Goal: Task Accomplishment & Management: Use online tool/utility

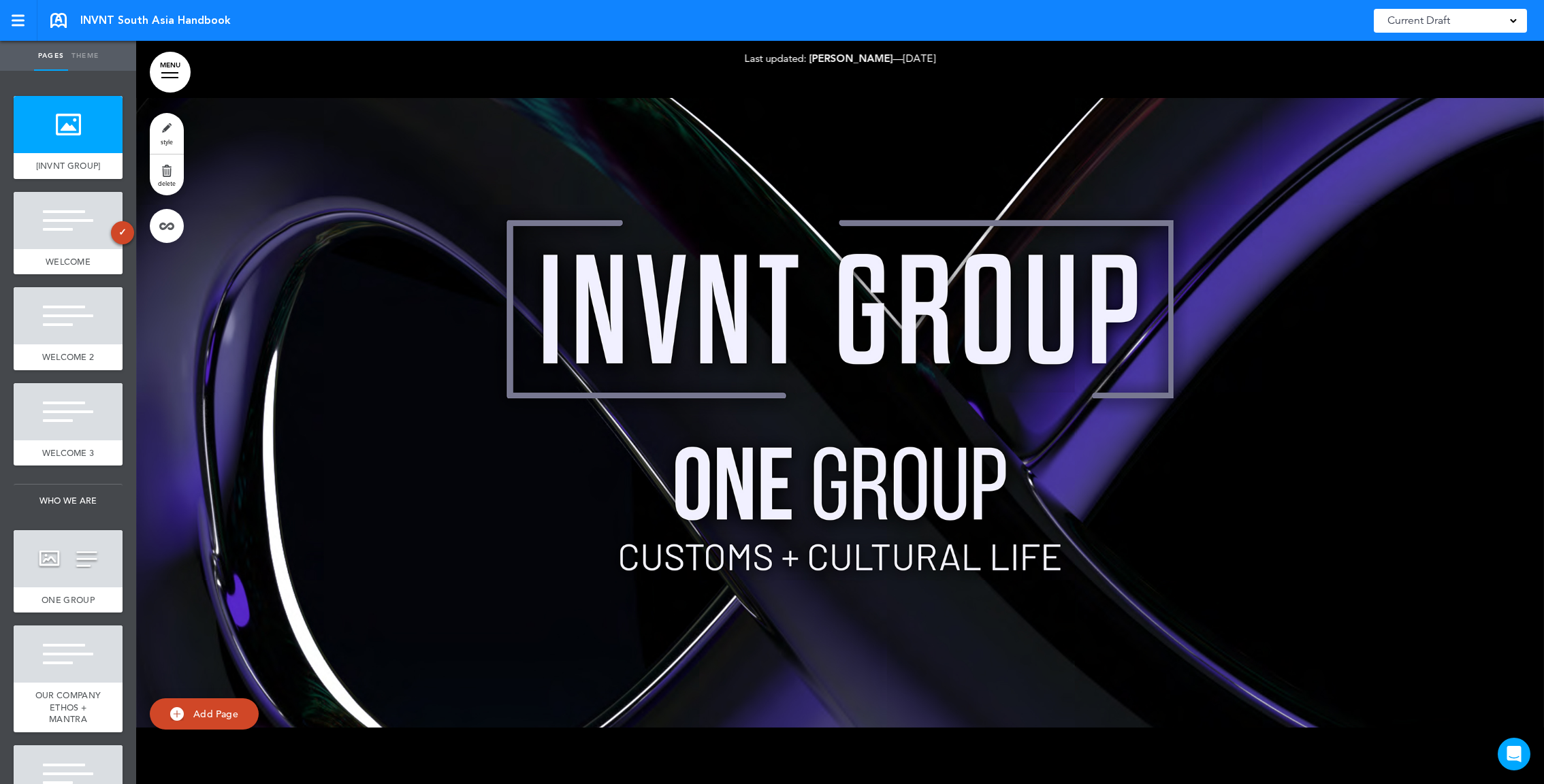
click at [169, 134] on link "style" at bounding box center [166, 133] width 34 height 41
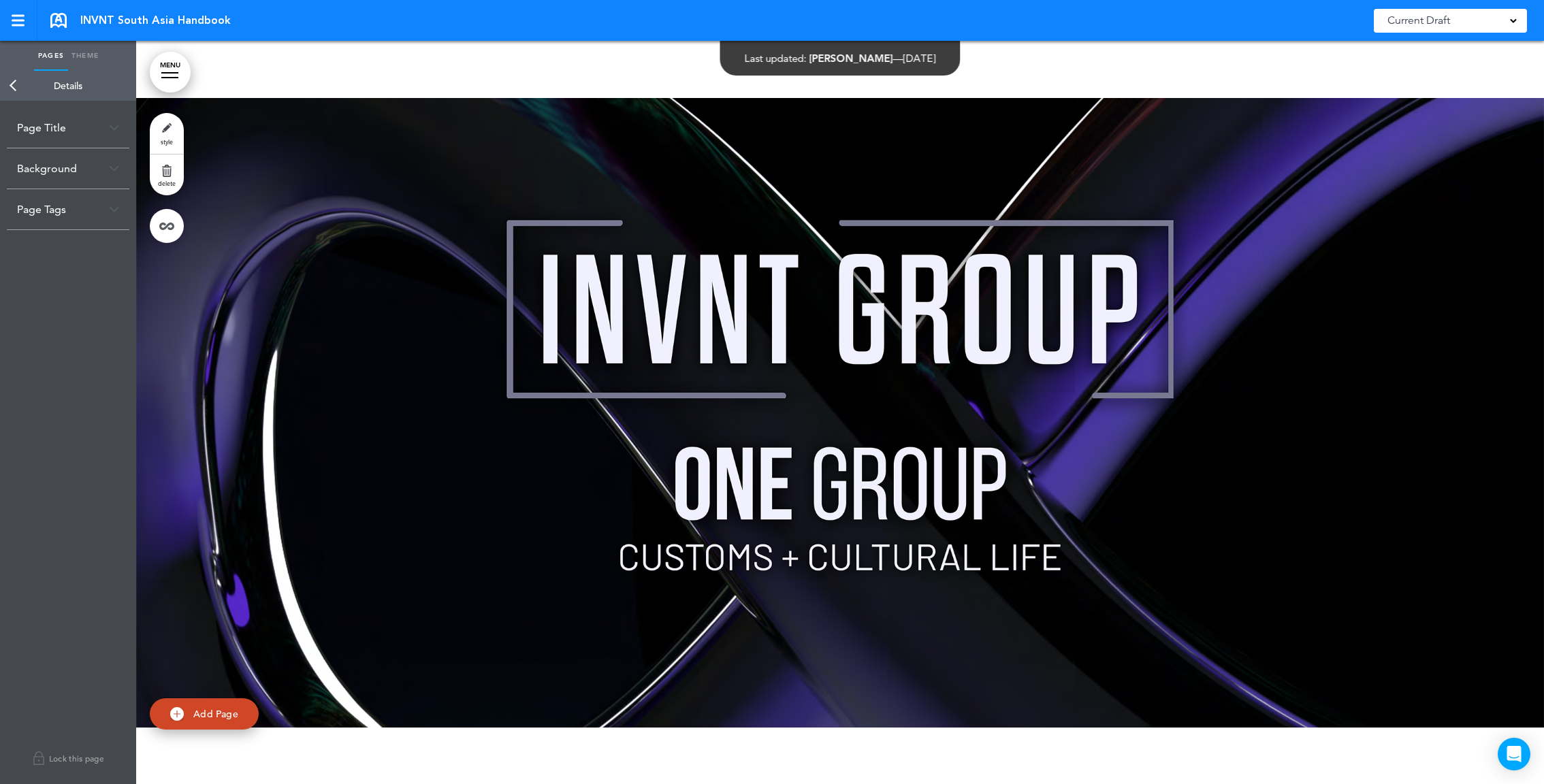
click at [167, 127] on link "style" at bounding box center [166, 133] width 34 height 41
click at [17, 93] on link "Back" at bounding box center [14, 86] width 27 height 30
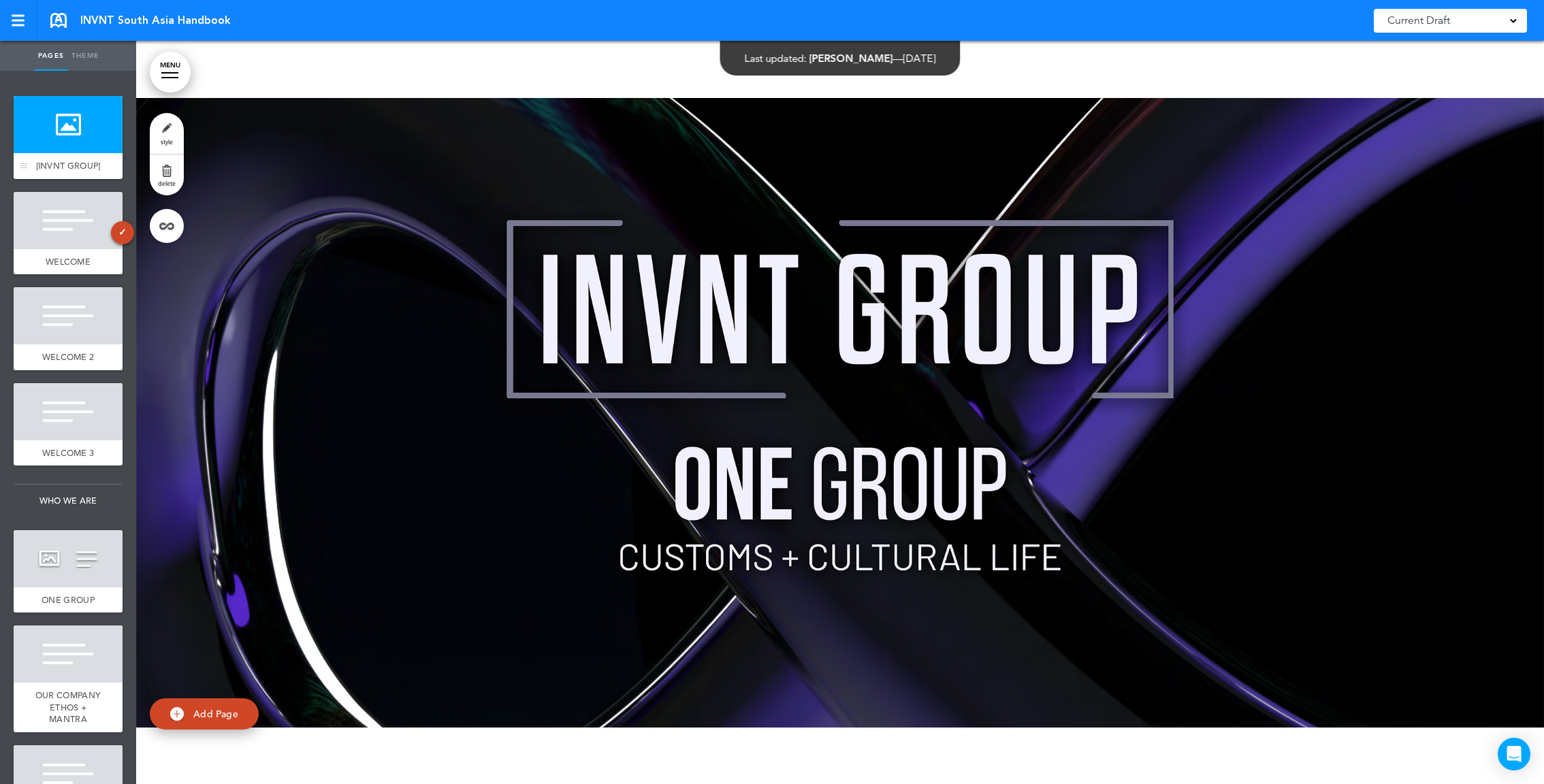
click at [98, 120] on div at bounding box center [68, 125] width 109 height 57
click at [173, 120] on link "style" at bounding box center [166, 133] width 34 height 41
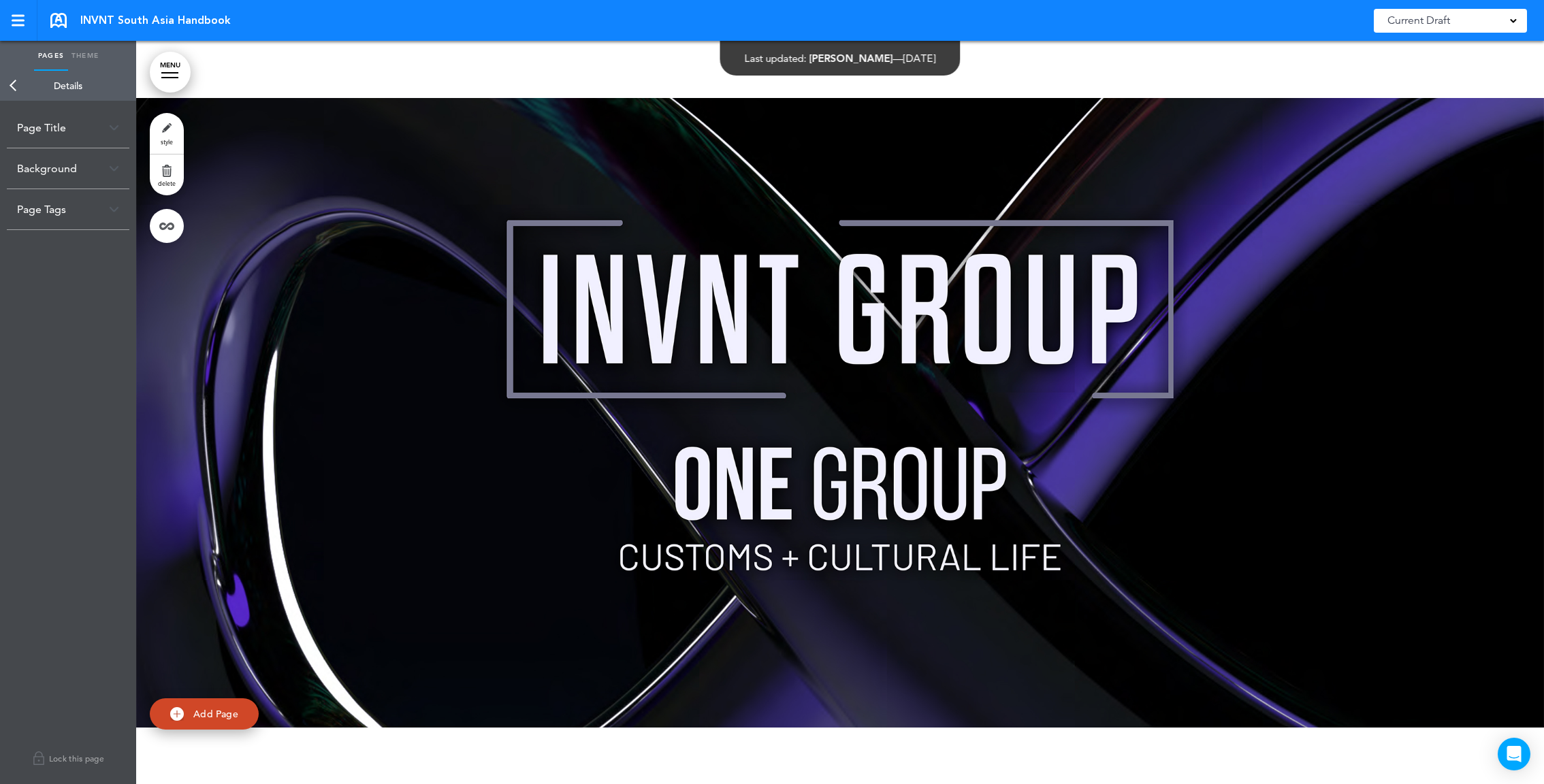
click at [169, 131] on link "style" at bounding box center [166, 133] width 34 height 41
click at [511, 266] on div at bounding box center [840, 412] width 1408 height 743
click at [172, 136] on link "style" at bounding box center [166, 133] width 34 height 41
click at [89, 61] on link "Theme" at bounding box center [85, 56] width 34 height 30
click at [39, 59] on link "Pages" at bounding box center [50, 56] width 34 height 30
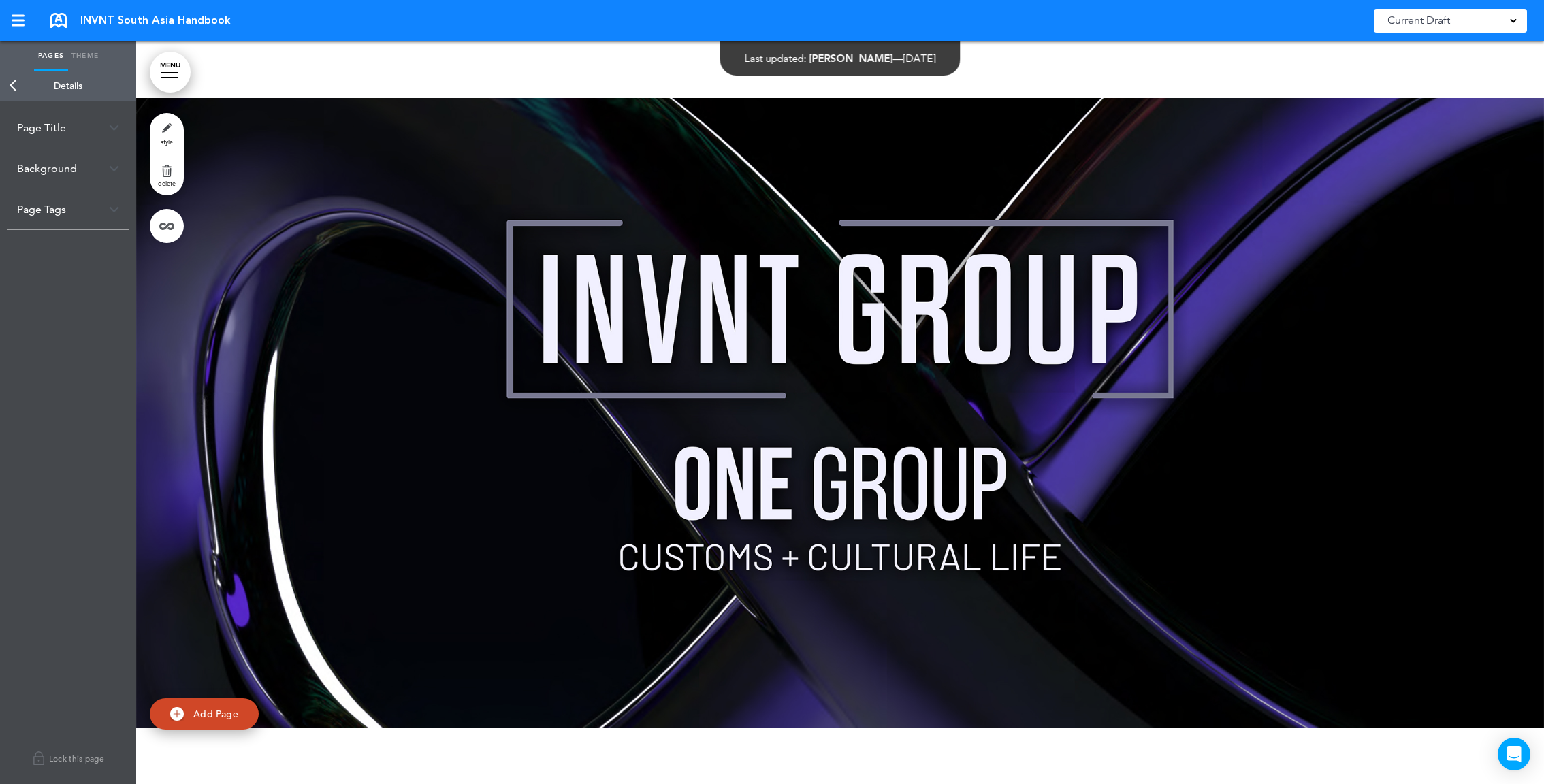
click at [8, 80] on link "Back" at bounding box center [14, 86] width 27 height 30
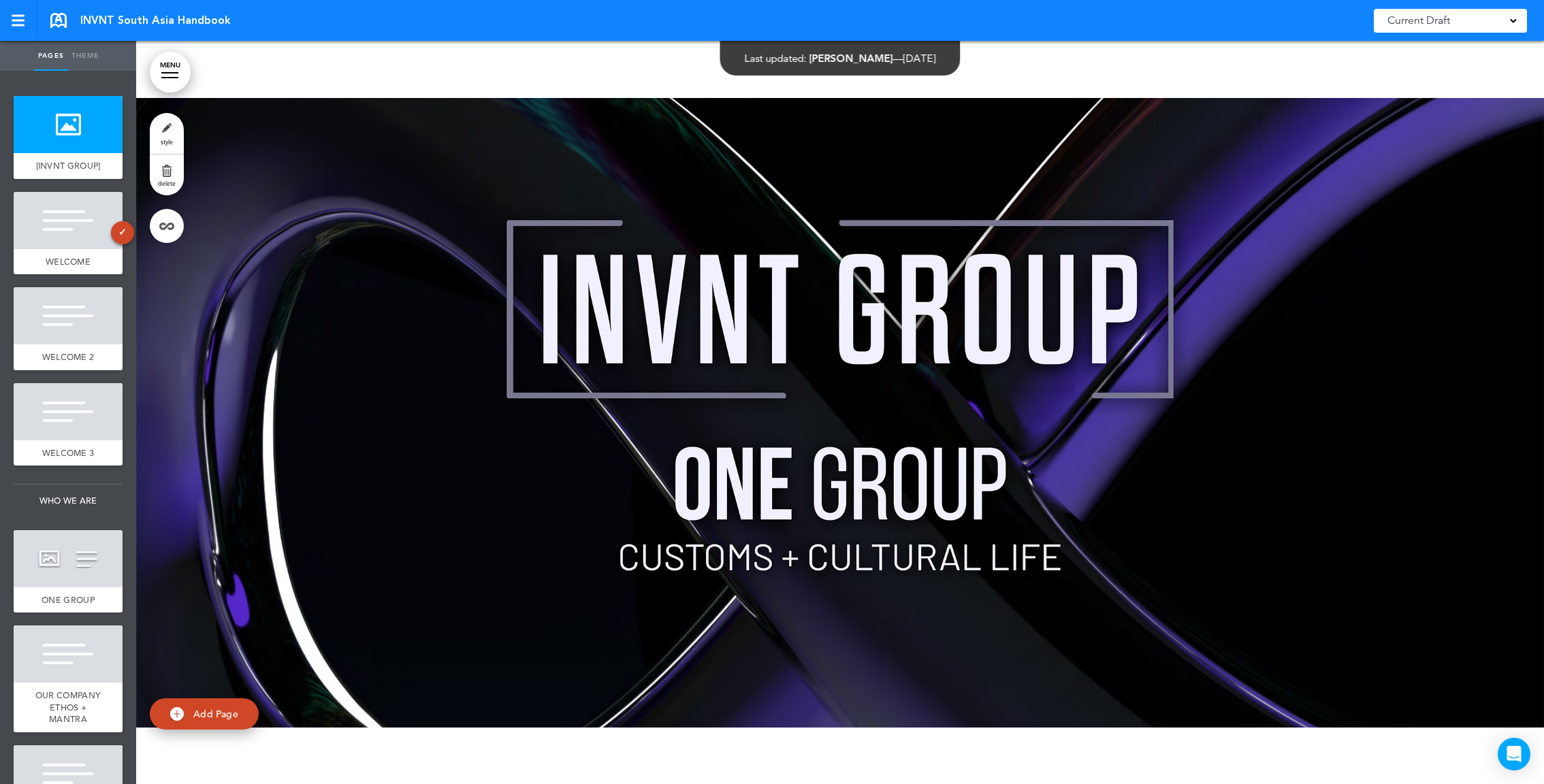
click at [170, 123] on link "style" at bounding box center [166, 133] width 34 height 41
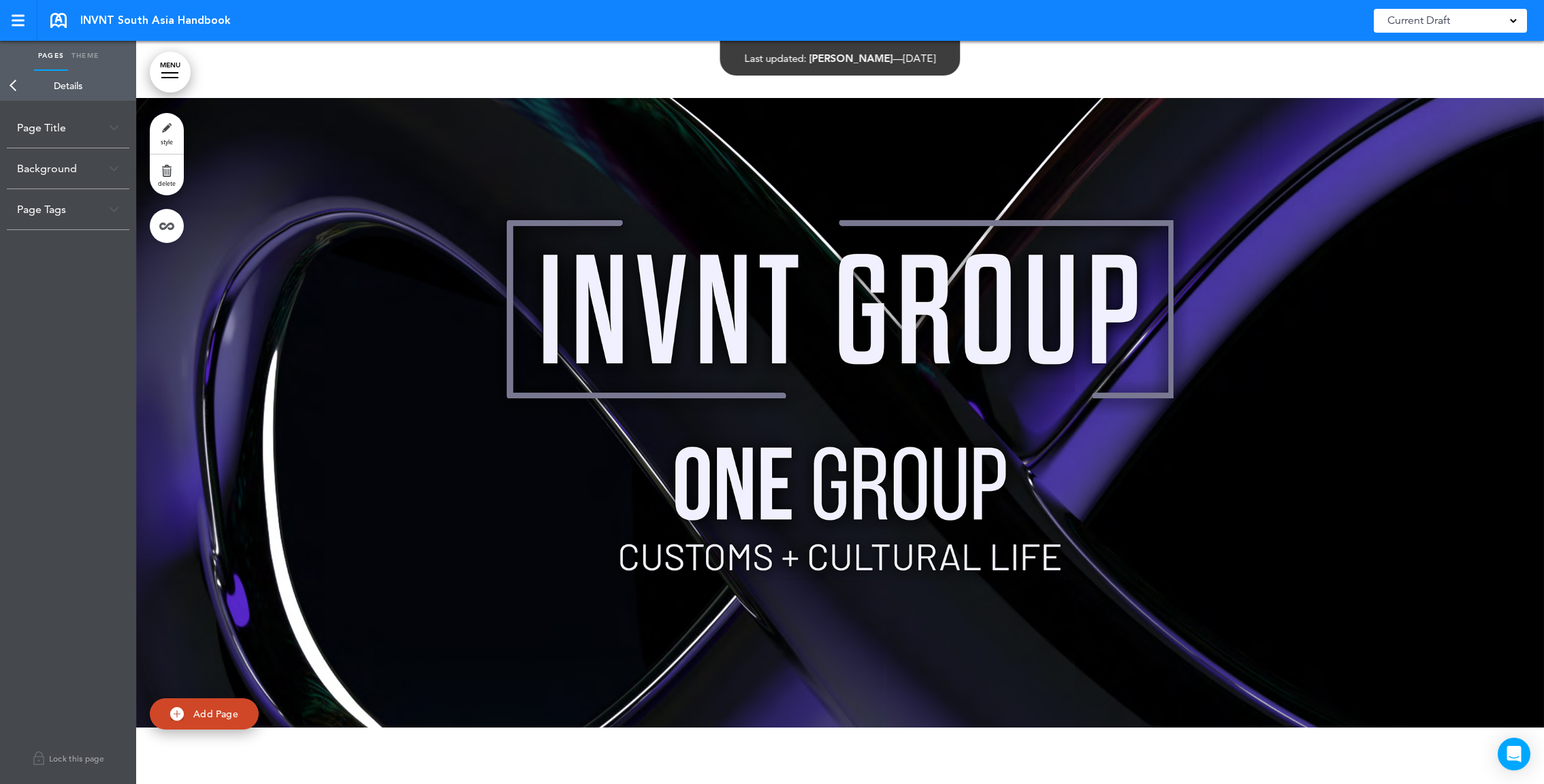
click at [87, 125] on div "Page Title" at bounding box center [68, 127] width 122 height 40
click at [77, 181] on div "Background" at bounding box center [68, 168] width 122 height 40
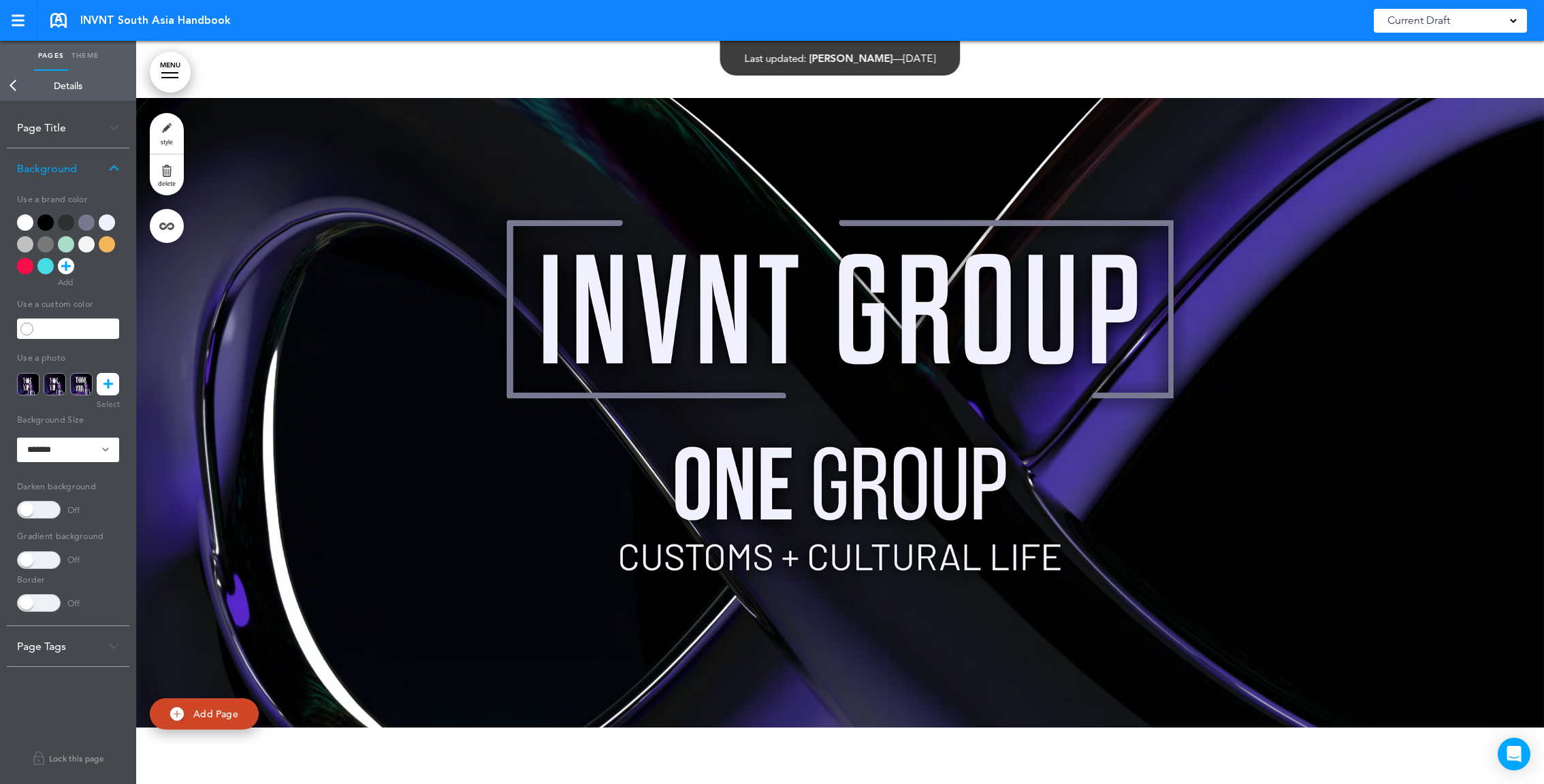
click at [104, 395] on div "**********" at bounding box center [68, 433] width 102 height 171
click at [113, 383] on link at bounding box center [108, 384] width 23 height 23
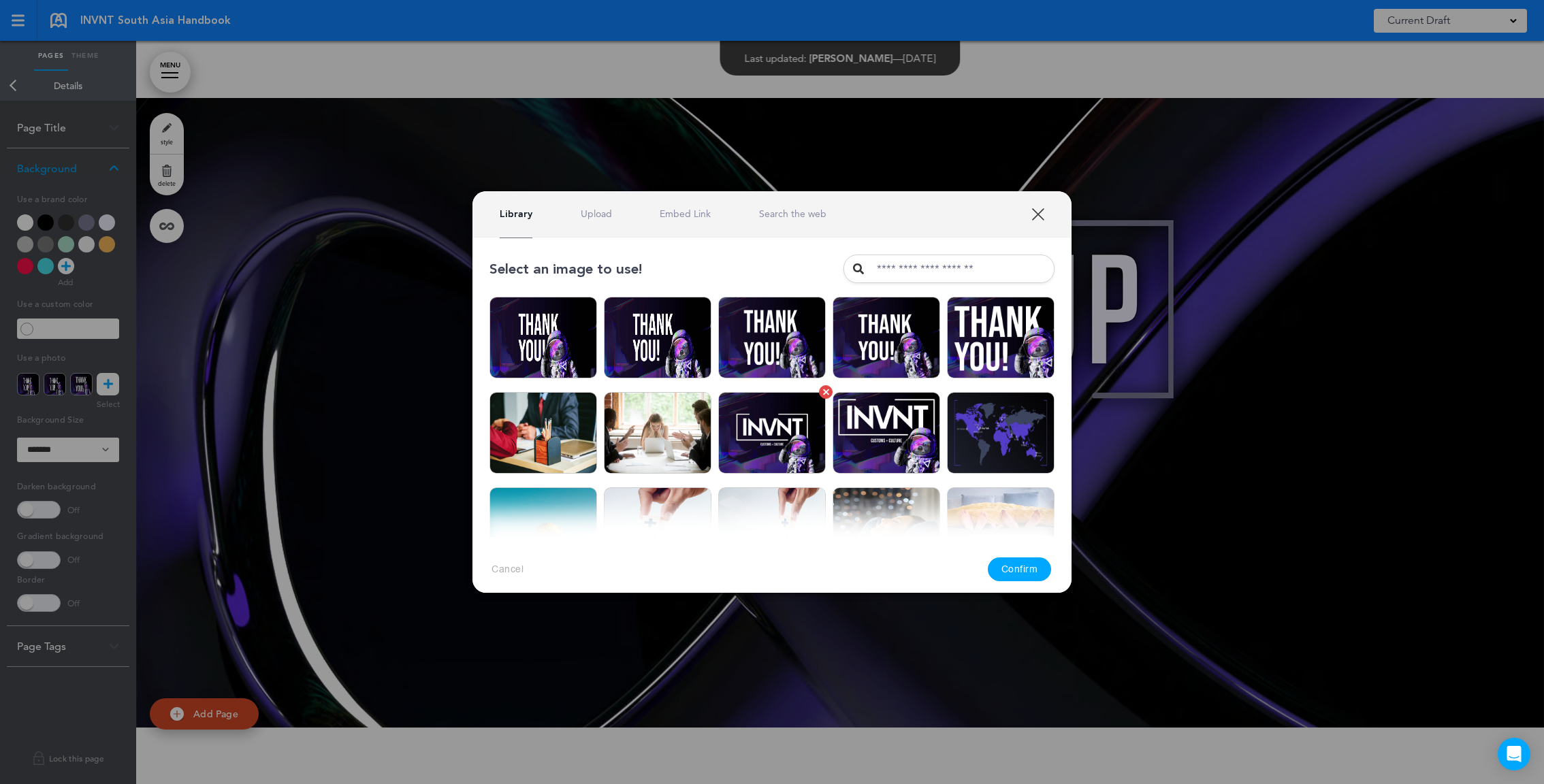
click at [792, 451] on img at bounding box center [771, 433] width 107 height 82
click at [1023, 564] on button "Confirm" at bounding box center [1019, 570] width 64 height 24
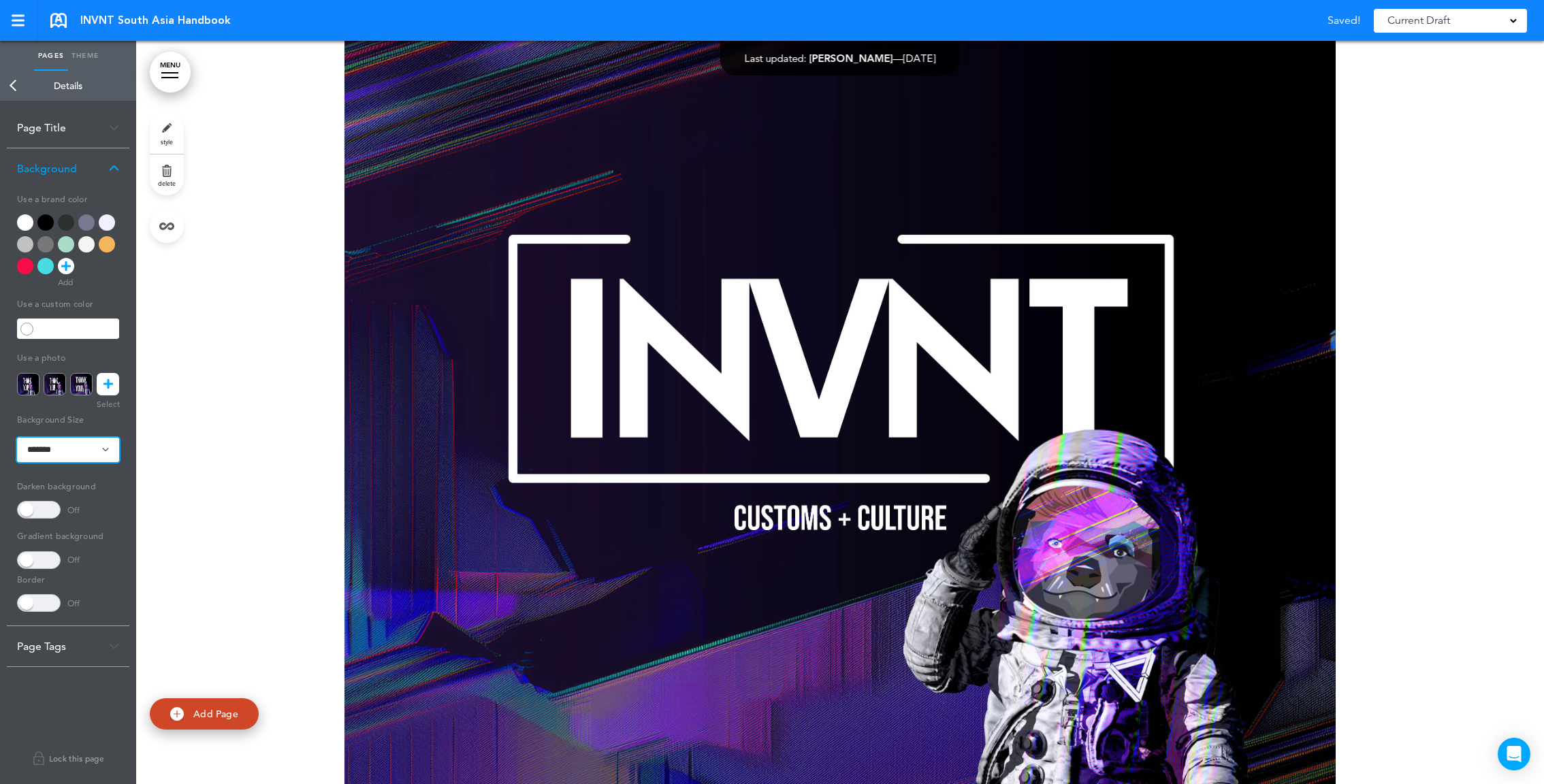
click at [26, 459] on select "**********" at bounding box center [68, 450] width 102 height 25
select select "*****"
click at [17, 438] on select "**********" at bounding box center [68, 450] width 102 height 25
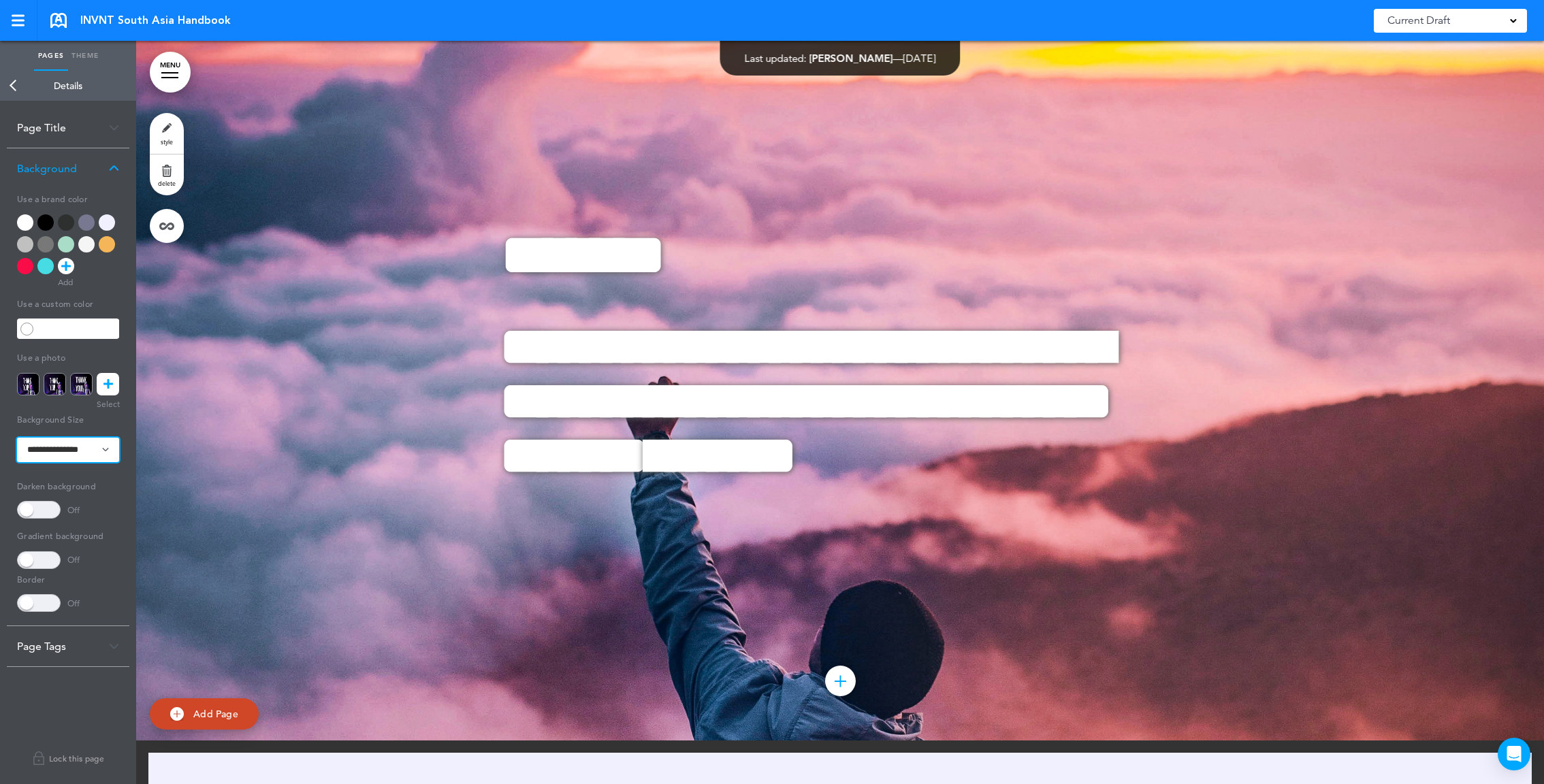
scroll to position [1546, 0]
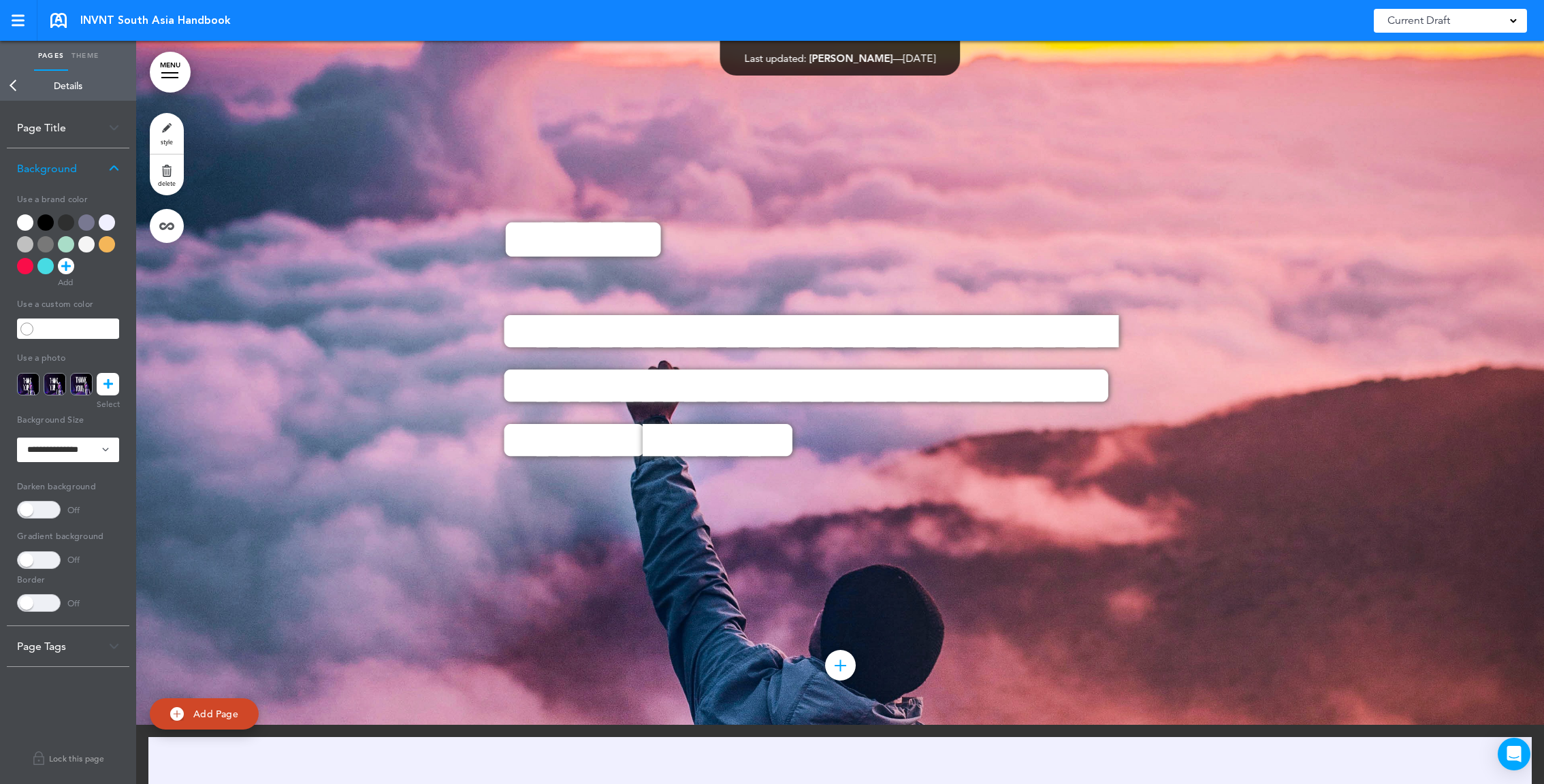
click at [105, 390] on icon at bounding box center [108, 384] width 10 height 23
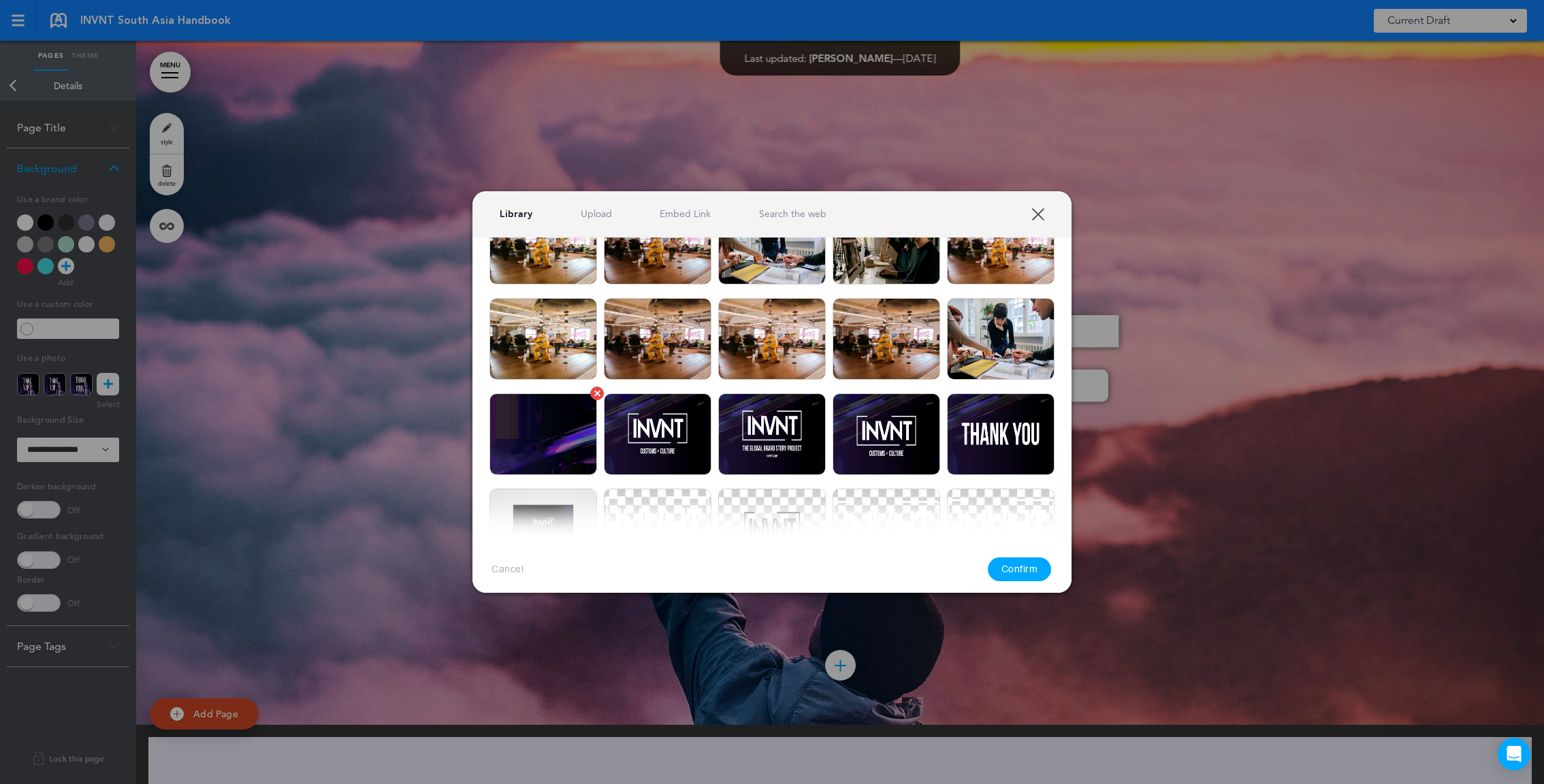
scroll to position [1437, 0]
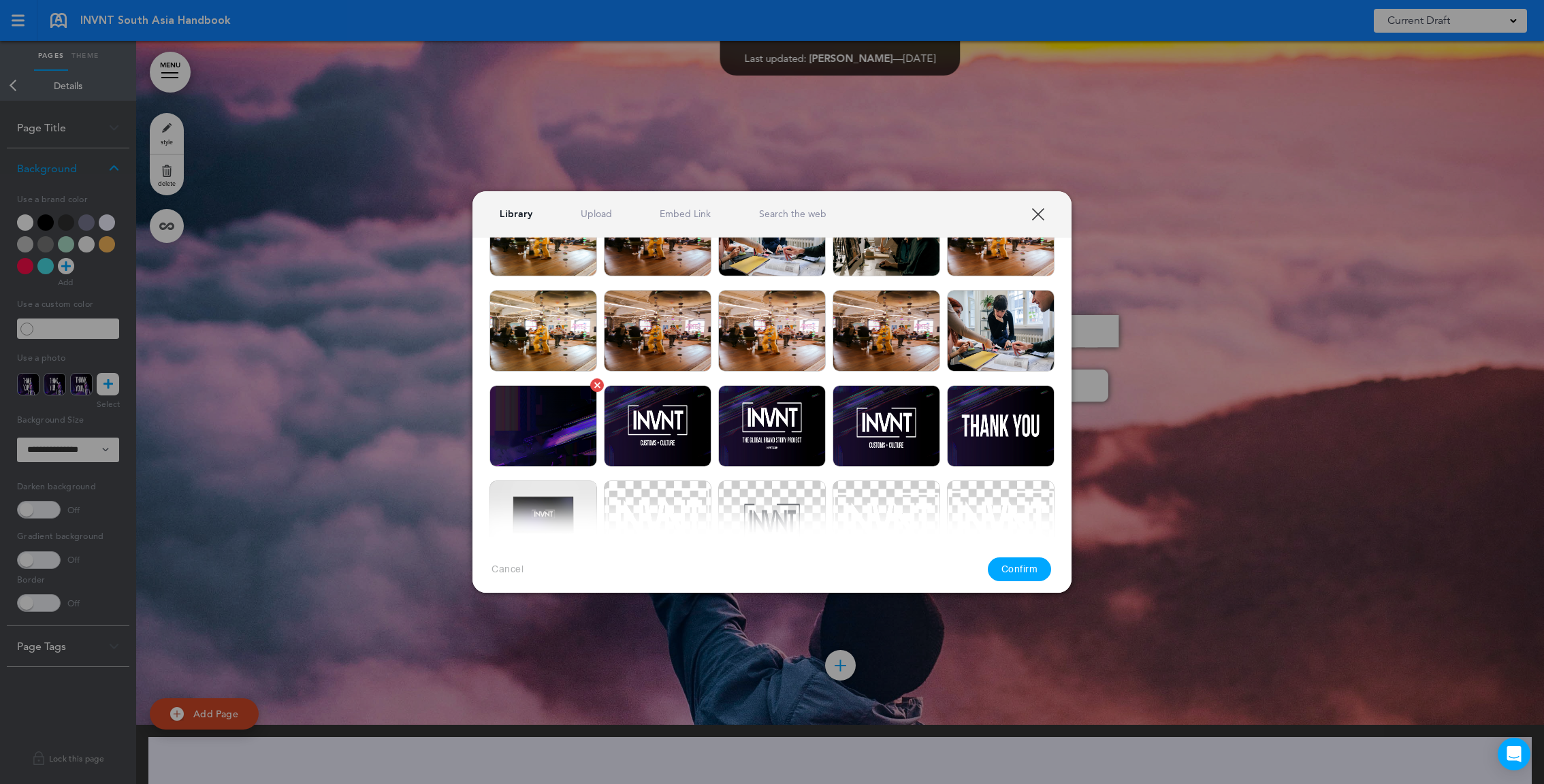
click at [569, 437] on img at bounding box center [543, 426] width 107 height 82
click at [1006, 567] on button "Confirm" at bounding box center [1019, 570] width 64 height 24
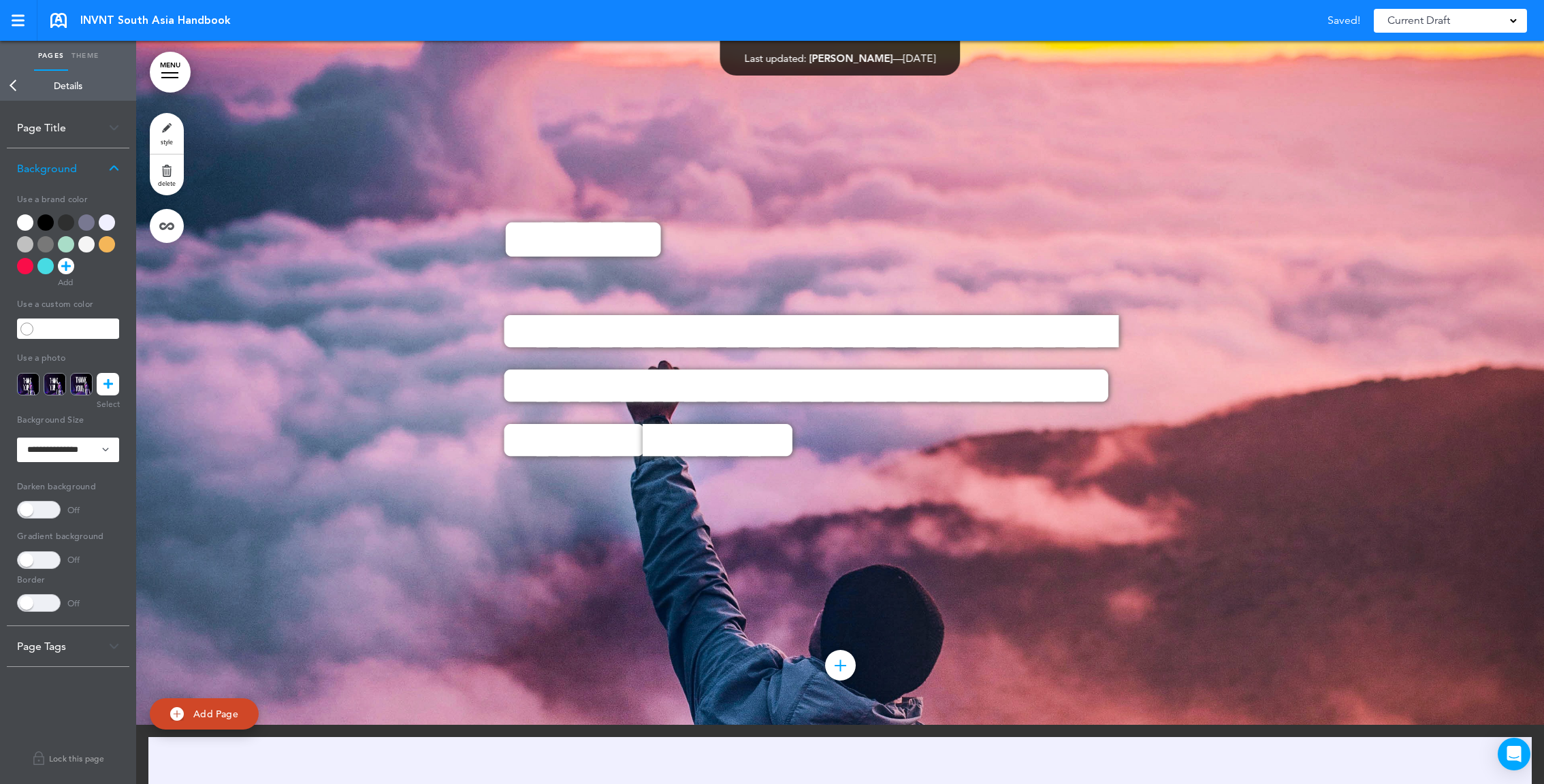
click at [706, 531] on div at bounding box center [840, 354] width 1408 height 743
click at [171, 135] on link "style" at bounding box center [166, 133] width 34 height 41
click at [100, 415] on h5 "Background Size" at bounding box center [68, 418] width 102 height 19
click at [100, 438] on select "**********" at bounding box center [68, 450] width 102 height 25
click at [100, 397] on div "**********" at bounding box center [68, 433] width 102 height 171
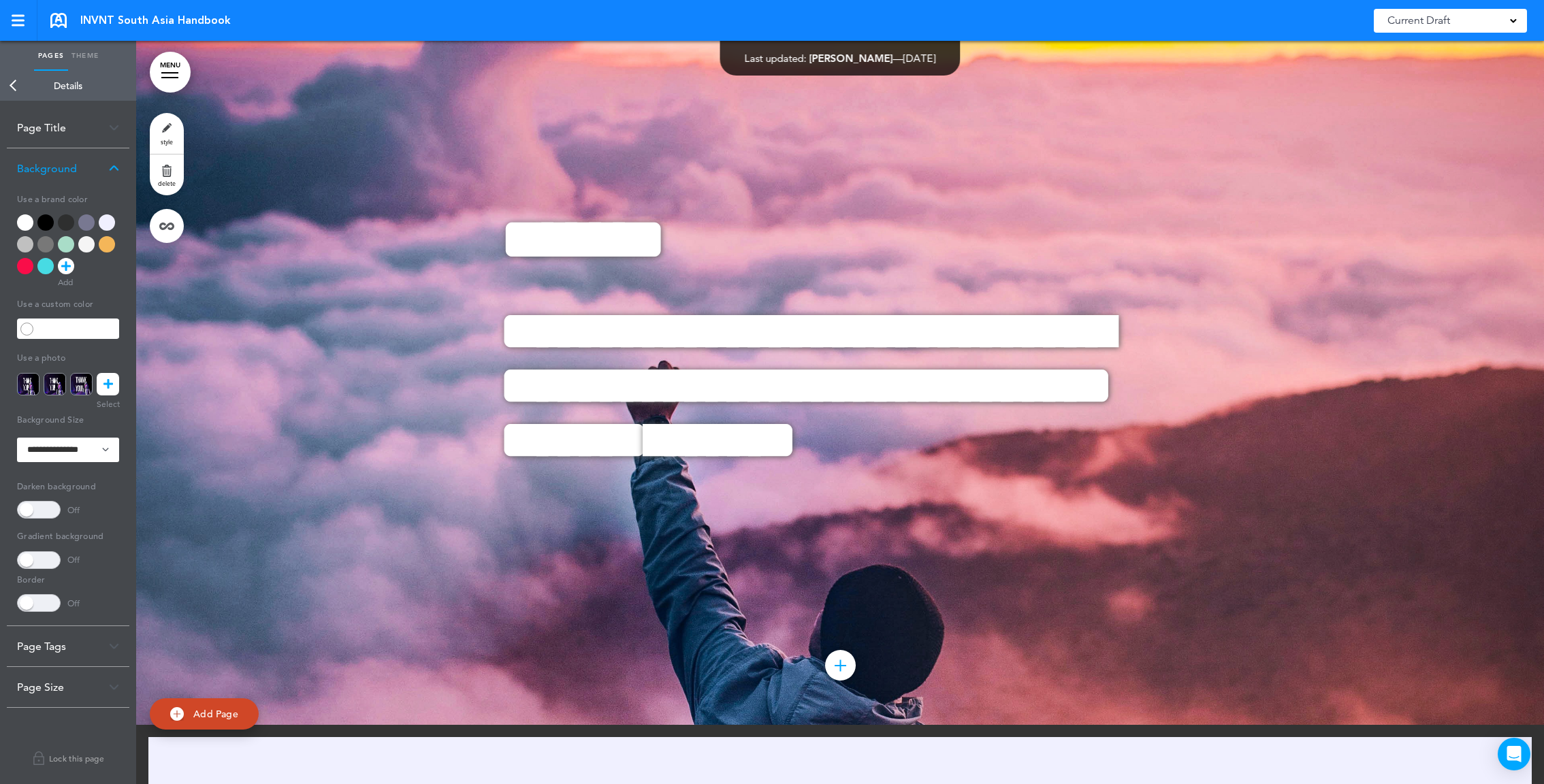
click at [113, 388] on link at bounding box center [108, 384] width 23 height 23
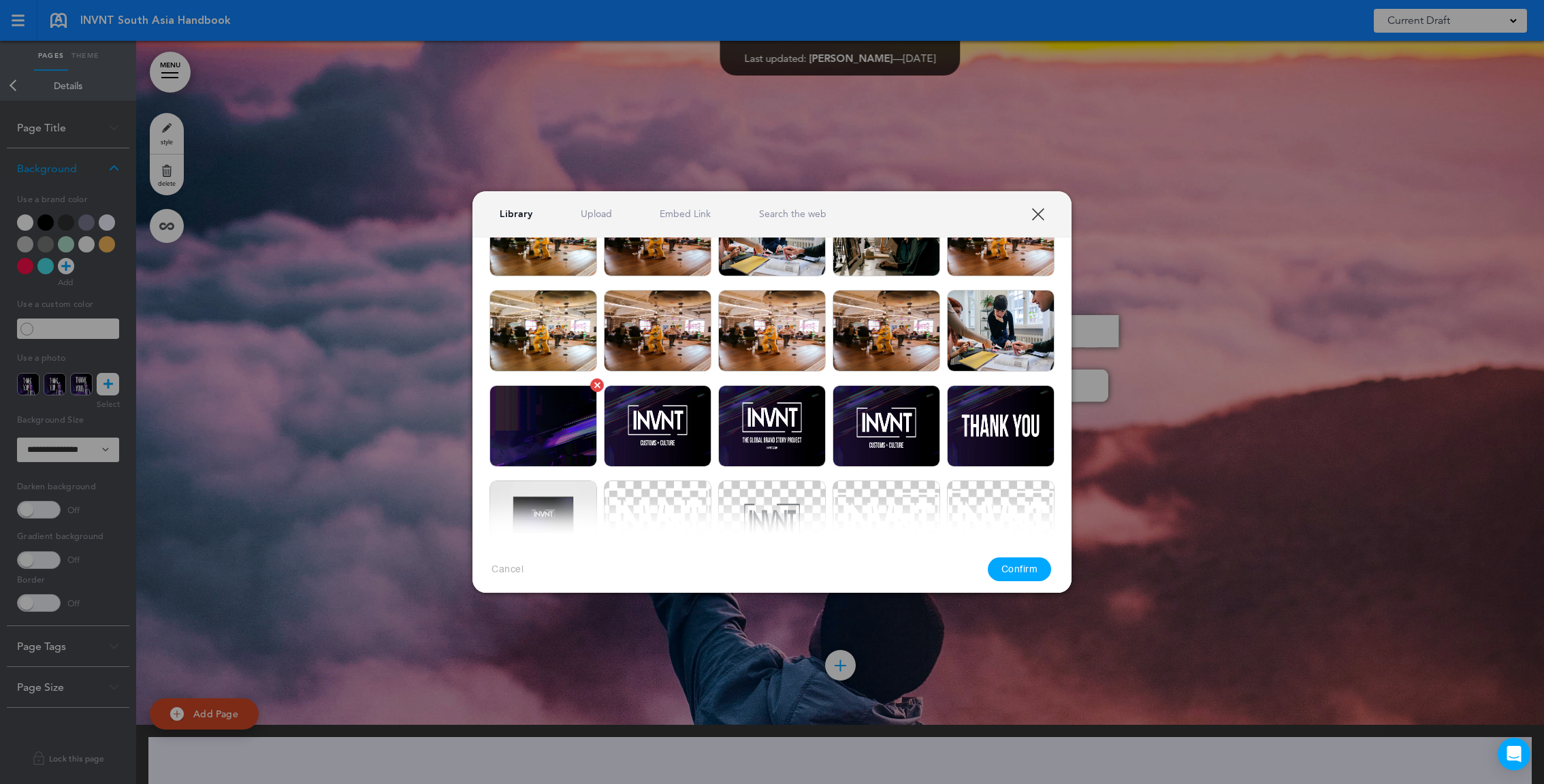
click at [561, 437] on img at bounding box center [543, 426] width 107 height 82
click at [1012, 566] on button "Confirm" at bounding box center [1019, 570] width 64 height 24
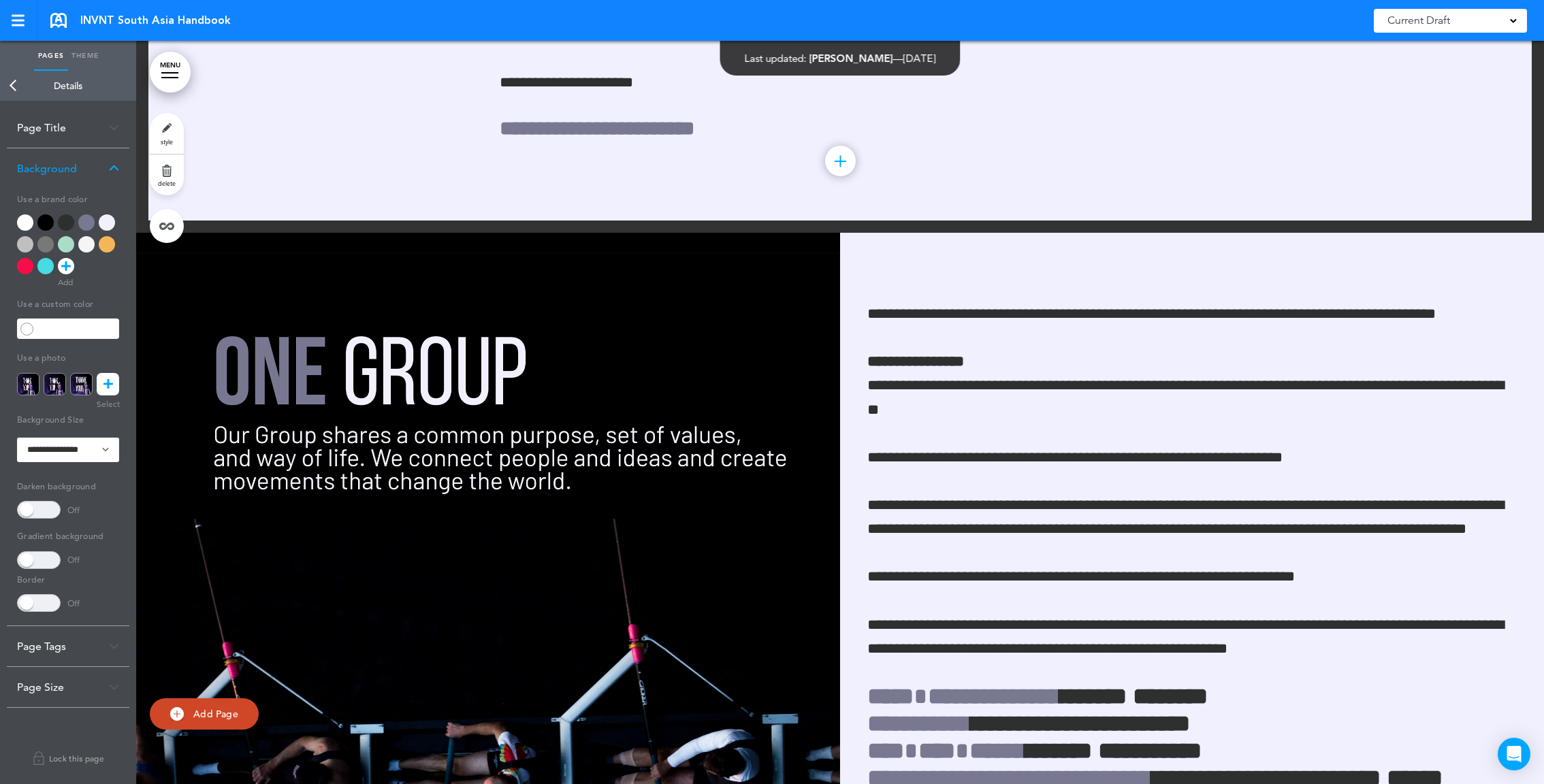
scroll to position [2781, 0]
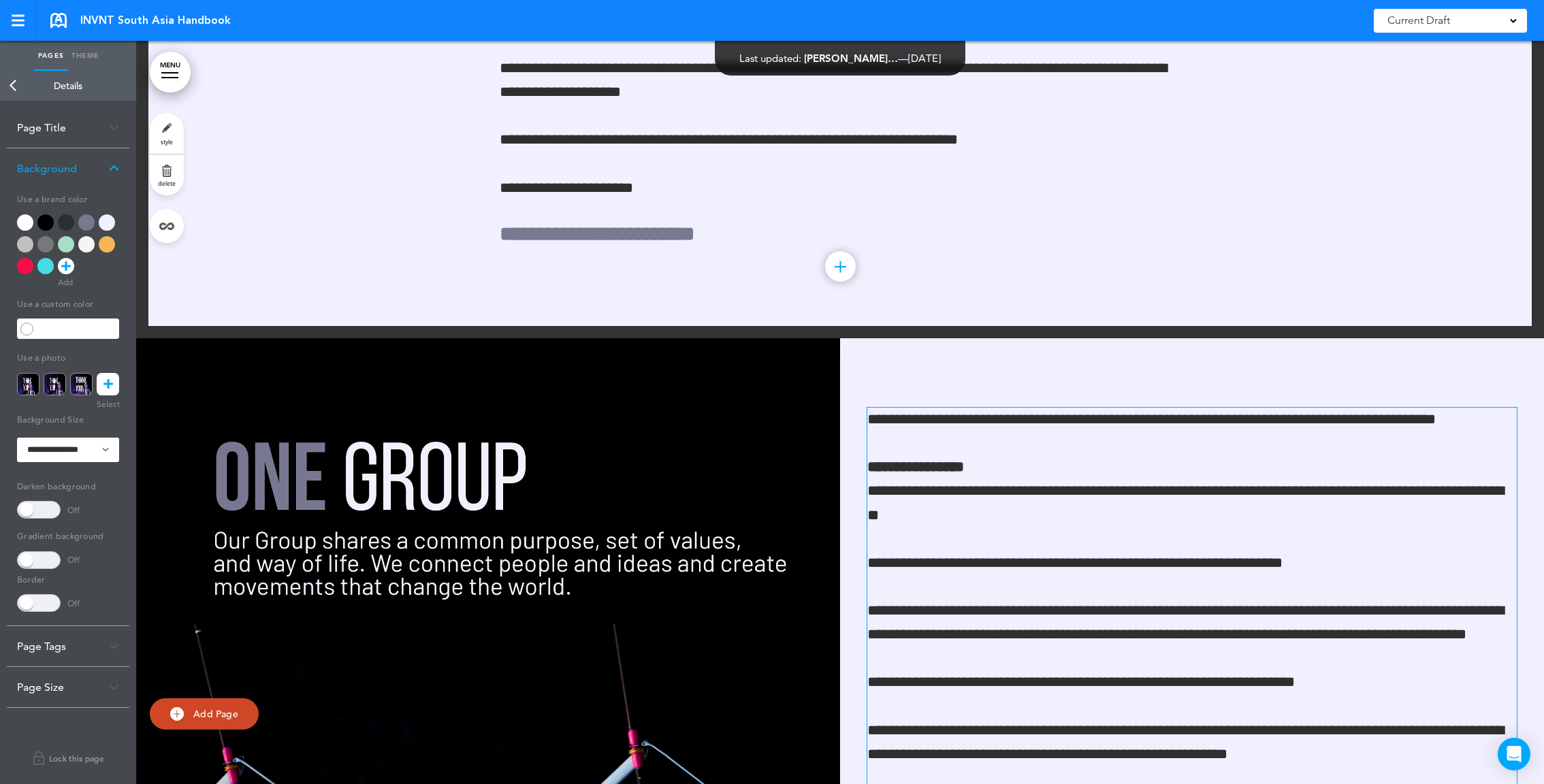
click at [870, 414] on p "**********" at bounding box center [1192, 420] width 650 height 24
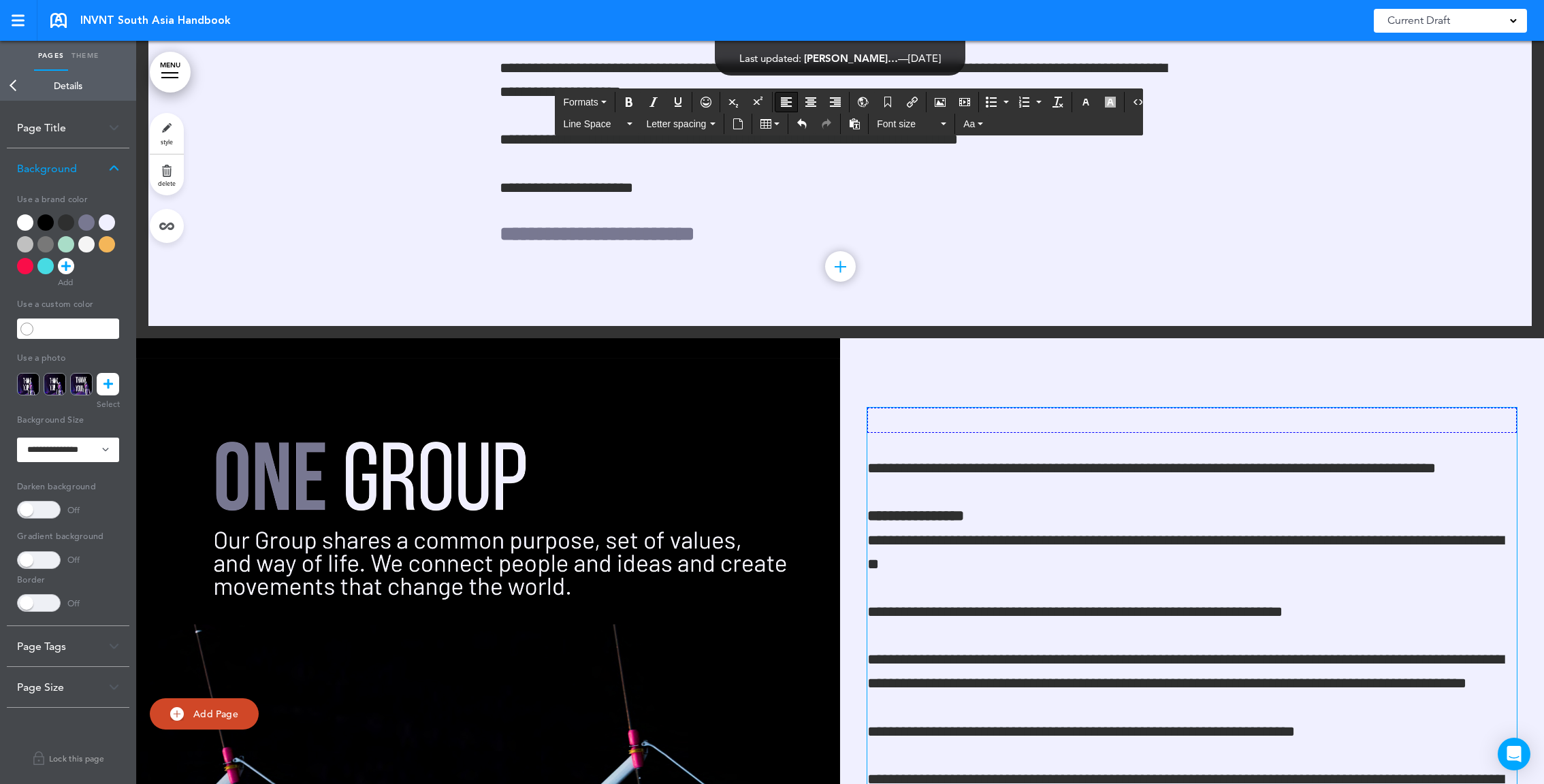
scroll to position [2830, 0]
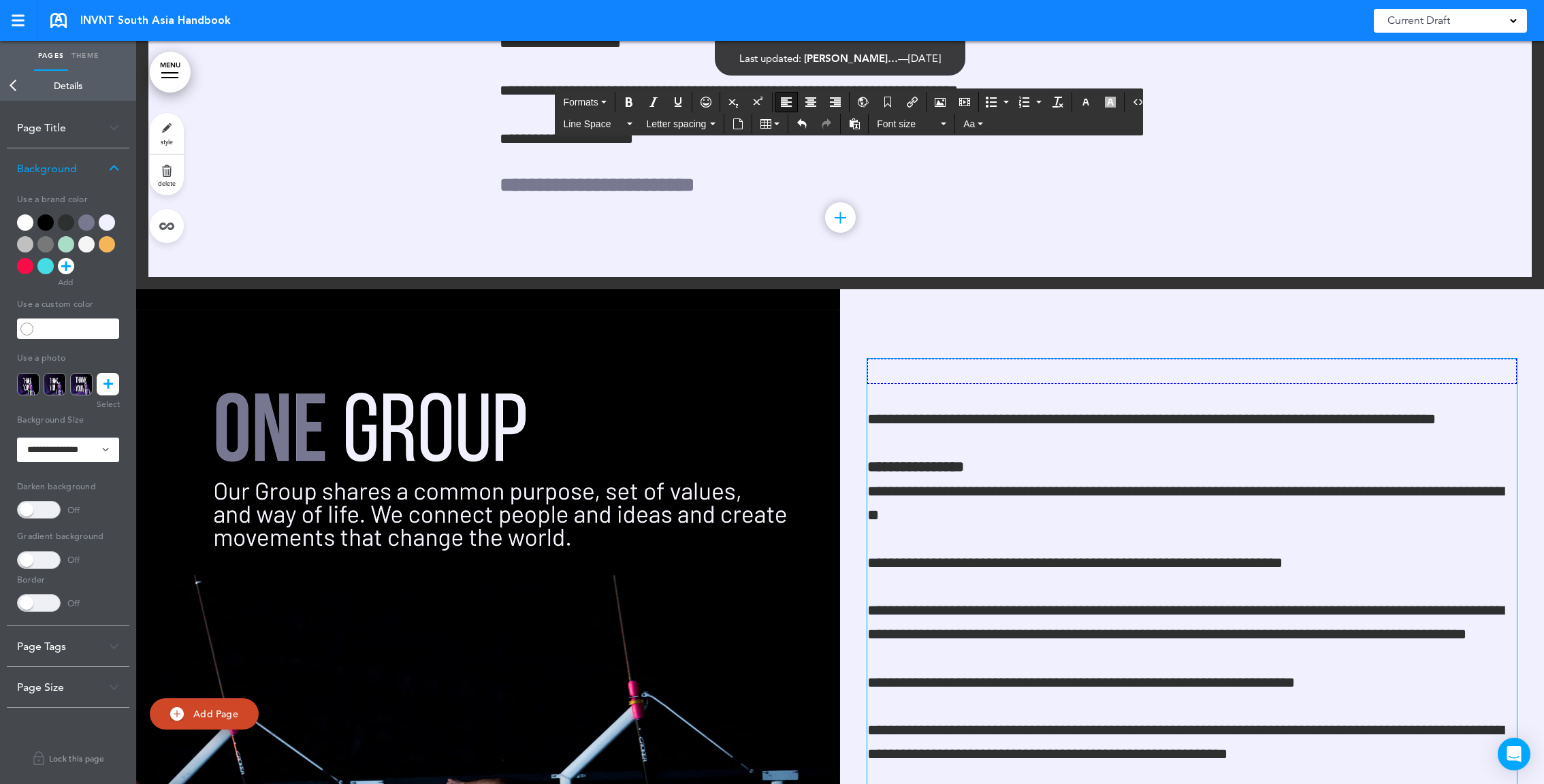
click at [899, 406] on div "**********" at bounding box center [1192, 761] width 650 height 804
click at [894, 387] on div "**********" at bounding box center [1192, 761] width 650 height 804
click at [894, 375] on p at bounding box center [1192, 372] width 650 height 26
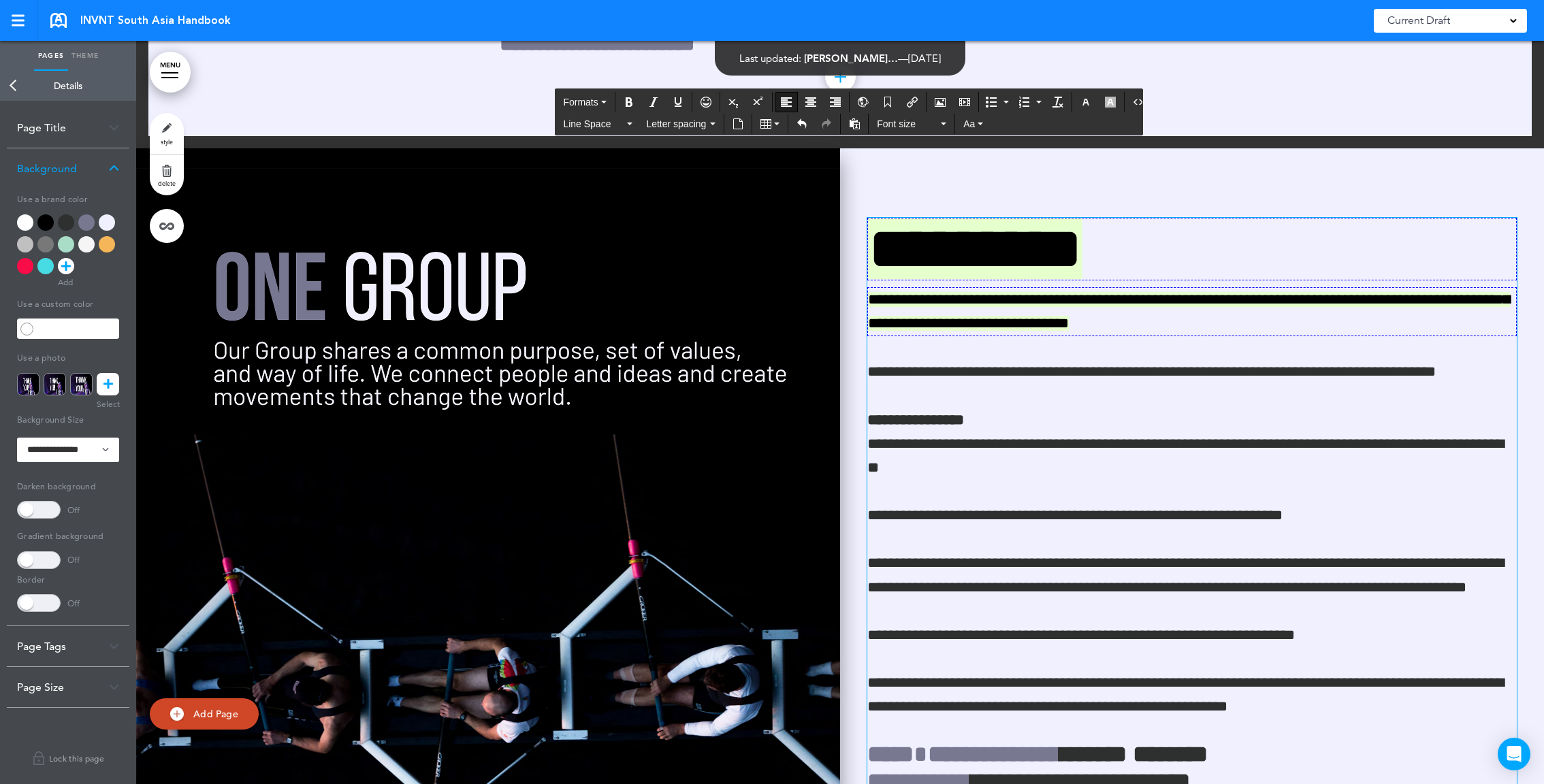
scroll to position [2980, 0]
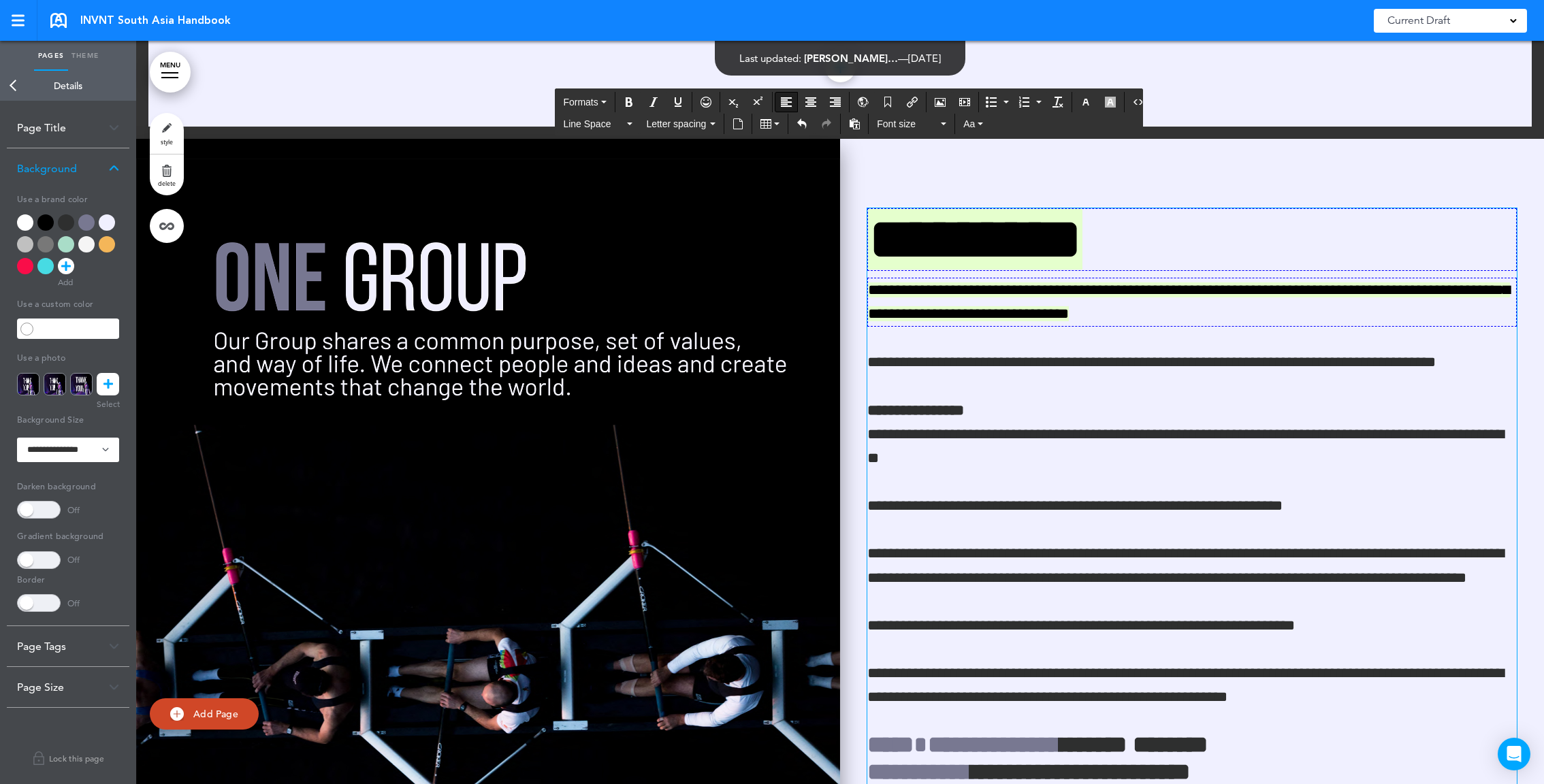
click at [624, 440] on img at bounding box center [487, 511] width 704 height 743
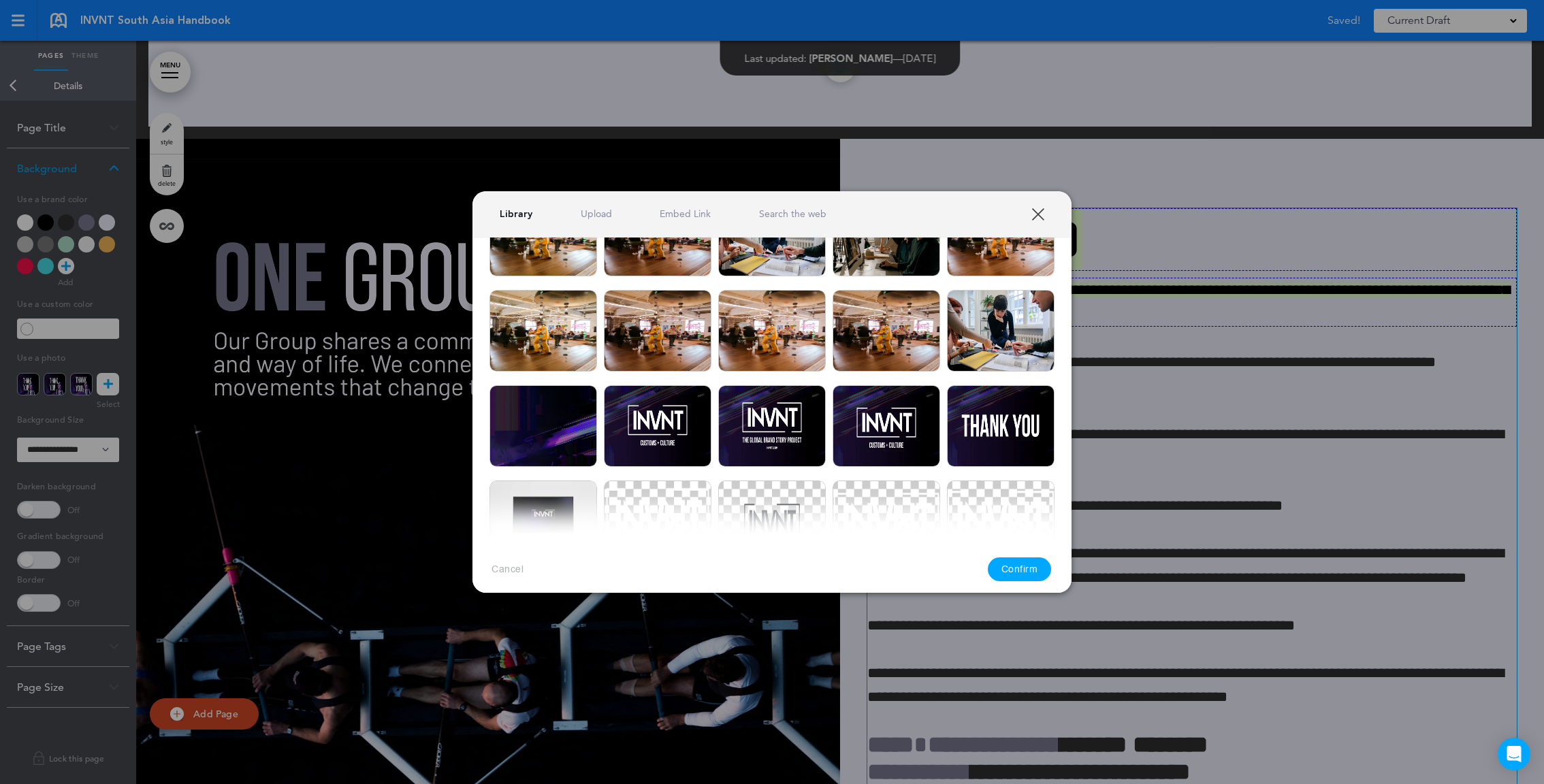
click at [619, 242] on img at bounding box center [657, 235] width 107 height 82
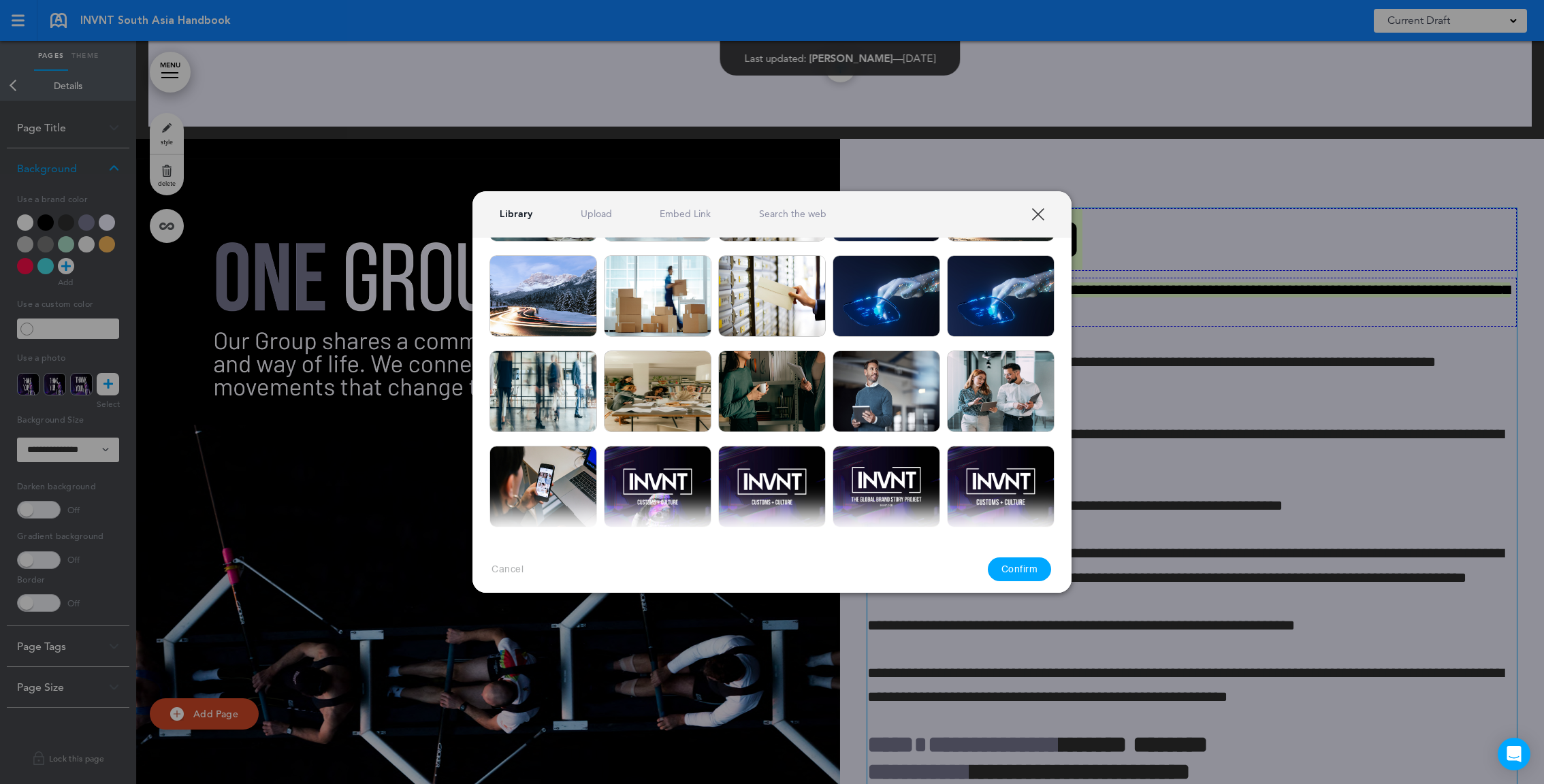
scroll to position [630, 0]
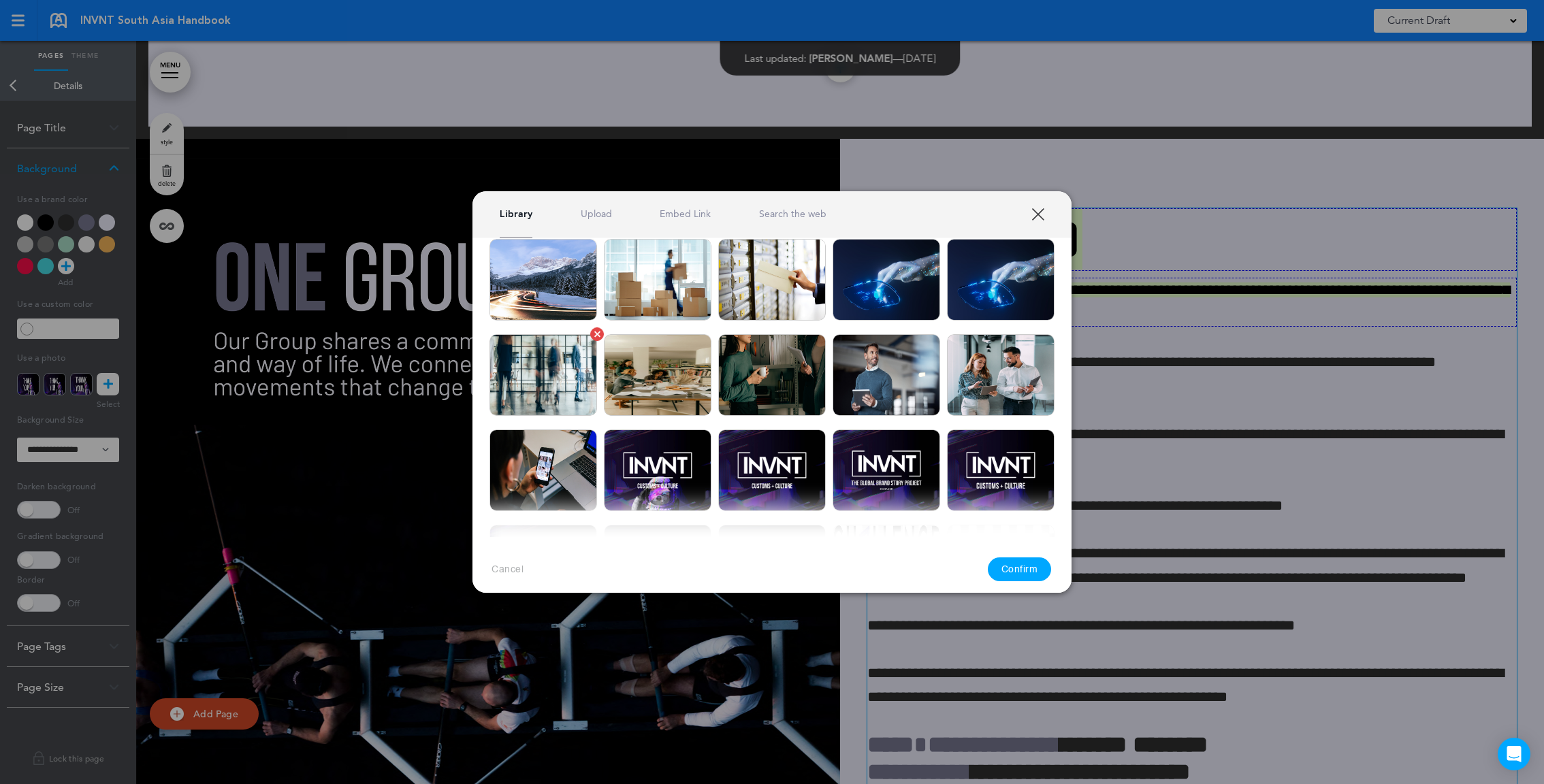
click at [550, 387] on img at bounding box center [543, 375] width 107 height 82
click at [1048, 574] on button "Confirm" at bounding box center [1019, 570] width 64 height 24
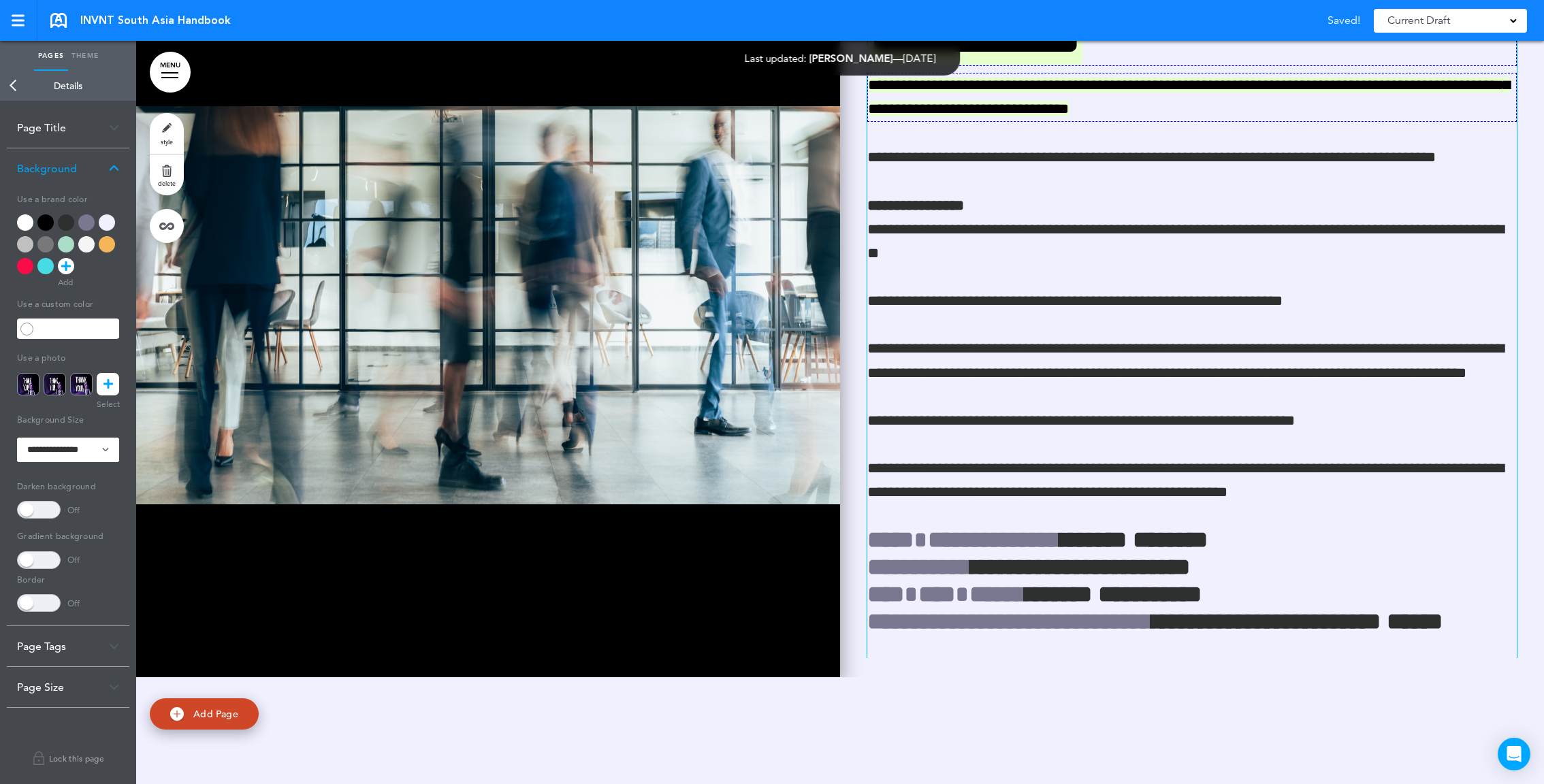
scroll to position [3189, 0]
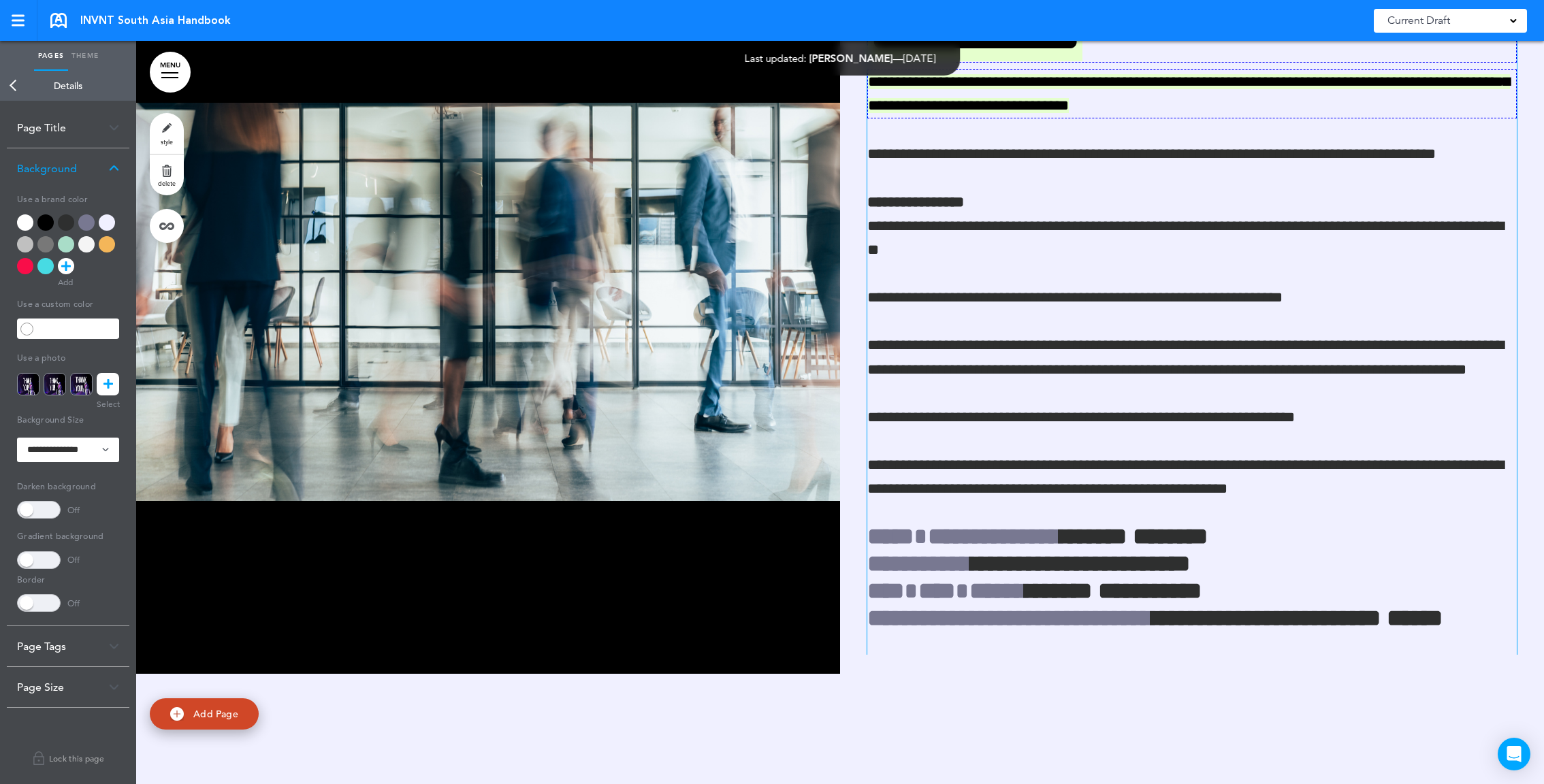
click at [210, 713] on span "Add Page" at bounding box center [216, 714] width 45 height 12
type input "********"
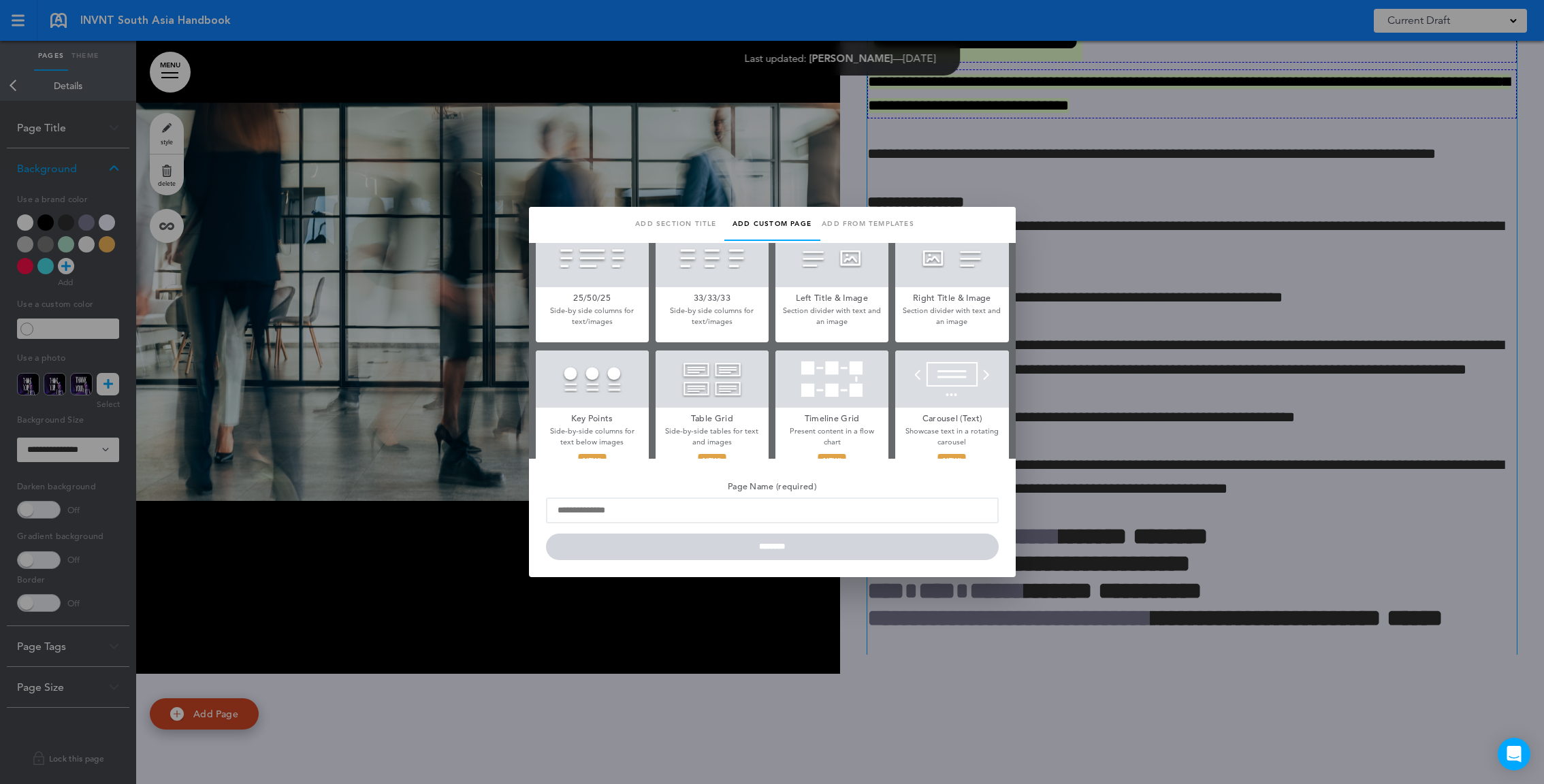
scroll to position [387, 0]
click at [938, 286] on h5 "Right Title & Image" at bounding box center [951, 292] width 113 height 19
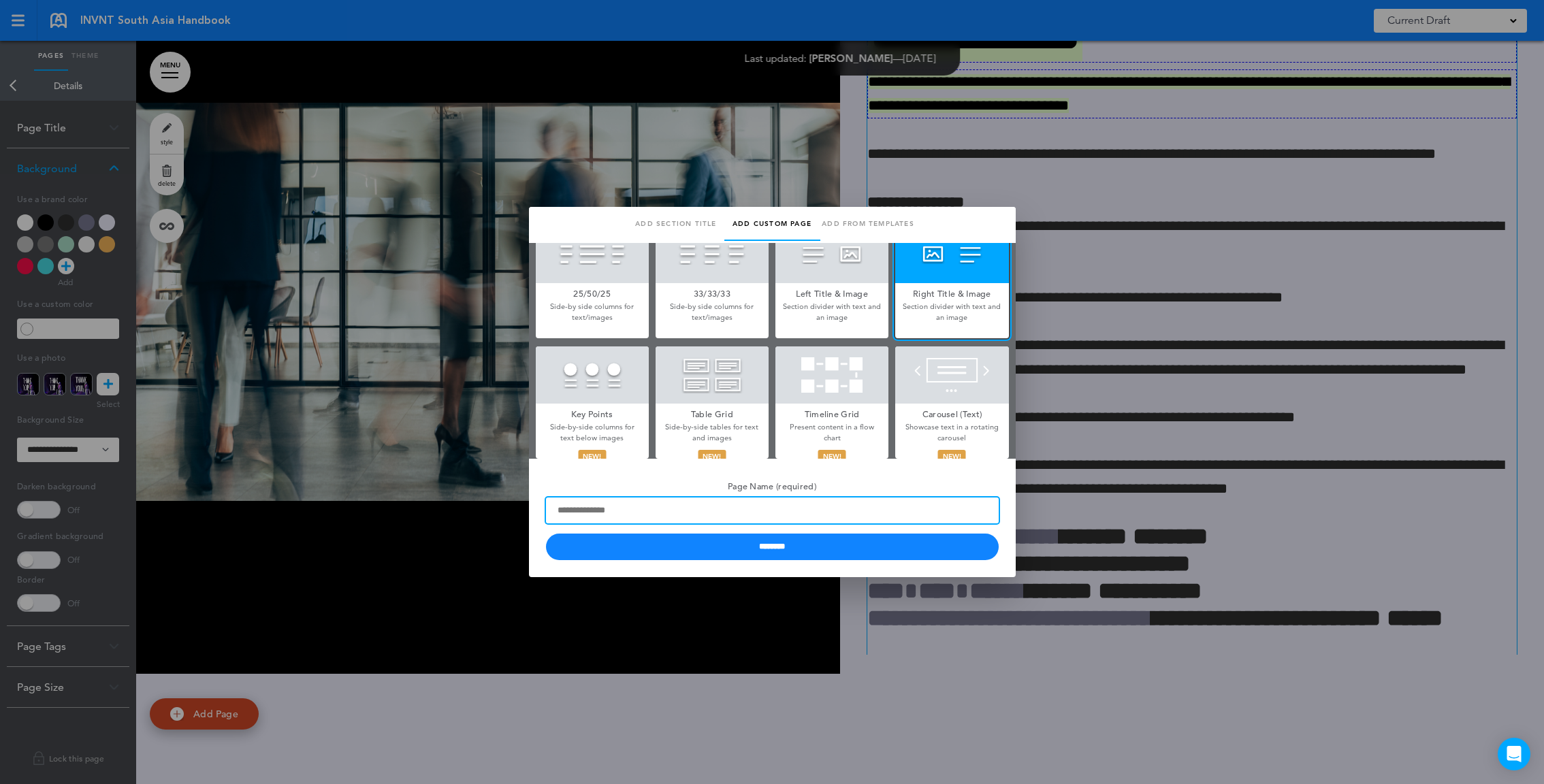
click at [820, 517] on input "Page Name (required)" at bounding box center [772, 511] width 453 height 26
type input "*********"
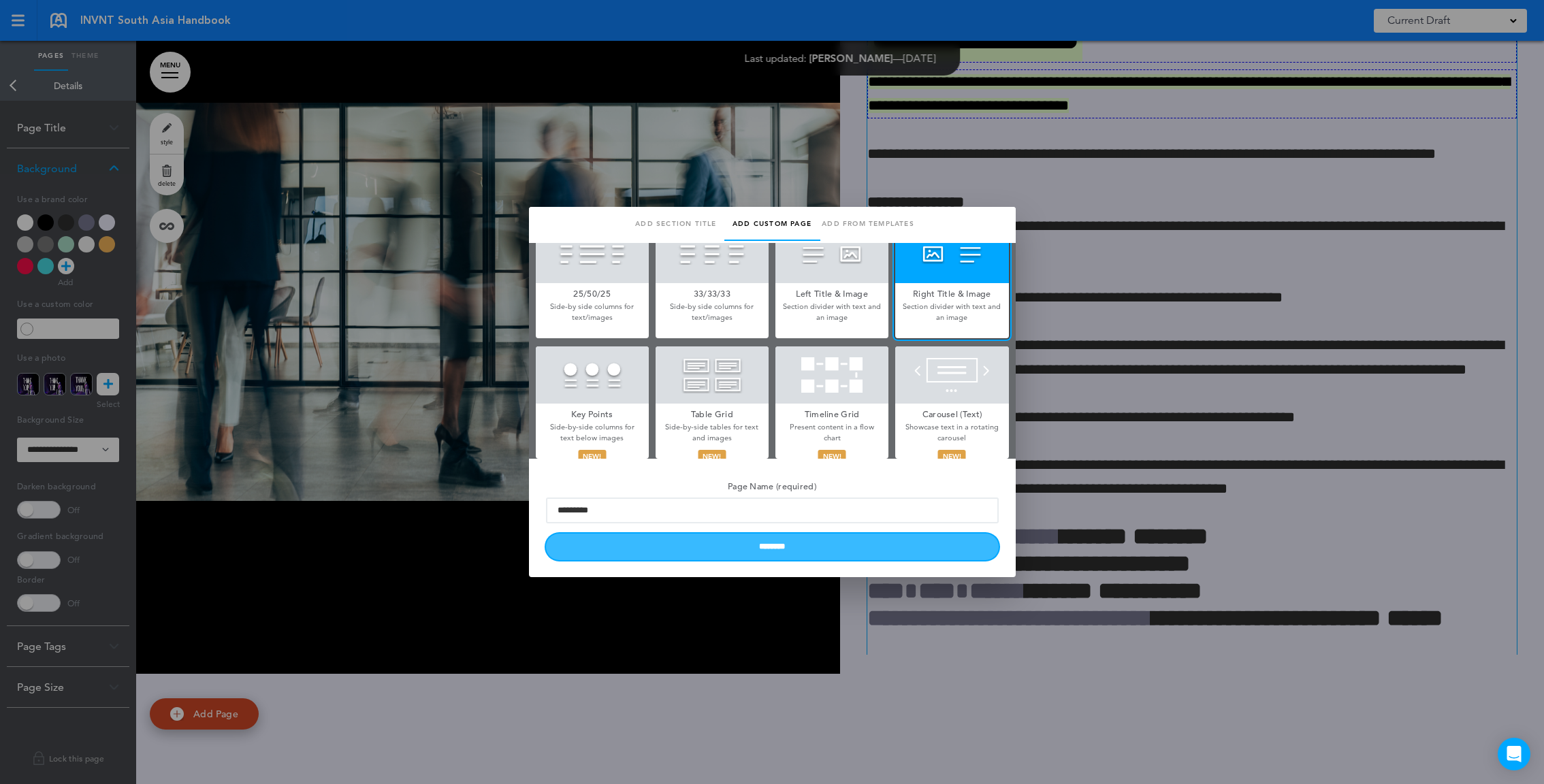
click at [744, 550] on input "********" at bounding box center [772, 547] width 453 height 26
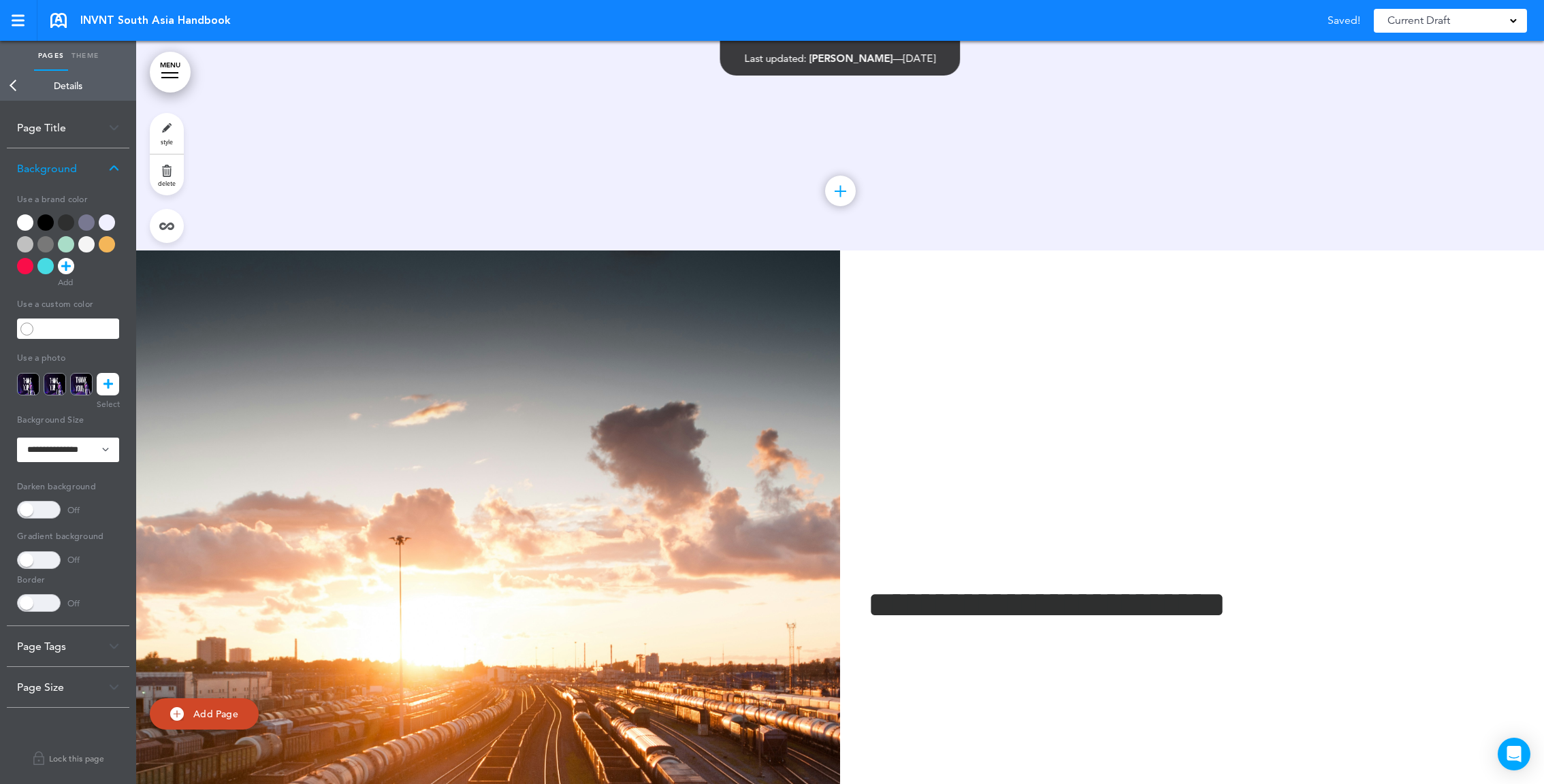
scroll to position [4281, 0]
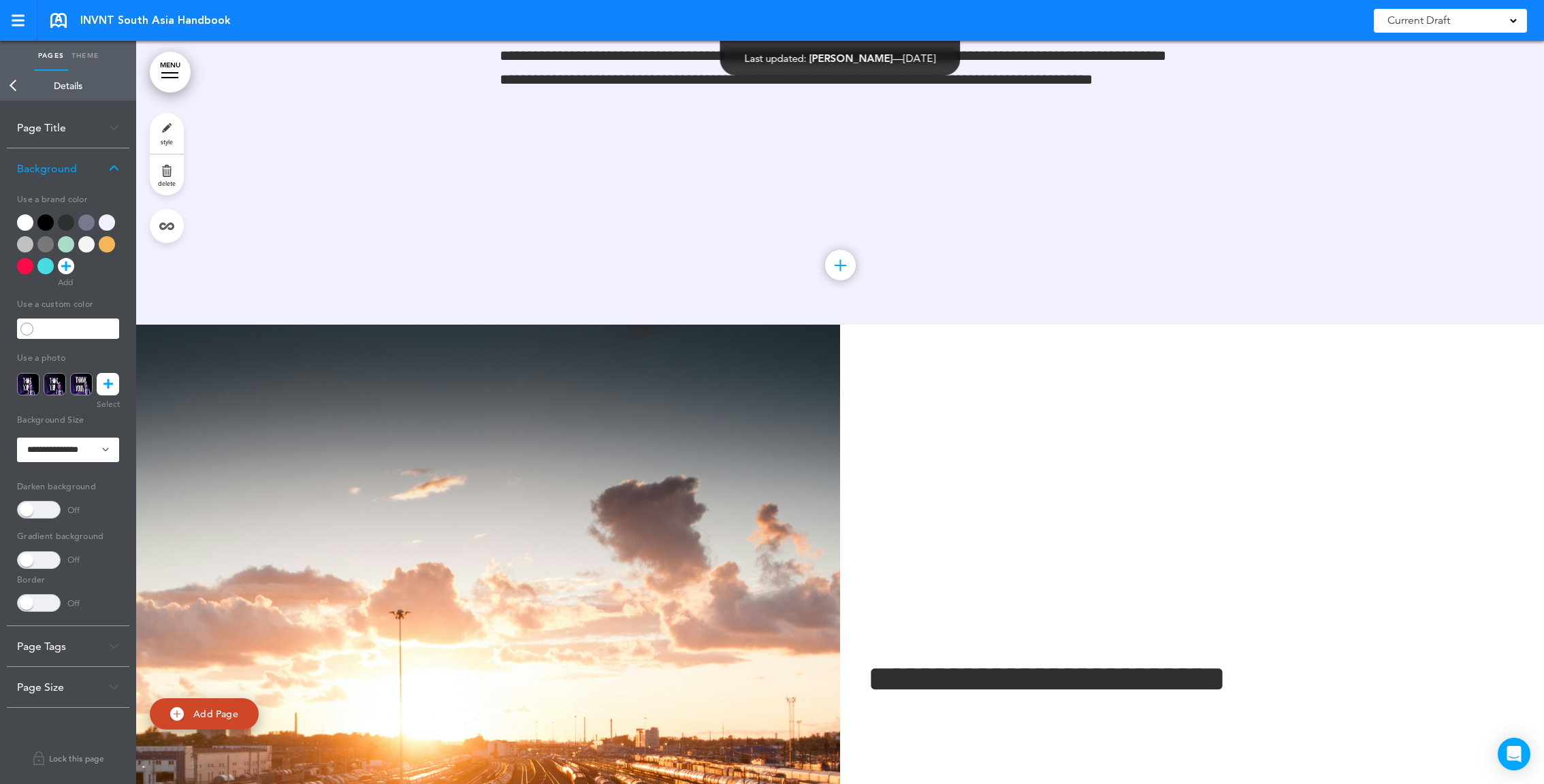
click at [87, 53] on link "Theme" at bounding box center [85, 56] width 34 height 30
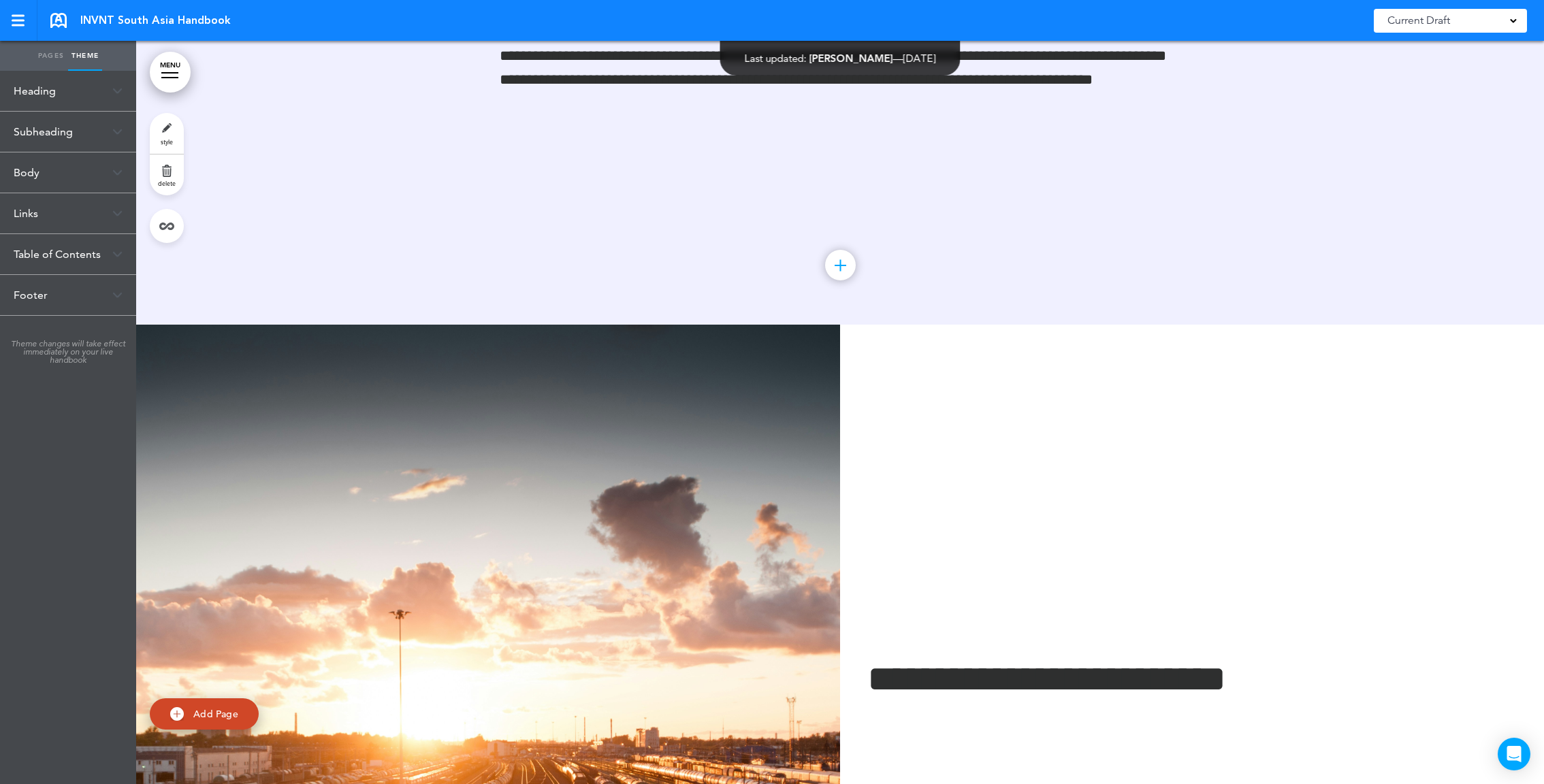
click at [41, 53] on link "Pages" at bounding box center [50, 56] width 34 height 30
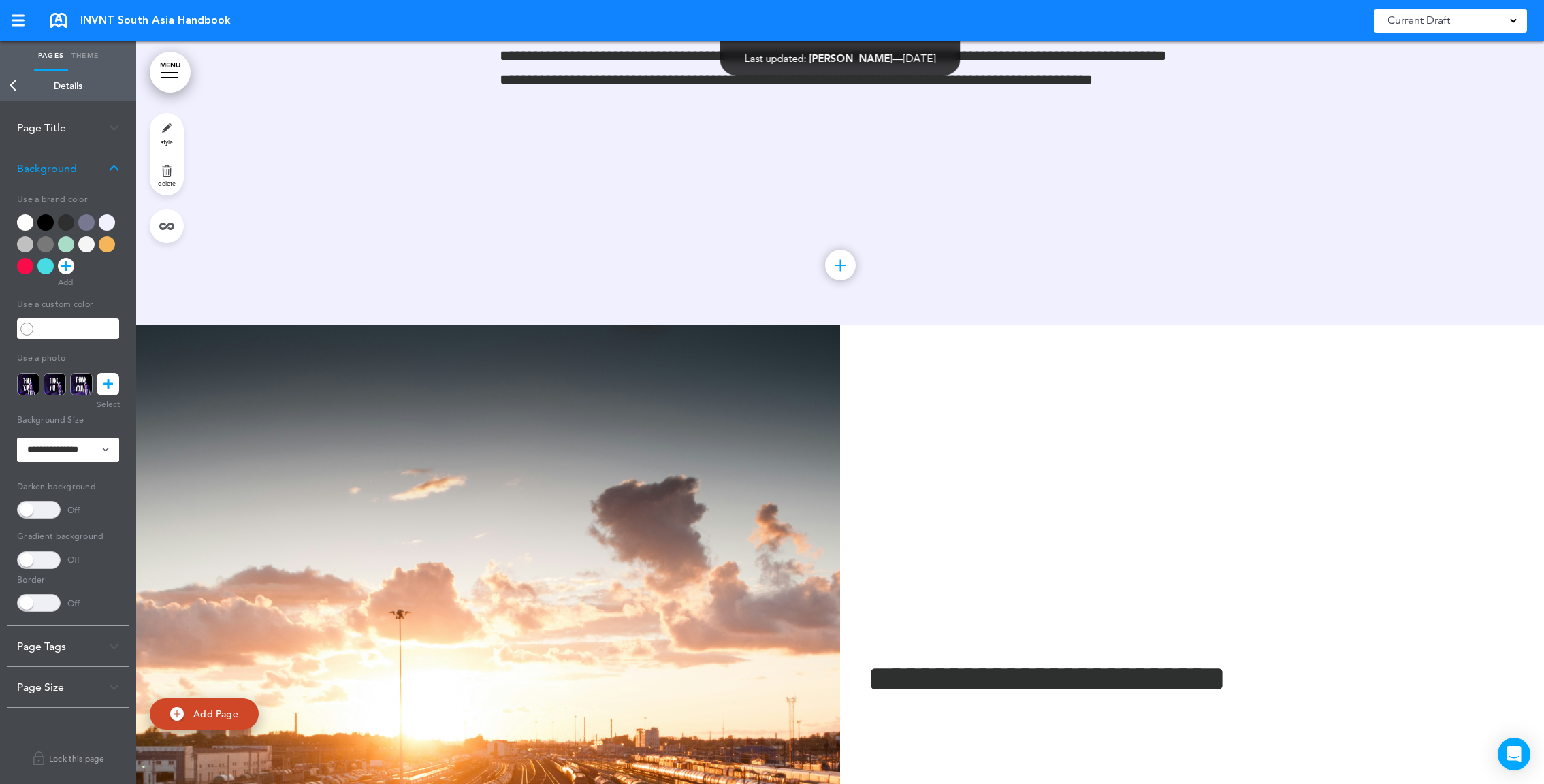
click at [75, 47] on link "Theme" at bounding box center [85, 56] width 34 height 30
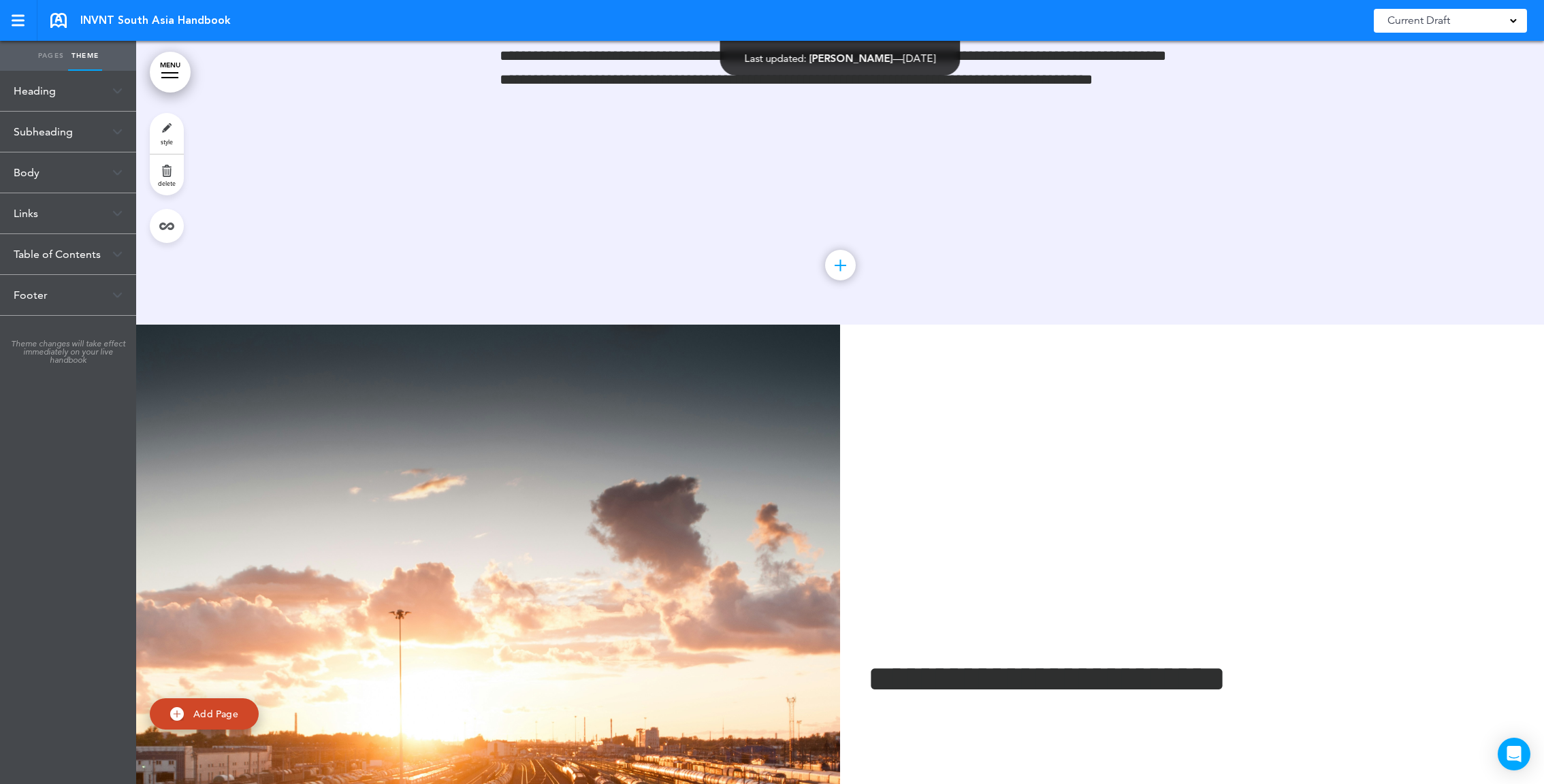
click at [39, 55] on link "Pages" at bounding box center [50, 56] width 34 height 30
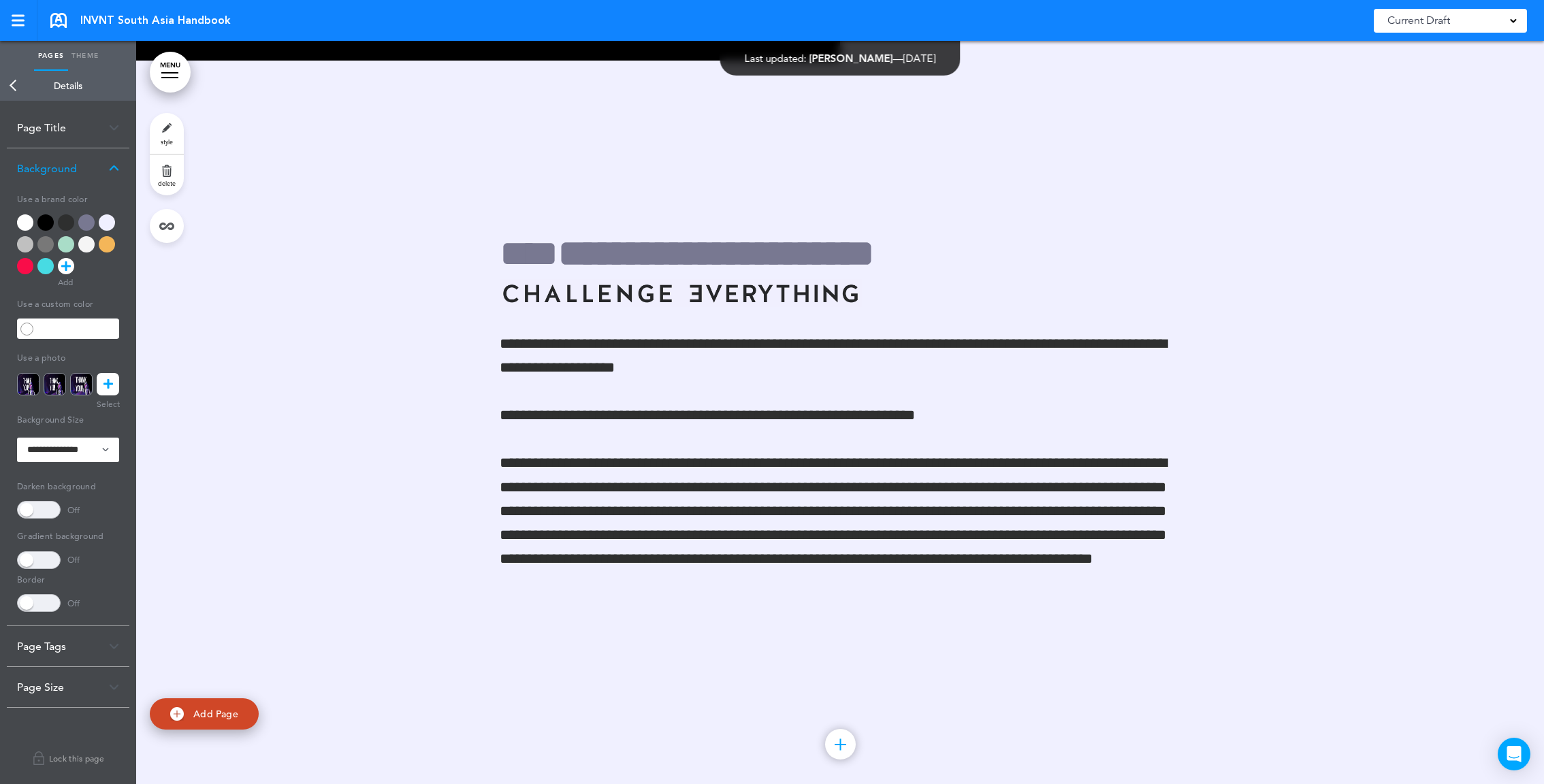
scroll to position [2797, 0]
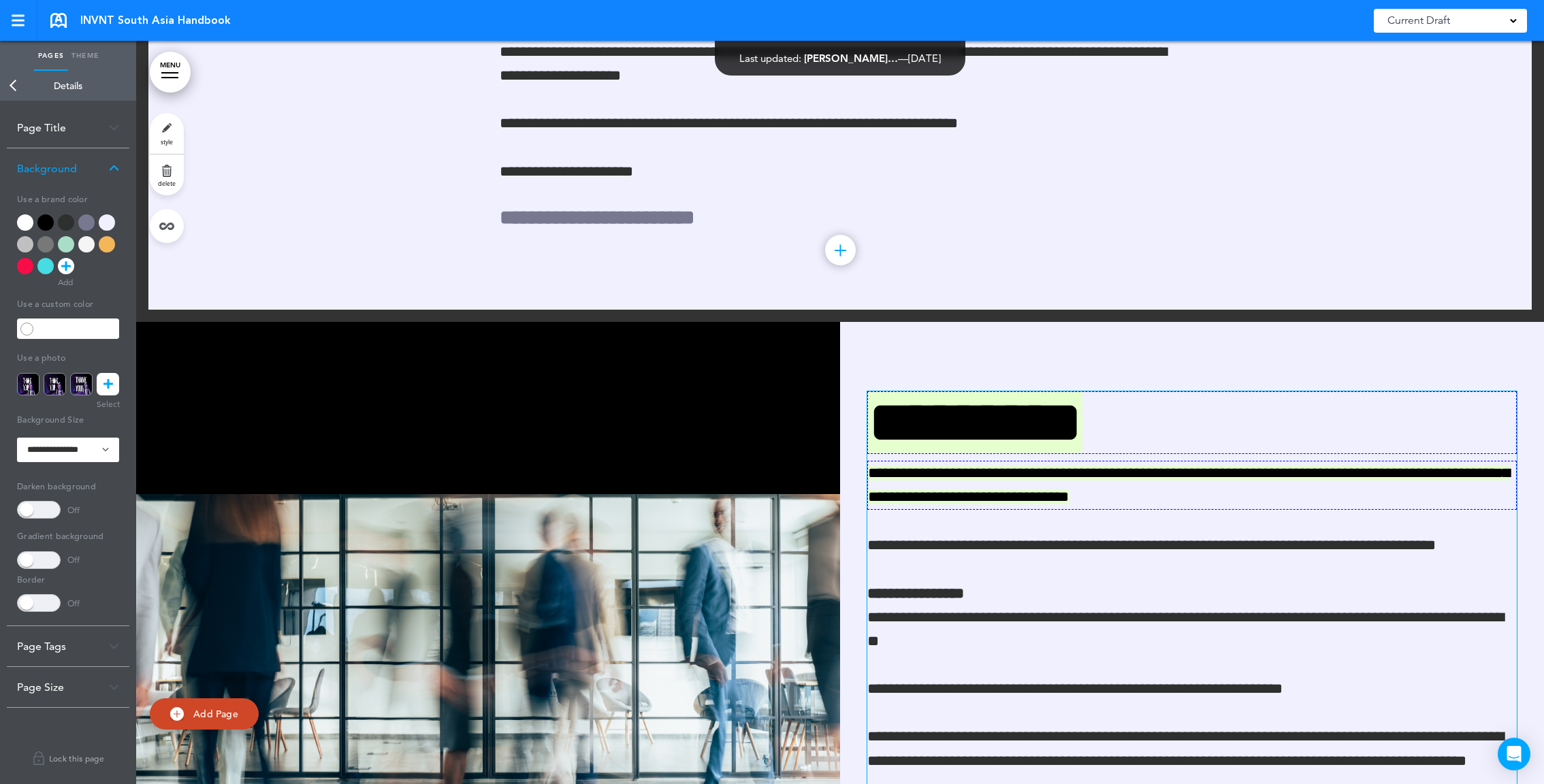
click at [991, 536] on p "**********" at bounding box center [1192, 546] width 650 height 24
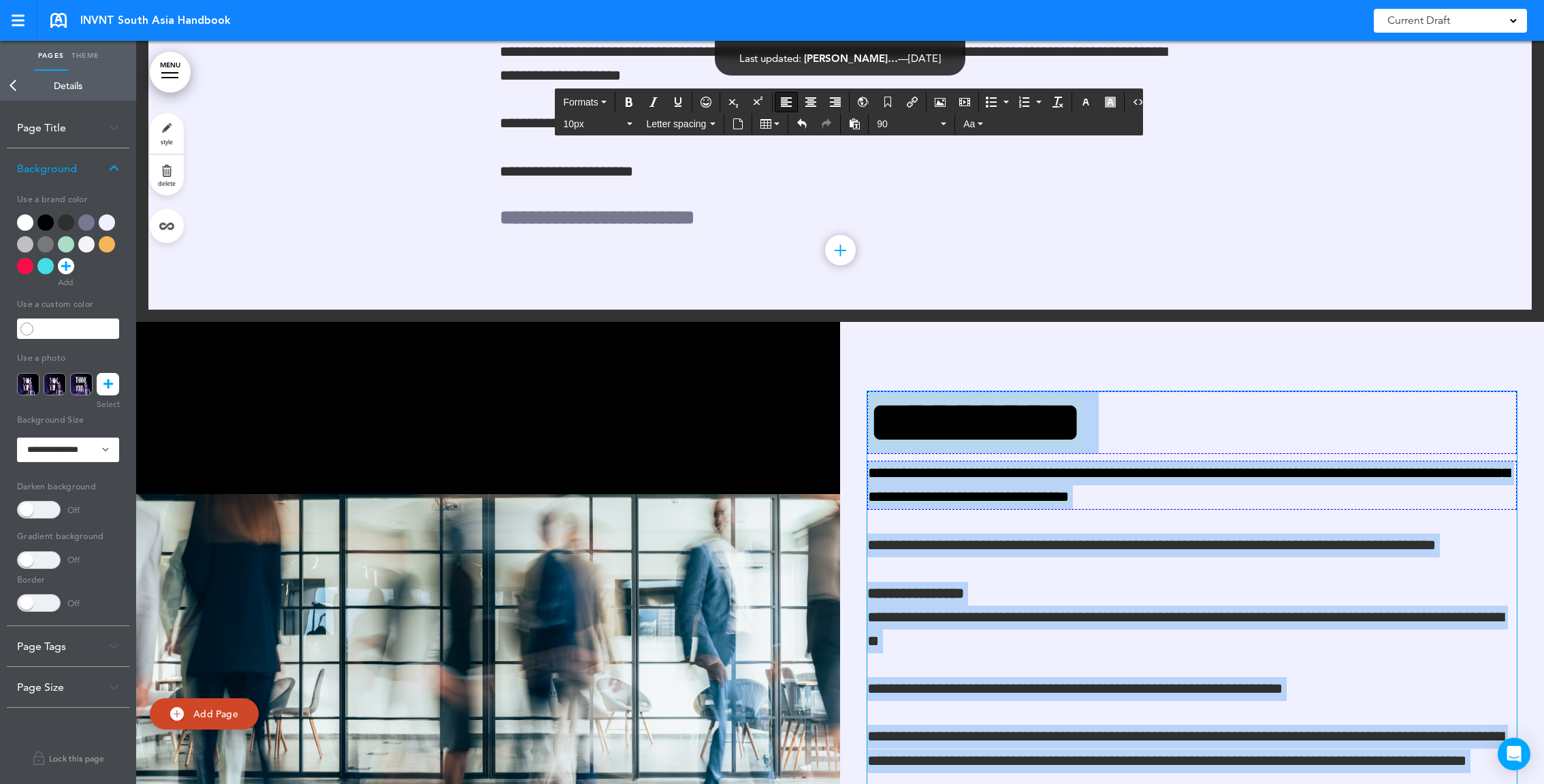
copy div "**********"
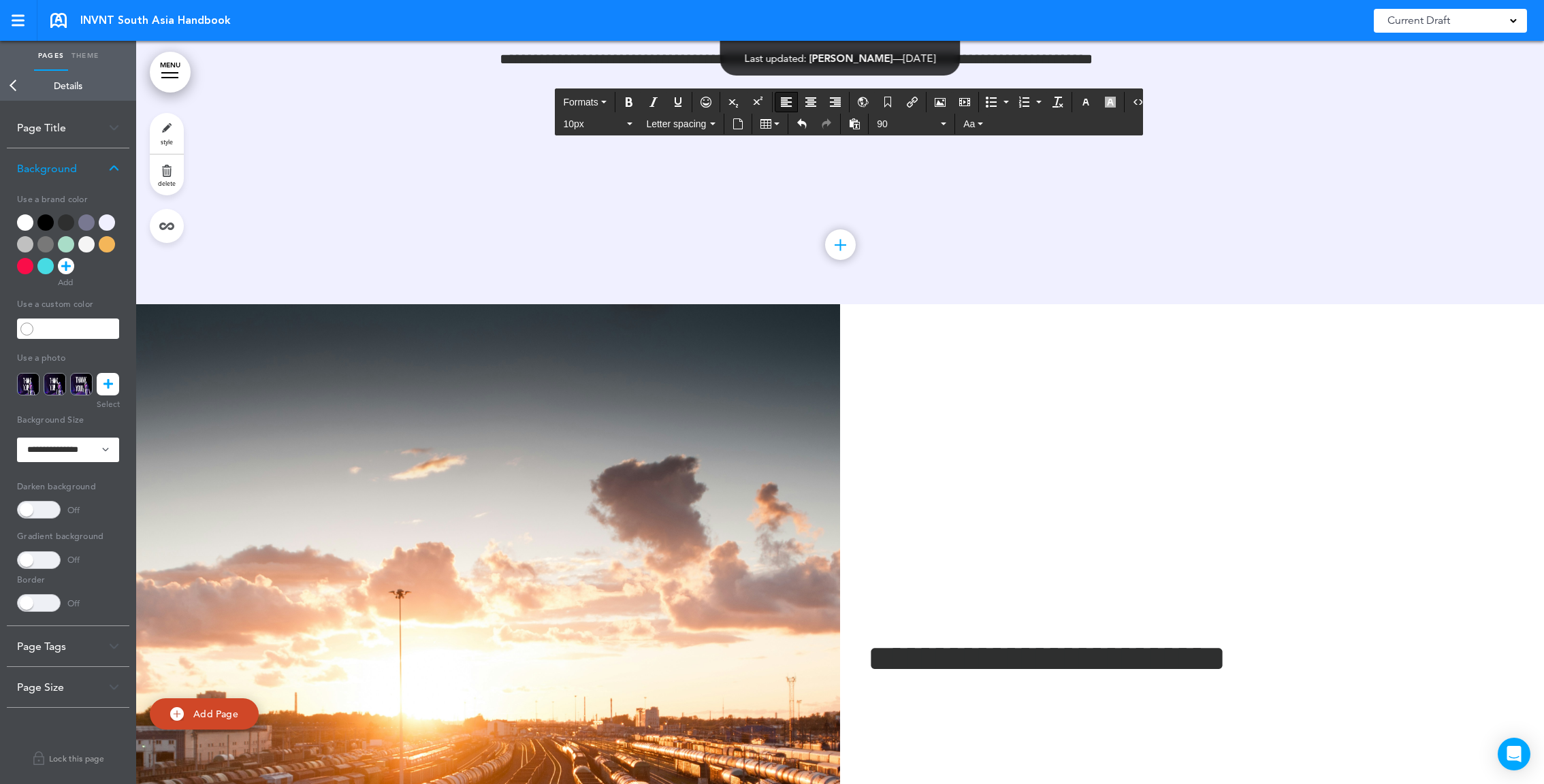
scroll to position [4330, 0]
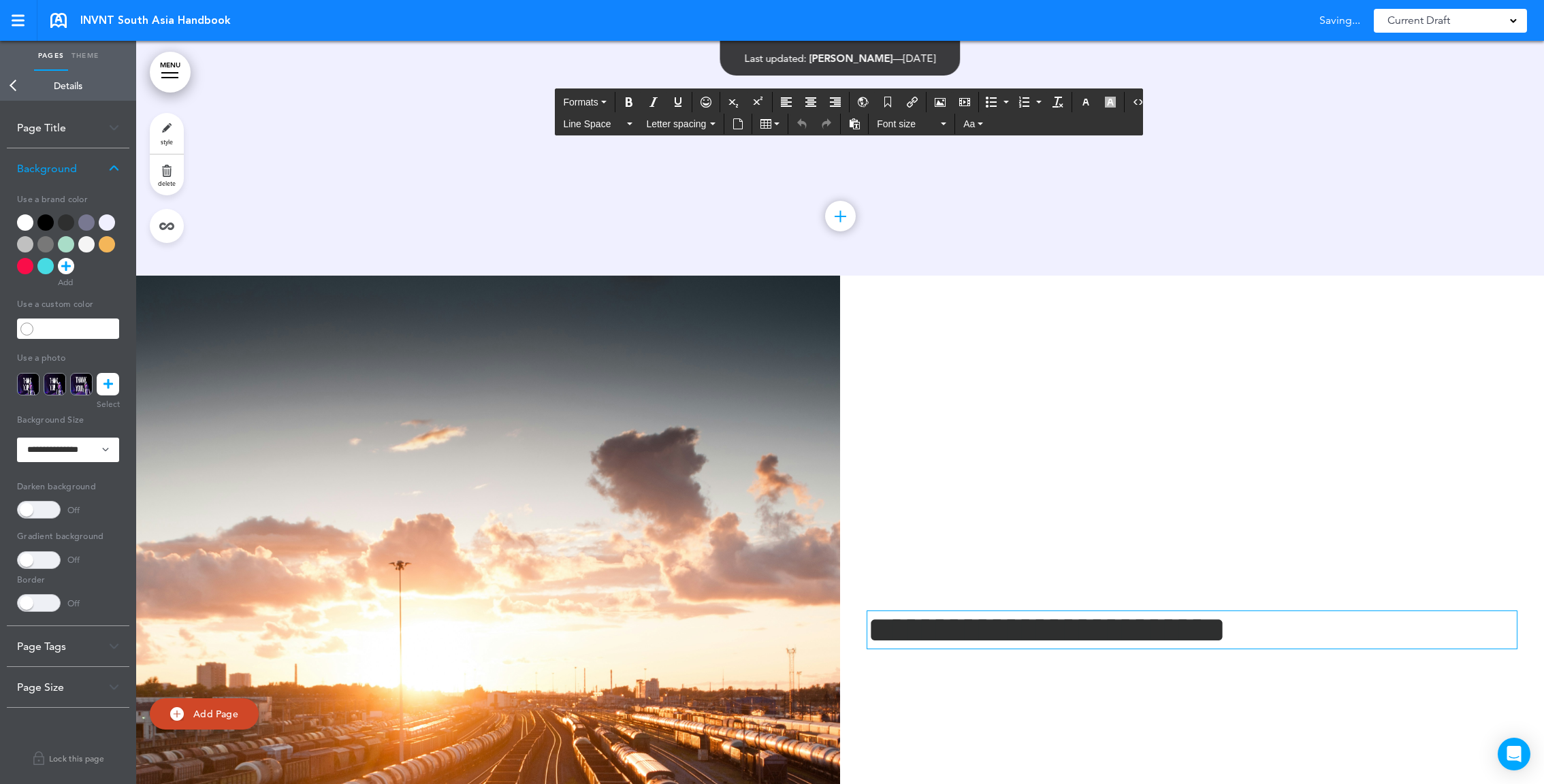
click at [951, 623] on h1 "**********" at bounding box center [1192, 630] width 650 height 38
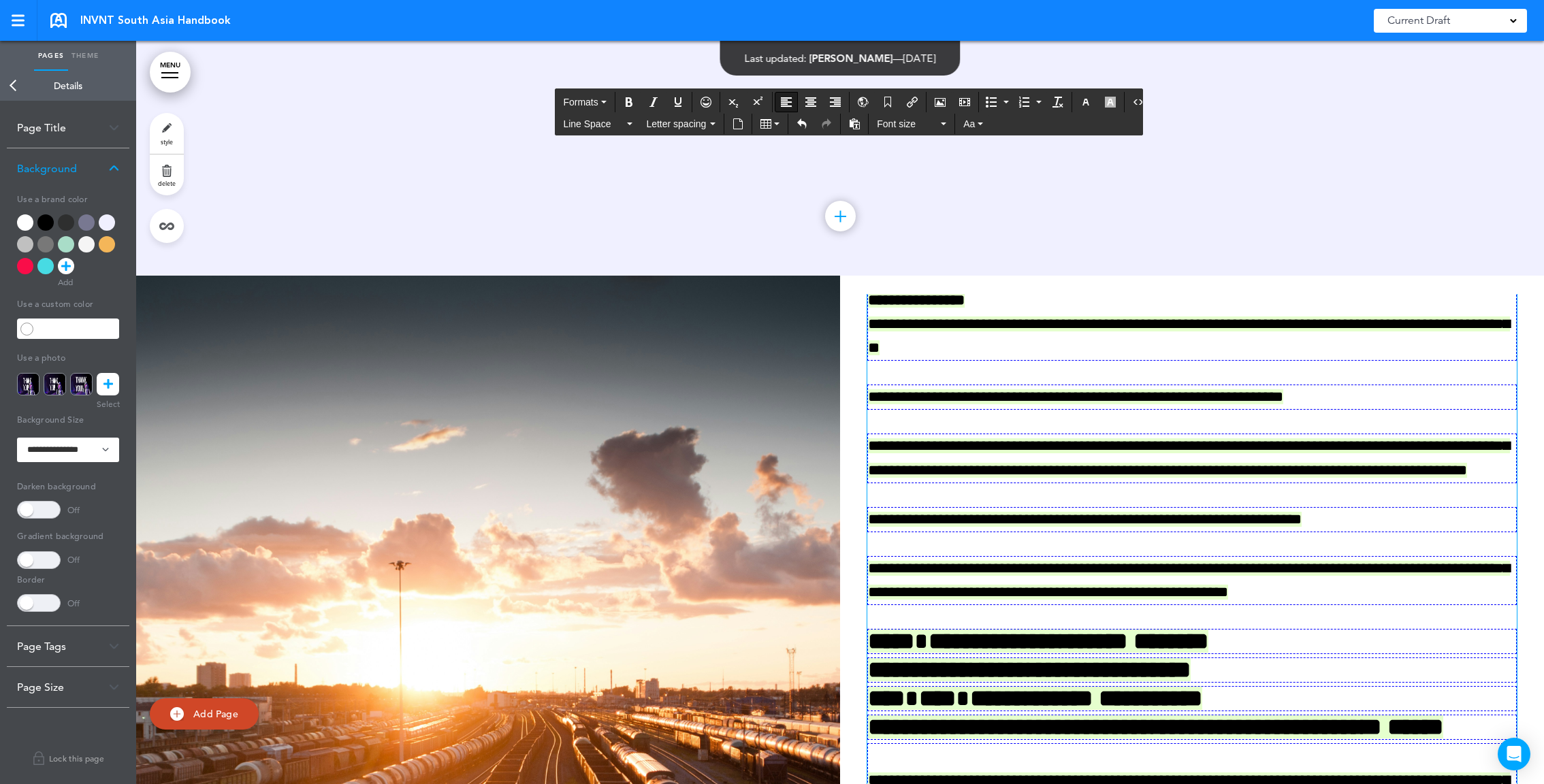
scroll to position [0, 0]
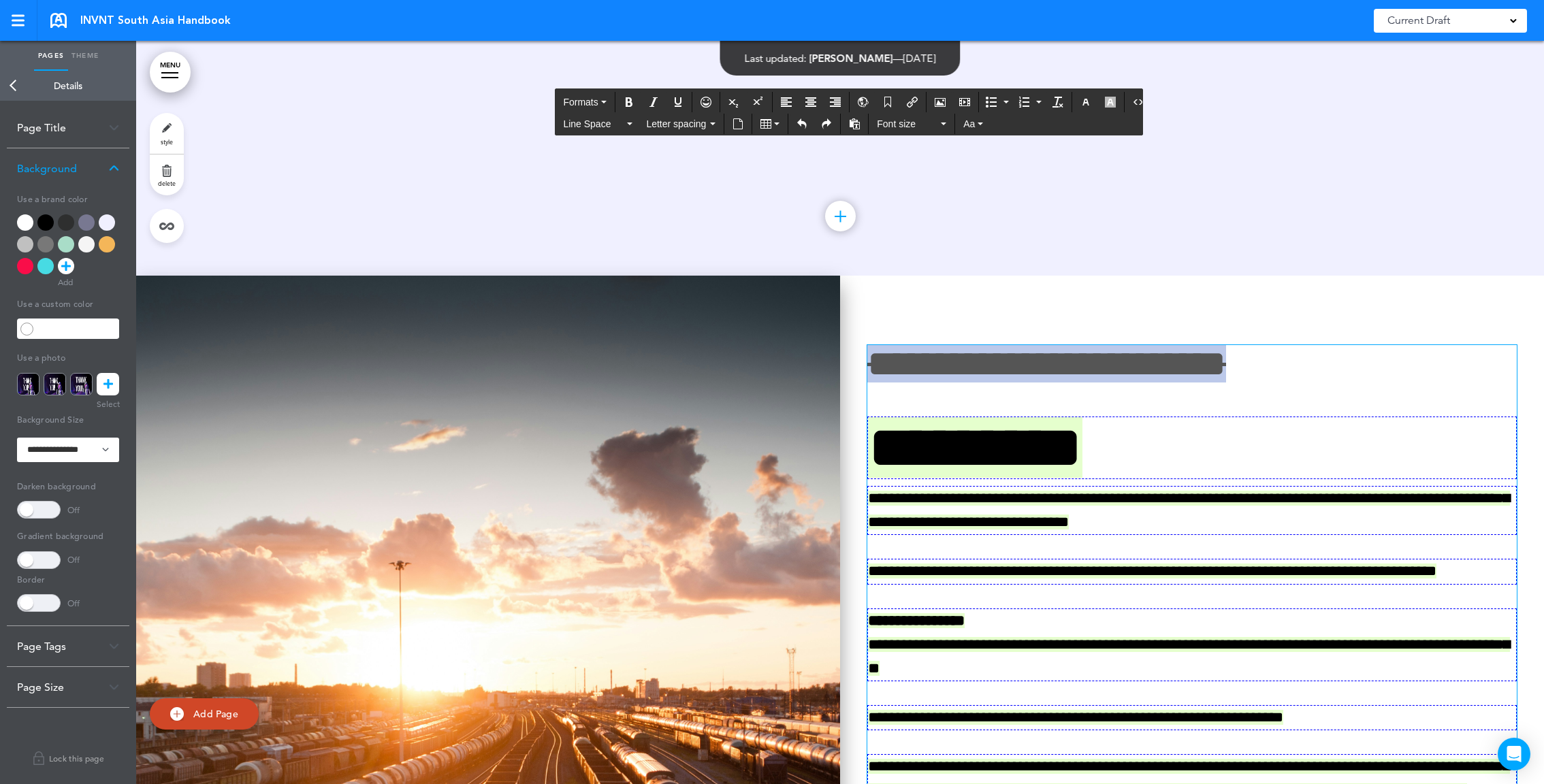
drag, startPoint x: 1213, startPoint y: 366, endPoint x: 822, endPoint y: 346, distance: 391.5
click at [822, 346] on div "**********" at bounding box center [840, 647] width 1408 height 743
click at [730, 415] on img at bounding box center [487, 647] width 704 height 743
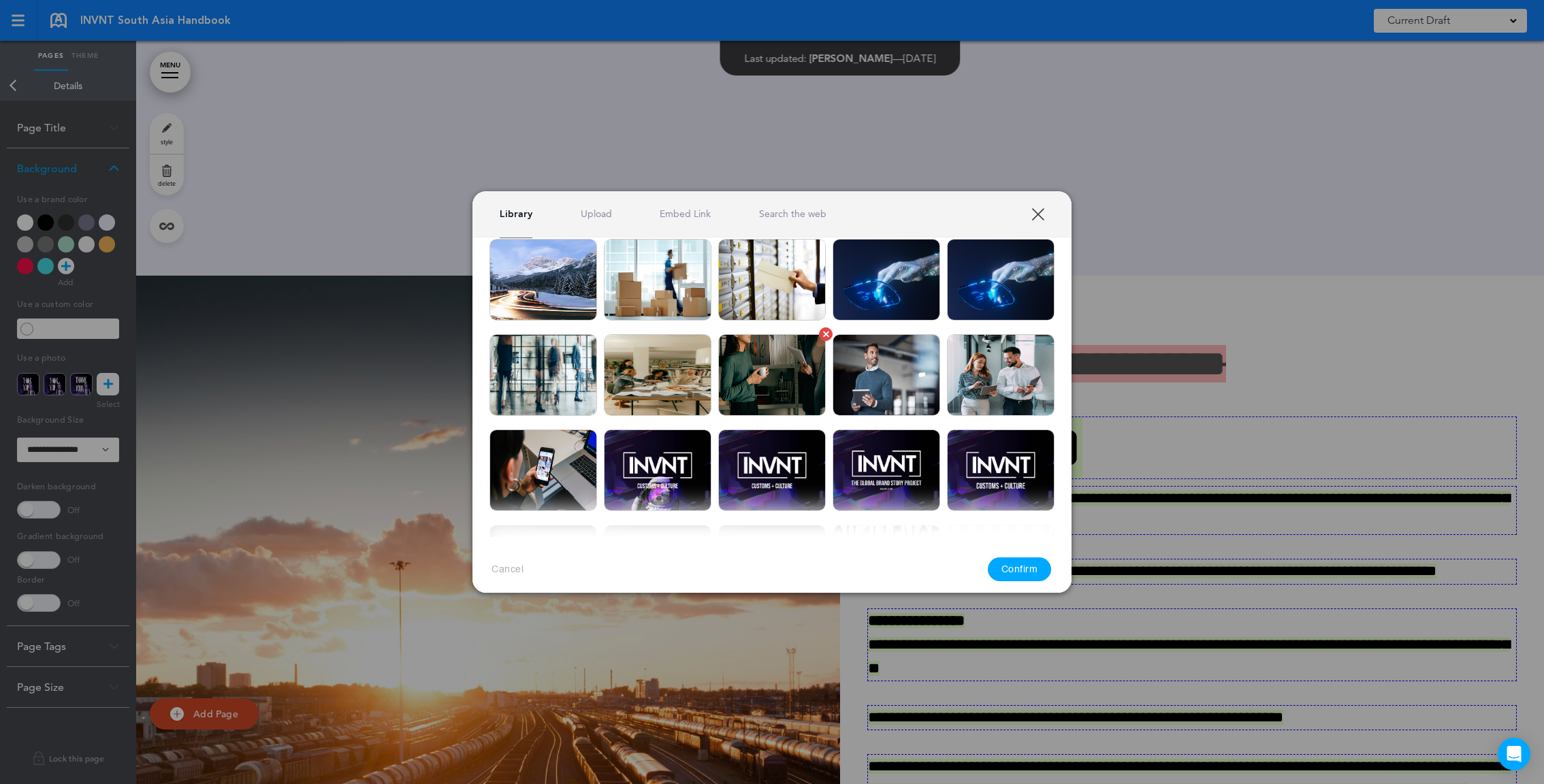
scroll to position [634, 0]
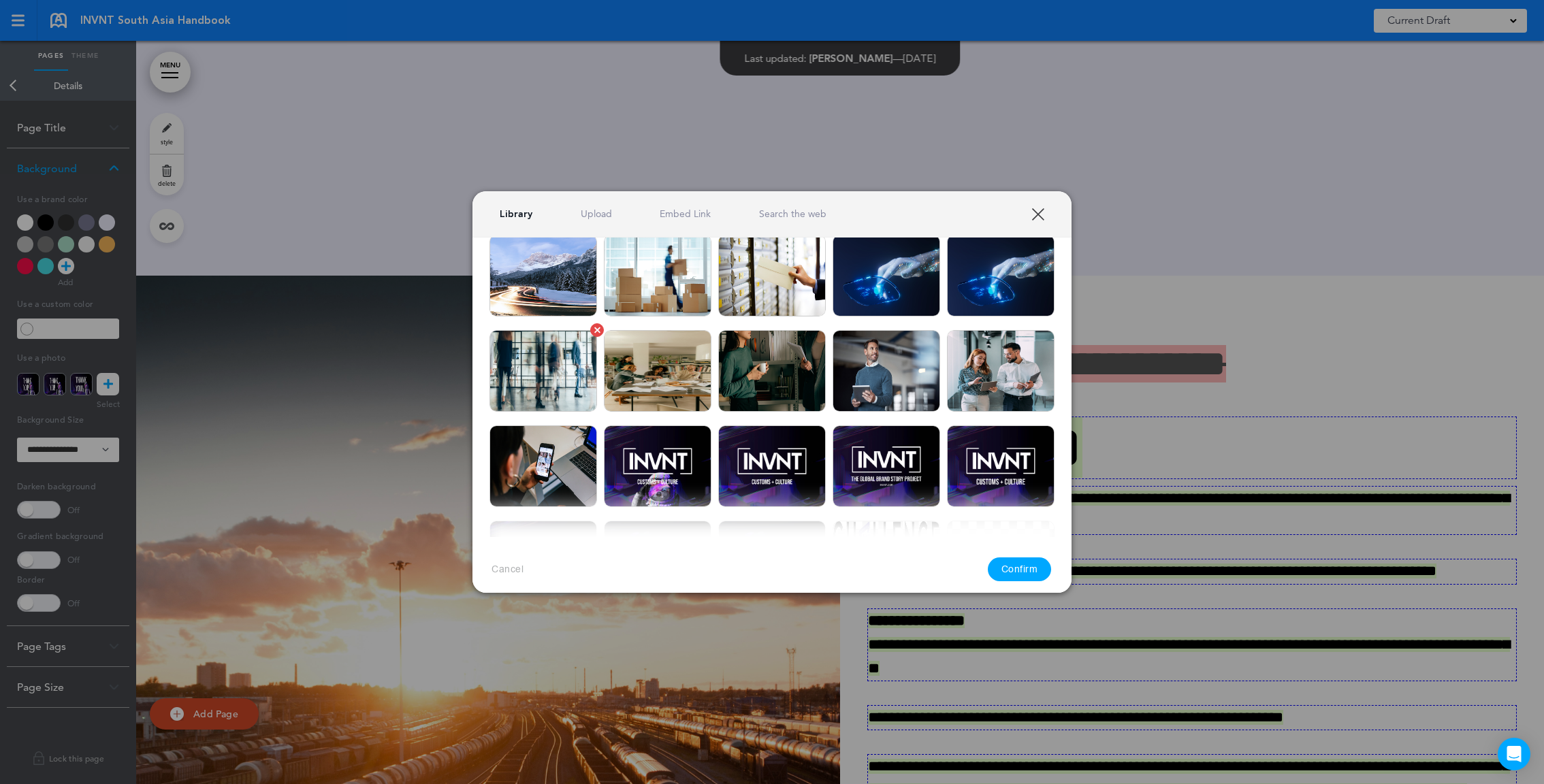
click at [539, 385] on img at bounding box center [543, 371] width 107 height 82
click at [1021, 577] on button "Confirm" at bounding box center [1019, 570] width 64 height 24
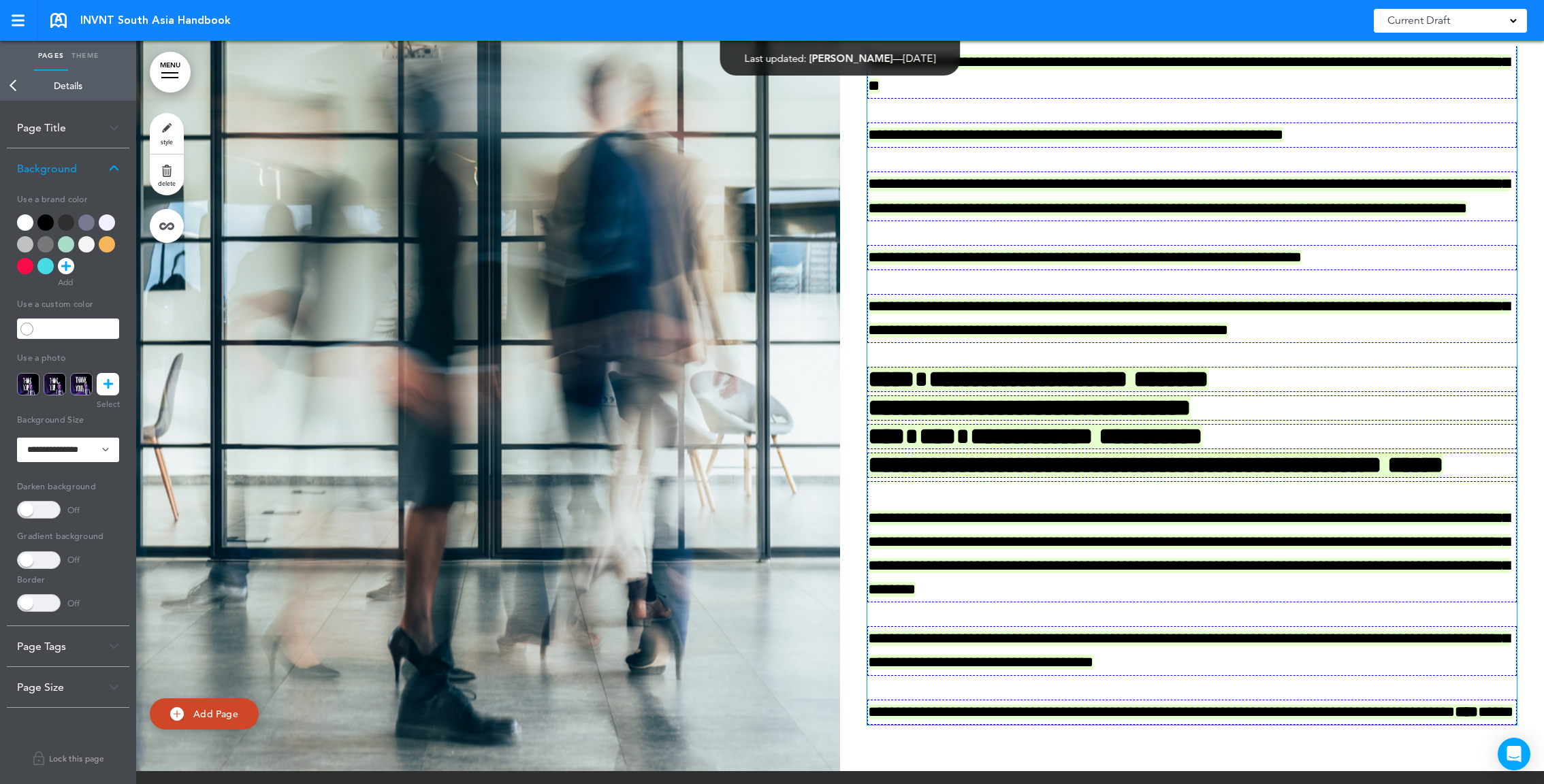
scroll to position [377, 0]
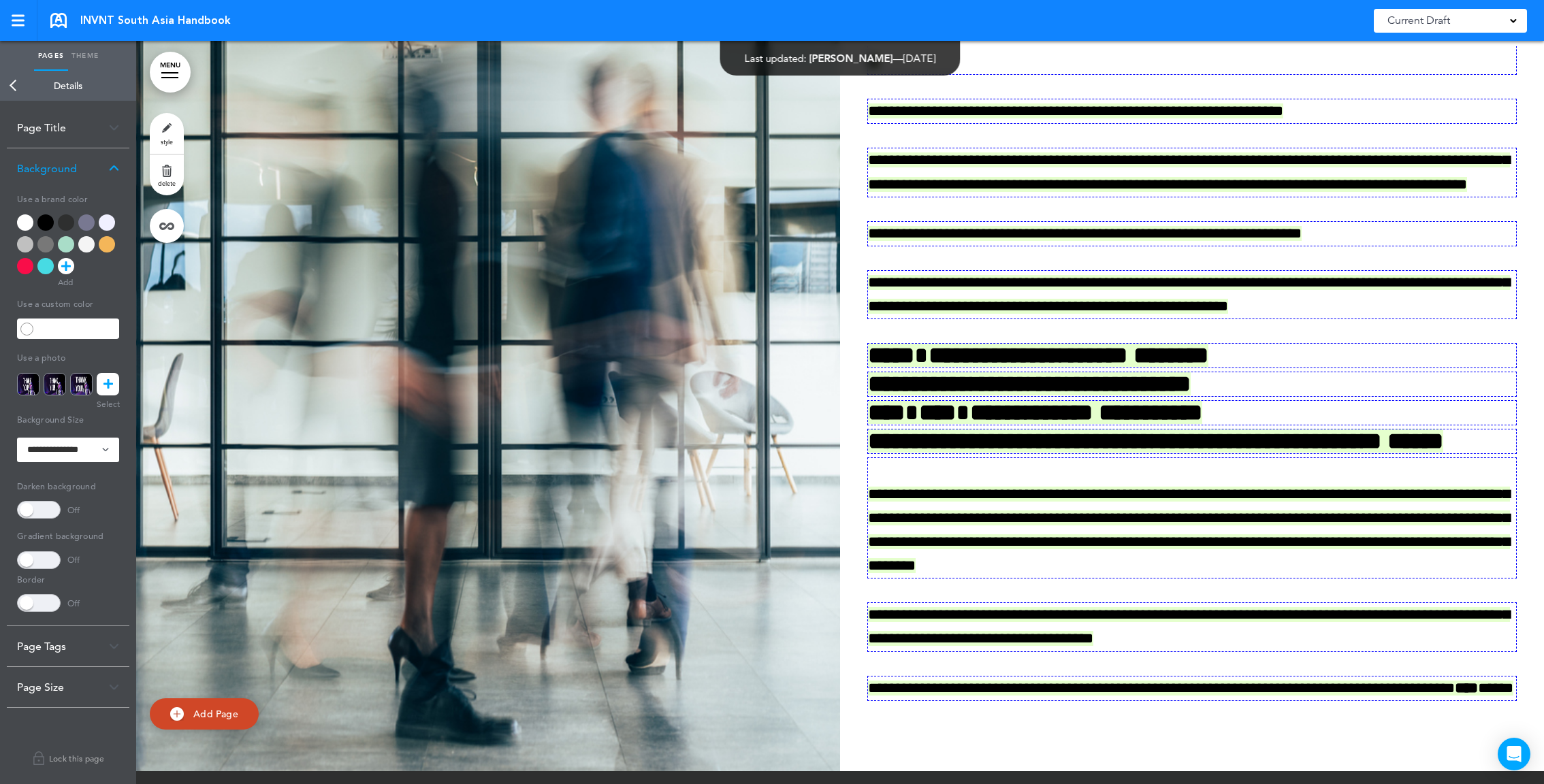
click at [853, 609] on div "**********" at bounding box center [1192, 400] width 704 height 706
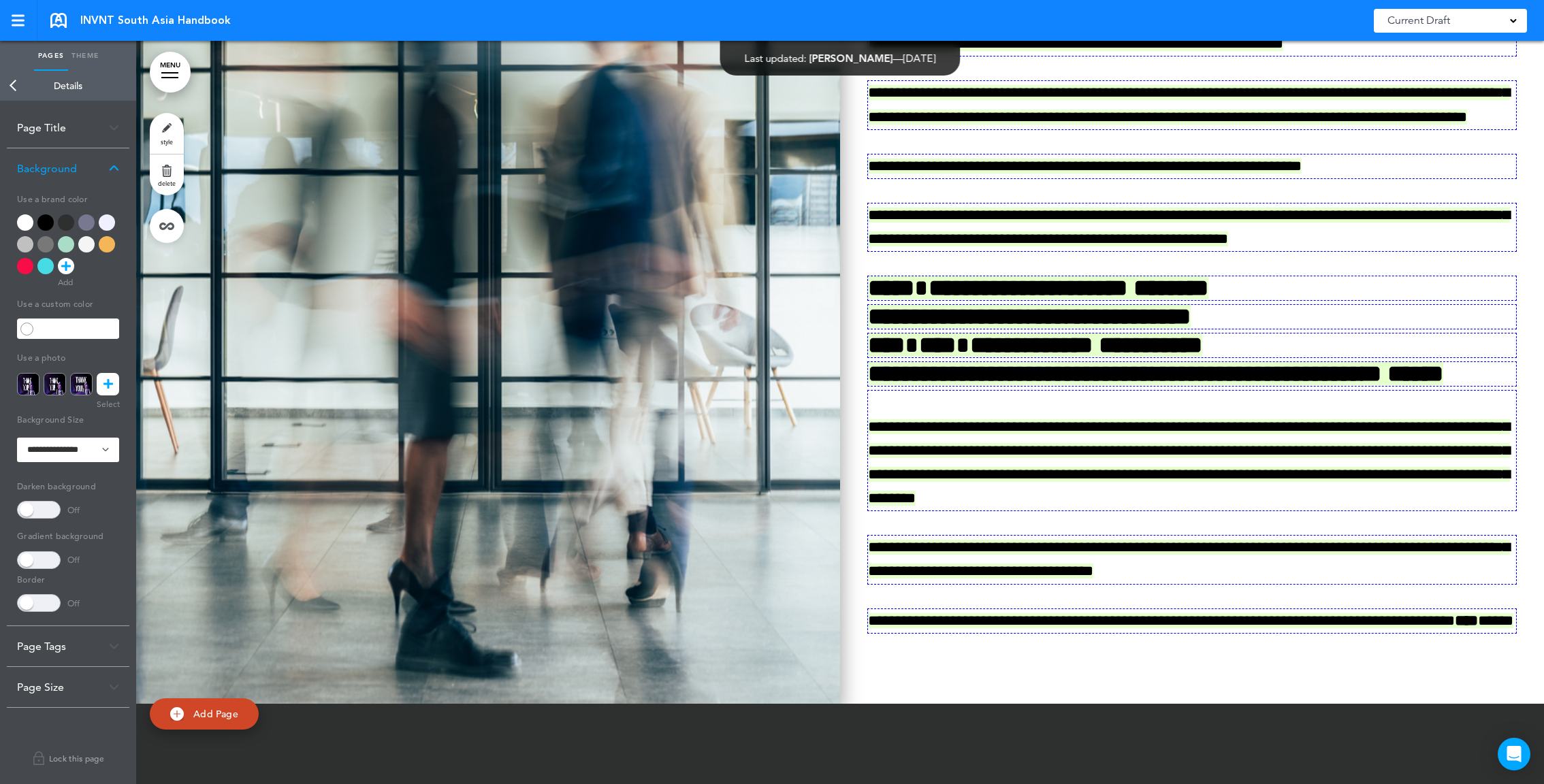
scroll to position [4479, 0]
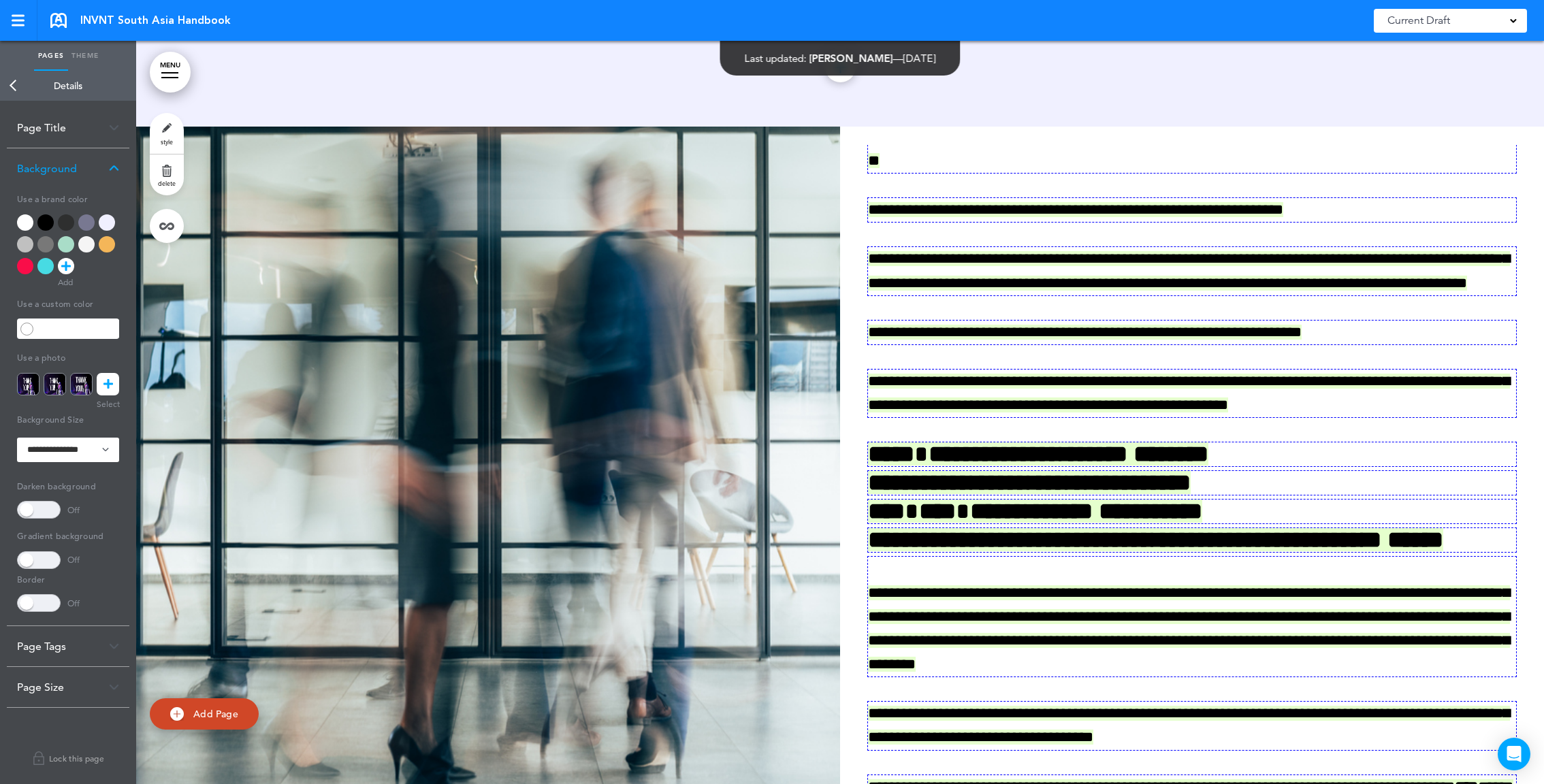
click at [83, 58] on link "Theme" at bounding box center [85, 56] width 34 height 30
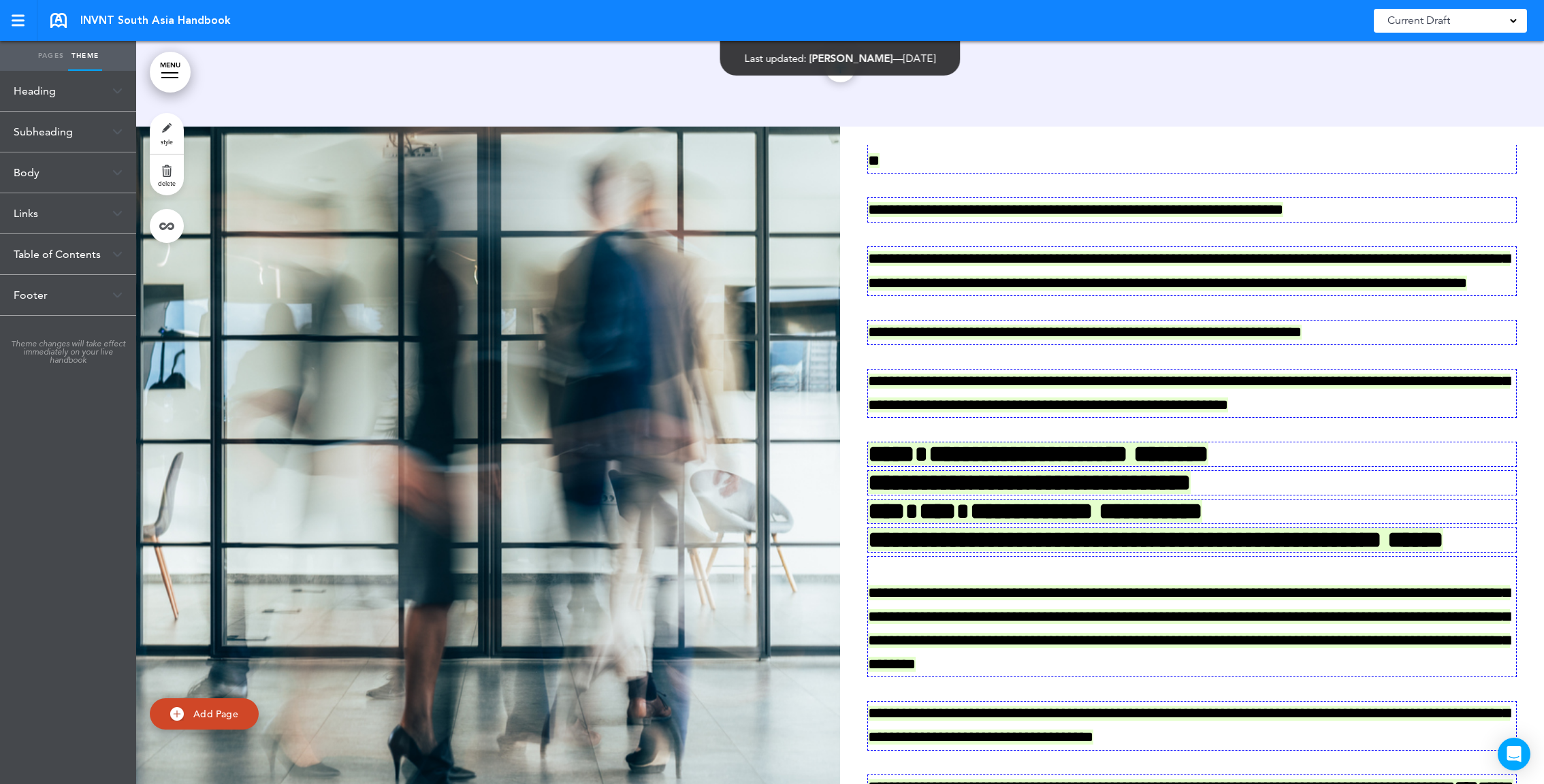
click at [47, 89] on div "Heading" at bounding box center [68, 90] width 136 height 40
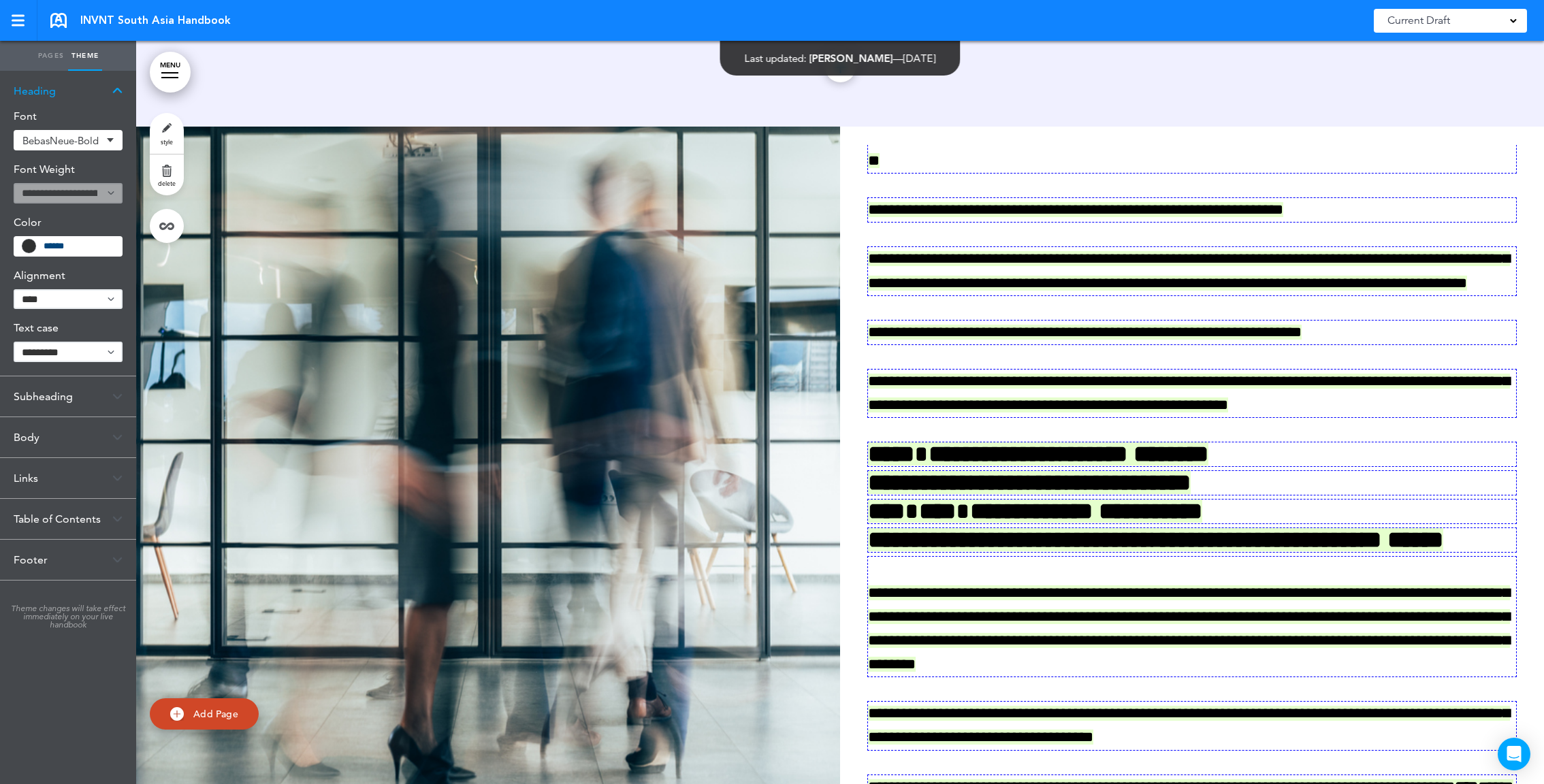
click at [47, 89] on div "Heading" at bounding box center [68, 90] width 136 height 40
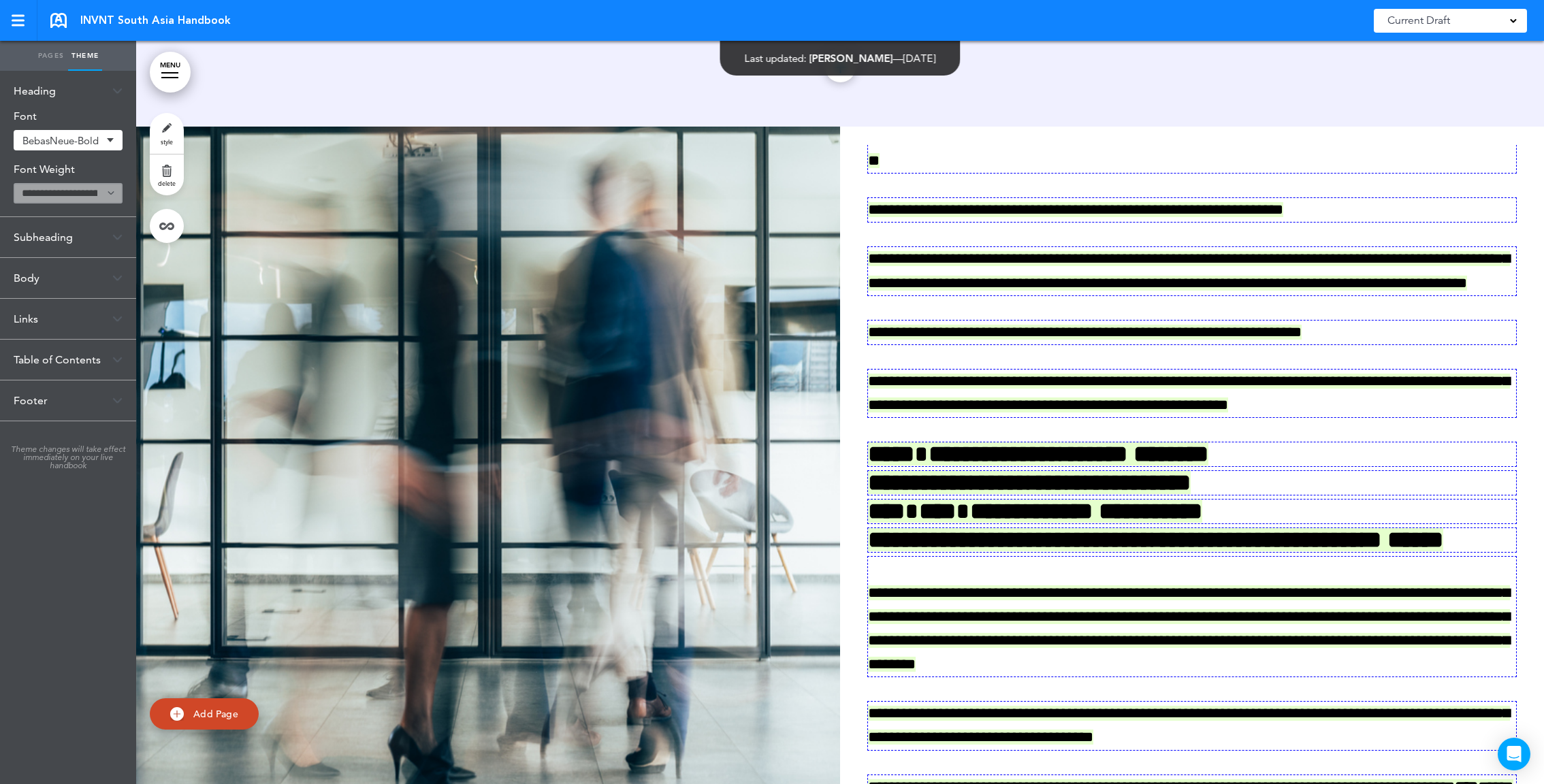
click at [47, 50] on link "Pages" at bounding box center [50, 56] width 34 height 30
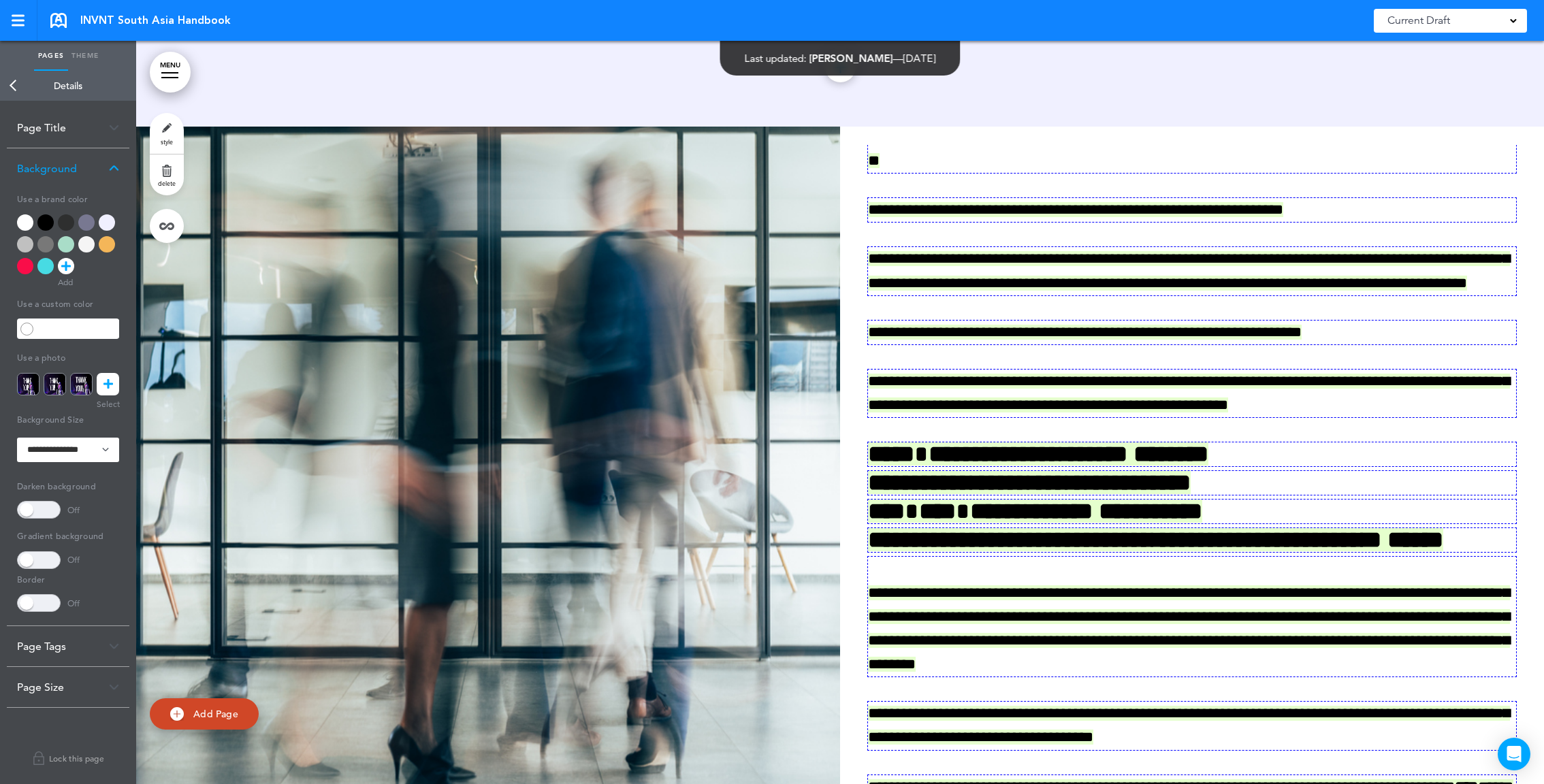
click at [64, 84] on h3 "Details" at bounding box center [68, 86] width 136 height 30
click at [15, 84] on link "Back" at bounding box center [14, 86] width 27 height 30
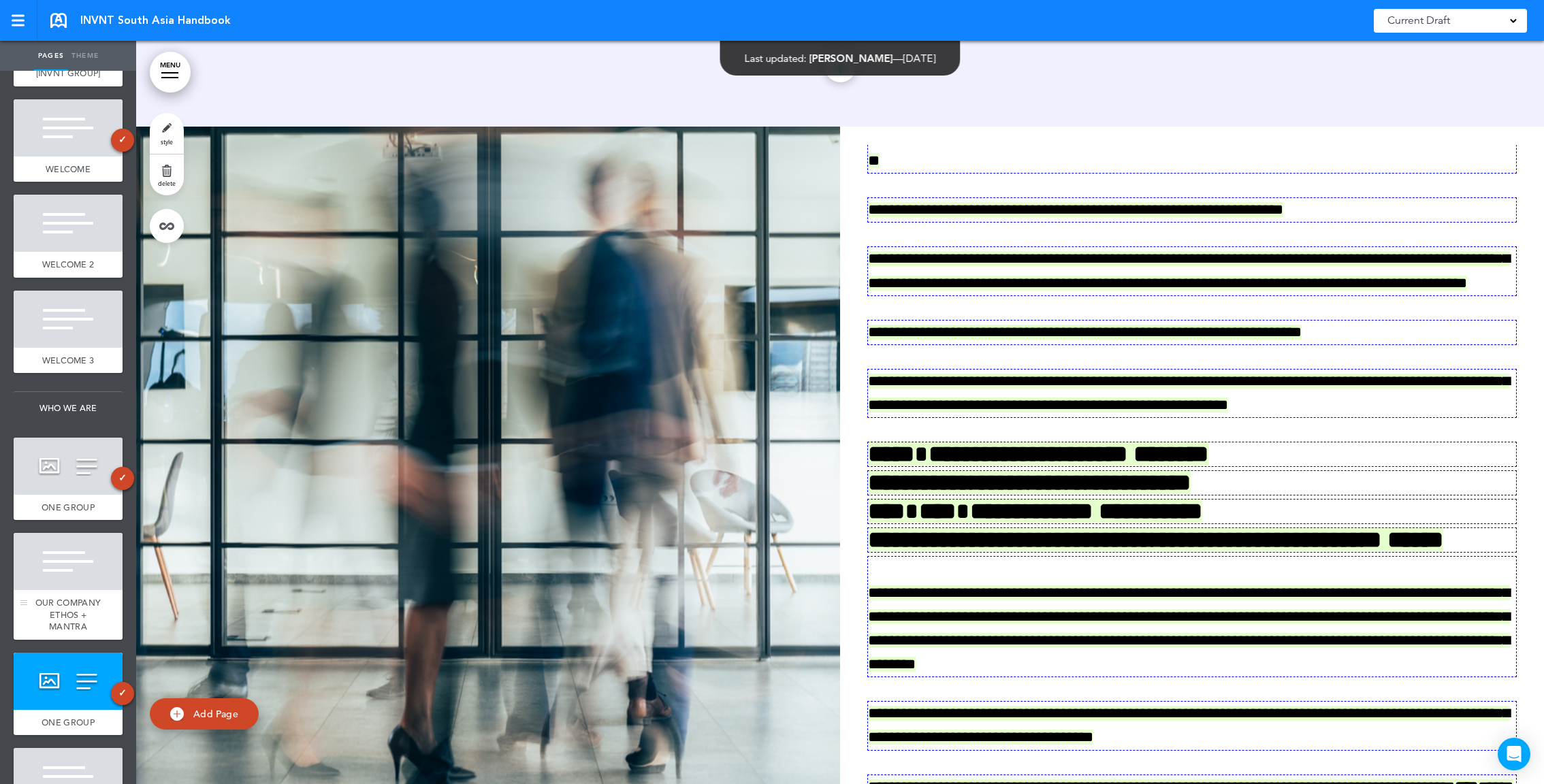
scroll to position [137, 0]
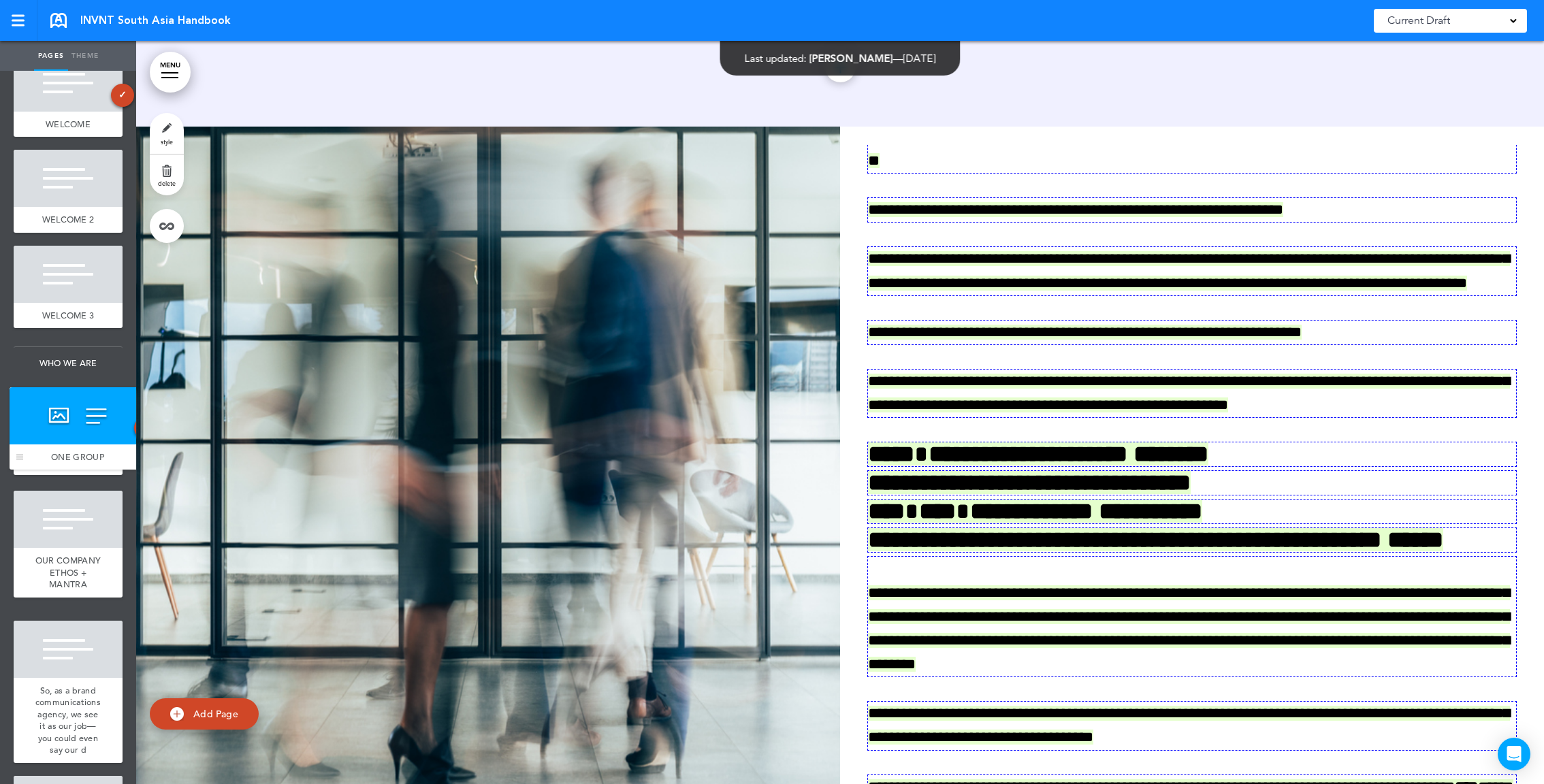
drag, startPoint x: 24, startPoint y: 684, endPoint x: 20, endPoint y: 469, distance: 215.0
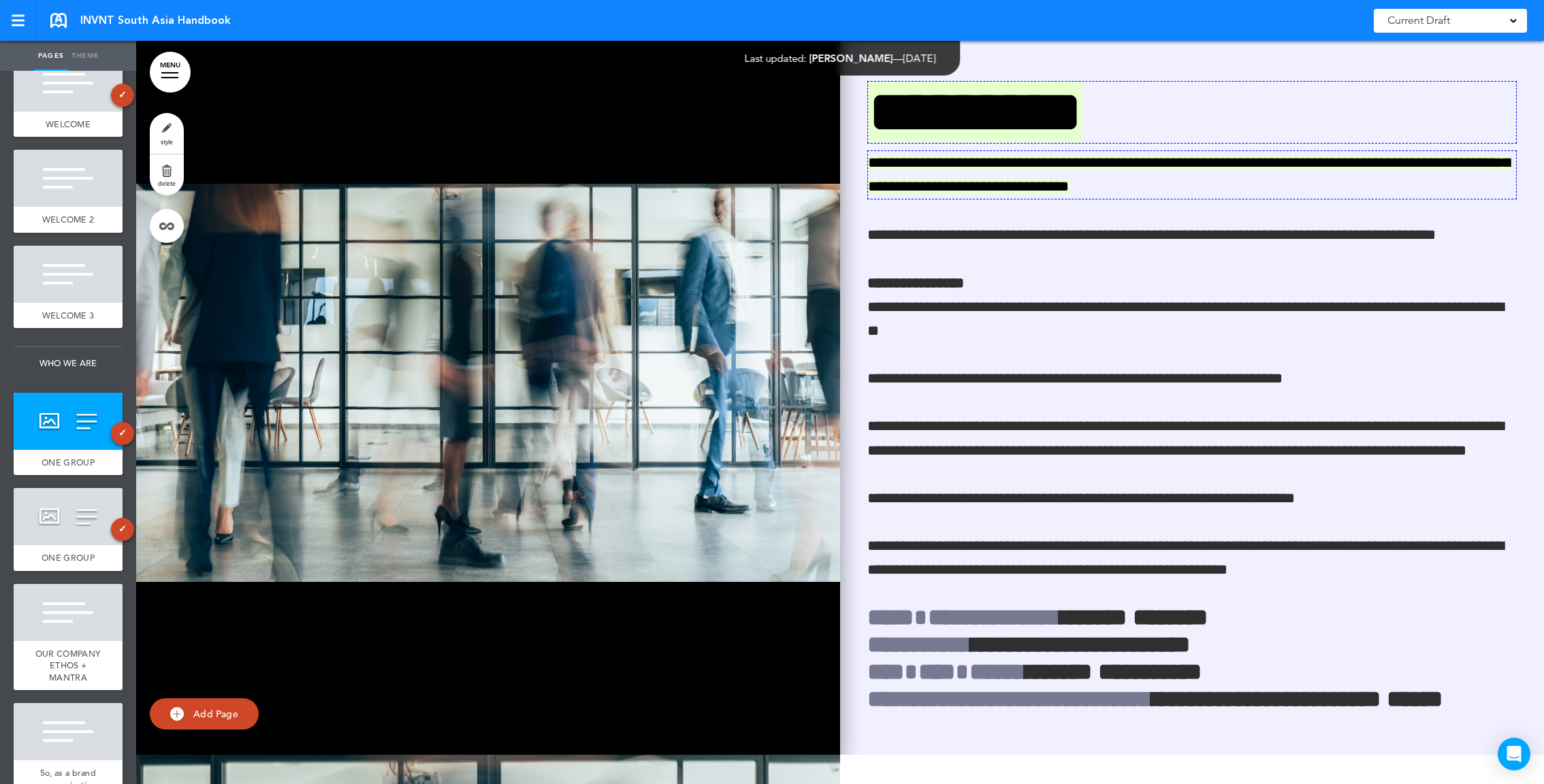
scroll to position [3103, 0]
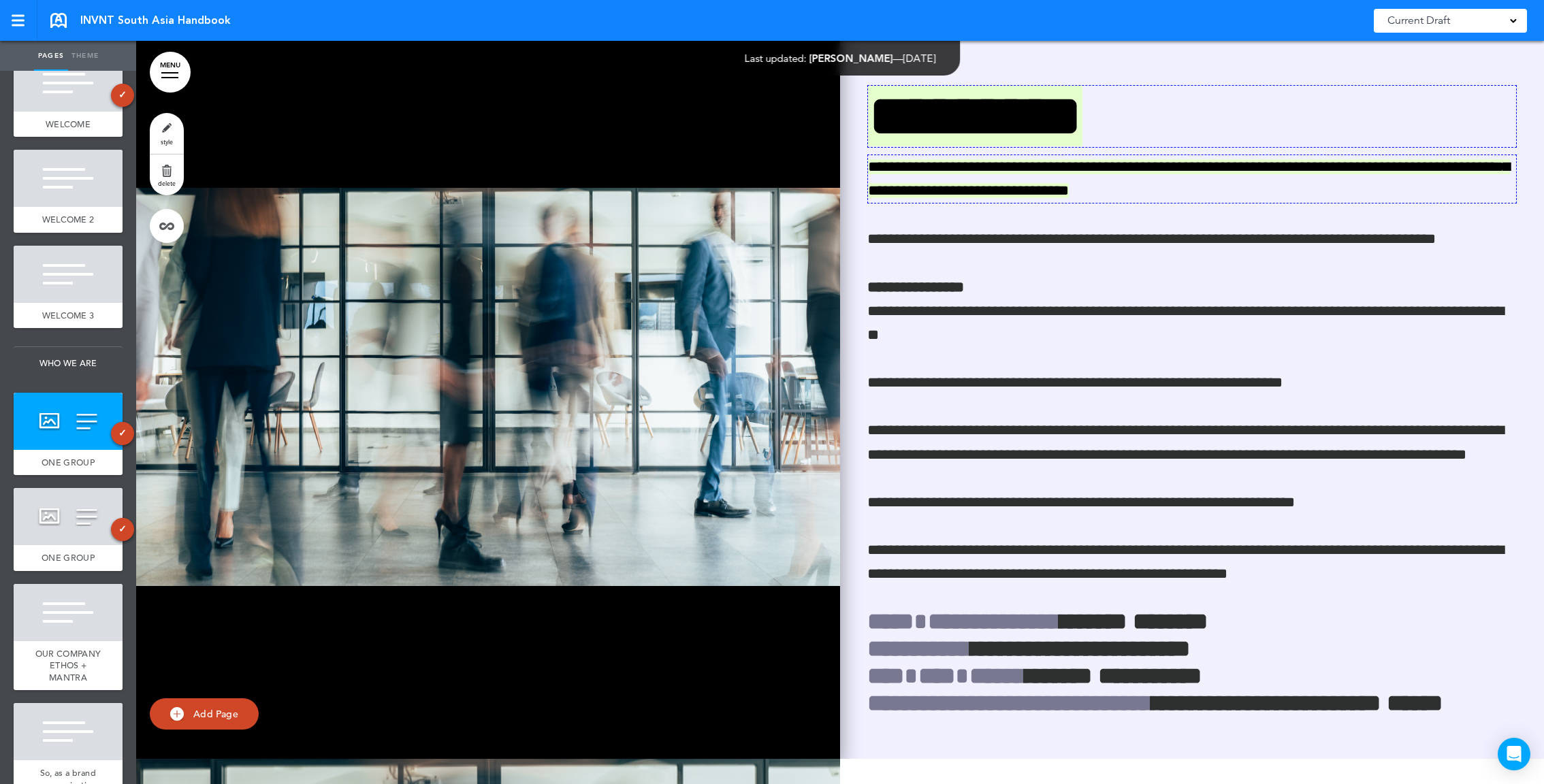
click at [751, 383] on img at bounding box center [487, 387] width 704 height 743
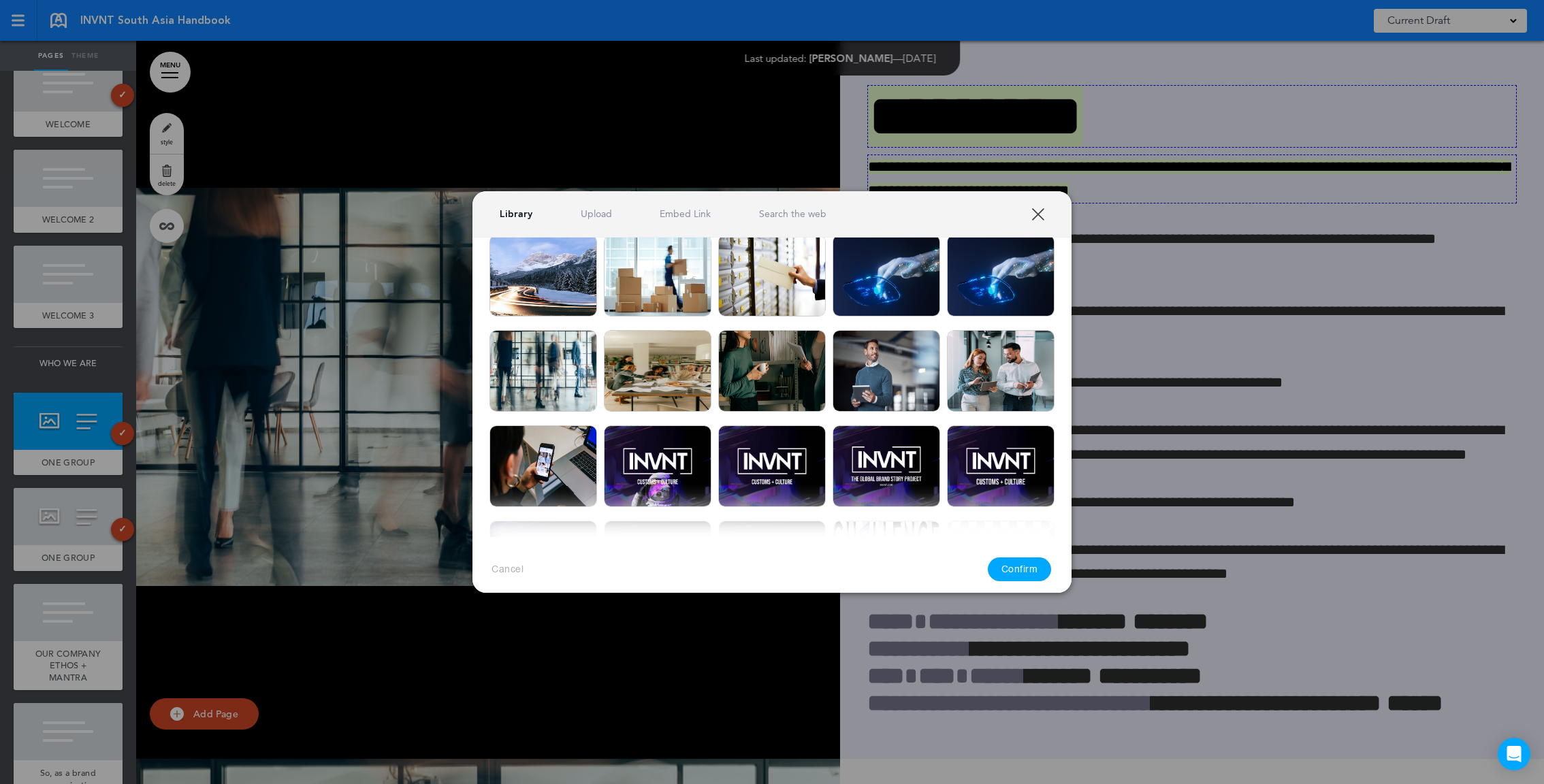
click at [1025, 201] on div "Library Upload Embed Link Search the web" at bounding box center [772, 215] width 599 height 47
click at [1034, 208] on link "XXX" at bounding box center [1037, 214] width 13 height 13
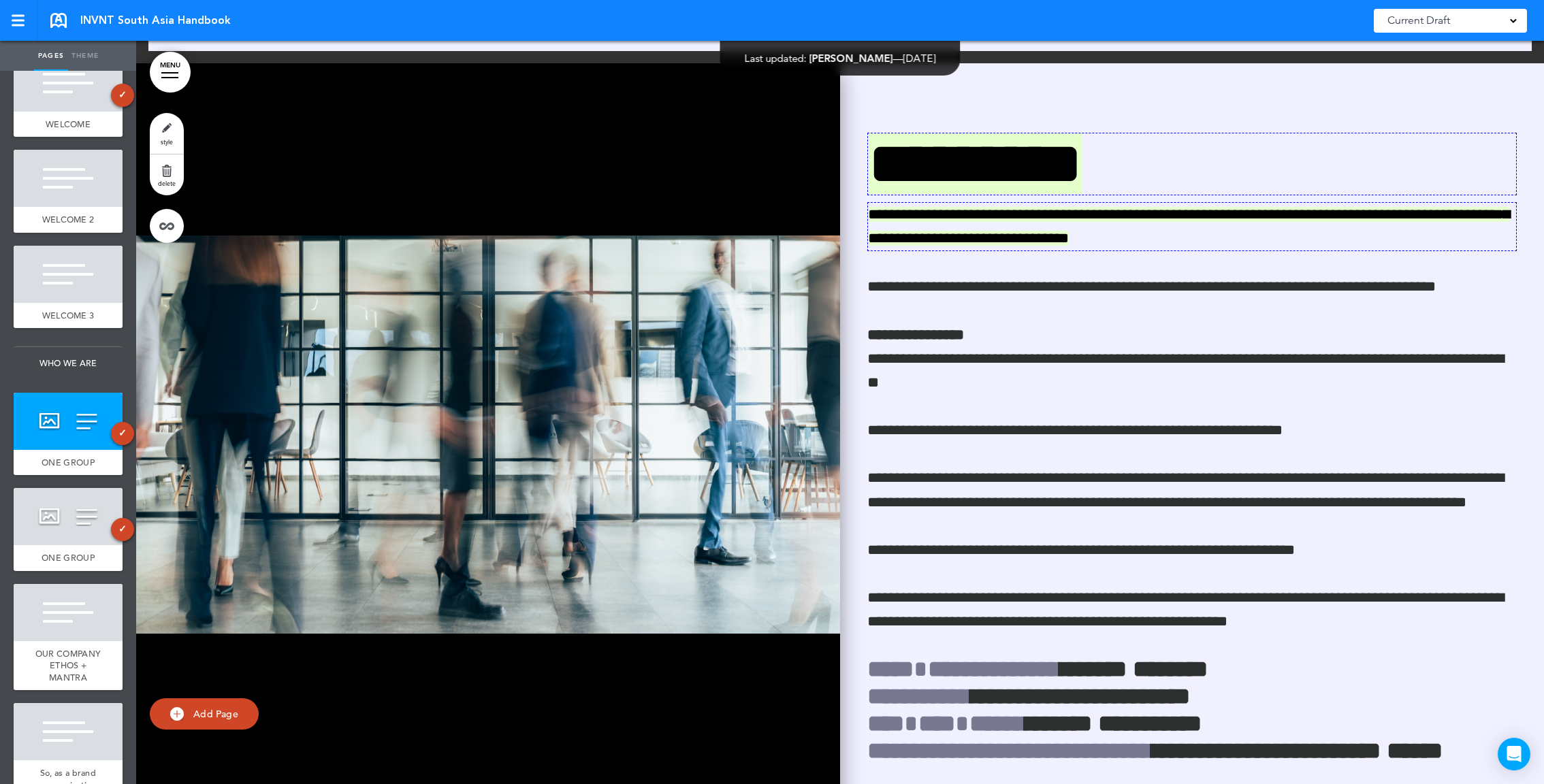
scroll to position [3035, 0]
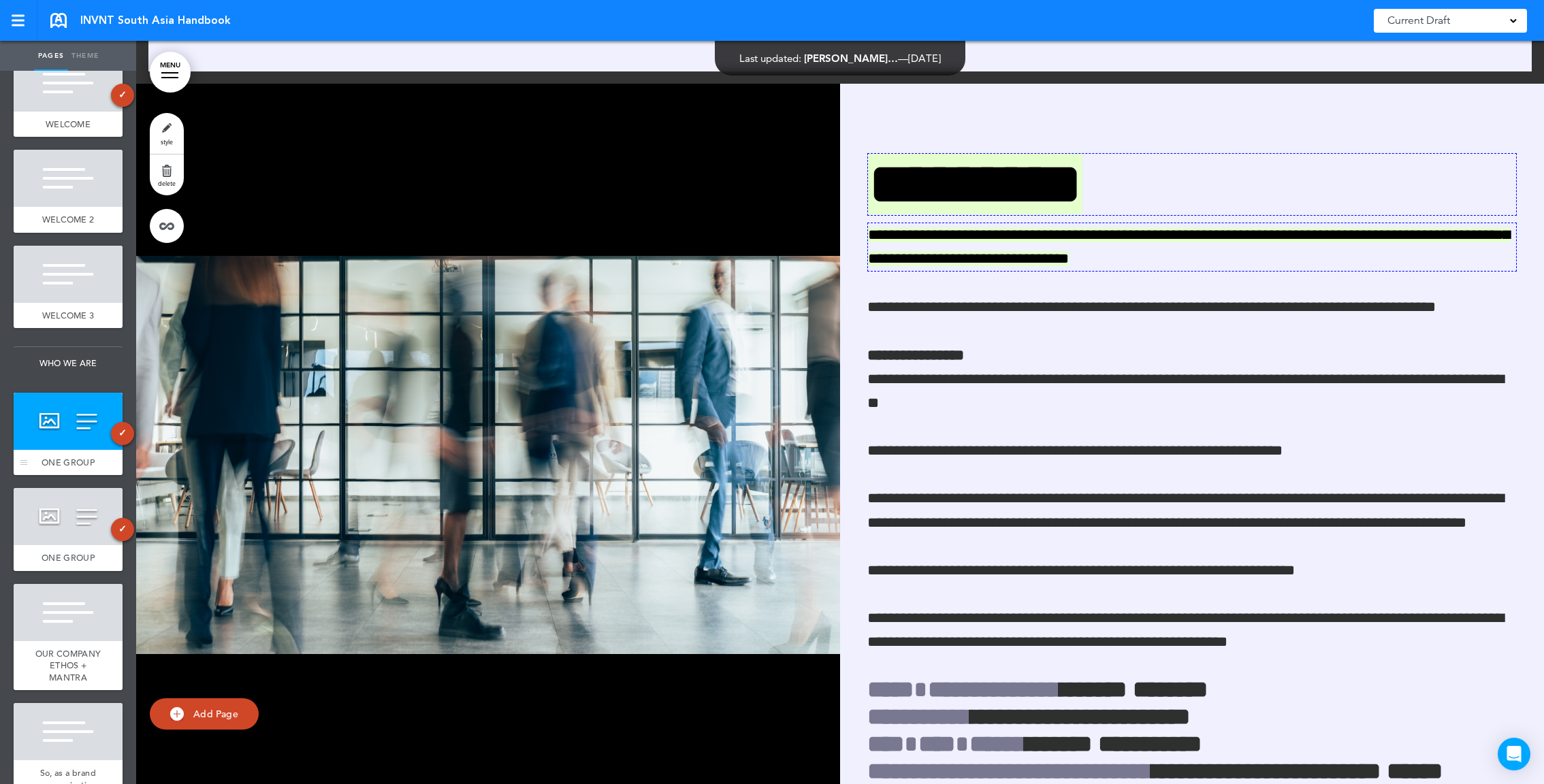
click at [75, 441] on div at bounding box center [68, 421] width 109 height 57
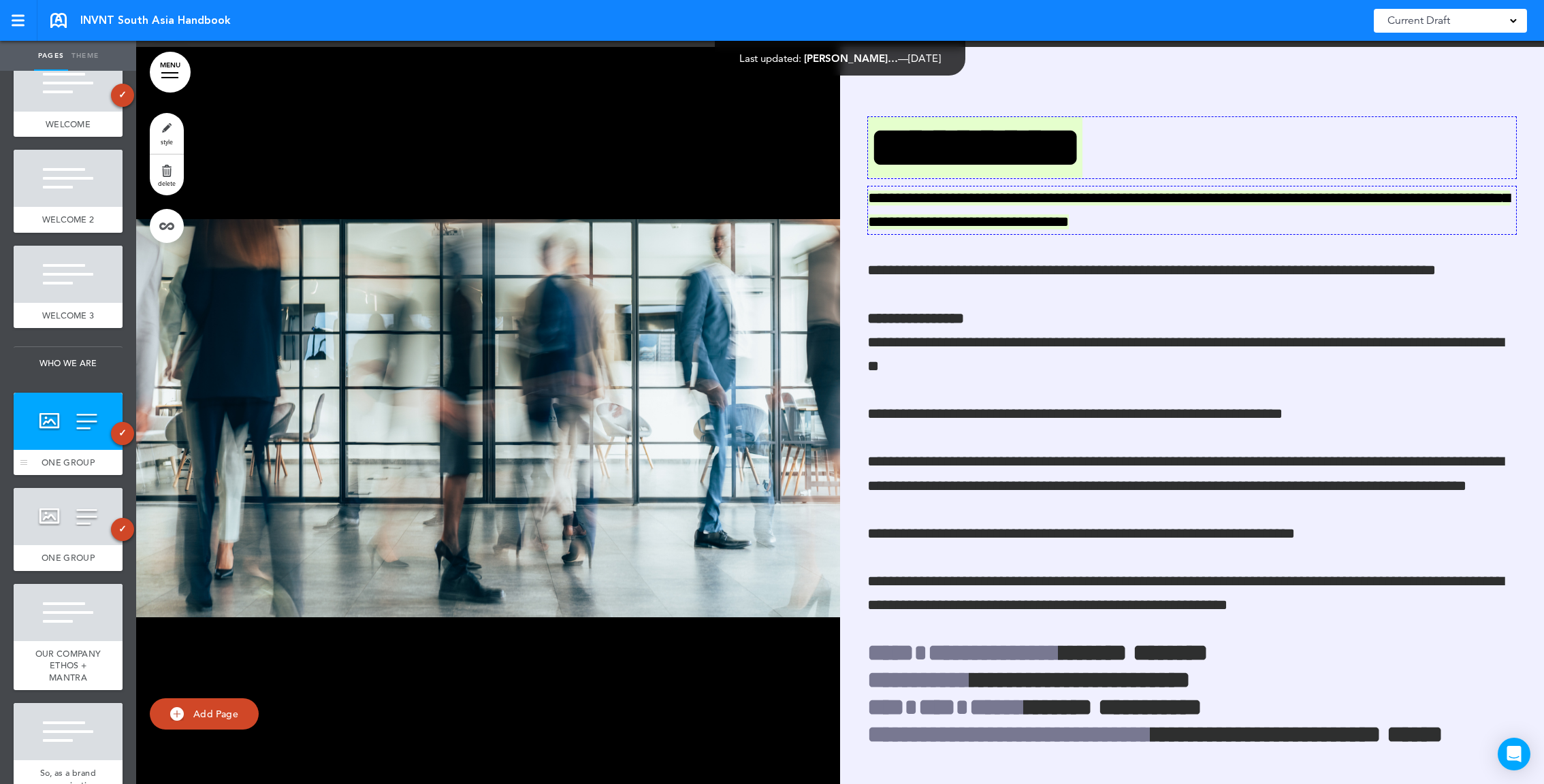
scroll to position [3078, 0]
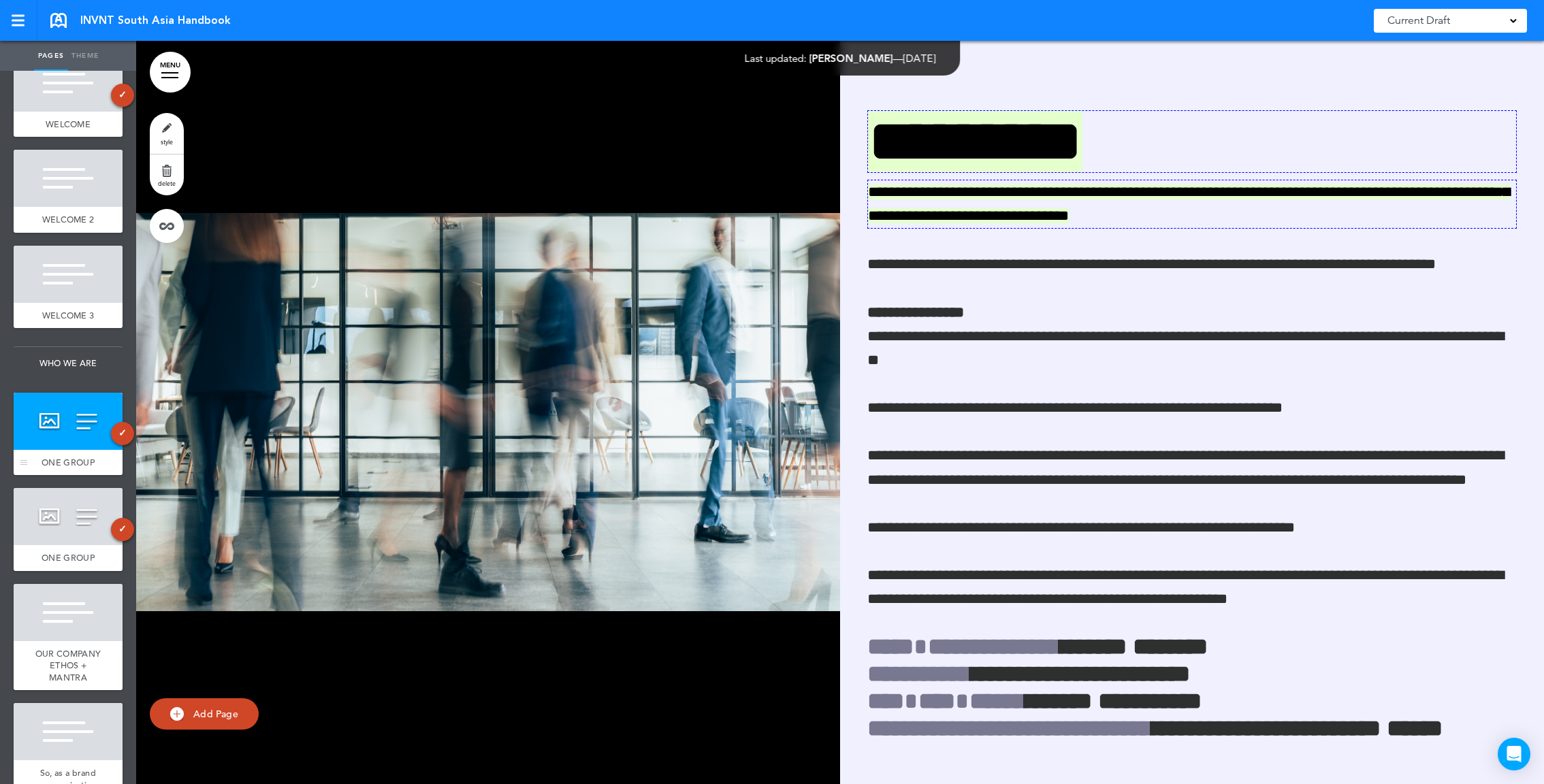
click at [75, 441] on div at bounding box center [68, 421] width 109 height 57
click at [164, 173] on link "delete" at bounding box center [166, 175] width 34 height 41
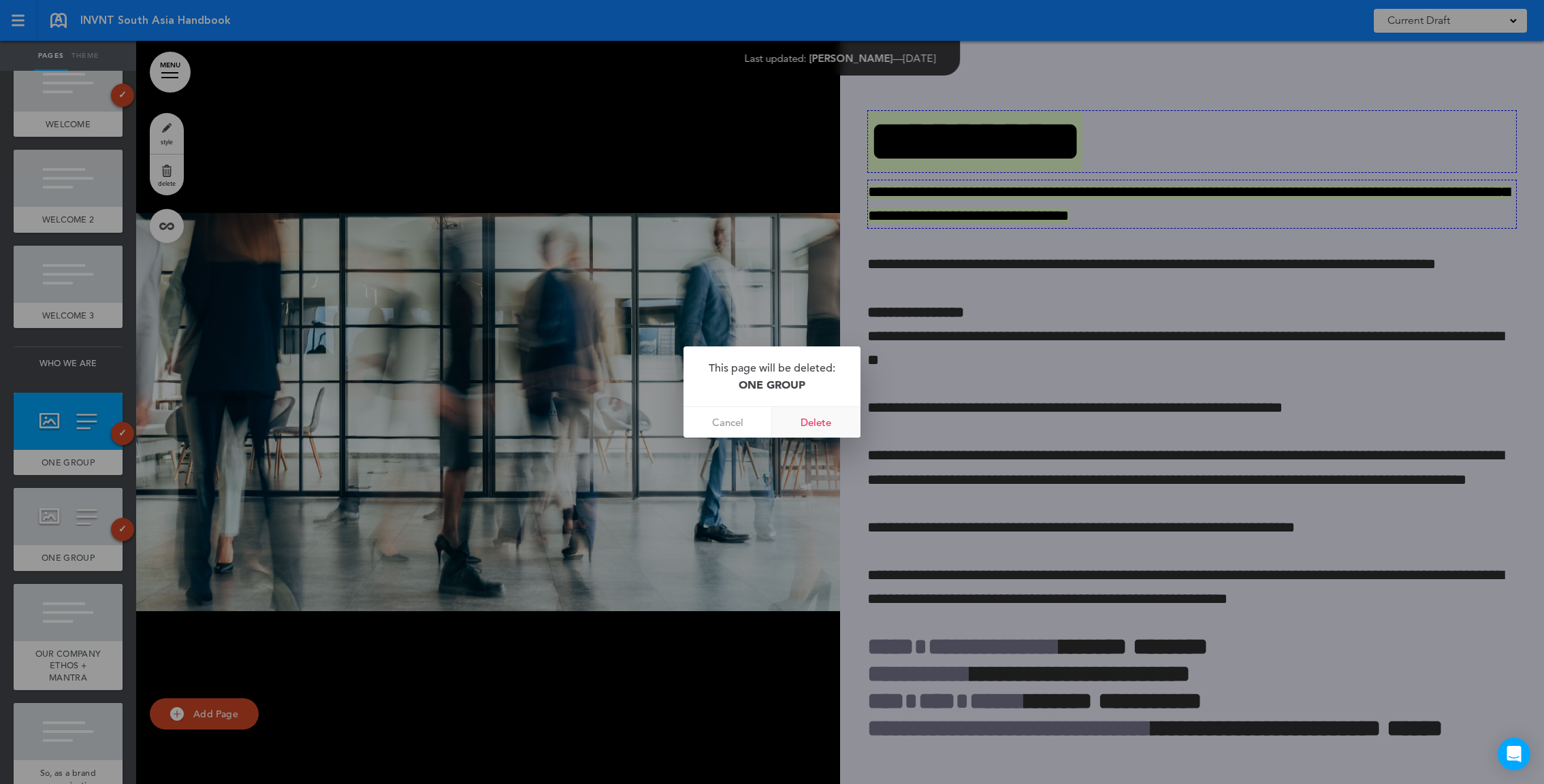
click at [820, 427] on link "Delete" at bounding box center [816, 422] width 89 height 31
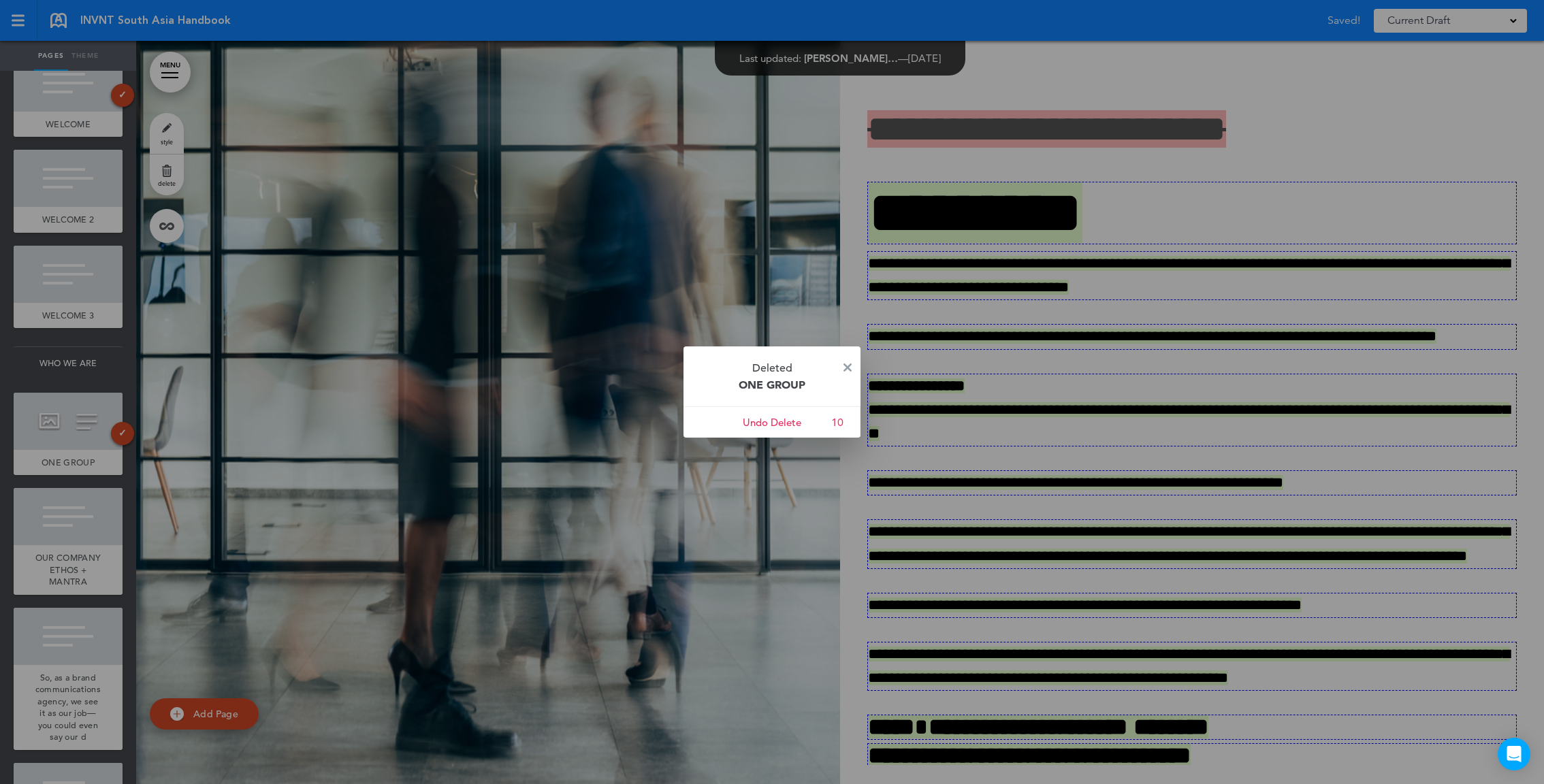
scroll to position [2335, 0]
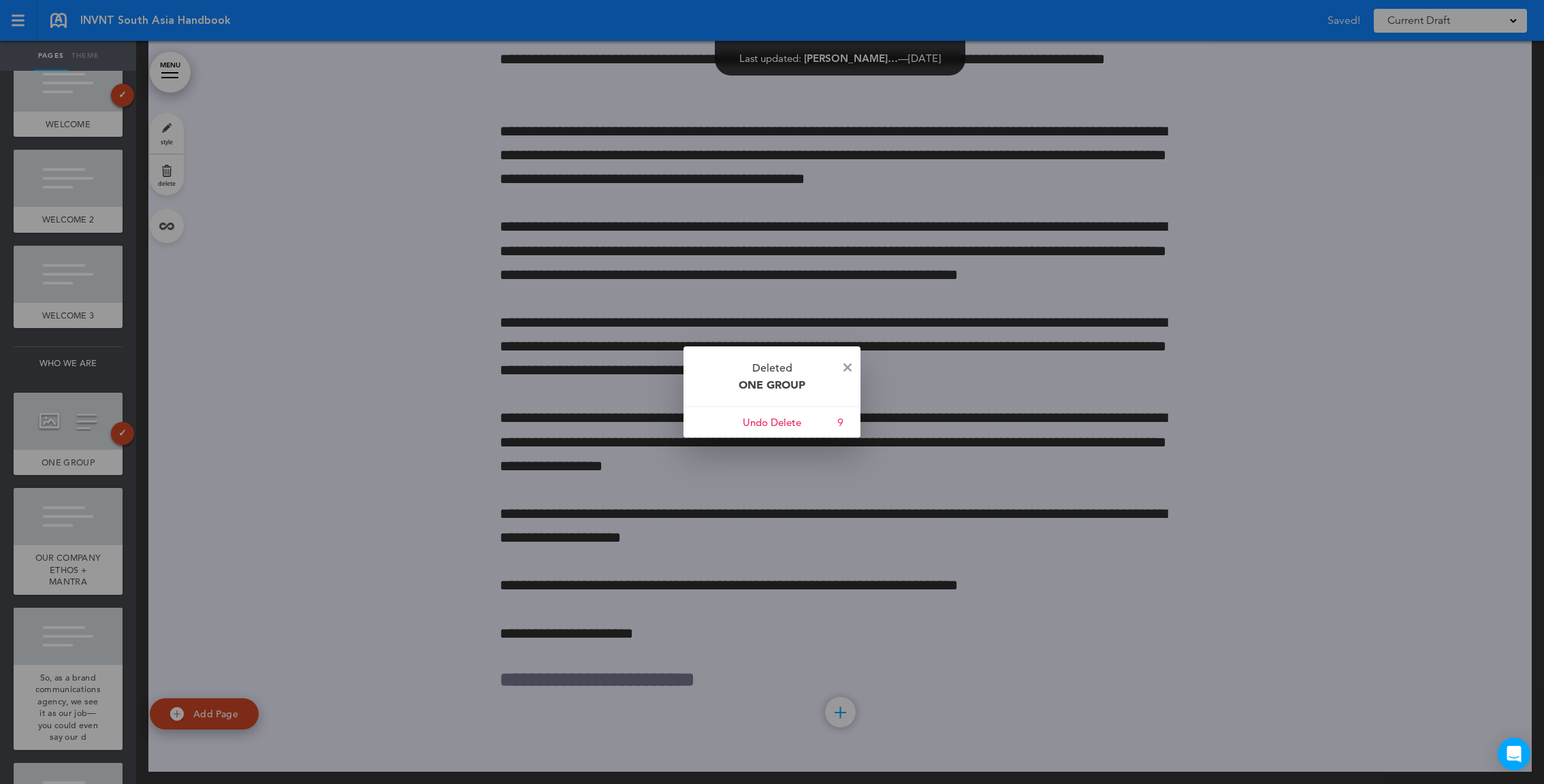
click at [840, 360] on p "Deleted ONE GROUP" at bounding box center [772, 376] width 177 height 60
click at [848, 361] on p "Deleted ONE GROUP" at bounding box center [772, 376] width 177 height 60
click at [845, 366] on img at bounding box center [847, 367] width 8 height 8
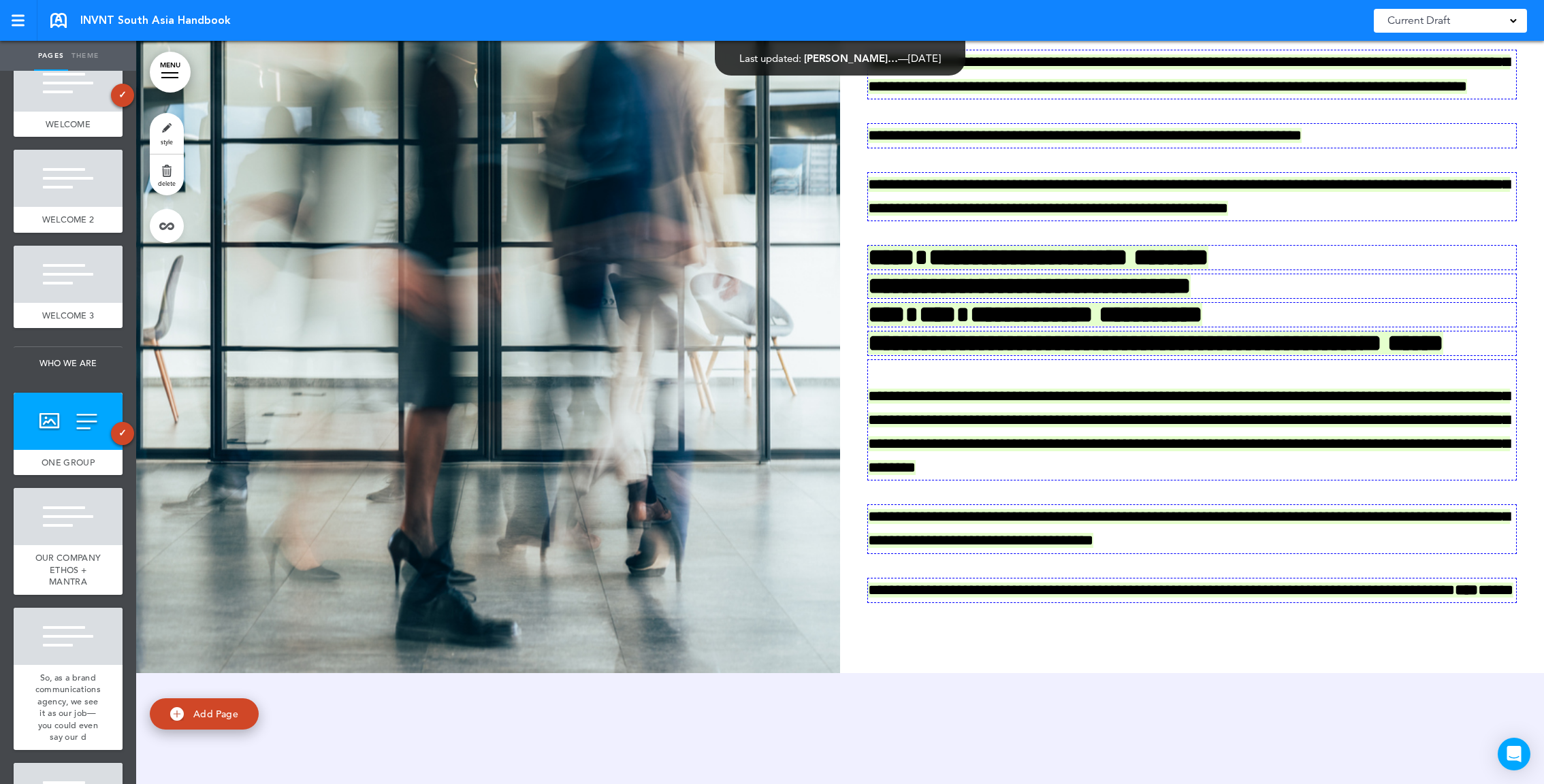
scroll to position [3272, 0]
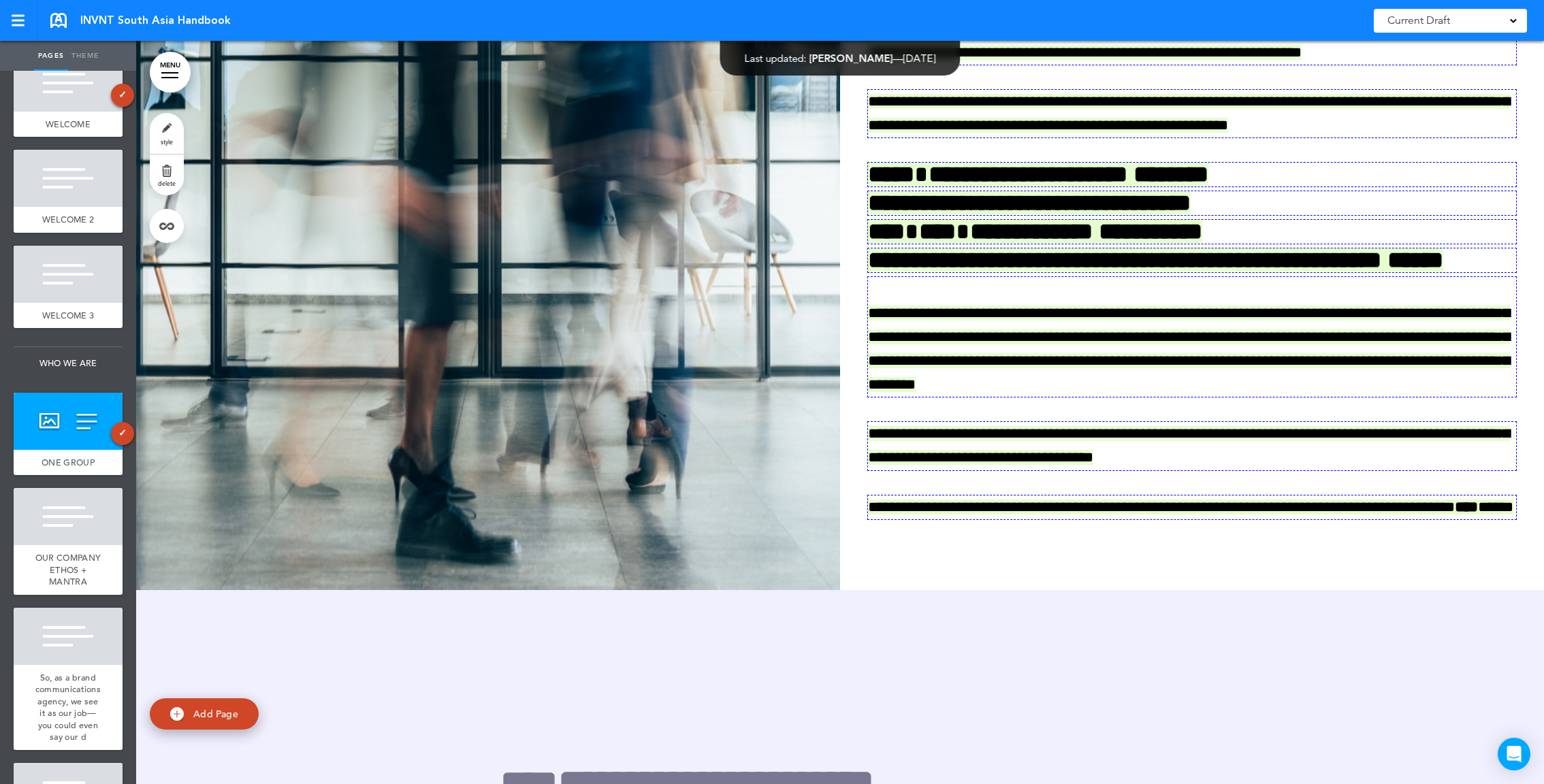
click at [87, 50] on link "Theme" at bounding box center [85, 56] width 34 height 30
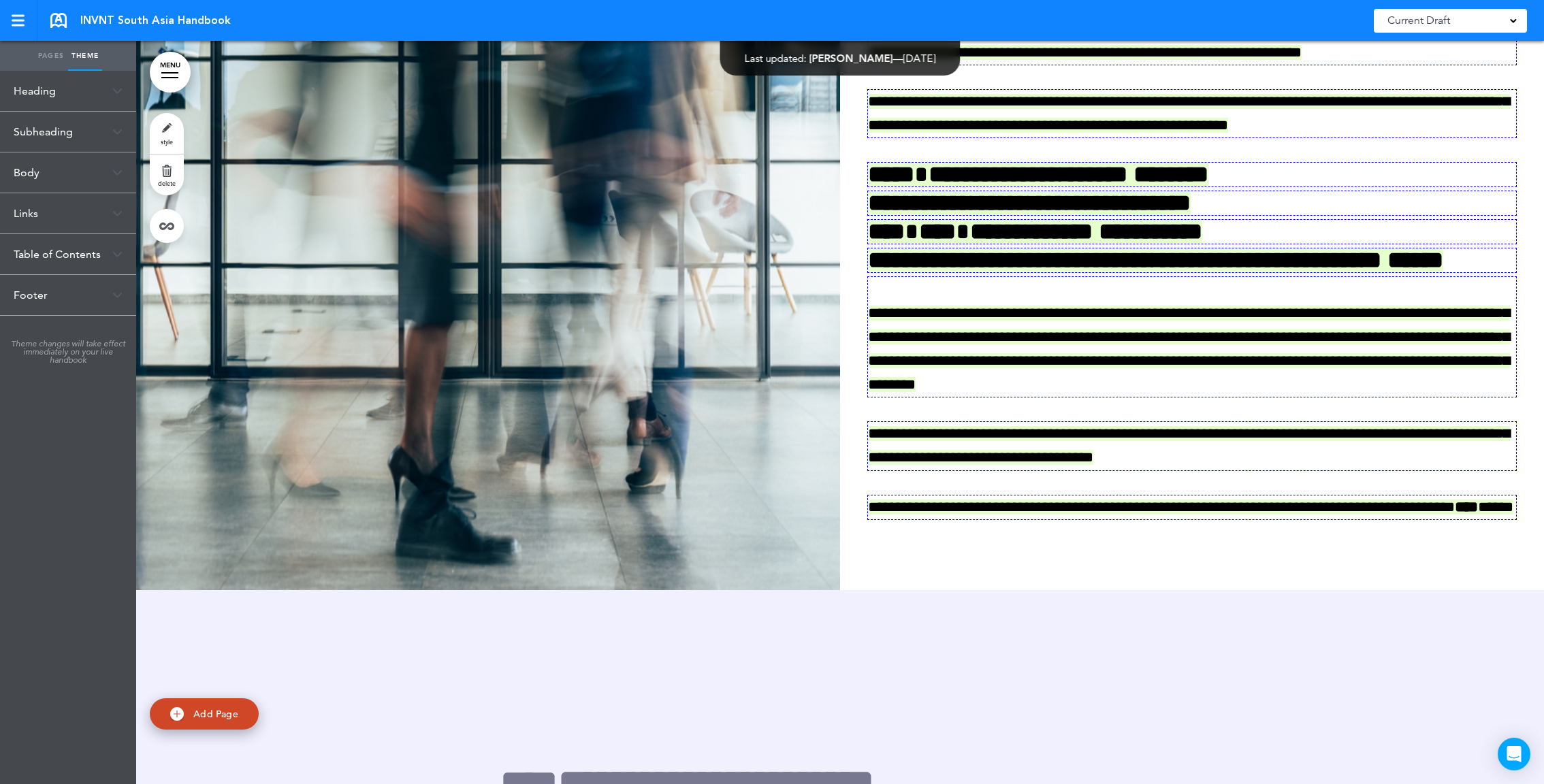
click at [53, 89] on div "Heading" at bounding box center [68, 90] width 136 height 40
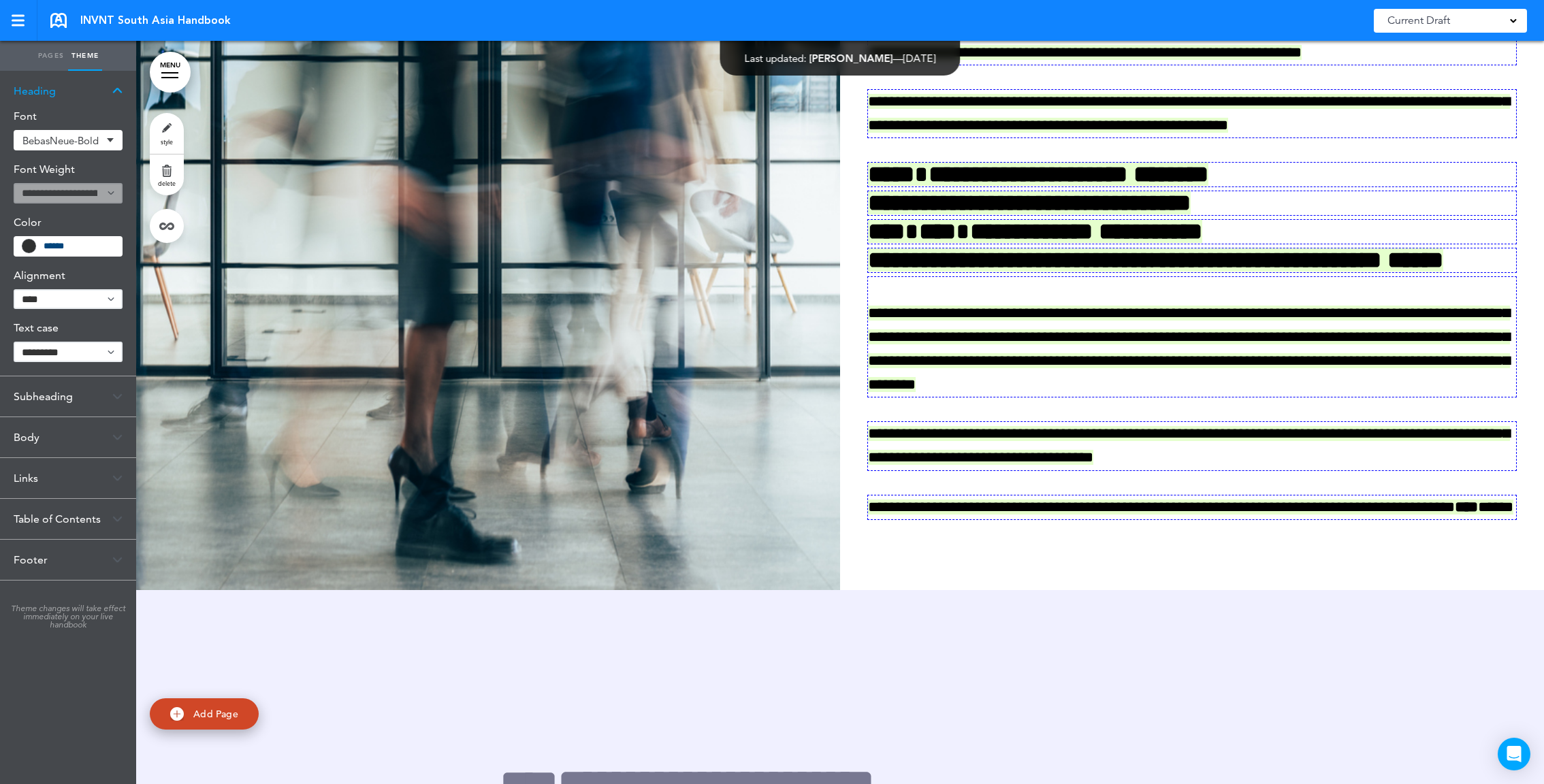
click at [47, 55] on link "Pages" at bounding box center [50, 56] width 34 height 30
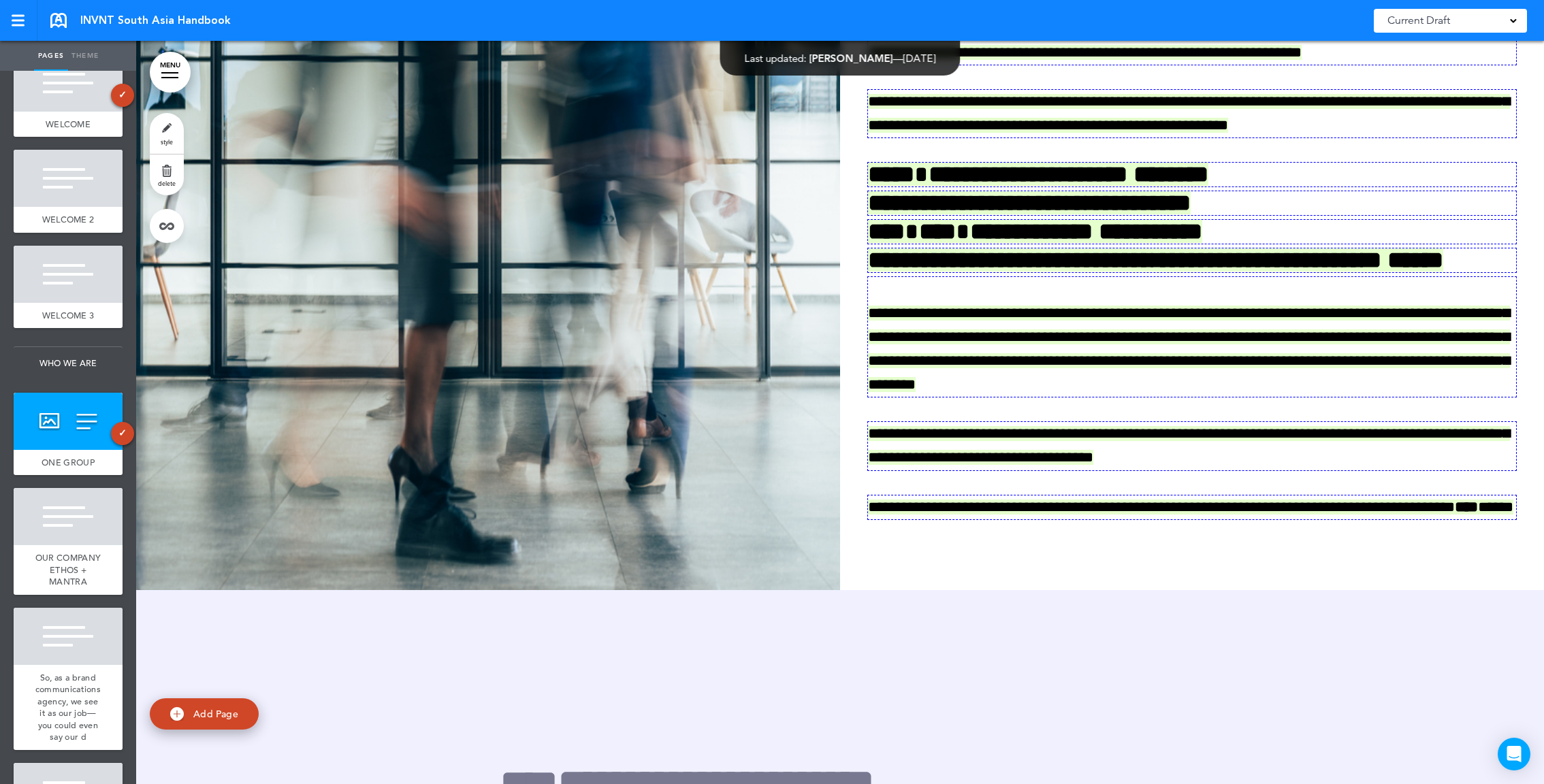
click at [876, 562] on div "**********" at bounding box center [1192, 218] width 704 height 706
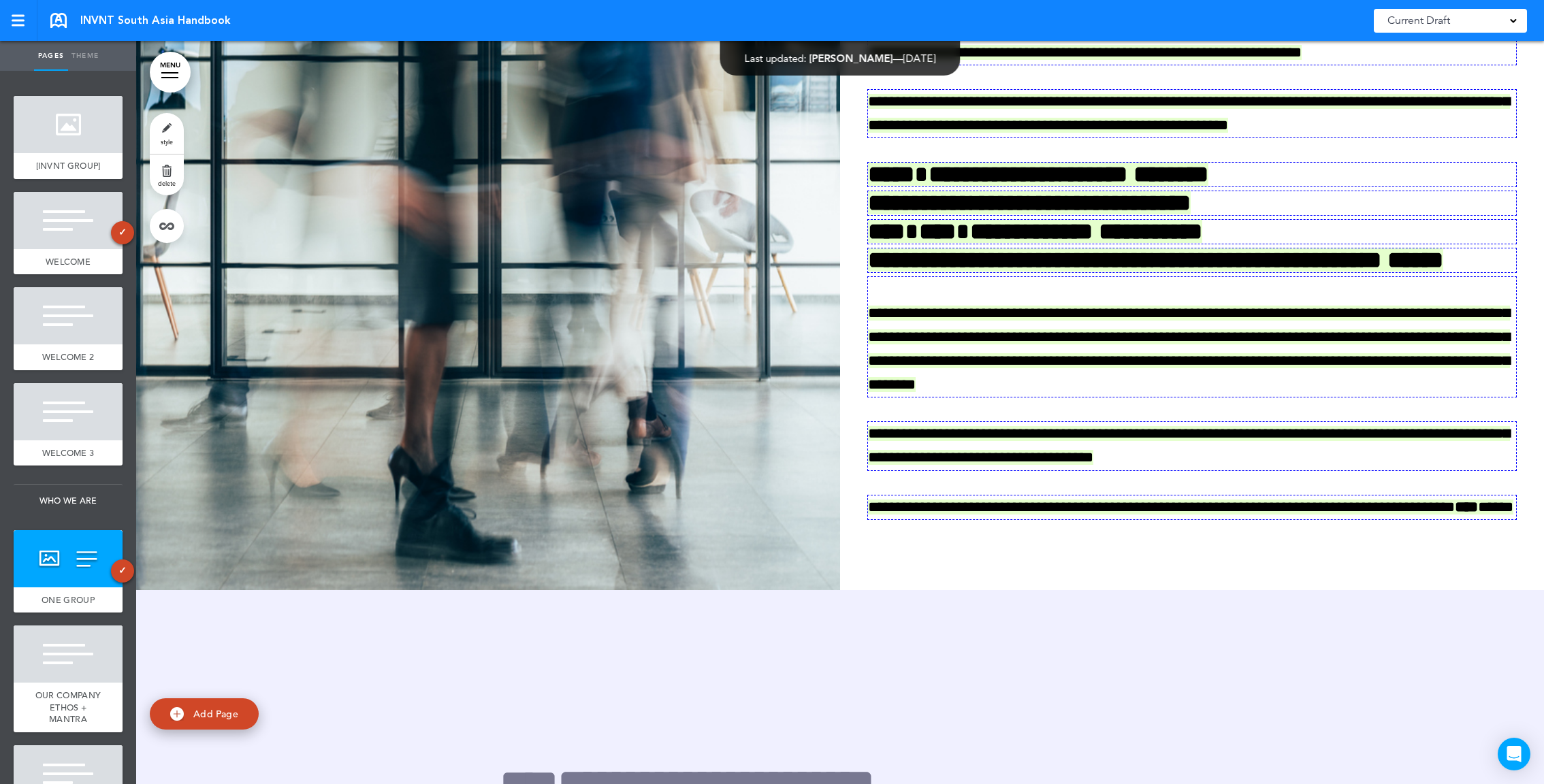
click at [78, 61] on link "Theme" at bounding box center [85, 56] width 34 height 30
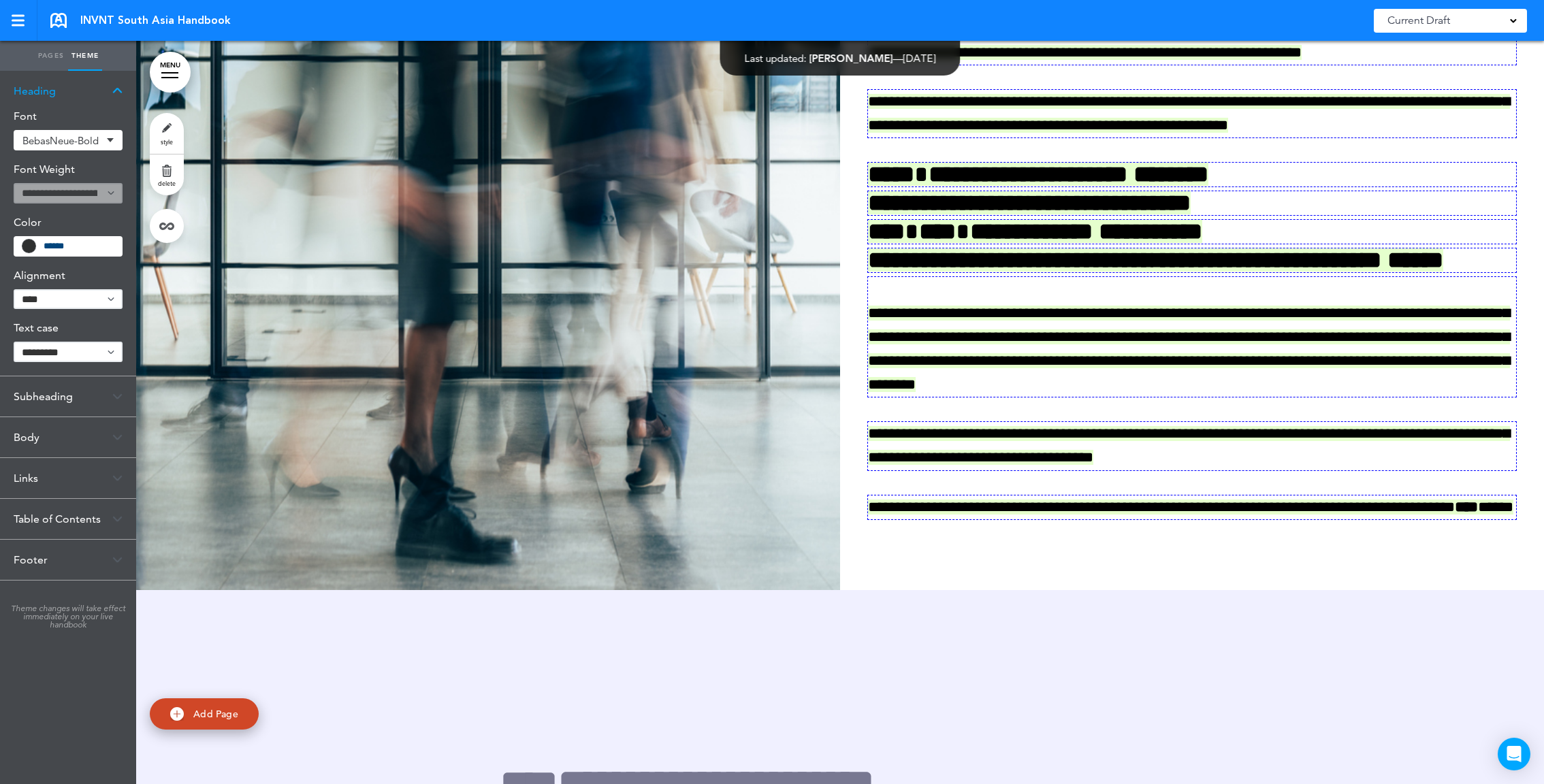
click at [42, 240] on div "******" at bounding box center [68, 246] width 109 height 20
click at [28, 240] on span at bounding box center [29, 246] width 13 height 13
click at [32, 246] on span at bounding box center [29, 246] width 13 height 13
click at [53, 246] on input "******" at bounding box center [78, 246] width 70 height 10
click at [84, 245] on input "******" at bounding box center [78, 246] width 70 height 10
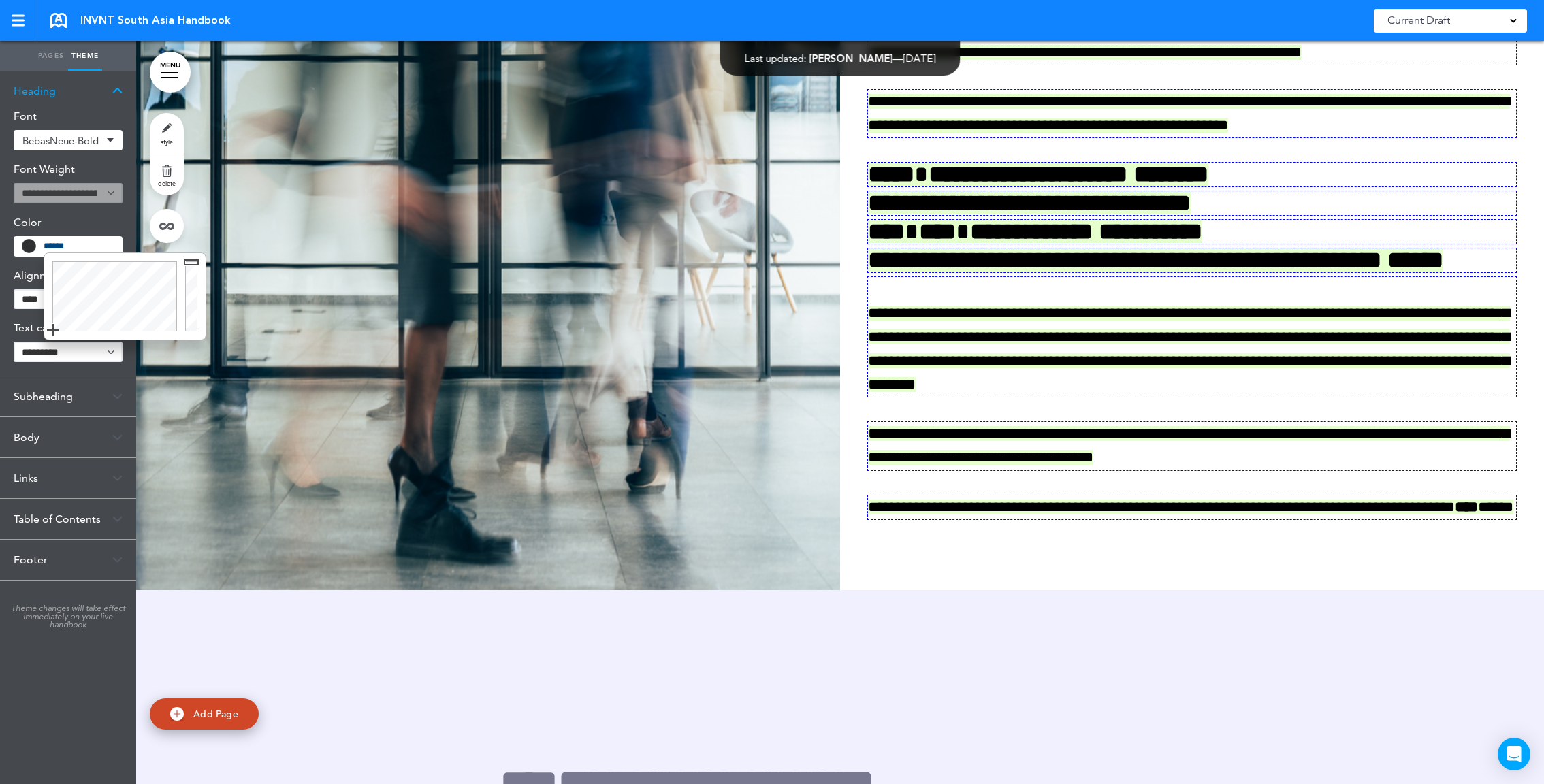
click at [12, 267] on div "Font BebasNeue-Bold Add custom font Current BebasNeue-Bold Uploaded BebasNeue-B…" at bounding box center [68, 243] width 136 height 265
click at [152, 129] on link "style" at bounding box center [166, 133] width 34 height 41
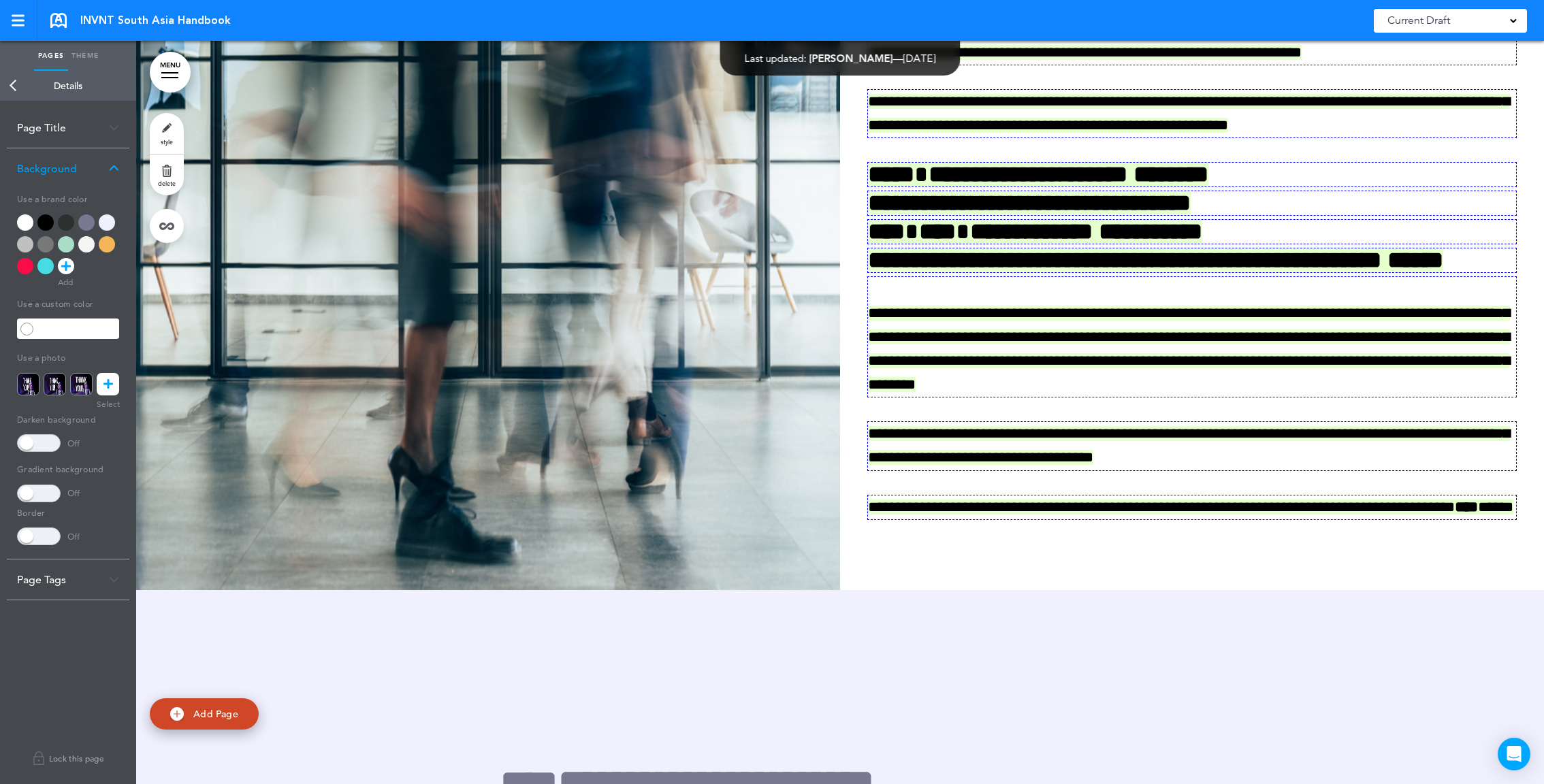
click at [108, 222] on div at bounding box center [107, 223] width 17 height 17
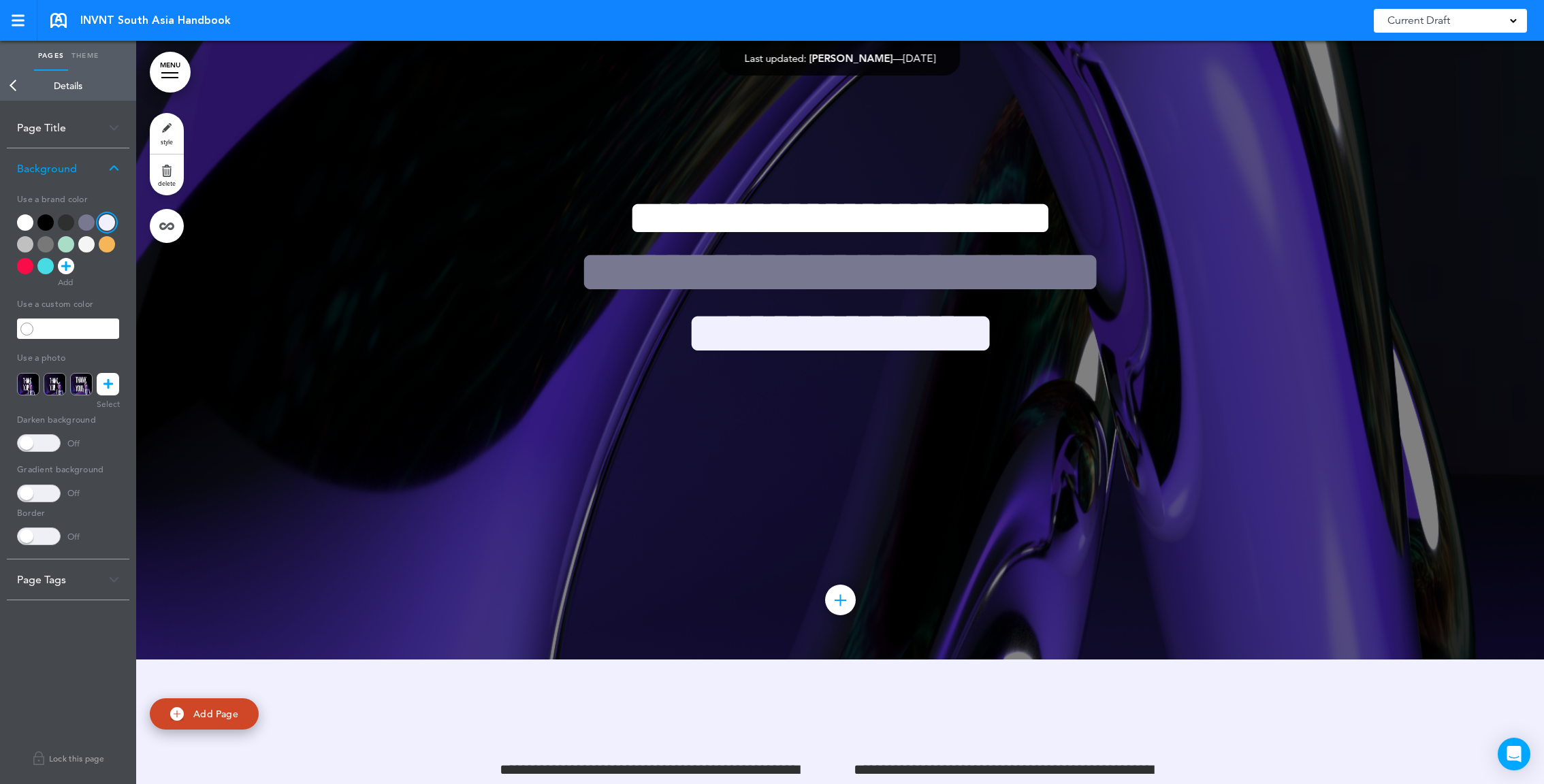
scroll to position [5435, 0]
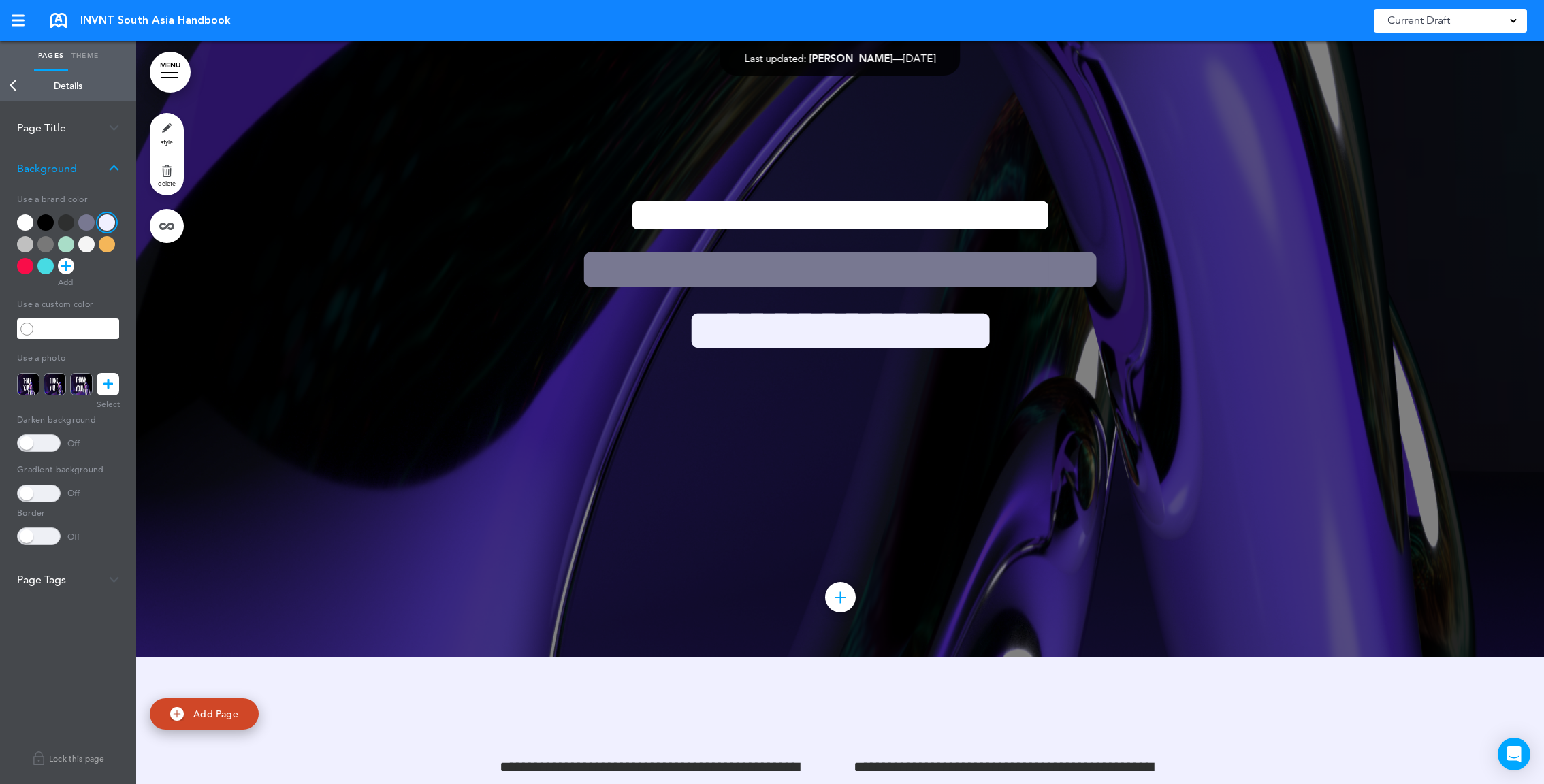
click at [883, 449] on div at bounding box center [840, 285] width 1408 height 743
click at [106, 392] on icon at bounding box center [108, 384] width 10 height 23
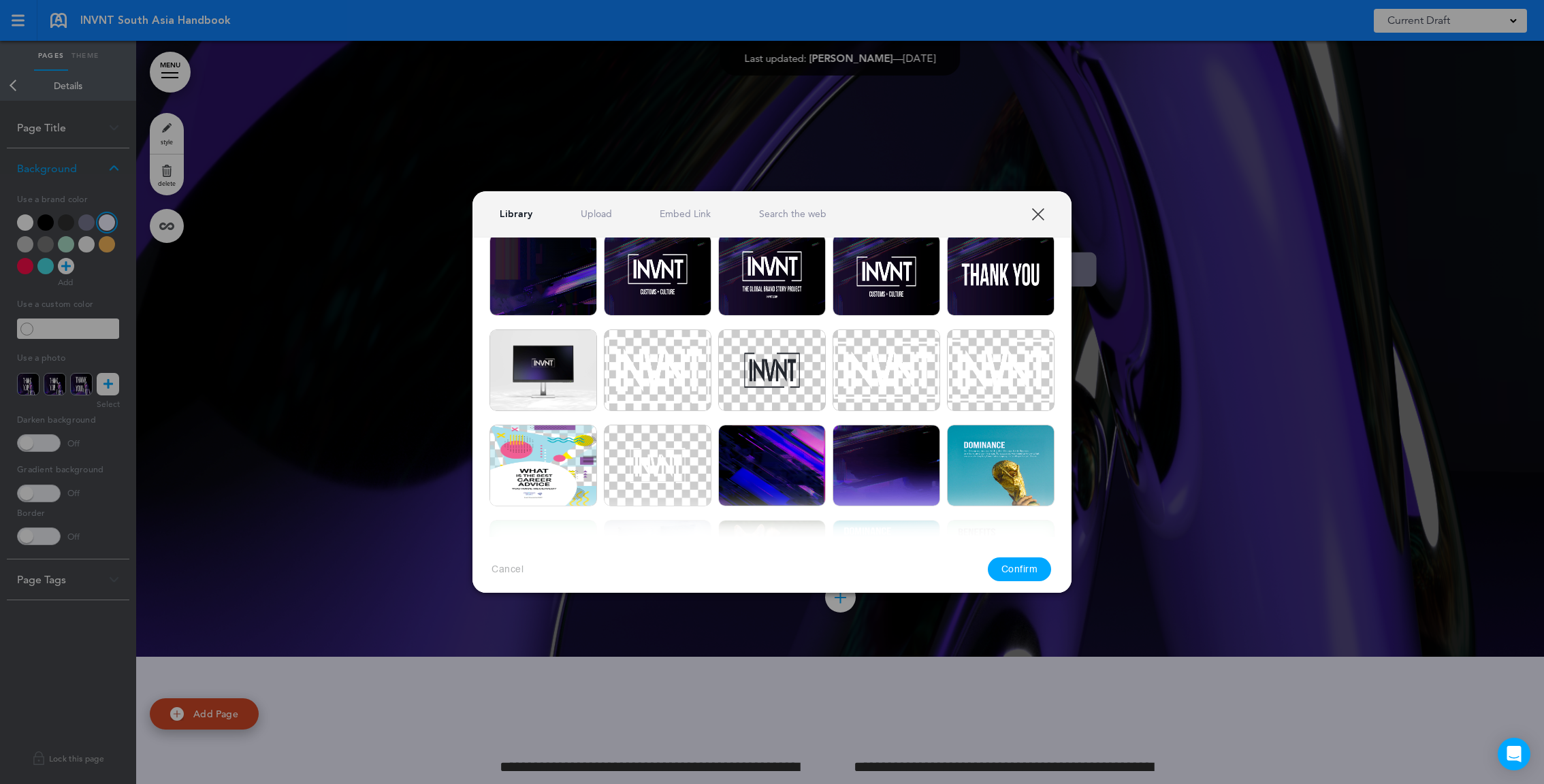
scroll to position [1493, 0]
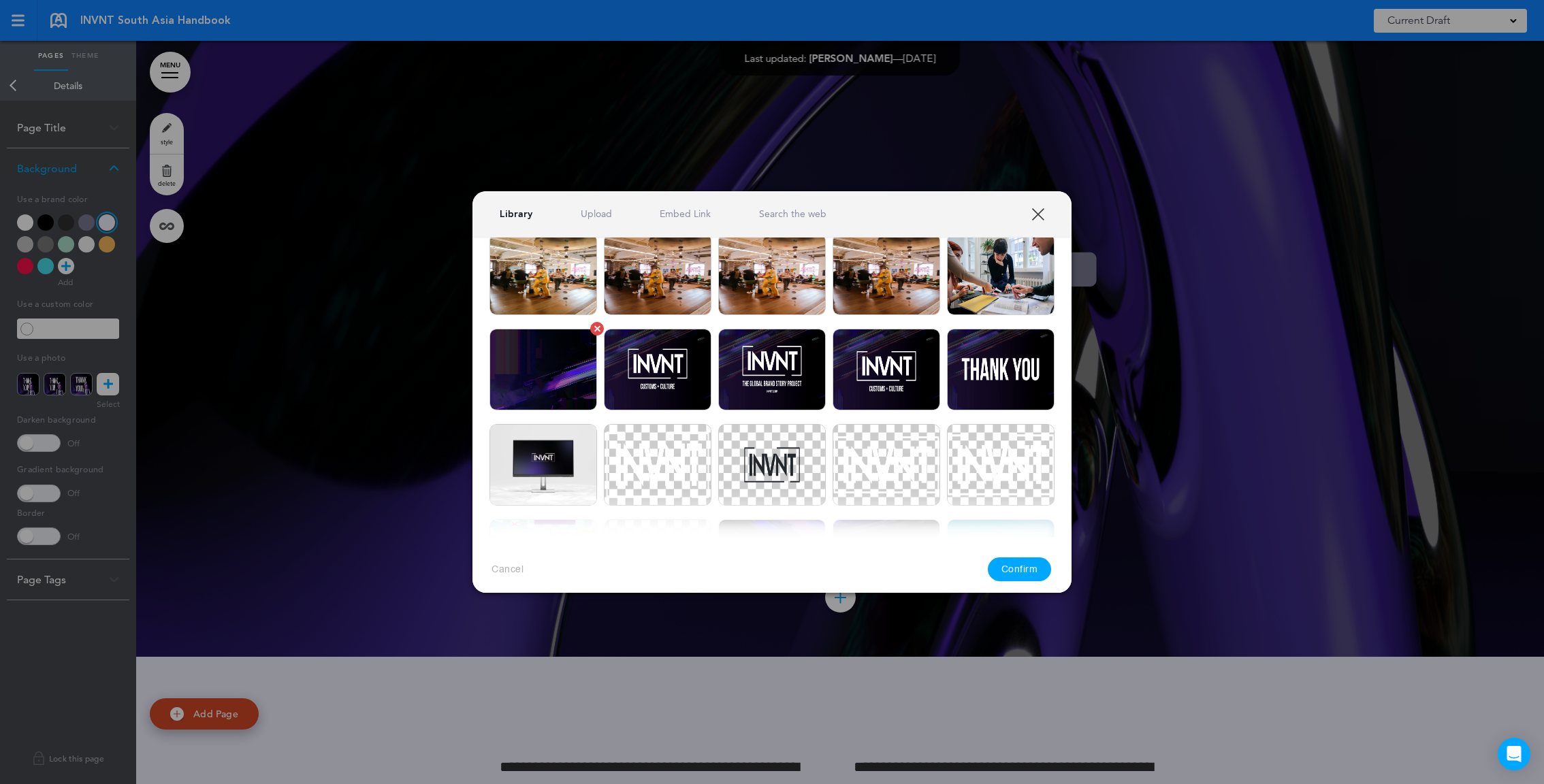
click at [558, 375] on img at bounding box center [543, 369] width 107 height 82
click at [1014, 572] on button "Confirm" at bounding box center [1019, 570] width 64 height 24
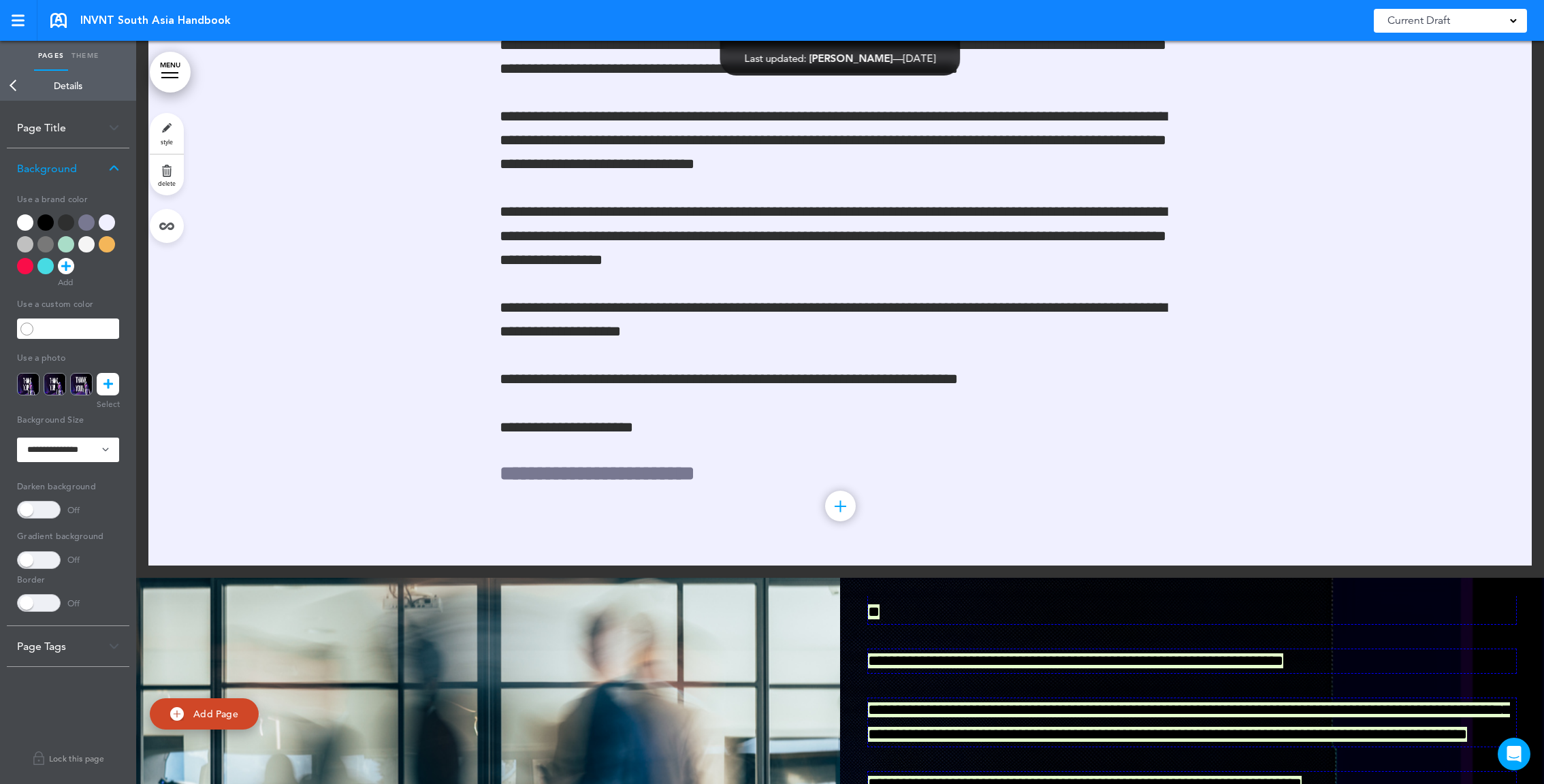
scroll to position [2643, 0]
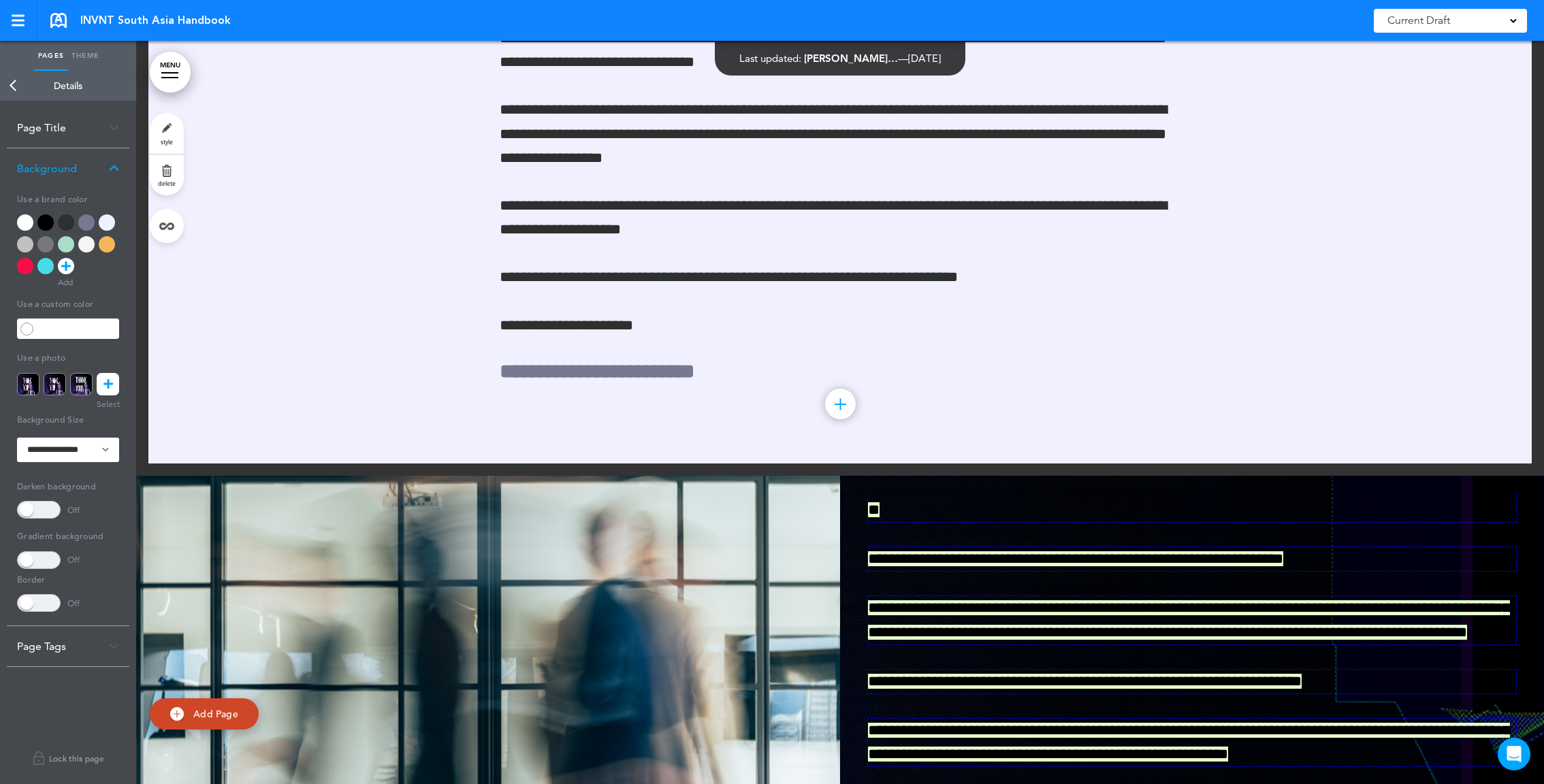
click at [104, 225] on div at bounding box center [107, 223] width 17 height 17
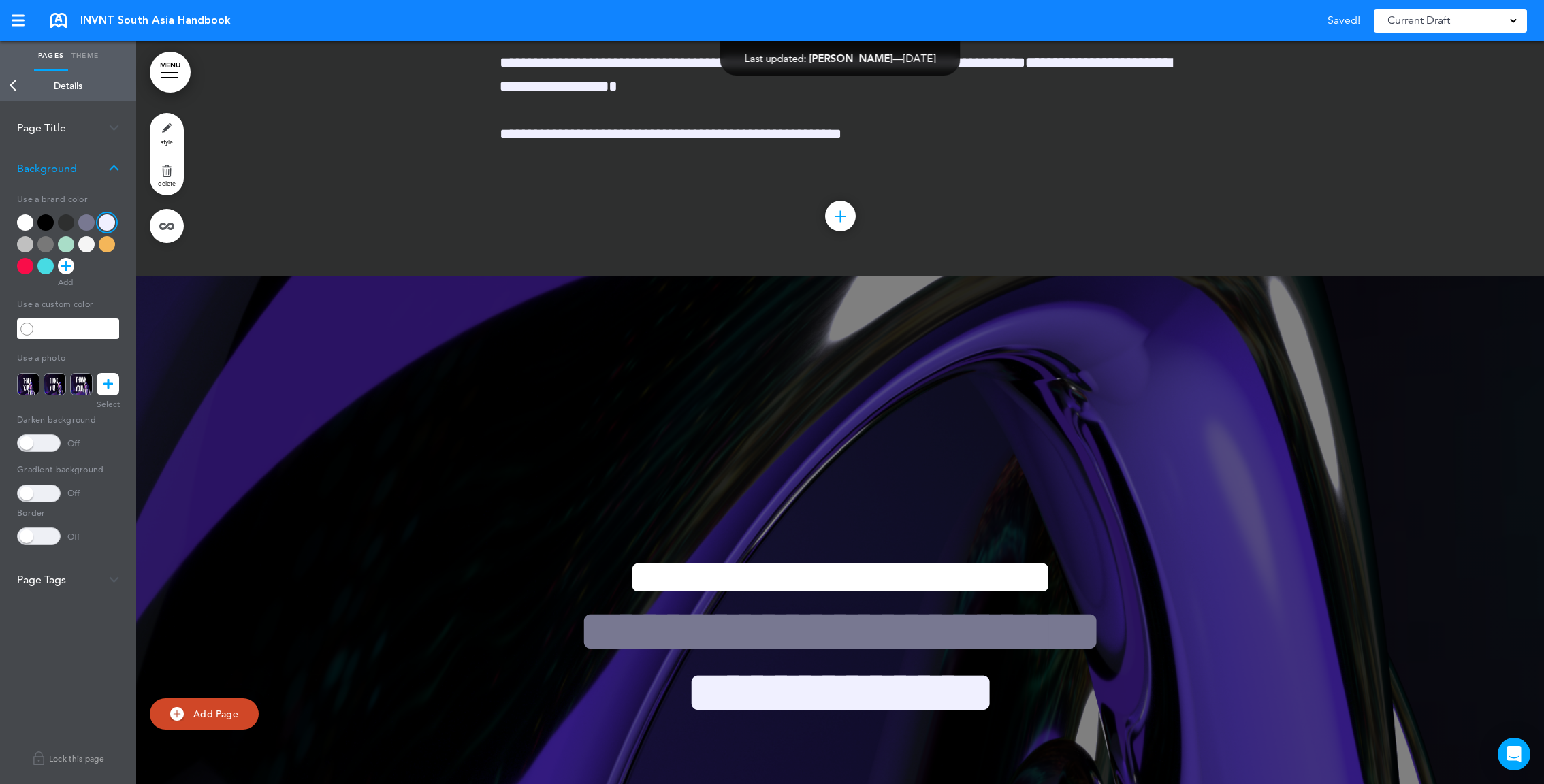
click at [634, 408] on div at bounding box center [840, 647] width 1408 height 743
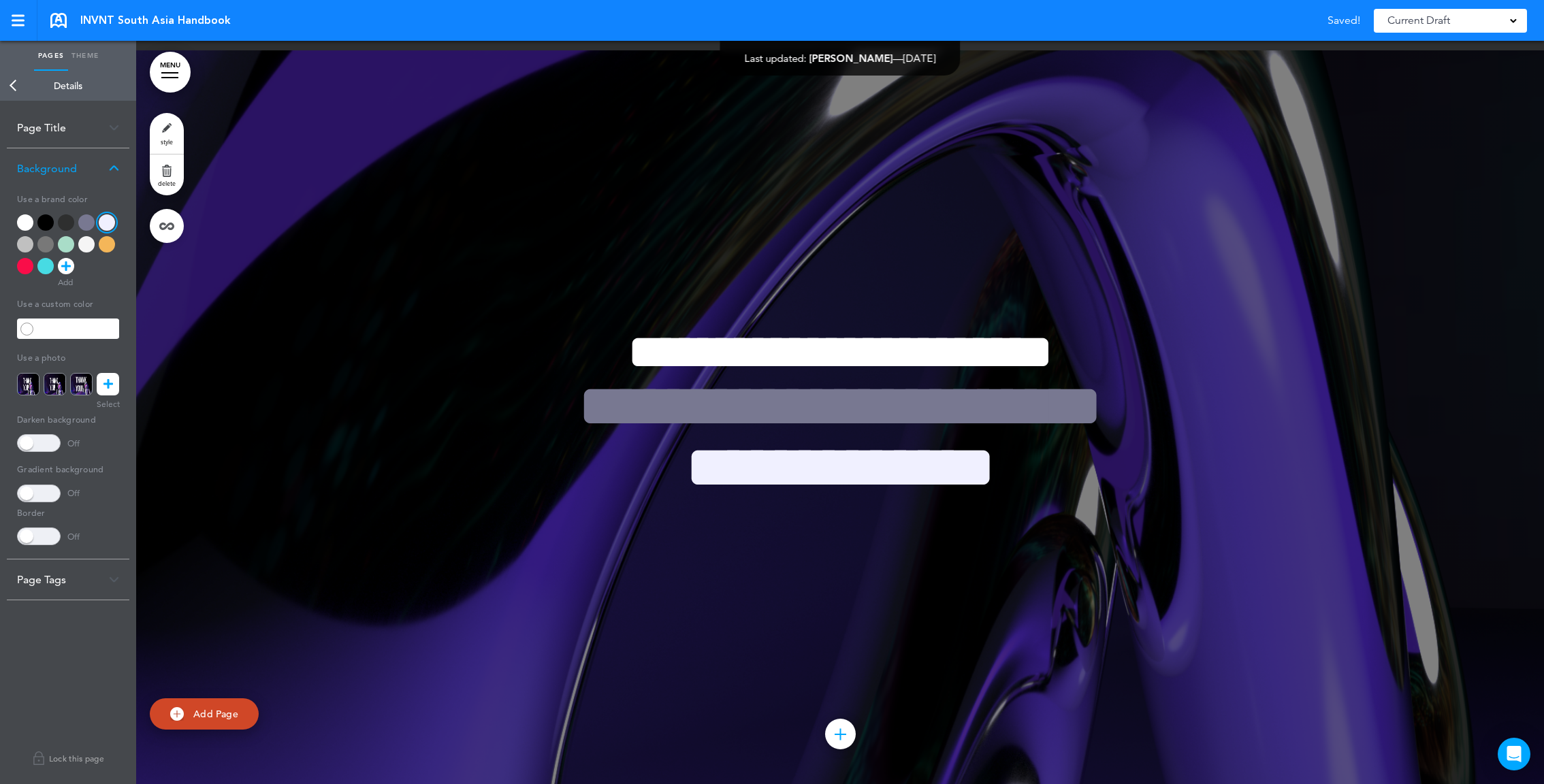
scroll to position [5321, 0]
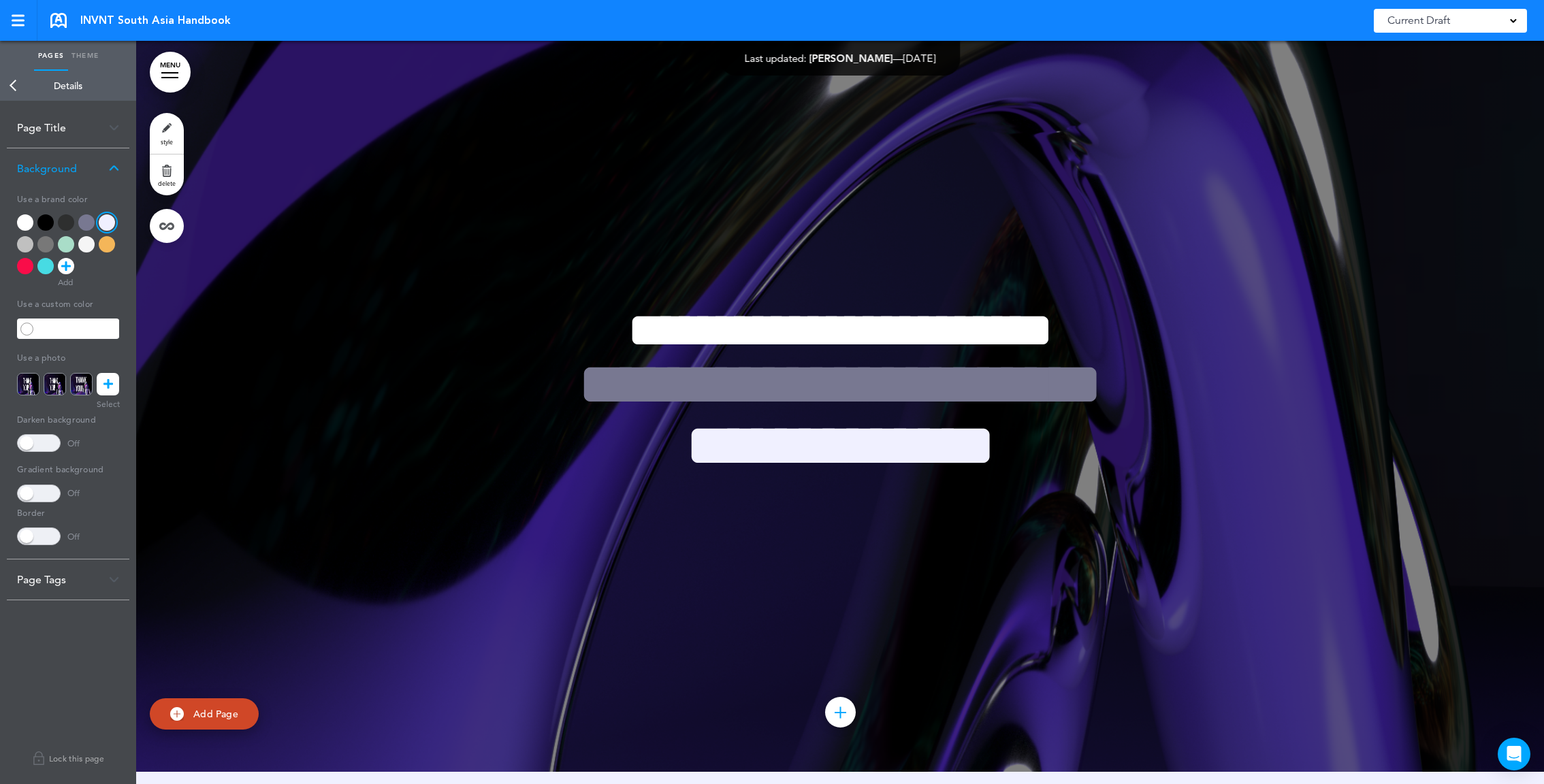
click at [166, 128] on link "style" at bounding box center [166, 133] width 34 height 41
click at [84, 58] on link "Theme" at bounding box center [85, 56] width 34 height 30
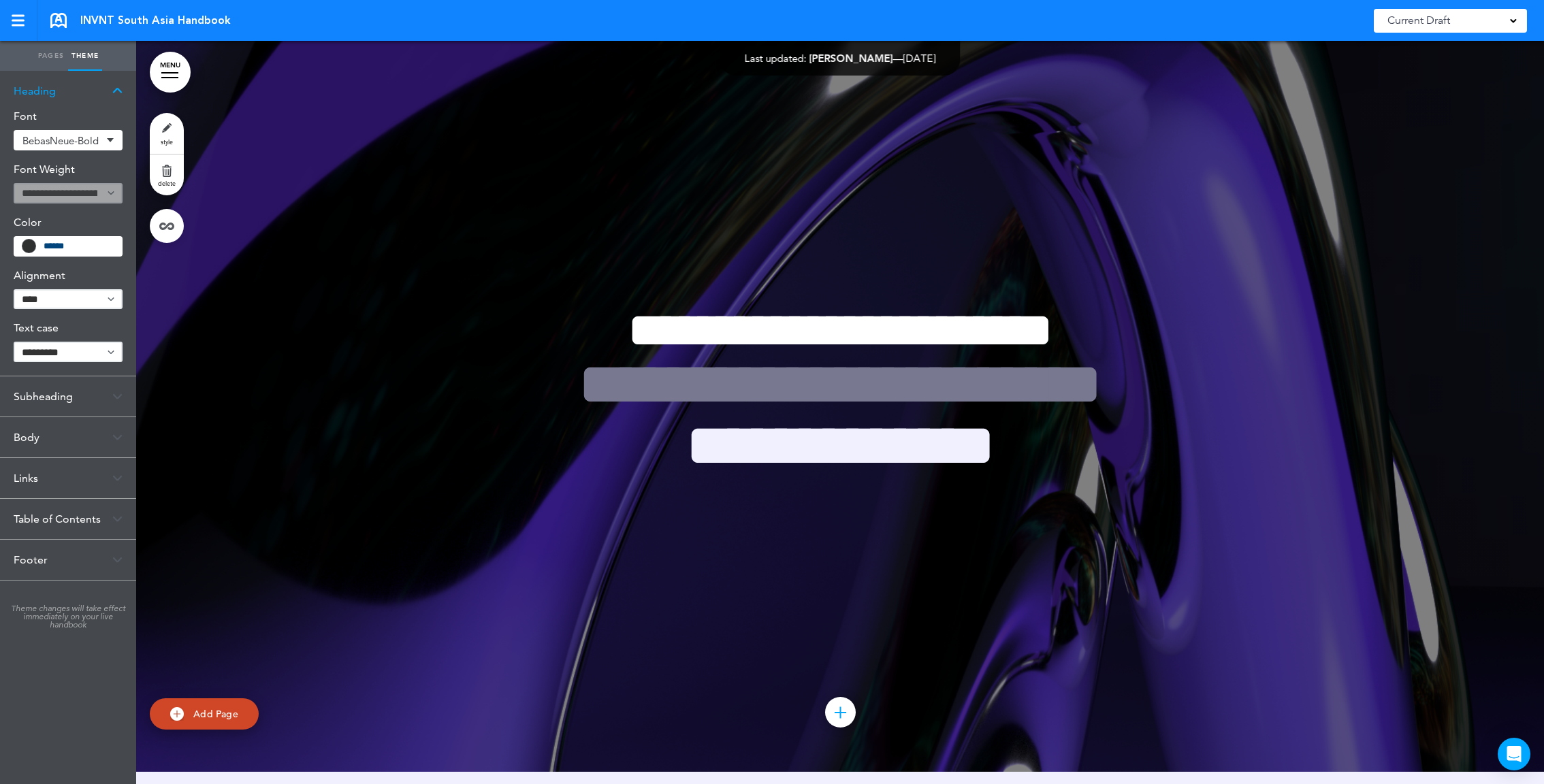
click at [46, 55] on link "Pages" at bounding box center [50, 56] width 34 height 30
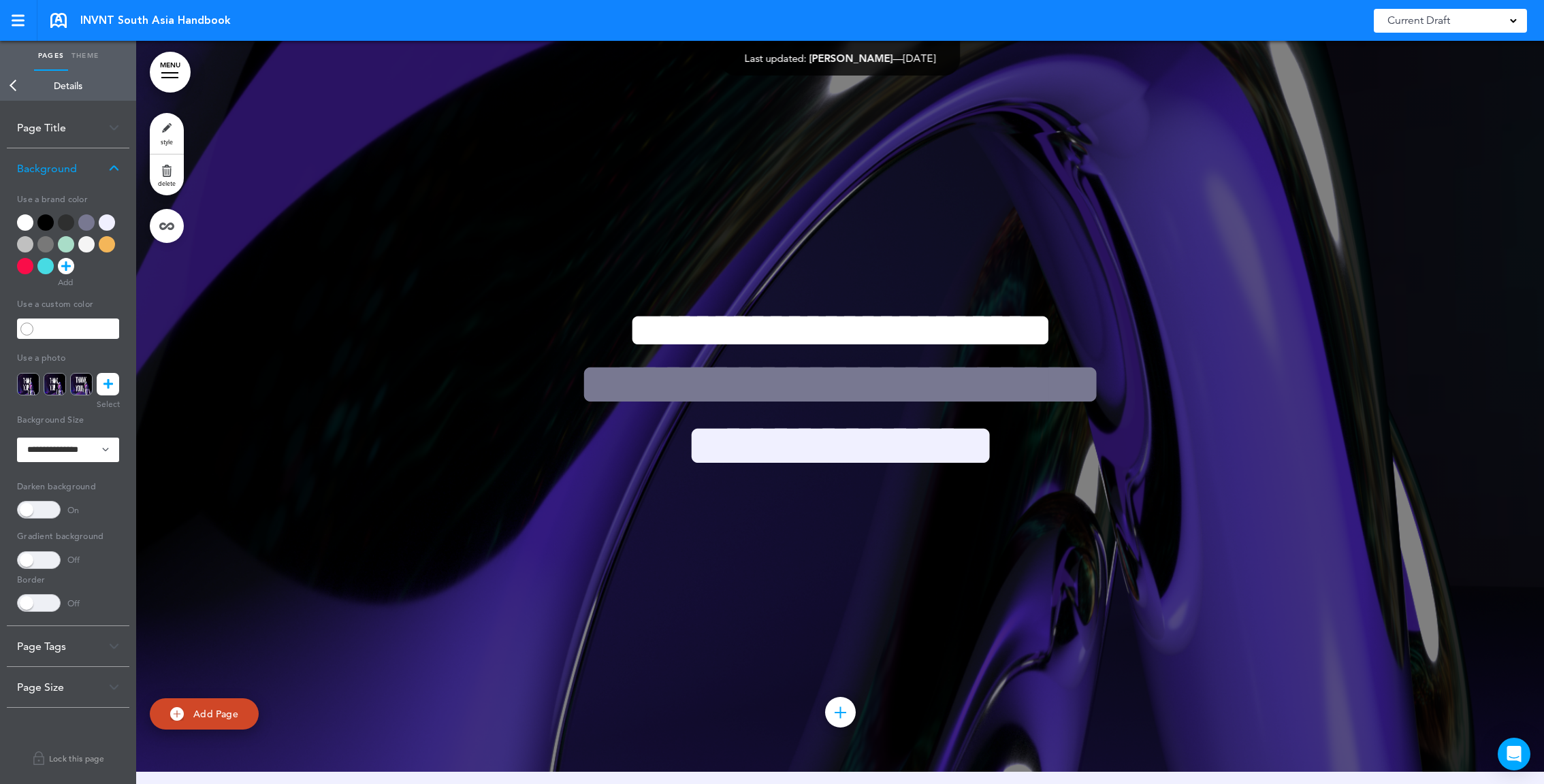
click at [17, 81] on link "Back" at bounding box center [14, 86] width 27 height 30
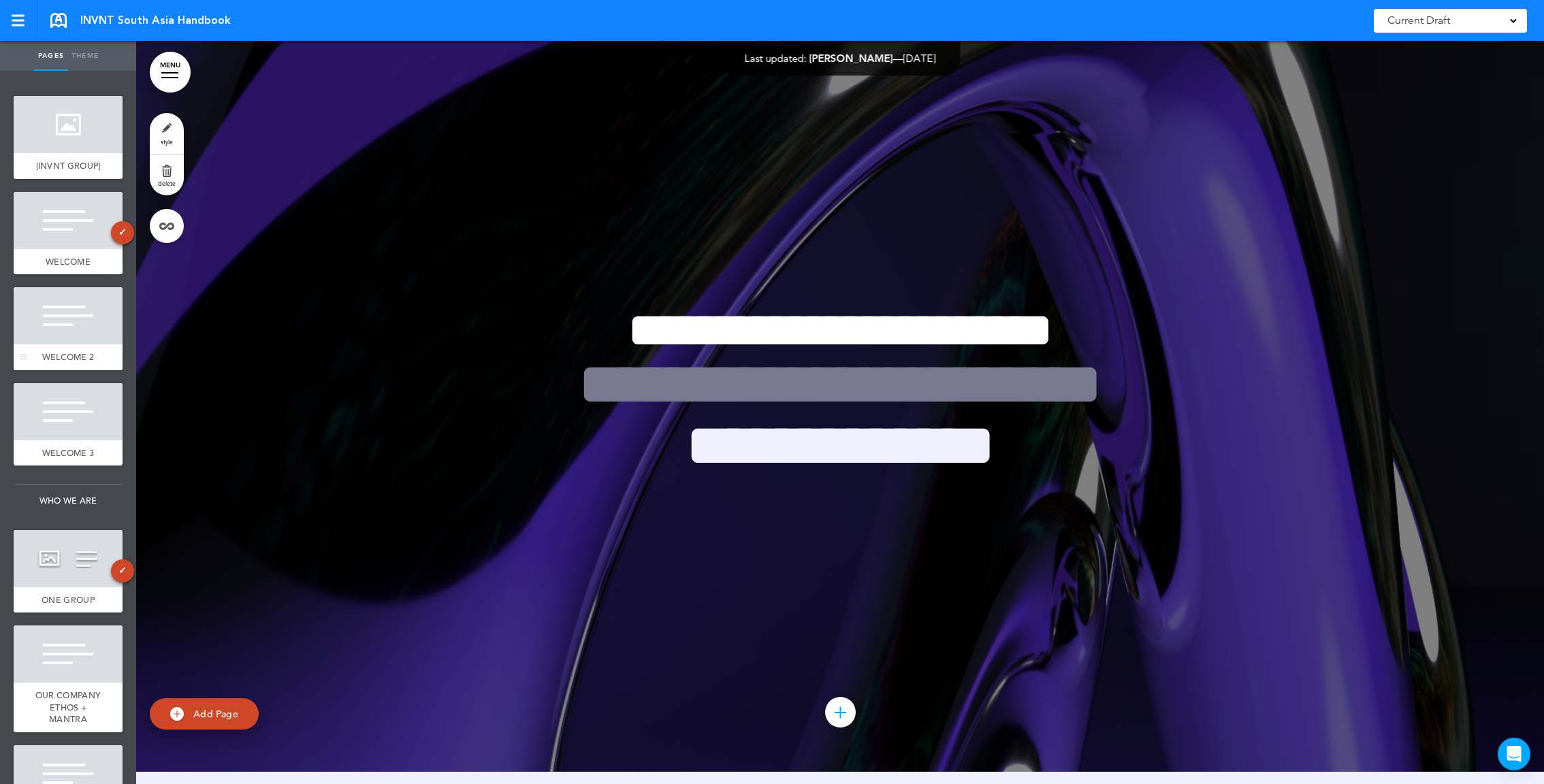
click at [74, 339] on div at bounding box center [68, 316] width 109 height 57
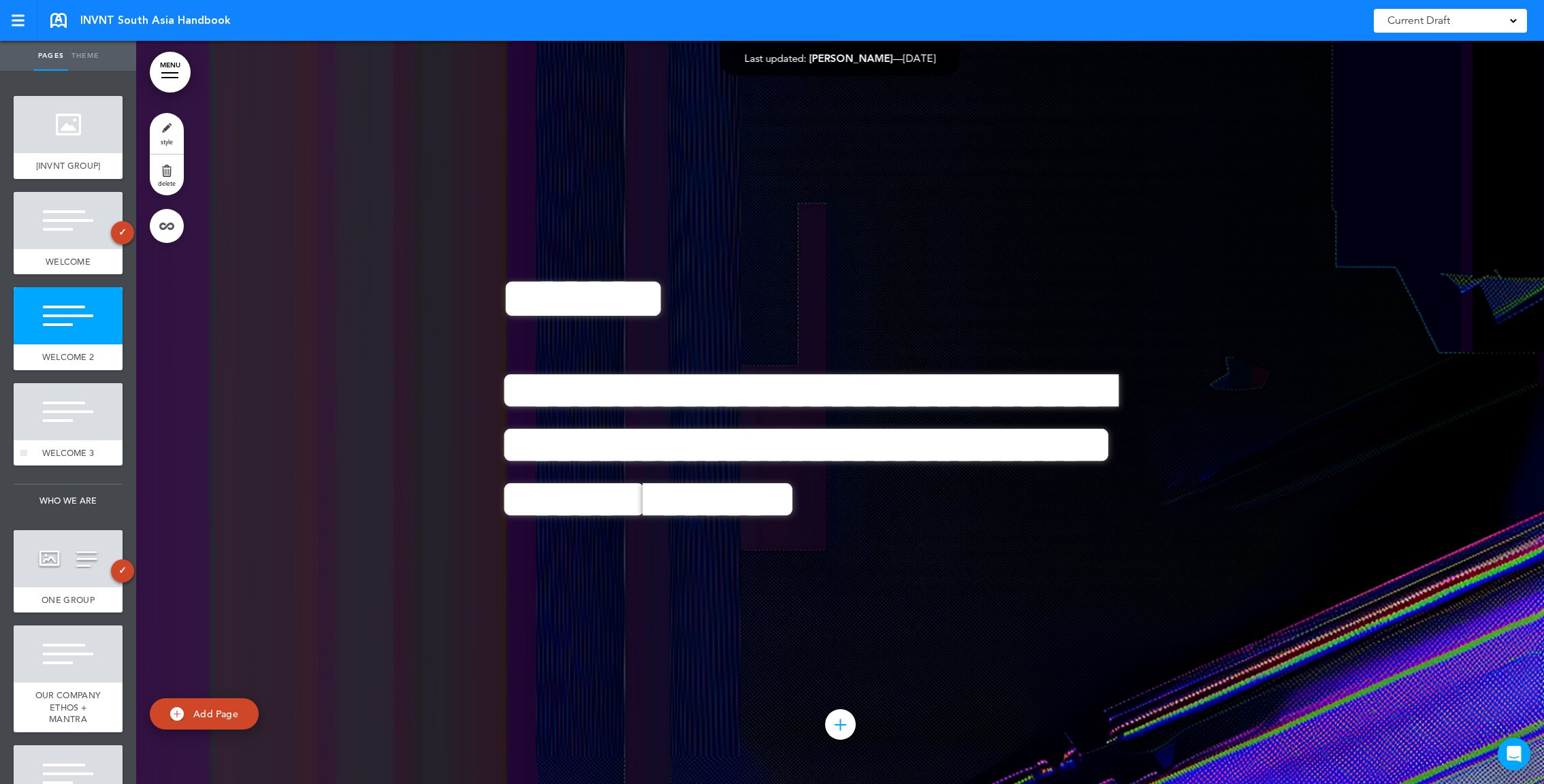
click at [84, 418] on div at bounding box center [68, 412] width 109 height 57
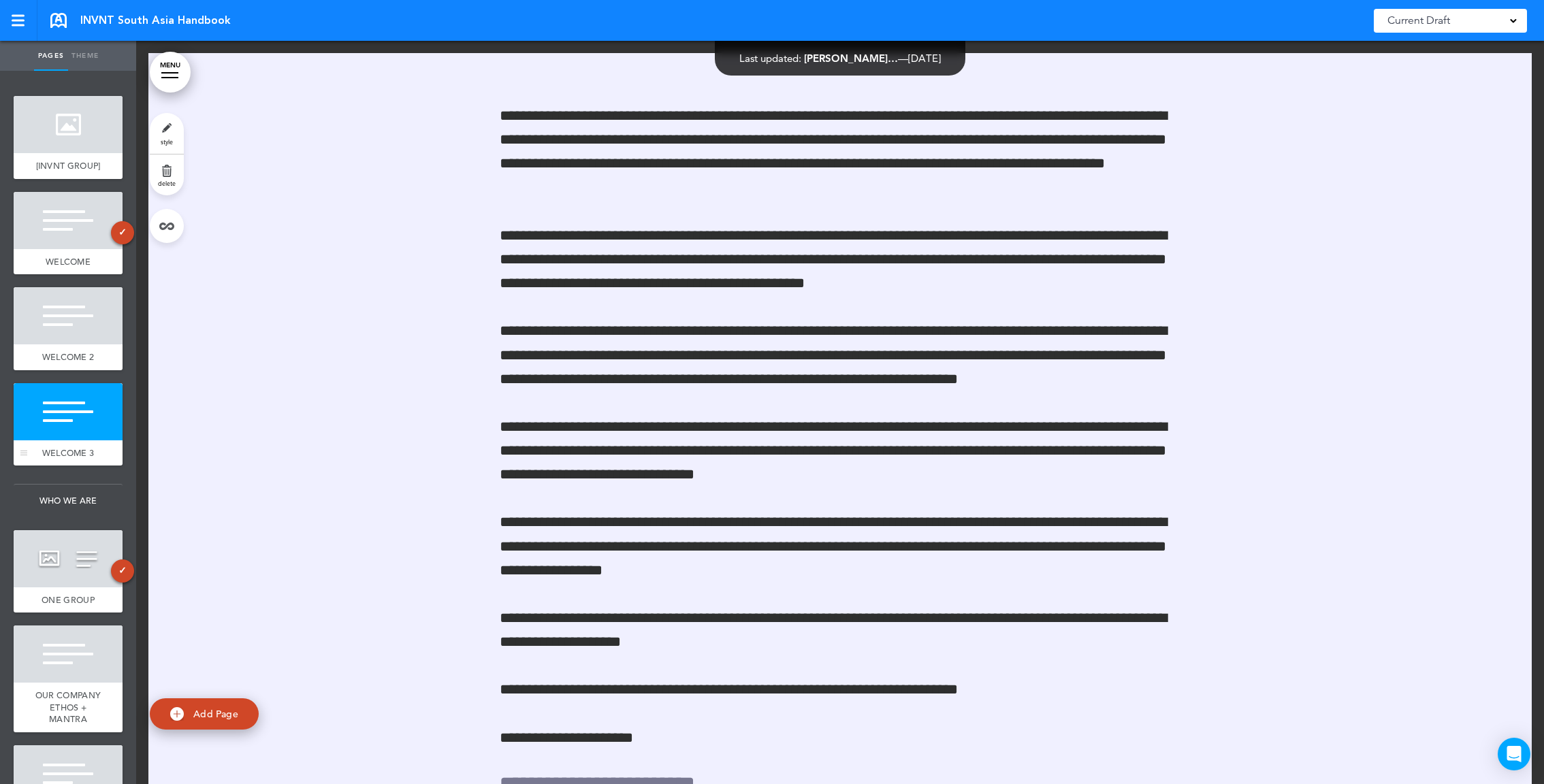
scroll to position [2230, 0]
click at [76, 587] on div "ONE GROUP" at bounding box center [68, 600] width 109 height 26
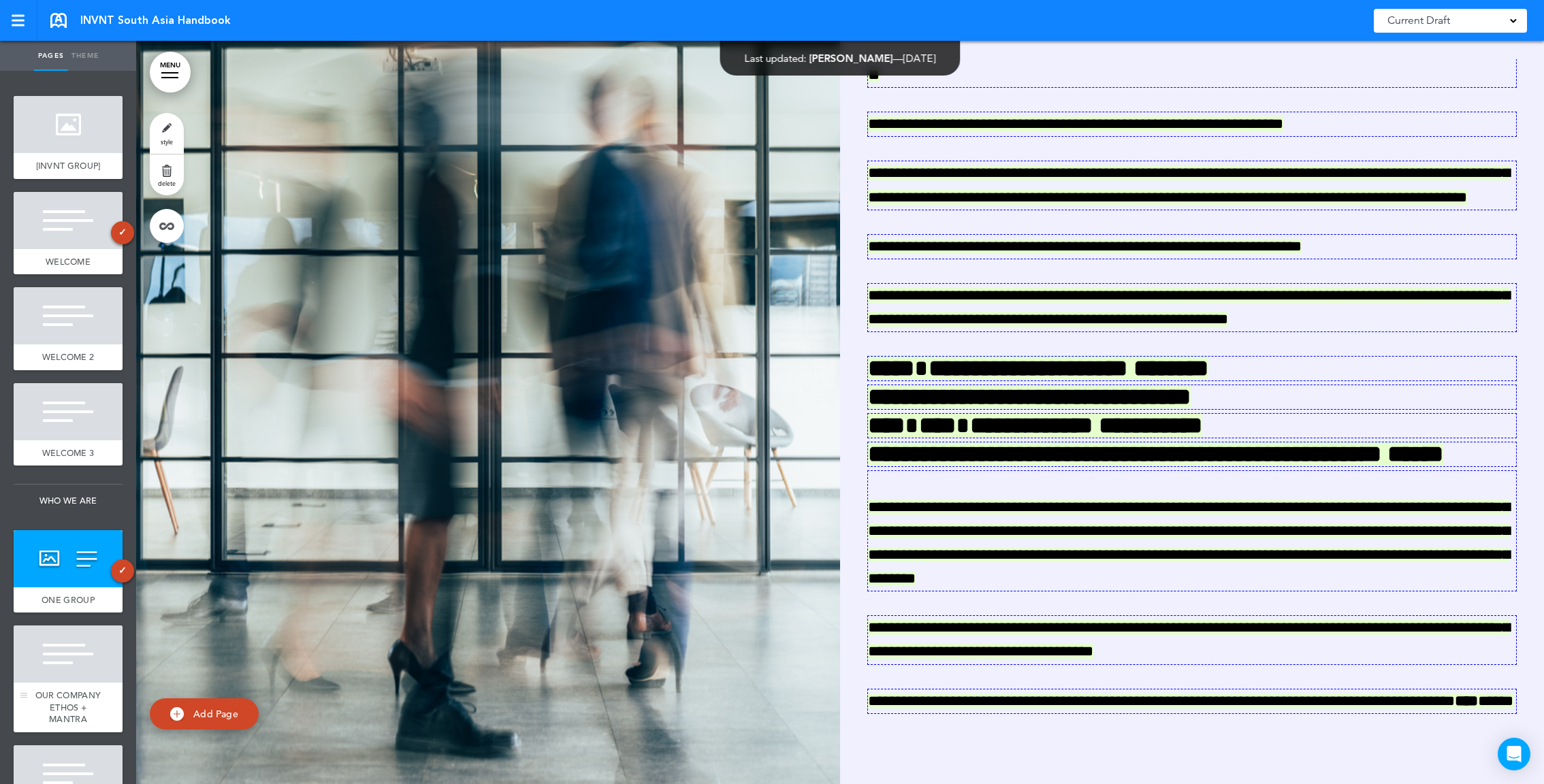
click at [73, 672] on div at bounding box center [68, 654] width 109 height 57
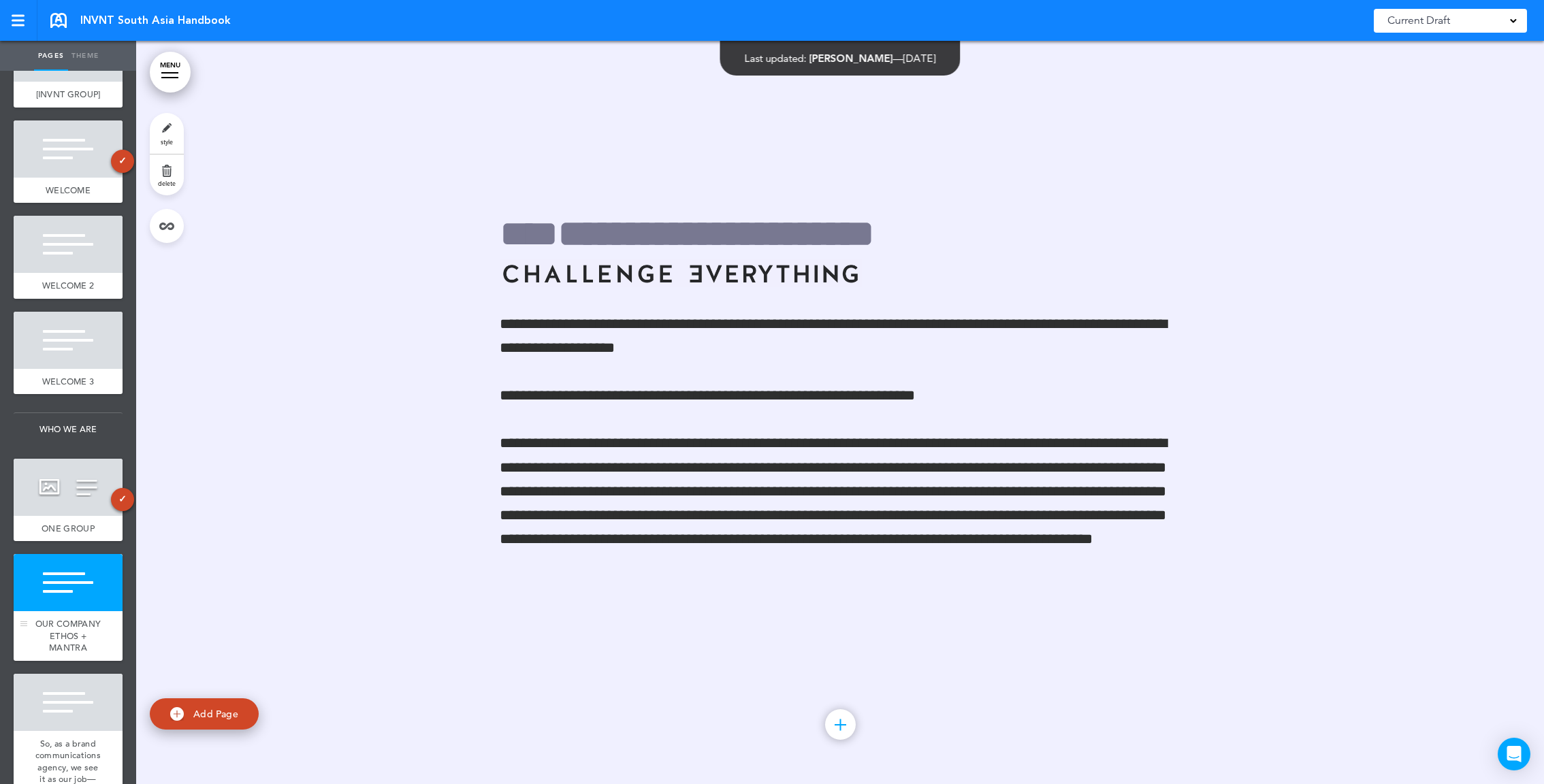
scroll to position [77, 0]
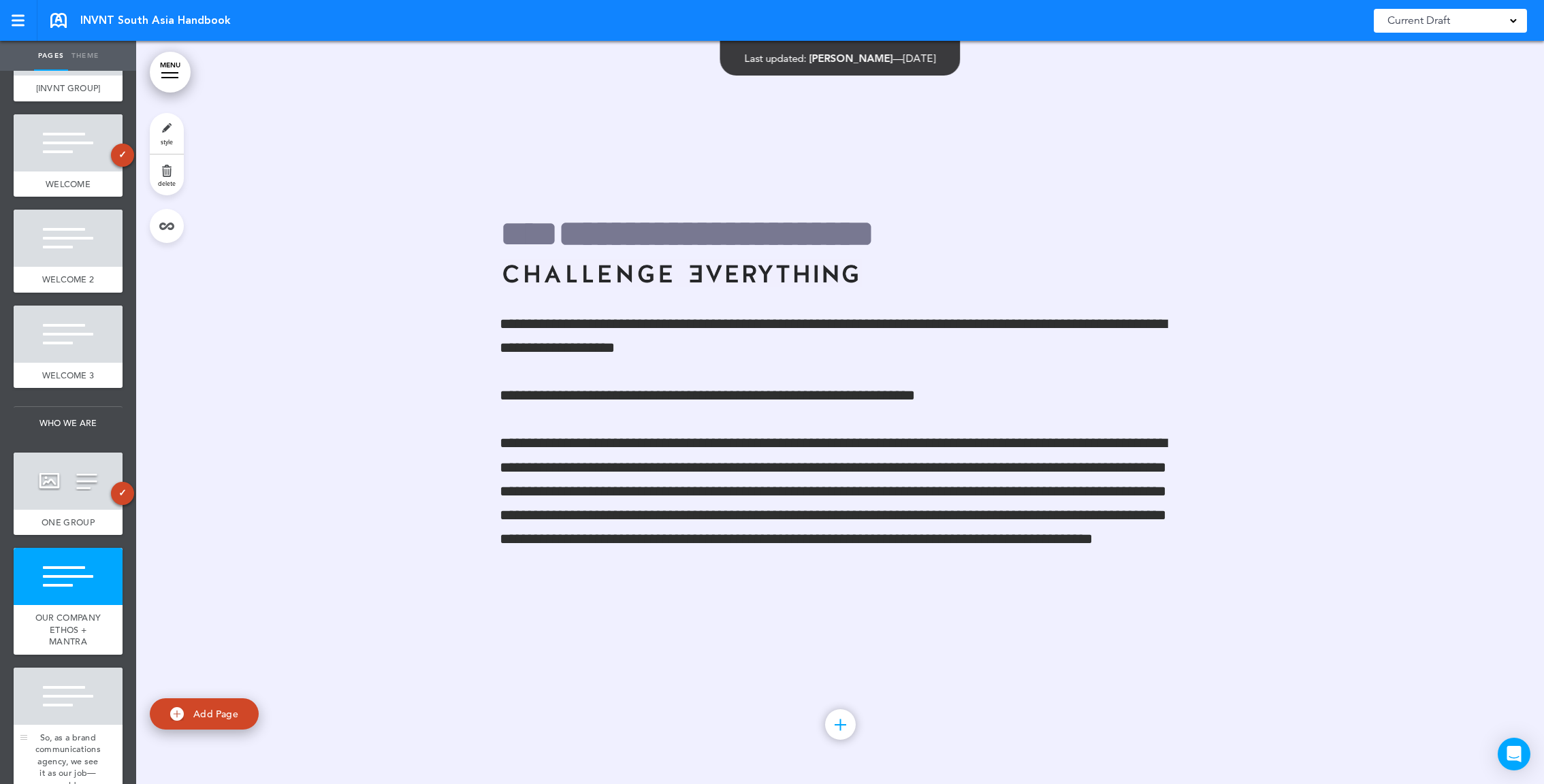
click at [45, 710] on div at bounding box center [68, 696] width 109 height 57
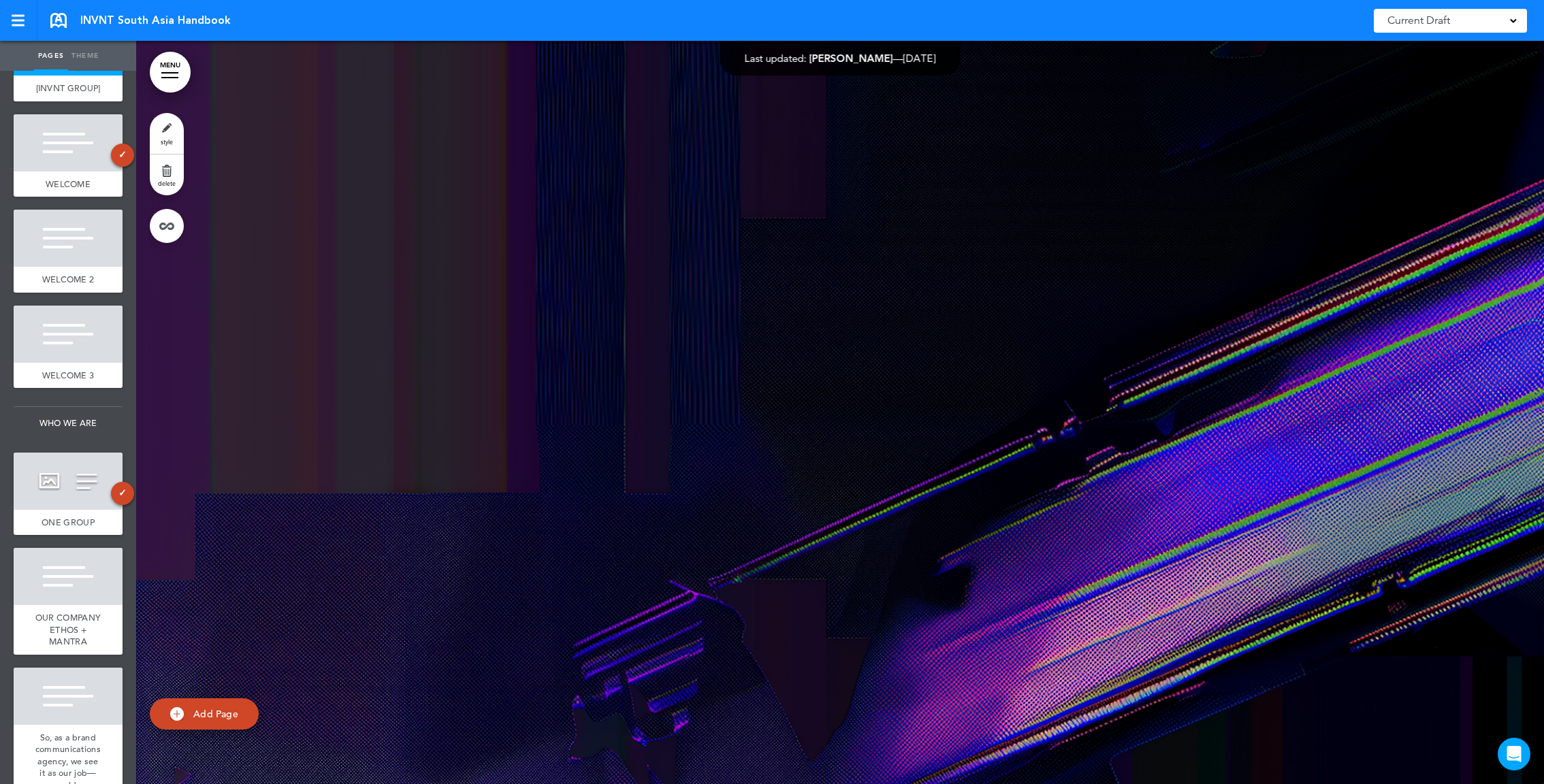
click at [33, 47] on ul "Pages Theme" at bounding box center [68, 56] width 136 height 30
click at [93, 56] on link "Theme" at bounding box center [85, 56] width 34 height 30
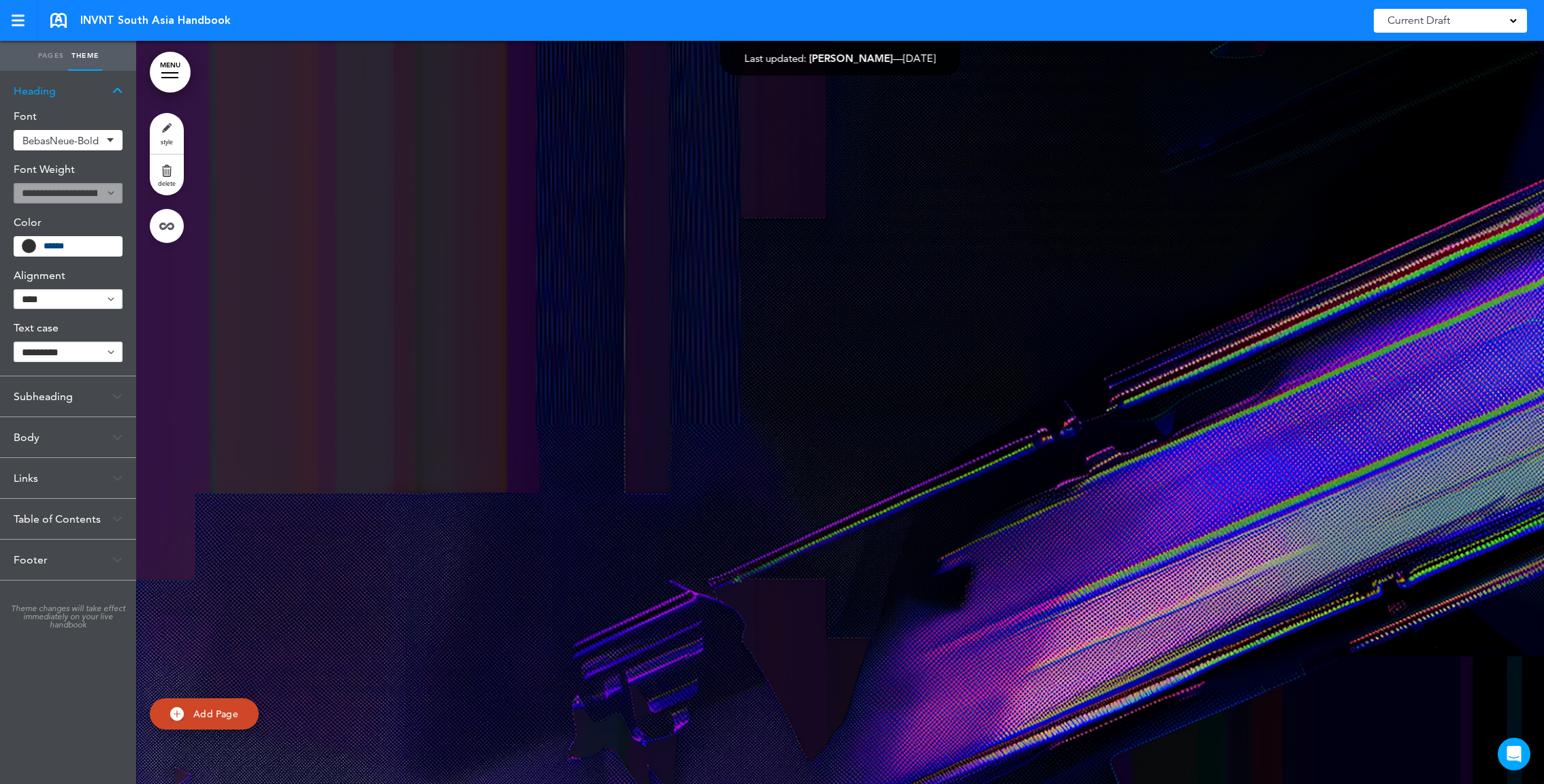
click at [56, 56] on link "Pages" at bounding box center [50, 56] width 34 height 30
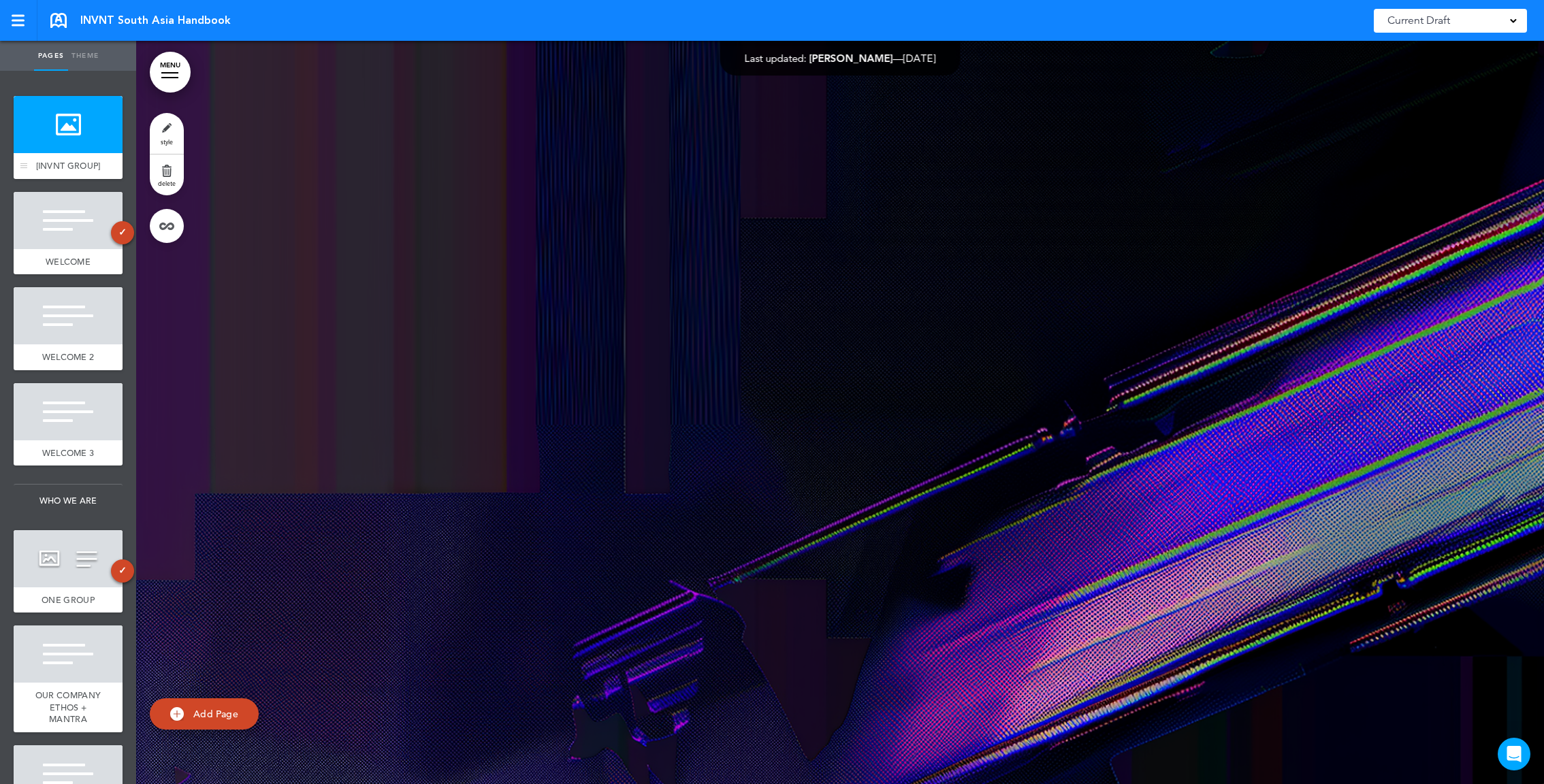
click at [83, 128] on div at bounding box center [68, 125] width 109 height 57
click at [164, 127] on link "style" at bounding box center [166, 133] width 34 height 41
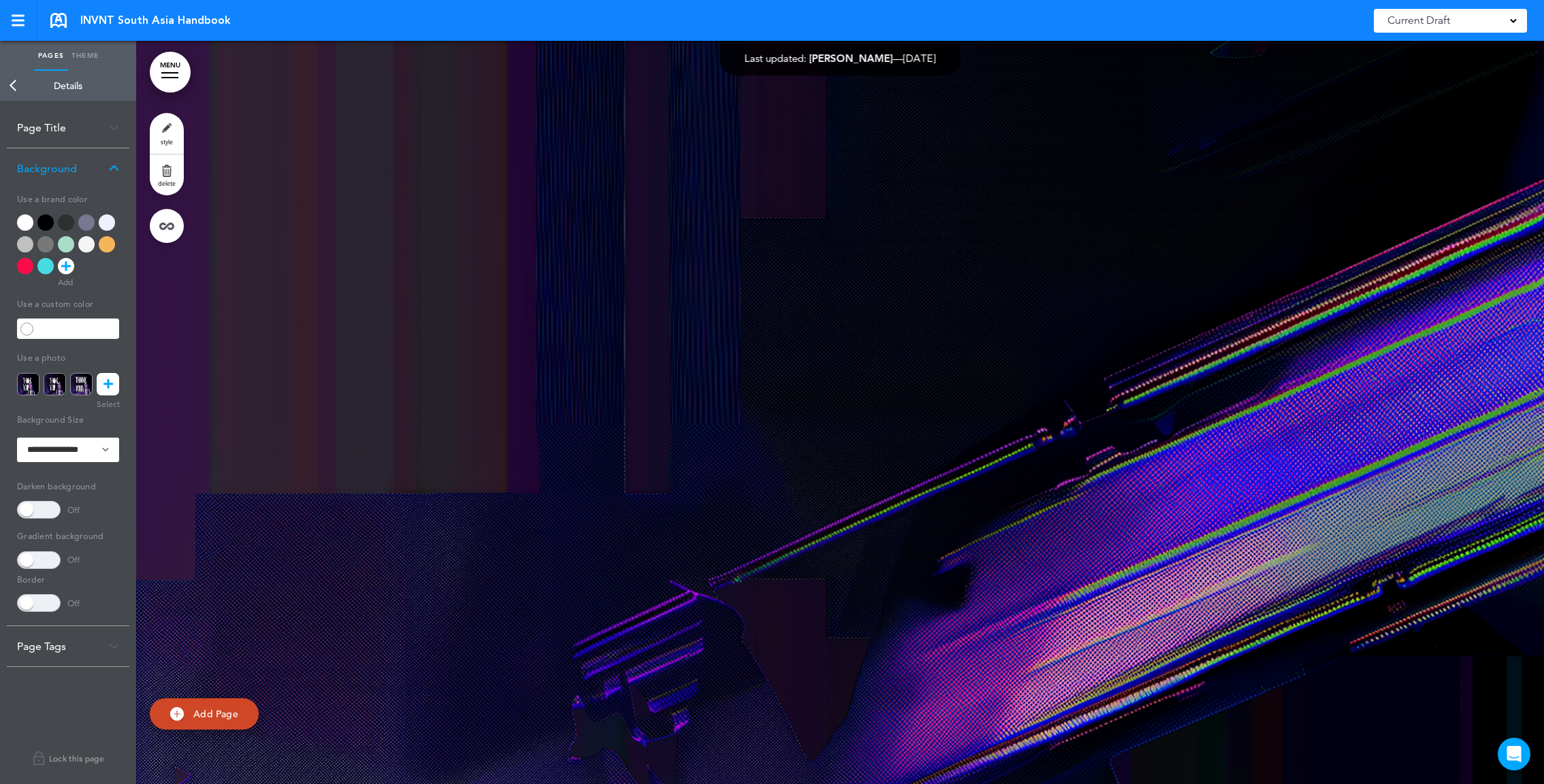
click at [105, 394] on icon at bounding box center [108, 384] width 10 height 23
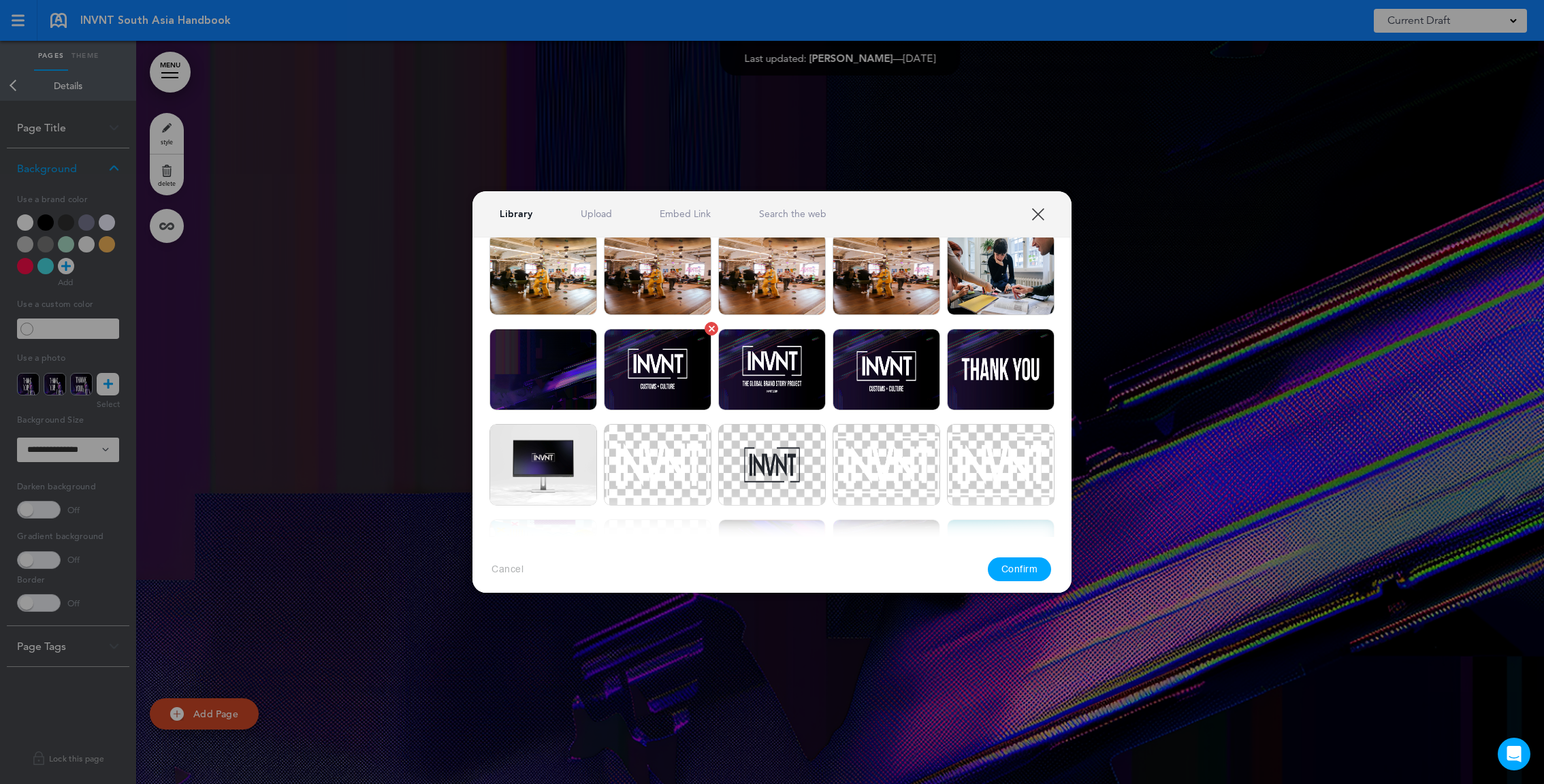
click at [689, 395] on img at bounding box center [657, 369] width 107 height 82
click at [1016, 568] on button "Confirm" at bounding box center [1019, 570] width 64 height 24
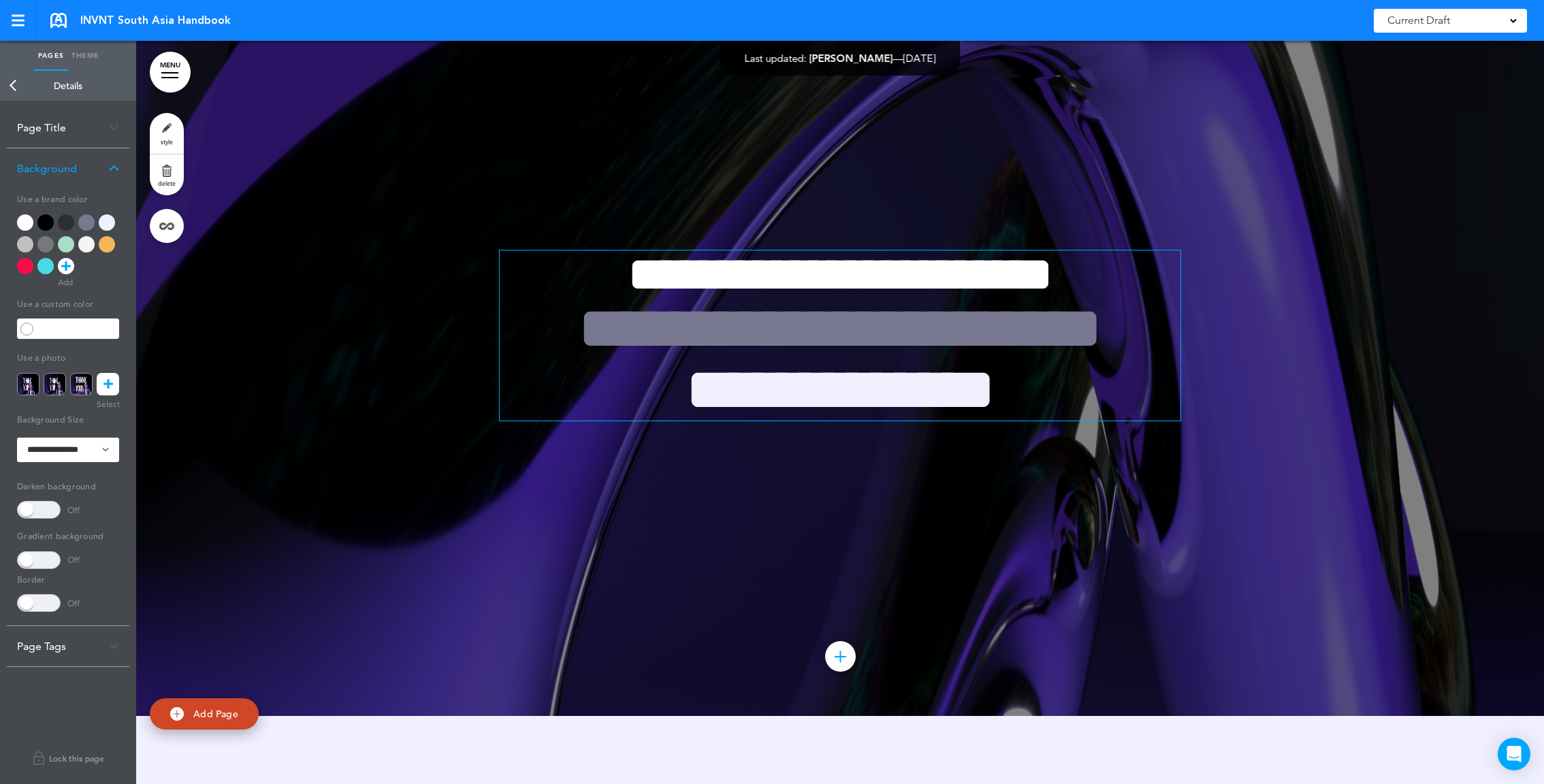
scroll to position [5369, 0]
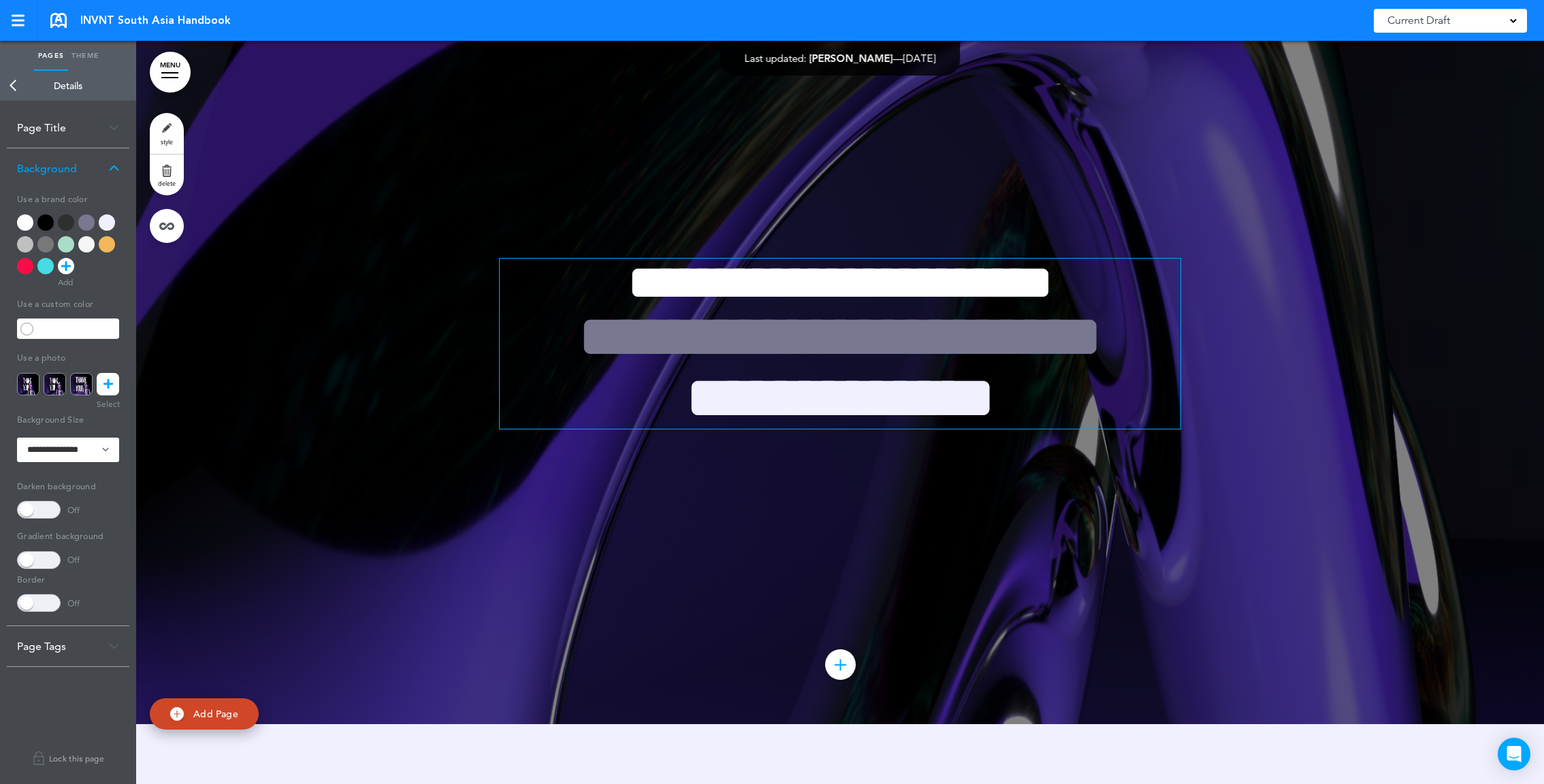
click at [701, 380] on h1 "**********" at bounding box center [840, 367] width 681 height 122
click at [252, 125] on div at bounding box center [840, 353] width 1408 height 743
click at [167, 125] on link "style" at bounding box center [166, 133] width 34 height 41
click at [90, 59] on link "Theme" at bounding box center [85, 56] width 34 height 30
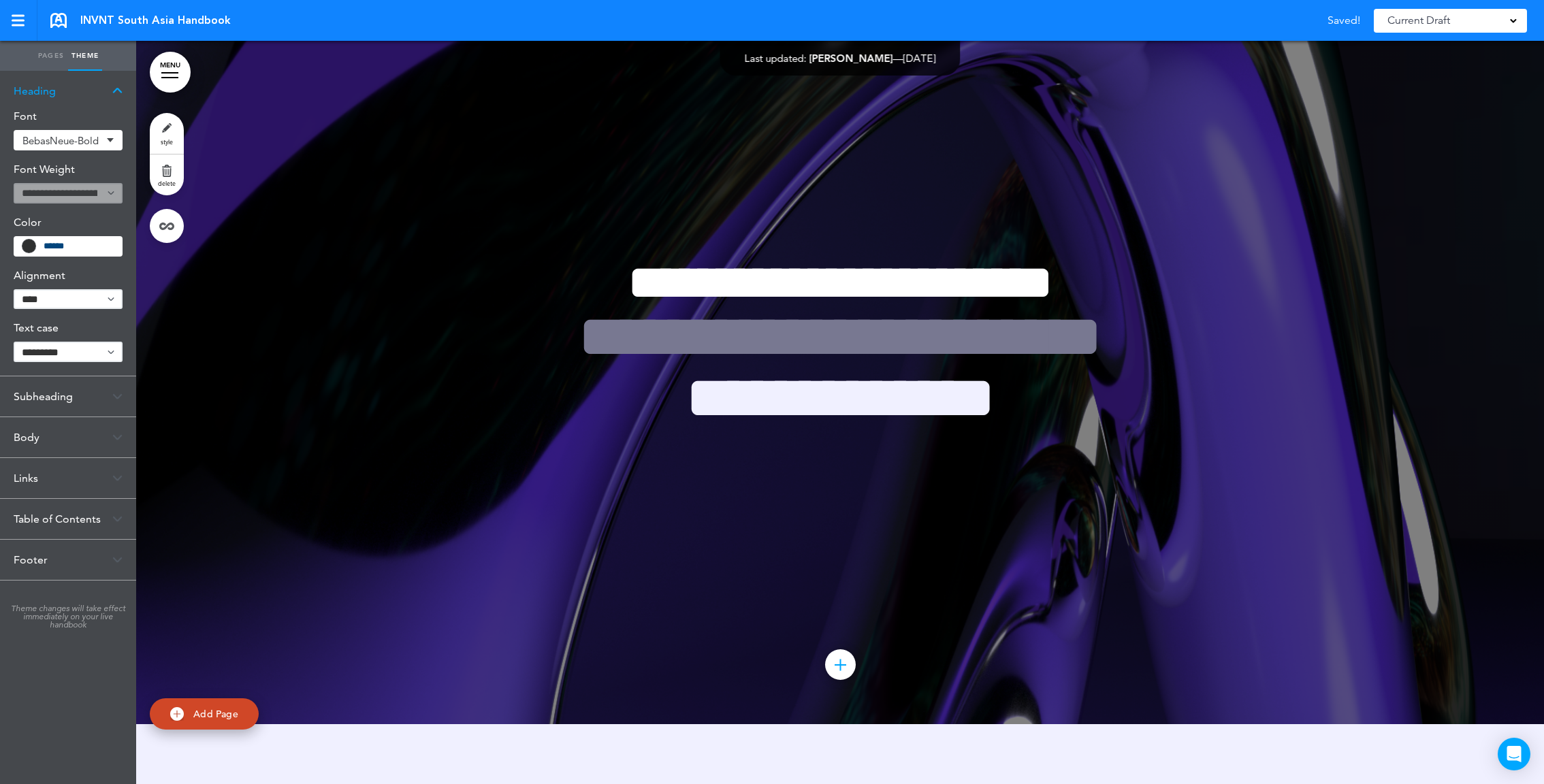
click at [47, 62] on link "Pages" at bounding box center [50, 56] width 34 height 30
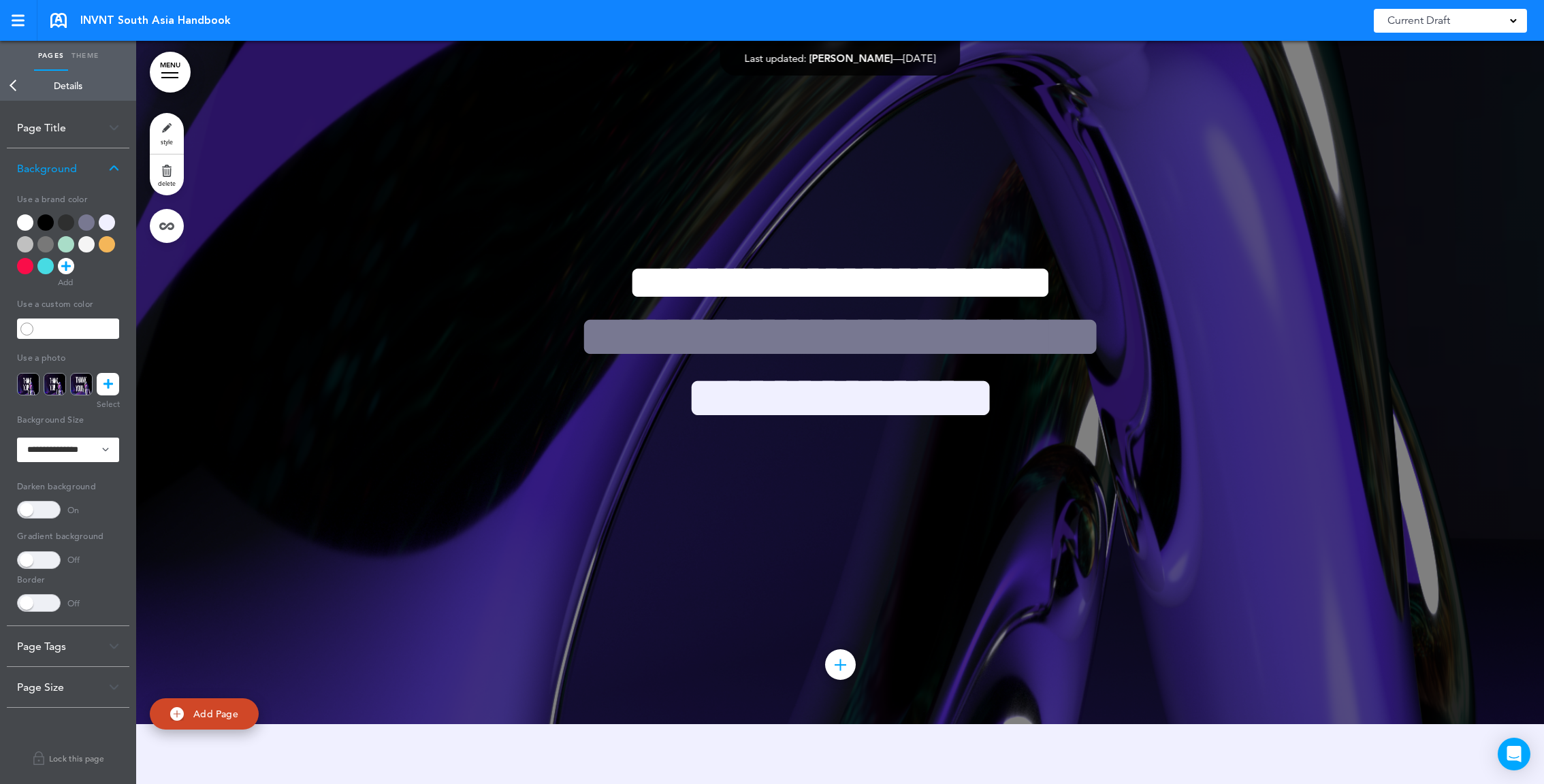
click at [12, 91] on link "Back" at bounding box center [14, 86] width 27 height 30
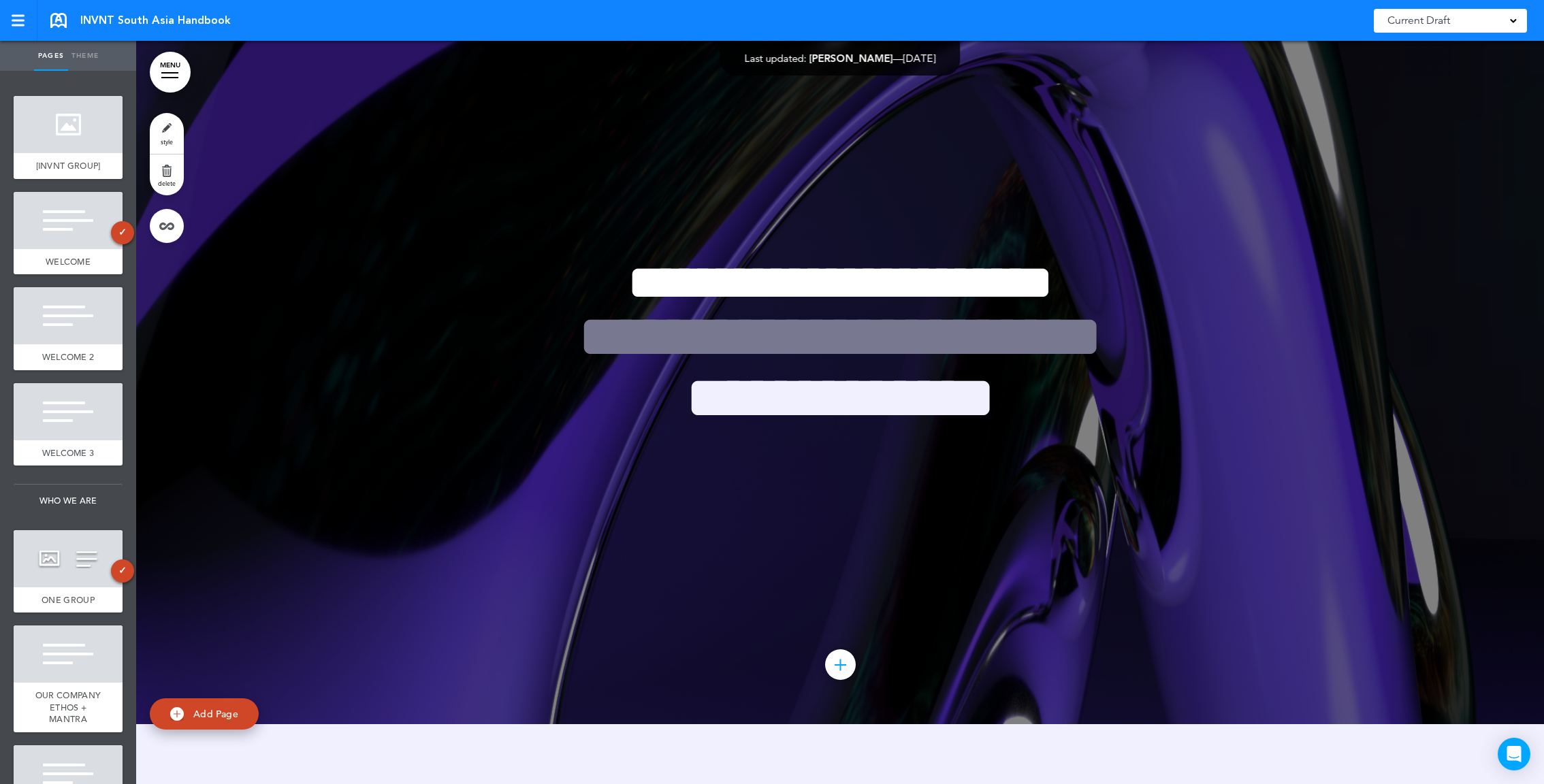
click at [91, 61] on link "Theme" at bounding box center [85, 56] width 34 height 30
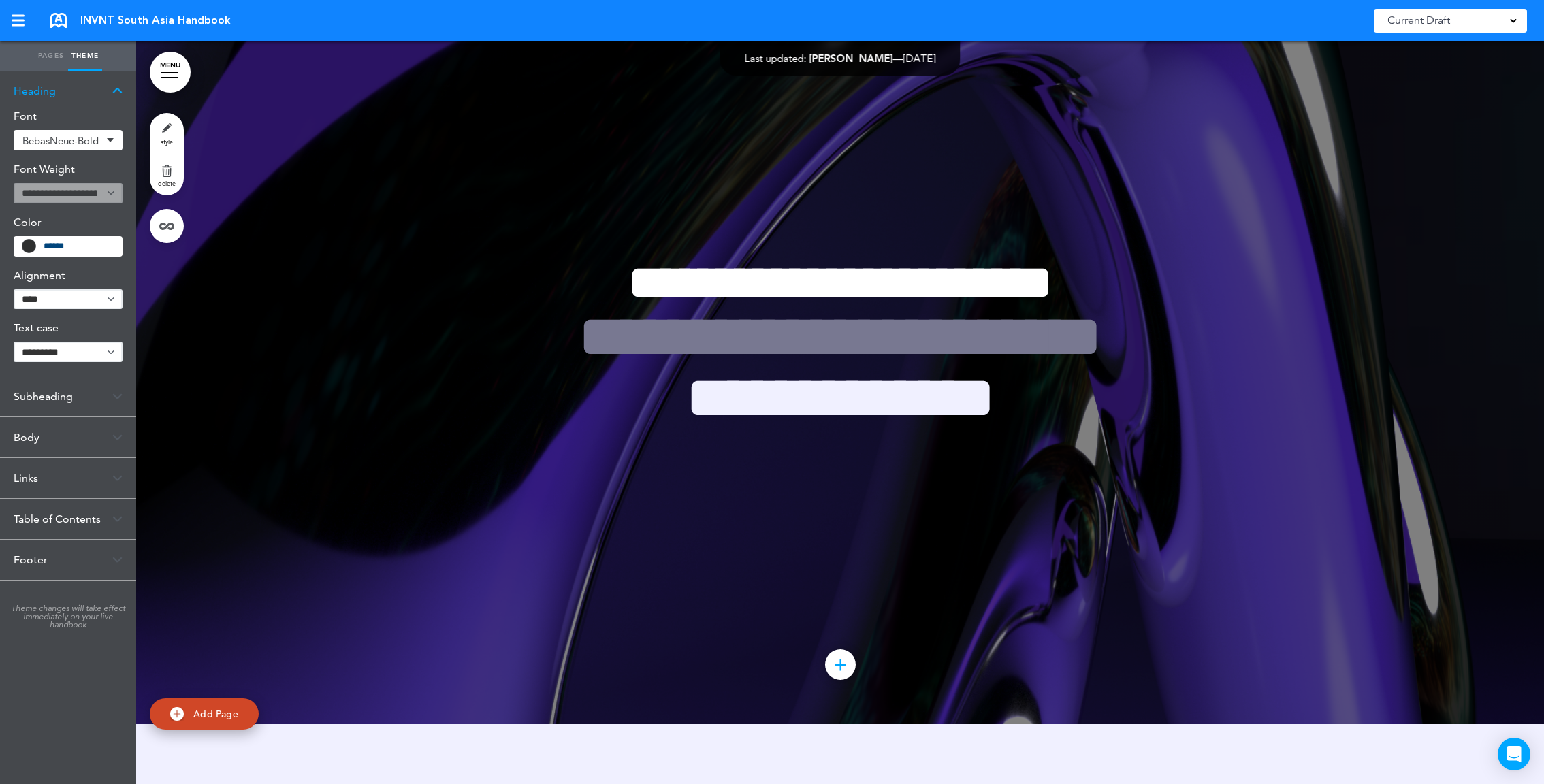
click at [169, 128] on link "style" at bounding box center [166, 133] width 34 height 41
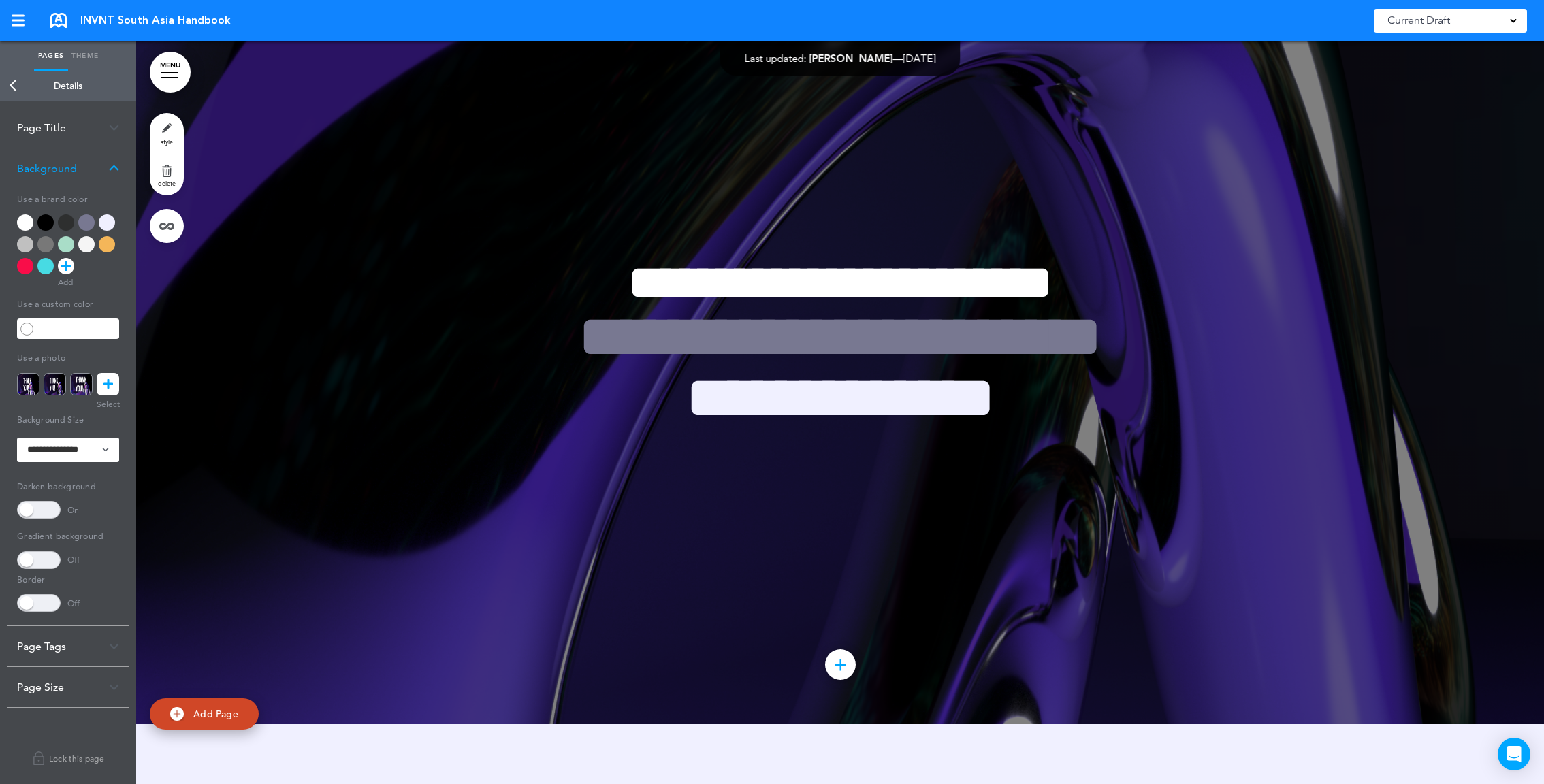
click at [116, 373] on link at bounding box center [108, 384] width 23 height 23
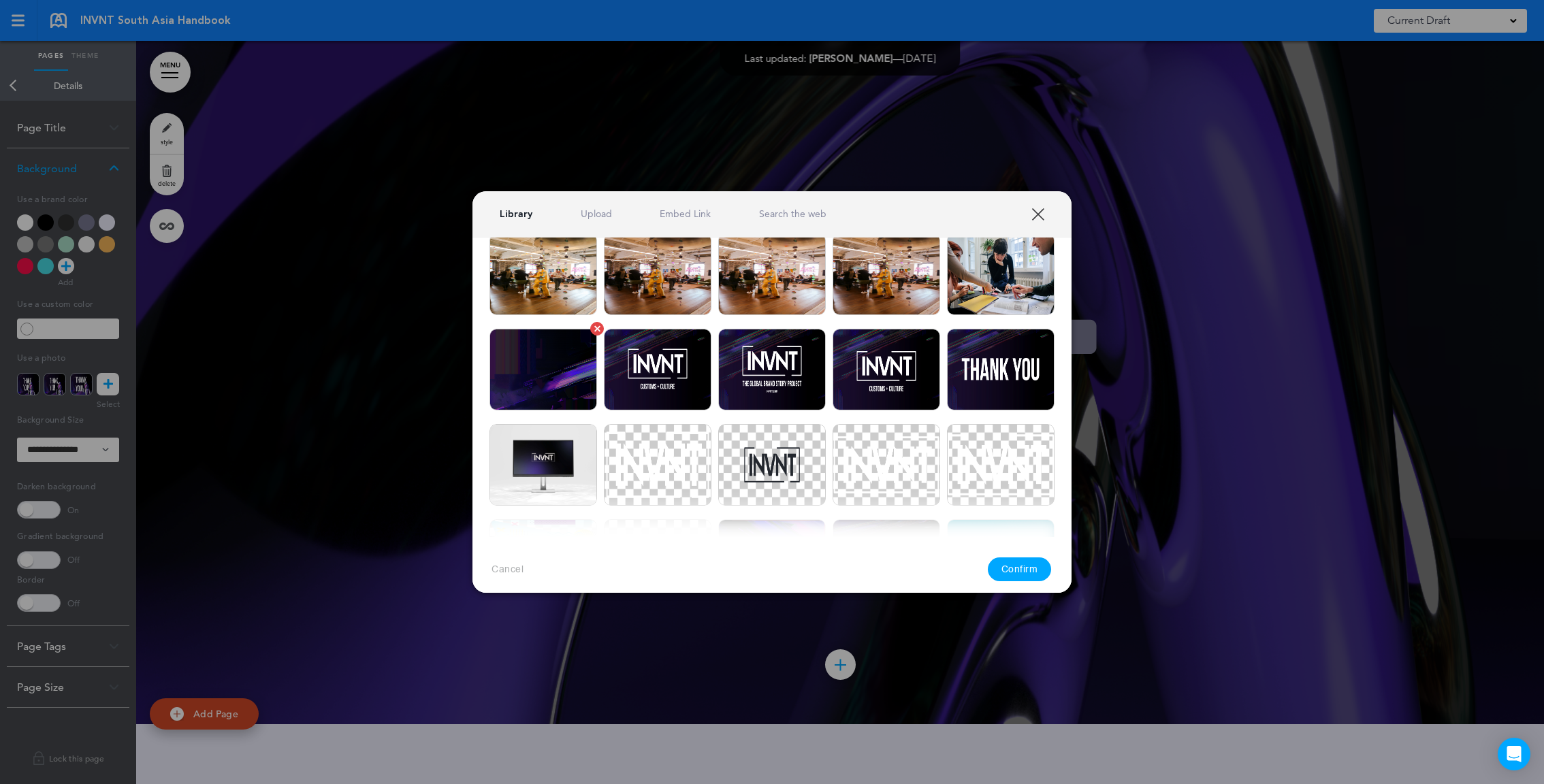
click at [545, 375] on img at bounding box center [543, 369] width 107 height 82
click at [1036, 572] on button "Confirm" at bounding box center [1019, 570] width 64 height 24
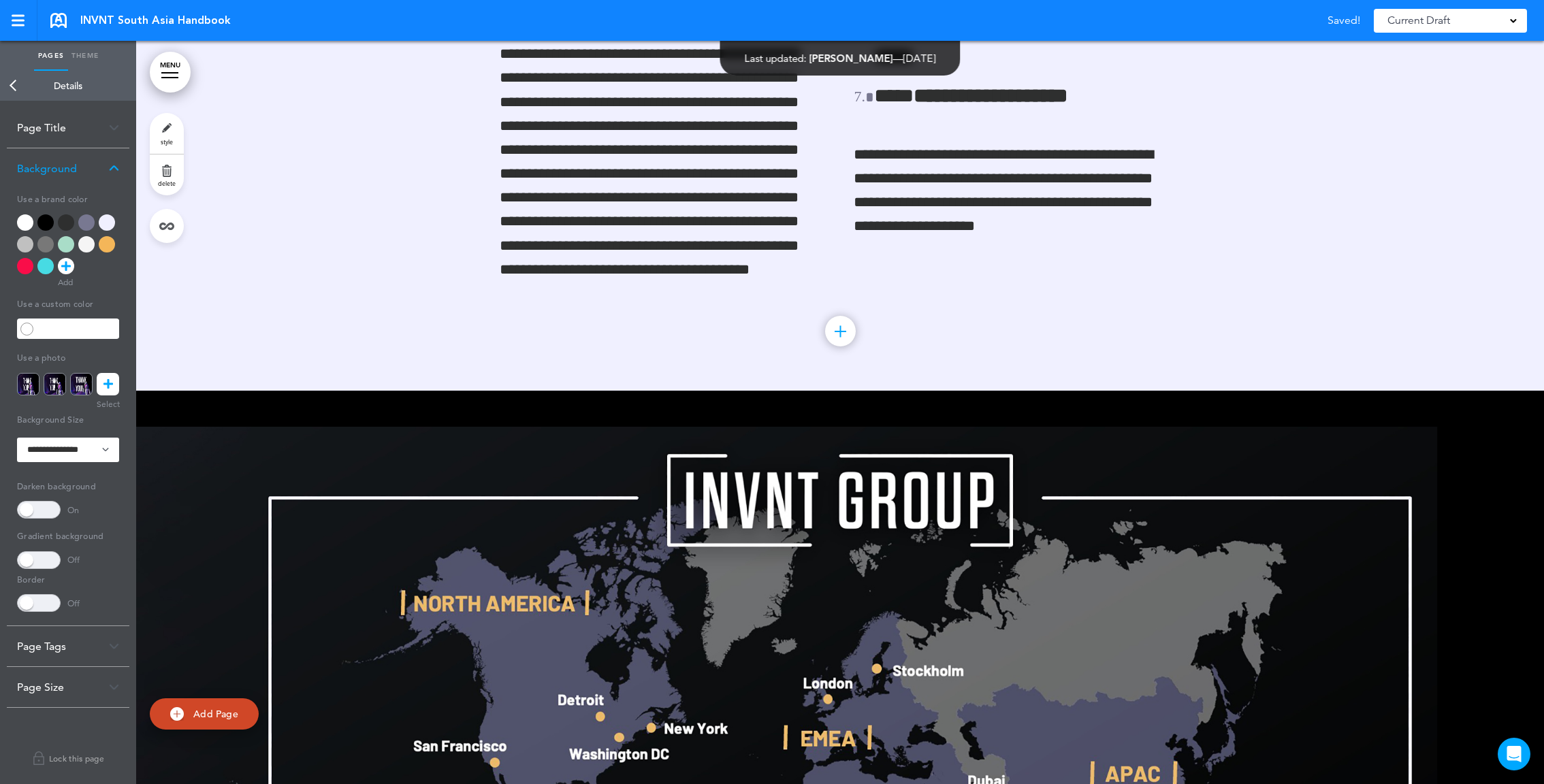
scroll to position [7038, 0]
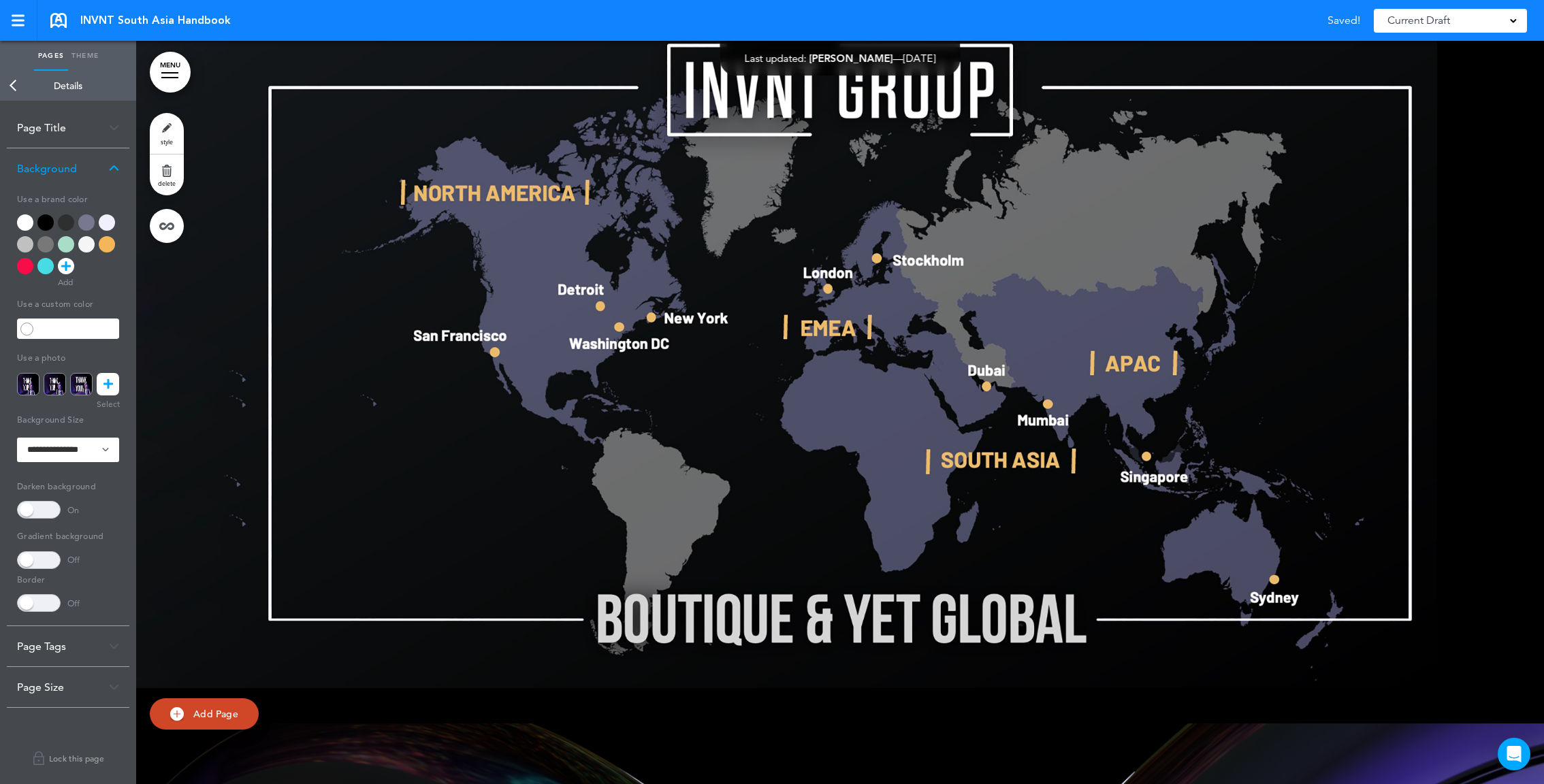
click at [939, 436] on div at bounding box center [840, 352] width 1408 height 743
click at [171, 140] on span "style" at bounding box center [167, 141] width 12 height 8
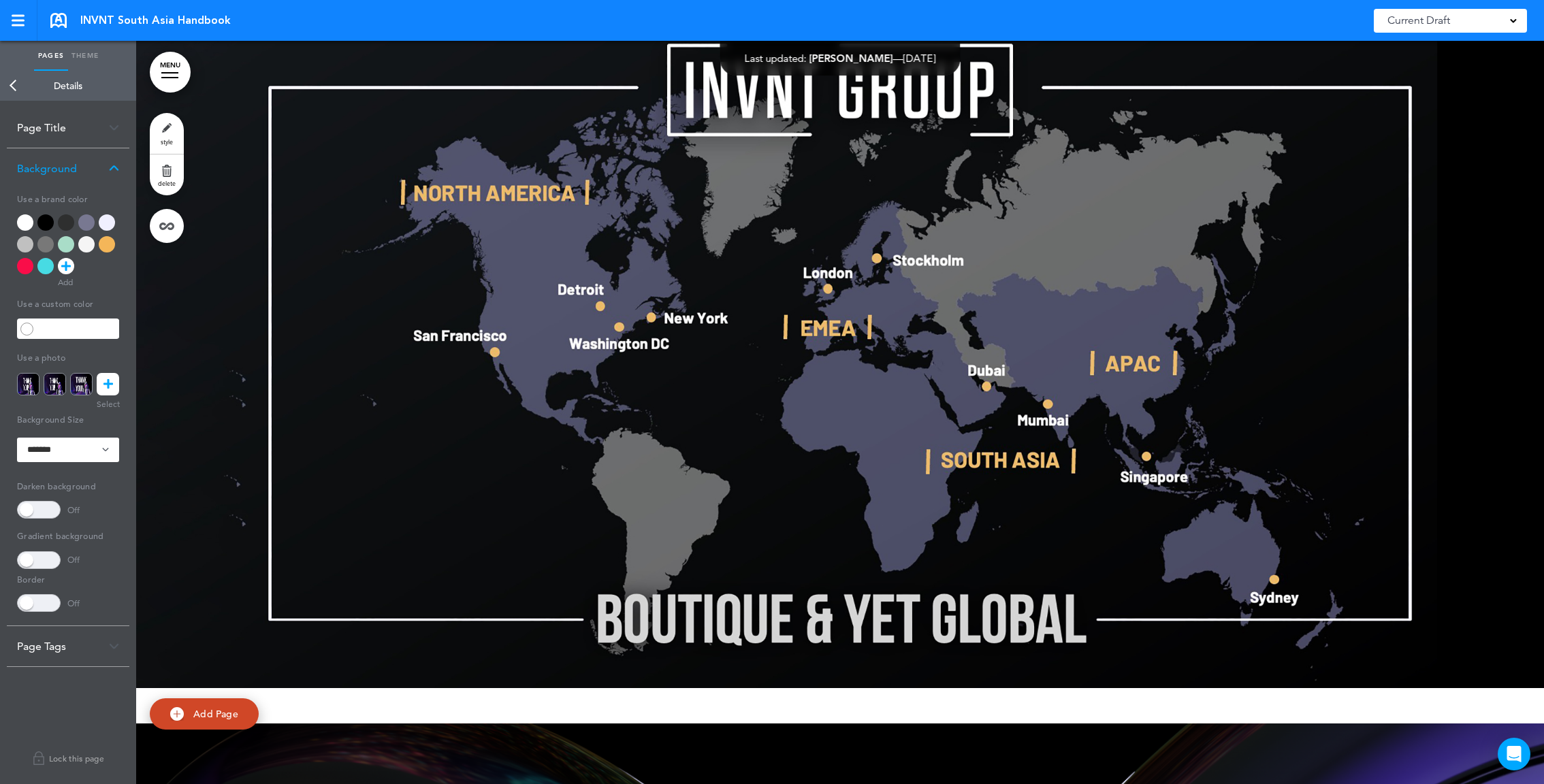
click at [431, 309] on div at bounding box center [840, 352] width 1408 height 743
click at [117, 375] on link at bounding box center [108, 384] width 23 height 23
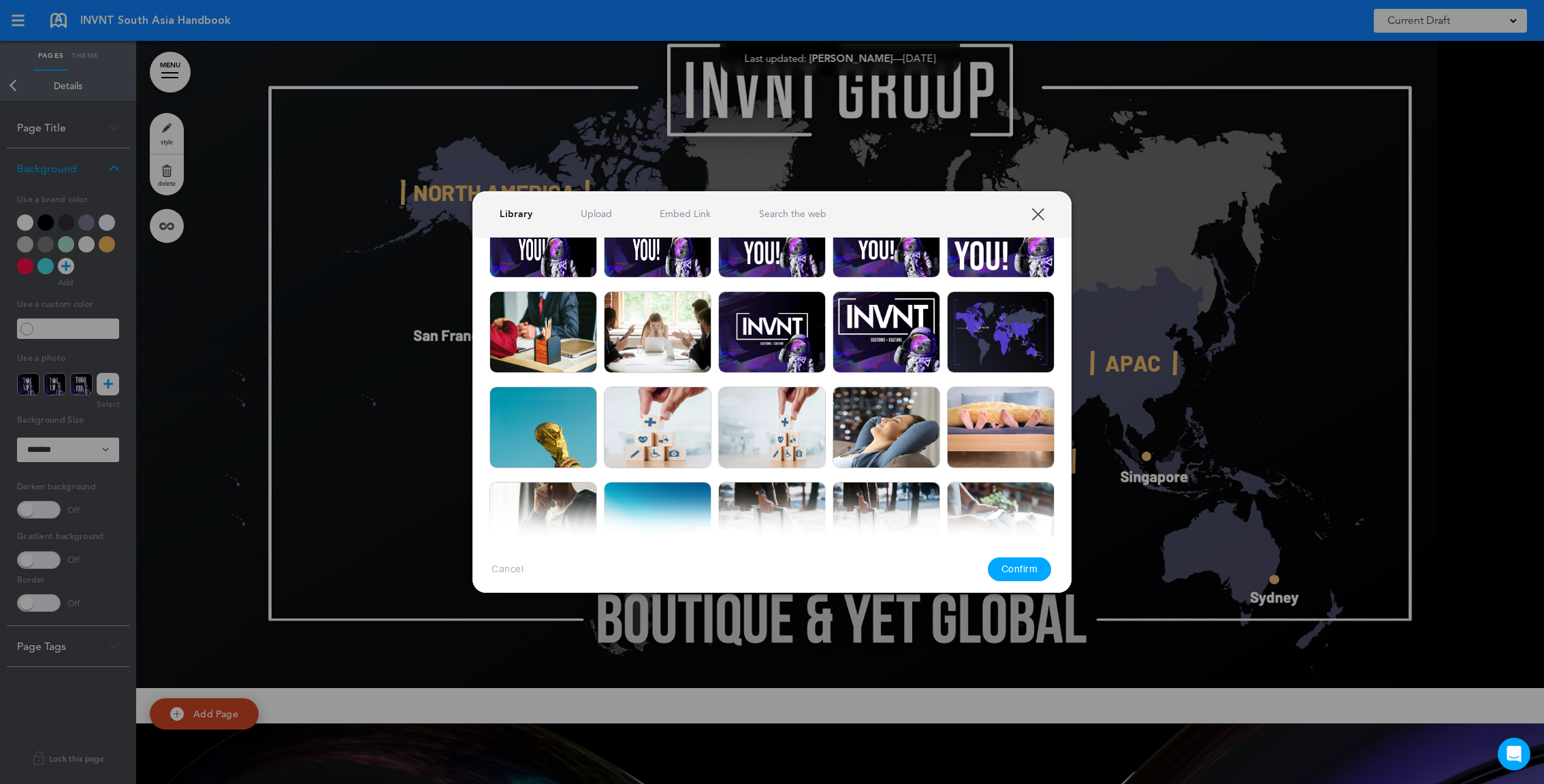
scroll to position [147, 0]
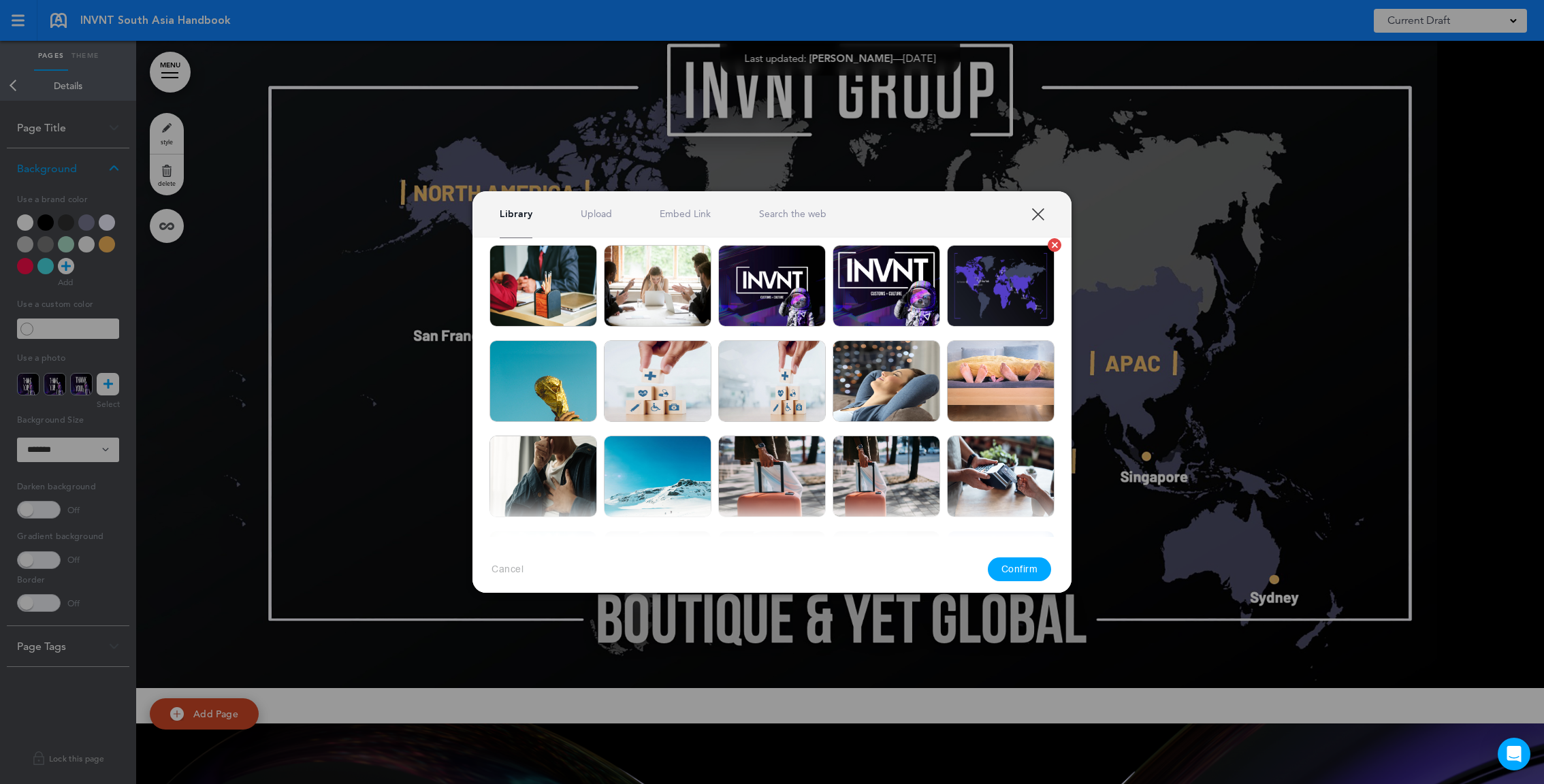
click at [1002, 309] on img at bounding box center [1000, 285] width 107 height 82
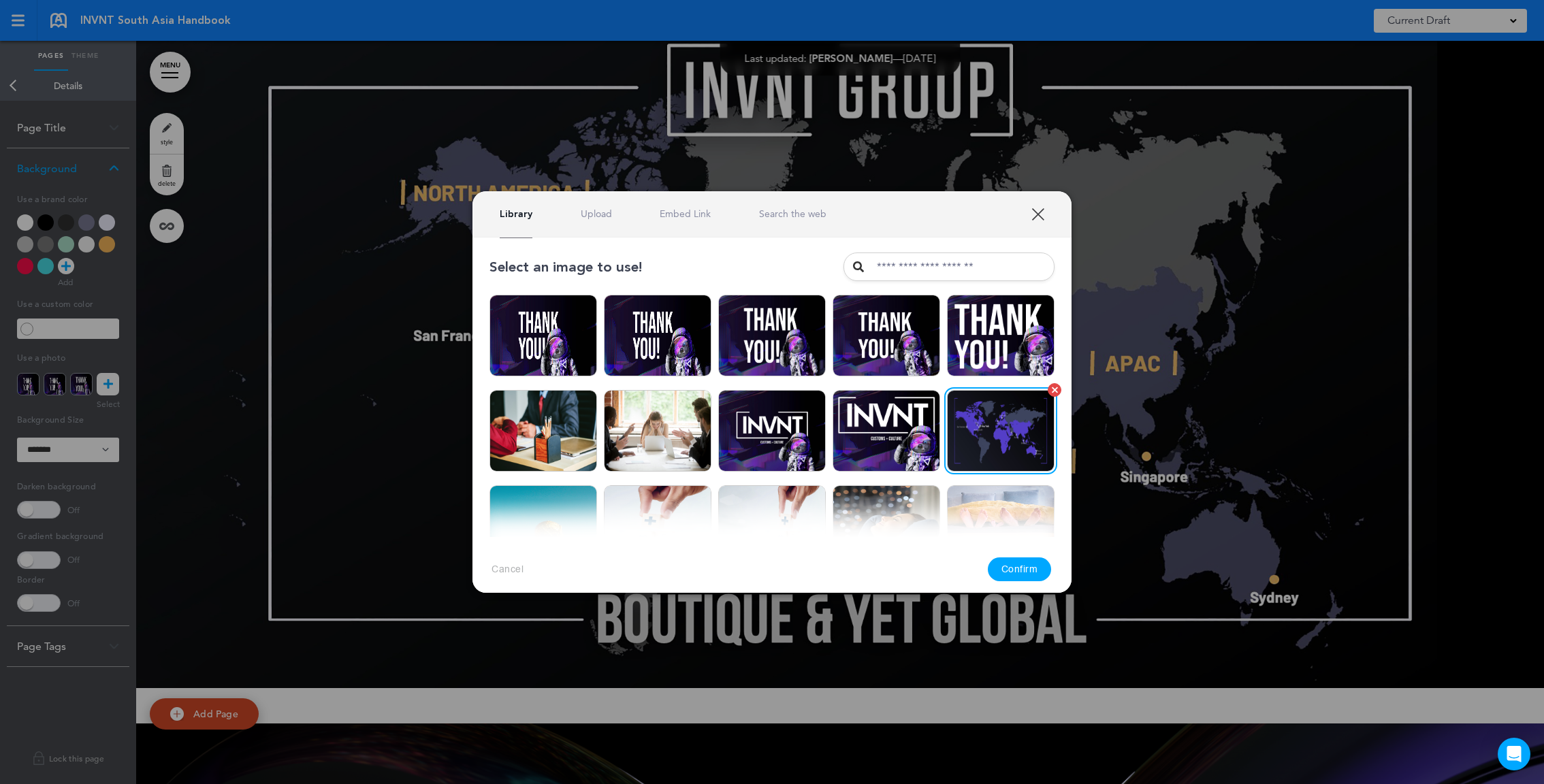
scroll to position [0, 0]
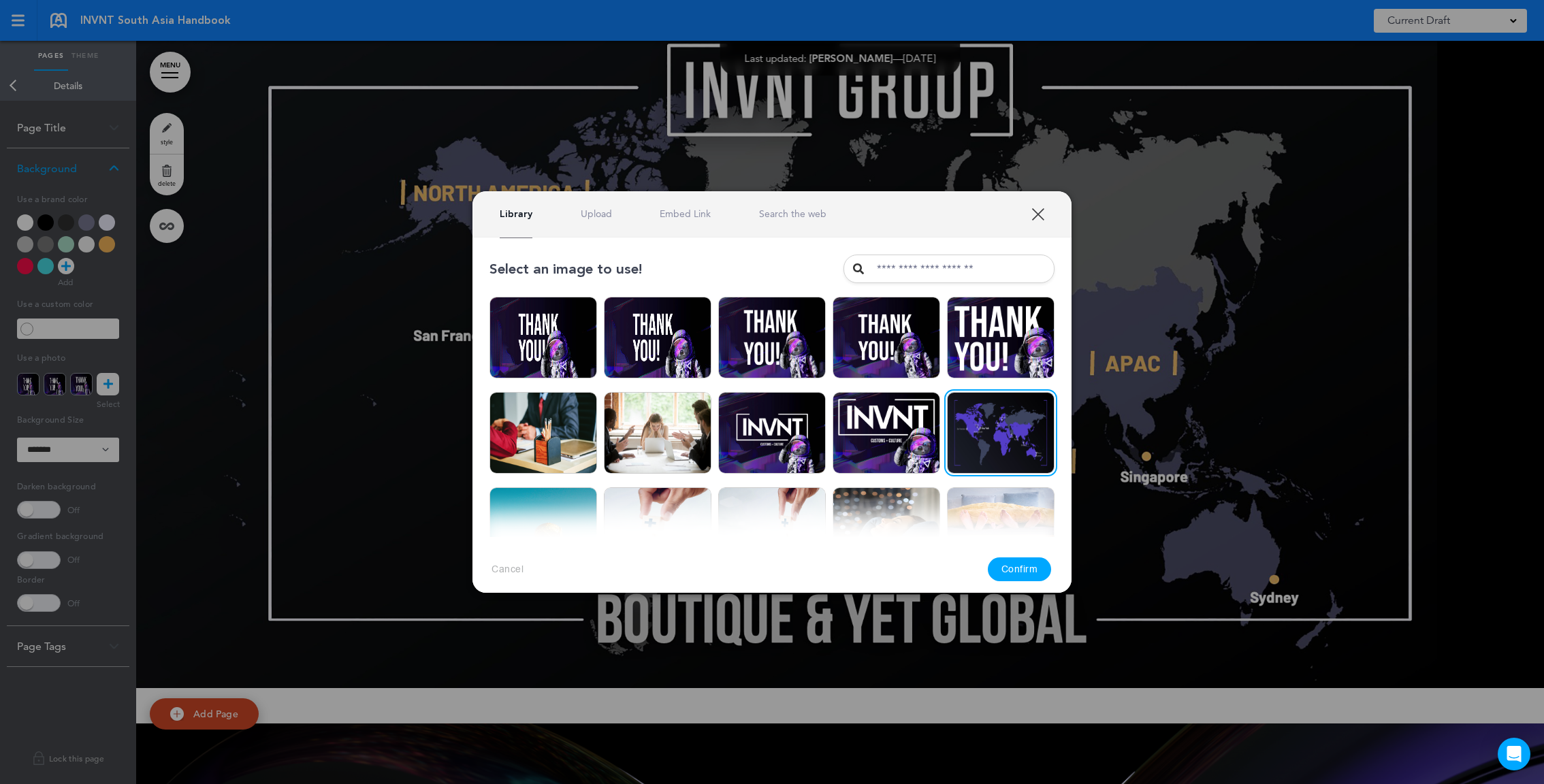
click at [1039, 565] on button "Confirm" at bounding box center [1019, 570] width 64 height 24
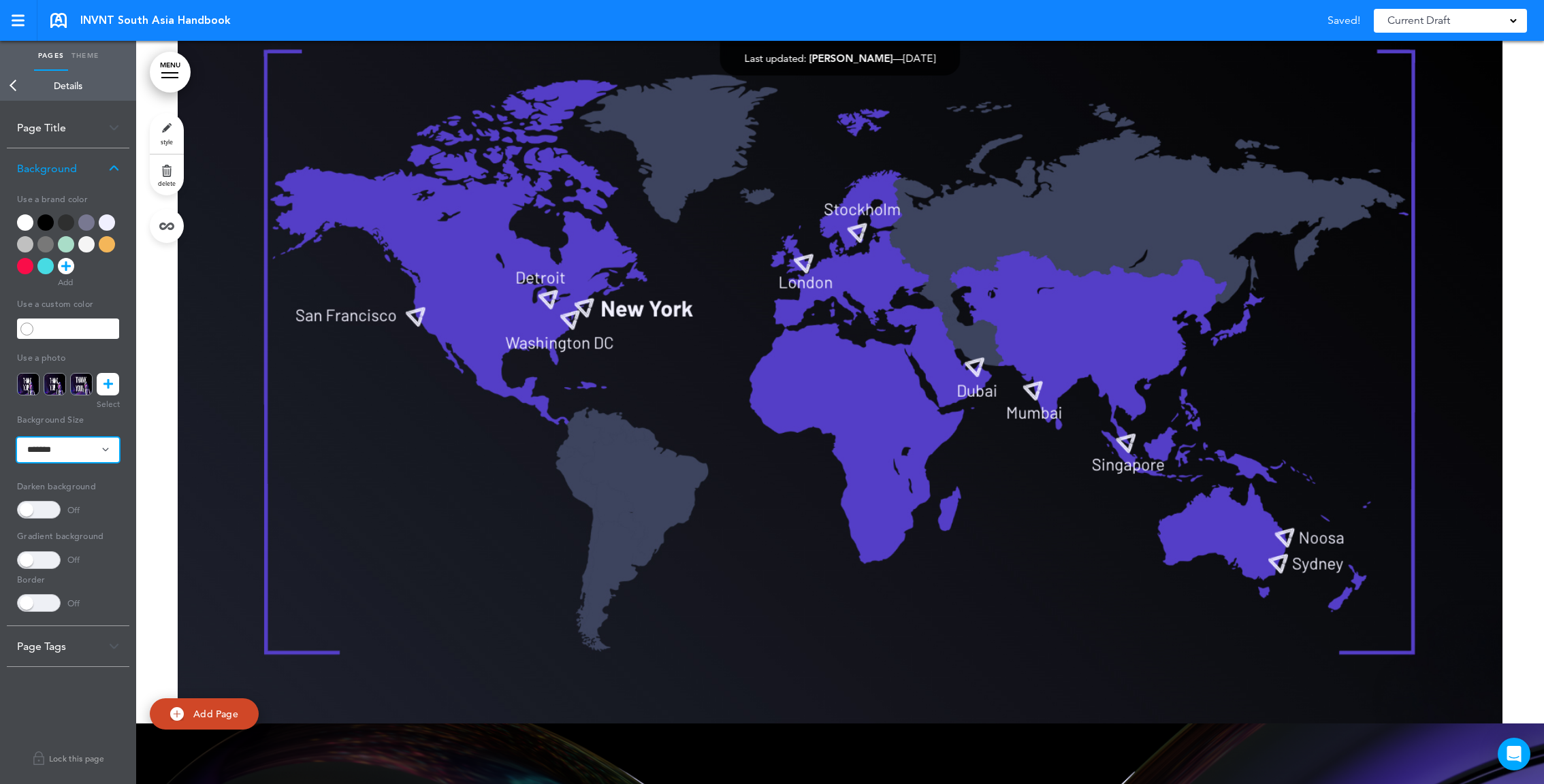
click at [83, 455] on select "**********" at bounding box center [68, 450] width 102 height 25
select select "*****"
click at [17, 438] on select "**********" at bounding box center [68, 450] width 102 height 25
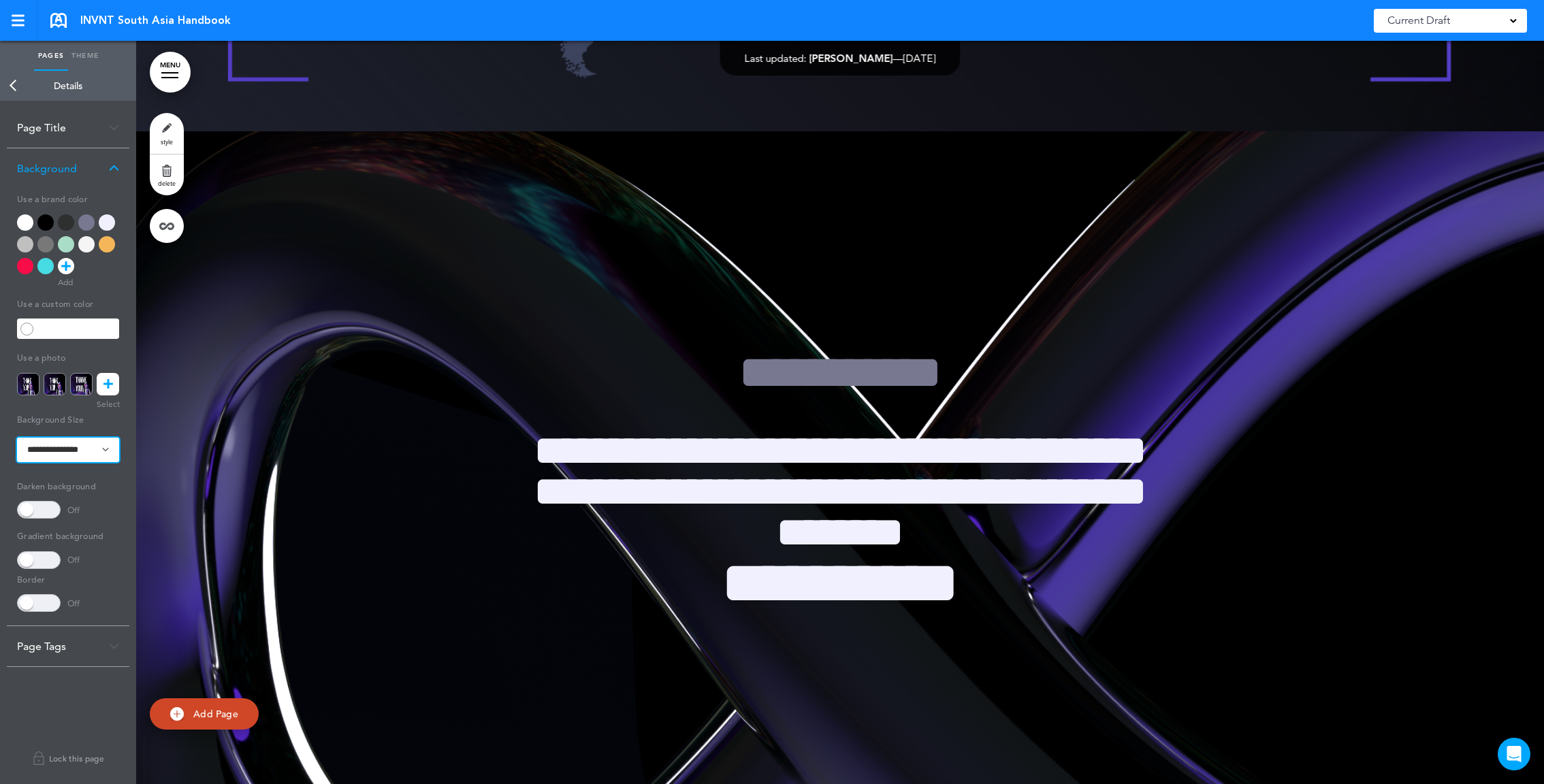
scroll to position [7648, 0]
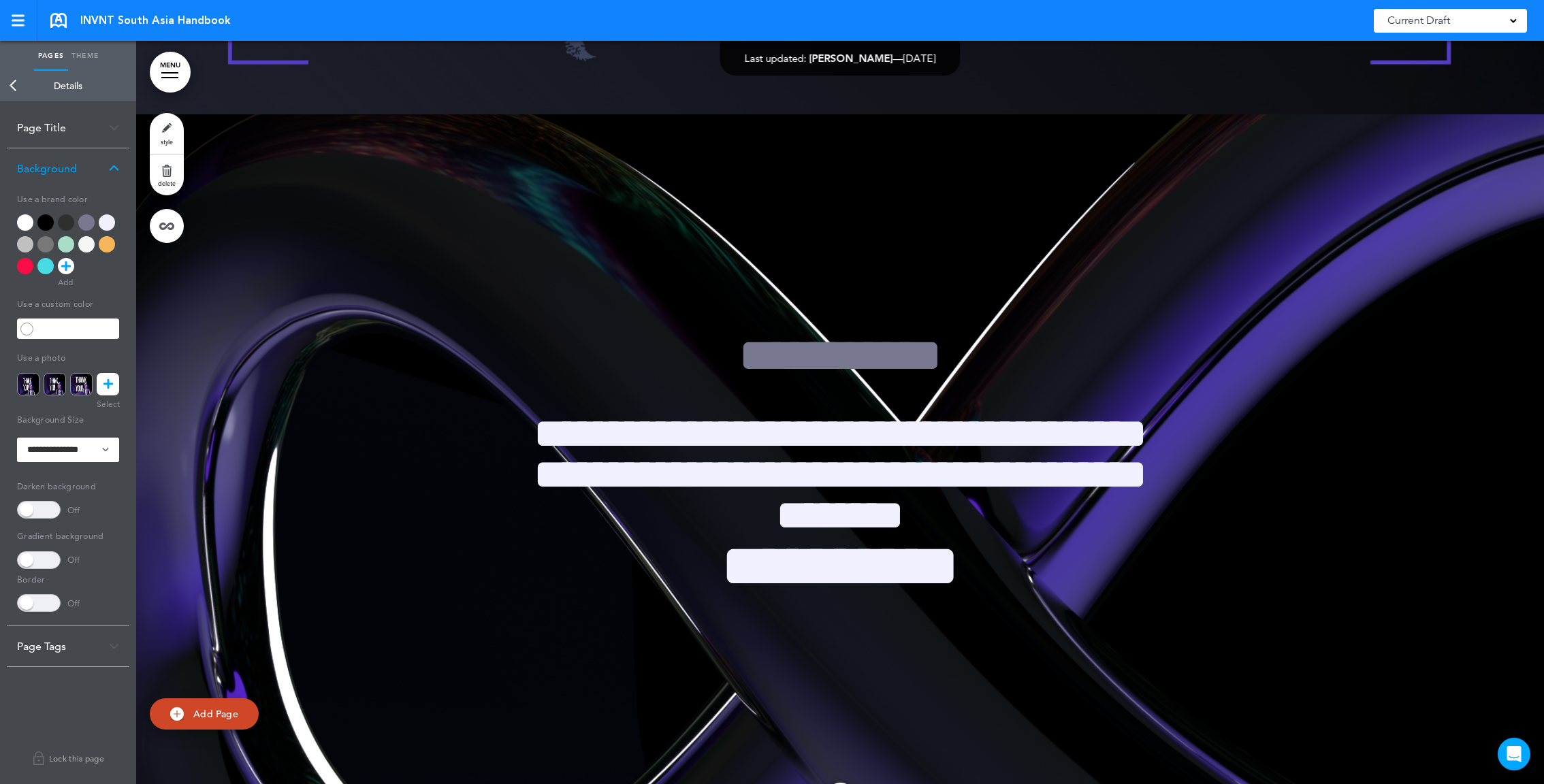
click at [479, 348] on div at bounding box center [840, 486] width 1408 height 743
click at [164, 133] on link "style" at bounding box center [166, 133] width 34 height 41
click at [86, 52] on link "Theme" at bounding box center [85, 56] width 34 height 30
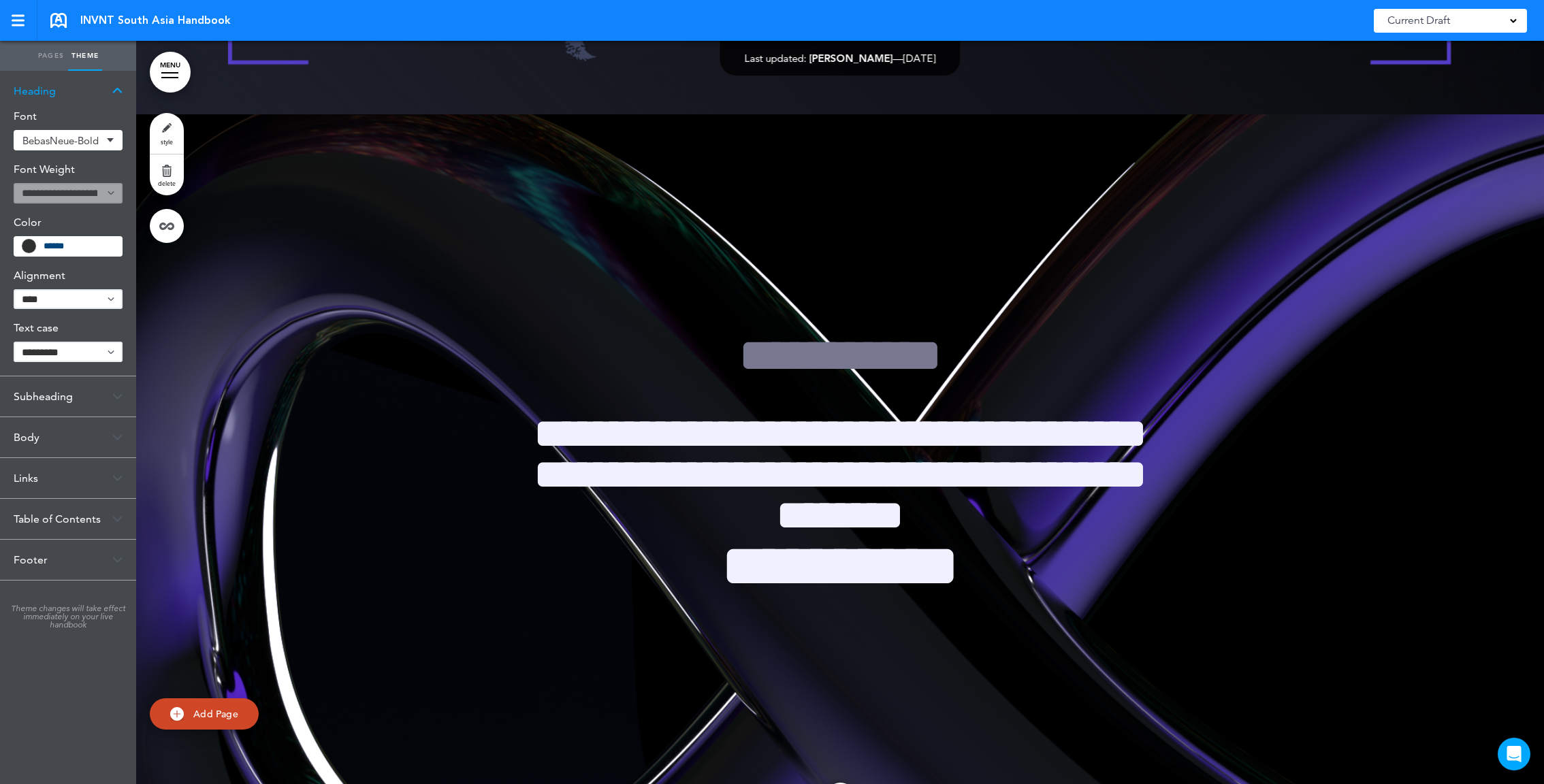
click at [176, 64] on link "MENU" at bounding box center [170, 72] width 41 height 41
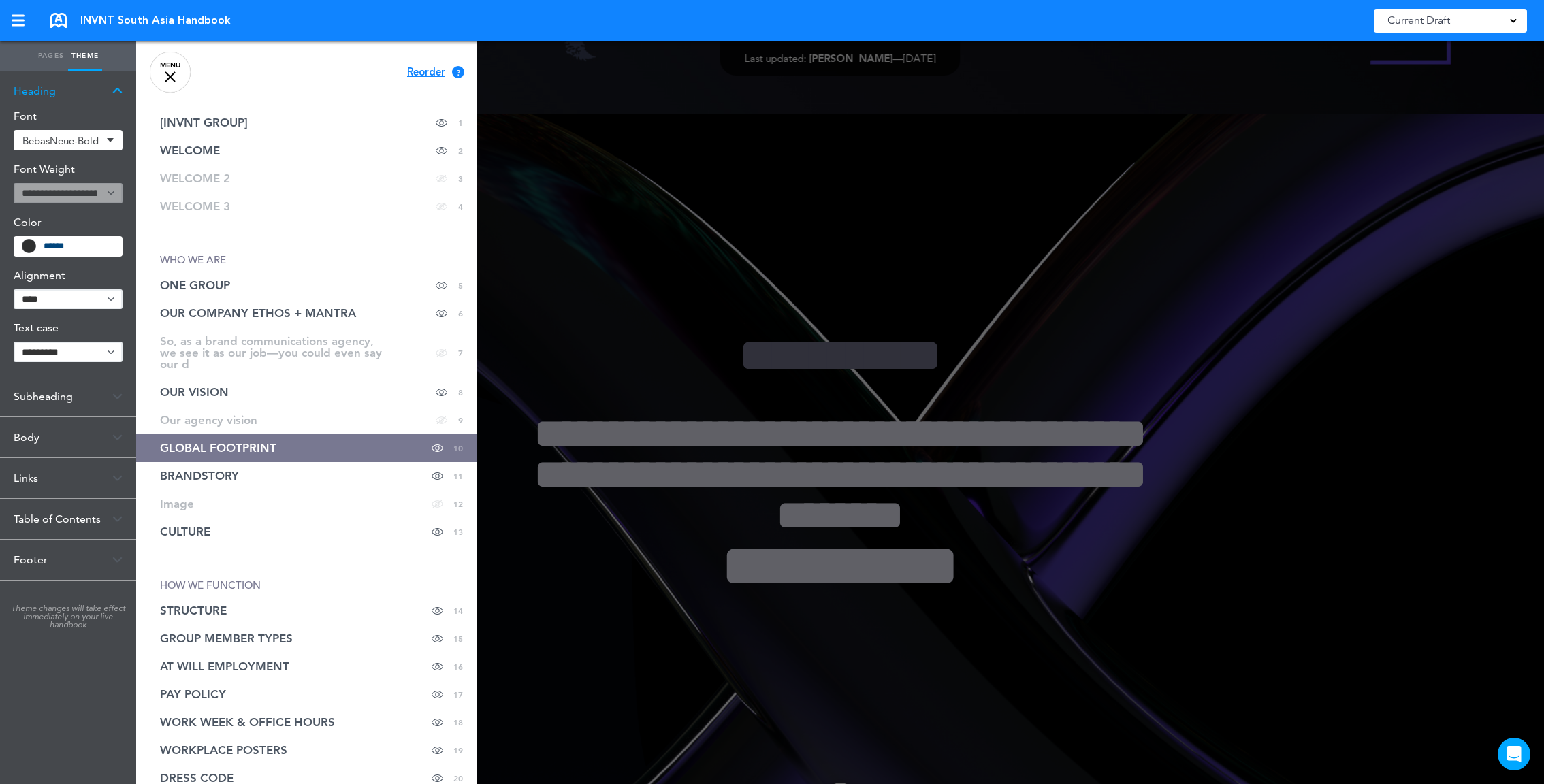
click at [548, 228] on div at bounding box center [908, 392] width 1544 height 784
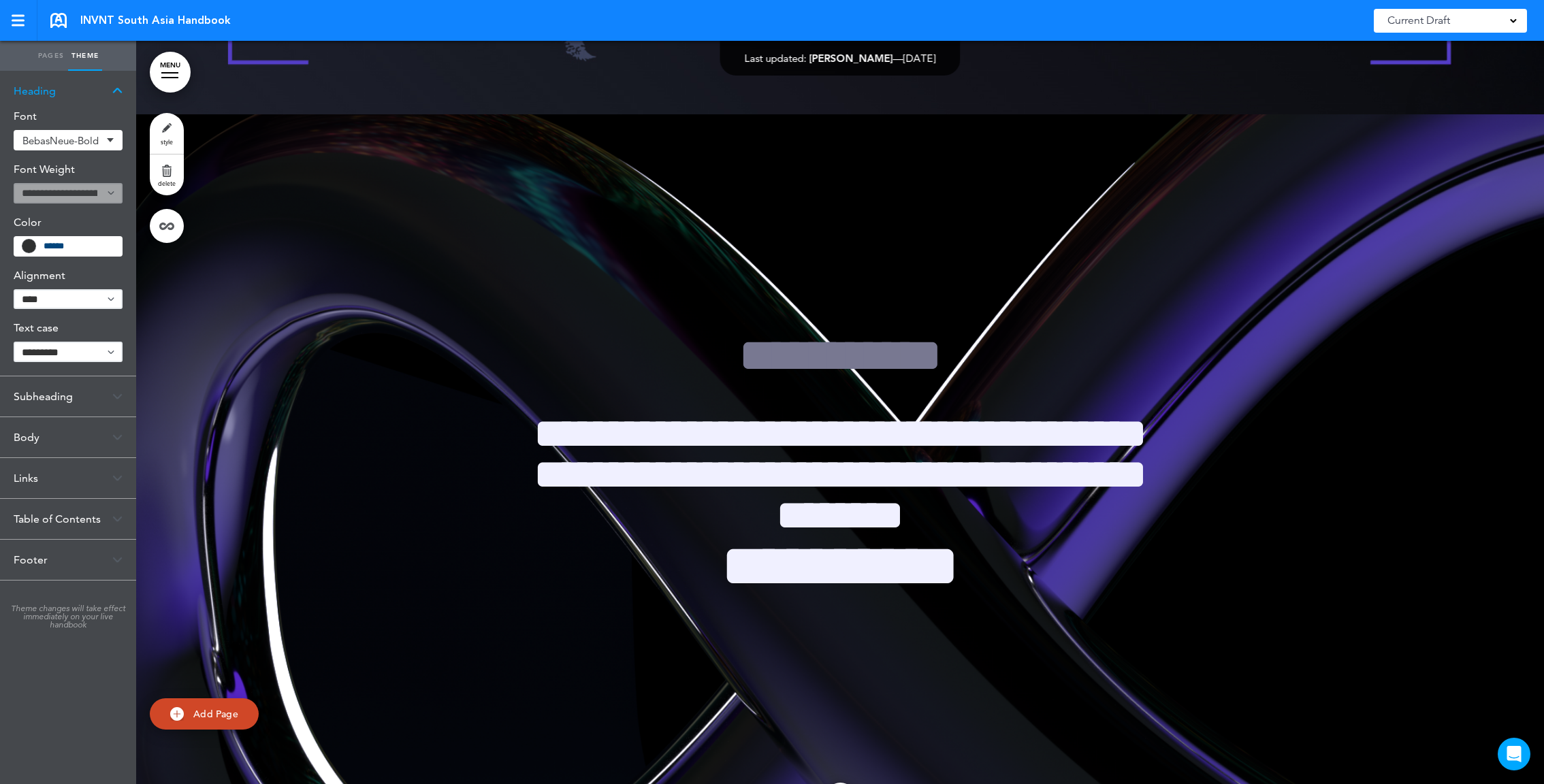
click at [41, 59] on link "Pages" at bounding box center [50, 56] width 34 height 30
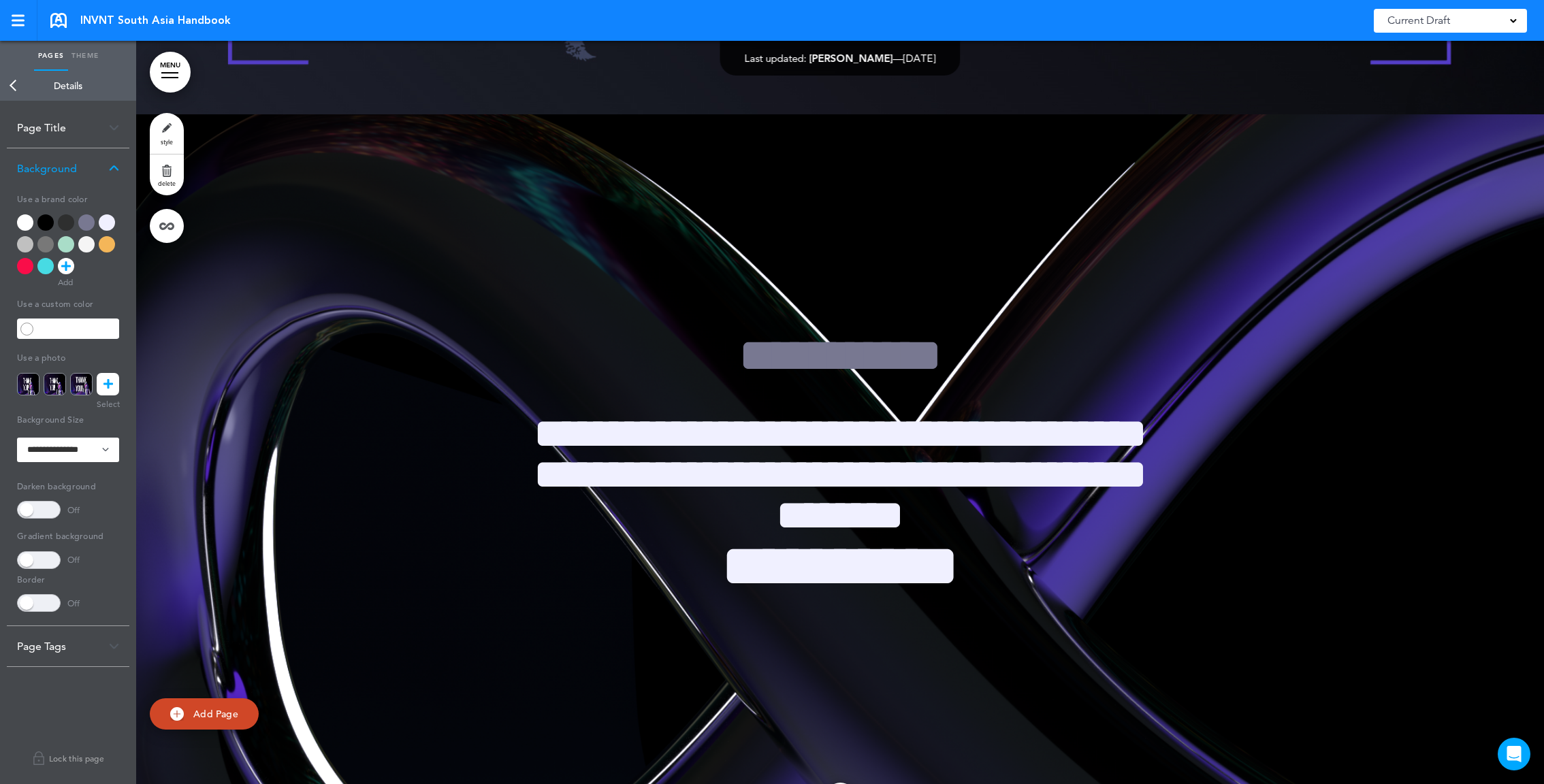
click at [111, 387] on icon at bounding box center [108, 384] width 10 height 23
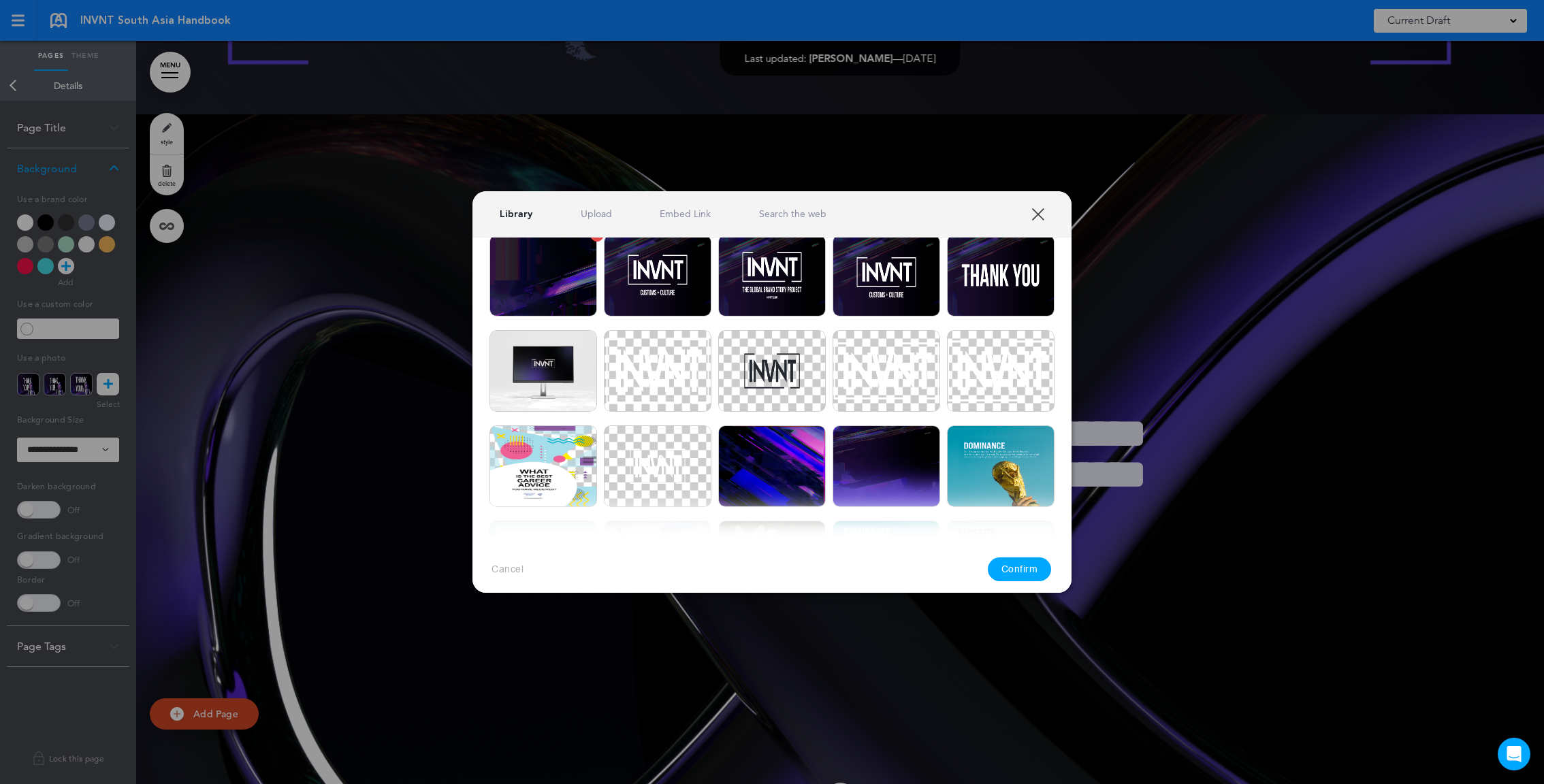
scroll to position [1594, 0]
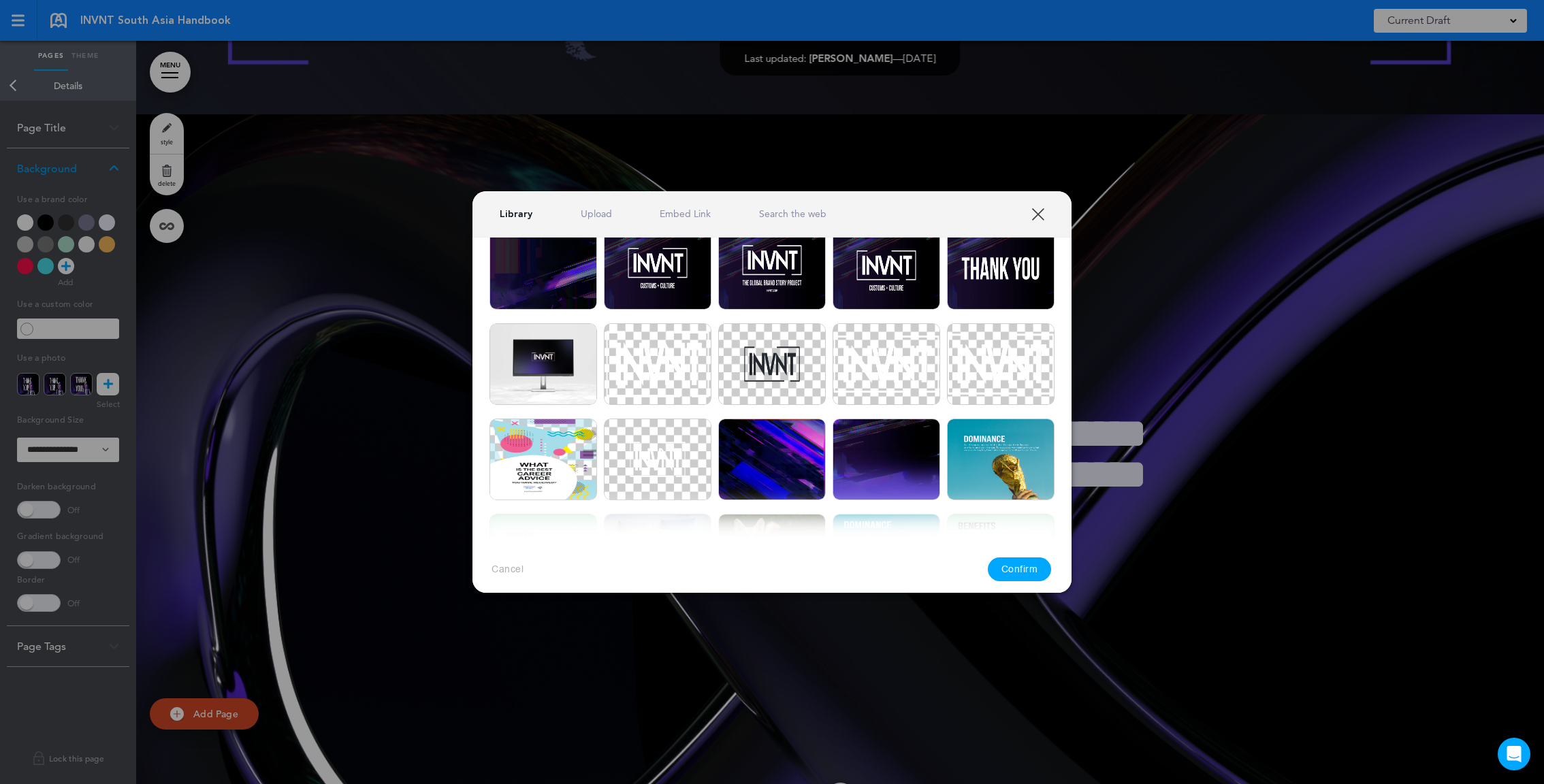
click at [562, 285] on img at bounding box center [543, 269] width 107 height 82
click at [1021, 577] on button "Confirm" at bounding box center [1019, 570] width 64 height 24
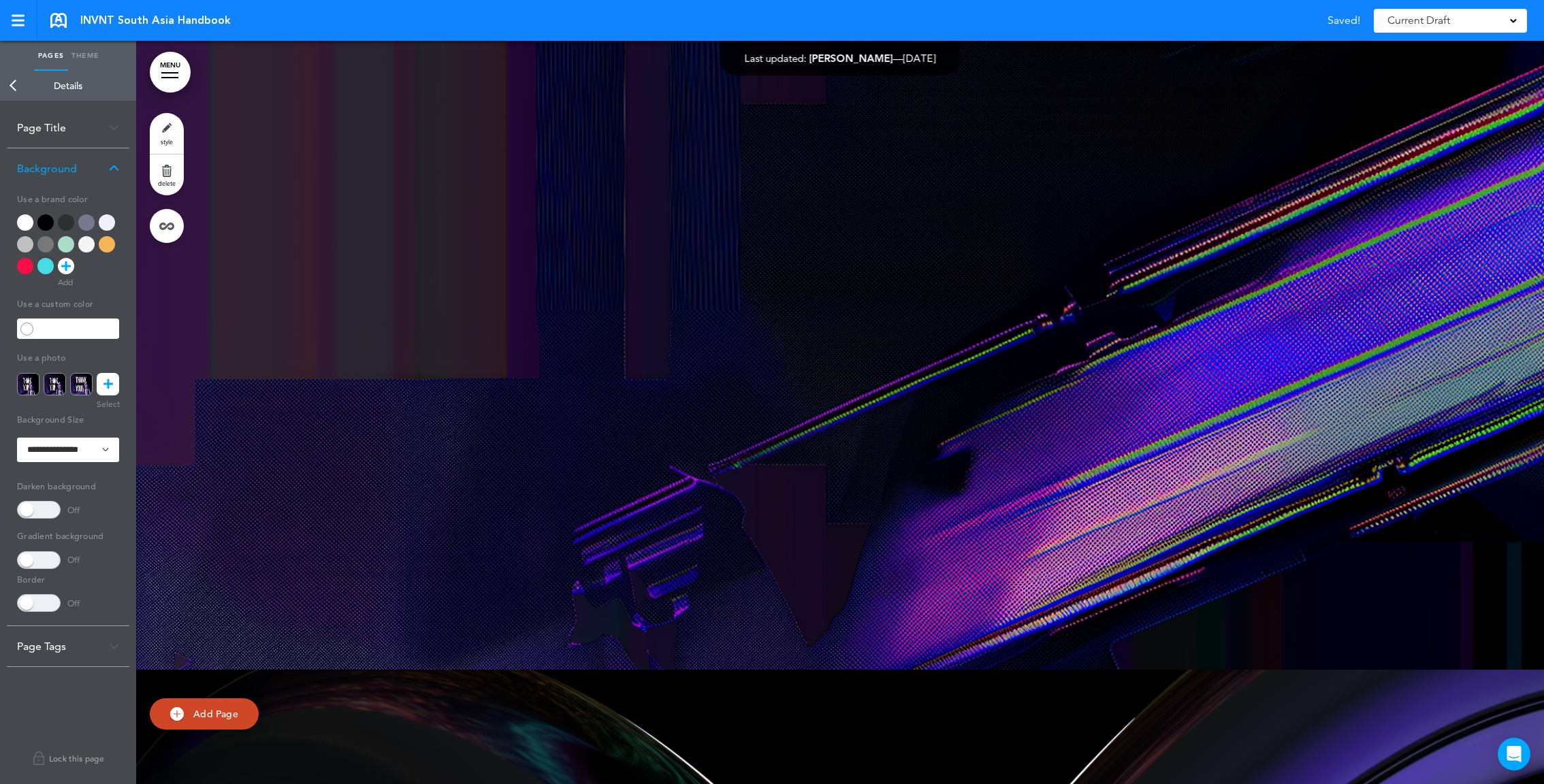
scroll to position [6958, 0]
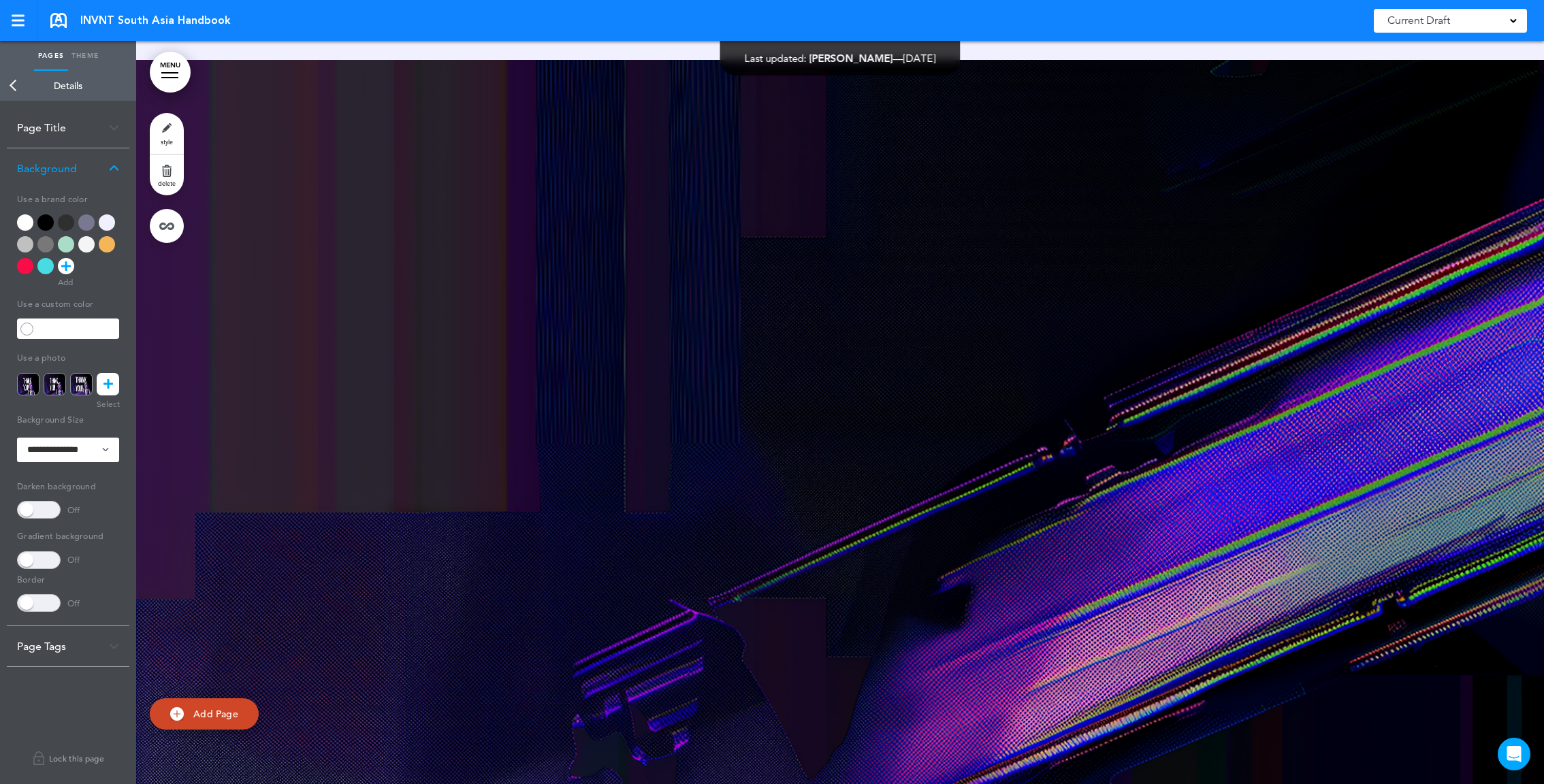
click at [171, 120] on link "style" at bounding box center [166, 133] width 34 height 41
click at [113, 384] on link at bounding box center [108, 384] width 23 height 23
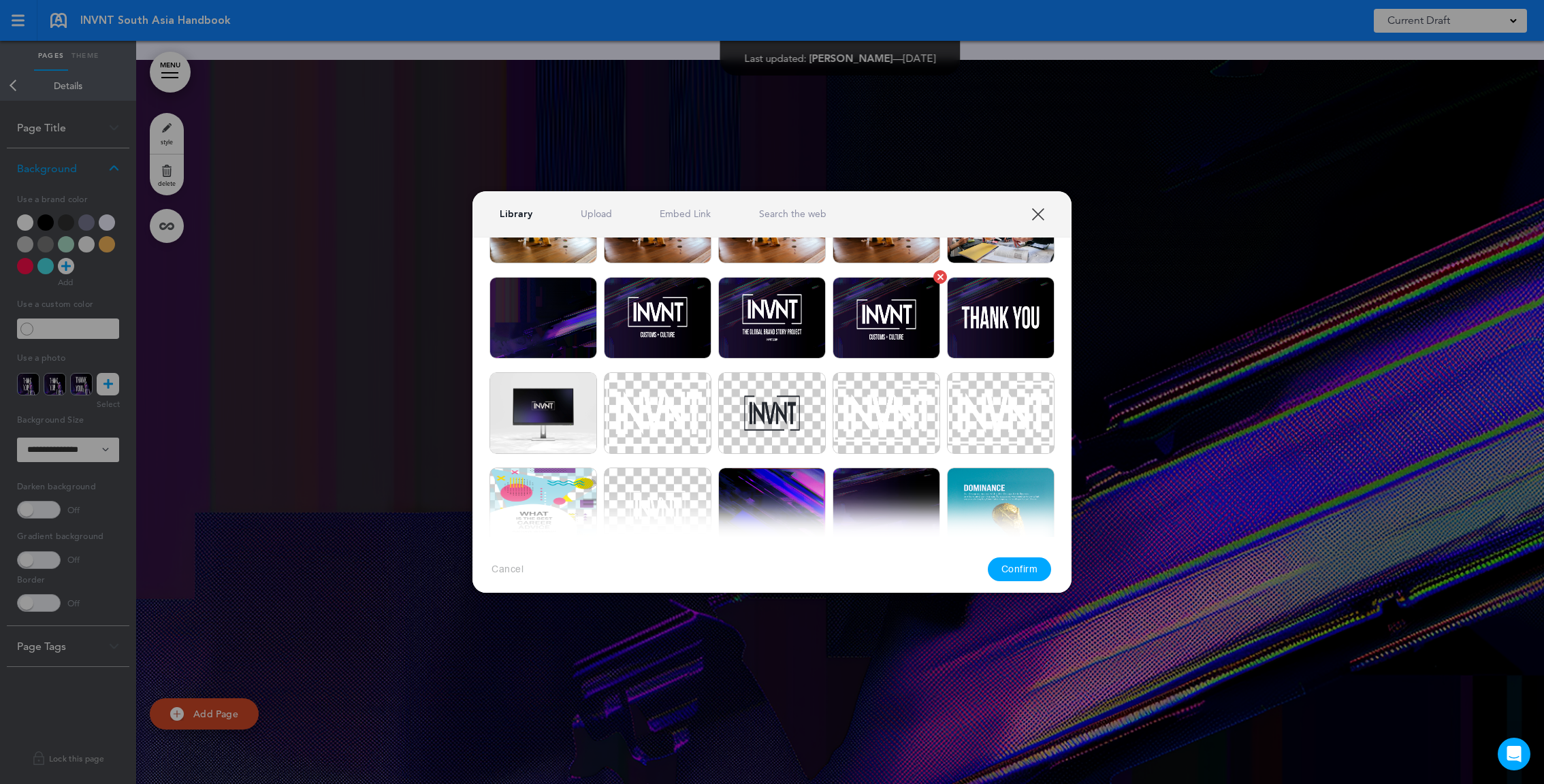
scroll to position [1532, 0]
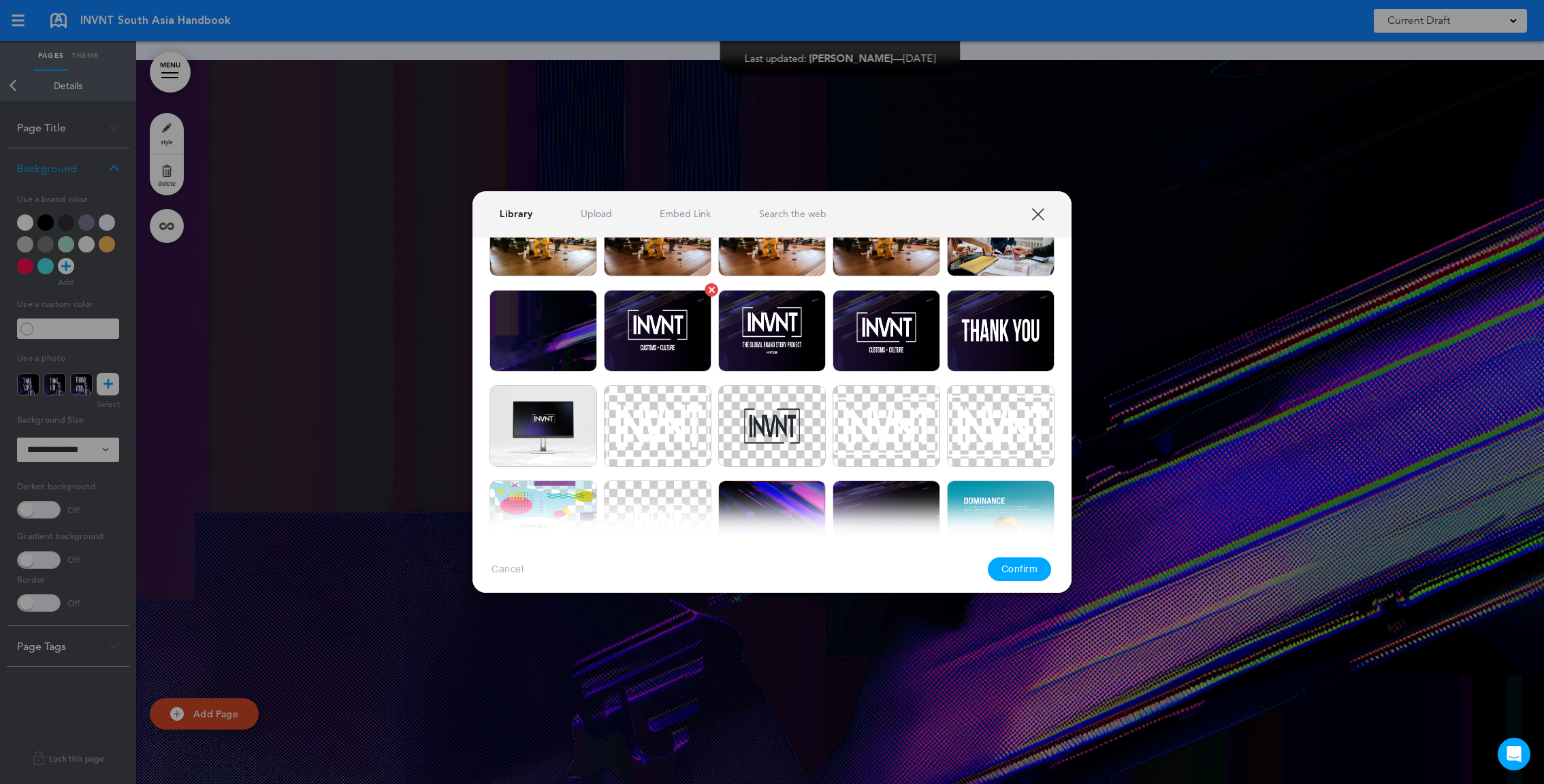
click at [707, 333] on img at bounding box center [657, 330] width 107 height 82
click at [1046, 569] on button "Confirm" at bounding box center [1019, 570] width 64 height 24
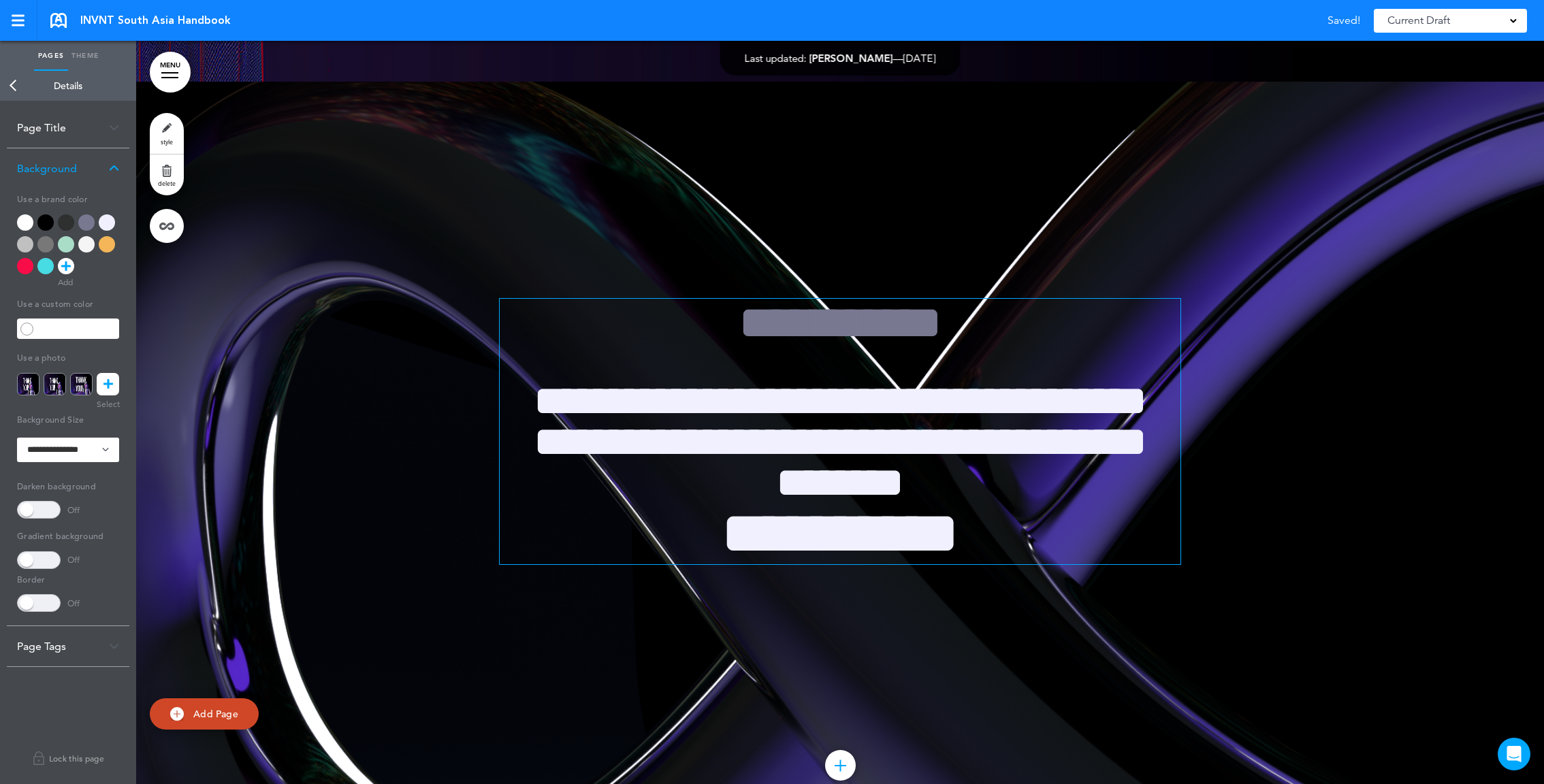
scroll to position [7694, 0]
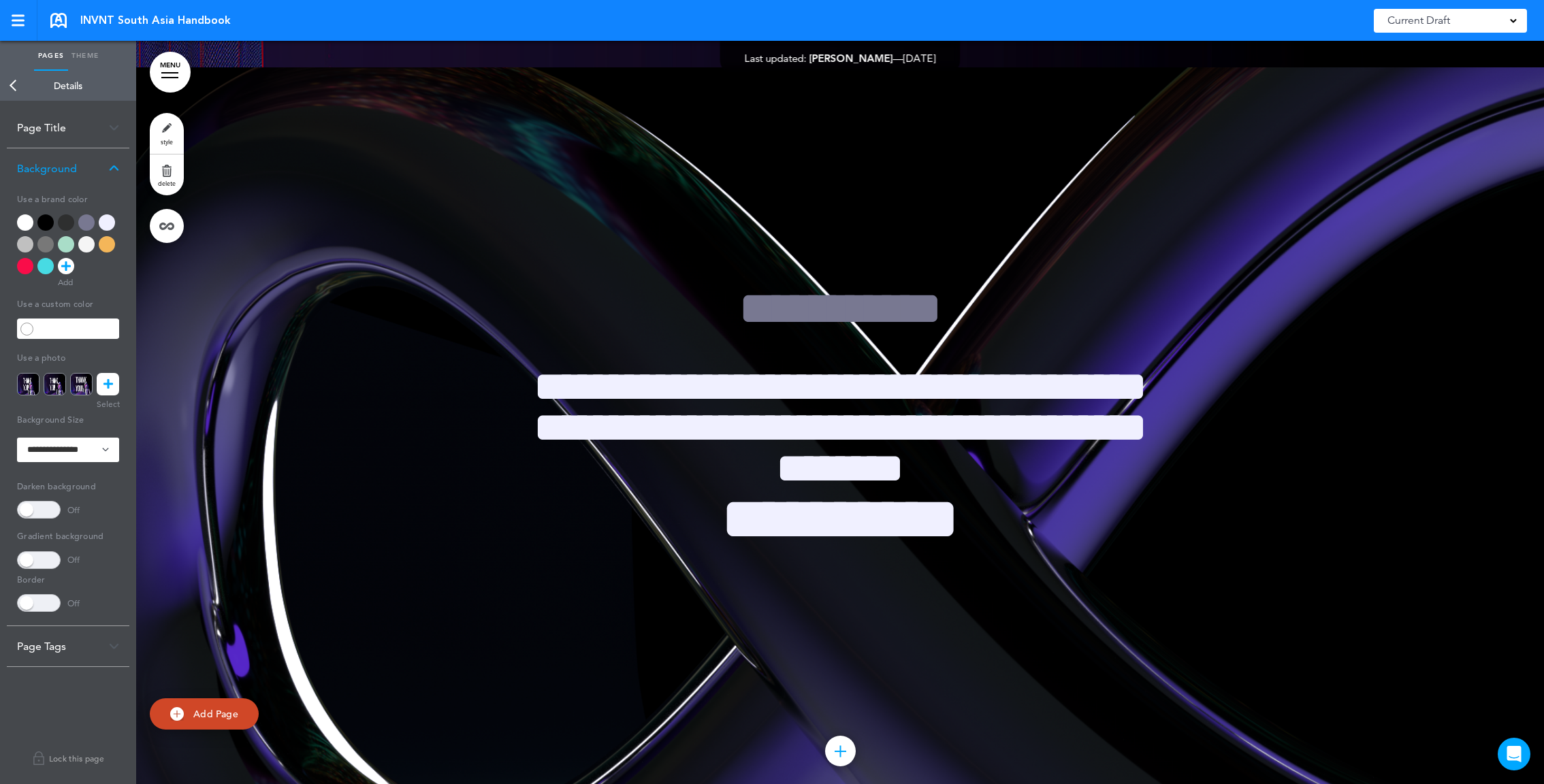
click at [83, 55] on link "Theme" at bounding box center [85, 56] width 34 height 30
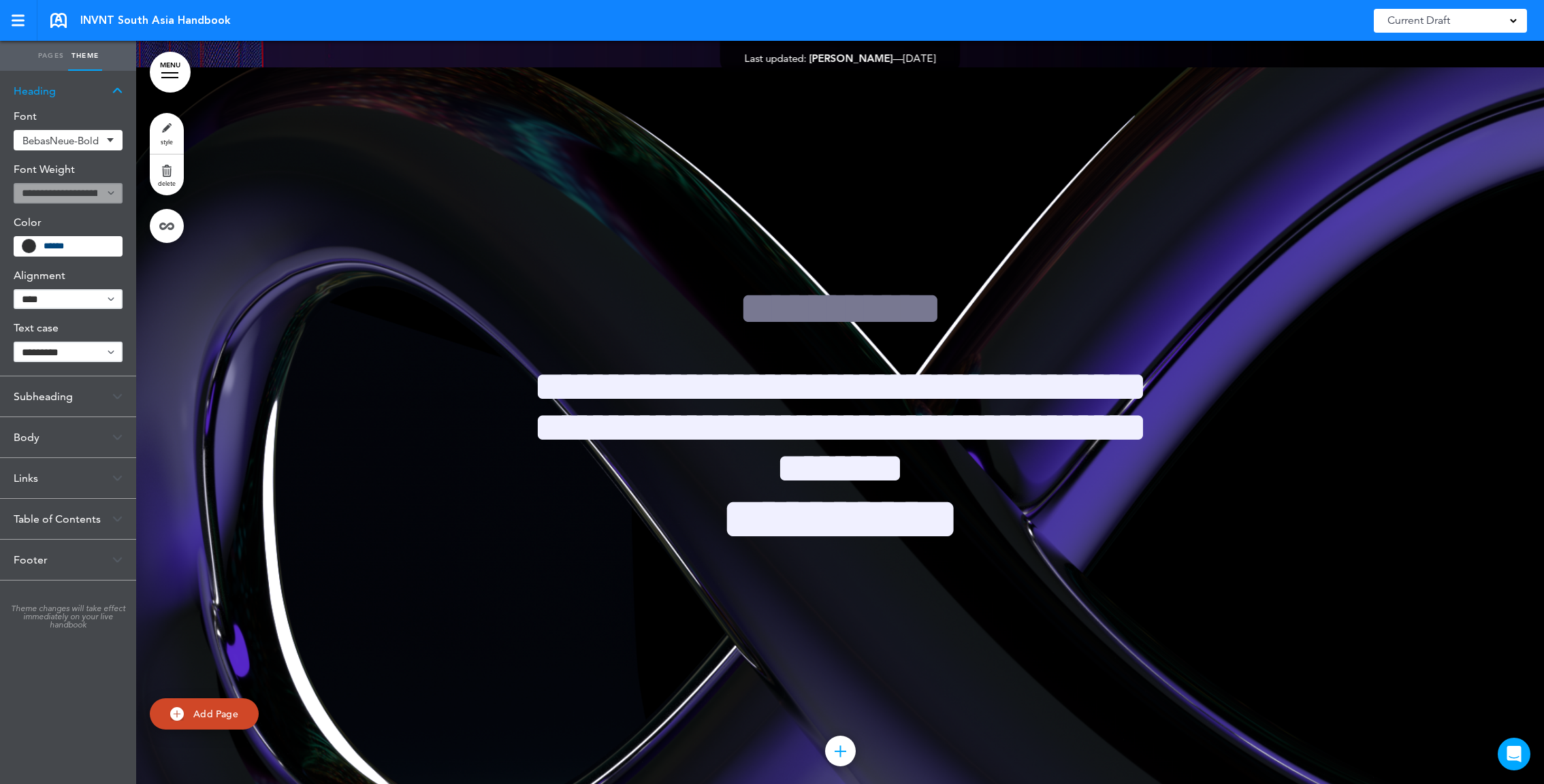
click at [46, 56] on link "Pages" at bounding box center [50, 56] width 34 height 30
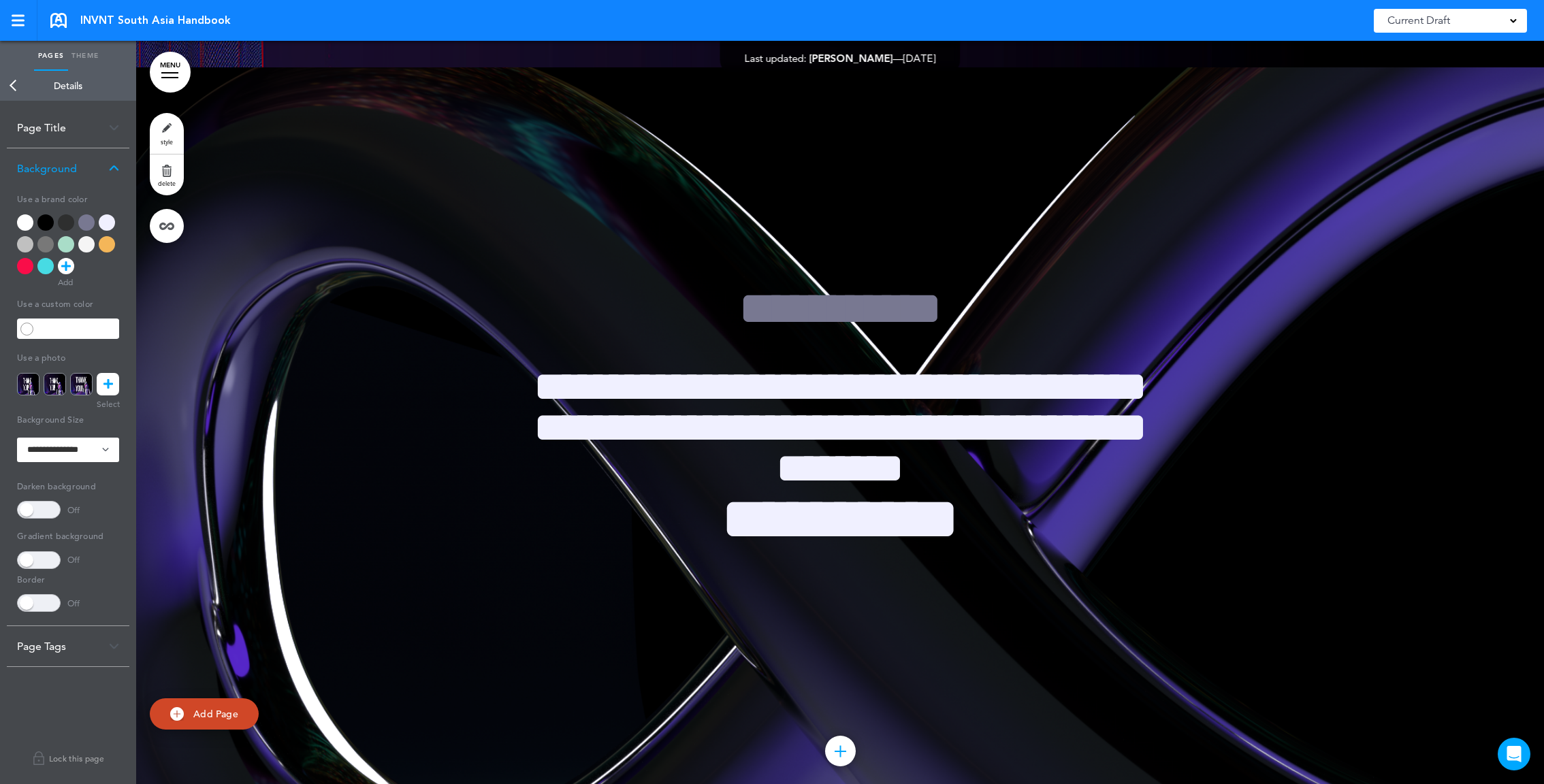
click at [18, 78] on link "Back" at bounding box center [14, 86] width 27 height 30
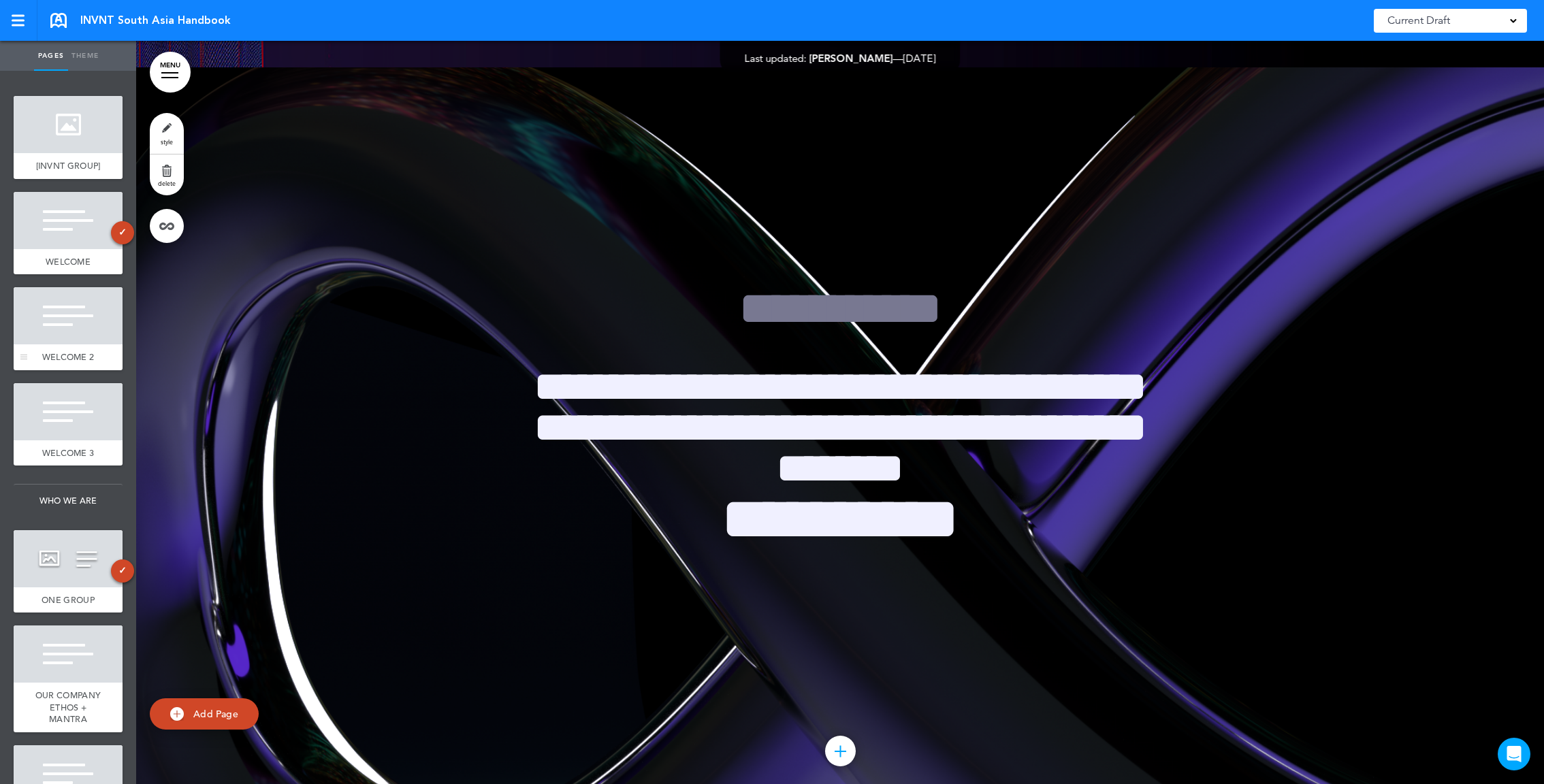
click at [57, 325] on div at bounding box center [68, 316] width 109 height 57
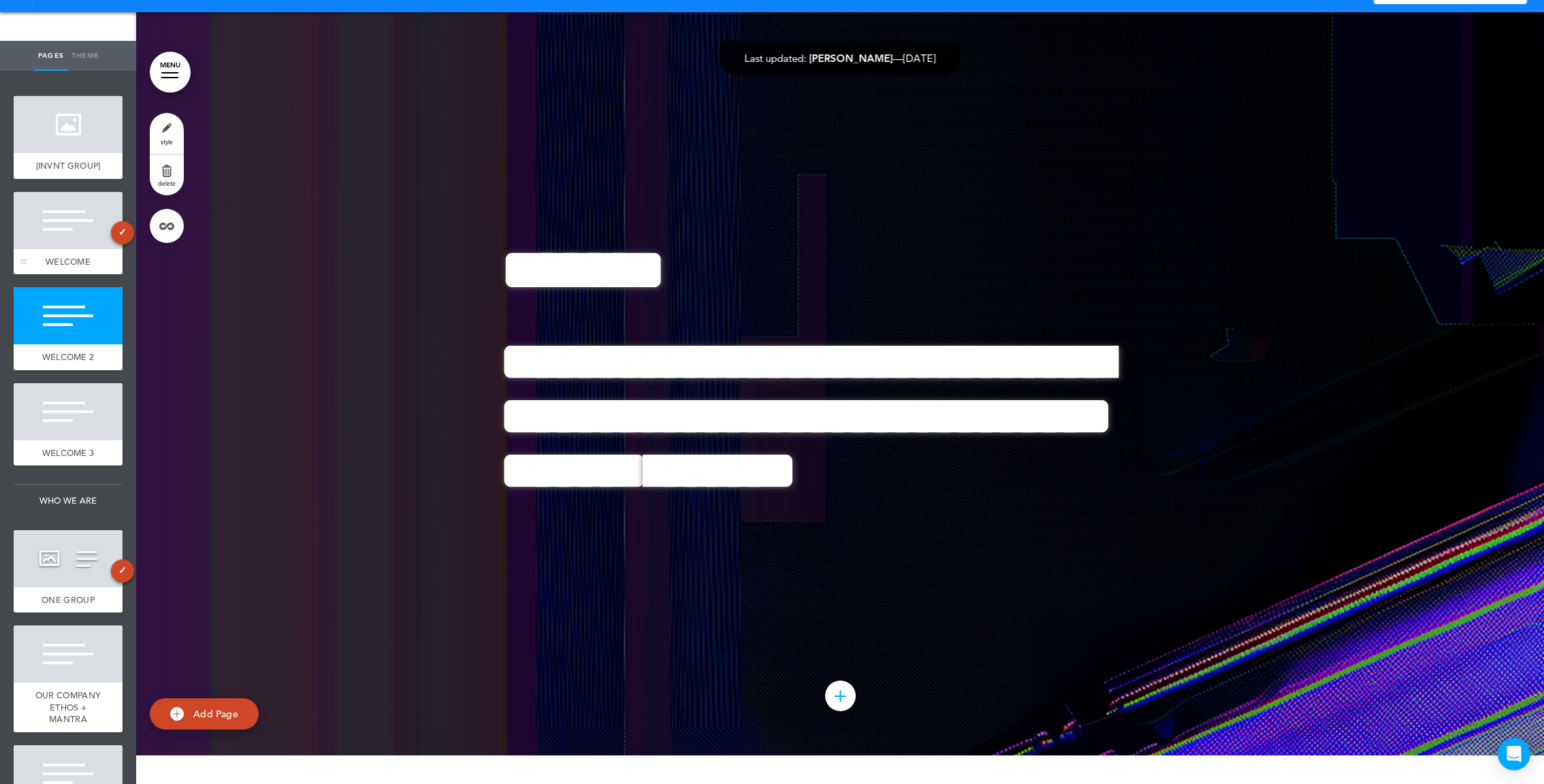
click at [56, 244] on div at bounding box center [68, 221] width 109 height 57
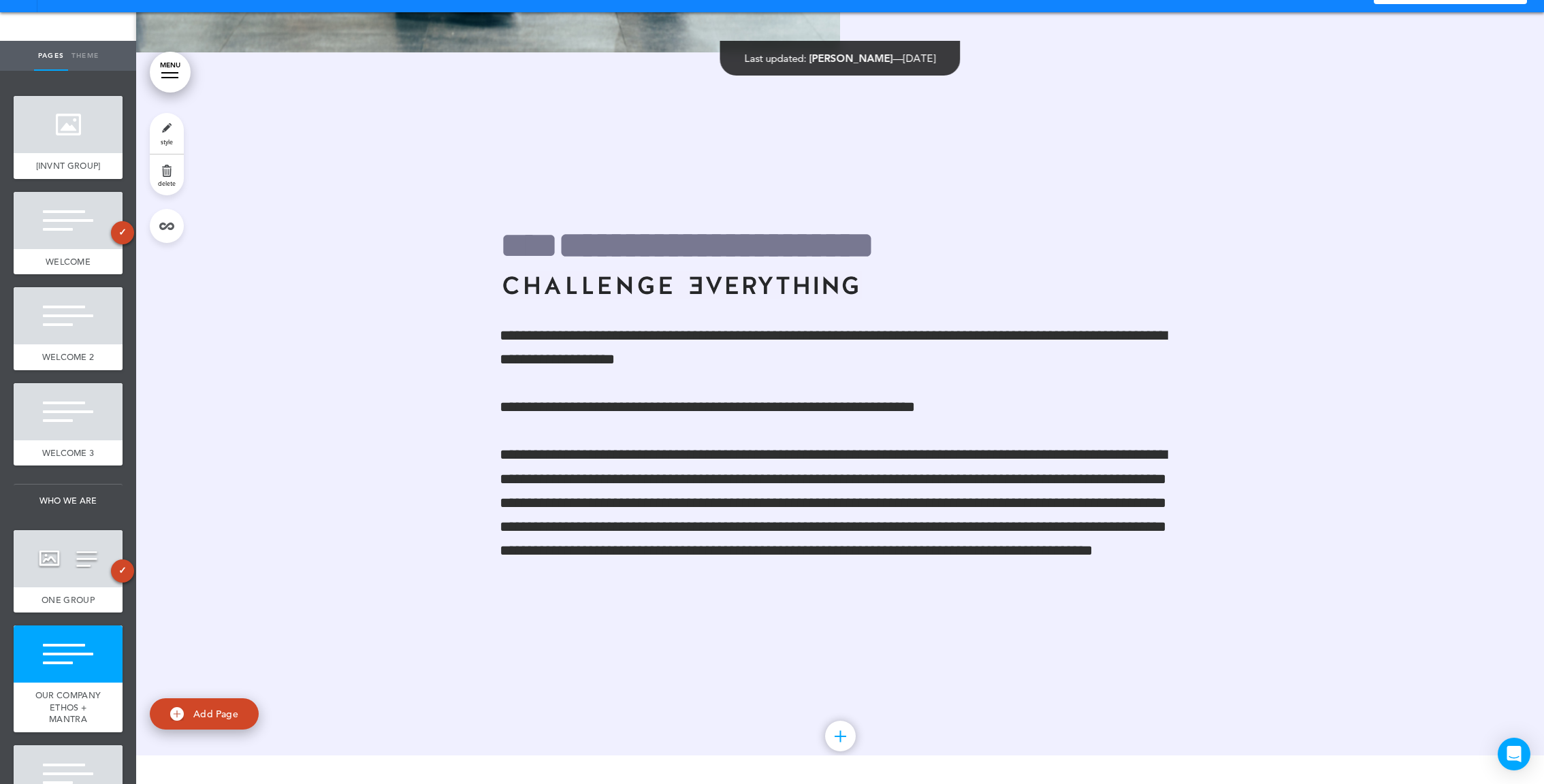
scroll to position [3728, 0]
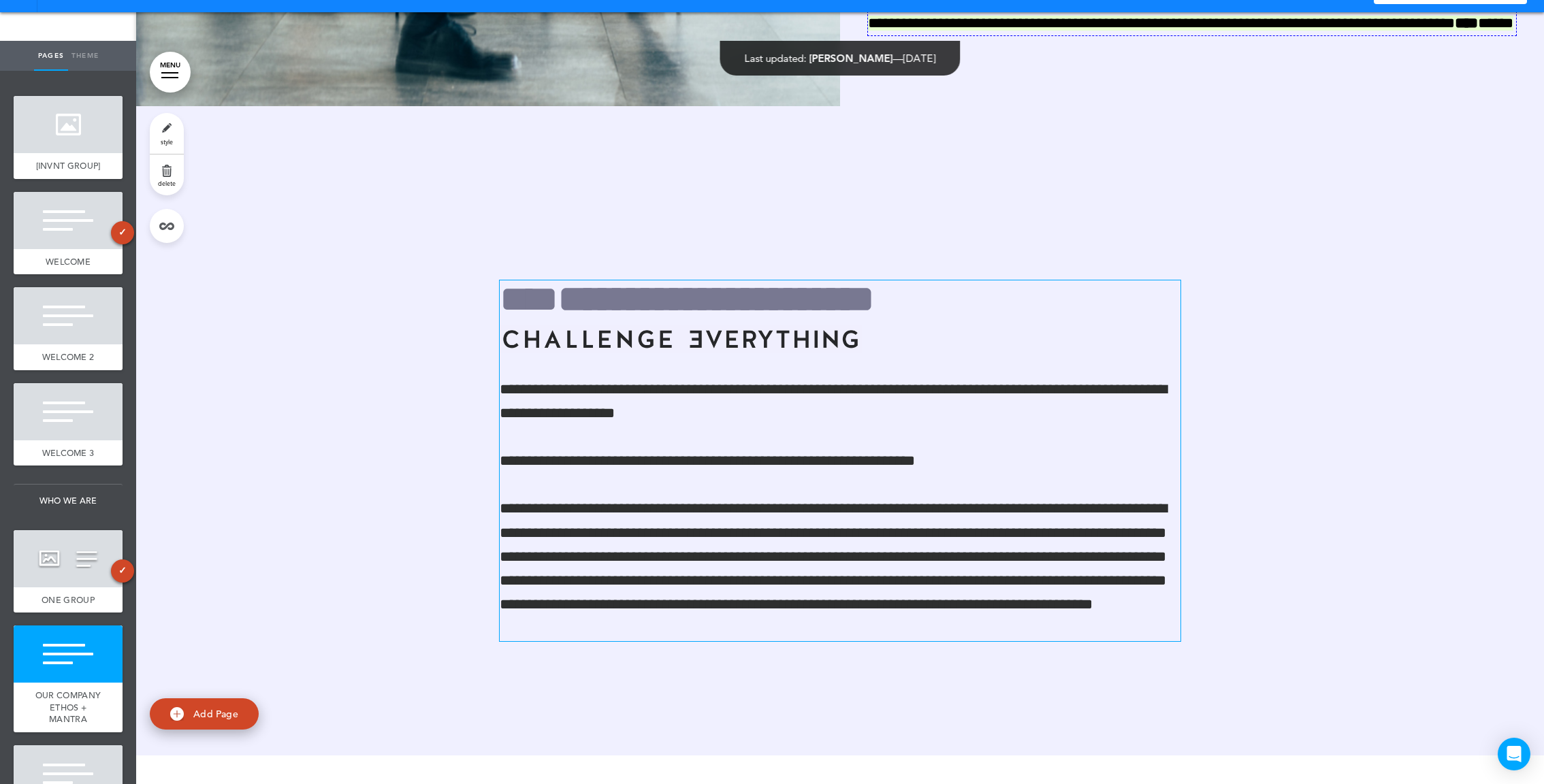
click at [674, 355] on h6 at bounding box center [840, 341] width 681 height 33
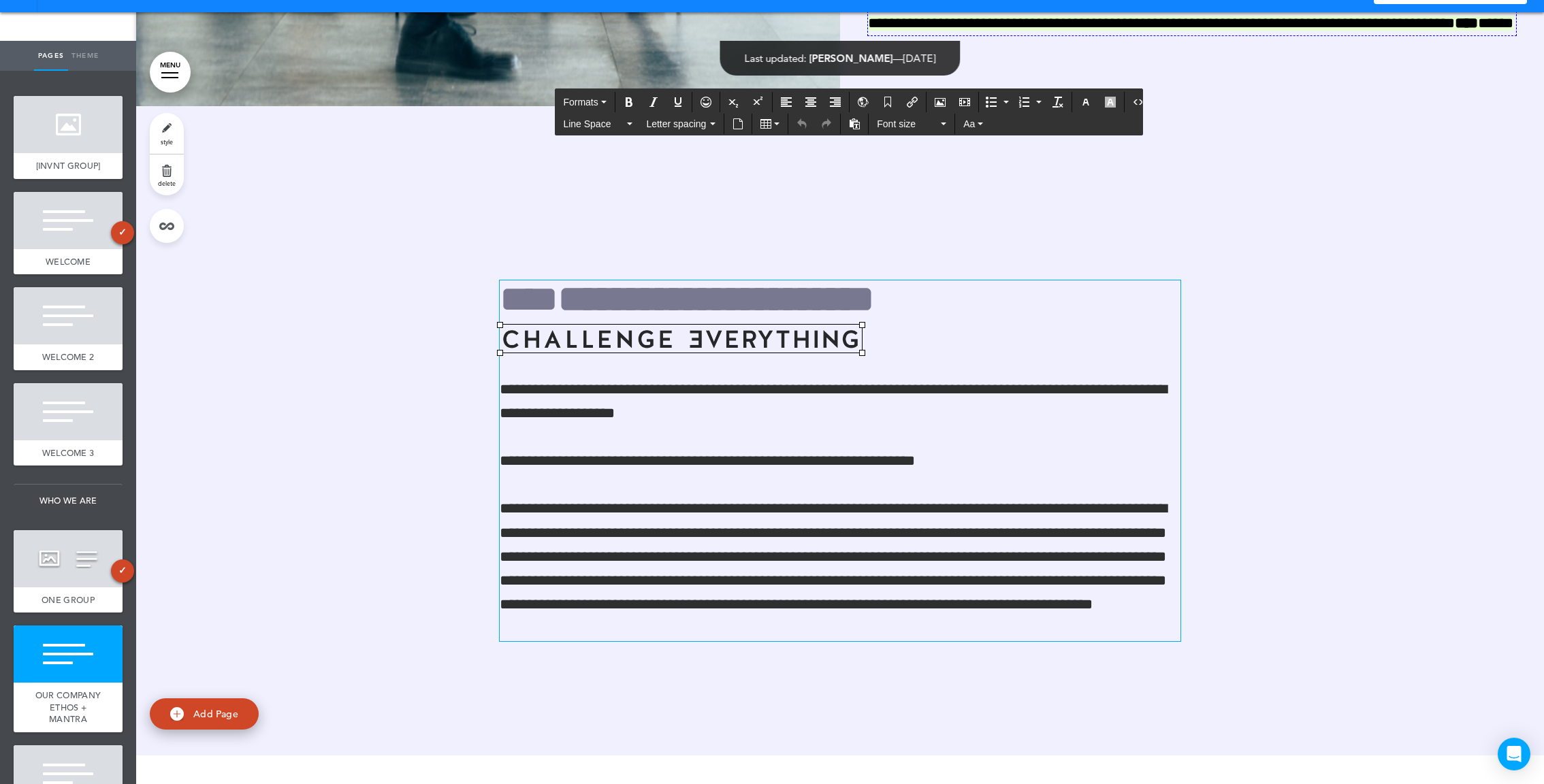
drag, startPoint x: 903, startPoint y: 330, endPoint x: 439, endPoint y: 342, distance: 464.2
click at [439, 342] on div "**********" at bounding box center [840, 478] width 1408 height 743
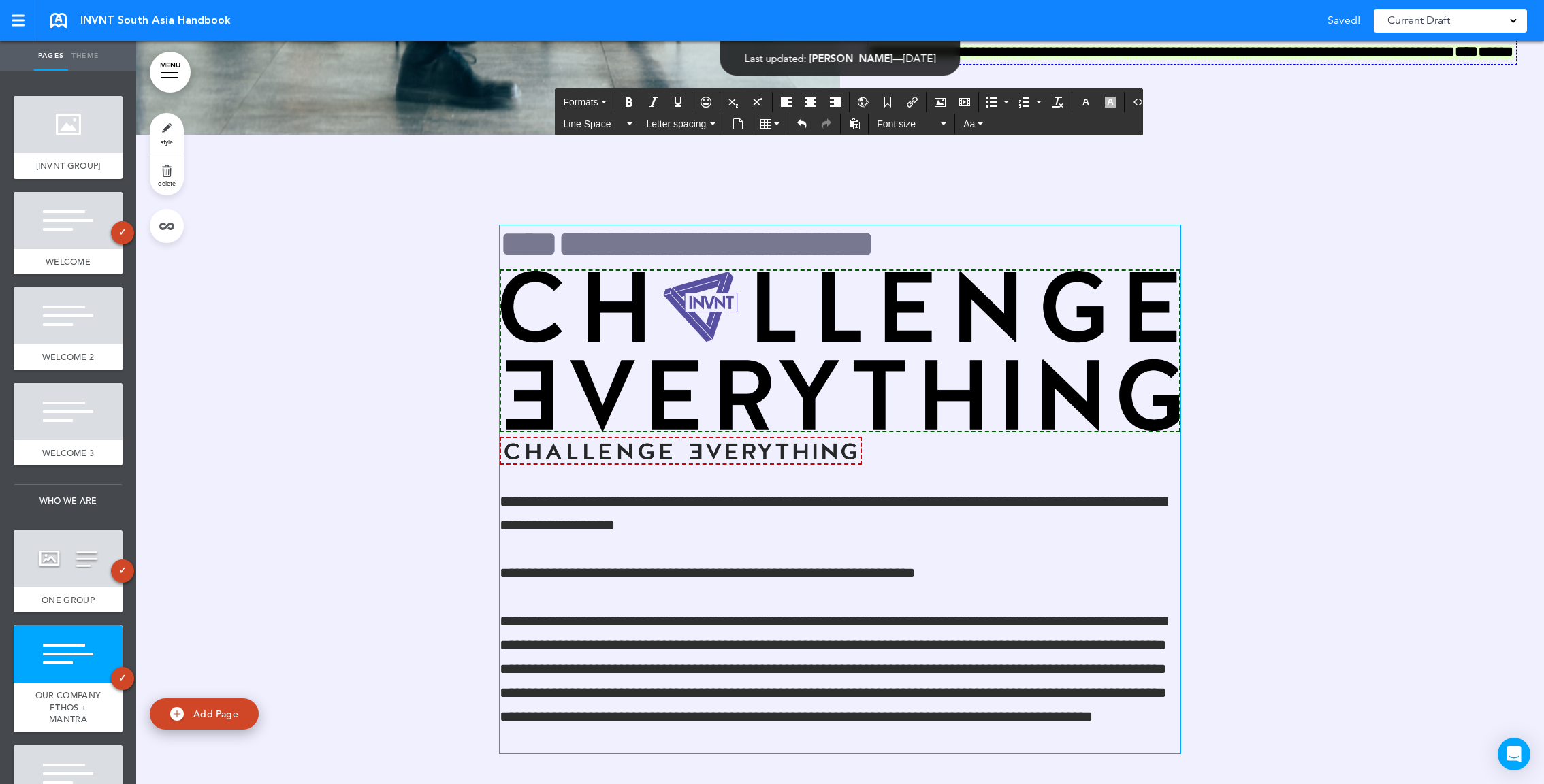
click at [1047, 406] on img at bounding box center [840, 351] width 681 height 163
click at [1032, 247] on h1 "**********" at bounding box center [840, 244] width 681 height 38
click at [954, 449] on h6 at bounding box center [840, 369] width 681 height 201
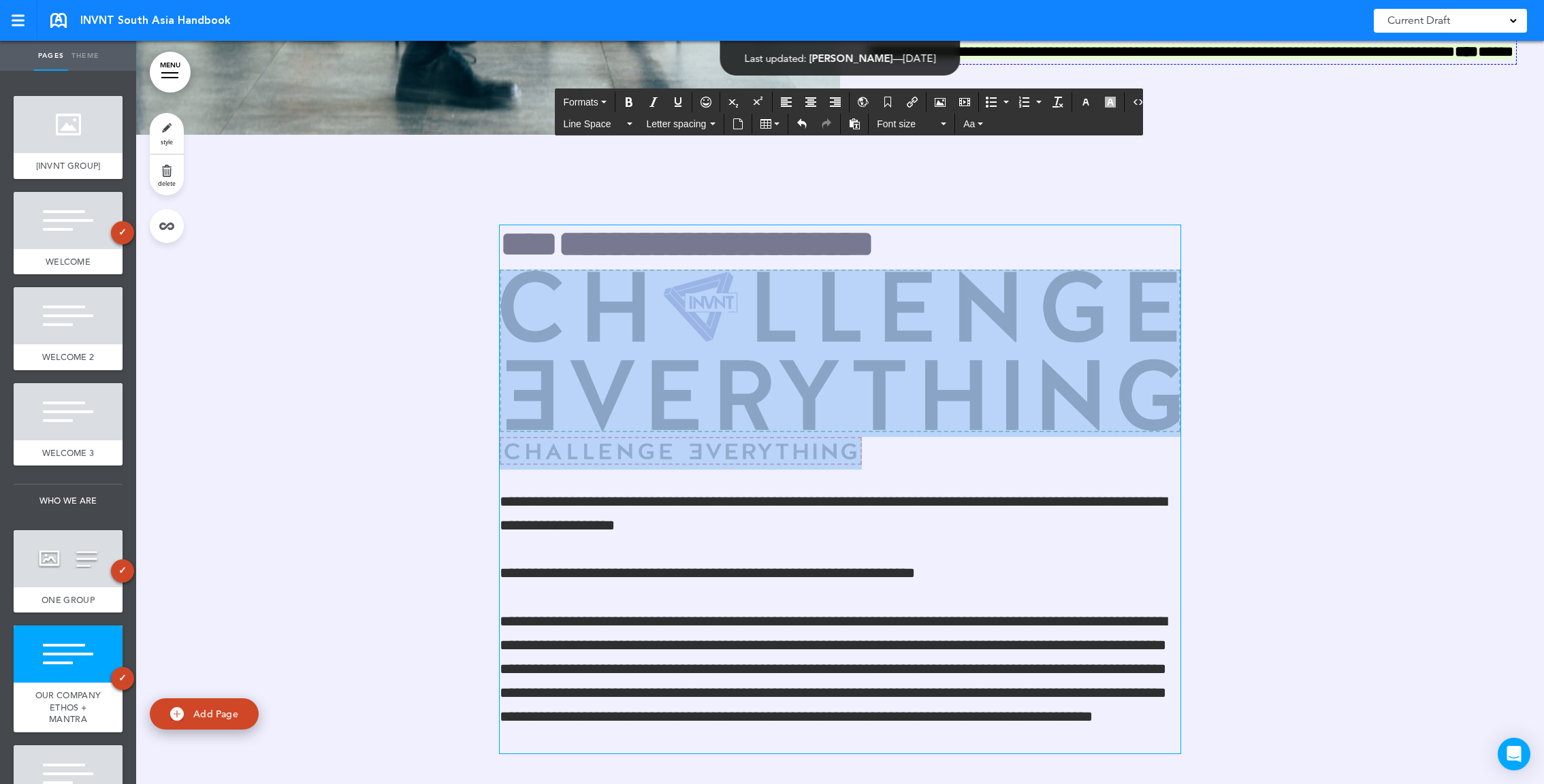
drag, startPoint x: 954, startPoint y: 449, endPoint x: 671, endPoint y: 453, distance: 283.0
click at [671, 453] on h6 at bounding box center [840, 369] width 681 height 201
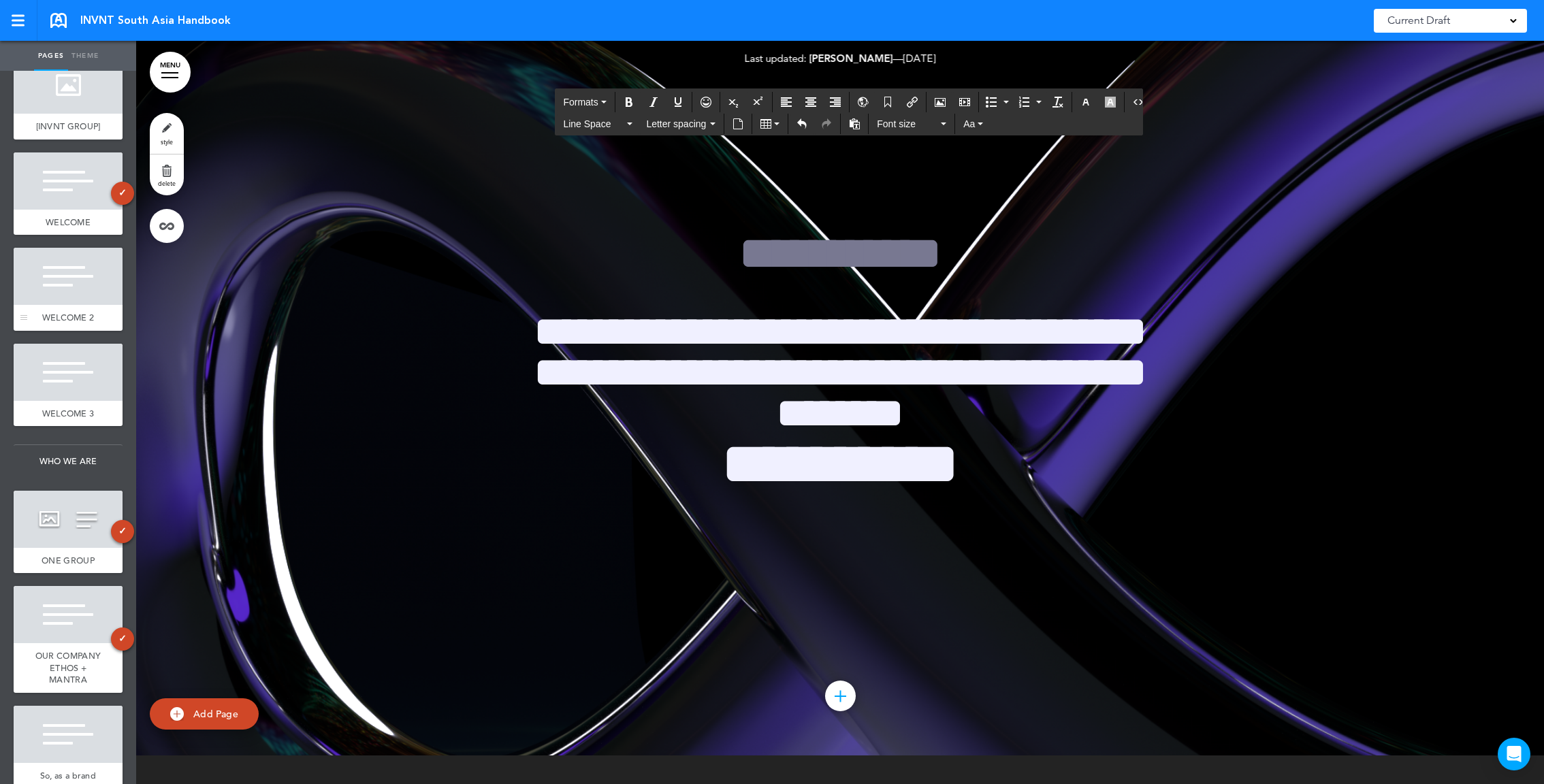
scroll to position [0, 0]
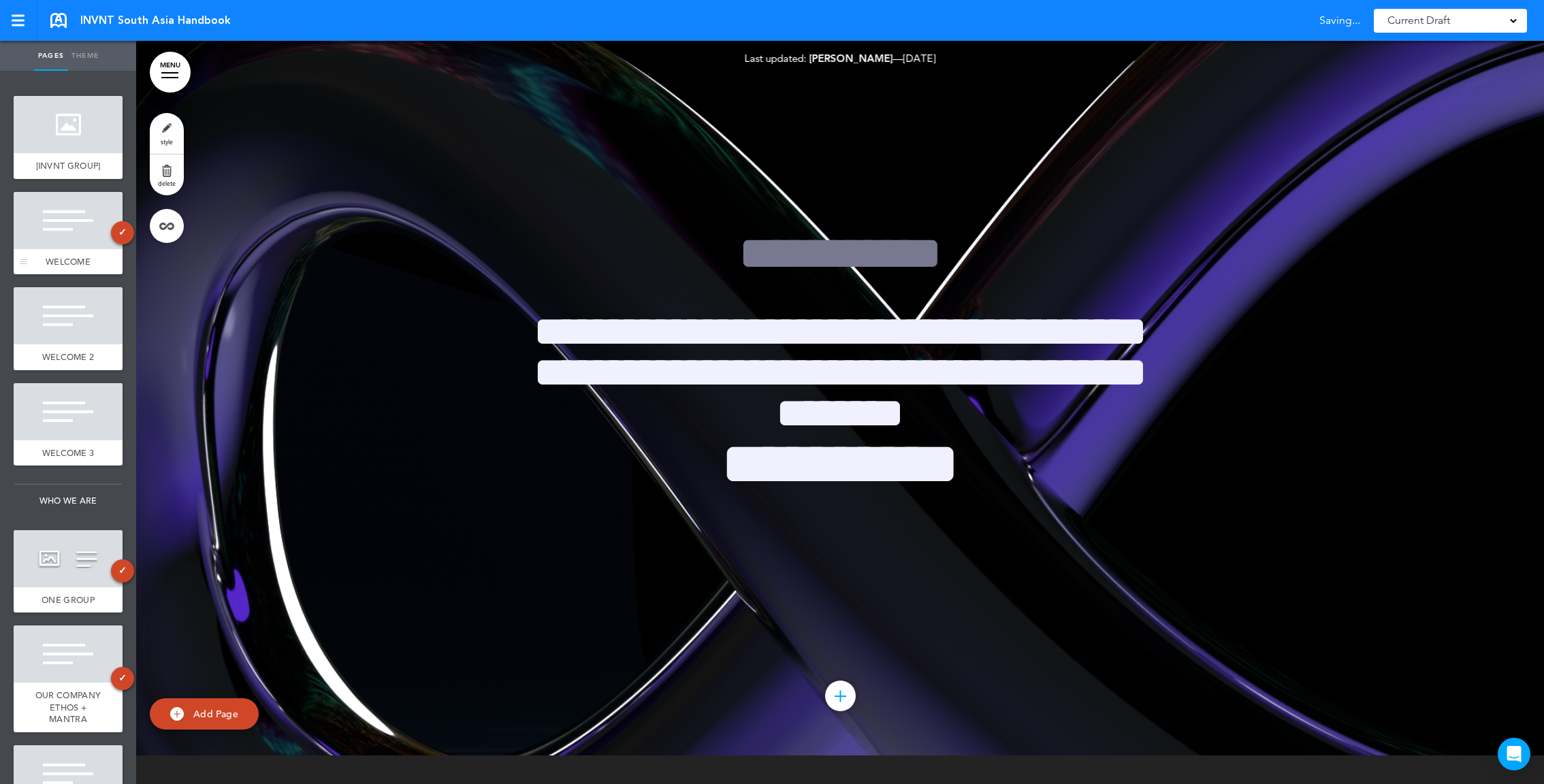
click at [68, 238] on div at bounding box center [68, 221] width 109 height 57
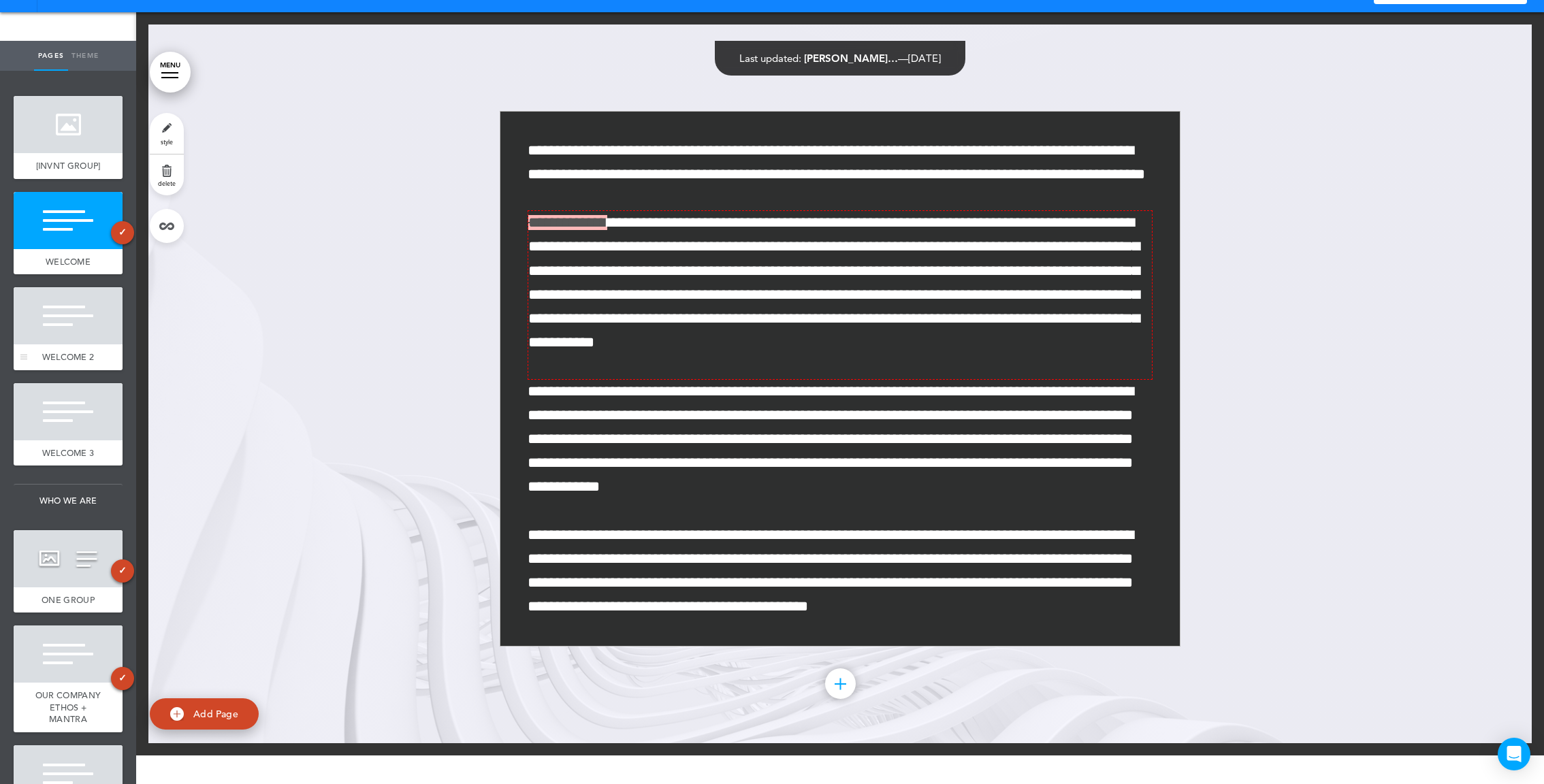
click at [71, 329] on div at bounding box center [68, 316] width 109 height 57
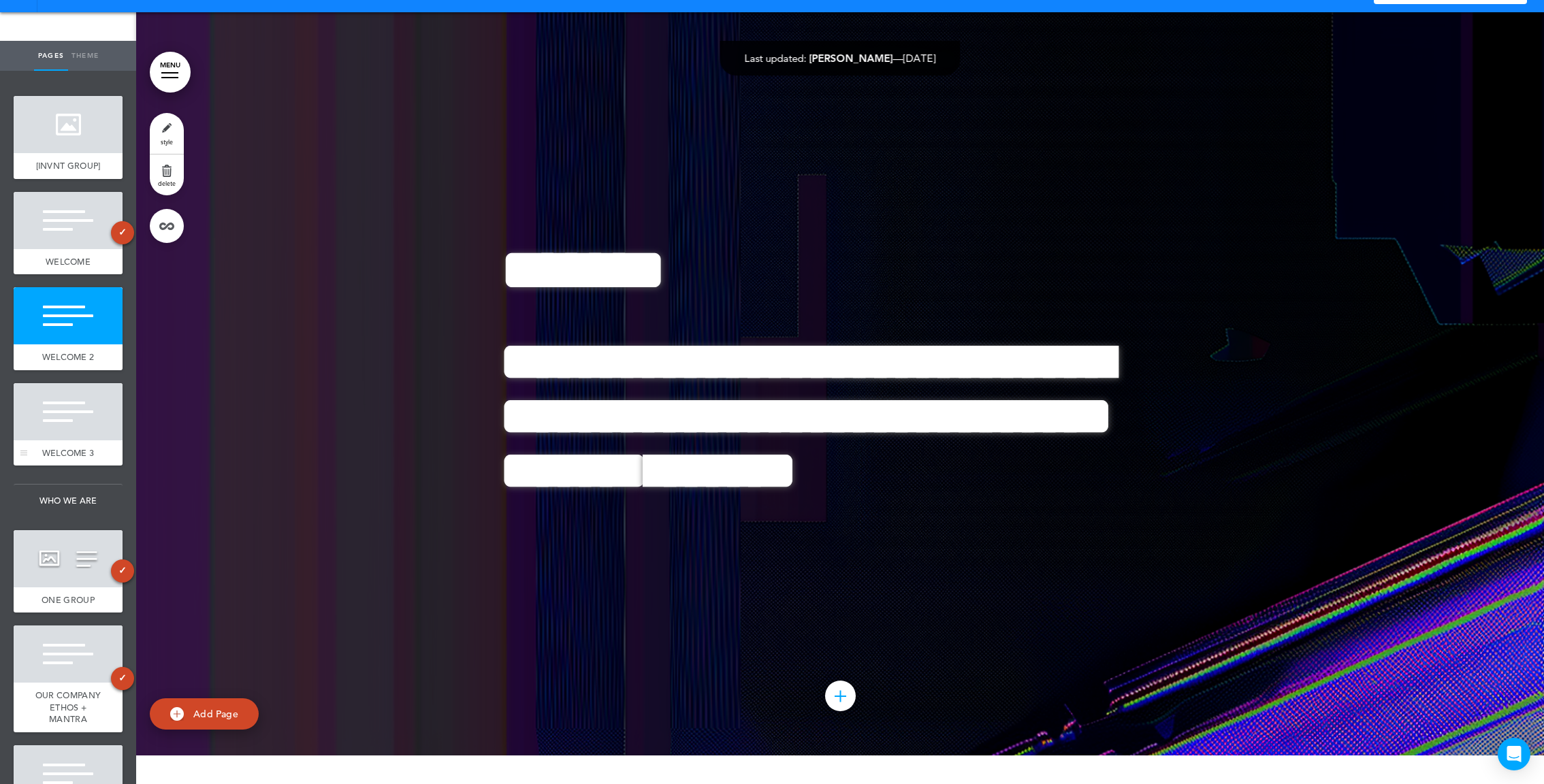
click at [71, 430] on div at bounding box center [68, 412] width 109 height 57
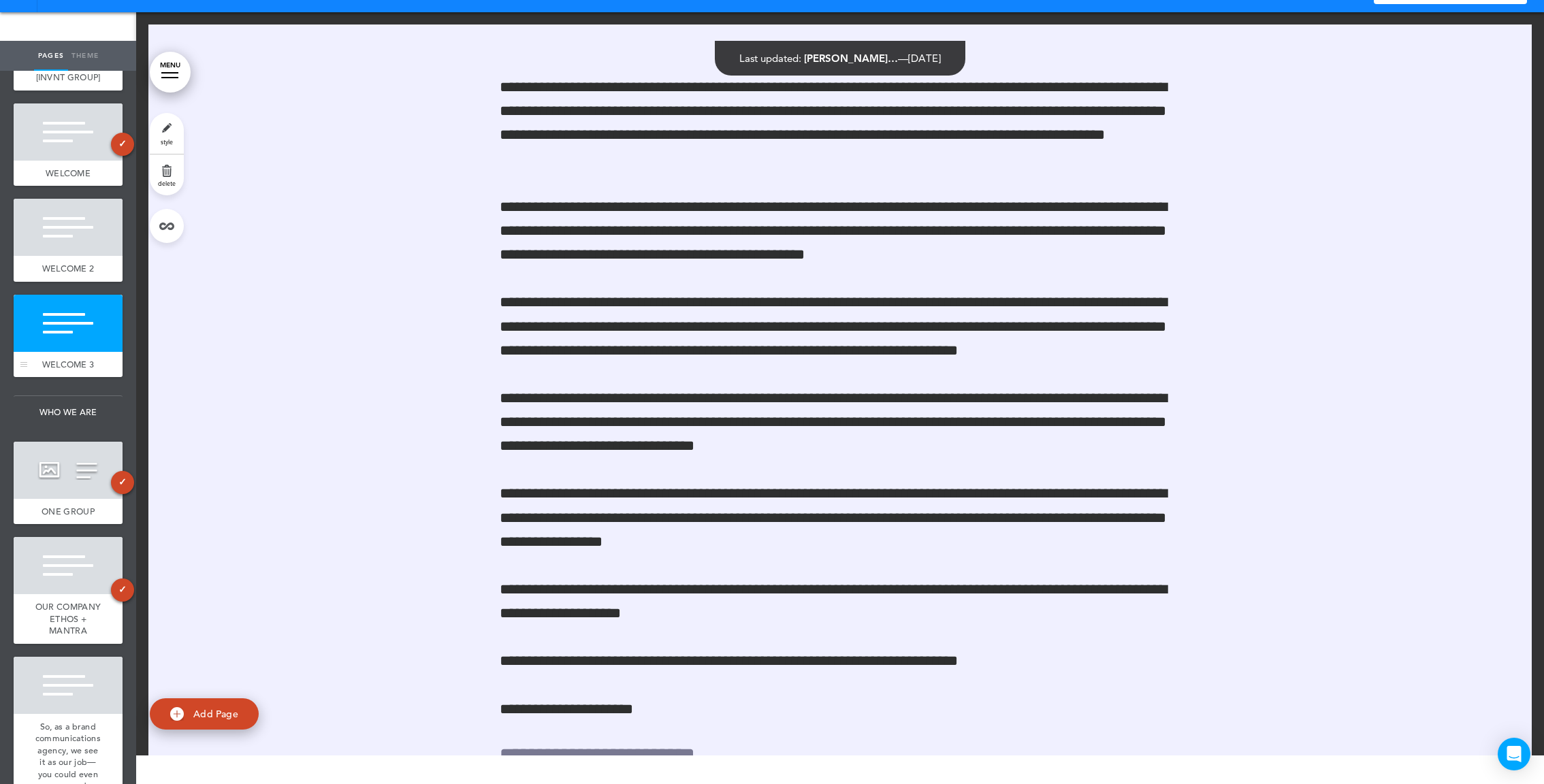
scroll to position [170, 0]
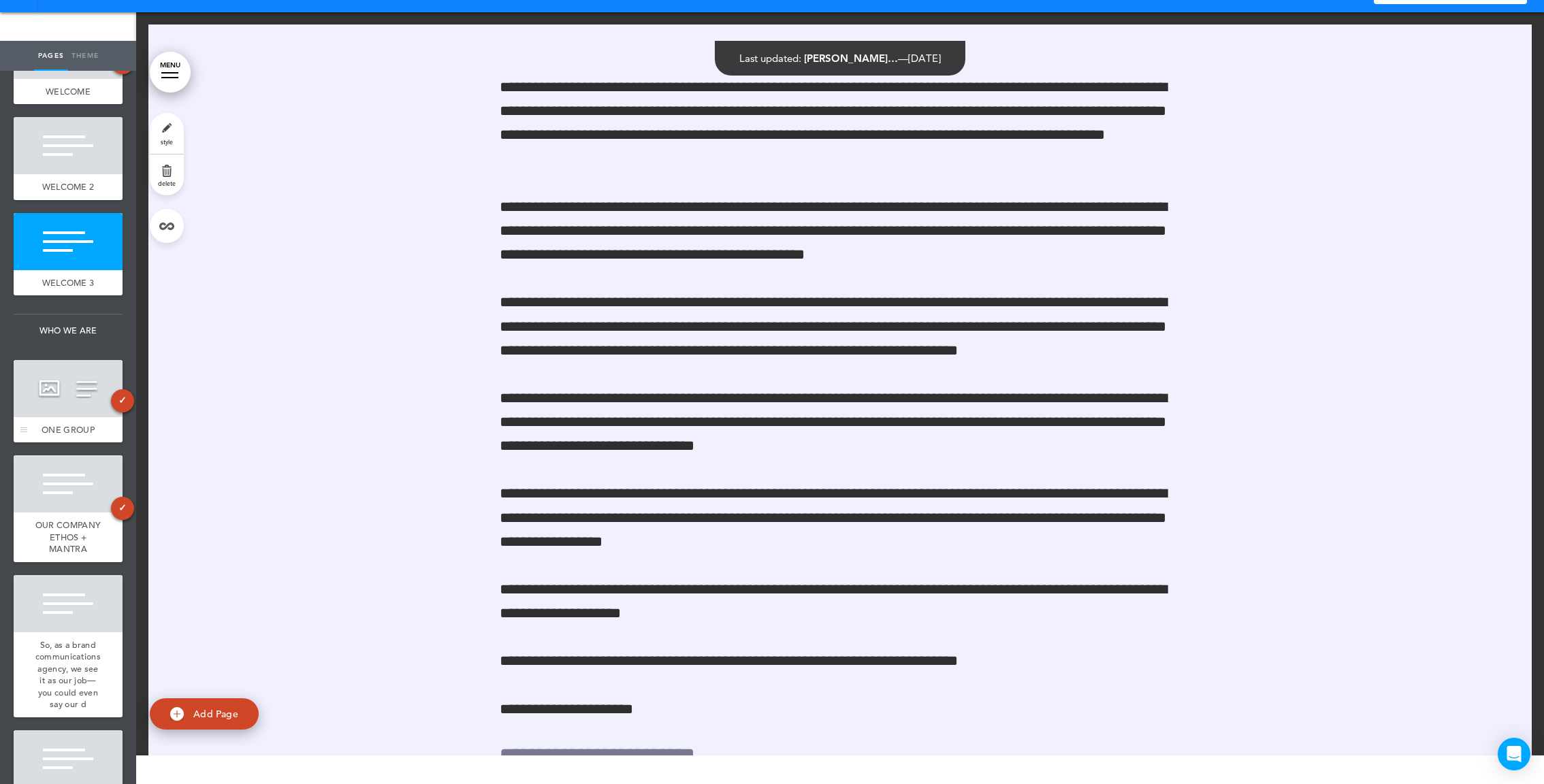
click at [71, 426] on span "ONE GROUP" at bounding box center [68, 430] width 53 height 11
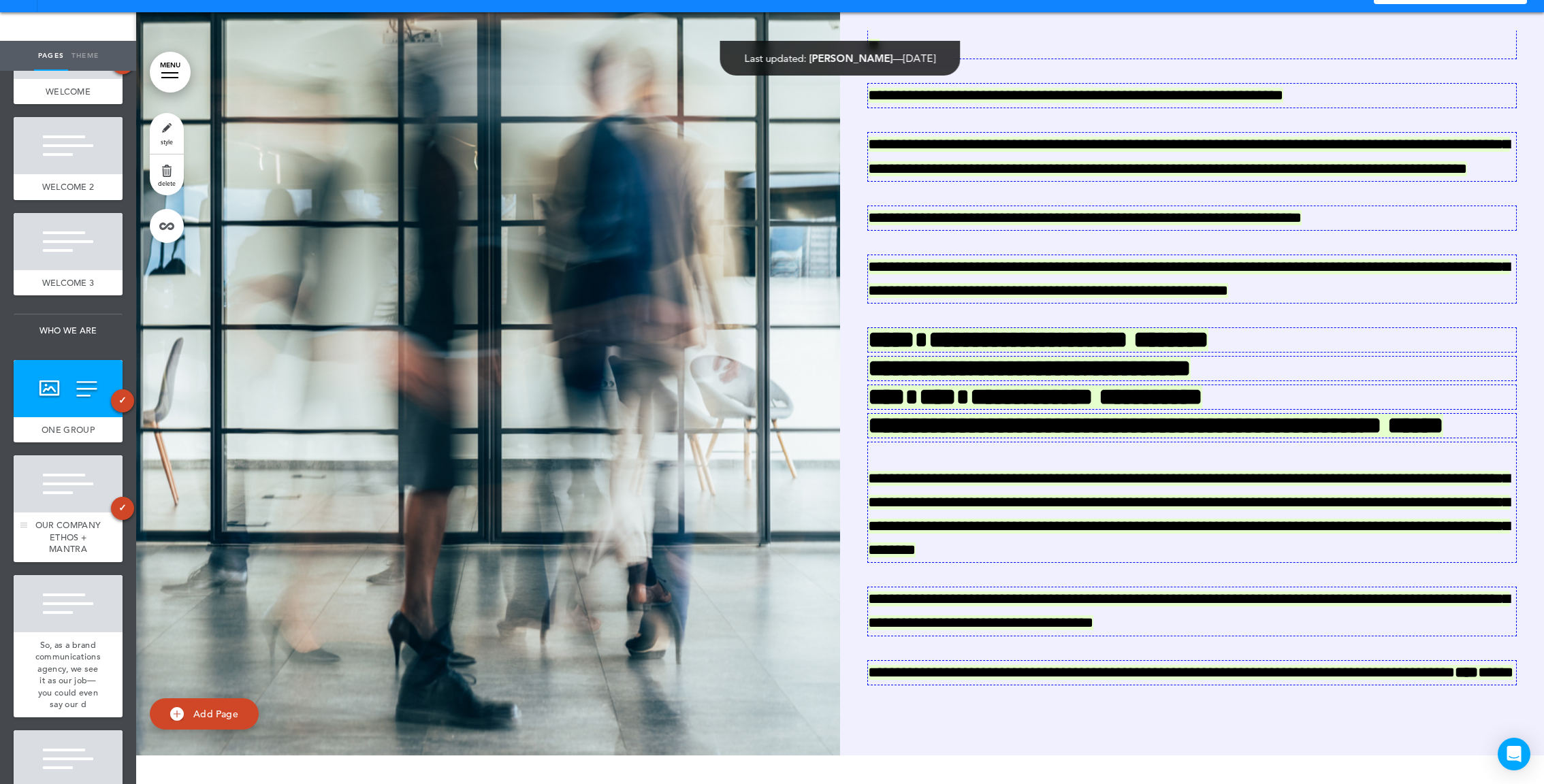
click at [54, 482] on div at bounding box center [68, 484] width 109 height 57
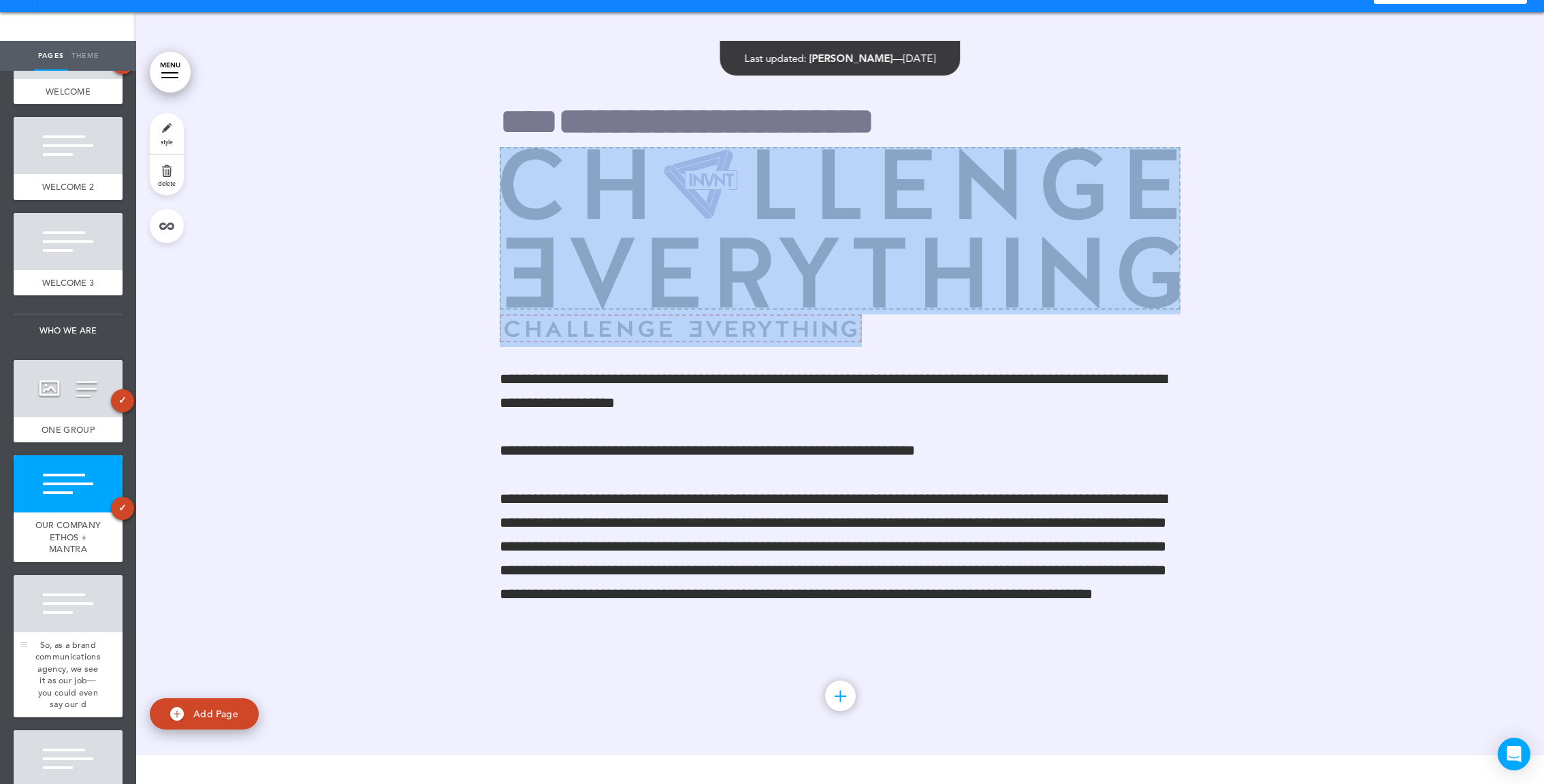
click at [70, 624] on div at bounding box center [68, 604] width 109 height 57
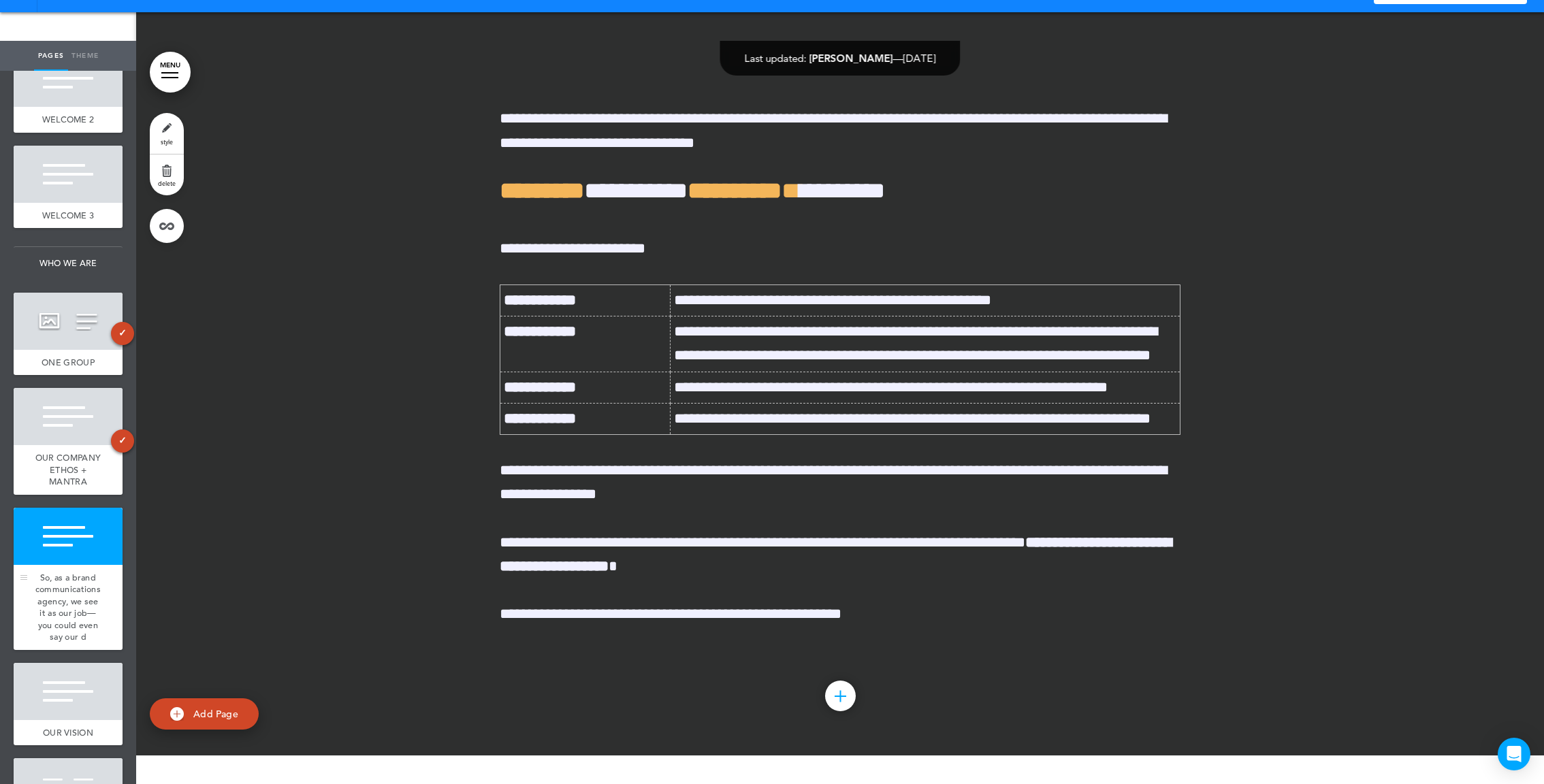
scroll to position [274, 0]
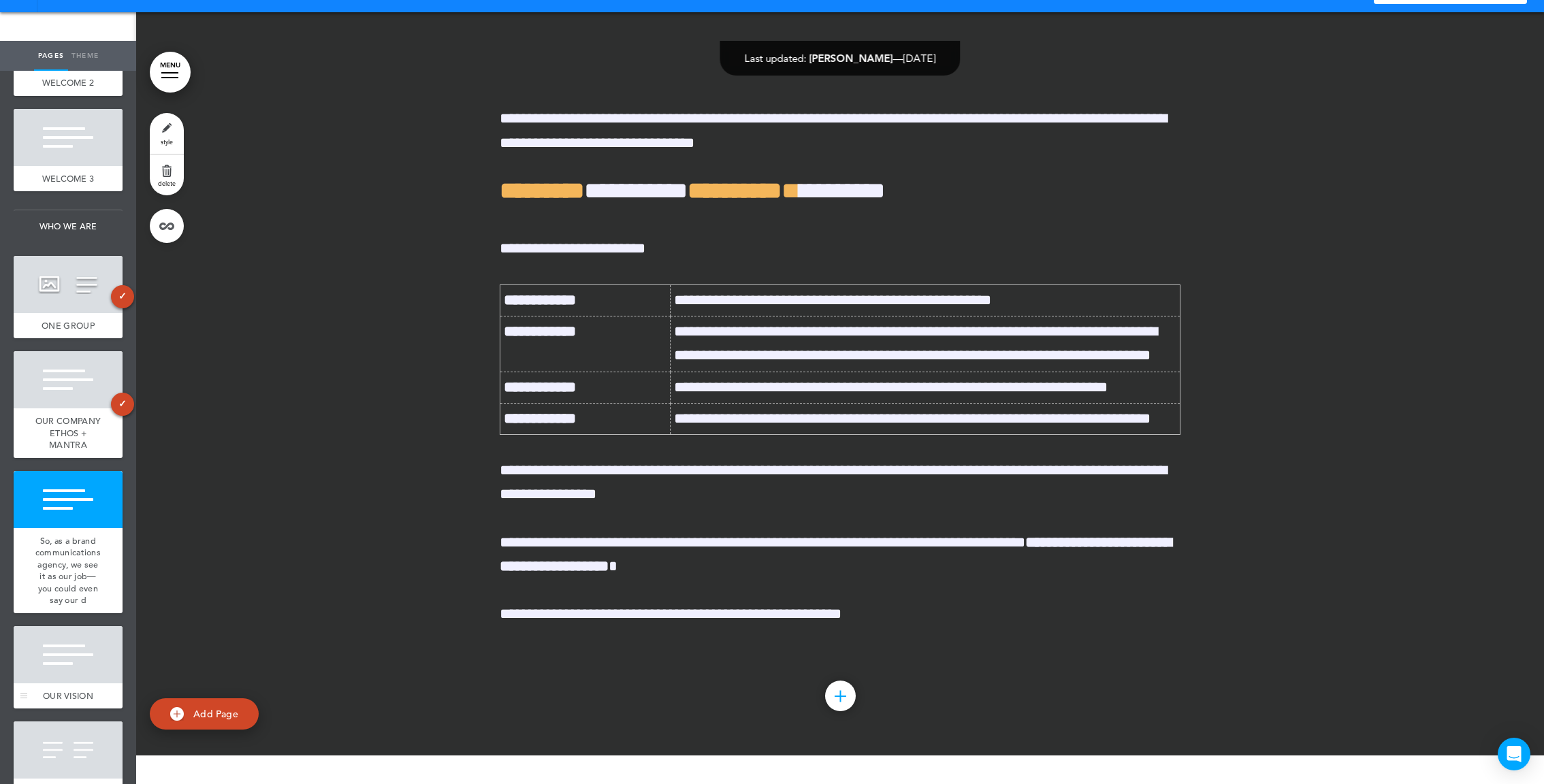
click at [68, 644] on div at bounding box center [68, 655] width 109 height 57
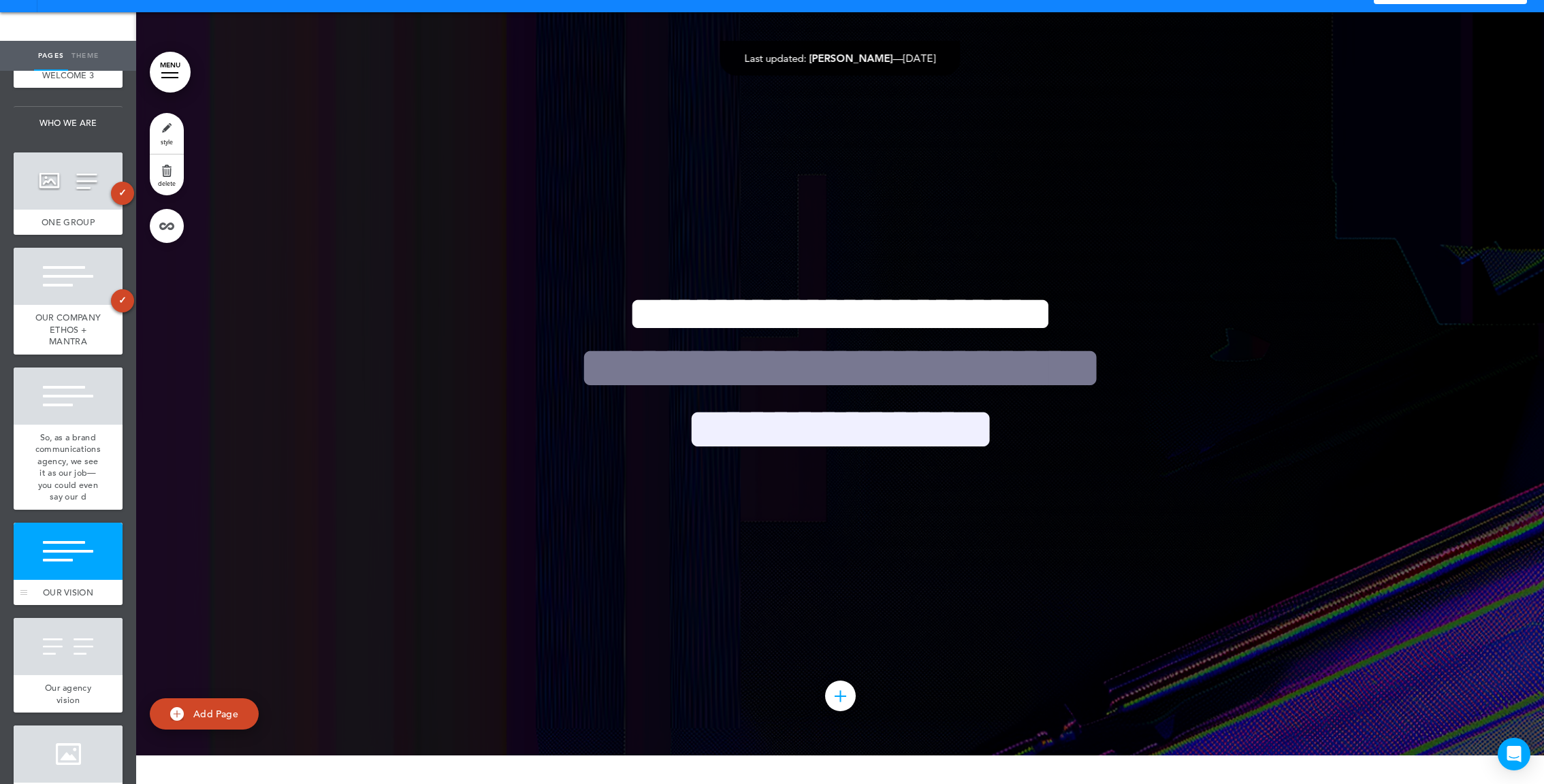
scroll to position [381, 0]
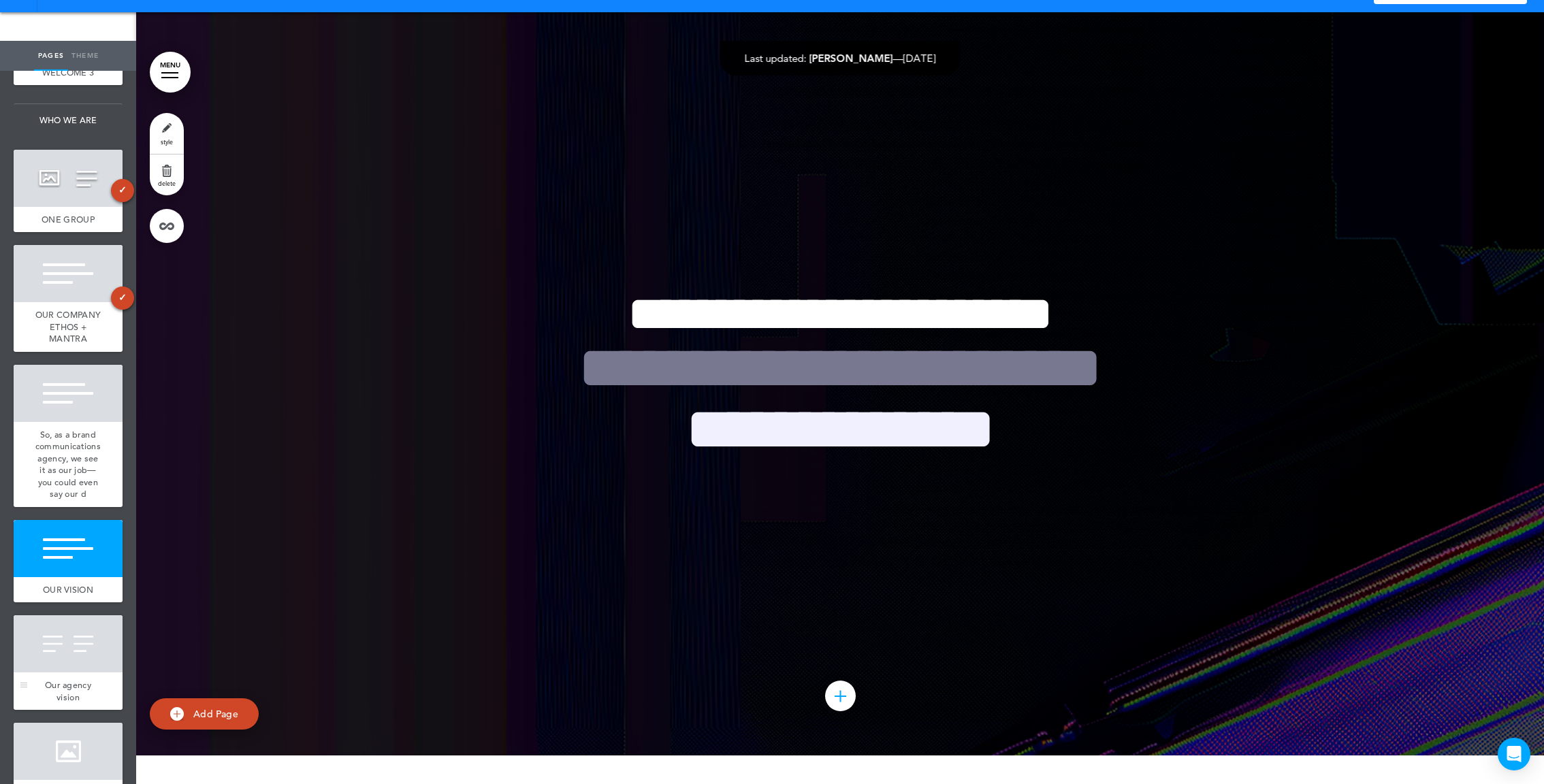
click at [67, 644] on div at bounding box center [68, 644] width 109 height 57
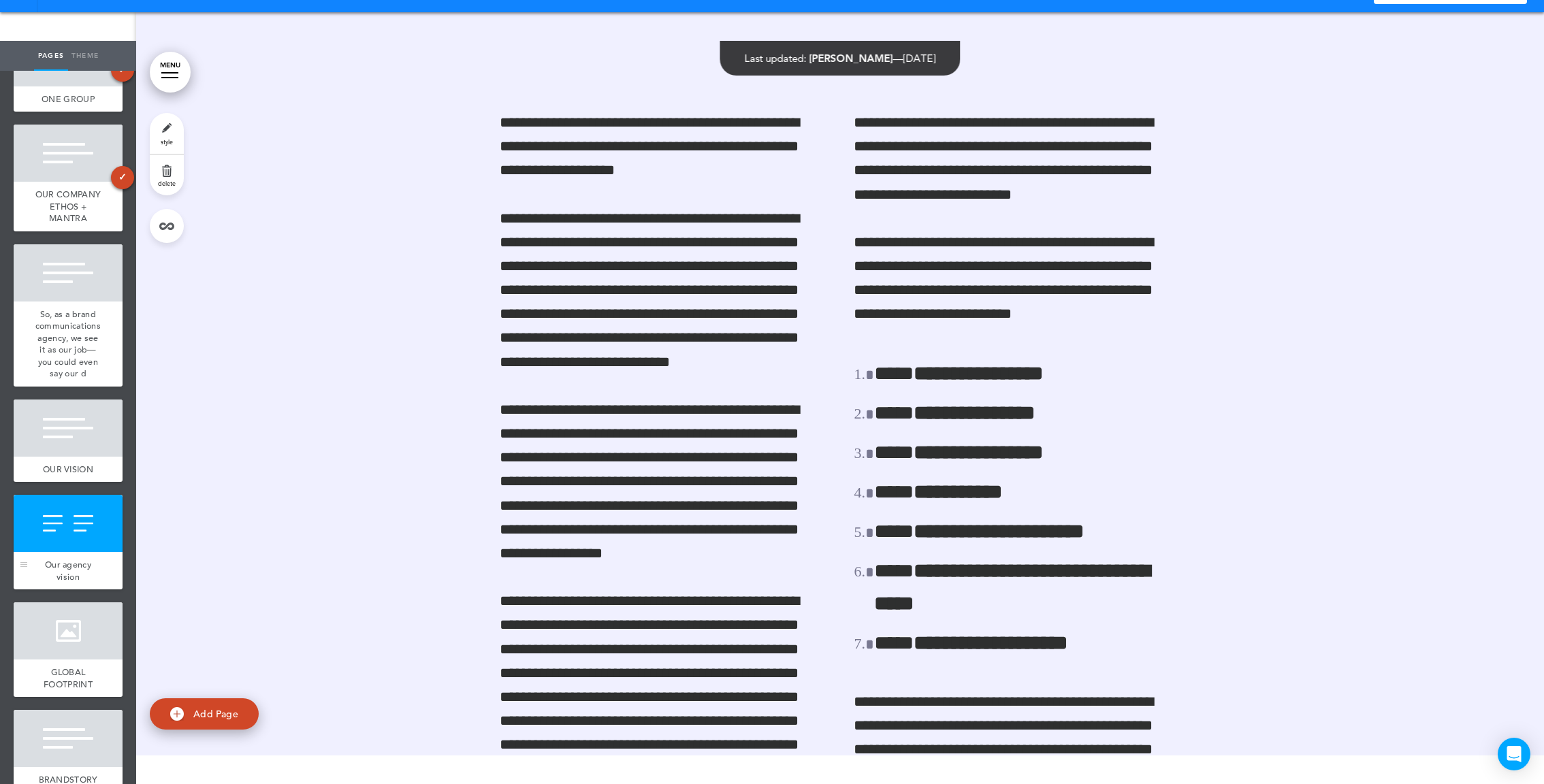
scroll to position [533, 0]
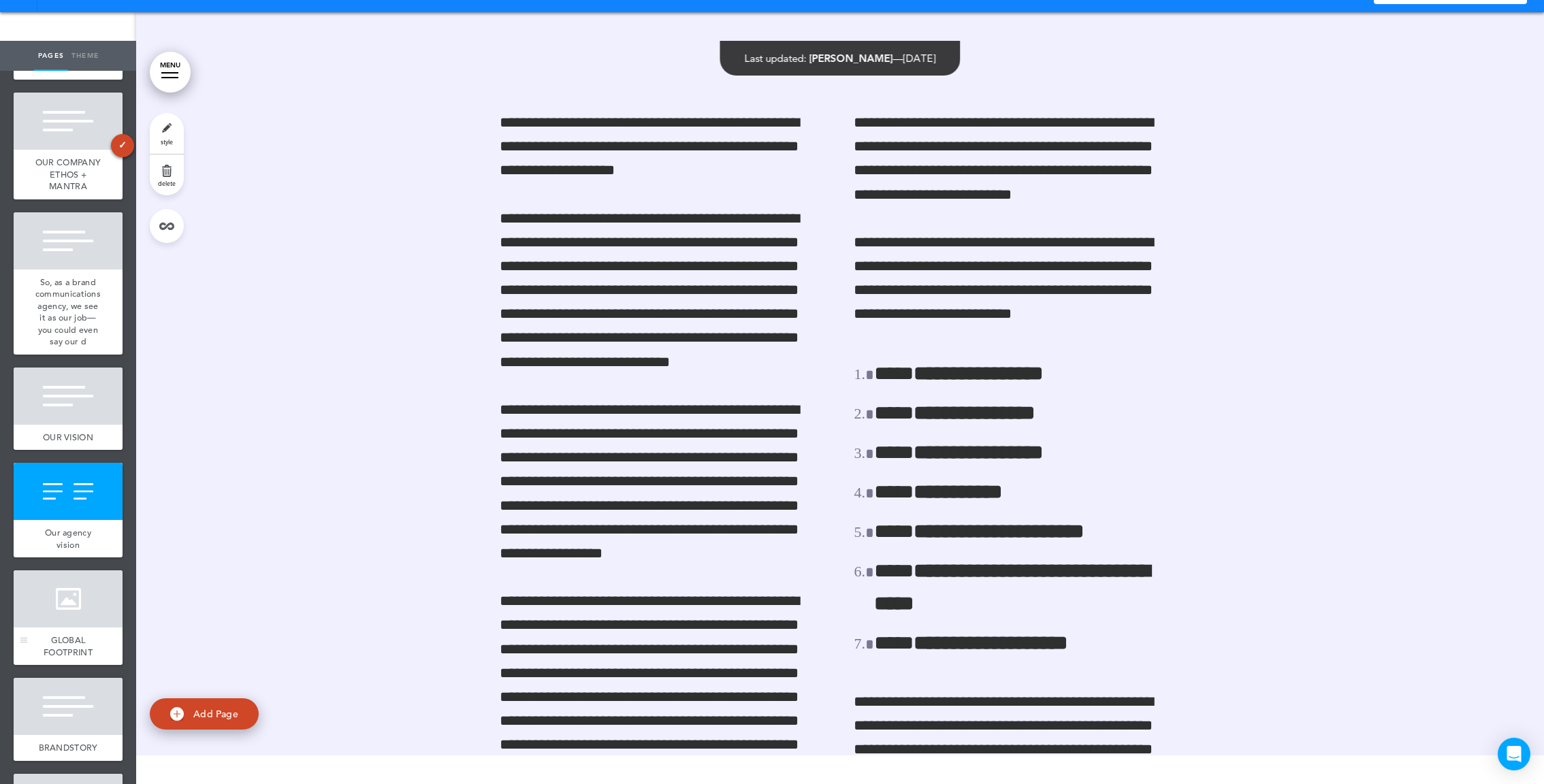
click at [68, 617] on div at bounding box center [68, 599] width 109 height 57
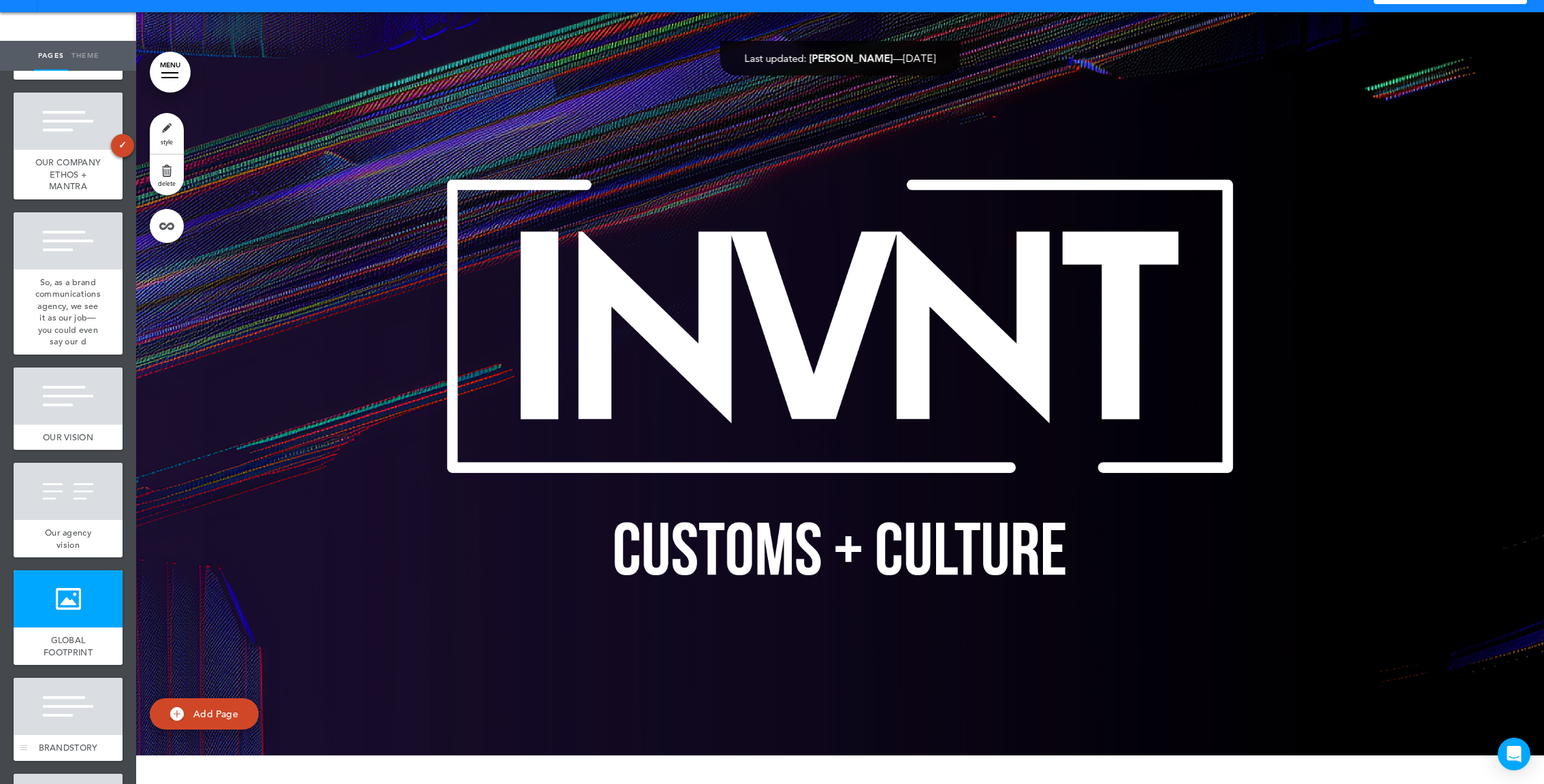
click at [63, 704] on div at bounding box center [68, 707] width 109 height 57
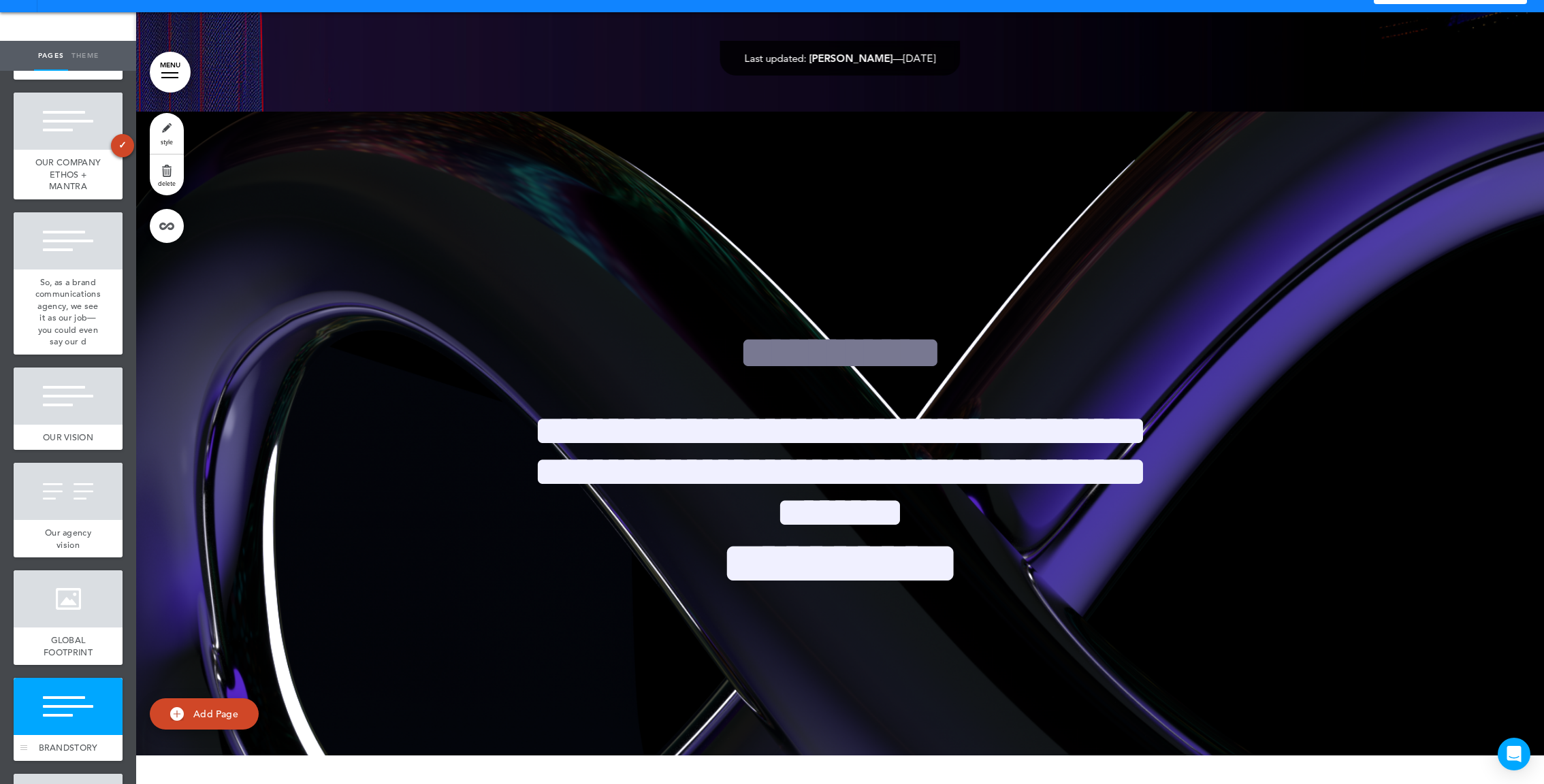
scroll to position [7721, 0]
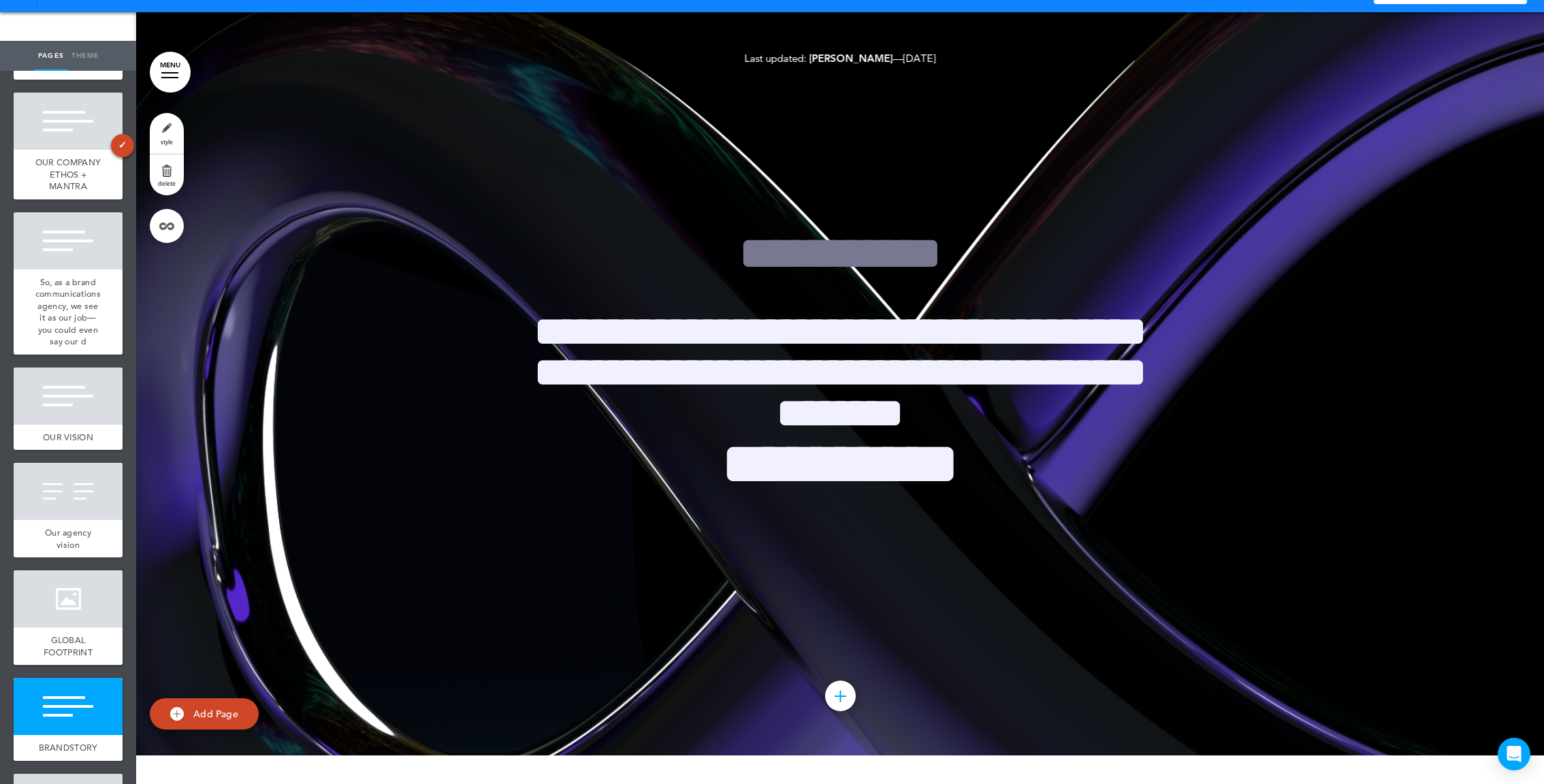
click at [164, 138] on span "style" at bounding box center [167, 141] width 12 height 8
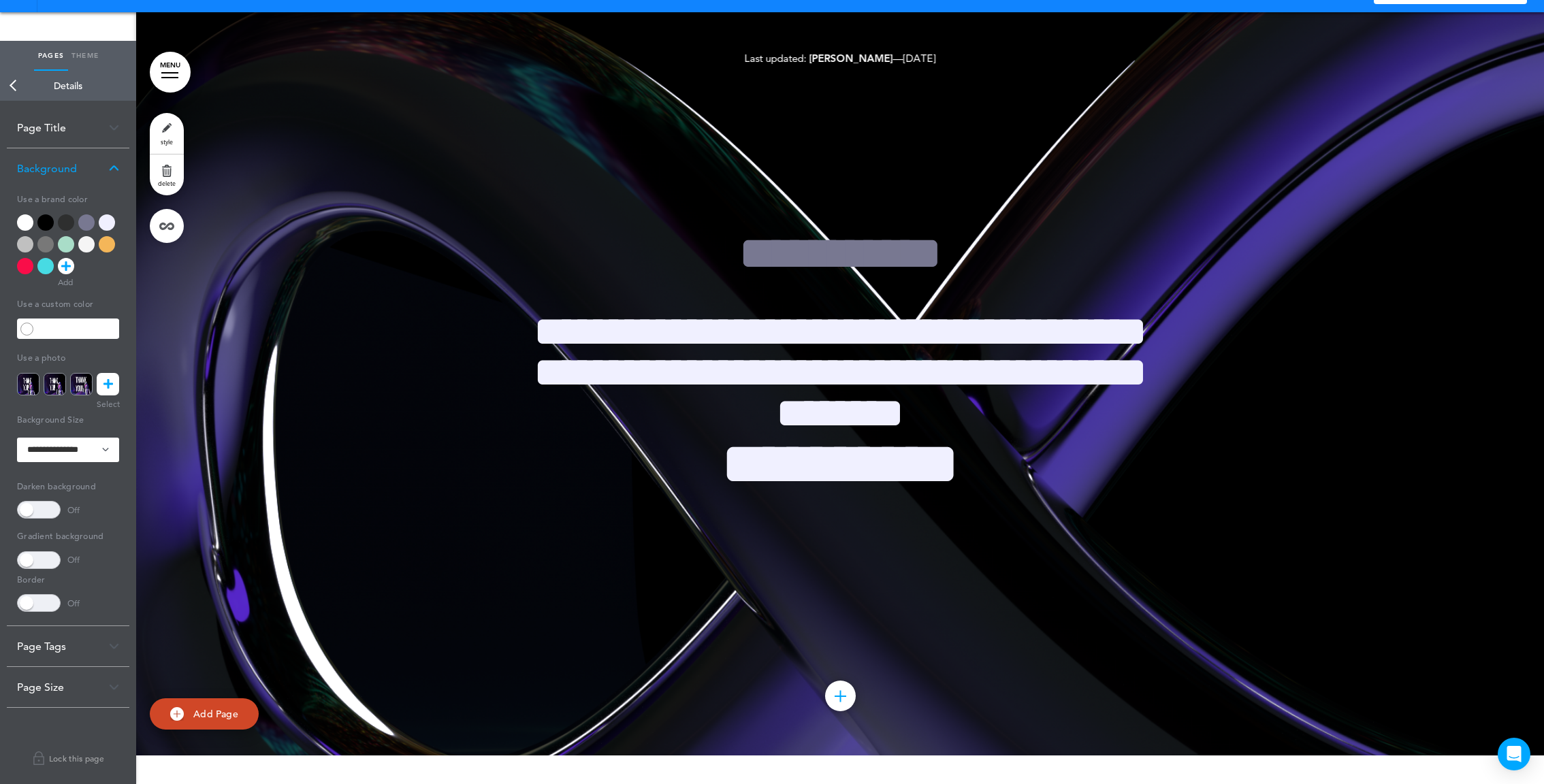
click at [106, 383] on icon at bounding box center [108, 384] width 10 height 23
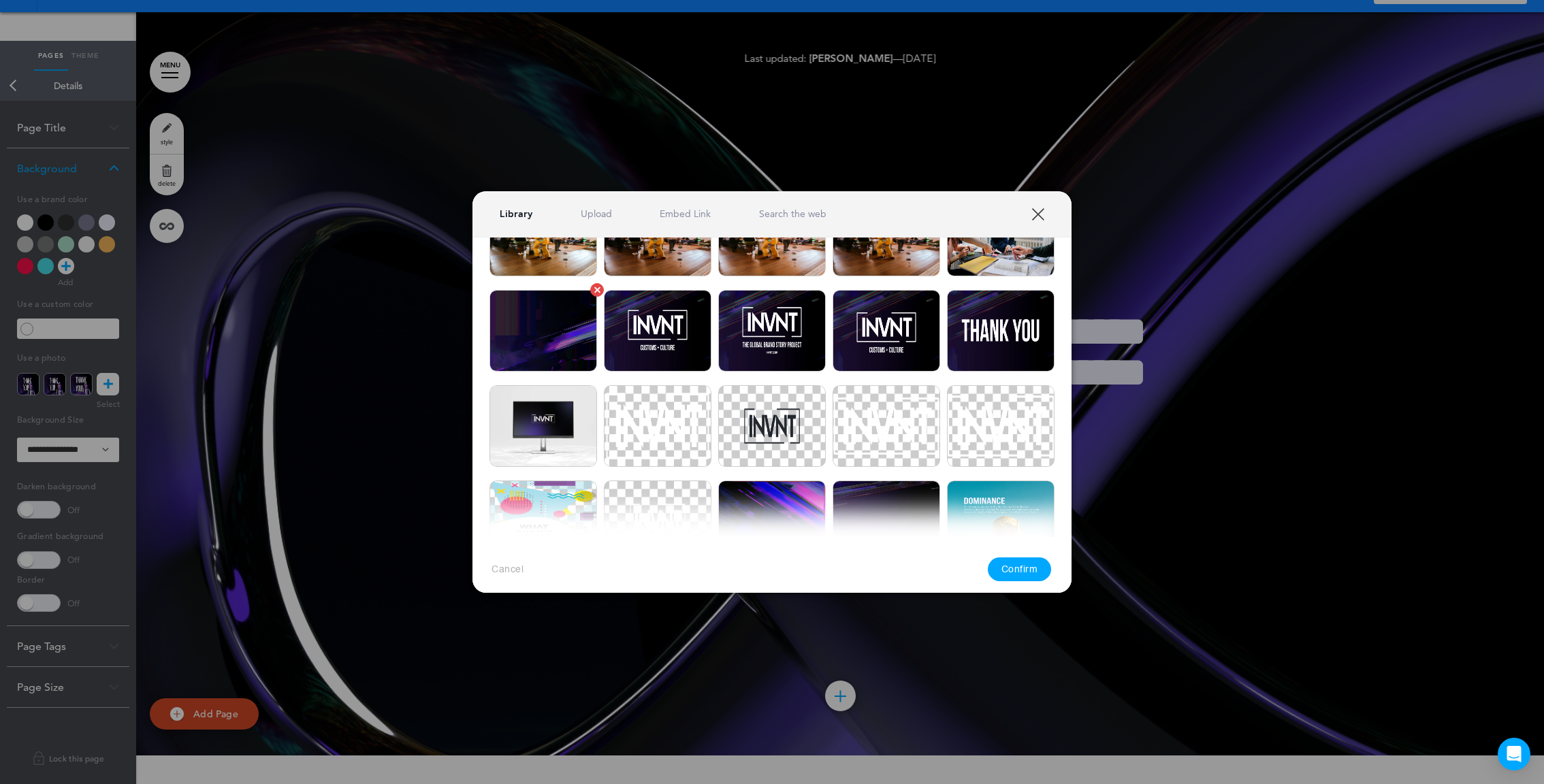
click at [554, 321] on img at bounding box center [543, 330] width 107 height 82
click at [1009, 571] on button "Confirm" at bounding box center [1019, 570] width 64 height 24
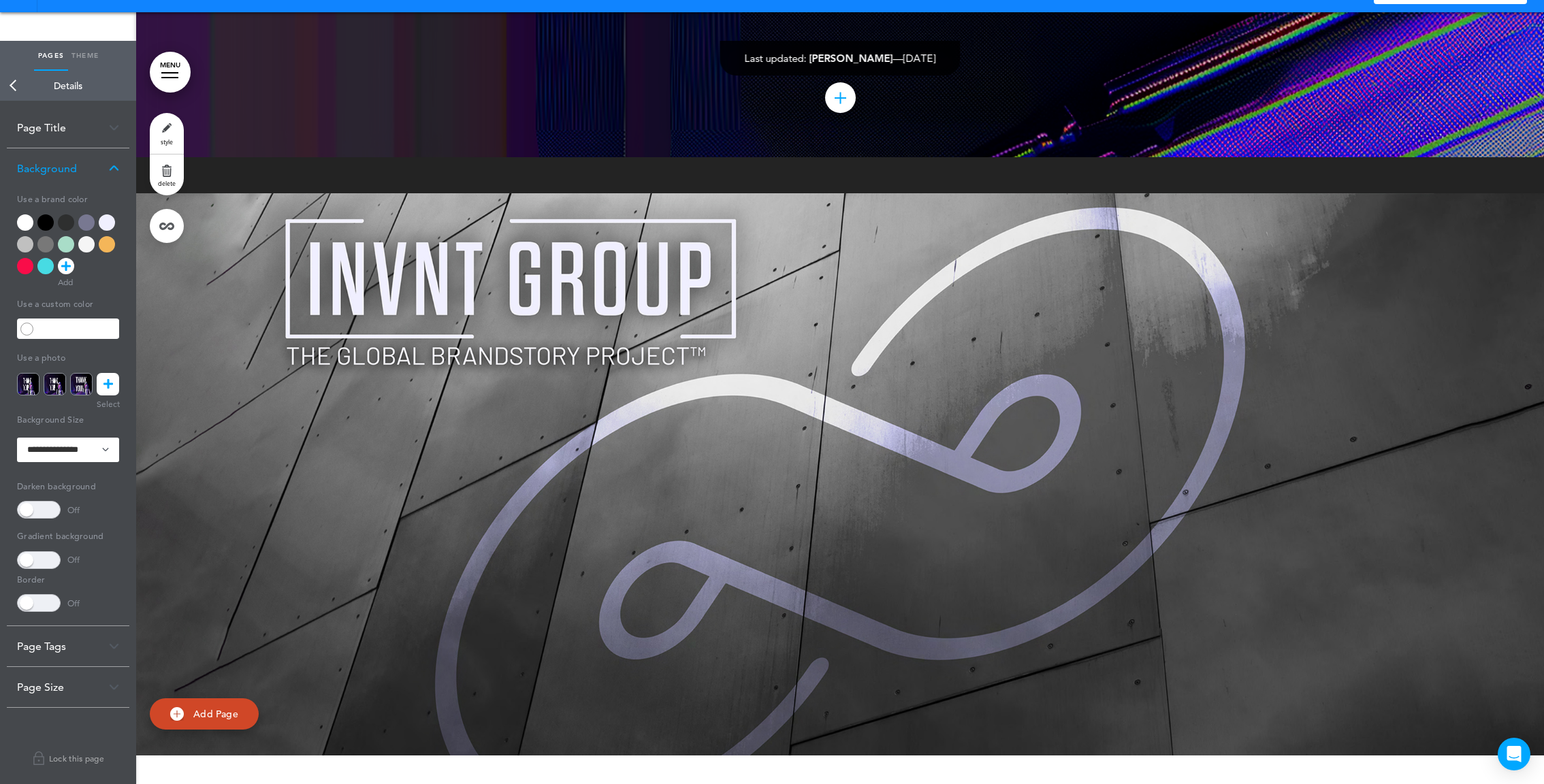
scroll to position [8444, 0]
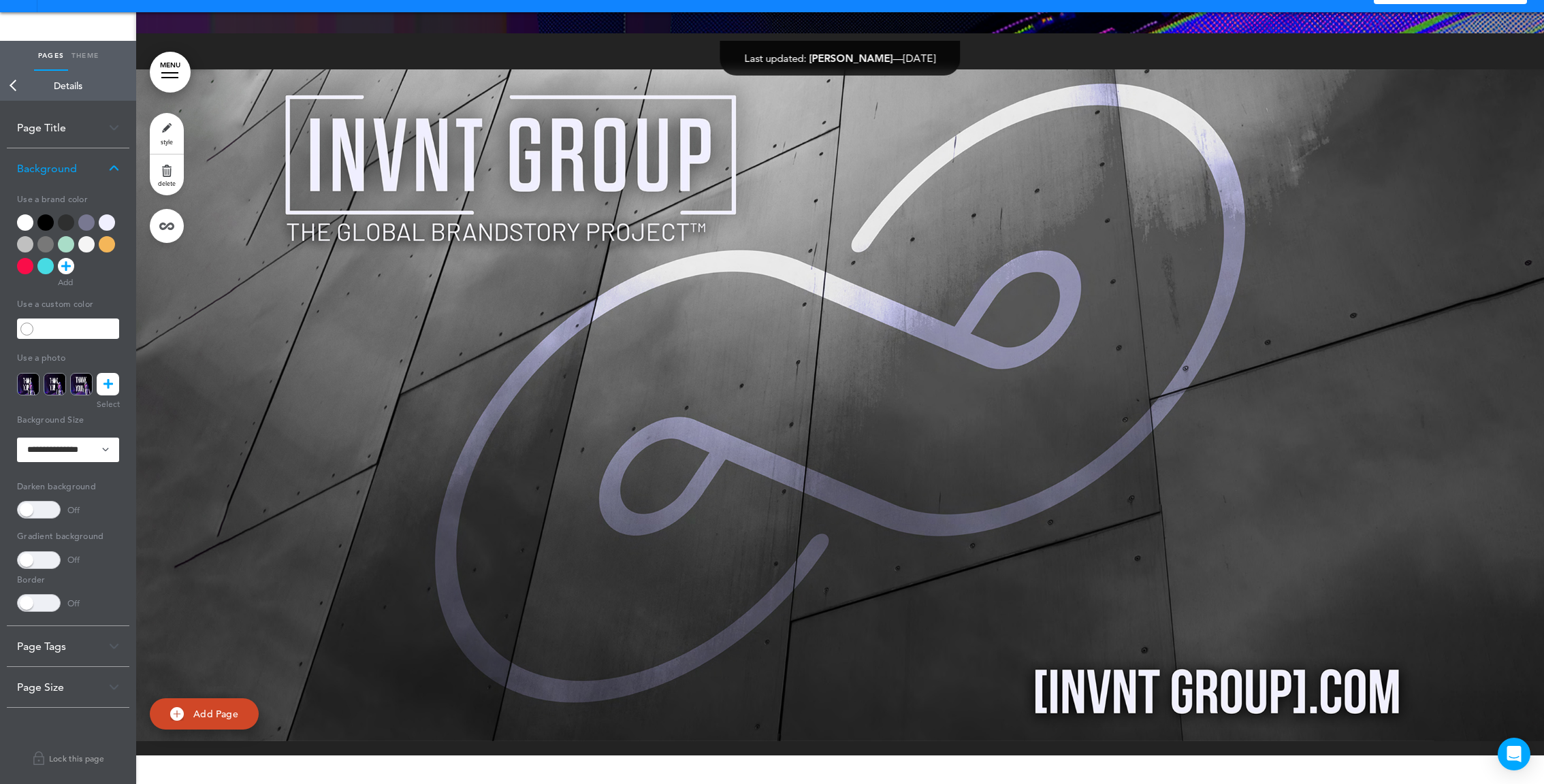
click at [634, 285] on div at bounding box center [840, 405] width 1408 height 743
click at [179, 132] on link "style" at bounding box center [166, 133] width 34 height 41
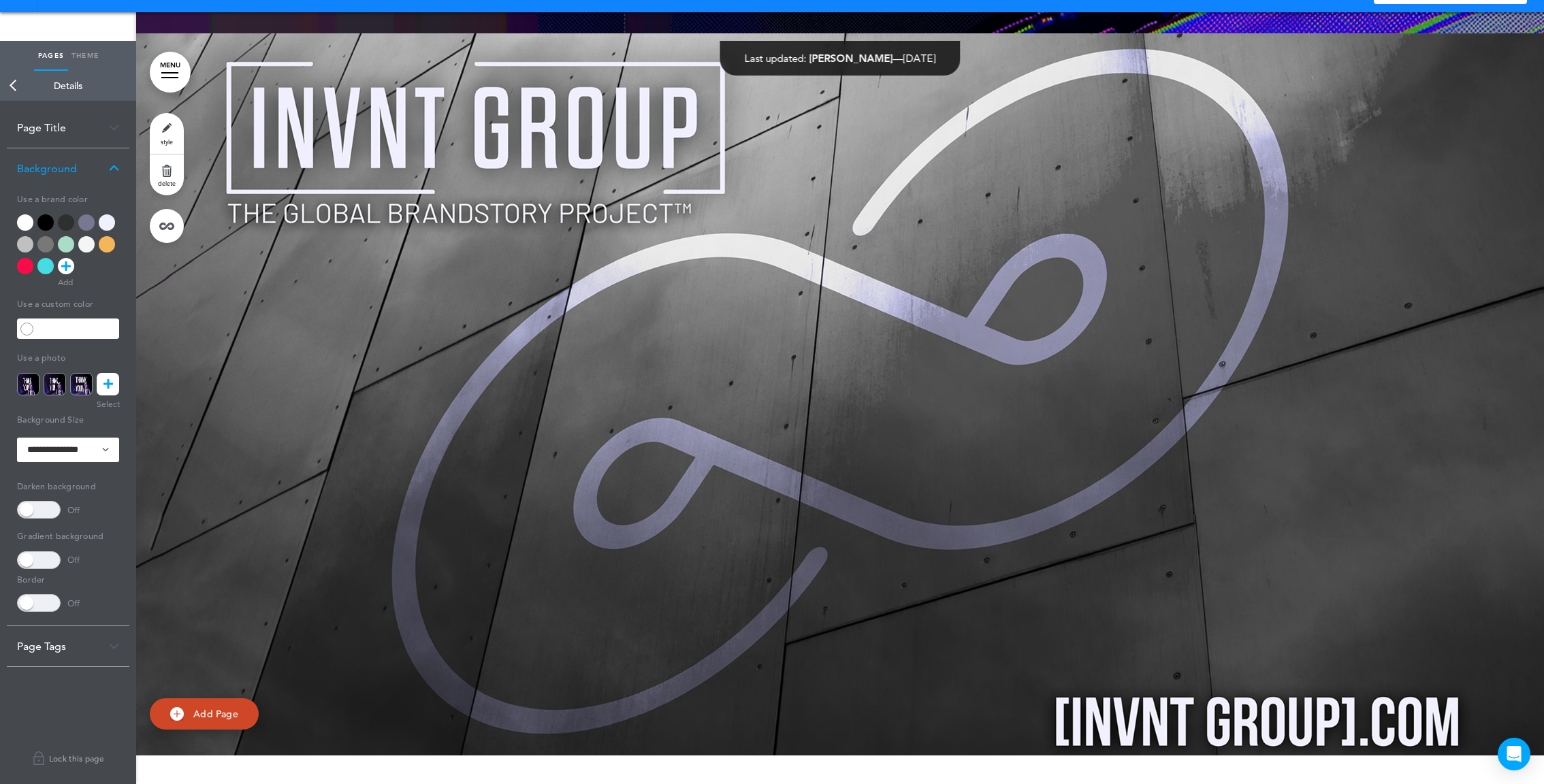
click at [173, 131] on link "style" at bounding box center [166, 133] width 34 height 41
click at [512, 249] on div at bounding box center [840, 405] width 1408 height 743
click at [173, 118] on link "style" at bounding box center [166, 133] width 34 height 41
click at [112, 394] on icon at bounding box center [108, 384] width 10 height 23
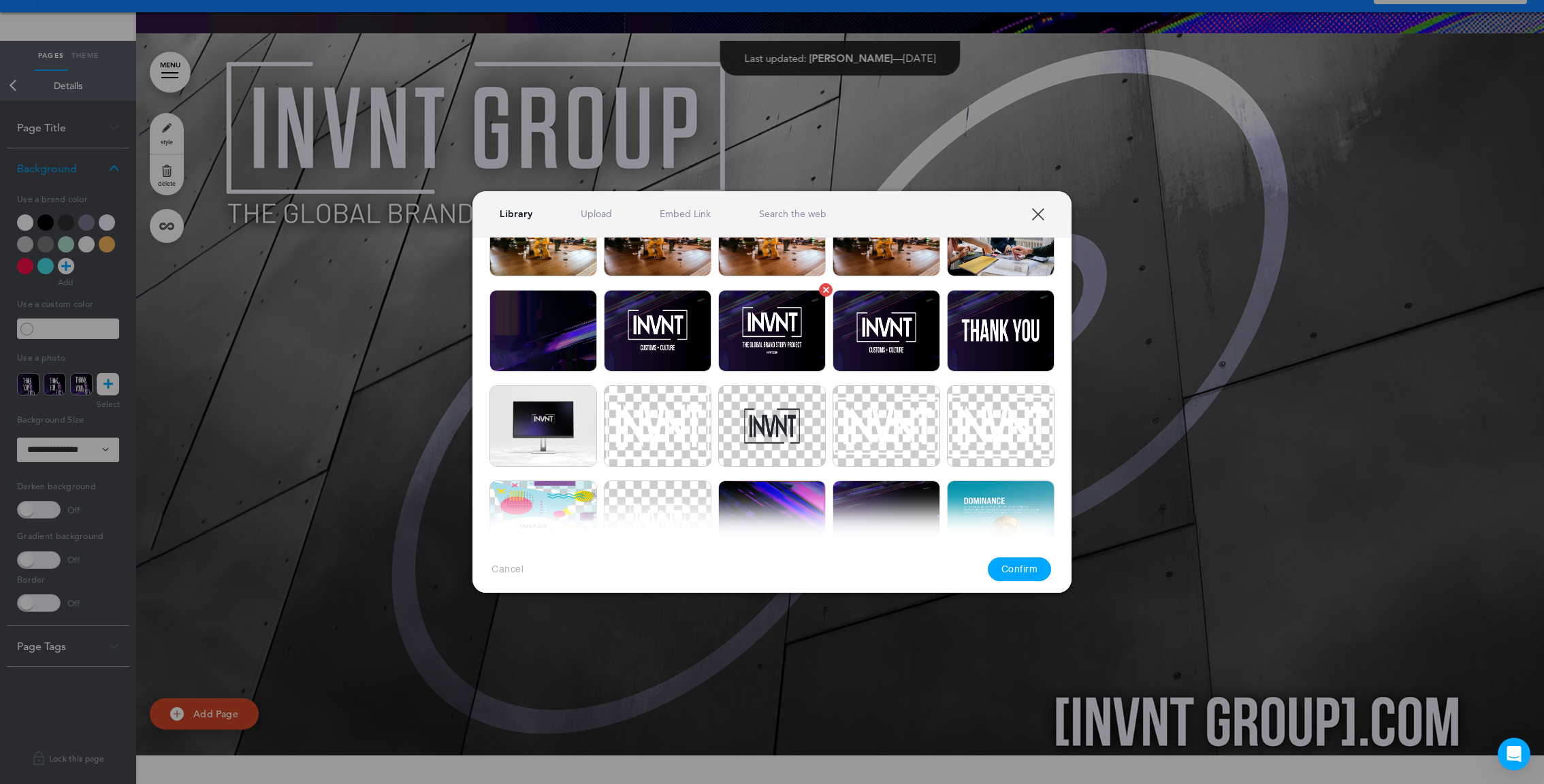
click at [774, 337] on img at bounding box center [771, 330] width 107 height 82
click at [1024, 561] on button "Confirm" at bounding box center [1019, 570] width 64 height 24
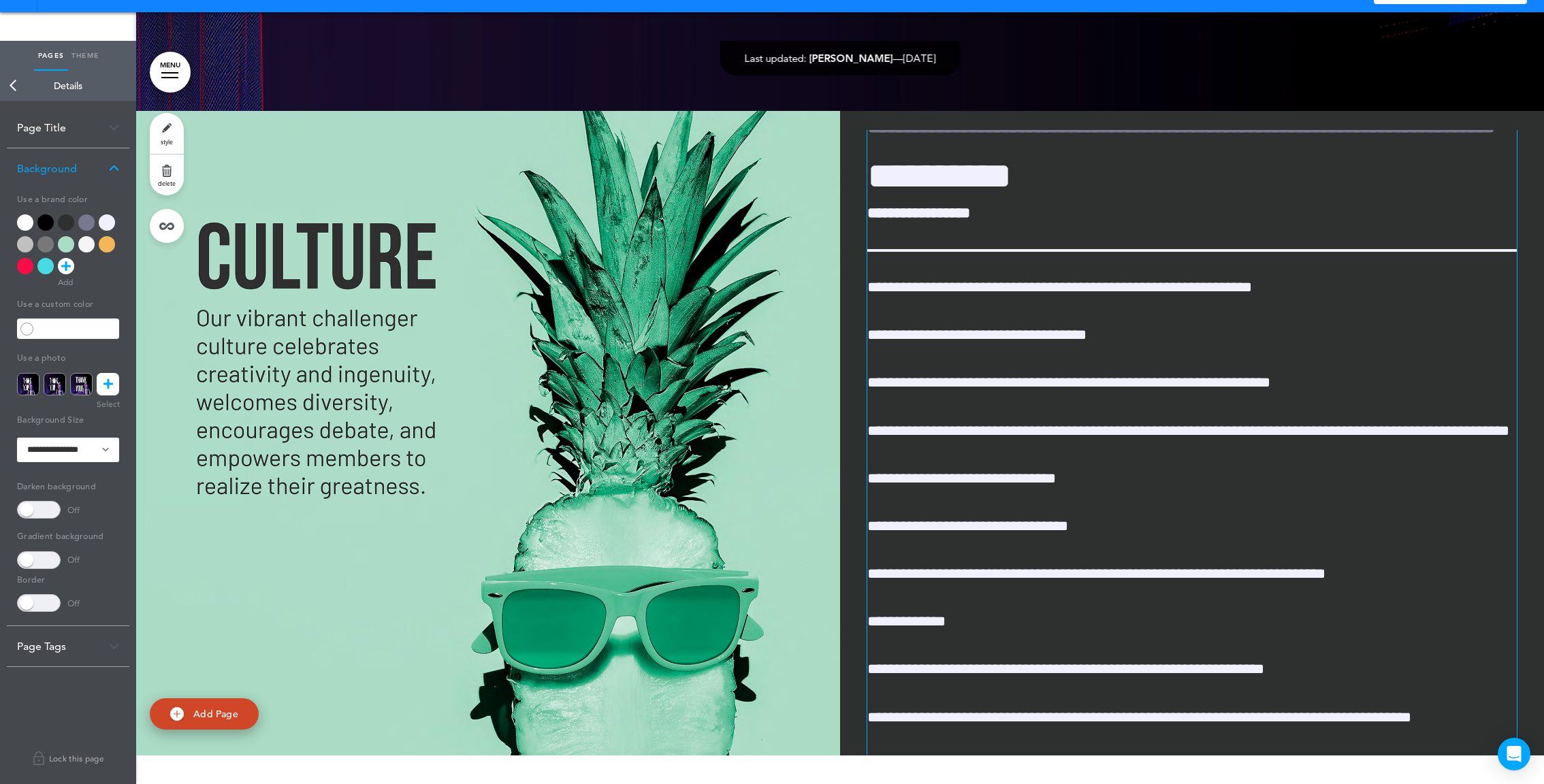
scroll to position [0, 0]
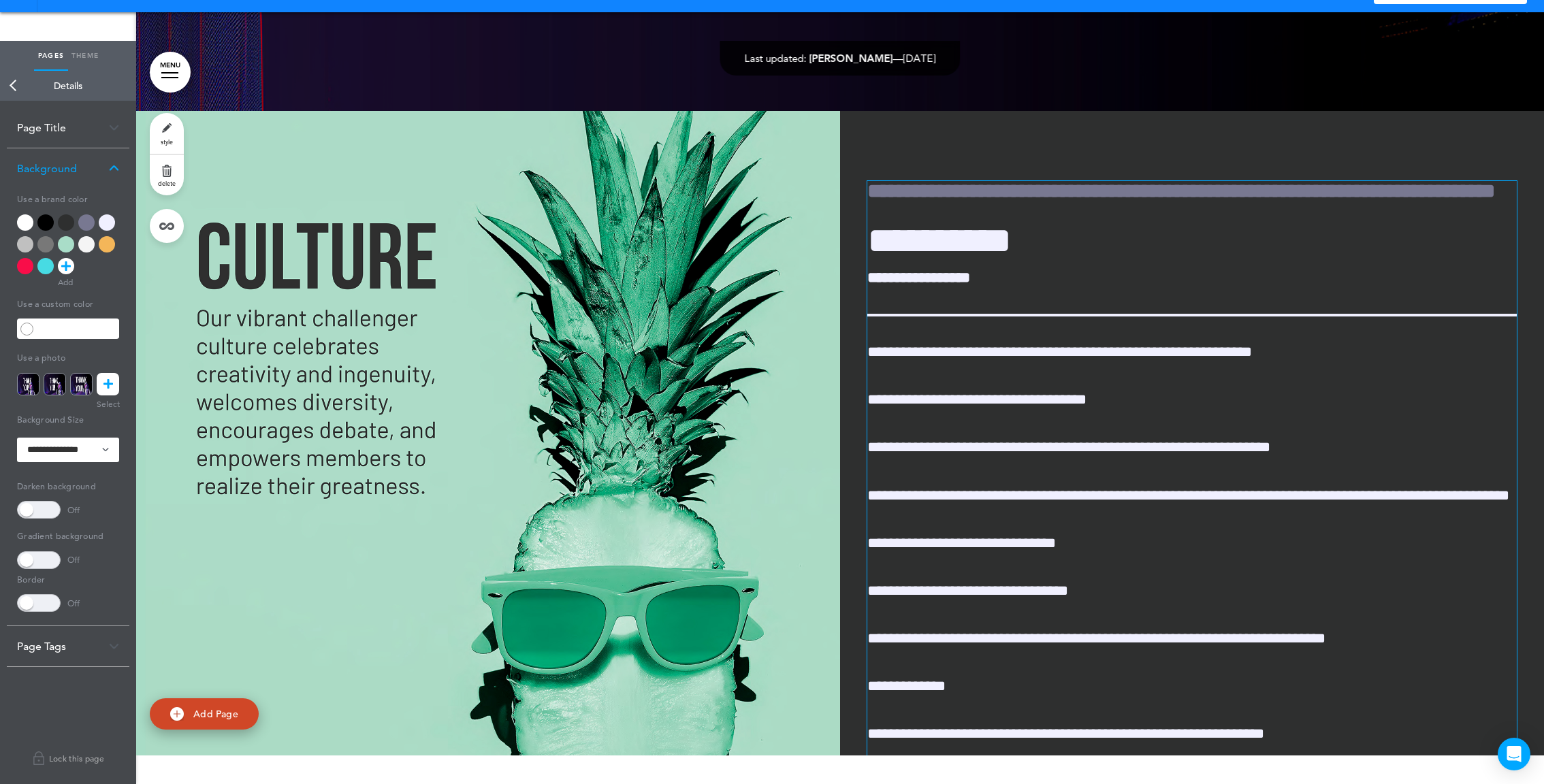
click at [1012, 234] on h1 "**********" at bounding box center [1192, 241] width 650 height 38
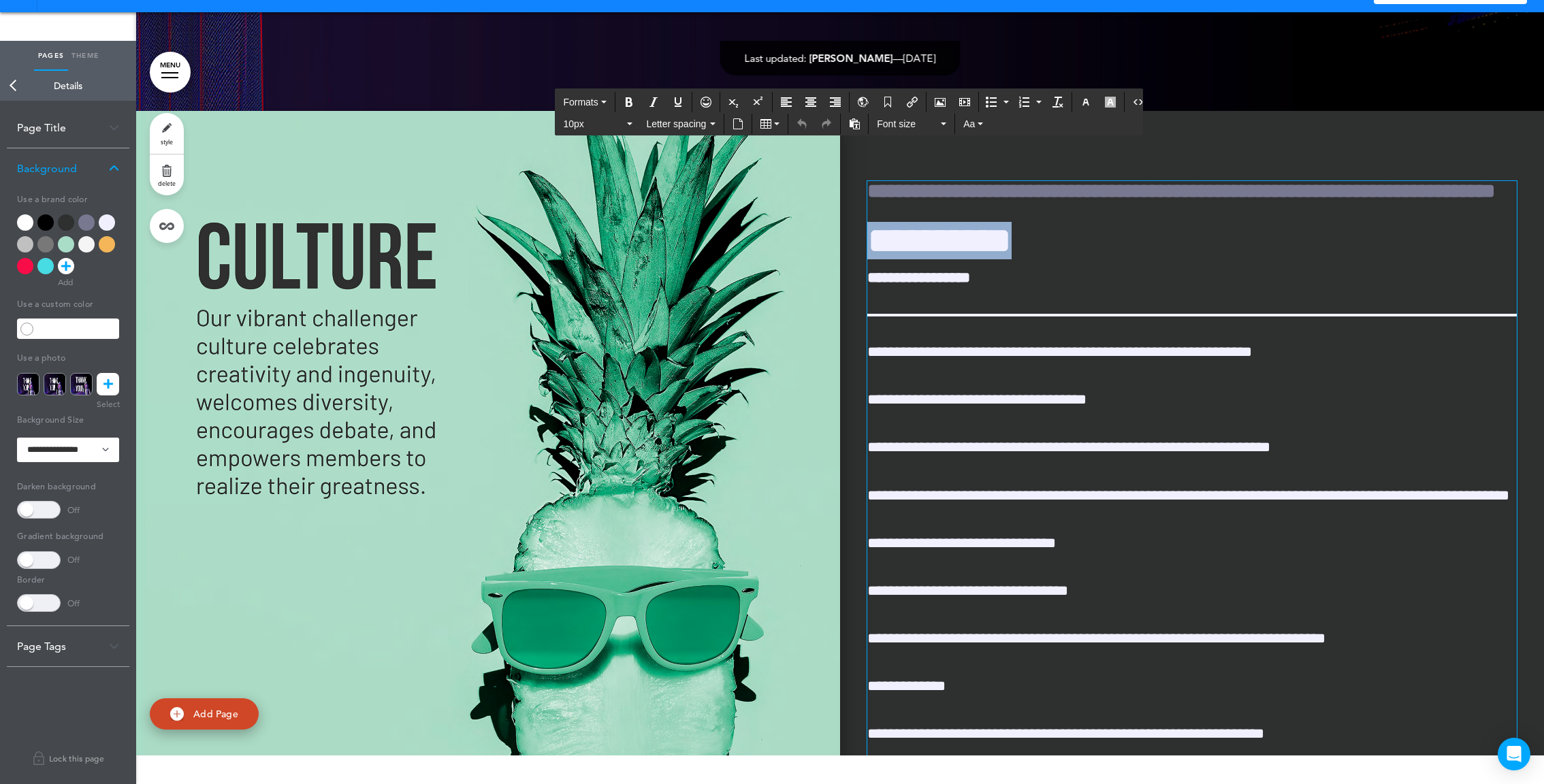
drag, startPoint x: 1039, startPoint y: 234, endPoint x: 808, endPoint y: 234, distance: 231.0
click at [808, 234] on div "**********" at bounding box center [840, 483] width 1408 height 743
click at [626, 119] on button "10px" at bounding box center [598, 123] width 80 height 19
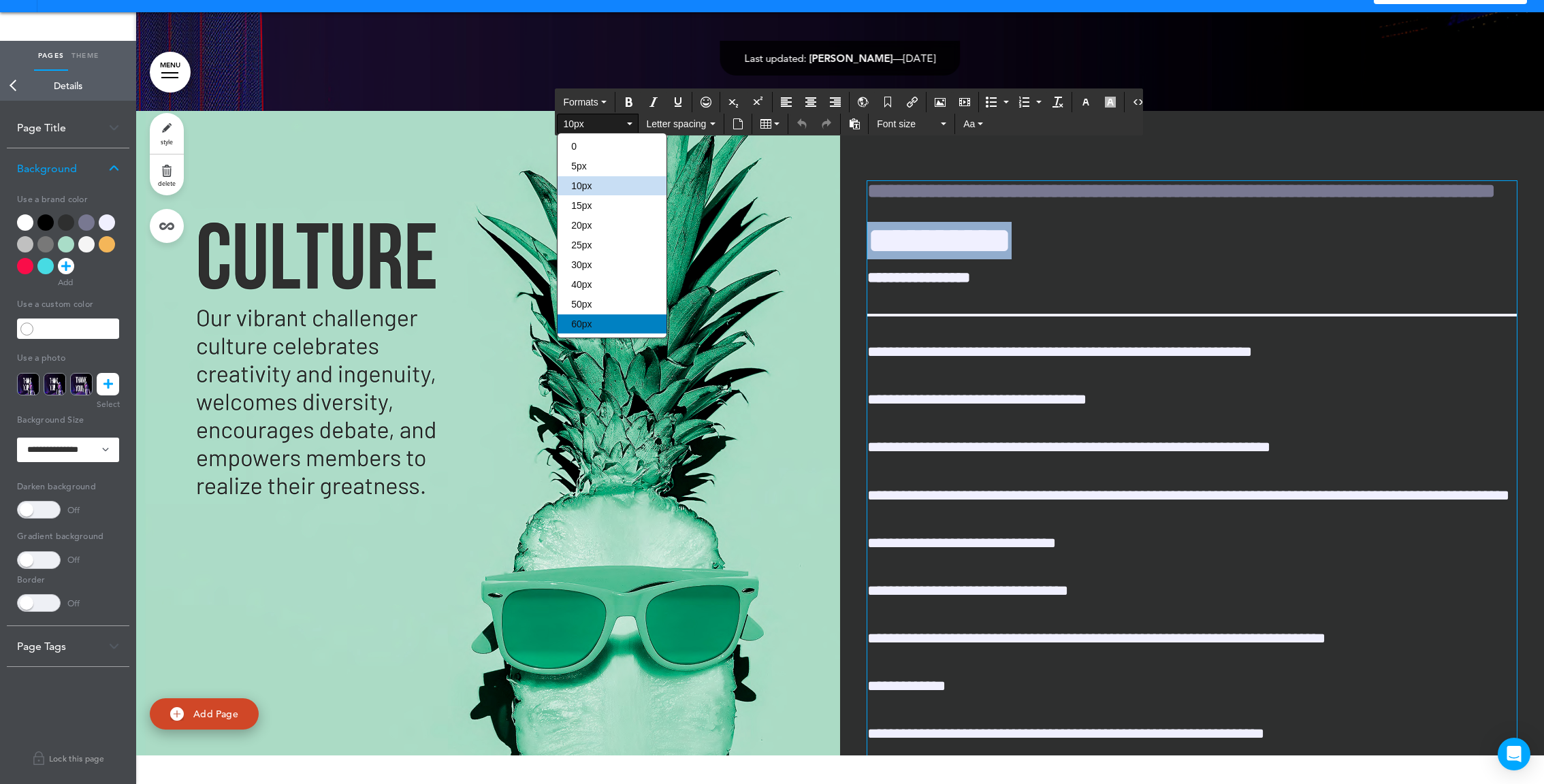
click at [587, 329] on span "60px" at bounding box center [581, 324] width 20 height 11
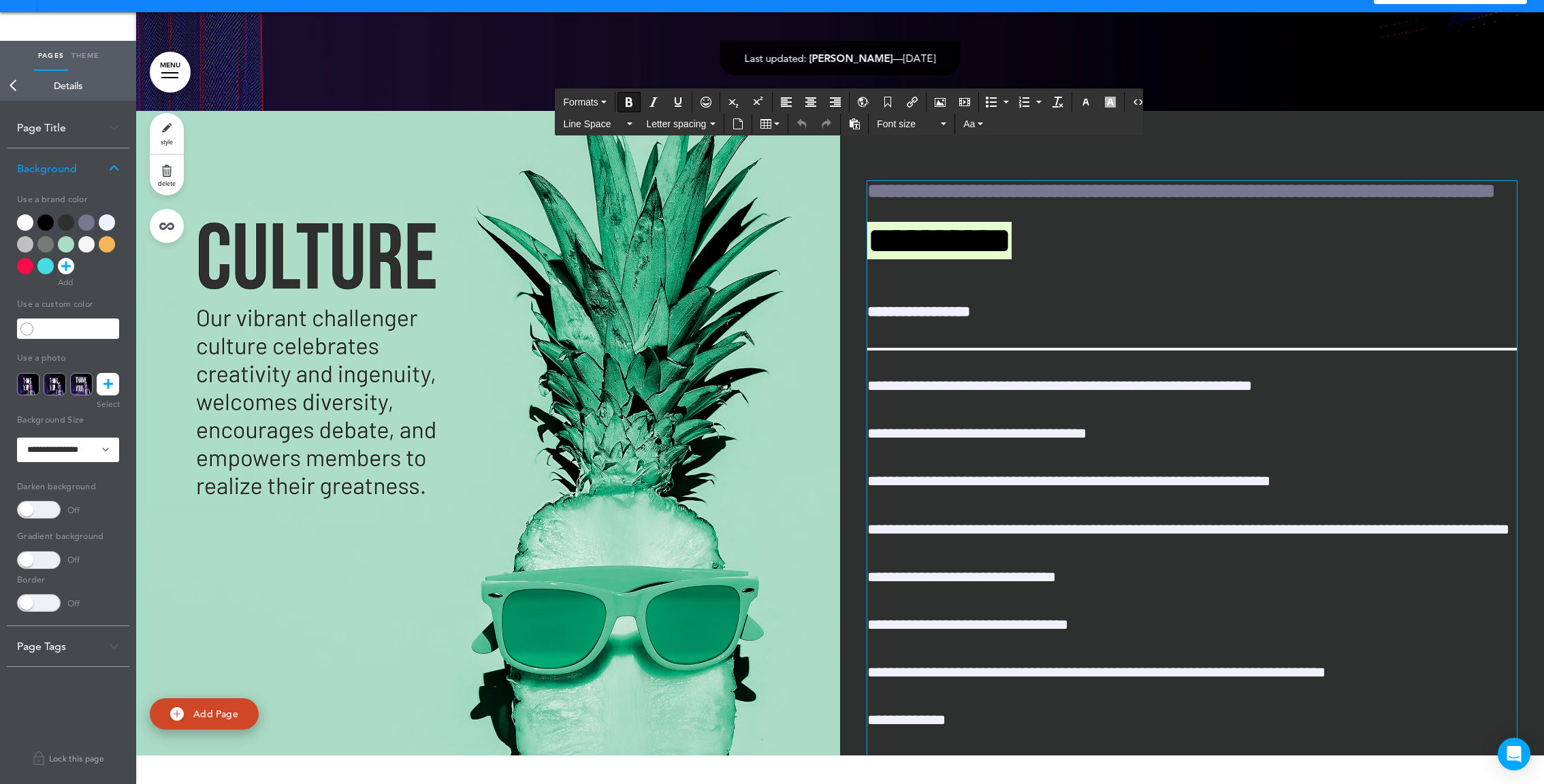
click at [921, 270] on div "**********" at bounding box center [1192, 644] width 650 height 927
click at [906, 265] on div "**********" at bounding box center [1192, 644] width 650 height 927
click at [1041, 210] on div "**********" at bounding box center [1192, 644] width 650 height 927
drag, startPoint x: 1033, startPoint y: 242, endPoint x: 788, endPoint y: 240, distance: 245.0
click at [788, 240] on div "**********" at bounding box center [840, 483] width 1408 height 743
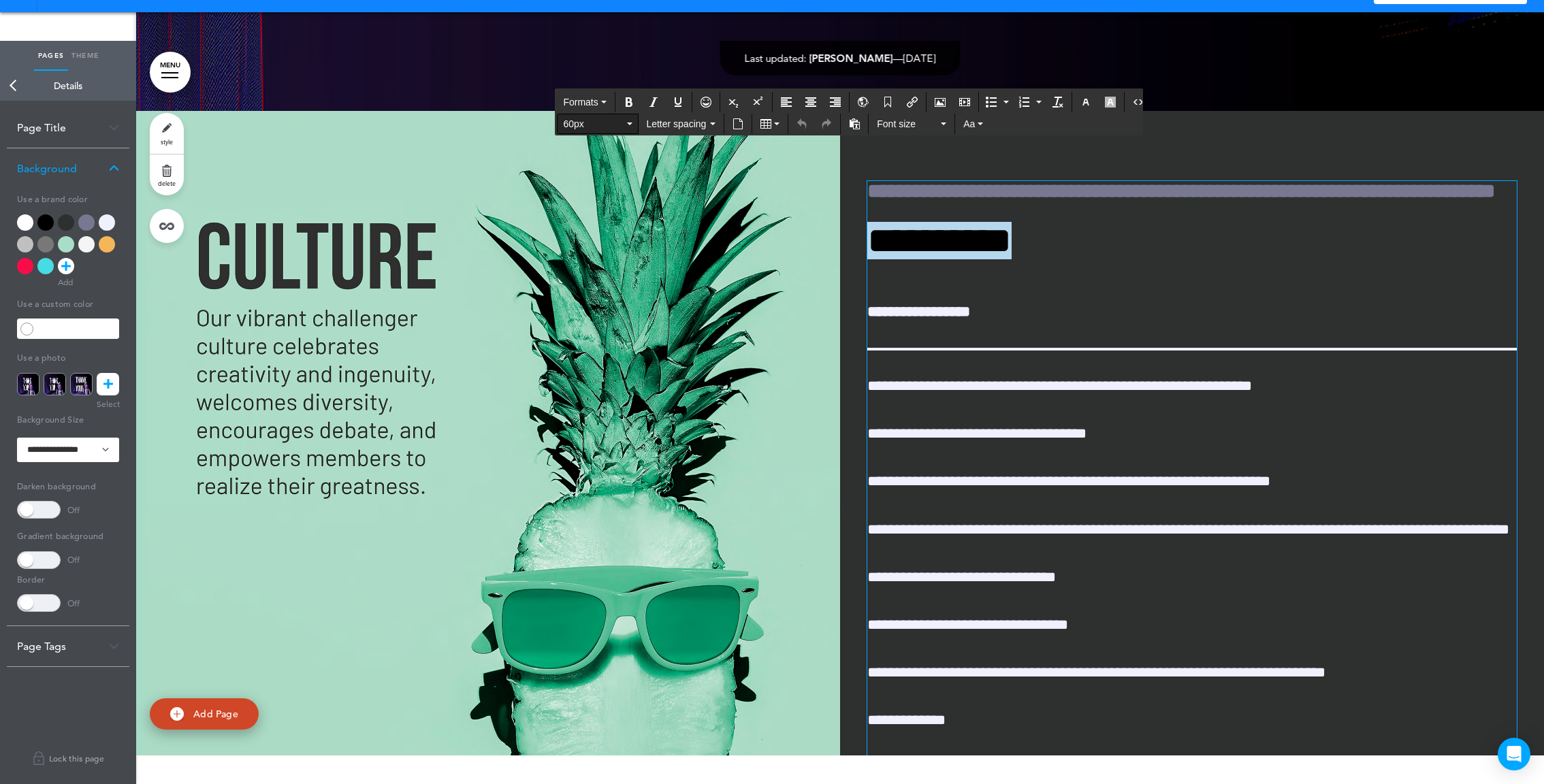
click at [574, 120] on span "60px" at bounding box center [594, 124] width 62 height 14
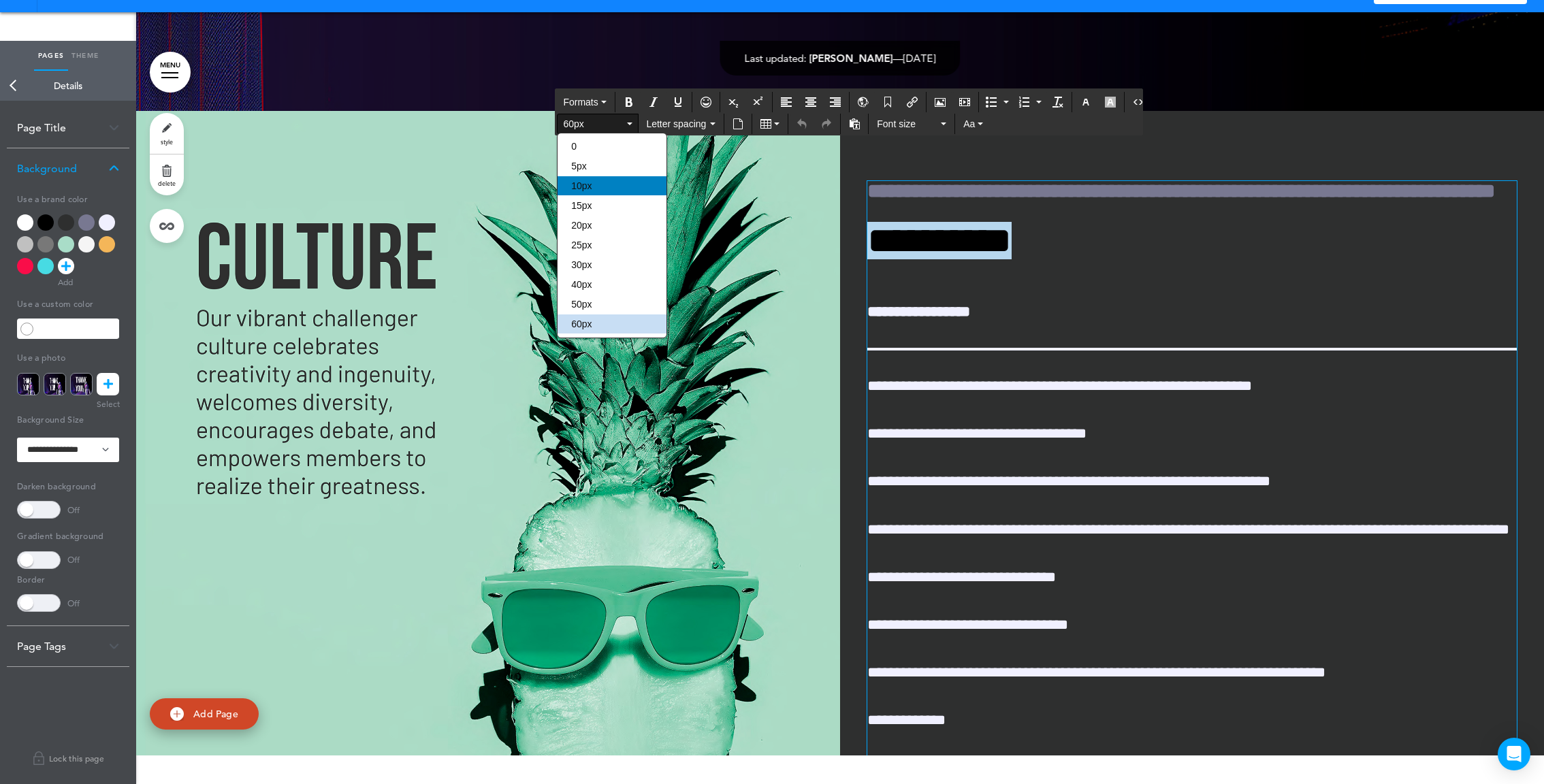
click at [597, 193] on div "10px" at bounding box center [612, 185] width 108 height 19
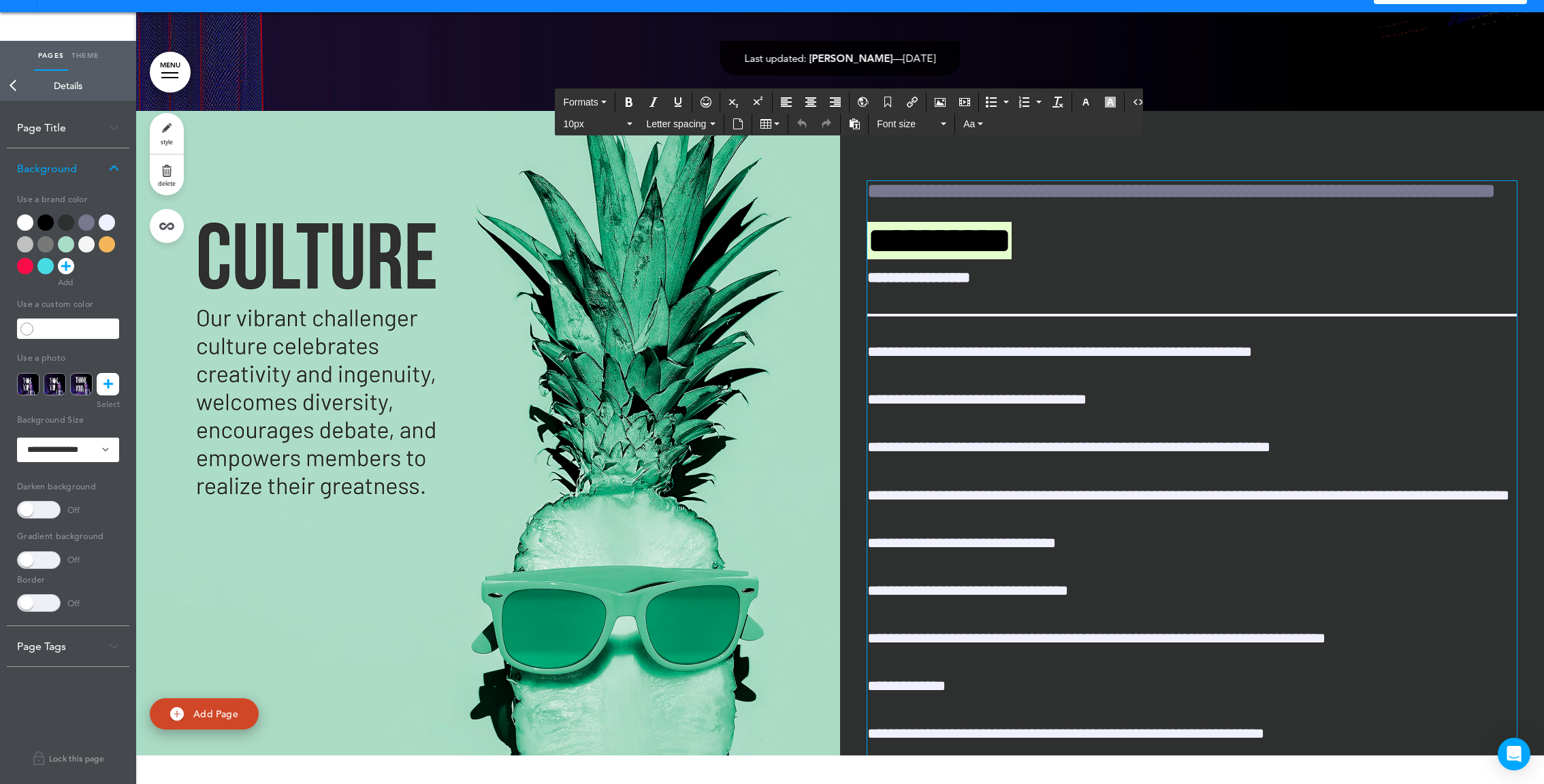
click at [1009, 256] on h1 "**********" at bounding box center [1192, 241] width 650 height 38
drag, startPoint x: 1030, startPoint y: 245, endPoint x: 869, endPoint y: 245, distance: 161.0
click at [870, 245] on h1 "**********" at bounding box center [1192, 241] width 650 height 38
click at [1046, 258] on h1 "**********" at bounding box center [1192, 241] width 650 height 38
drag, startPoint x: 1032, startPoint y: 248, endPoint x: 813, endPoint y: 248, distance: 219.0
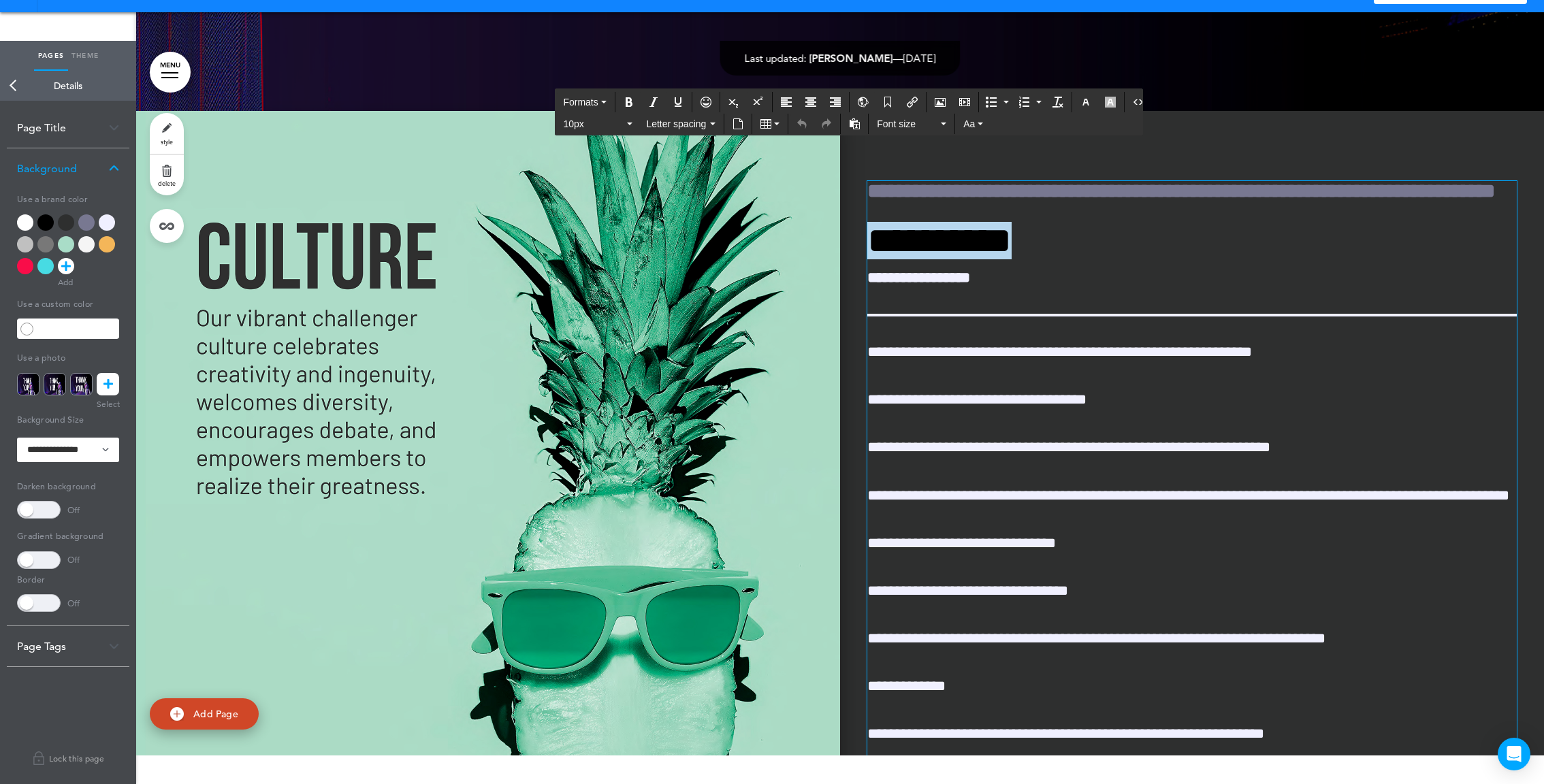
click at [813, 248] on div "**********" at bounding box center [840, 483] width 1408 height 743
click at [1011, 254] on h1 "**********" at bounding box center [1192, 241] width 650 height 38
drag, startPoint x: 1013, startPoint y: 244, endPoint x: 794, endPoint y: 247, distance: 219.0
click at [794, 247] on div "**********" at bounding box center [840, 483] width 1408 height 743
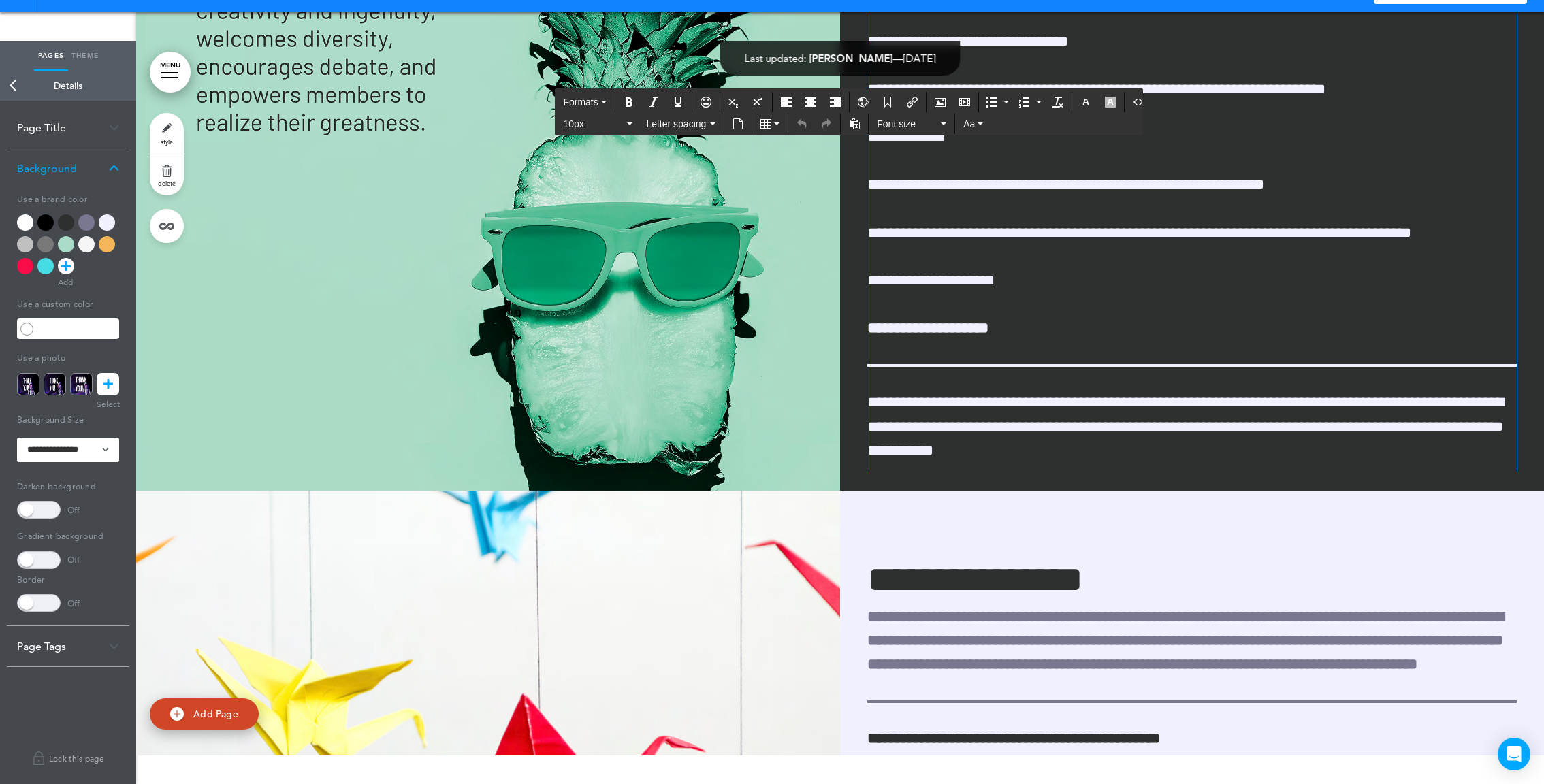
scroll to position [346, 0]
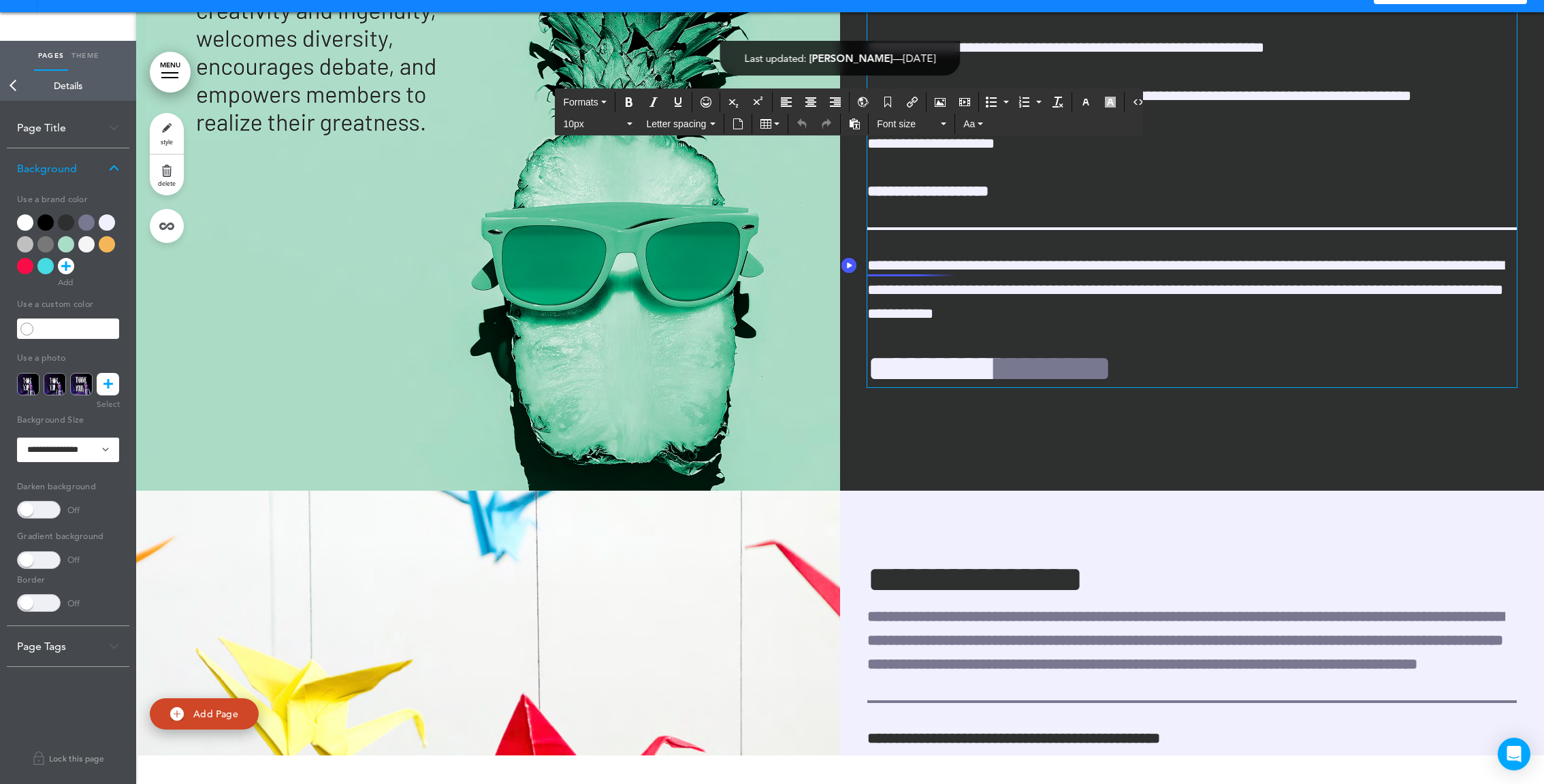
click at [867, 258] on span "**********" at bounding box center [1186, 278] width 637 height 87
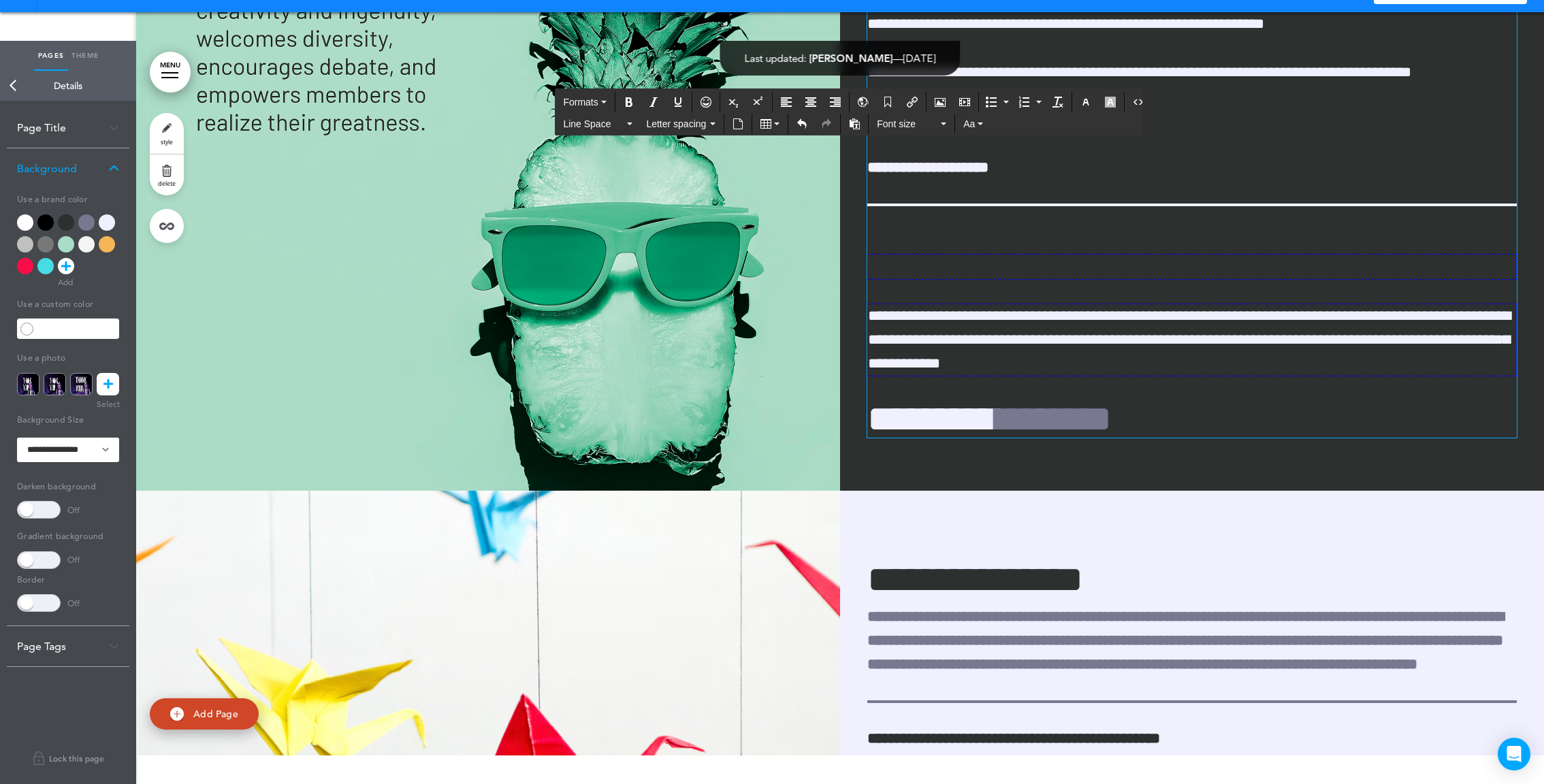
click at [890, 230] on p at bounding box center [1192, 219] width 650 height 24
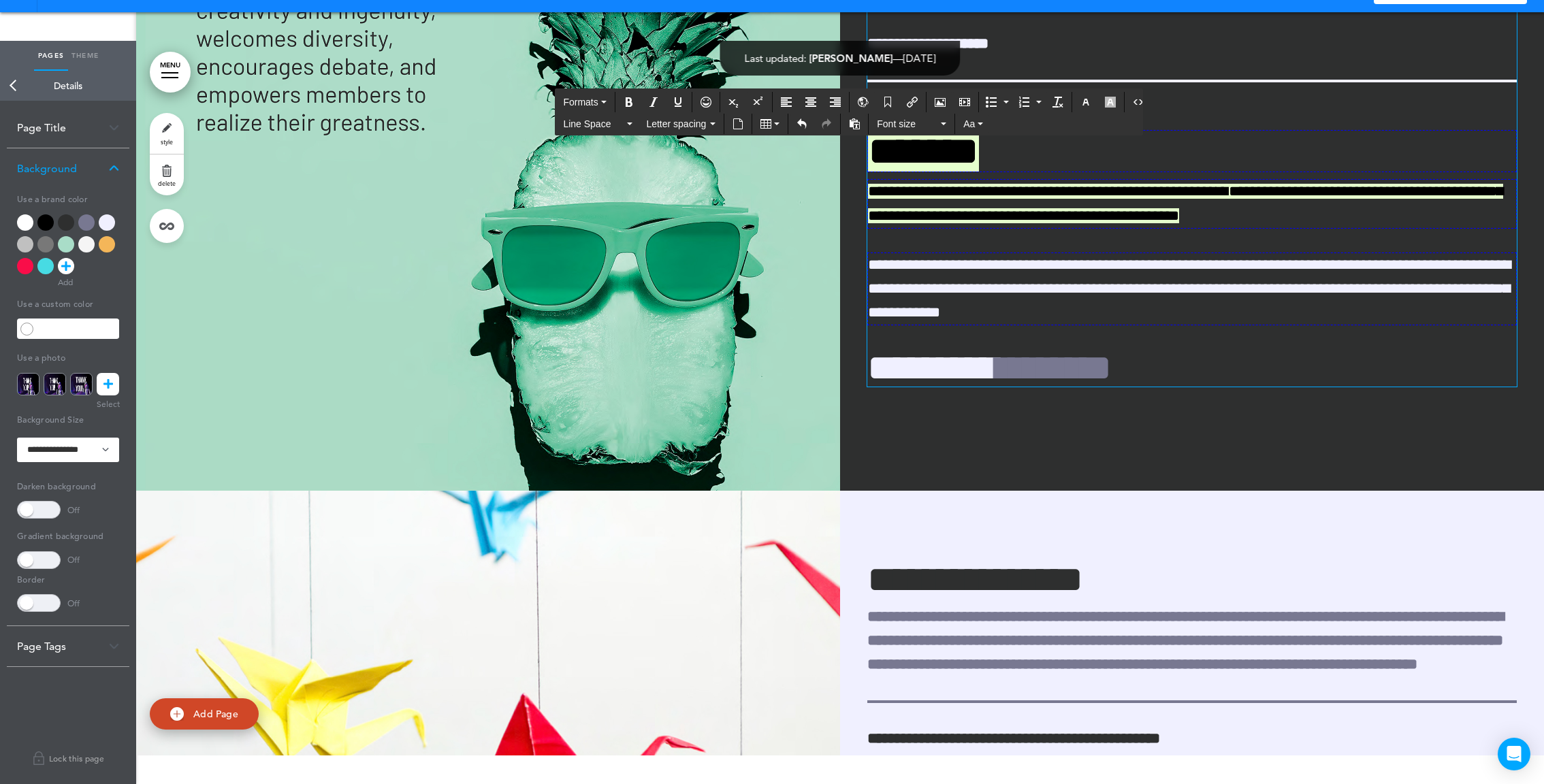
click at [1009, 311] on span "**********" at bounding box center [1190, 288] width 643 height 62
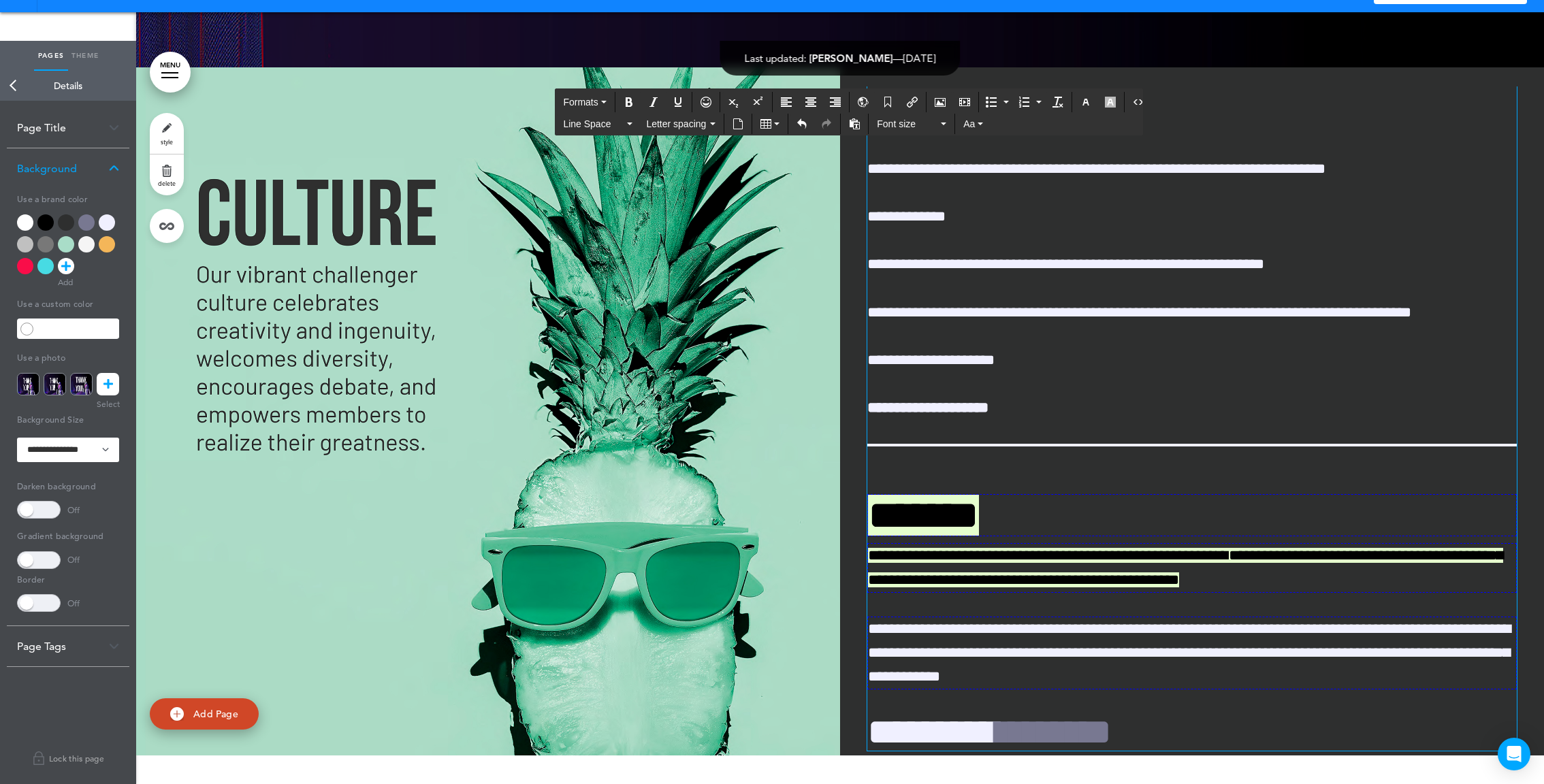
scroll to position [9132, 0]
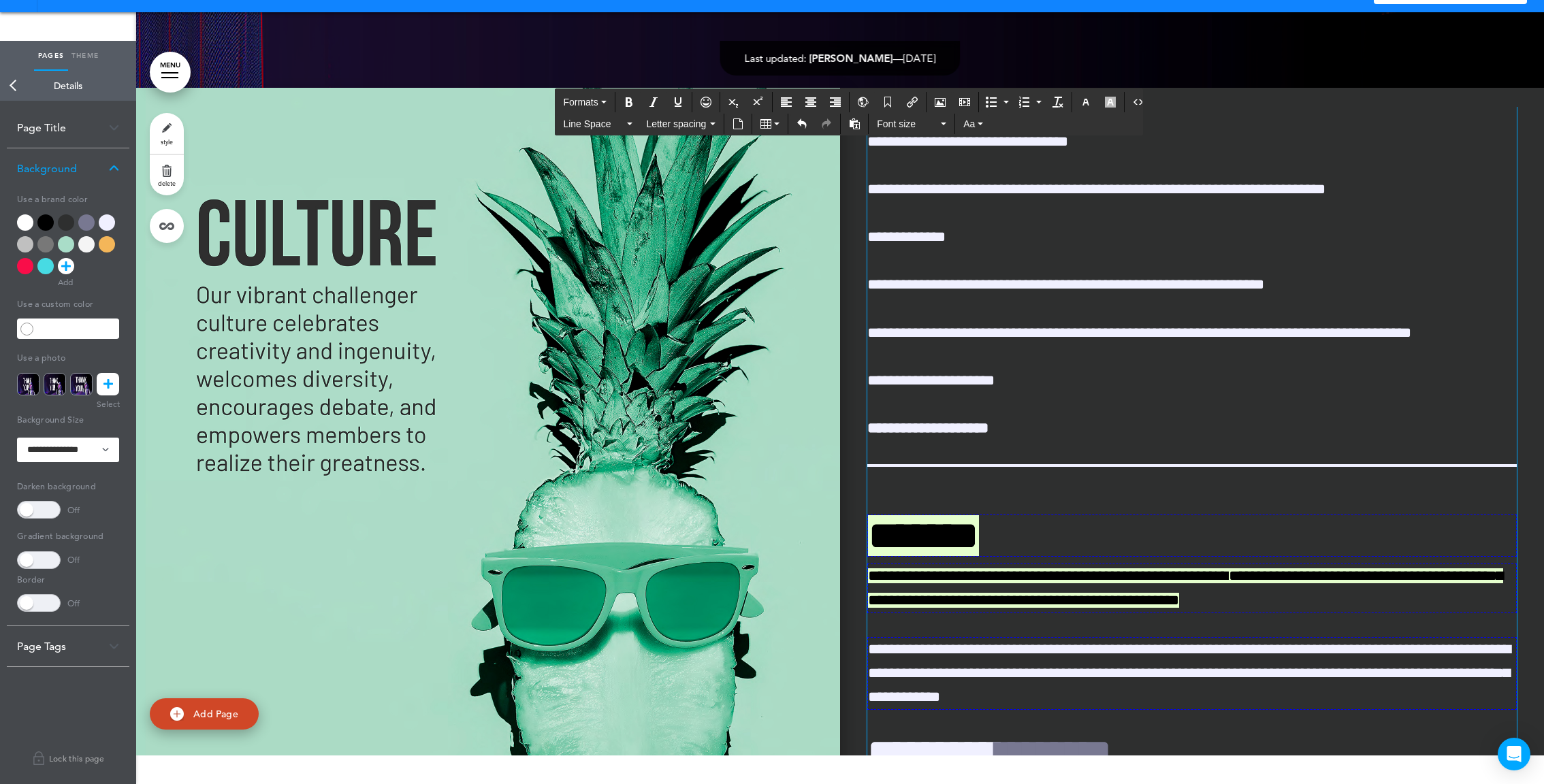
click at [590, 392] on img at bounding box center [487, 460] width 704 height 743
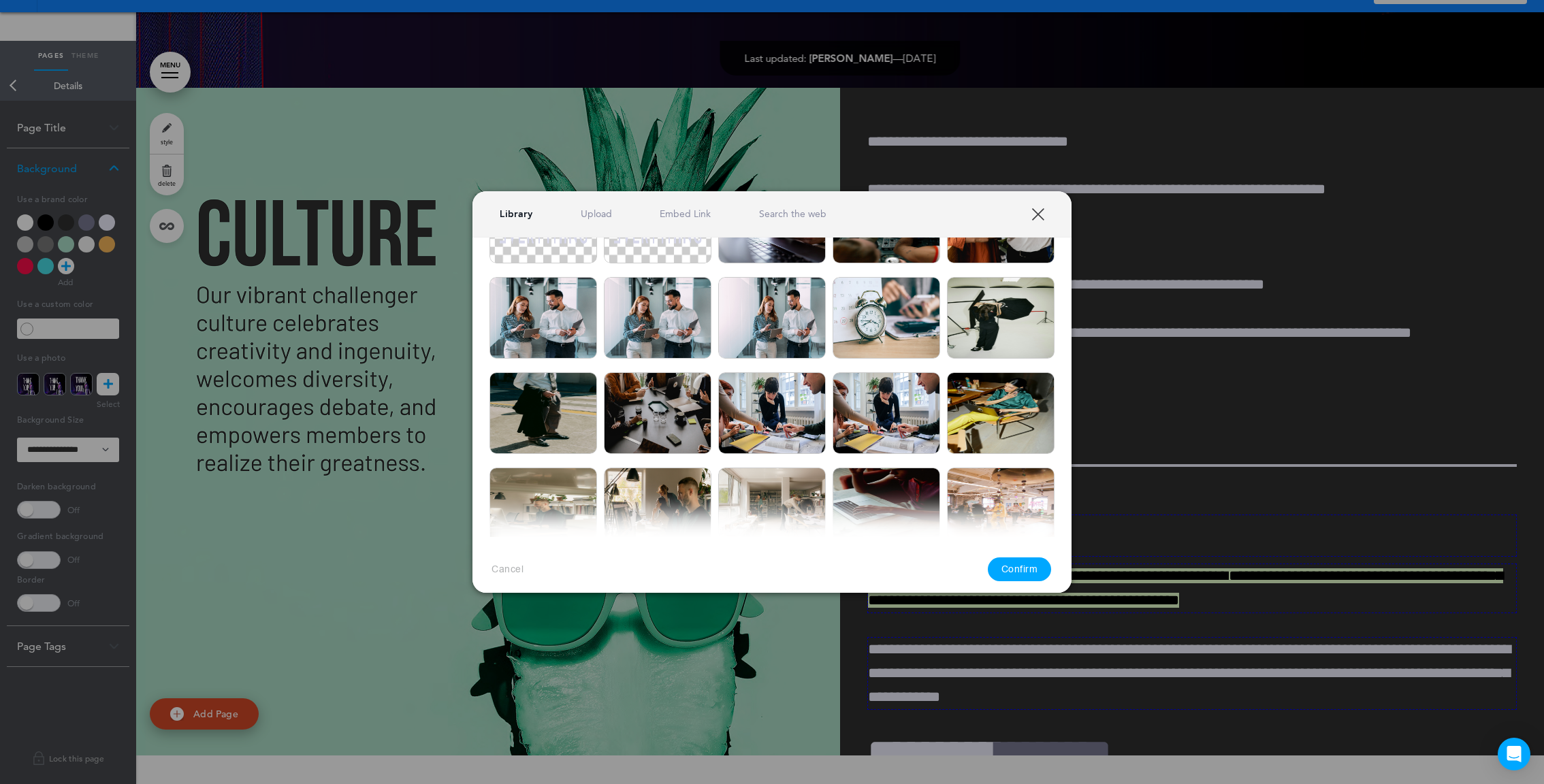
scroll to position [1090, 0]
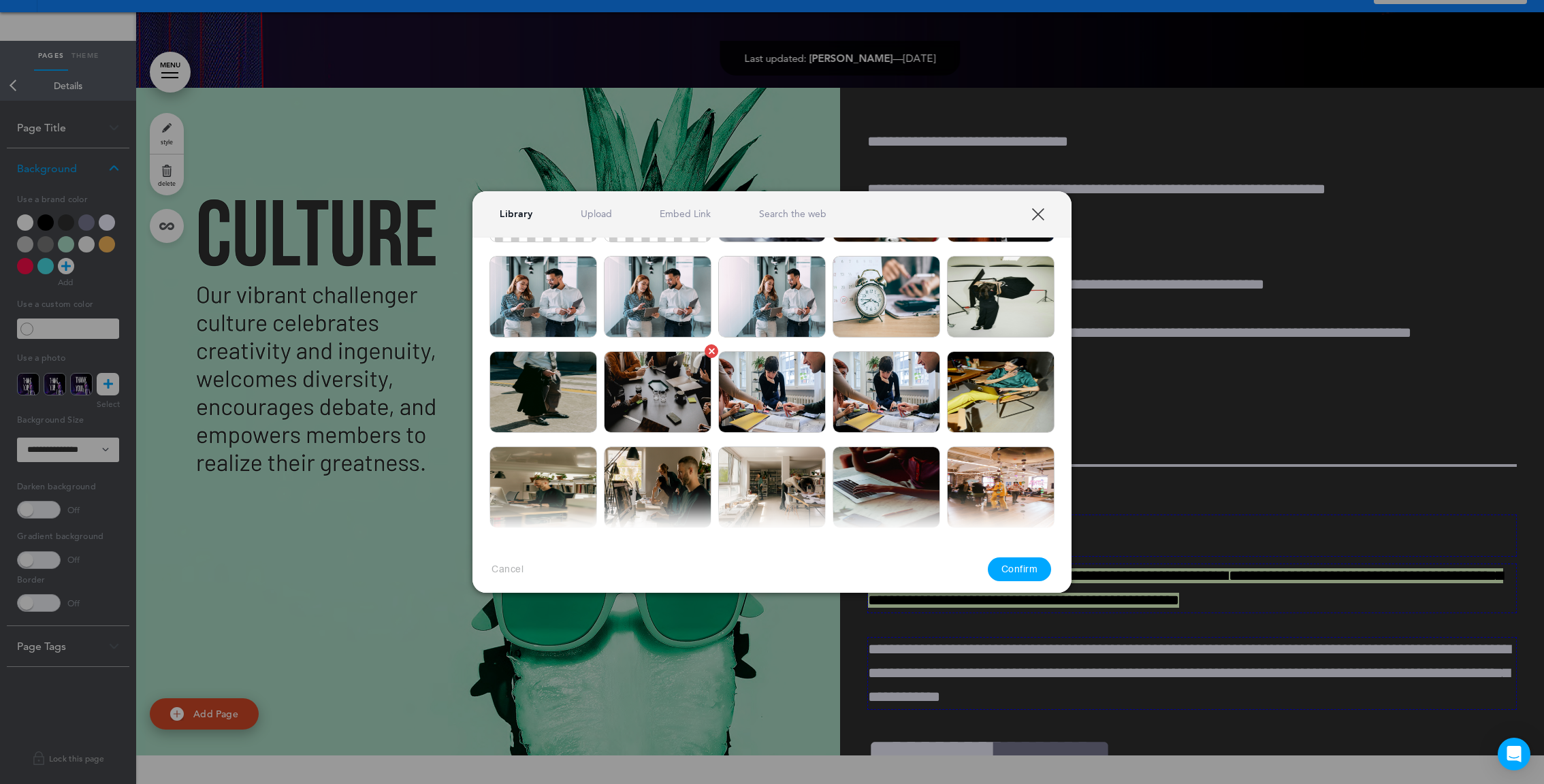
click at [682, 390] on img at bounding box center [657, 392] width 107 height 82
click at [1019, 571] on button "Confirm" at bounding box center [1019, 570] width 64 height 24
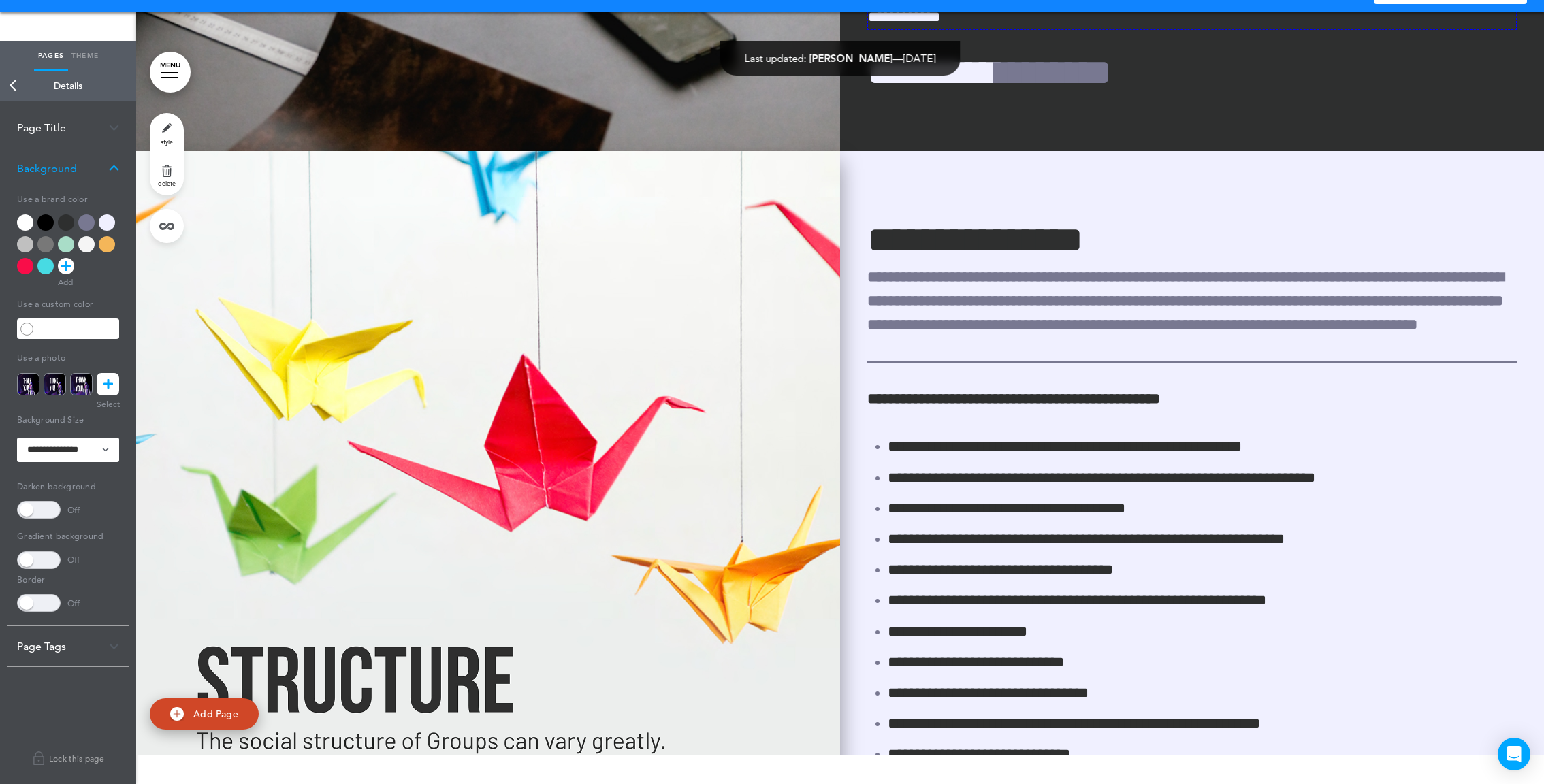
scroll to position [9827, 0]
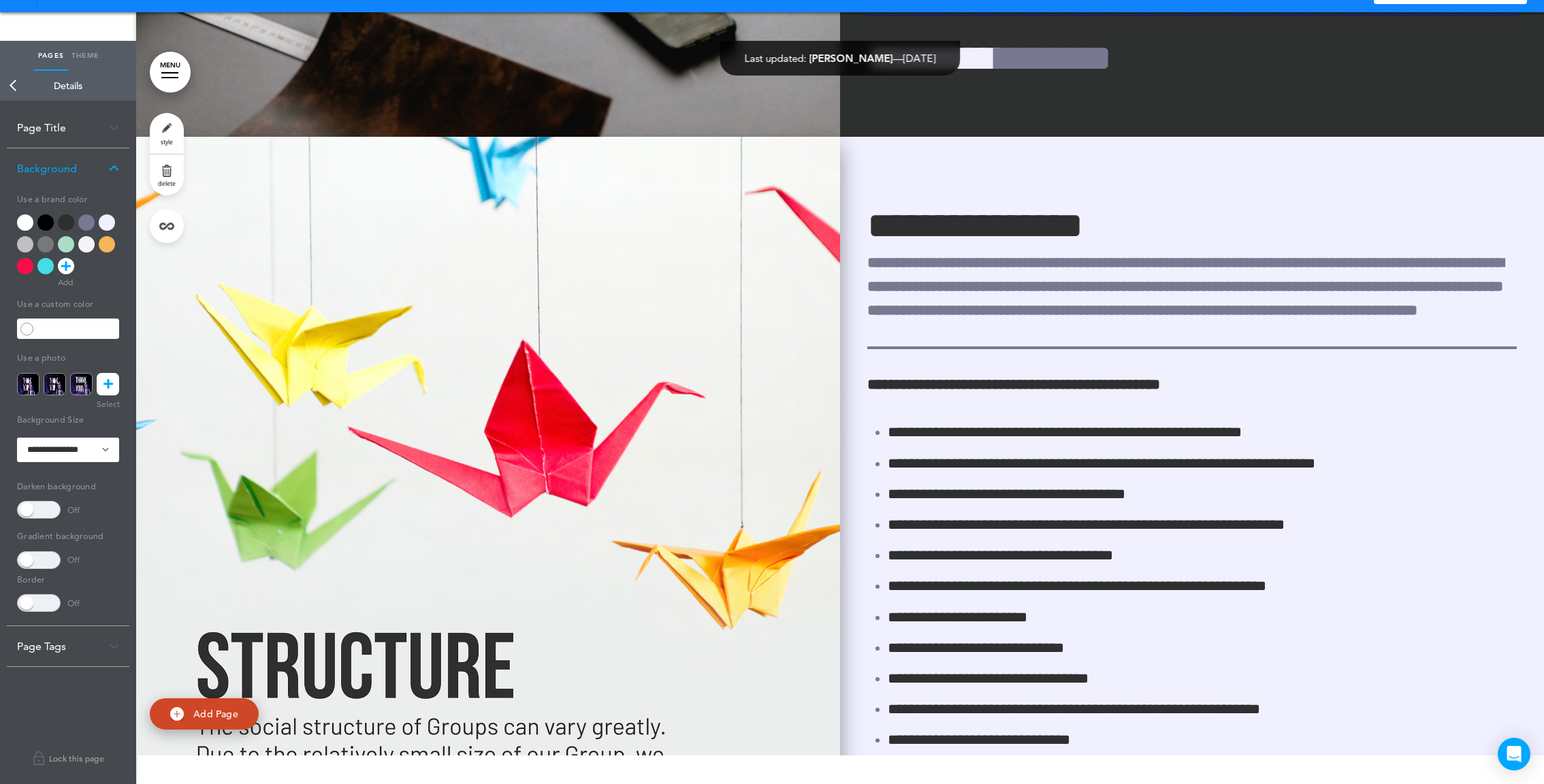
click at [767, 441] on img at bounding box center [487, 508] width 704 height 743
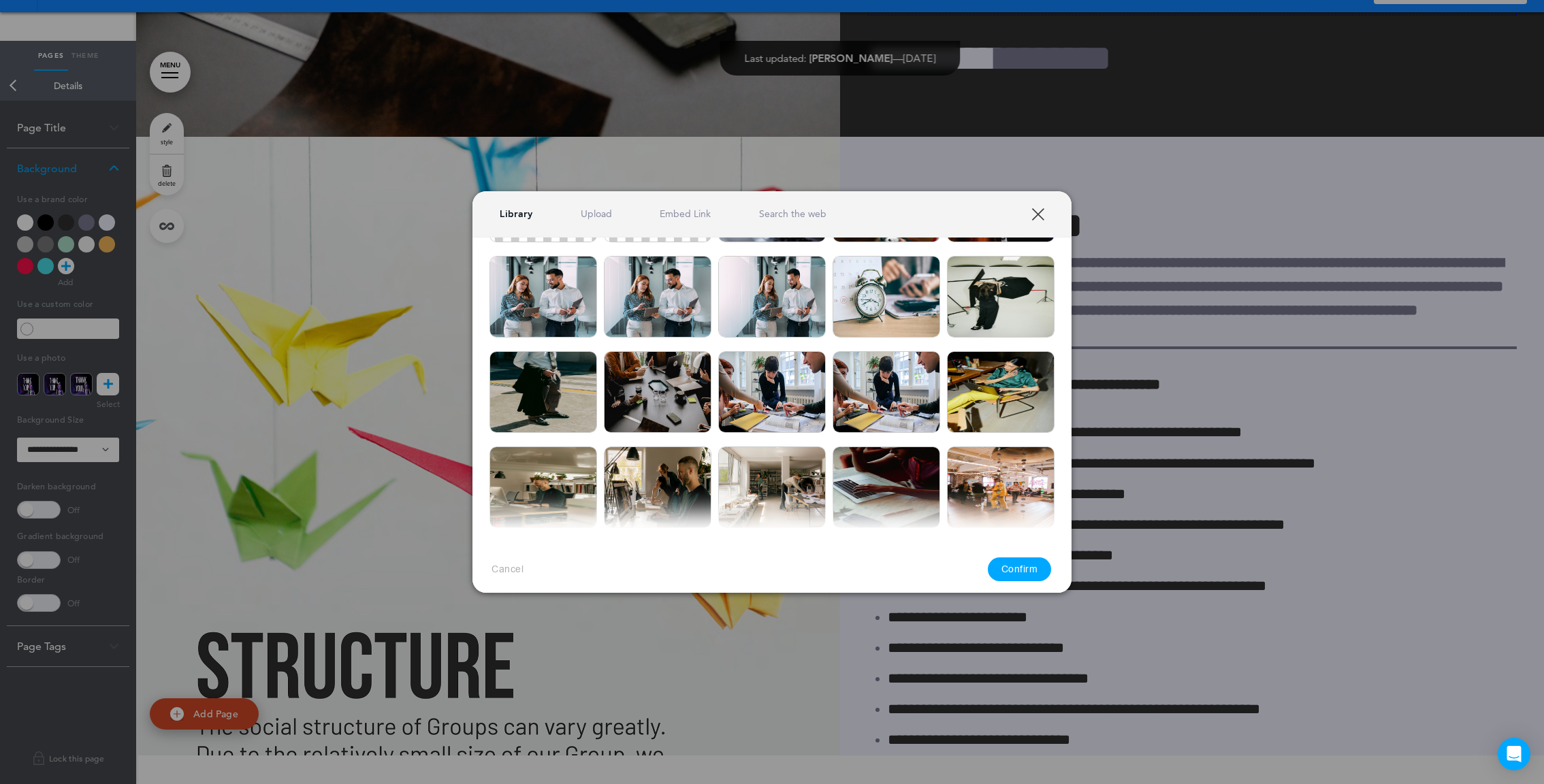
click at [1038, 210] on link "XXX" at bounding box center [1037, 214] width 13 height 13
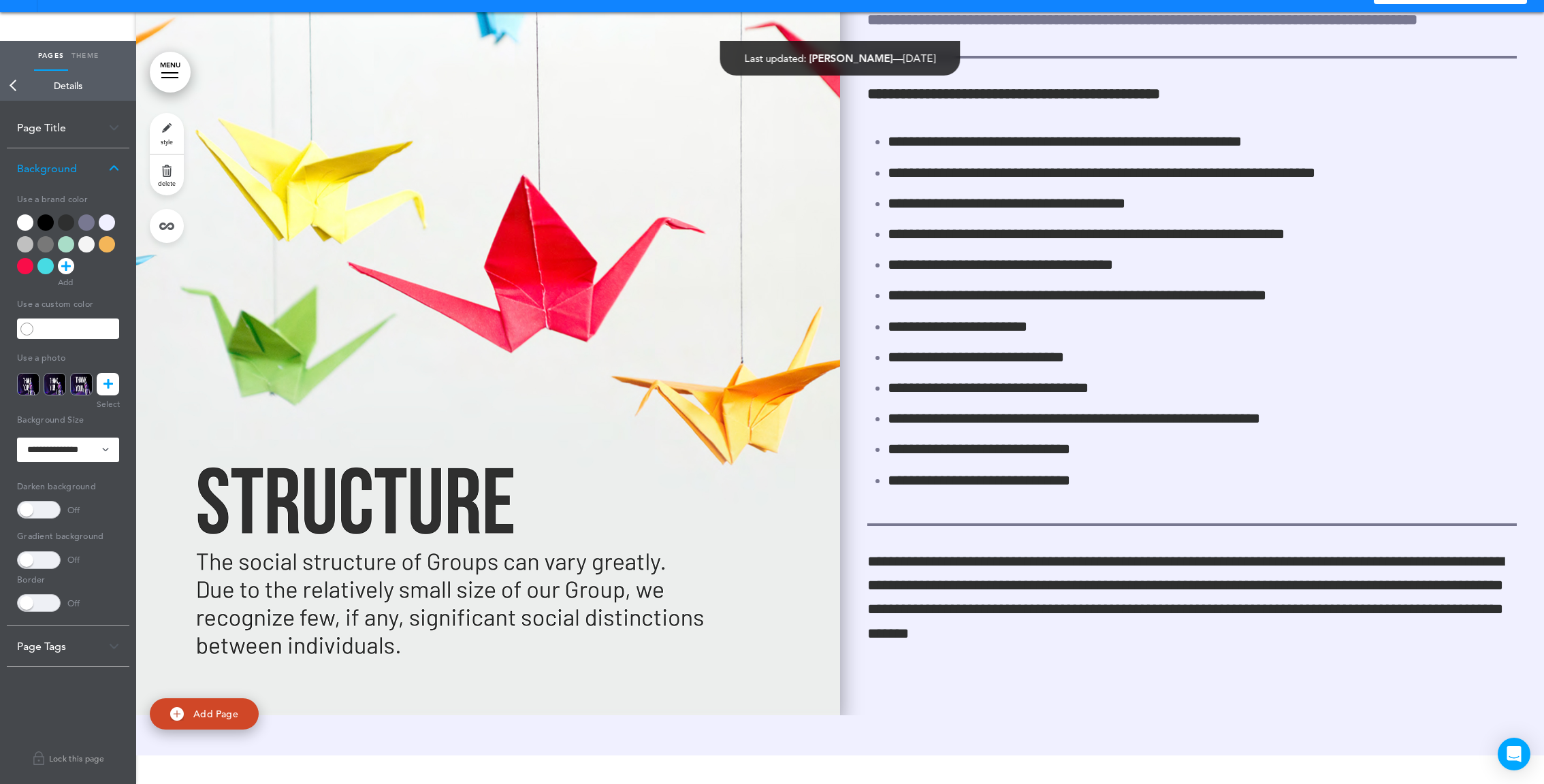
scroll to position [9994, 0]
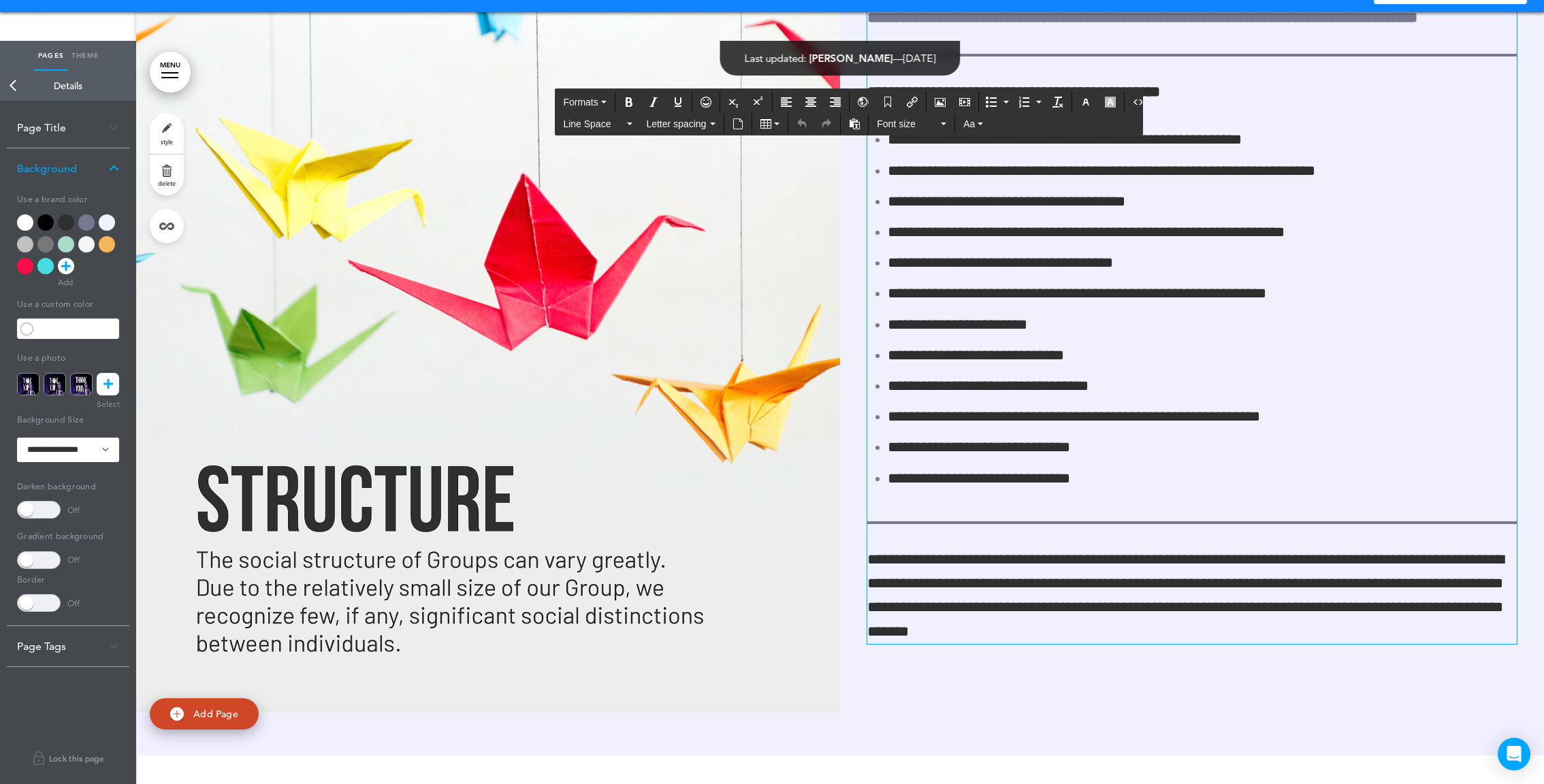
click at [876, 560] on p "**********" at bounding box center [1192, 584] width 650 height 120
click at [870, 560] on p "**********" at bounding box center [1192, 584] width 650 height 120
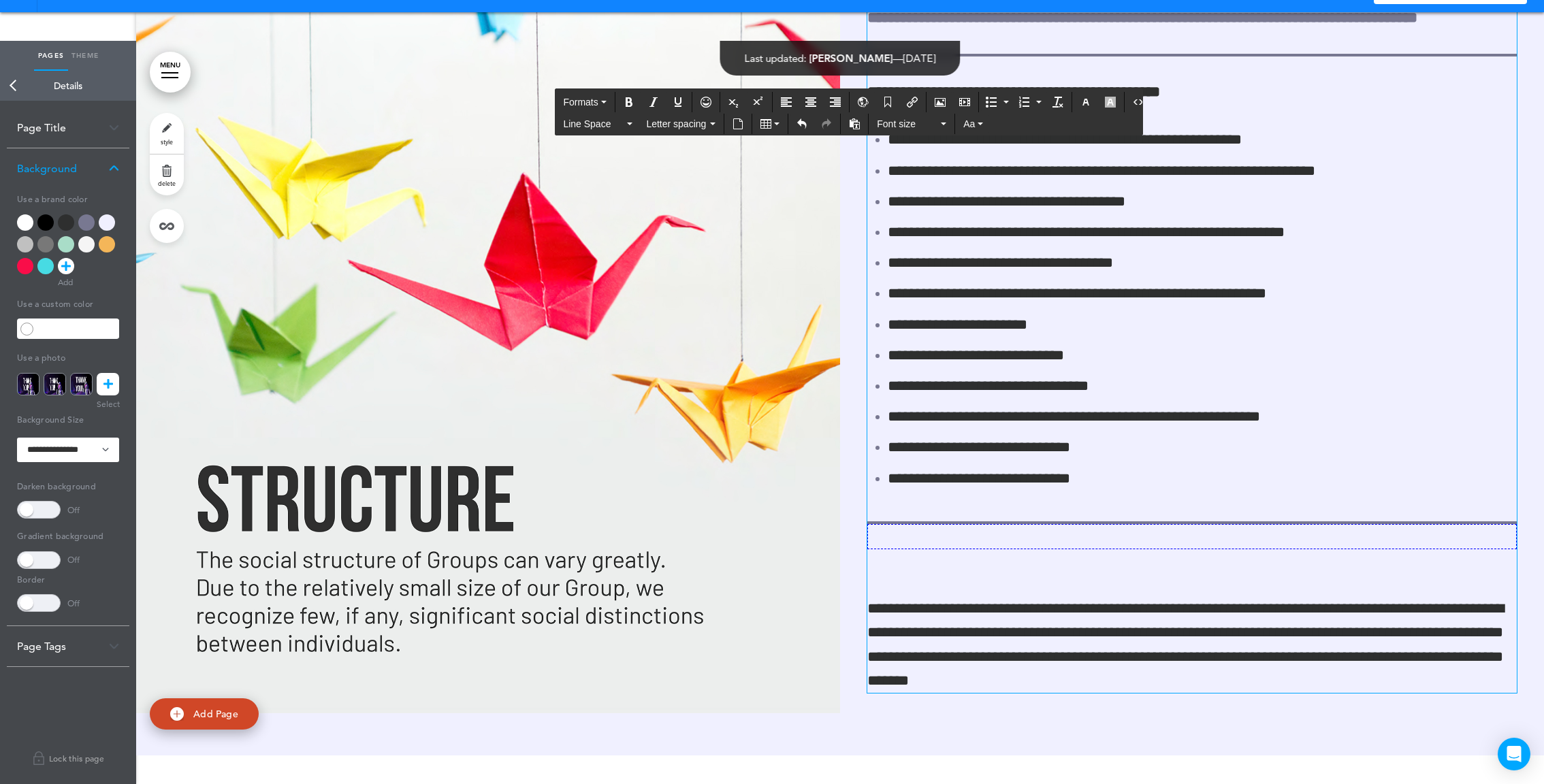
click at [896, 568] on div "**********" at bounding box center [1192, 304] width 650 height 779
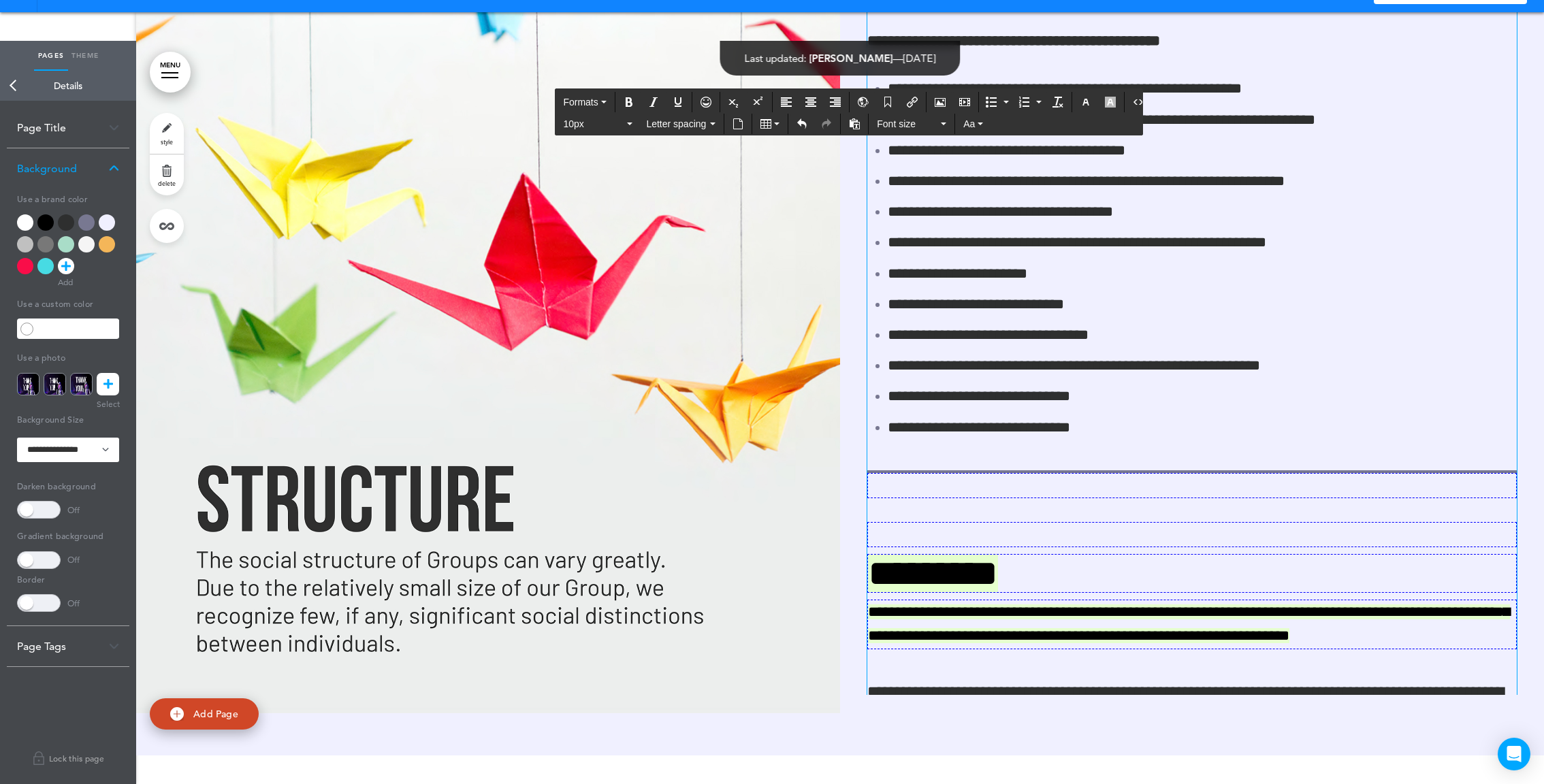
scroll to position [216, 0]
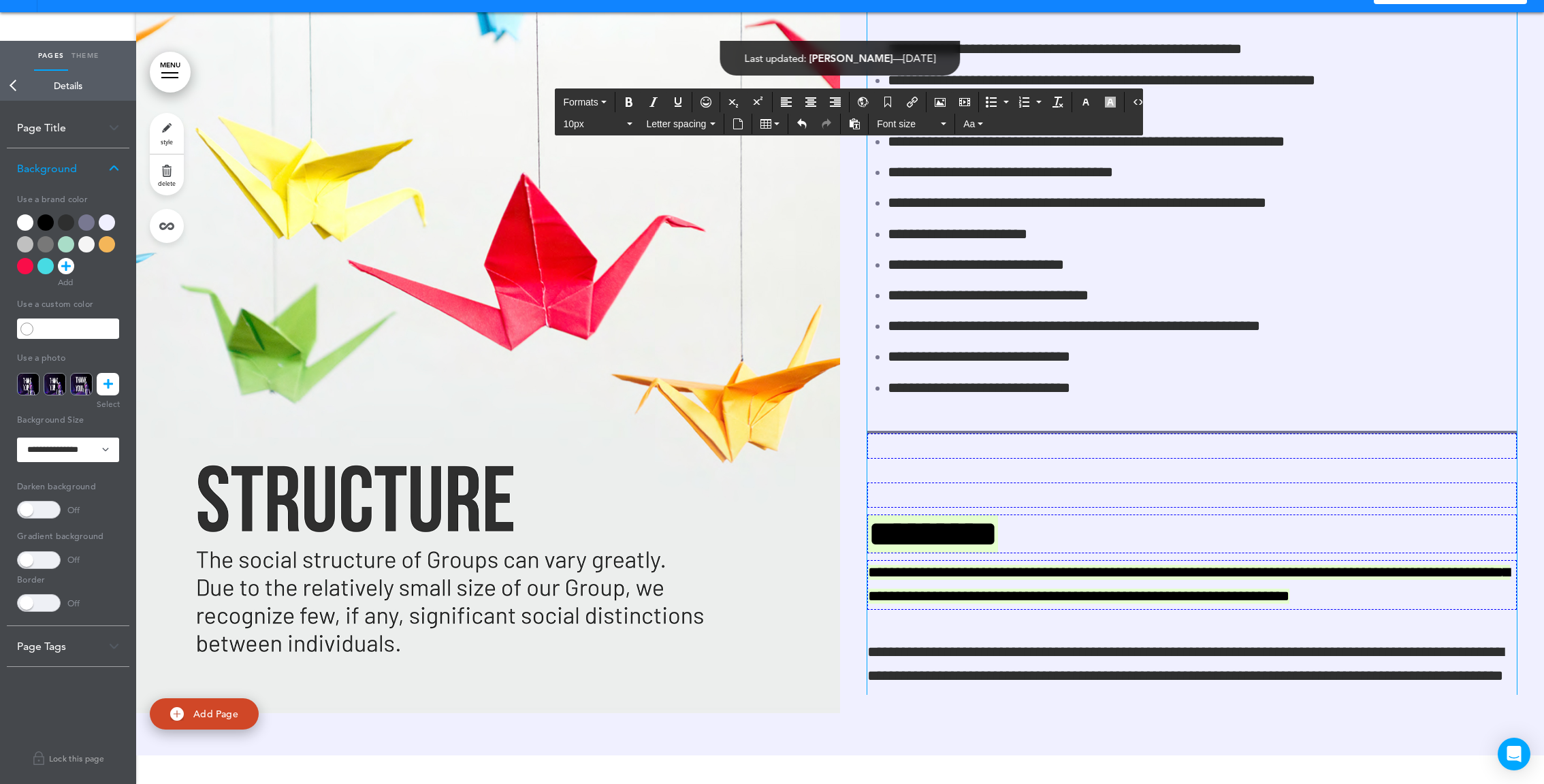
click at [895, 506] on p at bounding box center [1192, 496] width 650 height 26
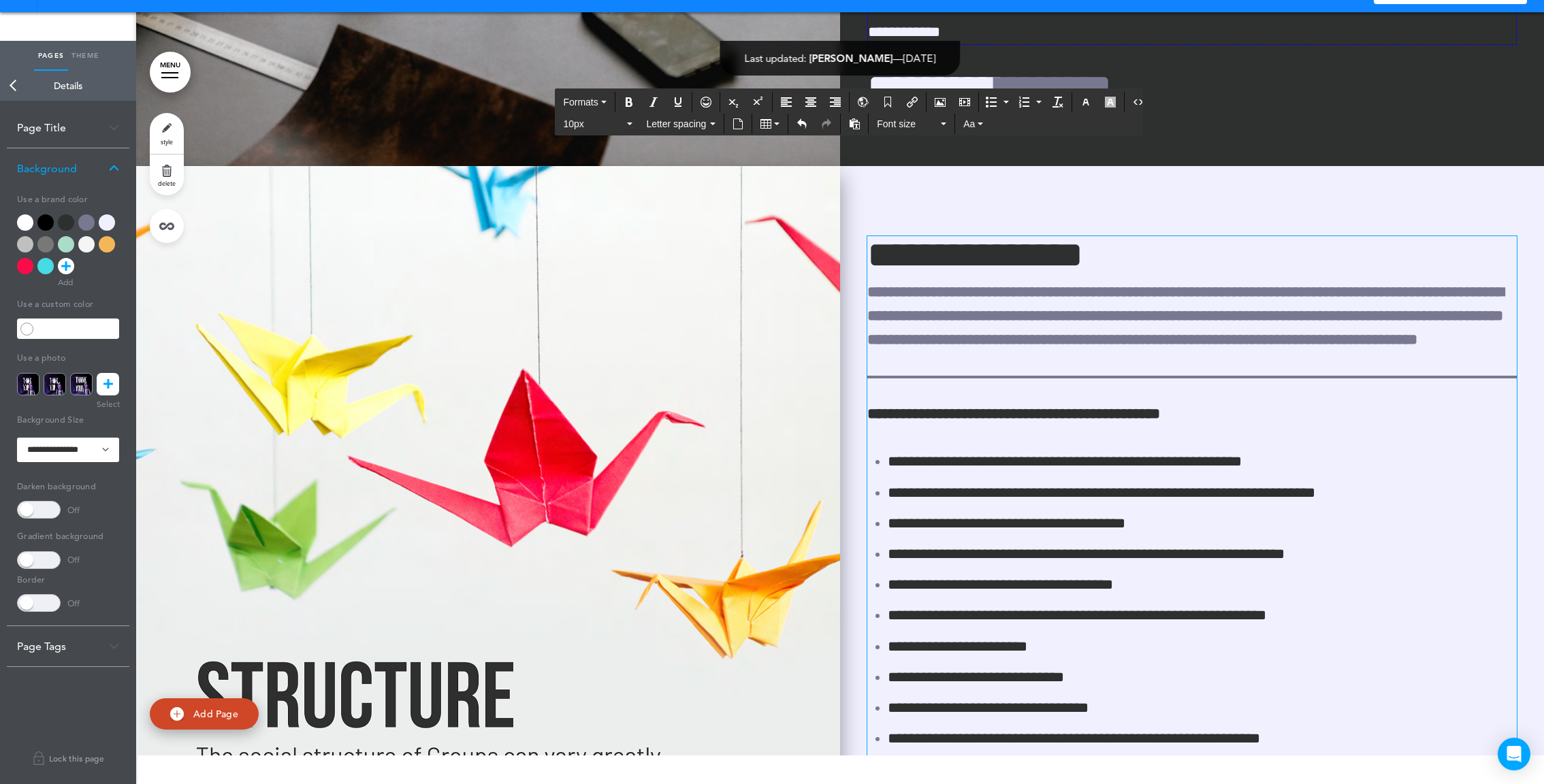
scroll to position [9784, 0]
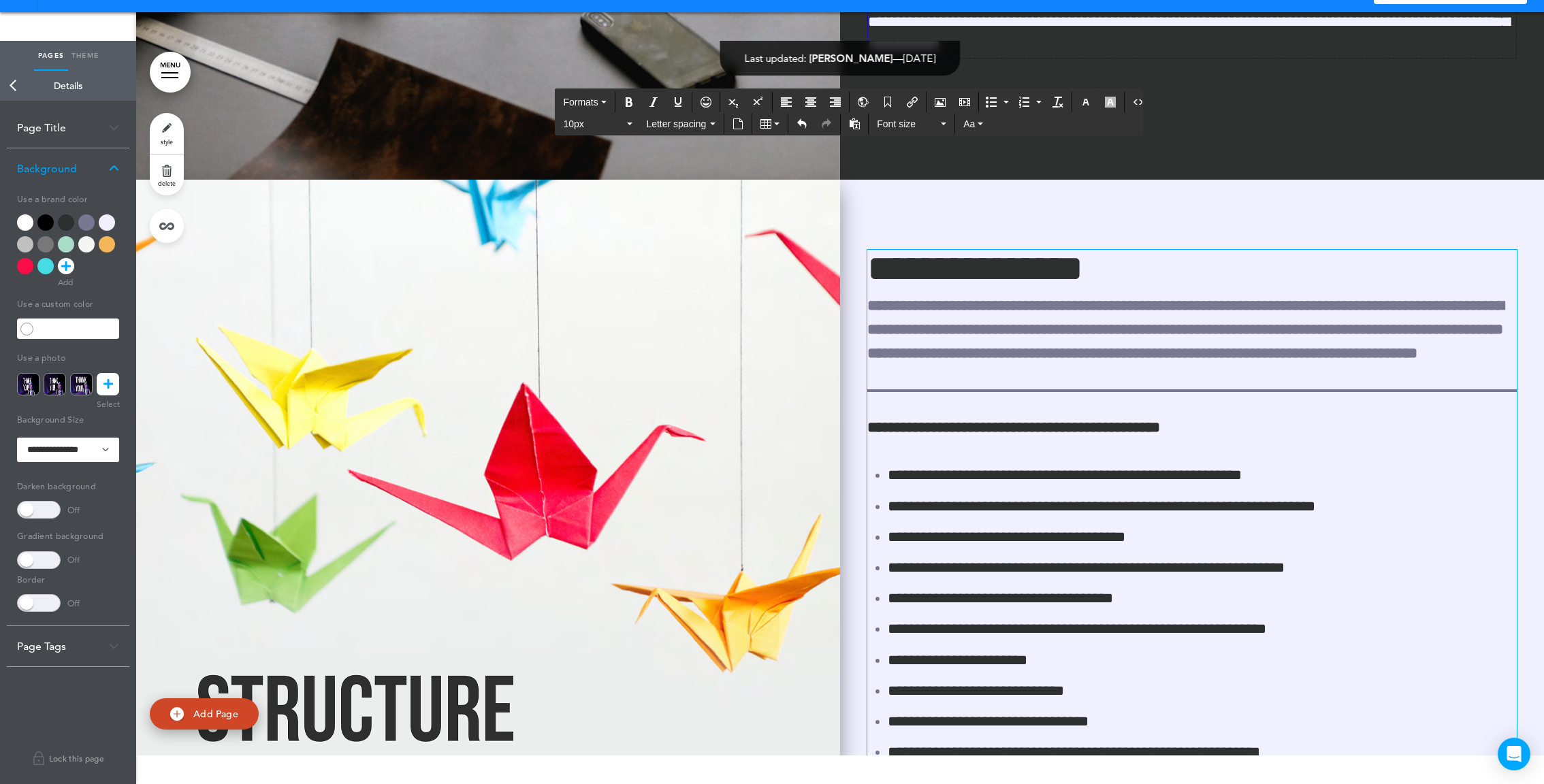
click at [710, 434] on img at bounding box center [487, 551] width 704 height 743
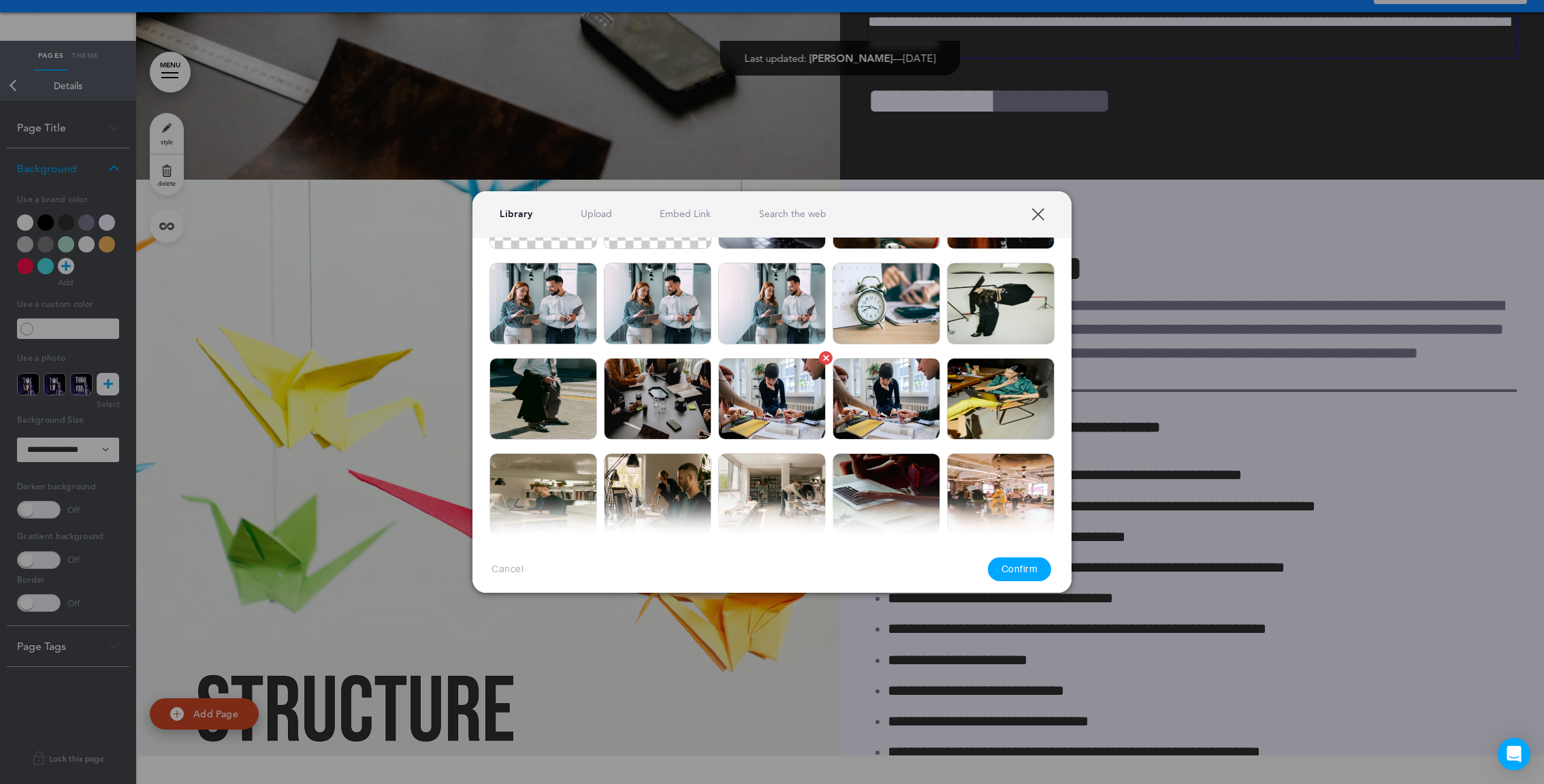
scroll to position [1087, 0]
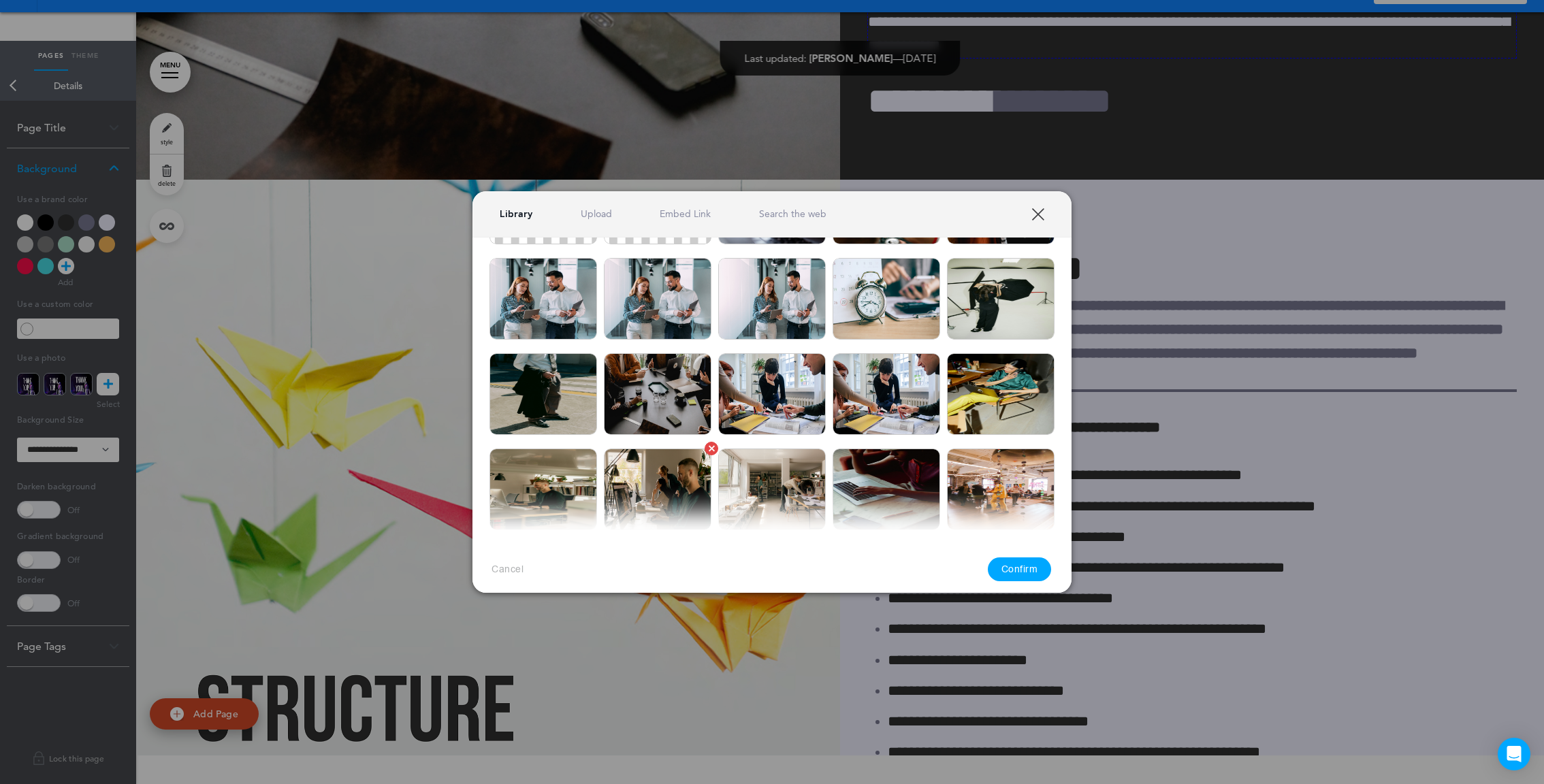
click at [681, 460] on img at bounding box center [657, 489] width 107 height 82
click at [1025, 562] on button "Confirm" at bounding box center [1019, 570] width 64 height 24
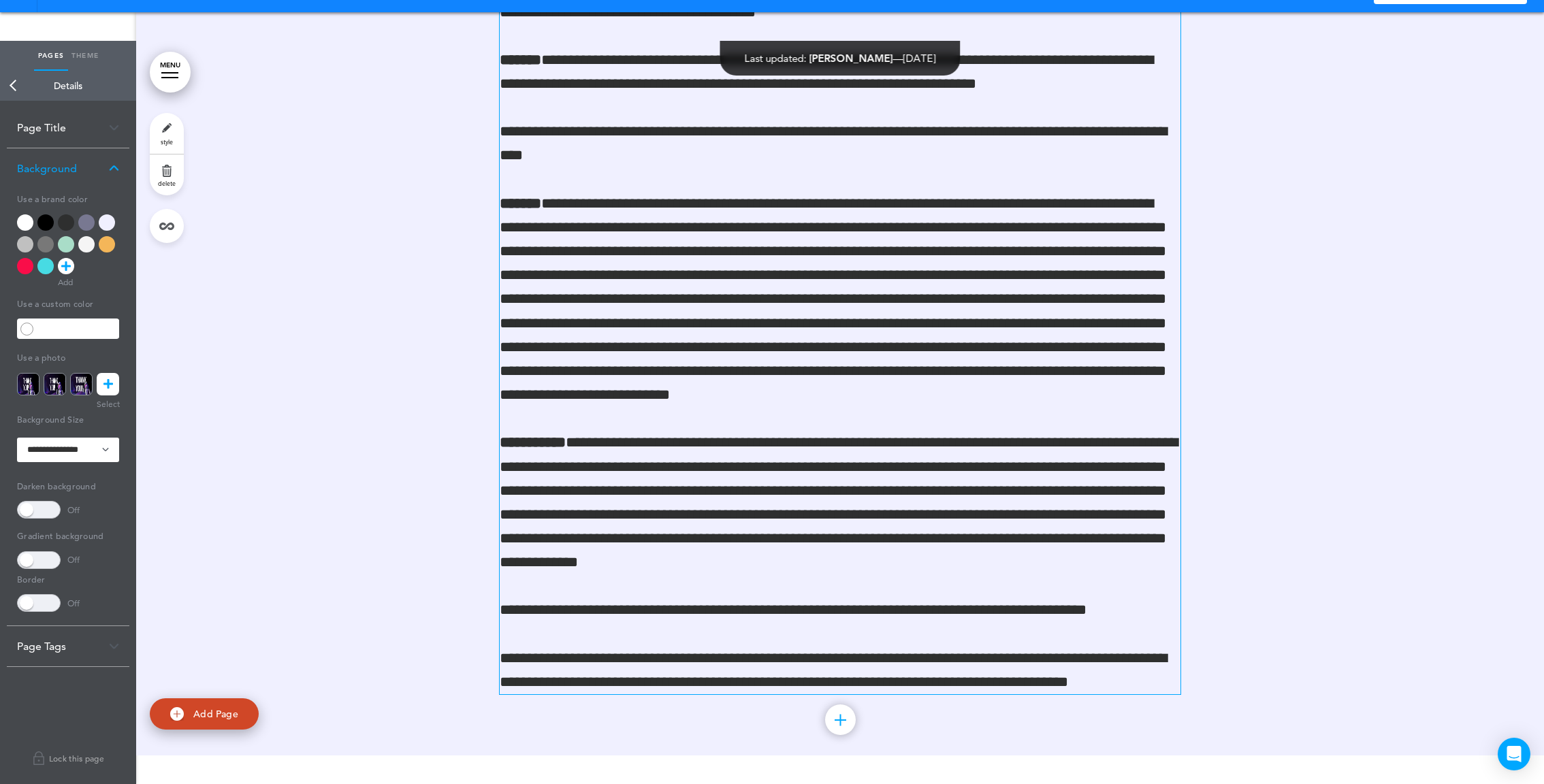
scroll to position [11847, 0]
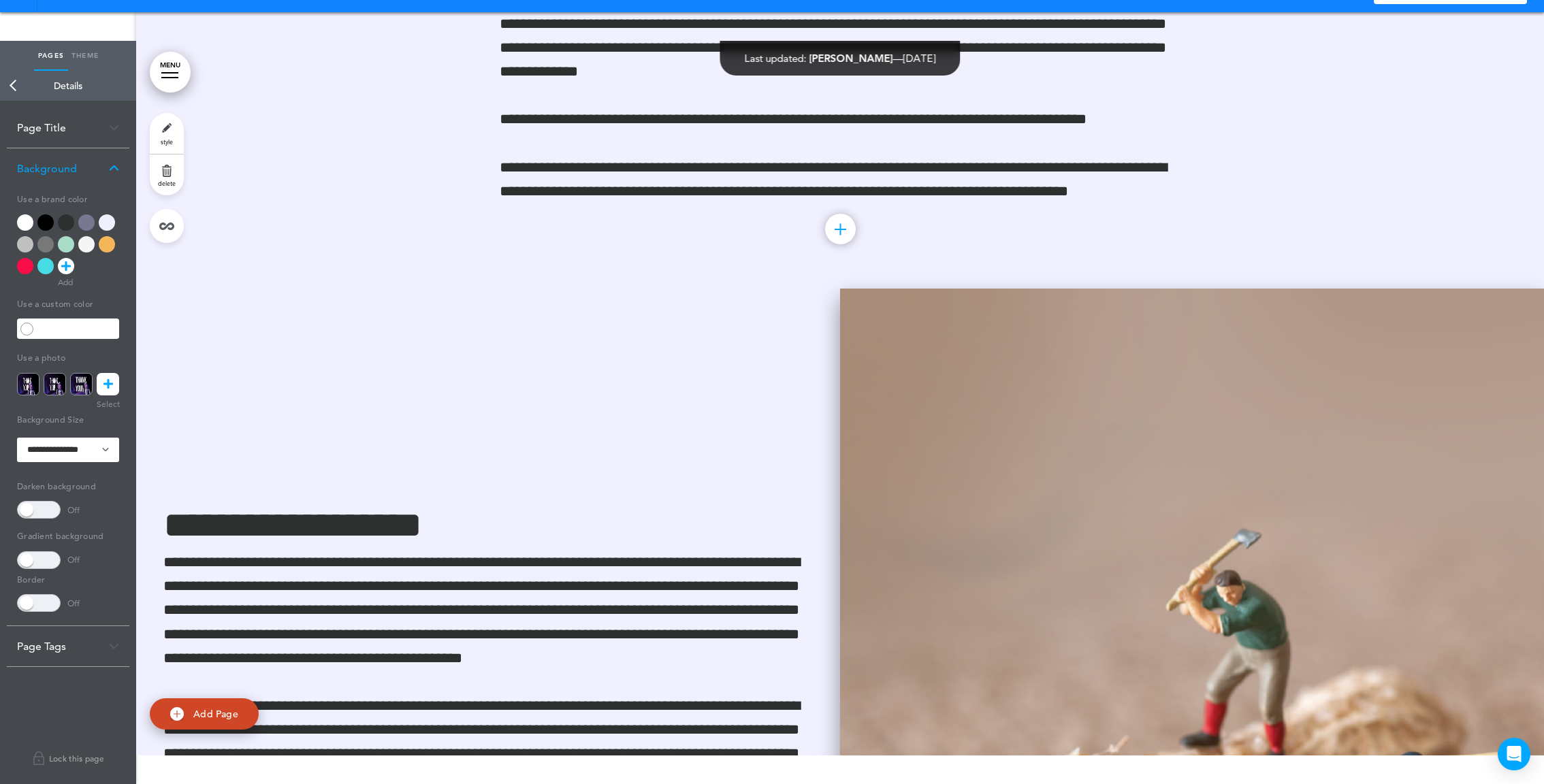
click at [907, 408] on img at bounding box center [1192, 660] width 704 height 743
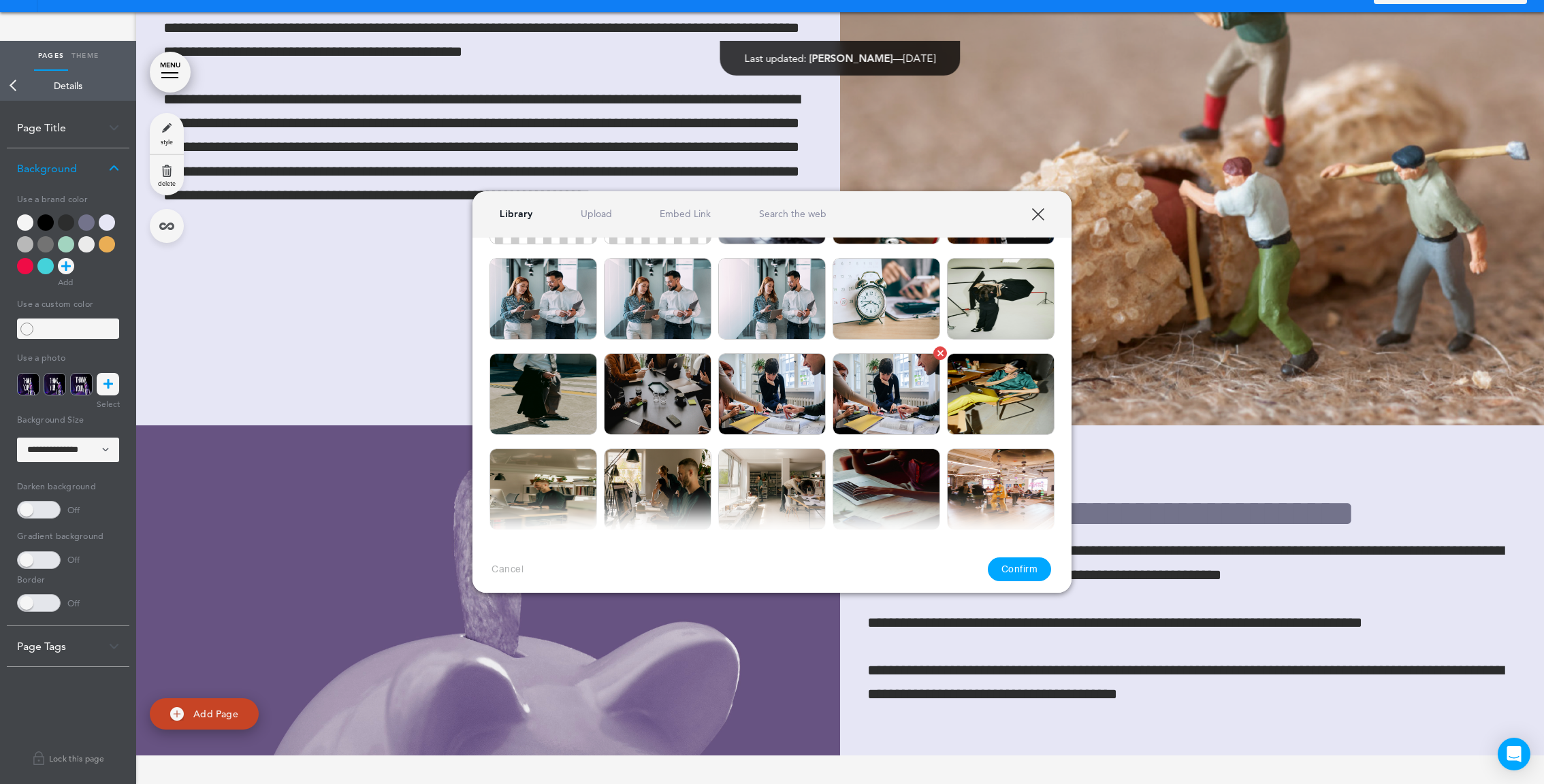
click at [917, 368] on img at bounding box center [886, 394] width 107 height 82
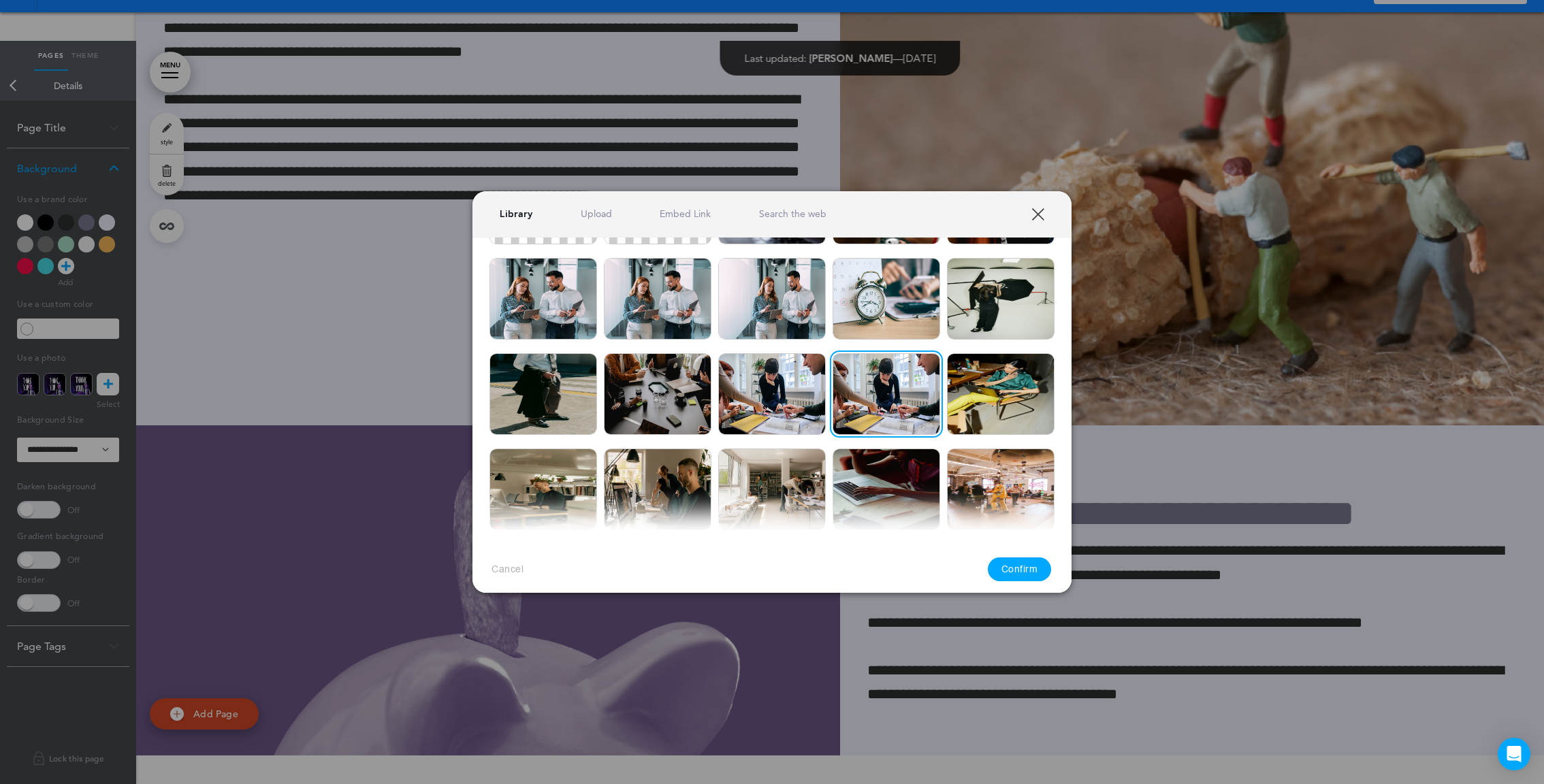
click at [1011, 565] on button "Confirm" at bounding box center [1019, 570] width 64 height 24
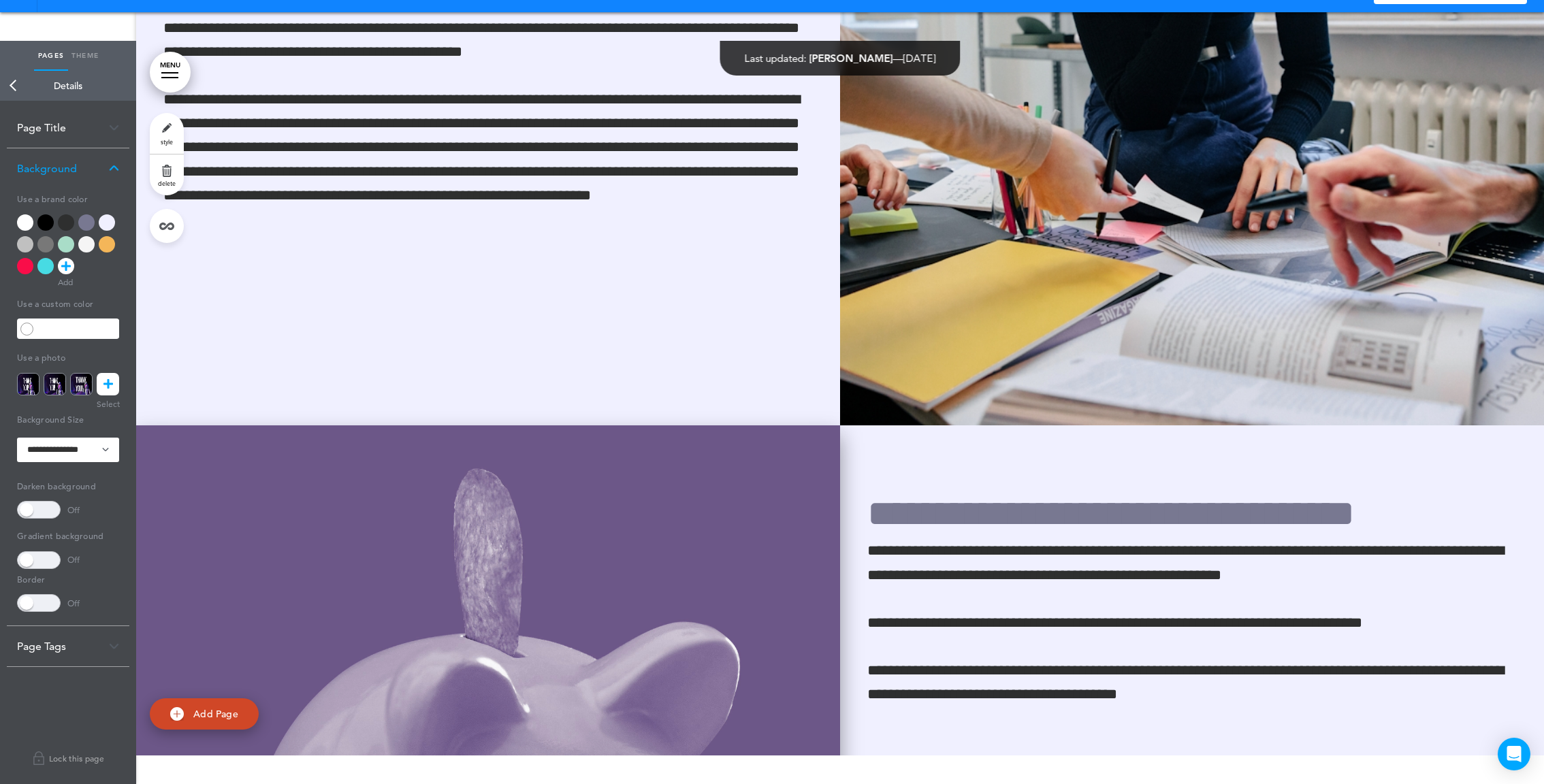
click at [701, 473] on img at bounding box center [487, 798] width 704 height 743
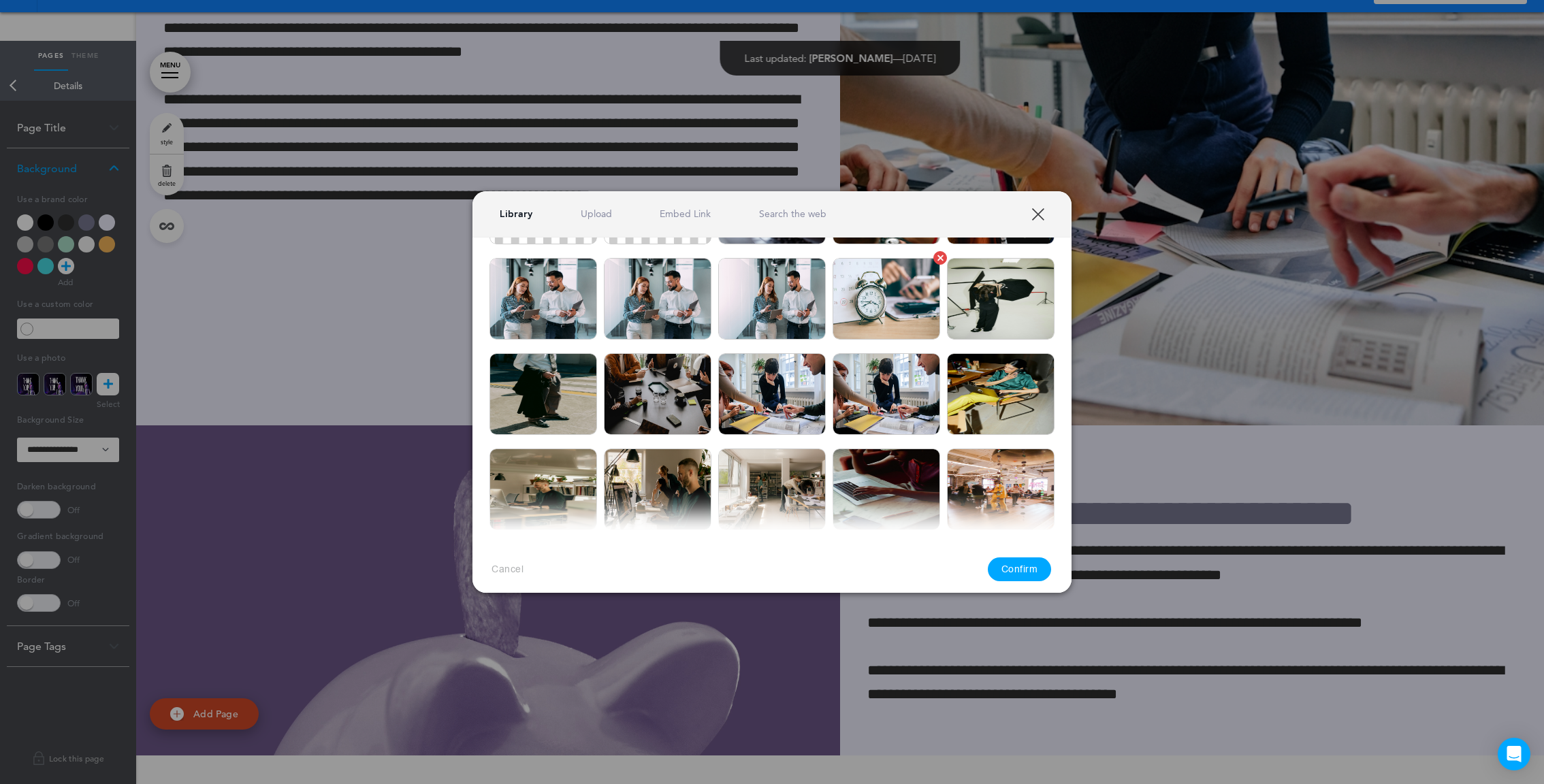
click at [875, 283] on img at bounding box center [886, 299] width 107 height 82
click at [1019, 558] on button "Confirm" at bounding box center [1019, 570] width 64 height 24
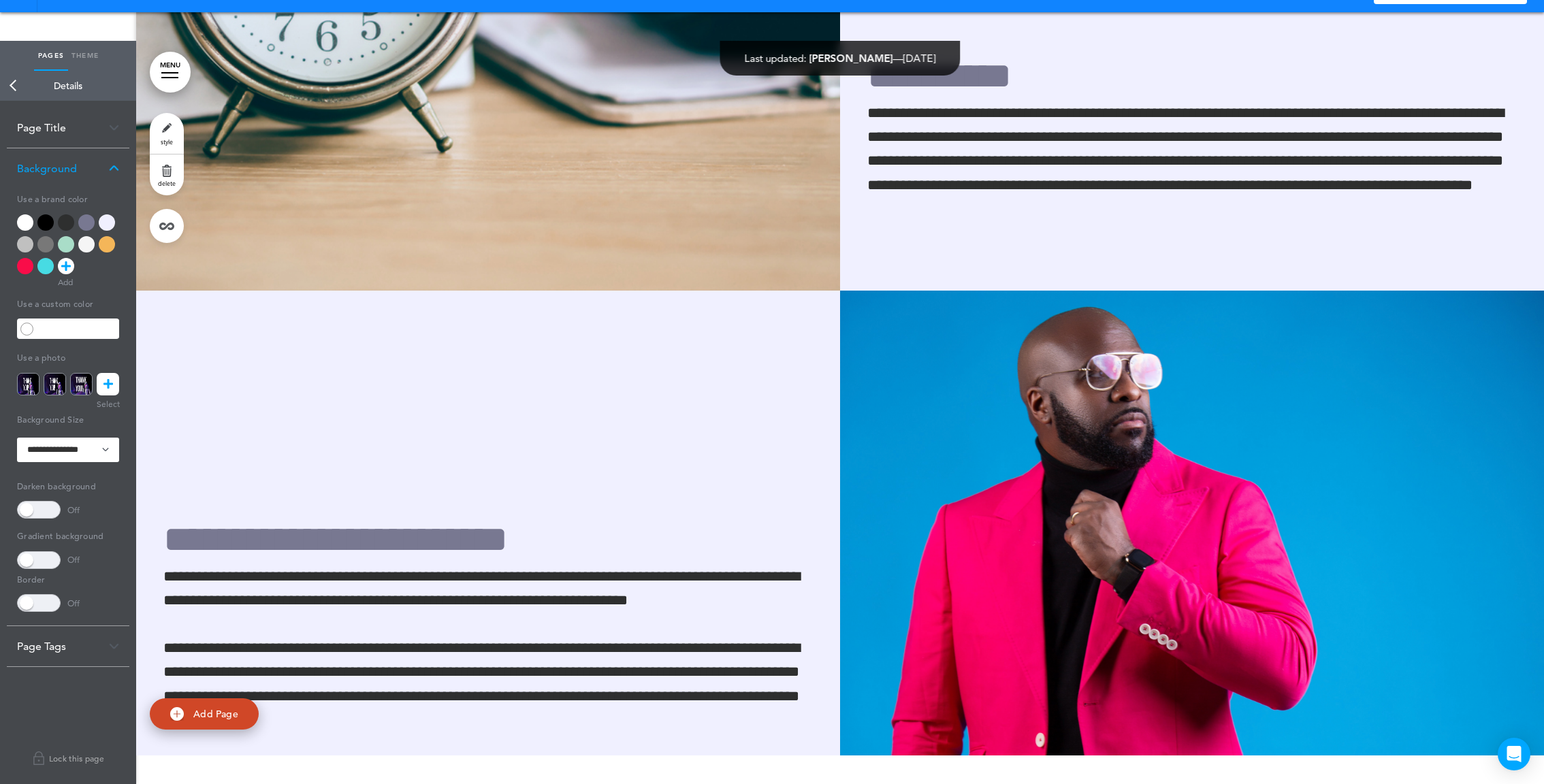
scroll to position [13566, 0]
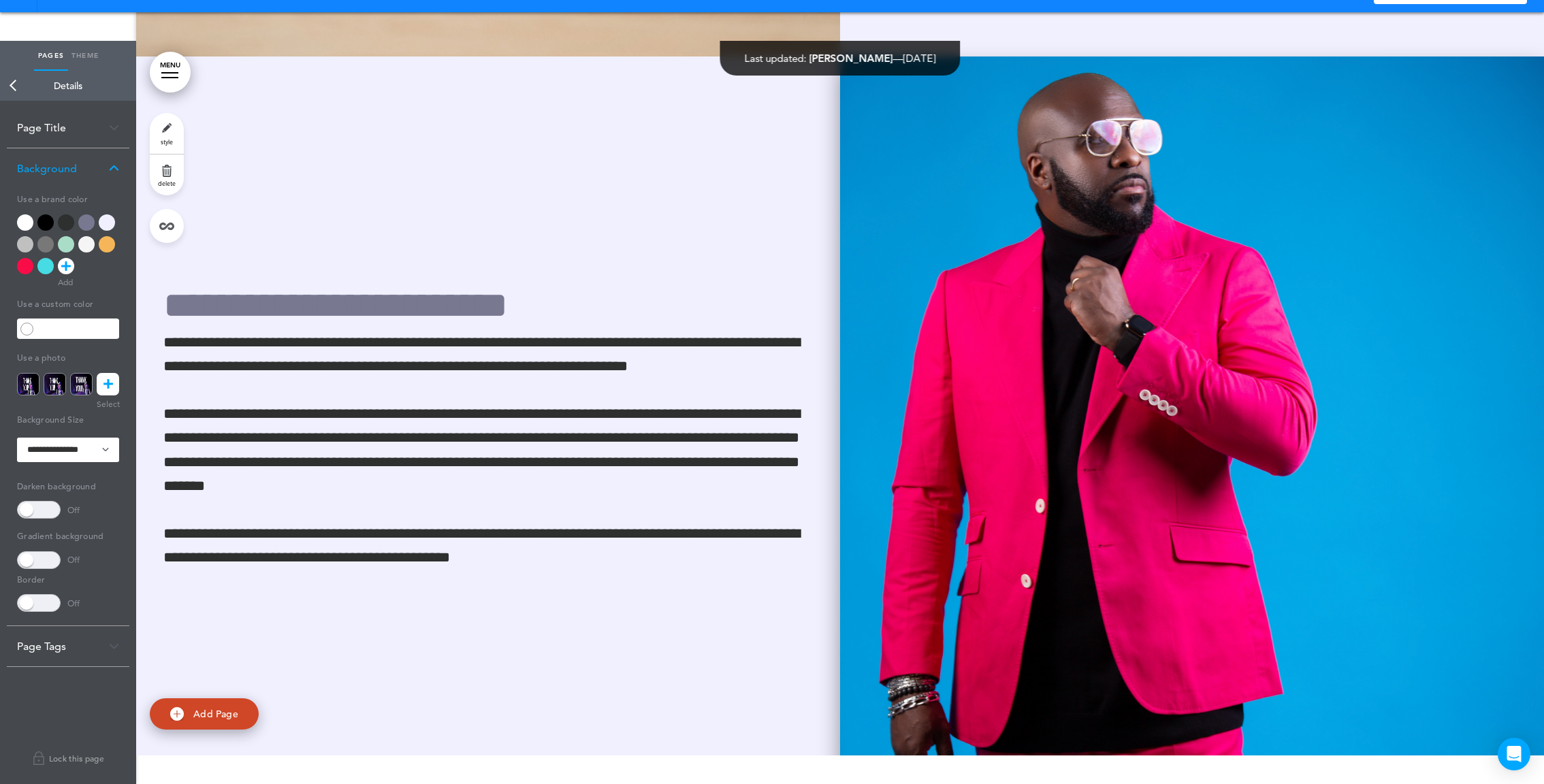
click at [915, 222] on img at bounding box center [1192, 428] width 704 height 743
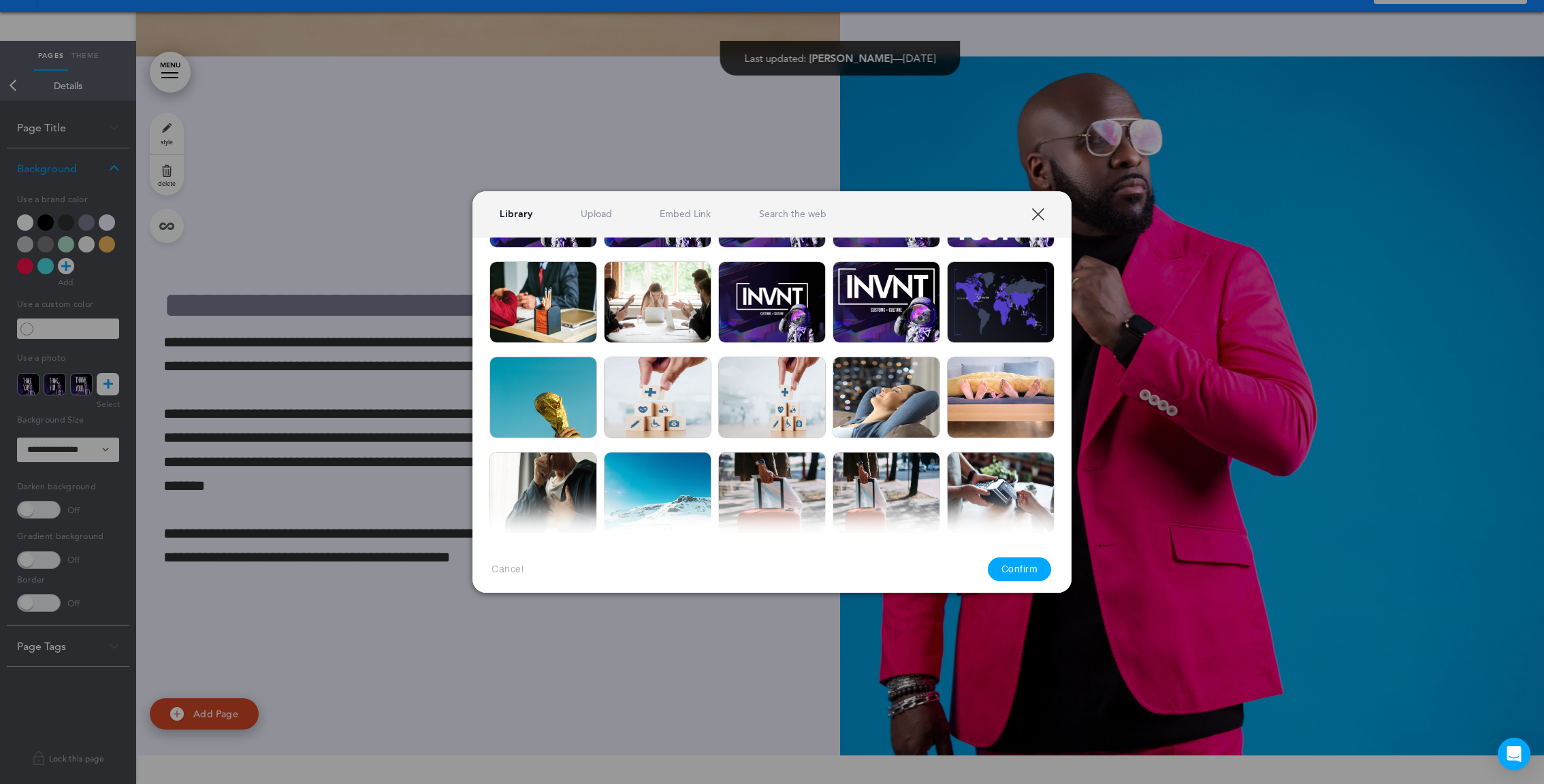
scroll to position [152, 0]
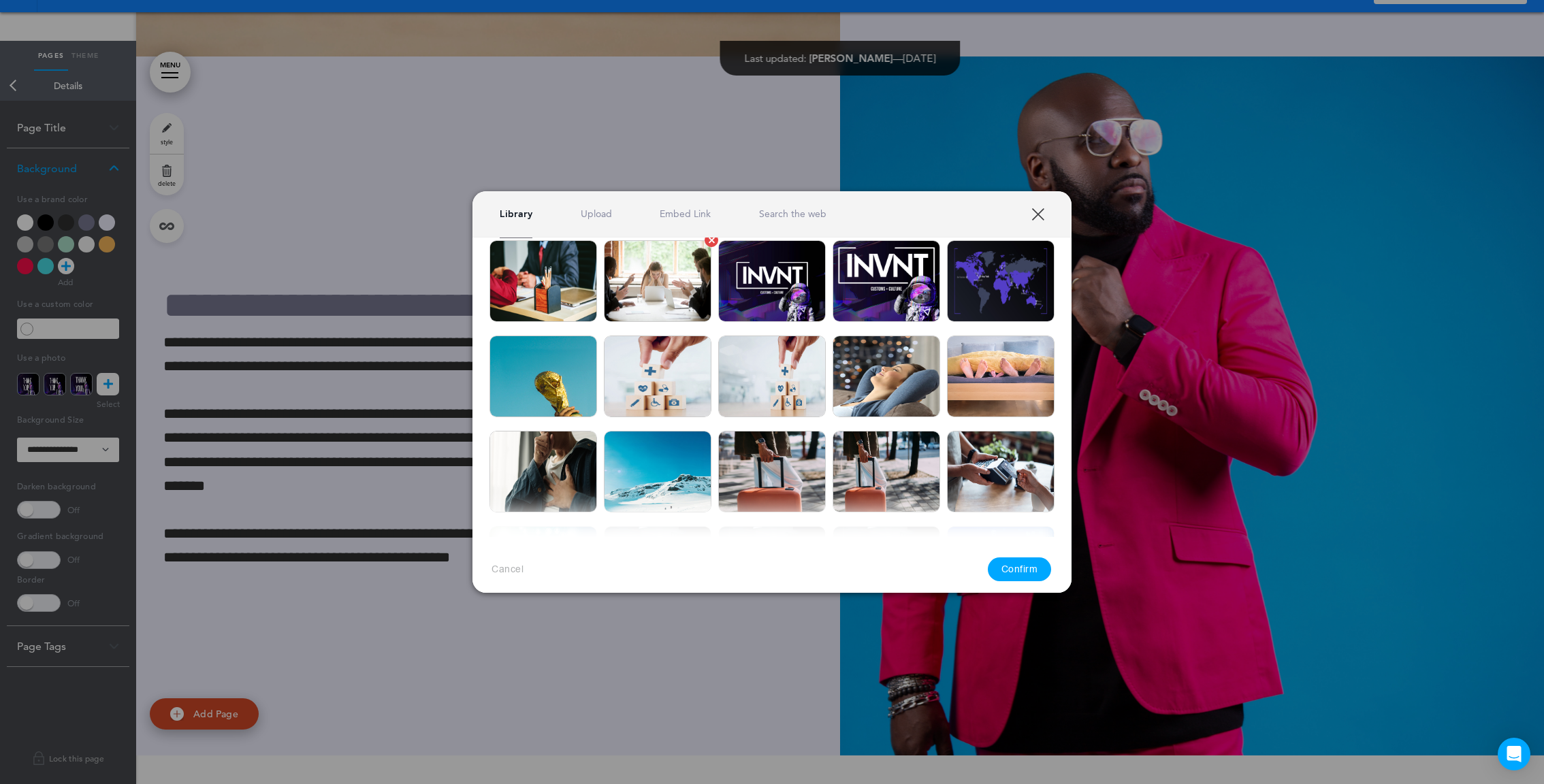
click at [659, 282] on img at bounding box center [657, 281] width 107 height 82
click at [1031, 579] on button "Confirm" at bounding box center [1019, 570] width 64 height 24
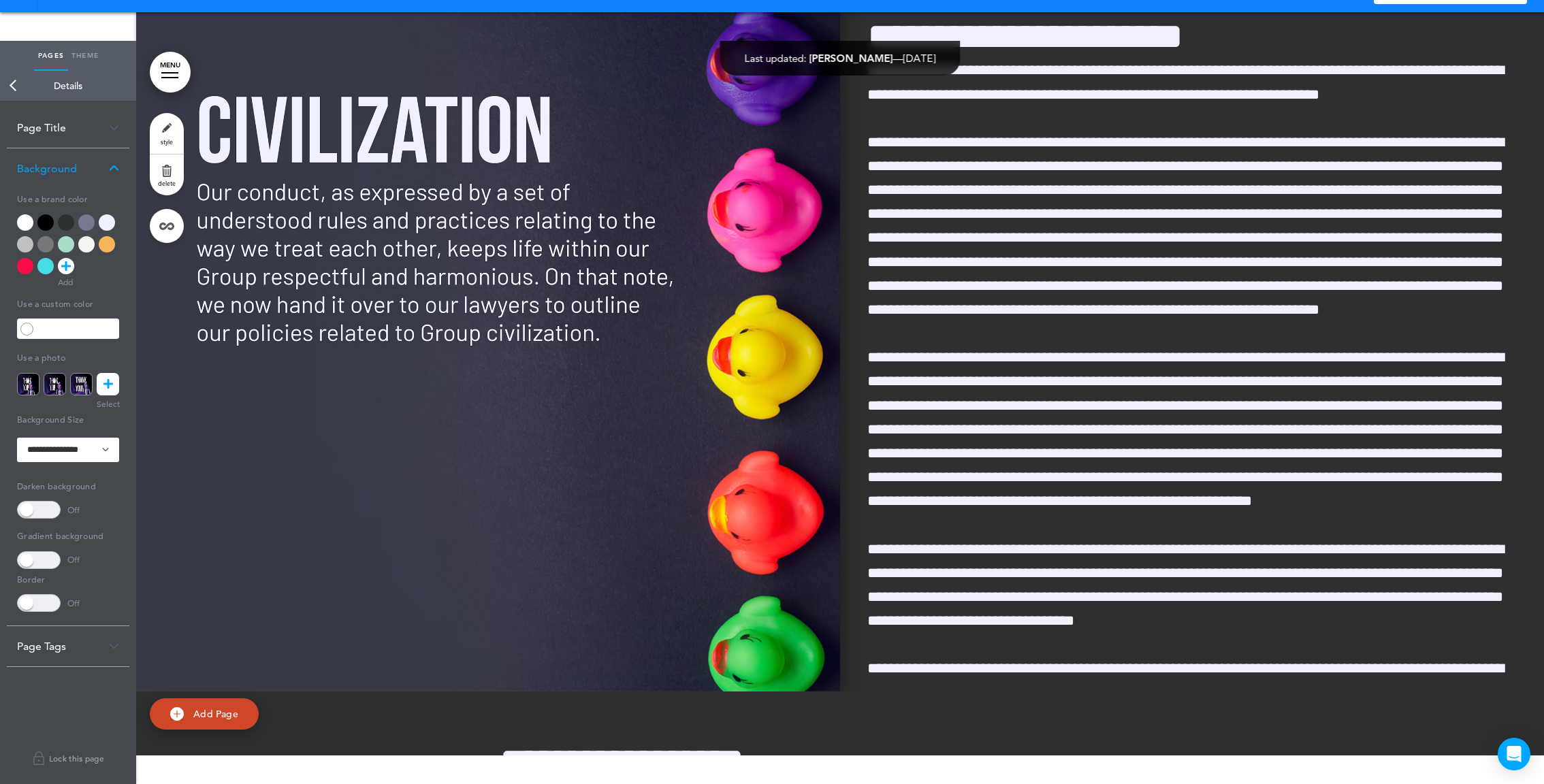
scroll to position [16646, 0]
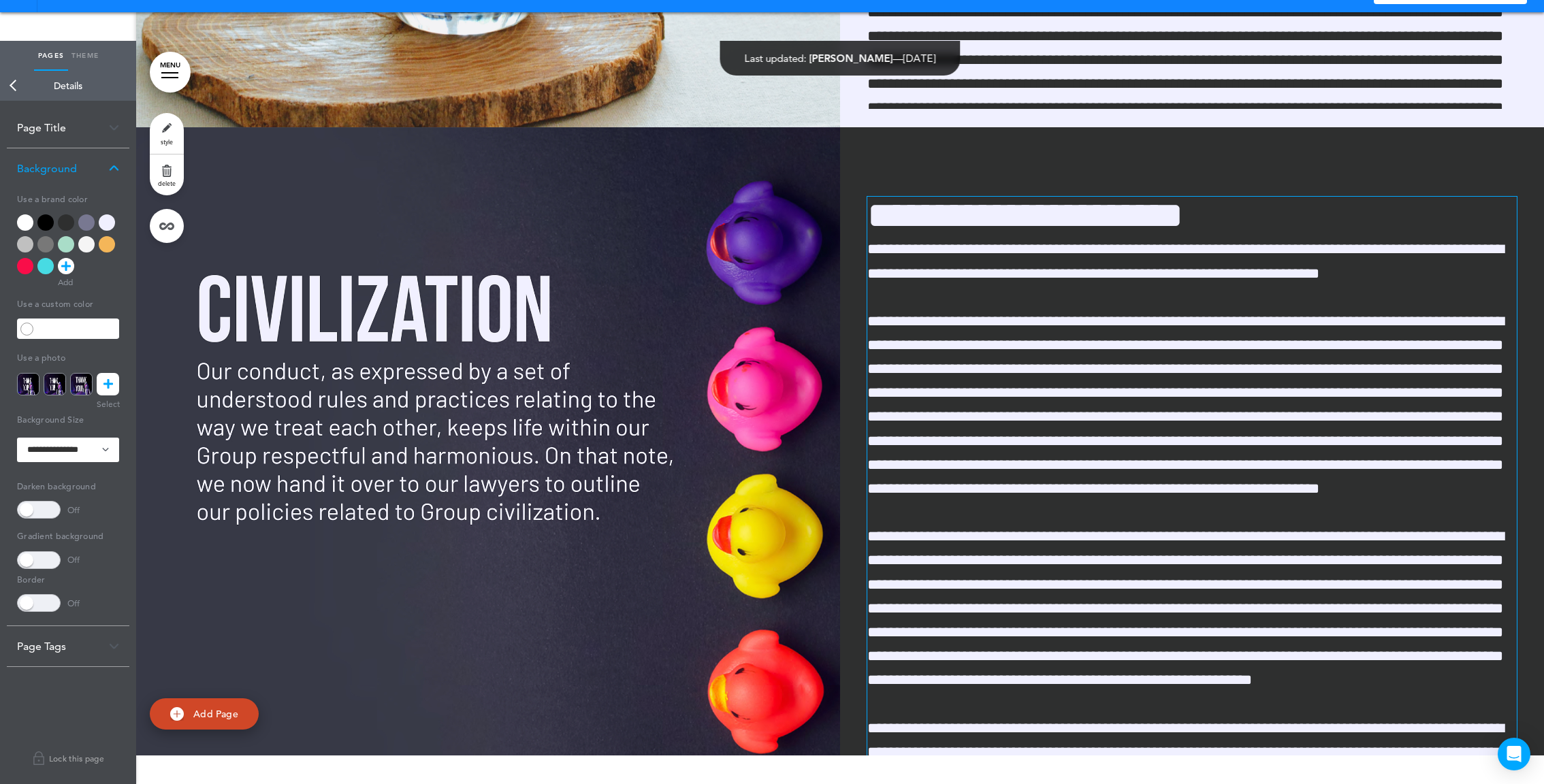
click at [871, 204] on span "**********" at bounding box center [1025, 216] width 316 height 38
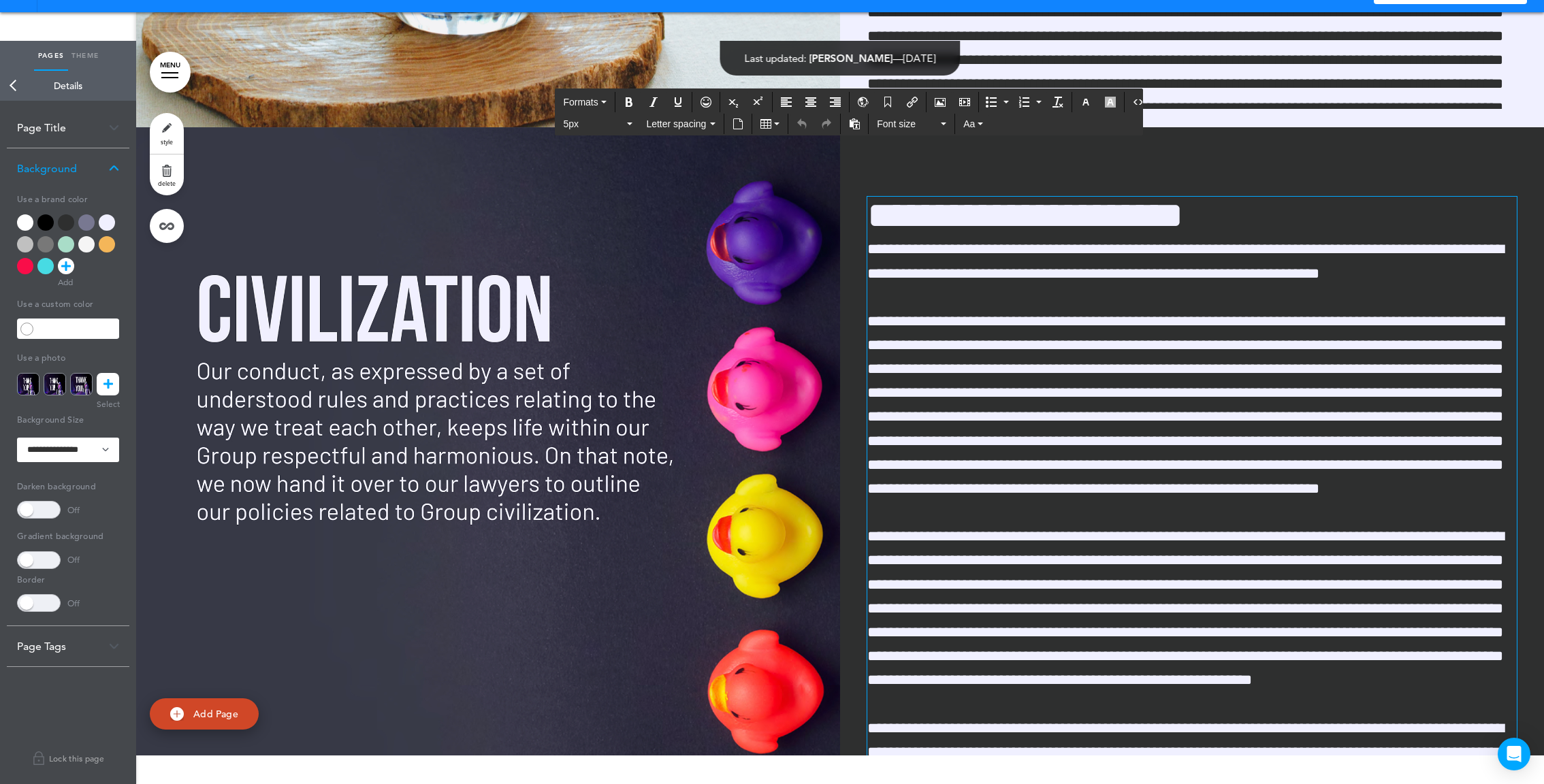
scroll to position [16510, 0]
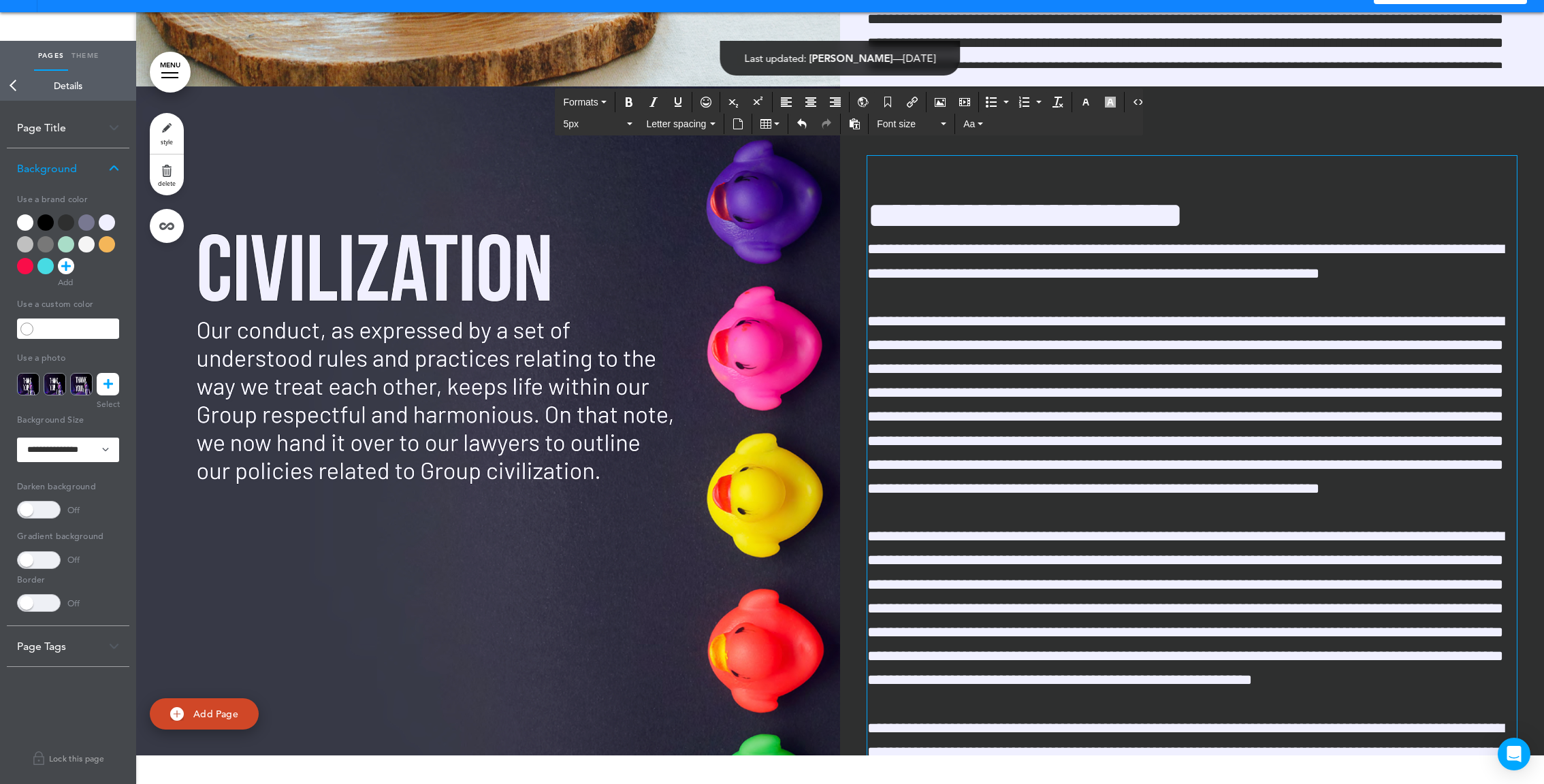
click at [885, 176] on h1 at bounding box center [1192, 175] width 650 height 38
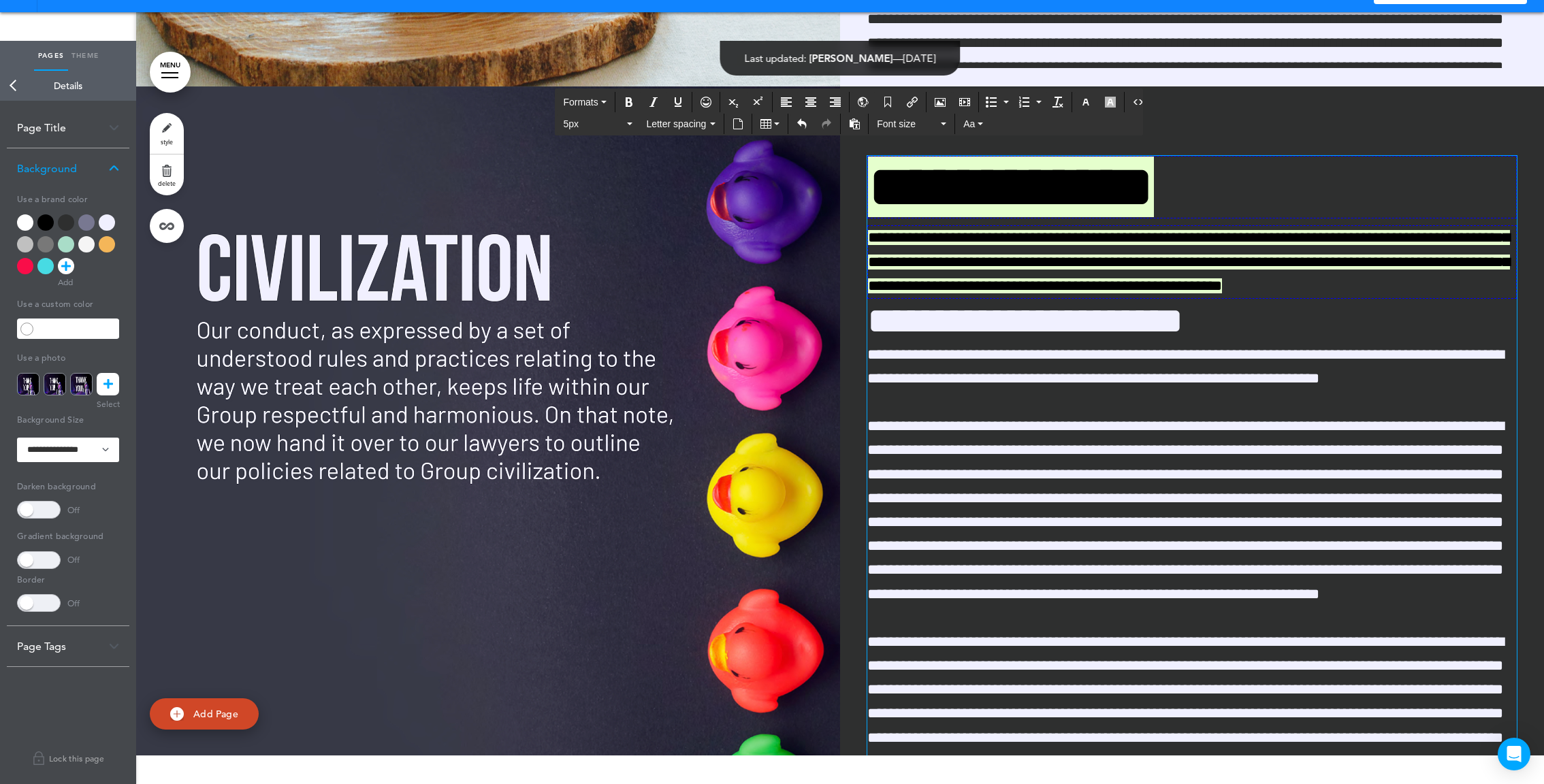
click at [1307, 282] on p "**********" at bounding box center [1192, 262] width 650 height 74
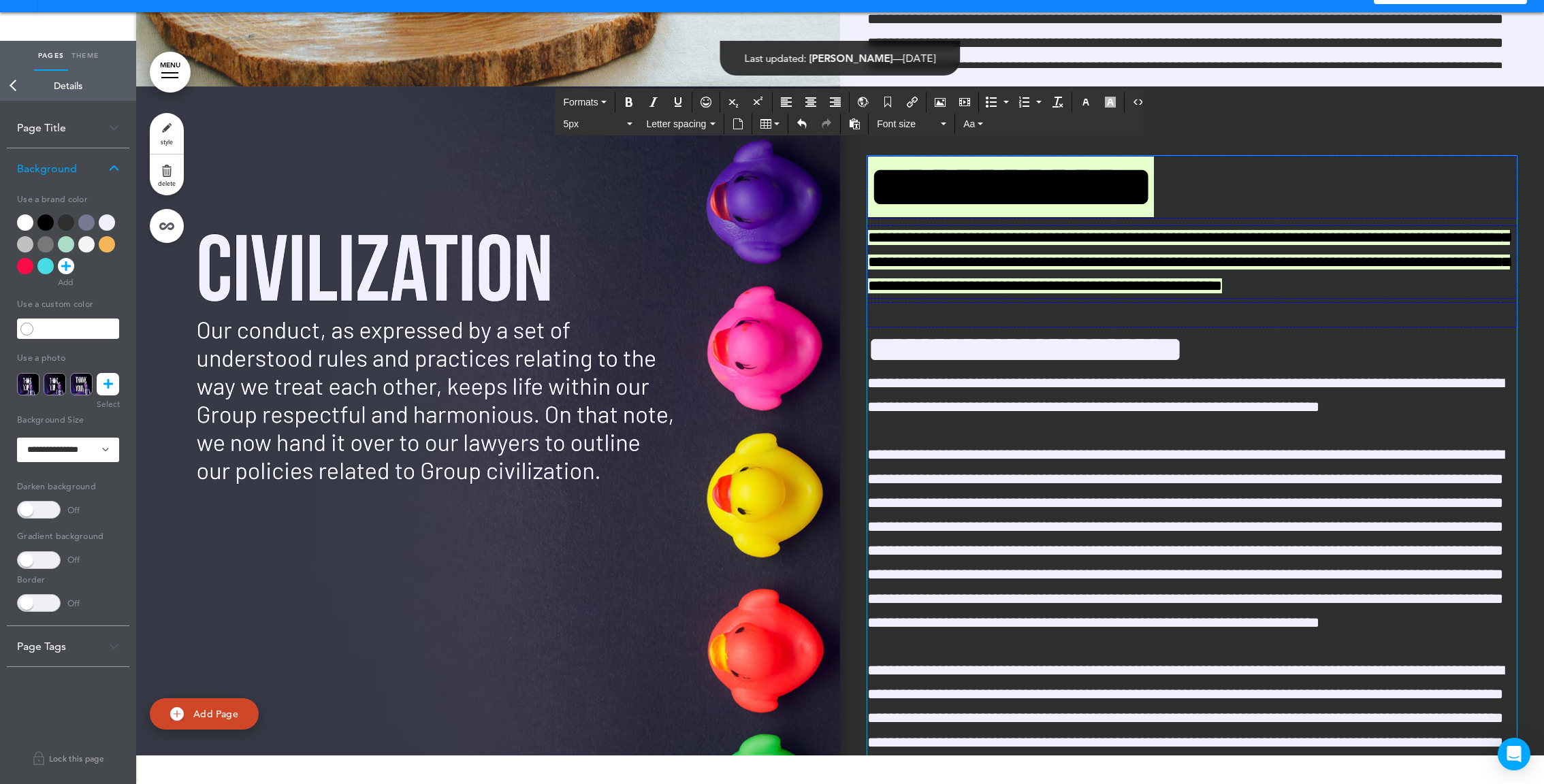
click at [599, 194] on img at bounding box center [487, 458] width 704 height 743
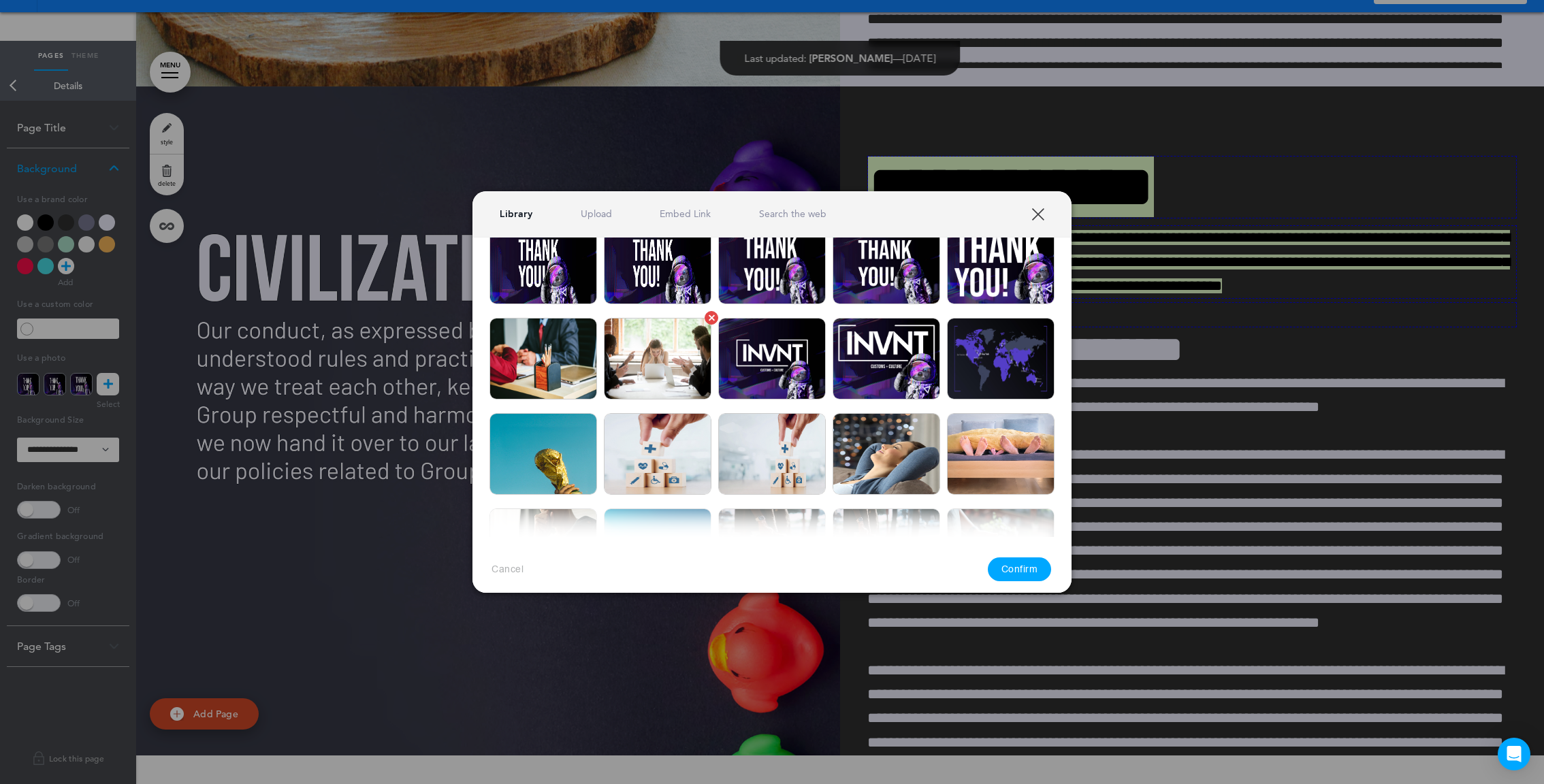
scroll to position [68, 0]
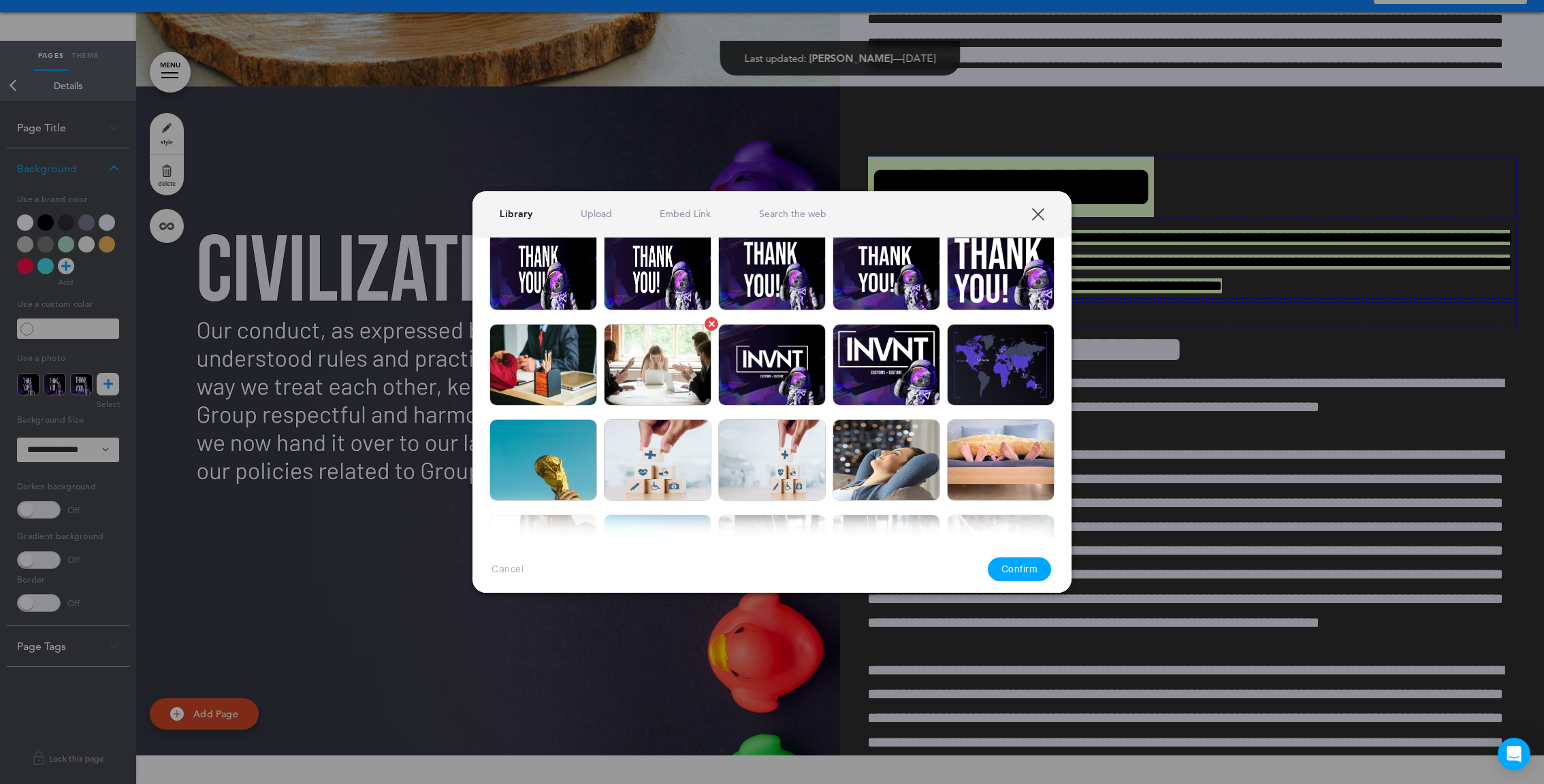
click at [683, 361] on img at bounding box center [657, 365] width 107 height 82
click at [1037, 576] on button "Confirm" at bounding box center [1019, 570] width 64 height 24
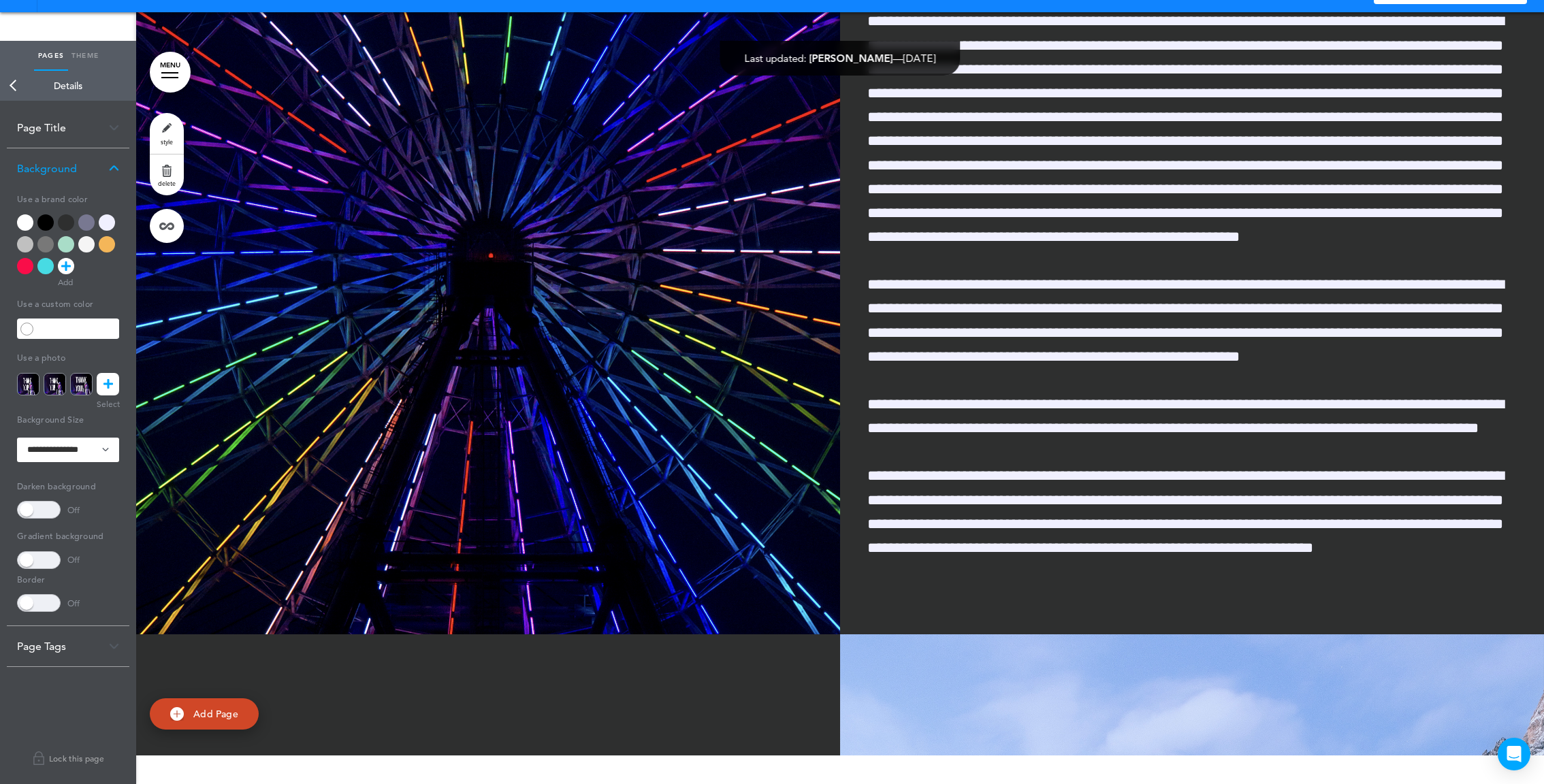
scroll to position [20482, 0]
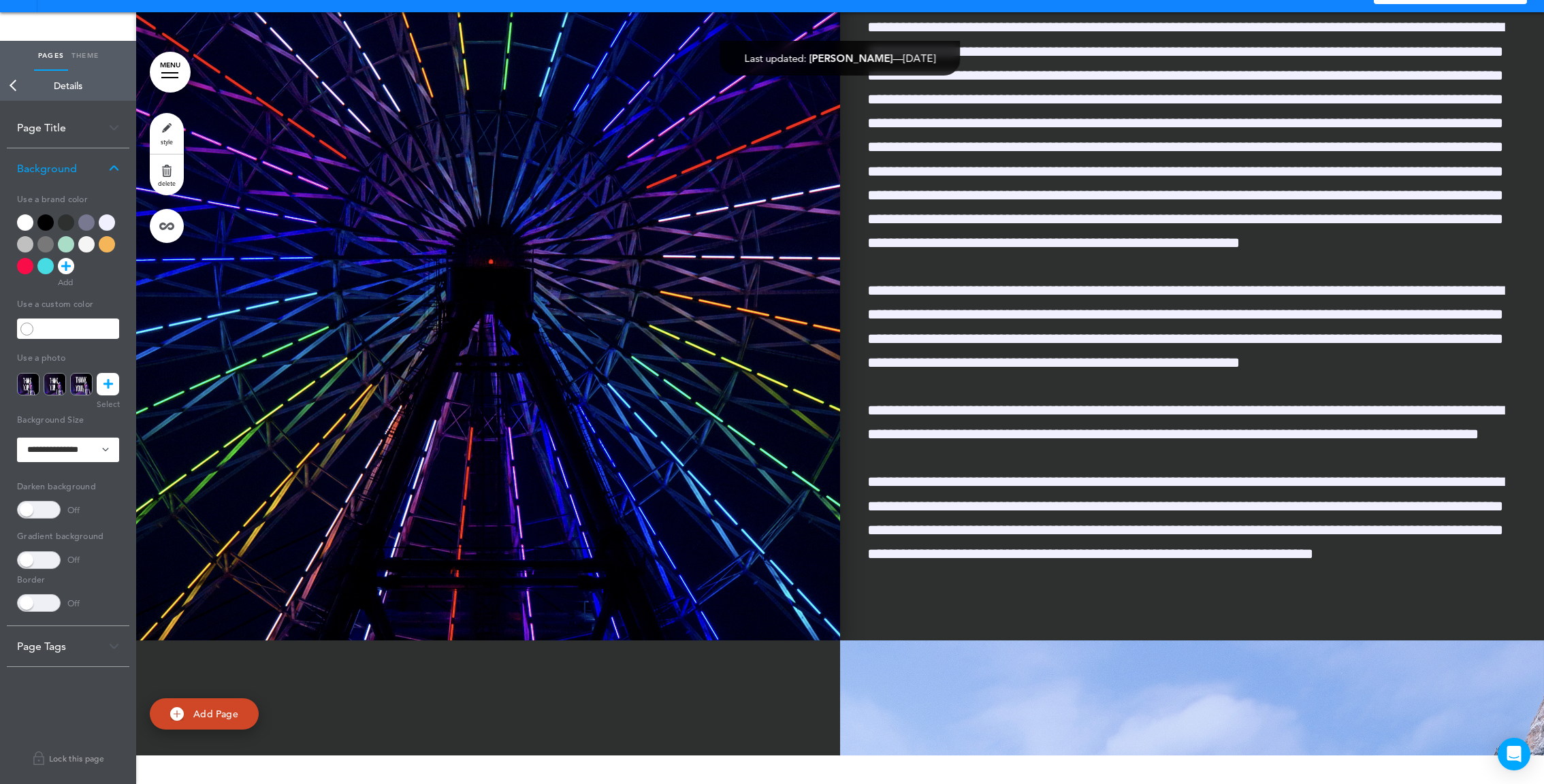
click at [653, 565] on img at bounding box center [487, 269] width 704 height 743
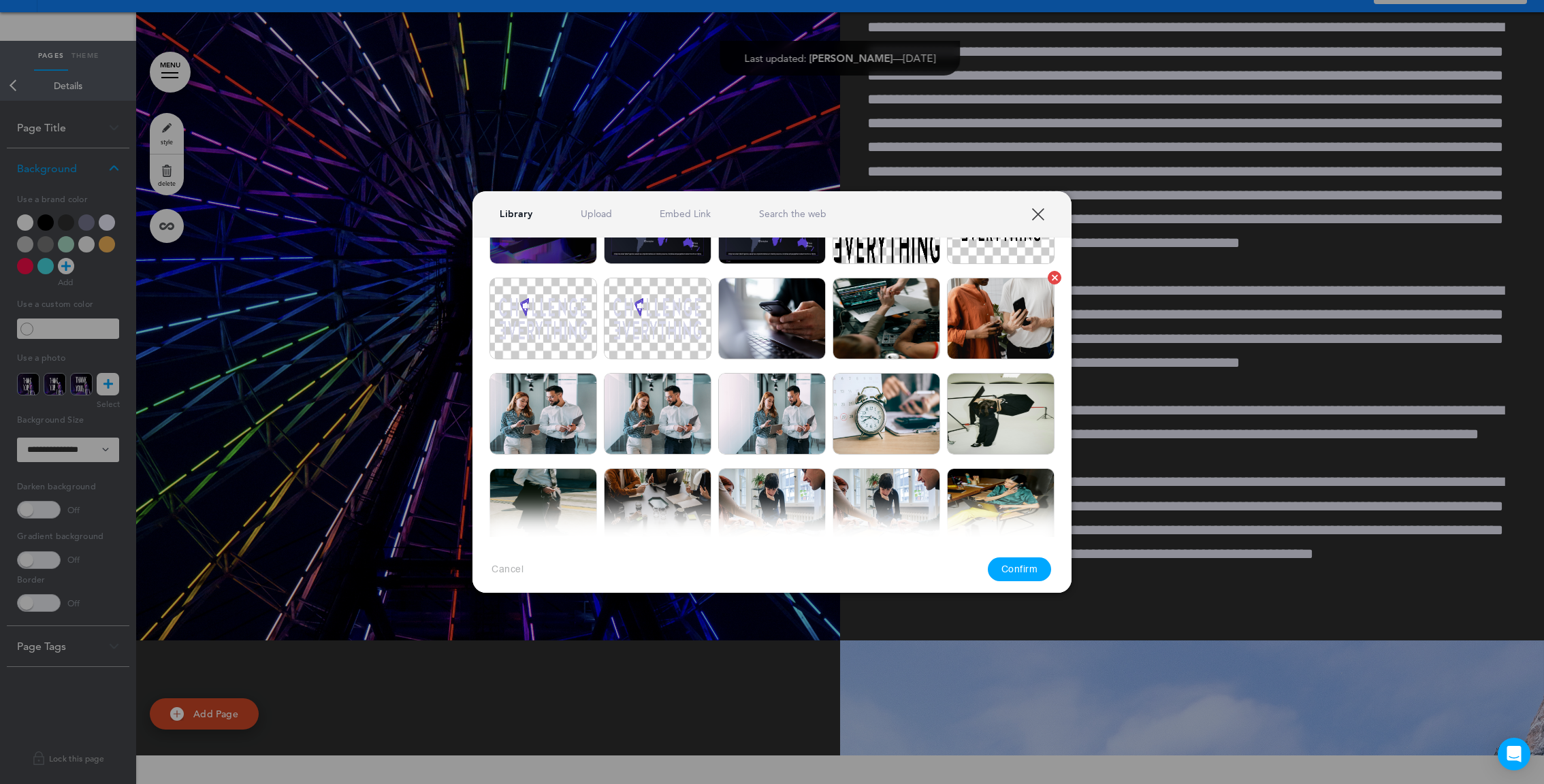
scroll to position [979, 0]
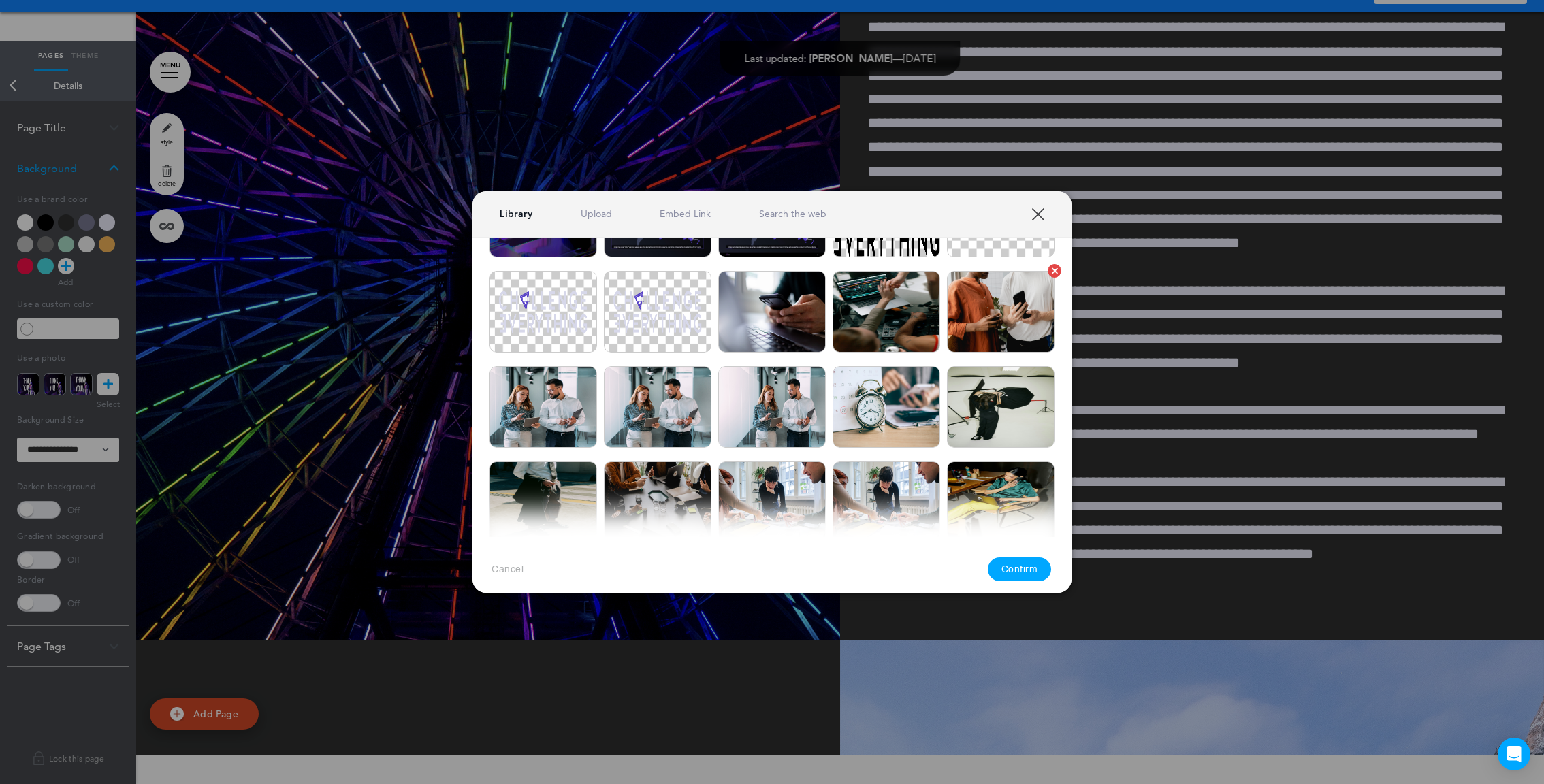
click at [970, 321] on img at bounding box center [1000, 312] width 107 height 82
click at [1027, 567] on button "Confirm" at bounding box center [1019, 570] width 64 height 24
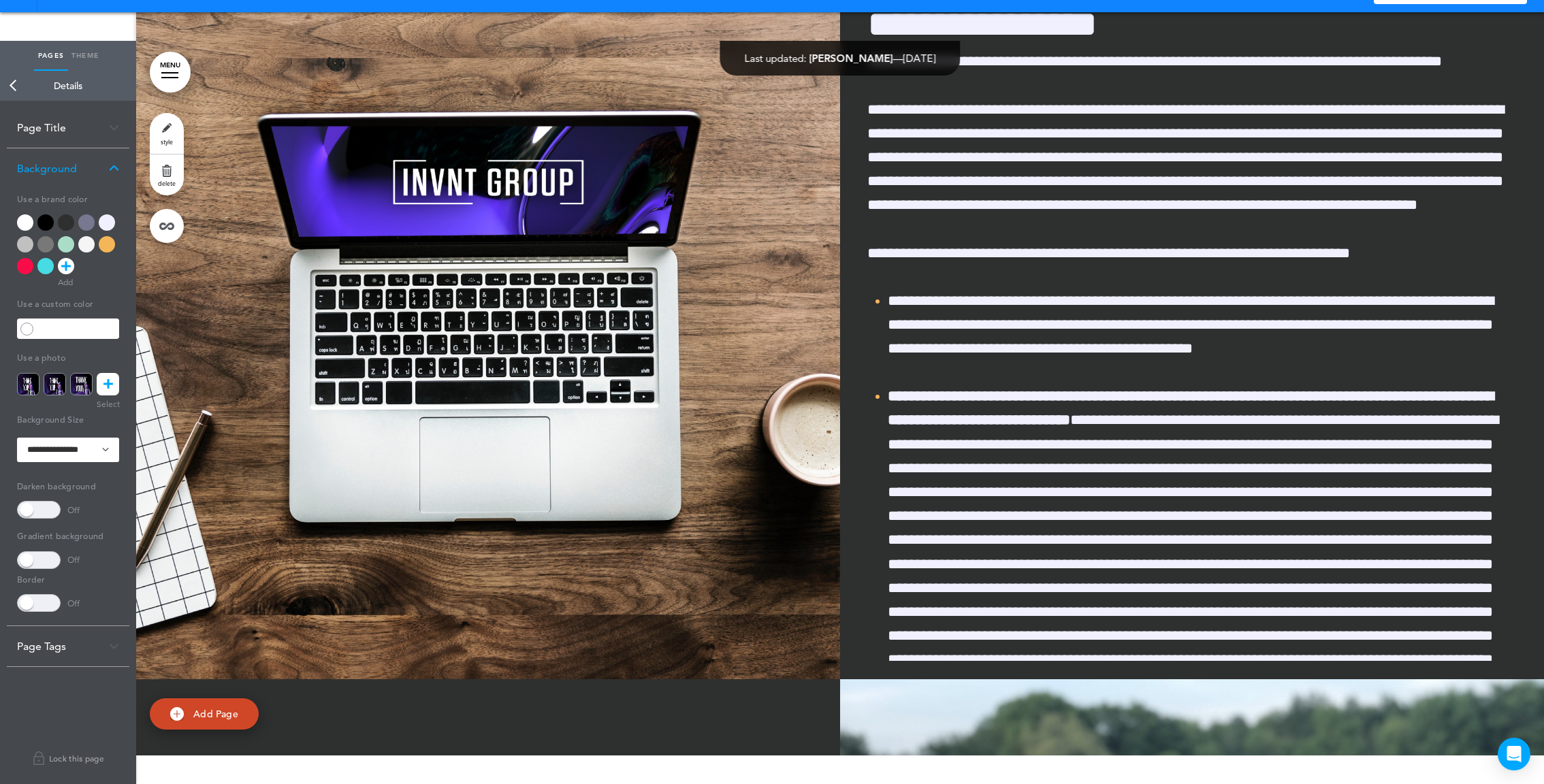
scroll to position [40770, 0]
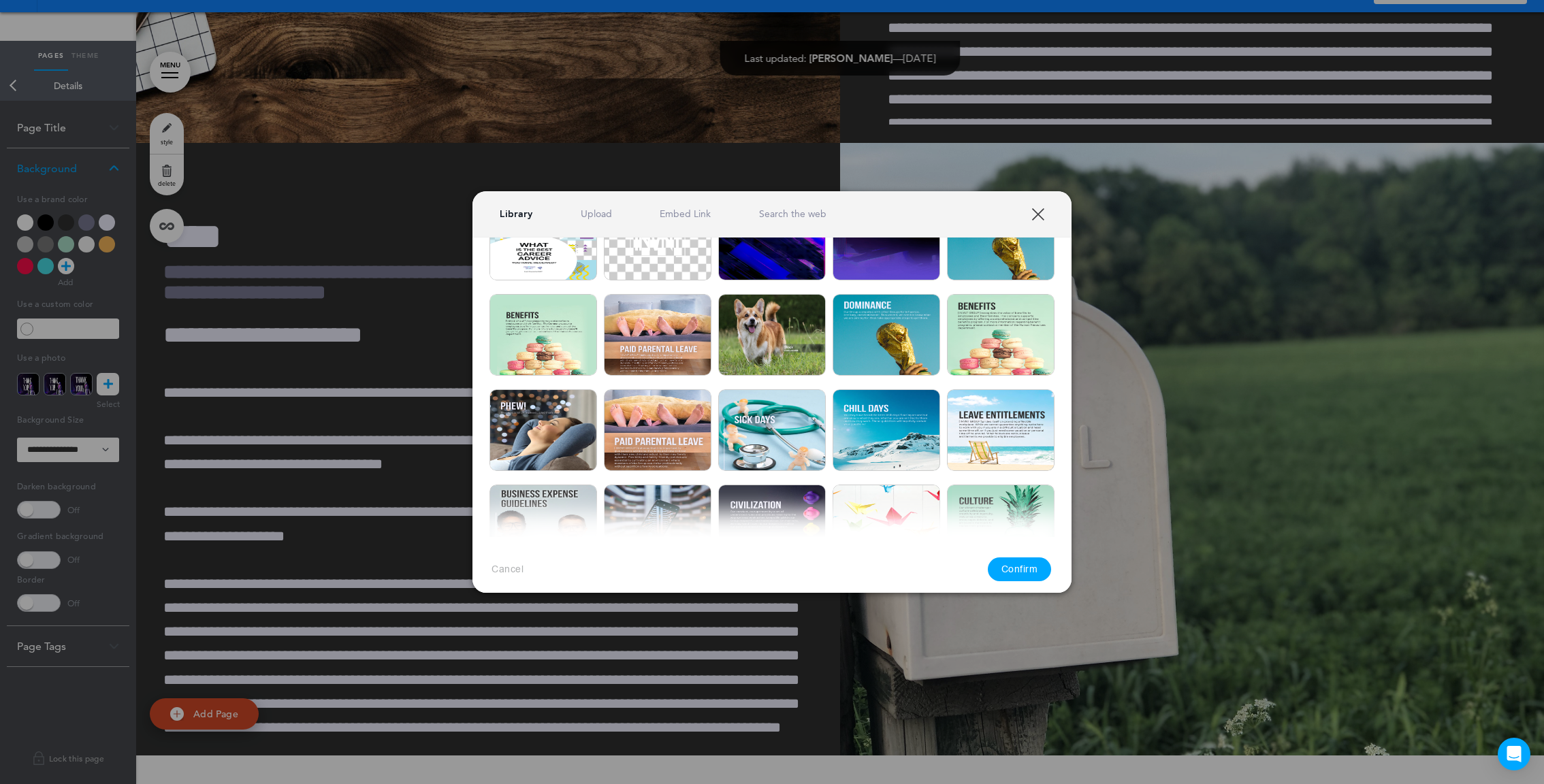
scroll to position [1550, 0]
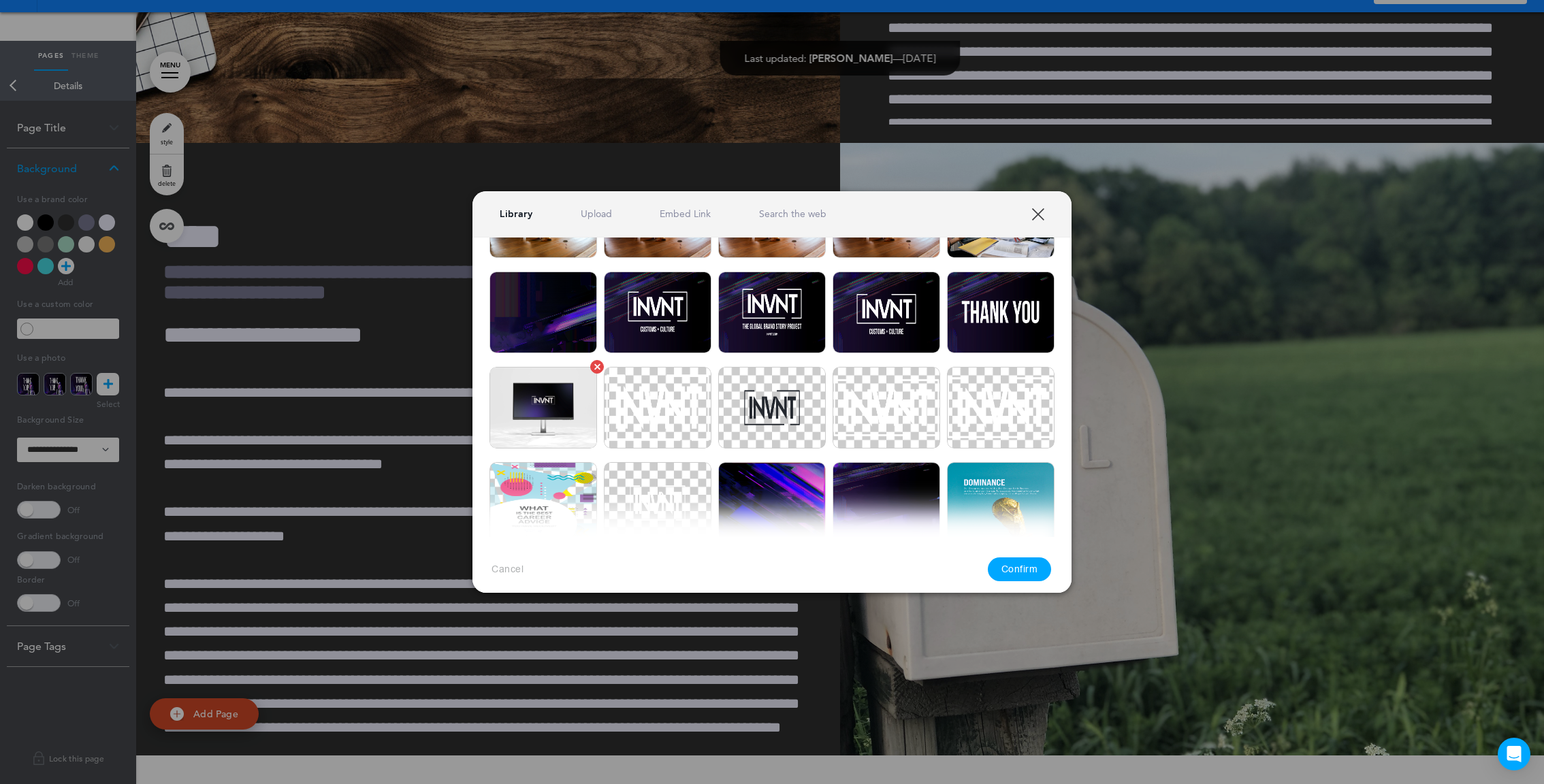
click at [519, 386] on img at bounding box center [543, 408] width 107 height 82
click at [1024, 576] on button "Confirm" at bounding box center [1019, 570] width 64 height 24
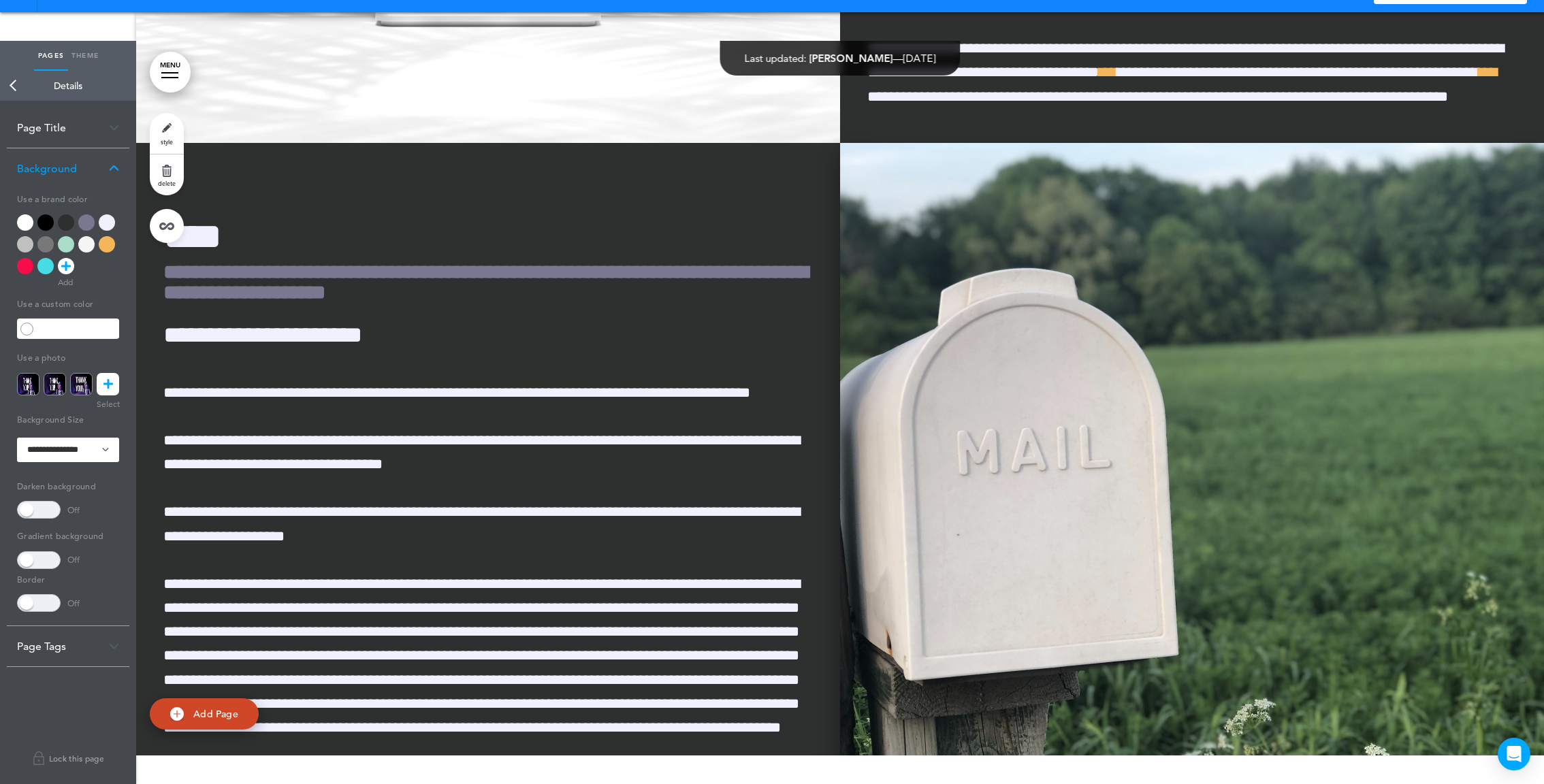
scroll to position [1175, 0]
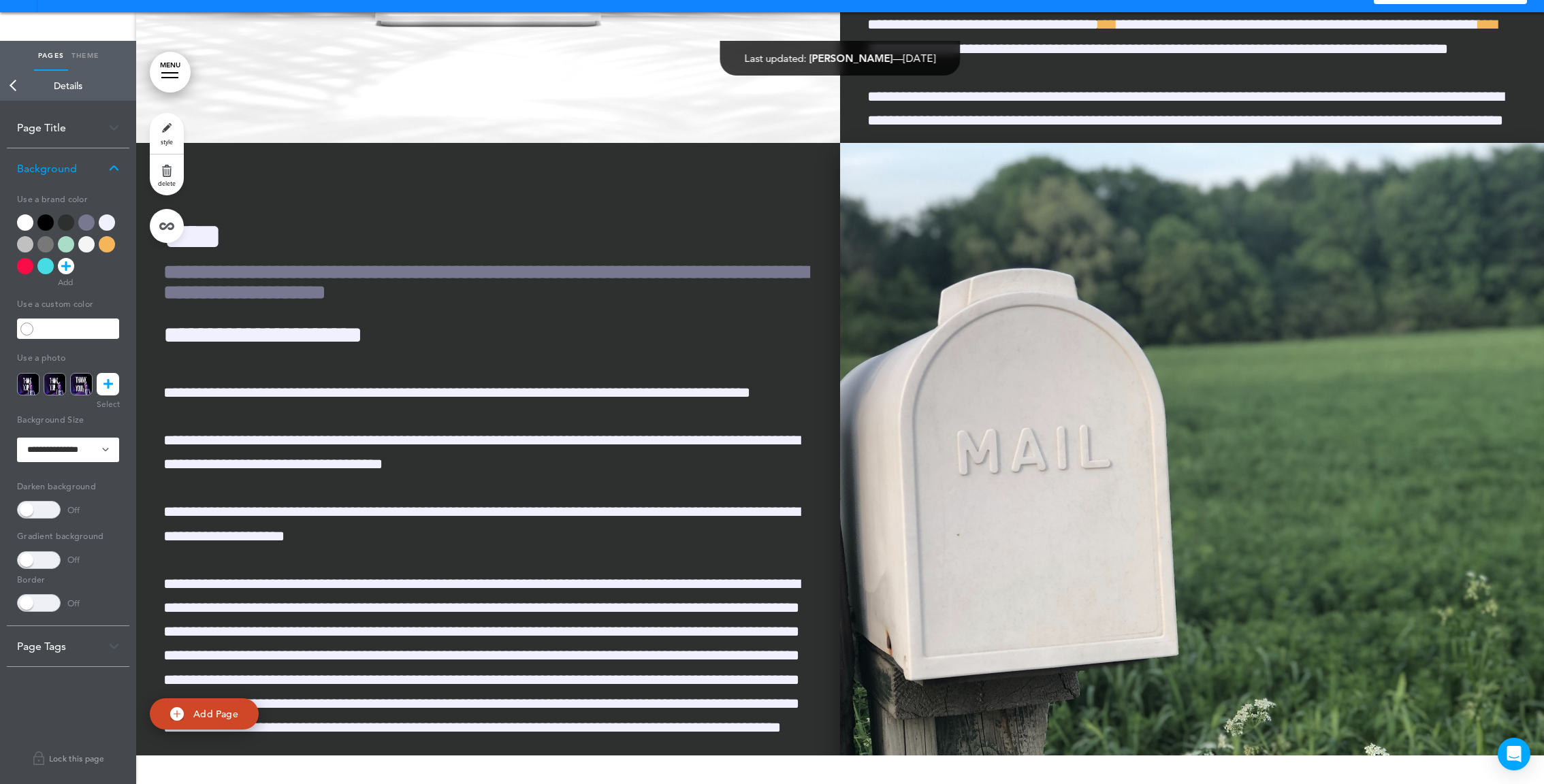
click at [885, 544] on img at bounding box center [1192, 514] width 704 height 743
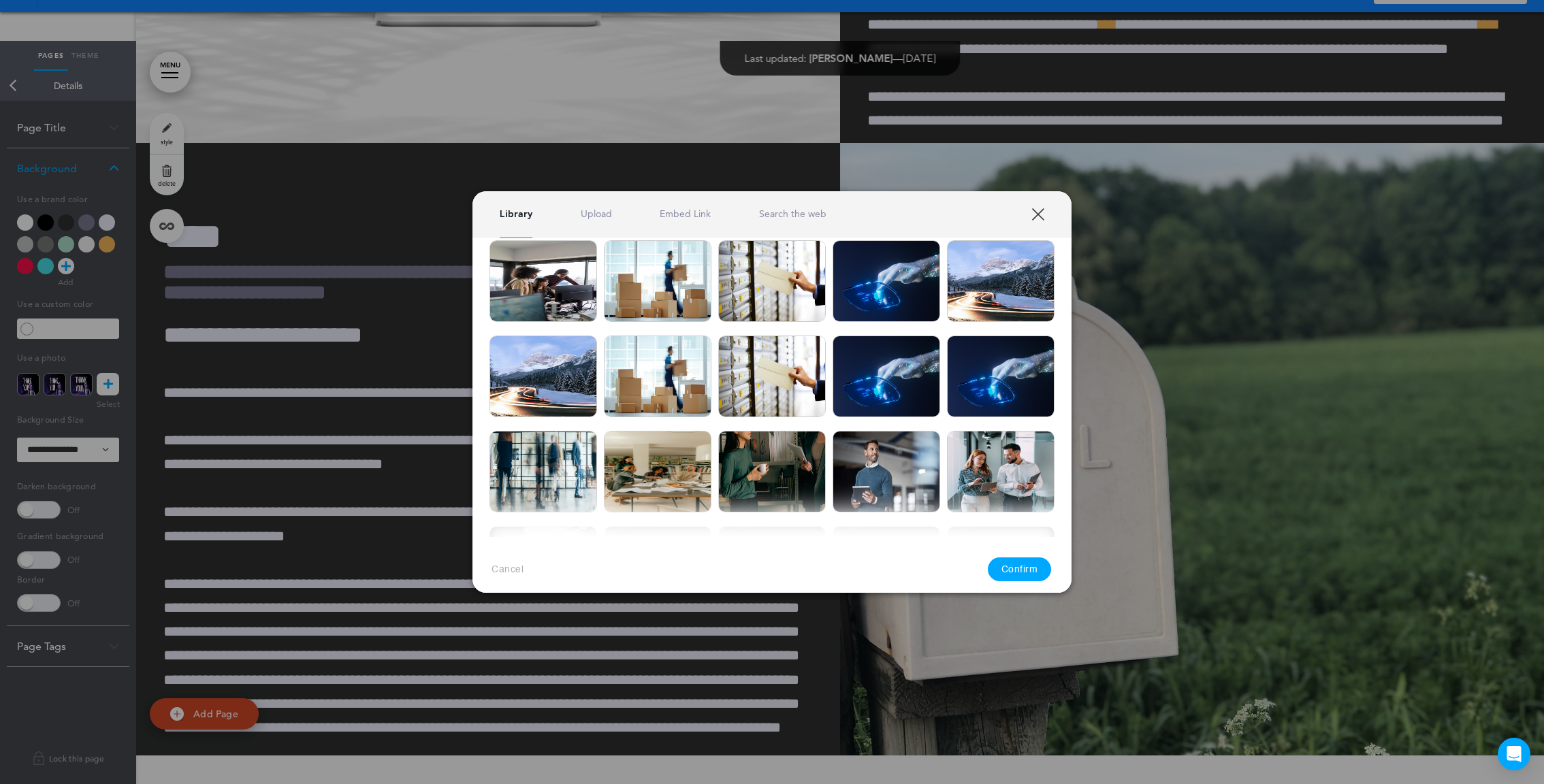
scroll to position [583, 0]
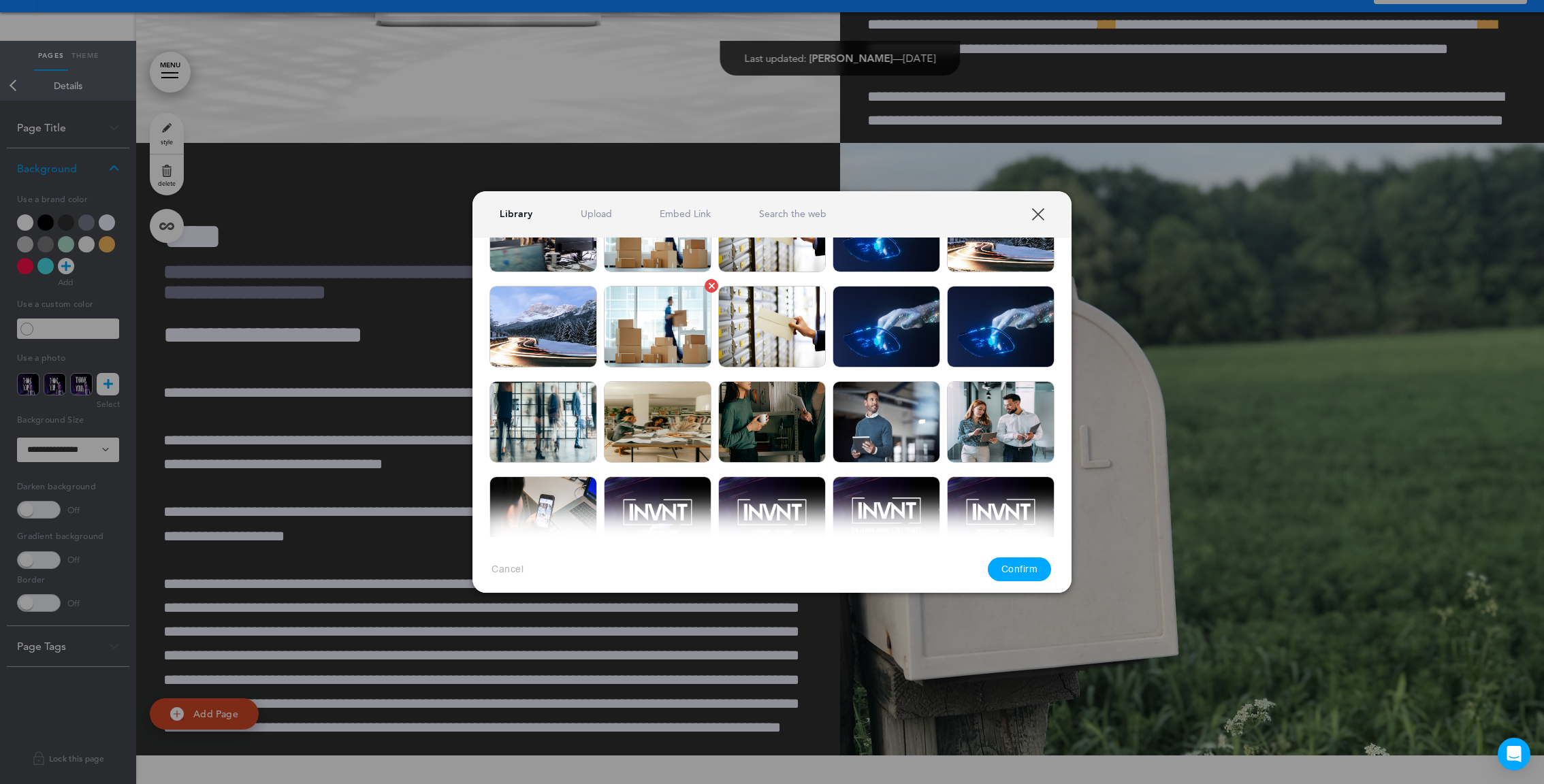
click at [695, 321] on img at bounding box center [657, 327] width 107 height 82
click at [1024, 578] on button "Confirm" at bounding box center [1019, 570] width 64 height 24
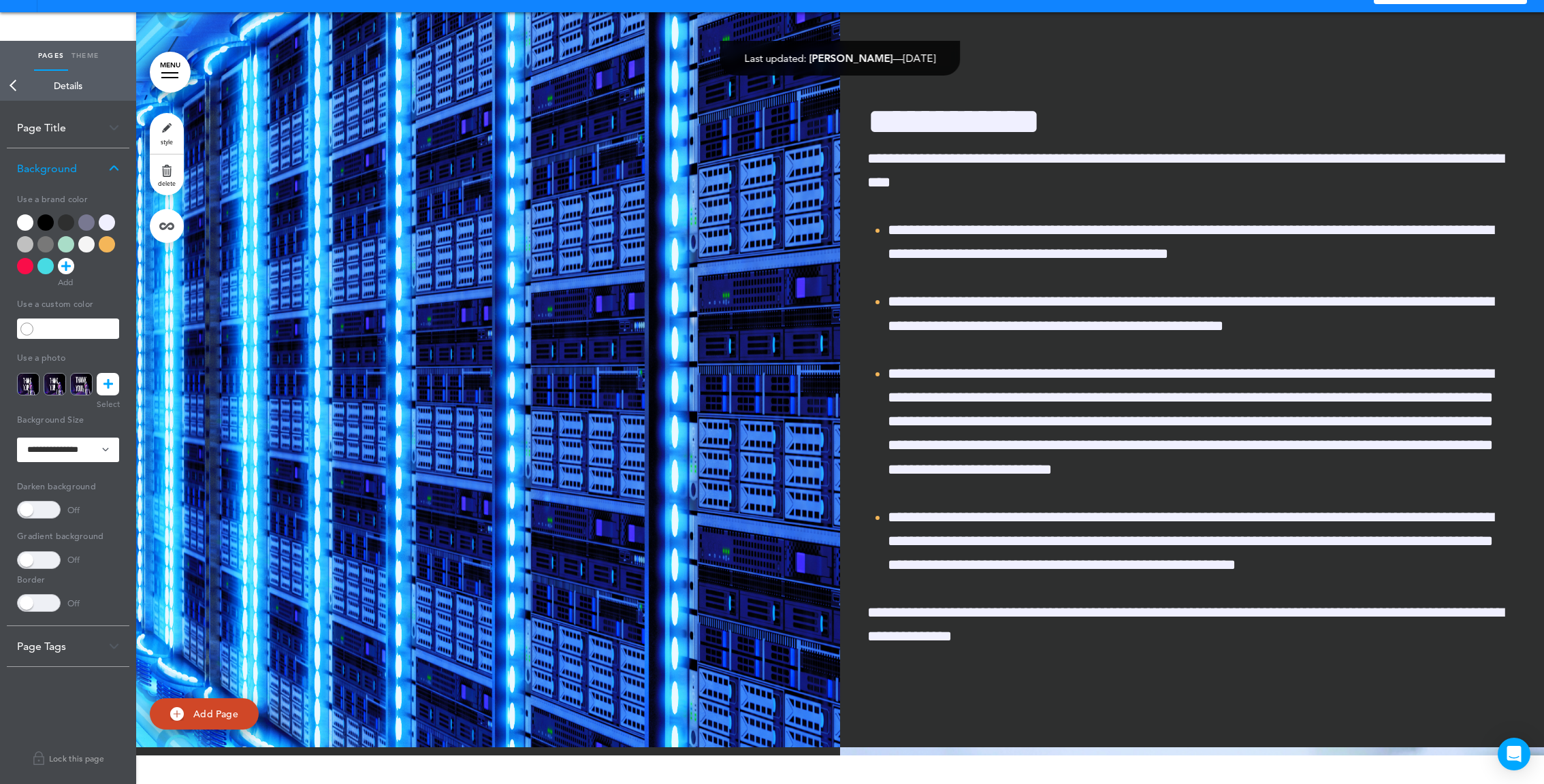
scroll to position [42221, 0]
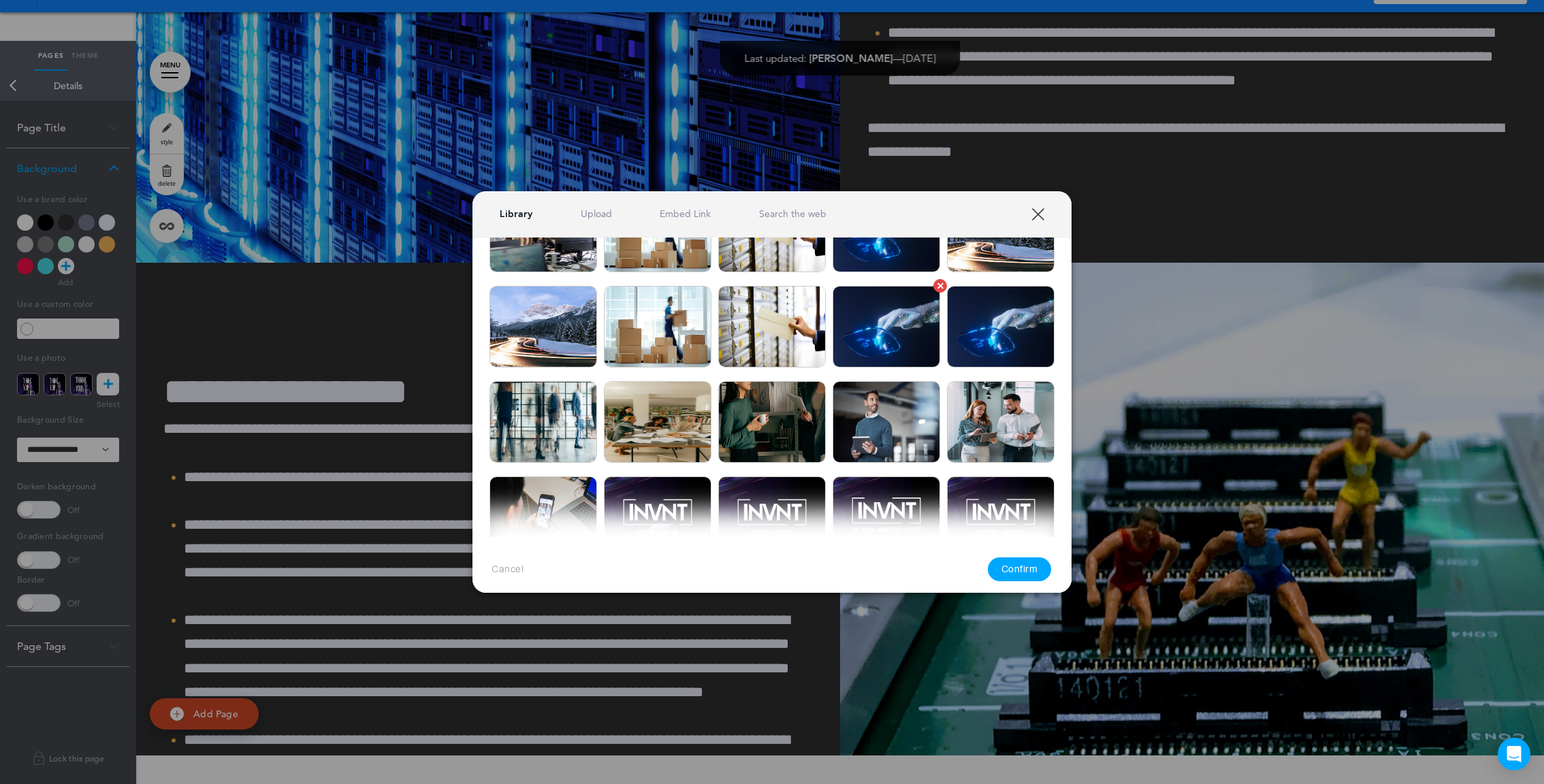
click at [879, 331] on img at bounding box center [886, 327] width 107 height 82
click at [1022, 571] on button "Confirm" at bounding box center [1019, 570] width 64 height 24
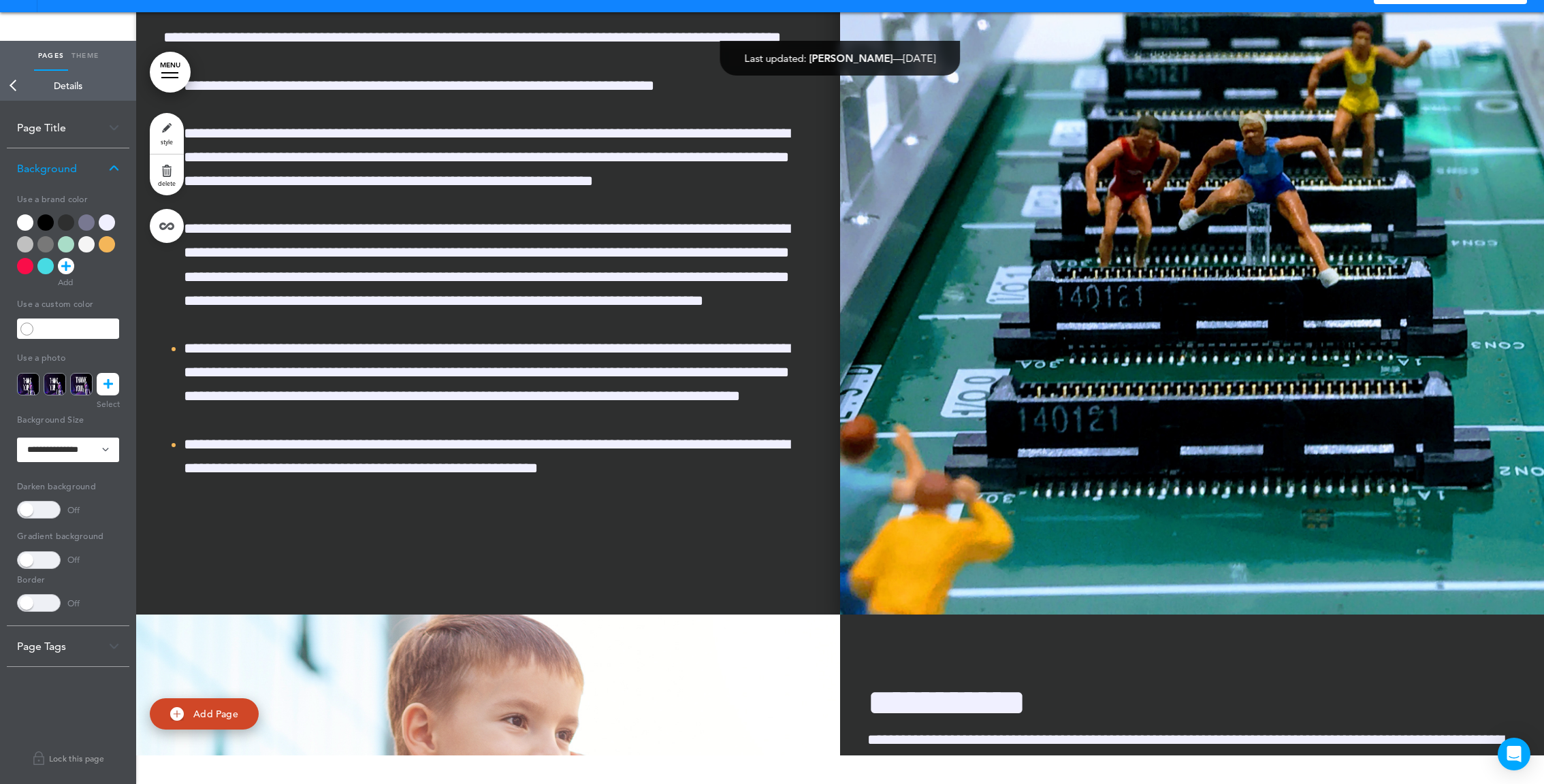
scroll to position [42660, 0]
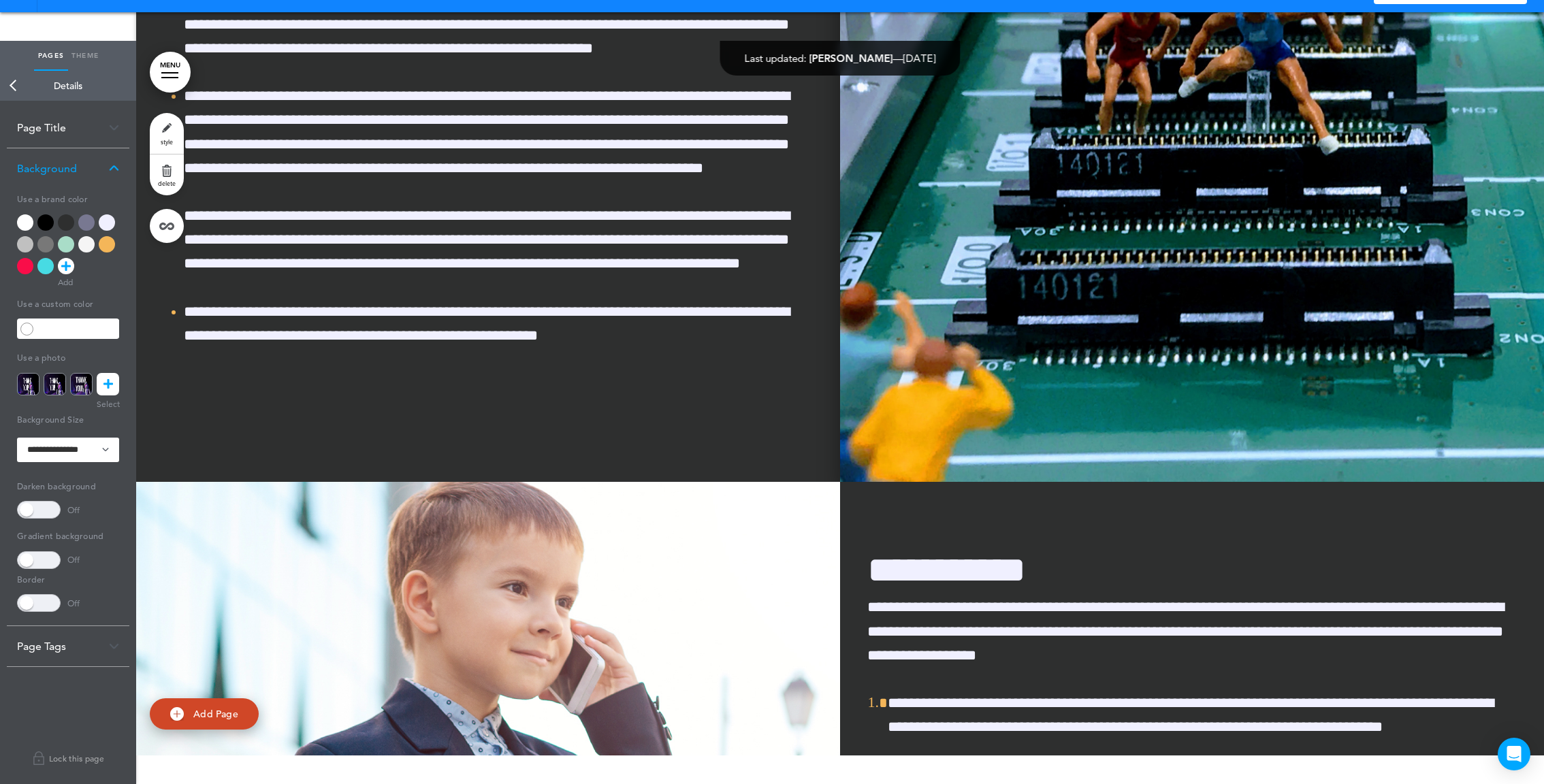
click at [918, 448] on img at bounding box center [1192, 110] width 704 height 743
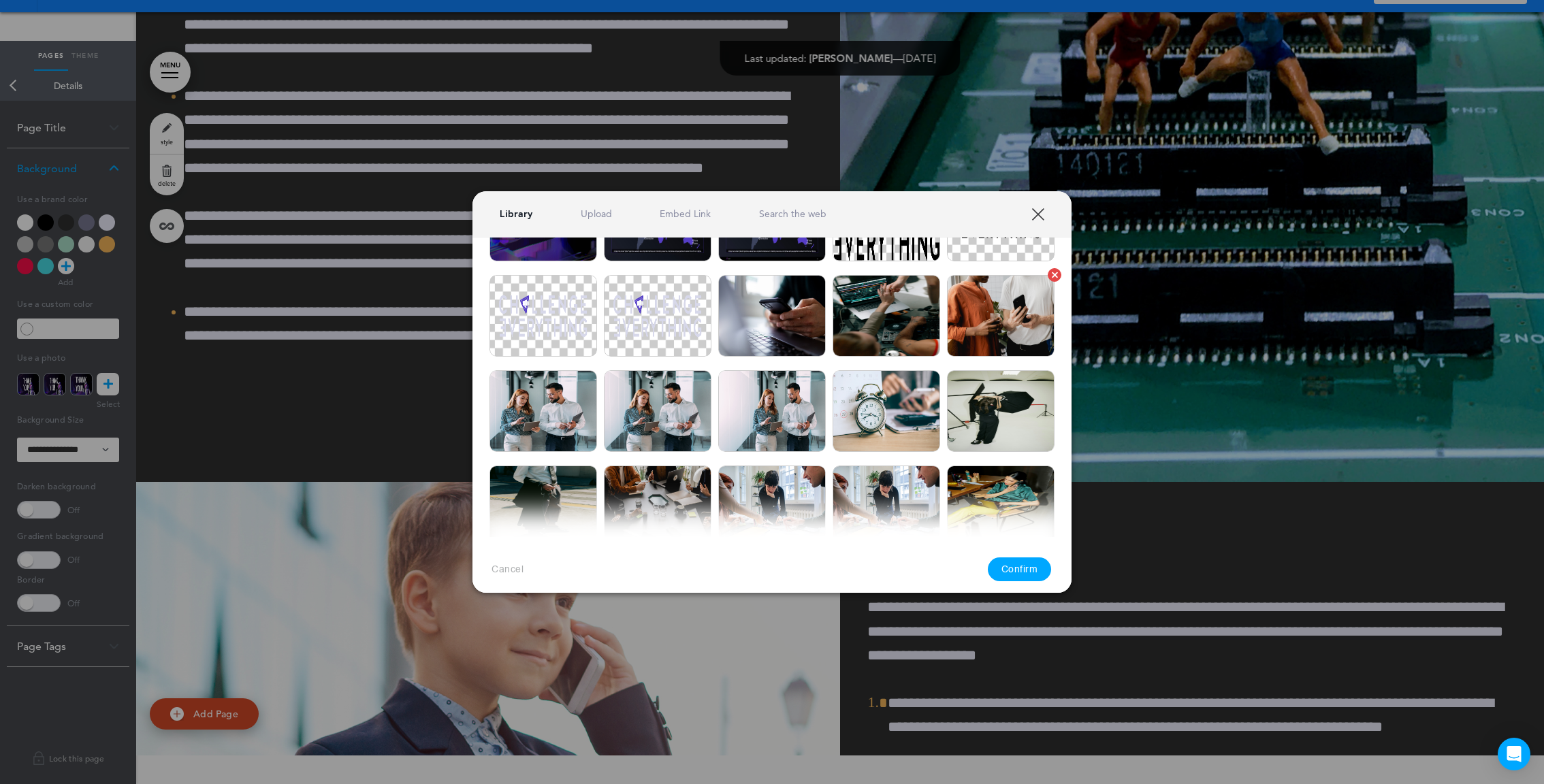
scroll to position [982, 0]
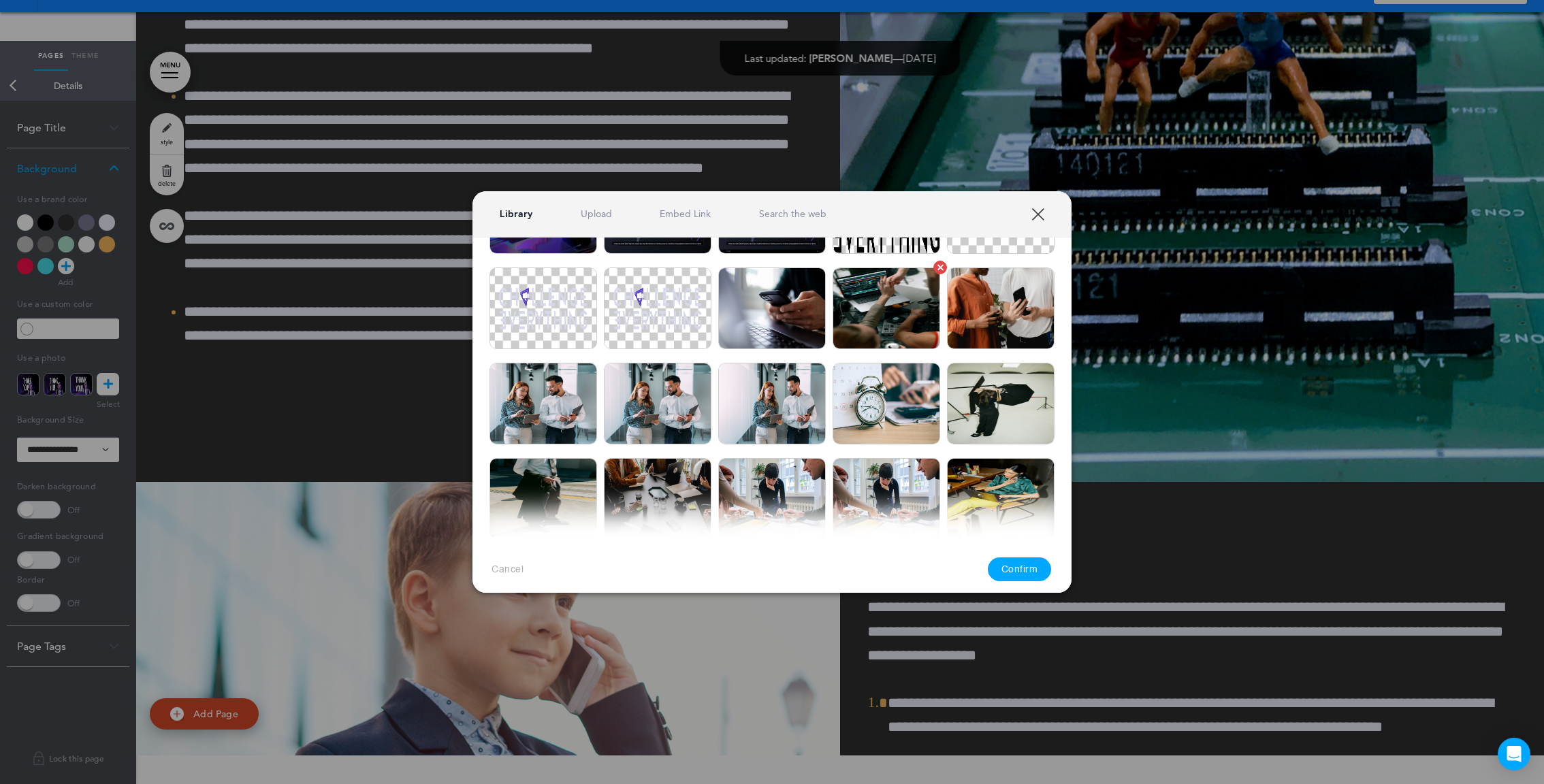
click at [898, 321] on img at bounding box center [886, 308] width 107 height 82
click at [1041, 580] on div "Confirm" at bounding box center [1019, 570] width 64 height 24
click at [1036, 569] on button "Confirm" at bounding box center [1019, 570] width 64 height 24
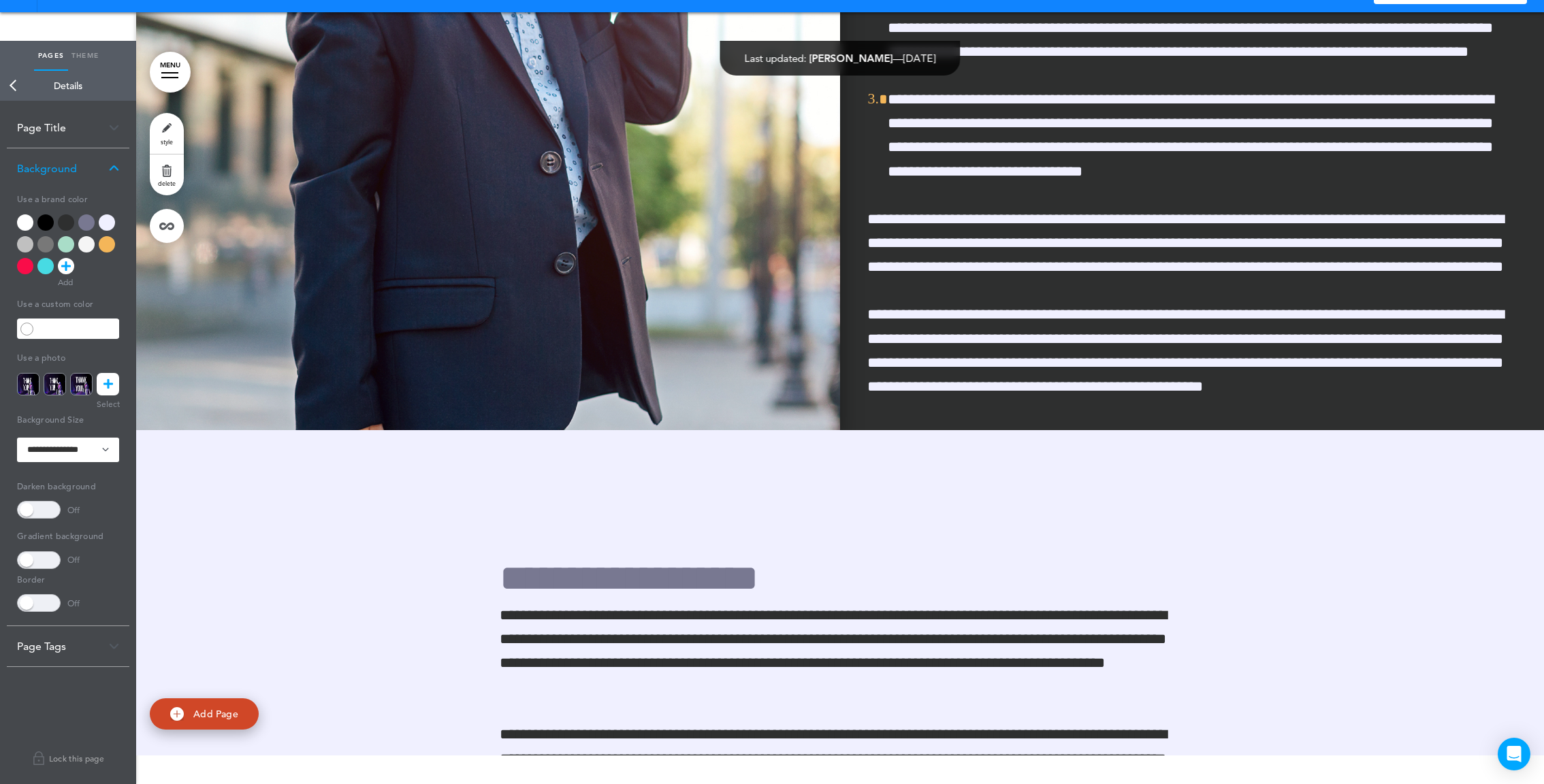
scroll to position [43490, 0]
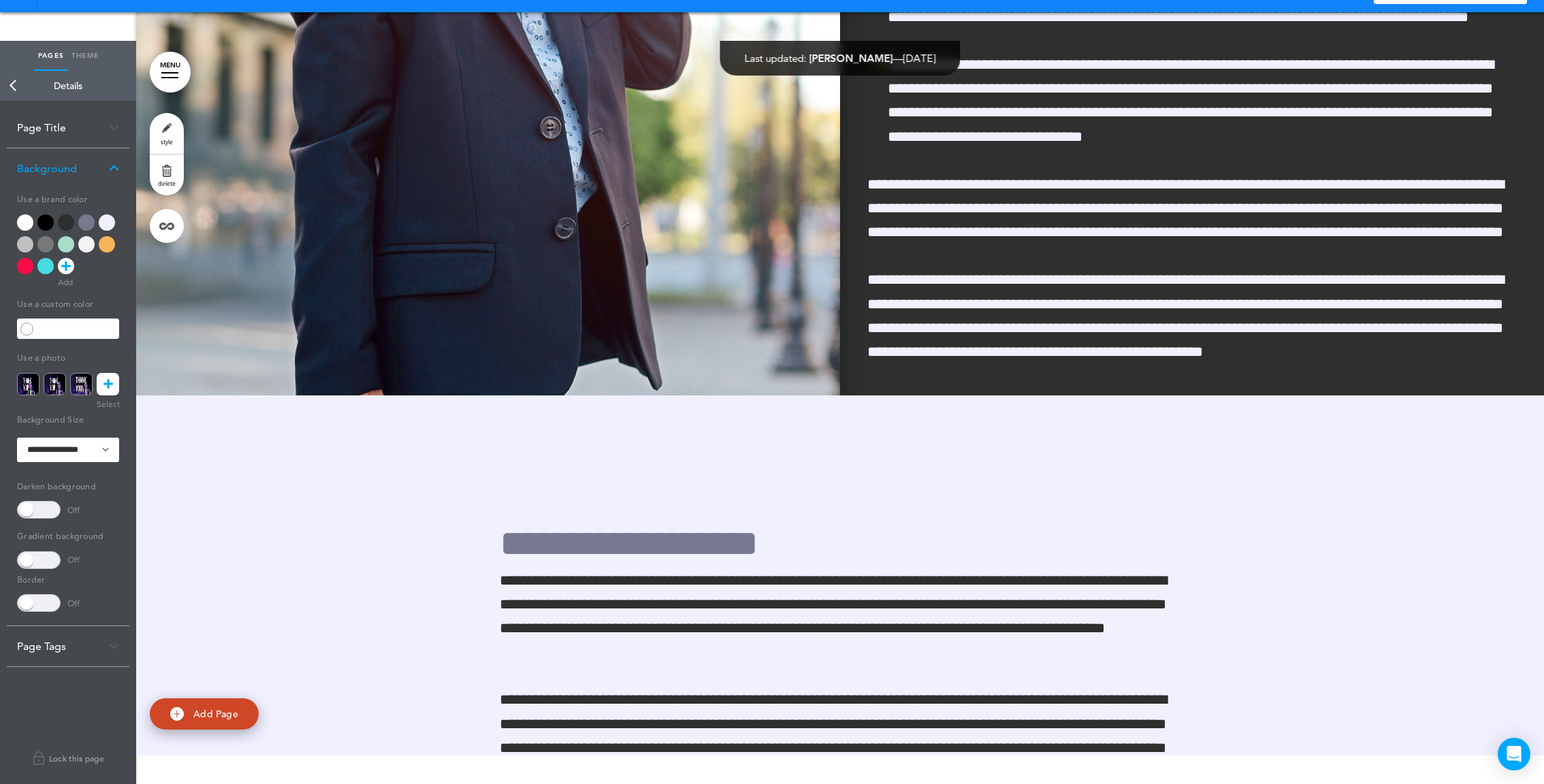
click at [786, 360] on img at bounding box center [487, 24] width 704 height 743
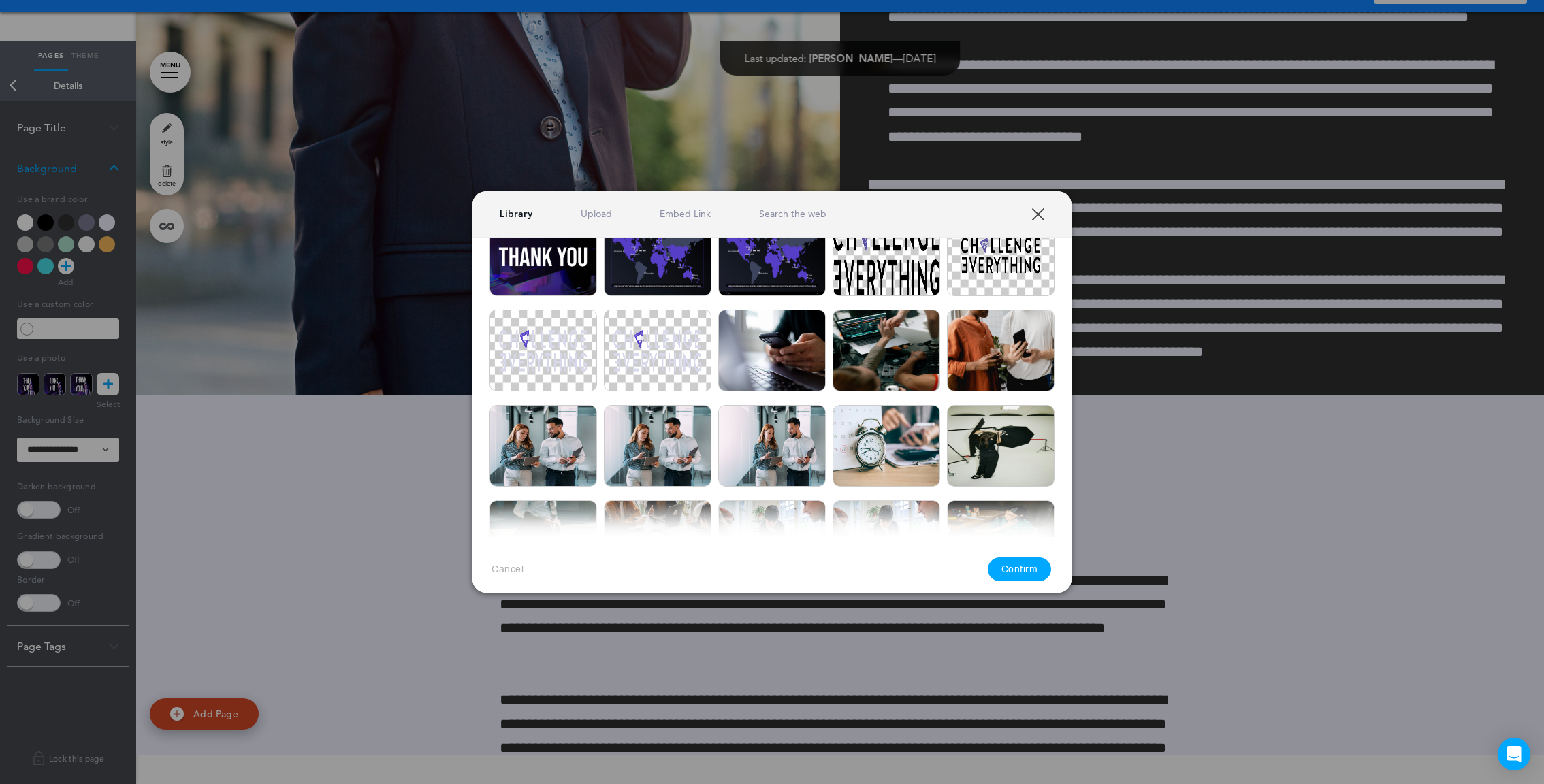
scroll to position [927, 0]
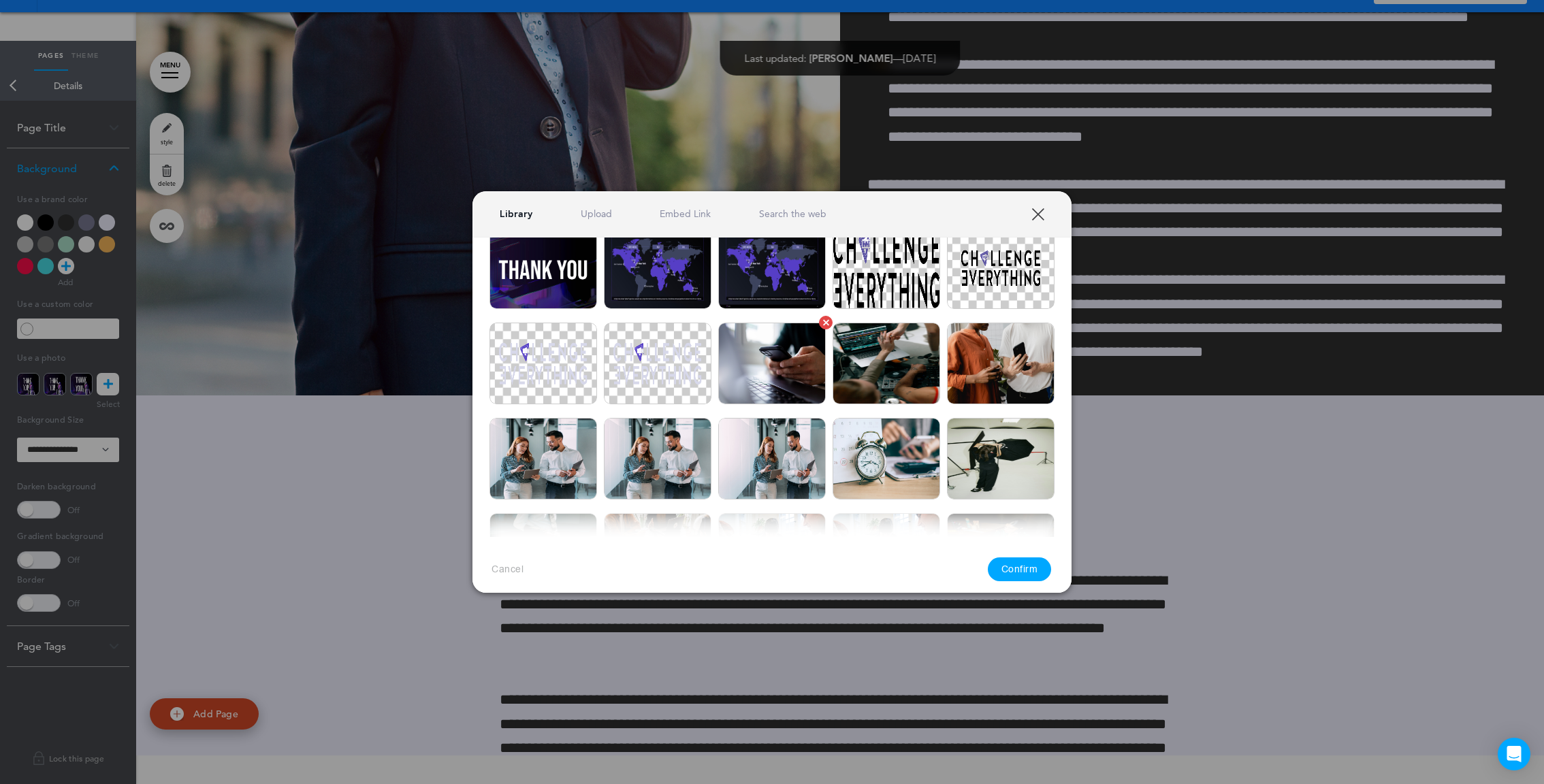
click at [777, 368] on img at bounding box center [771, 363] width 107 height 82
click at [1009, 578] on button "Confirm" at bounding box center [1019, 570] width 64 height 24
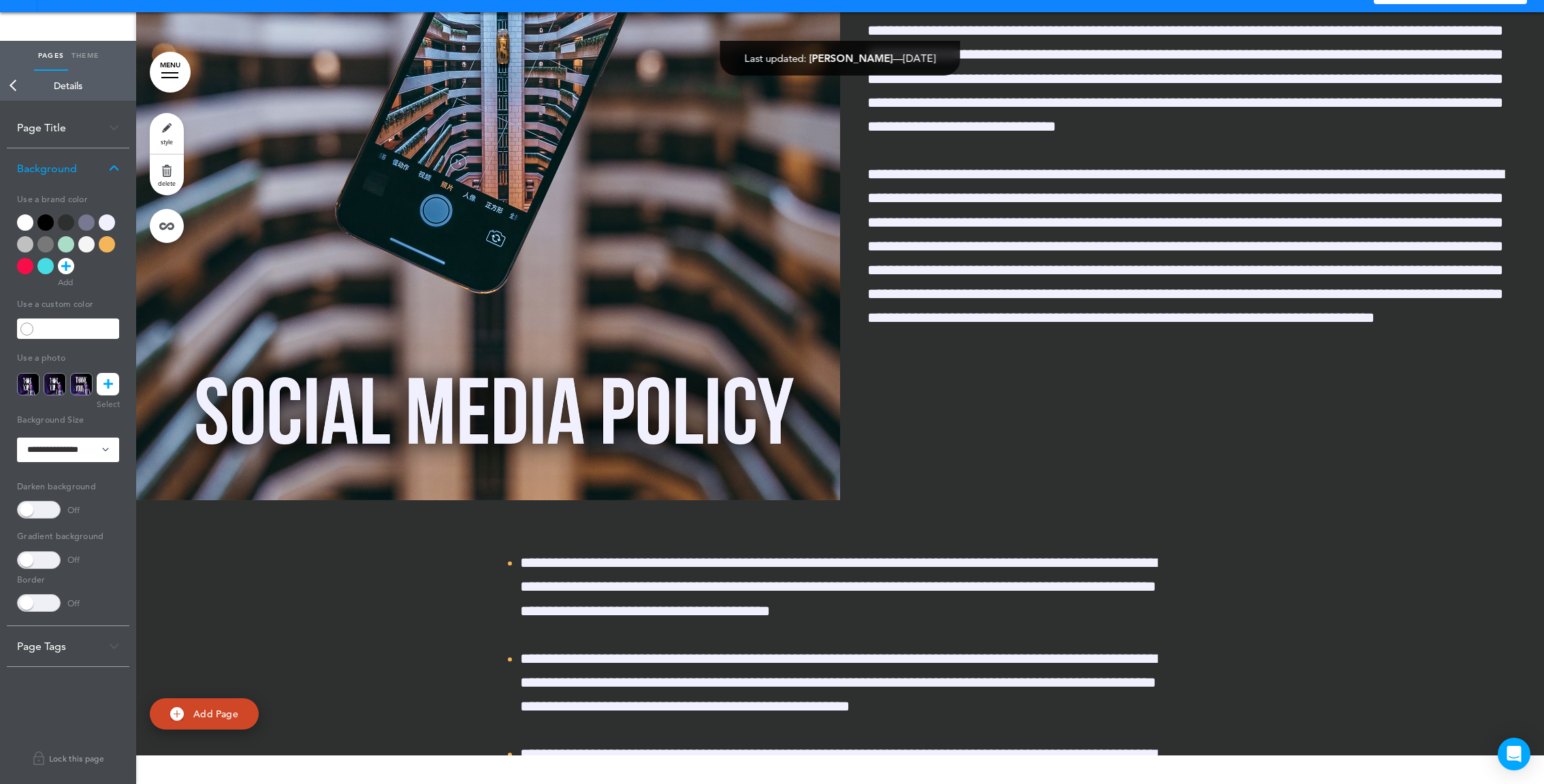
scroll to position [45622, 0]
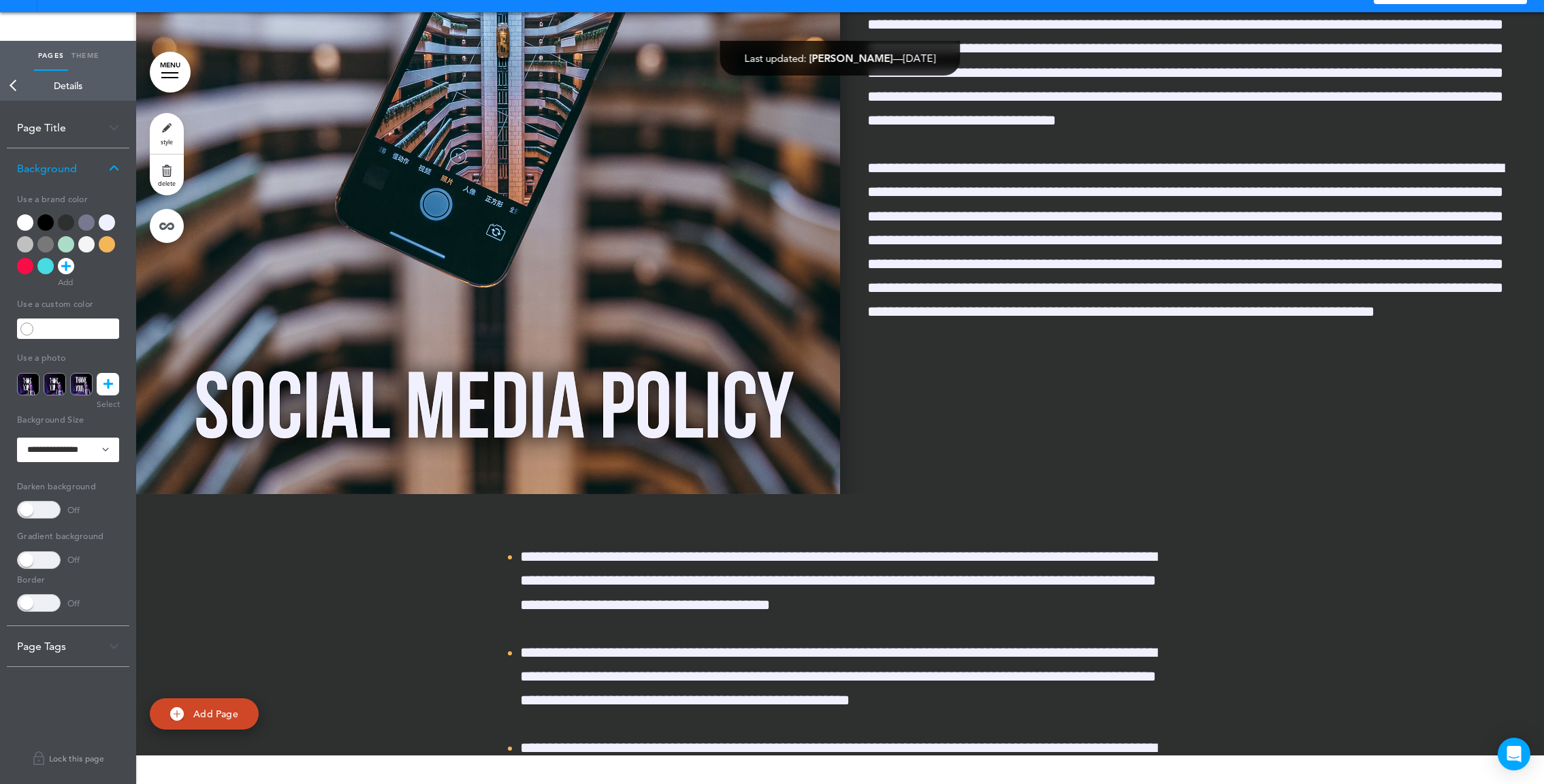
click at [752, 320] on img at bounding box center [487, 122] width 704 height 743
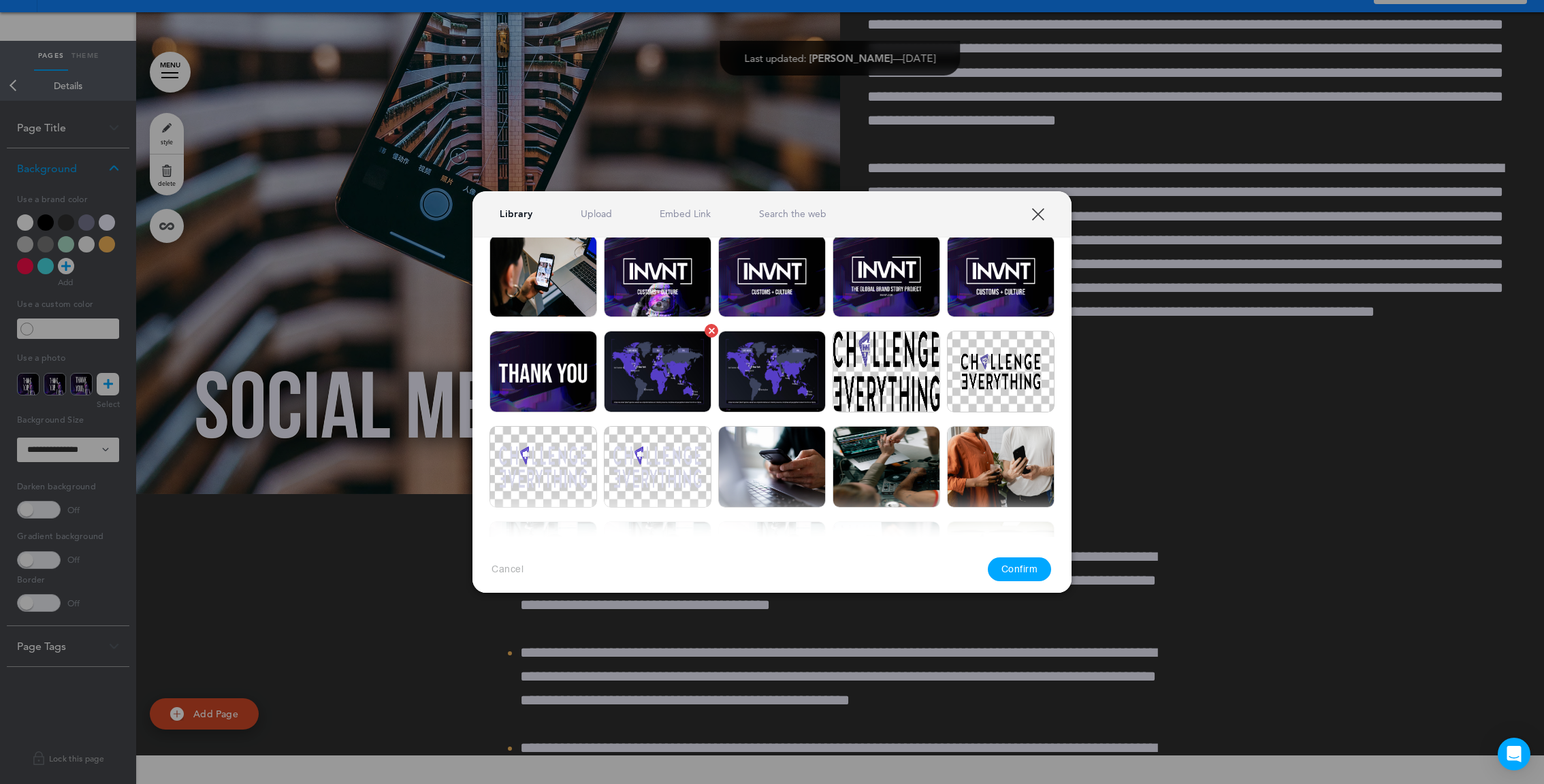
scroll to position [858, 0]
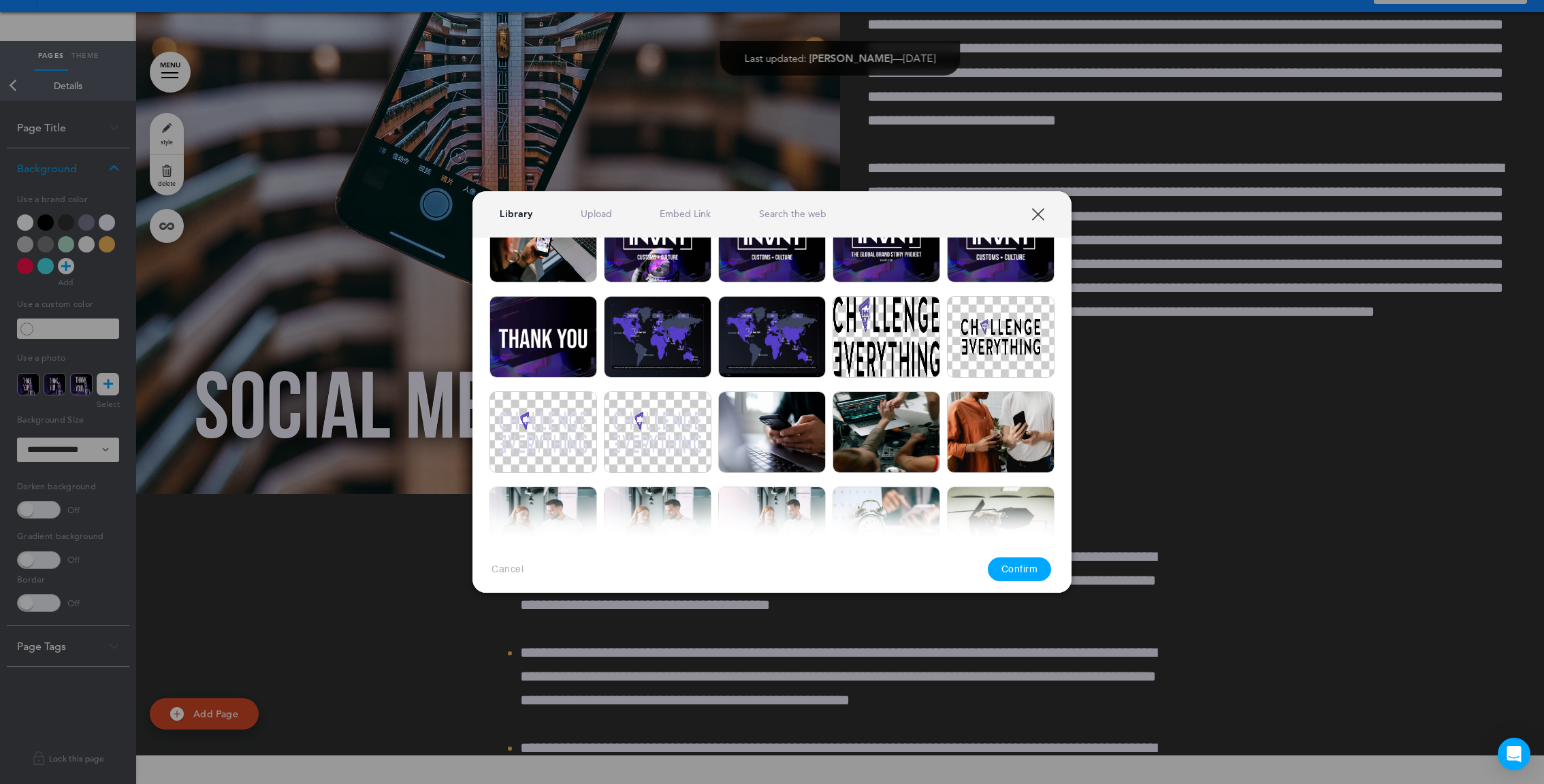
click at [552, 271] on img at bounding box center [543, 241] width 107 height 82
click at [1031, 577] on button "Confirm" at bounding box center [1019, 570] width 64 height 24
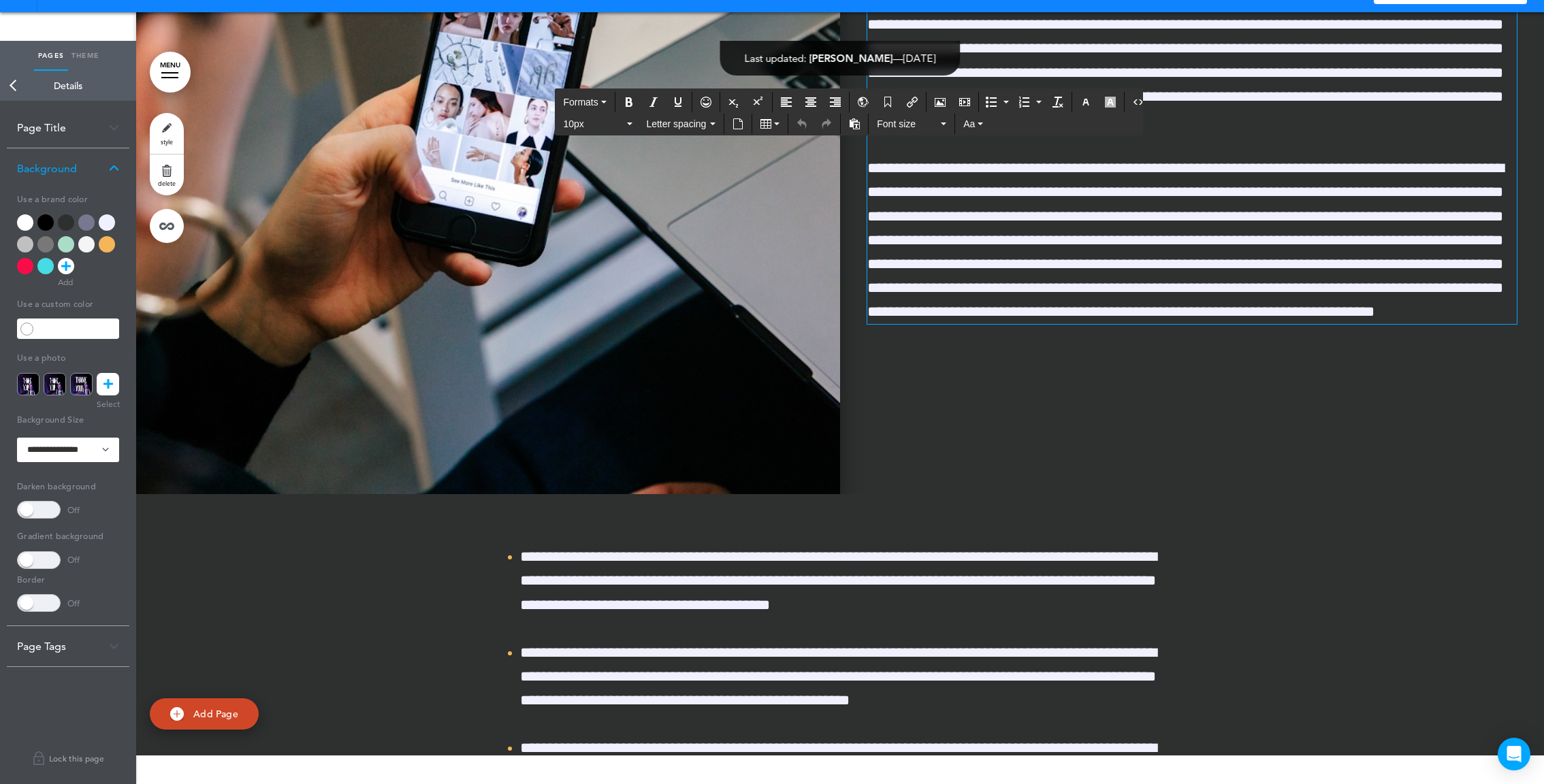
drag, startPoint x: 1001, startPoint y: 230, endPoint x: 782, endPoint y: 208, distance: 220.1
click at [782, 208] on div "**********" at bounding box center [840, 122] width 1408 height 743
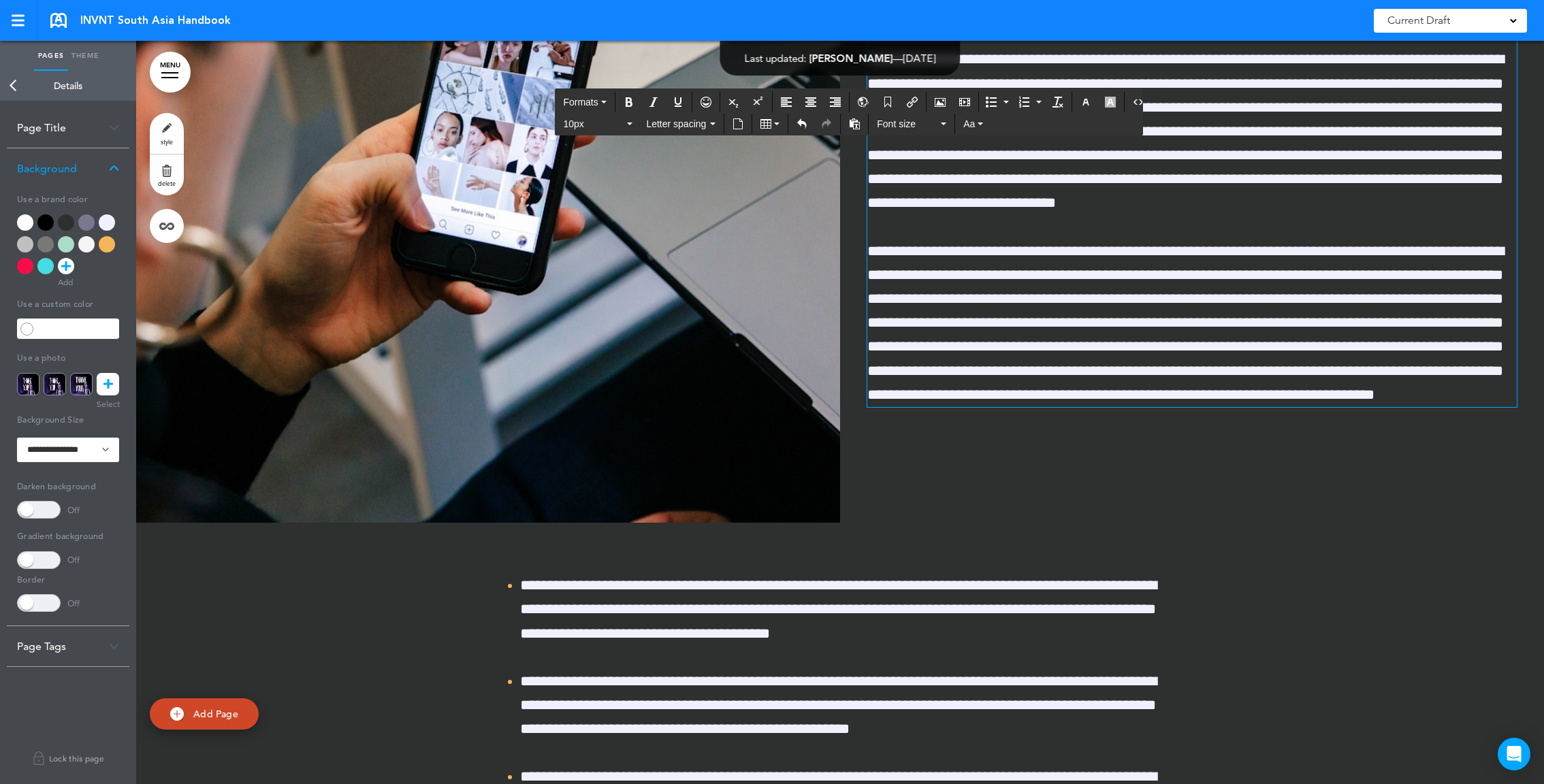
drag, startPoint x: 997, startPoint y: 279, endPoint x: 854, endPoint y: 279, distance: 143.0
click at [854, 279] on div "**********" at bounding box center [1192, 151] width 704 height 614
drag, startPoint x: 904, startPoint y: 282, endPoint x: 872, endPoint y: 255, distance: 41.9
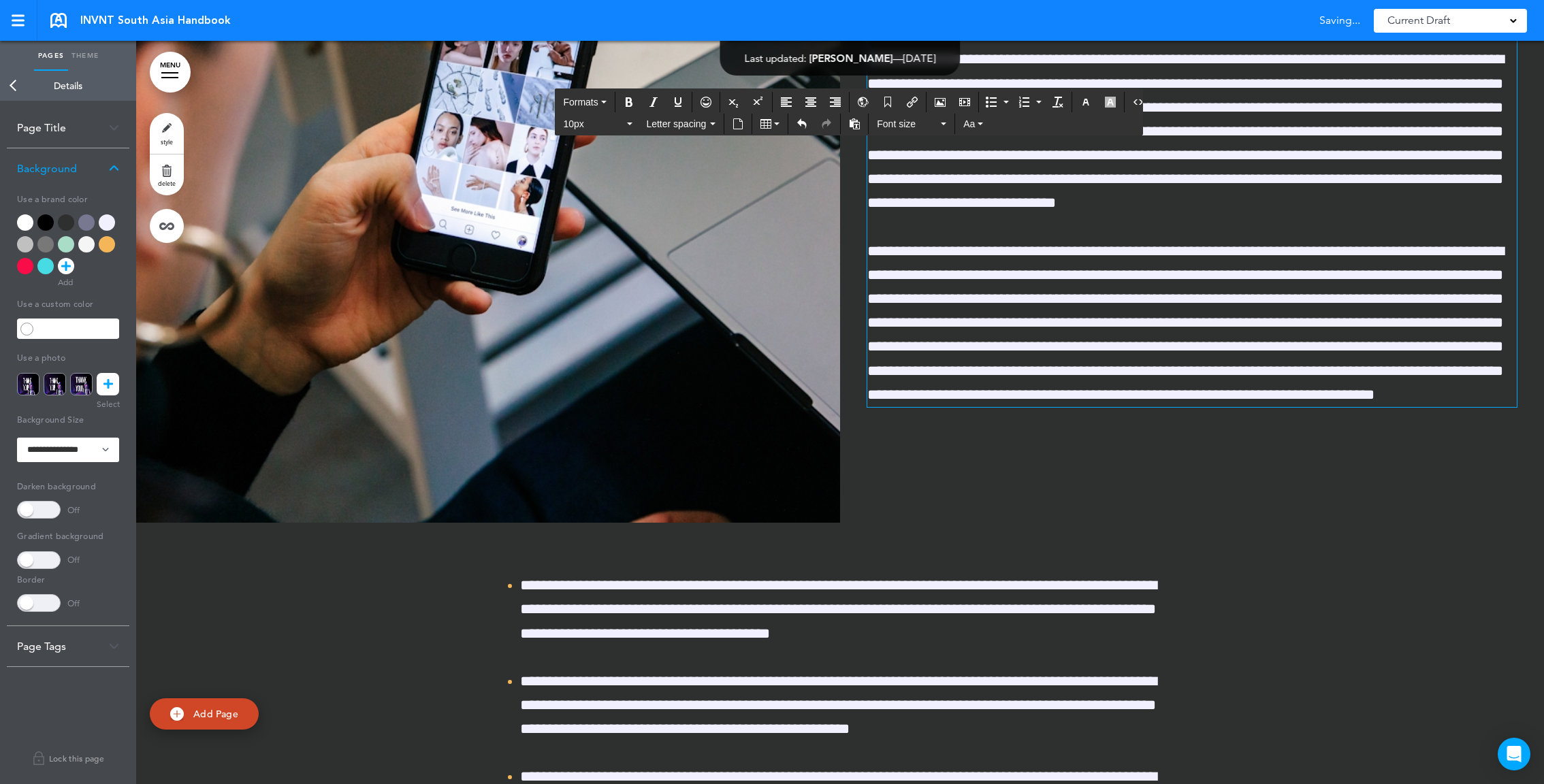
click at [822, 281] on div "**********" at bounding box center [840, 151] width 1408 height 743
click at [1081, 110] on button "button" at bounding box center [1086, 101] width 22 height 19
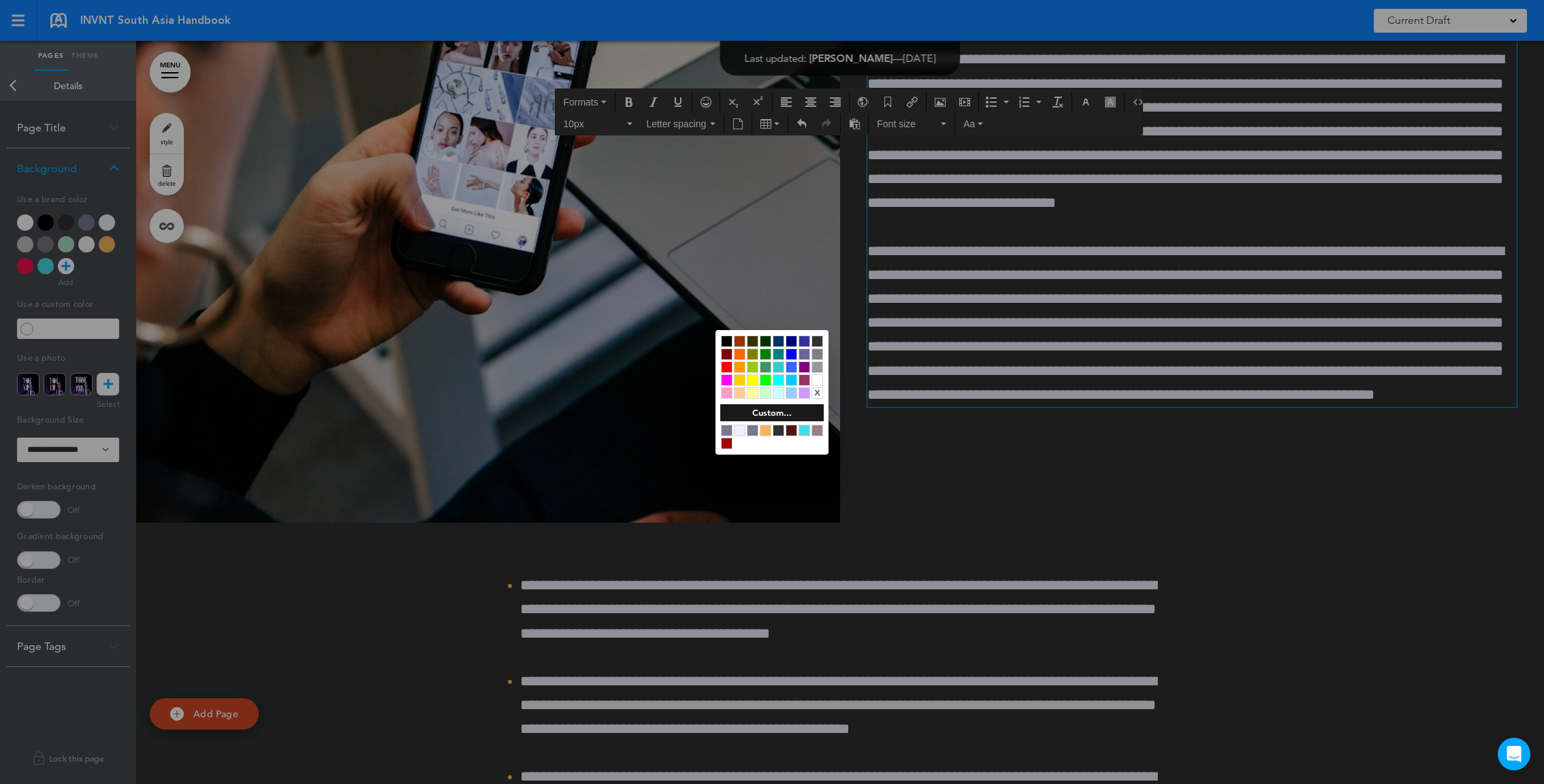
click at [749, 433] on div at bounding box center [752, 430] width 11 height 11
click at [1018, 318] on div at bounding box center [772, 392] width 1544 height 784
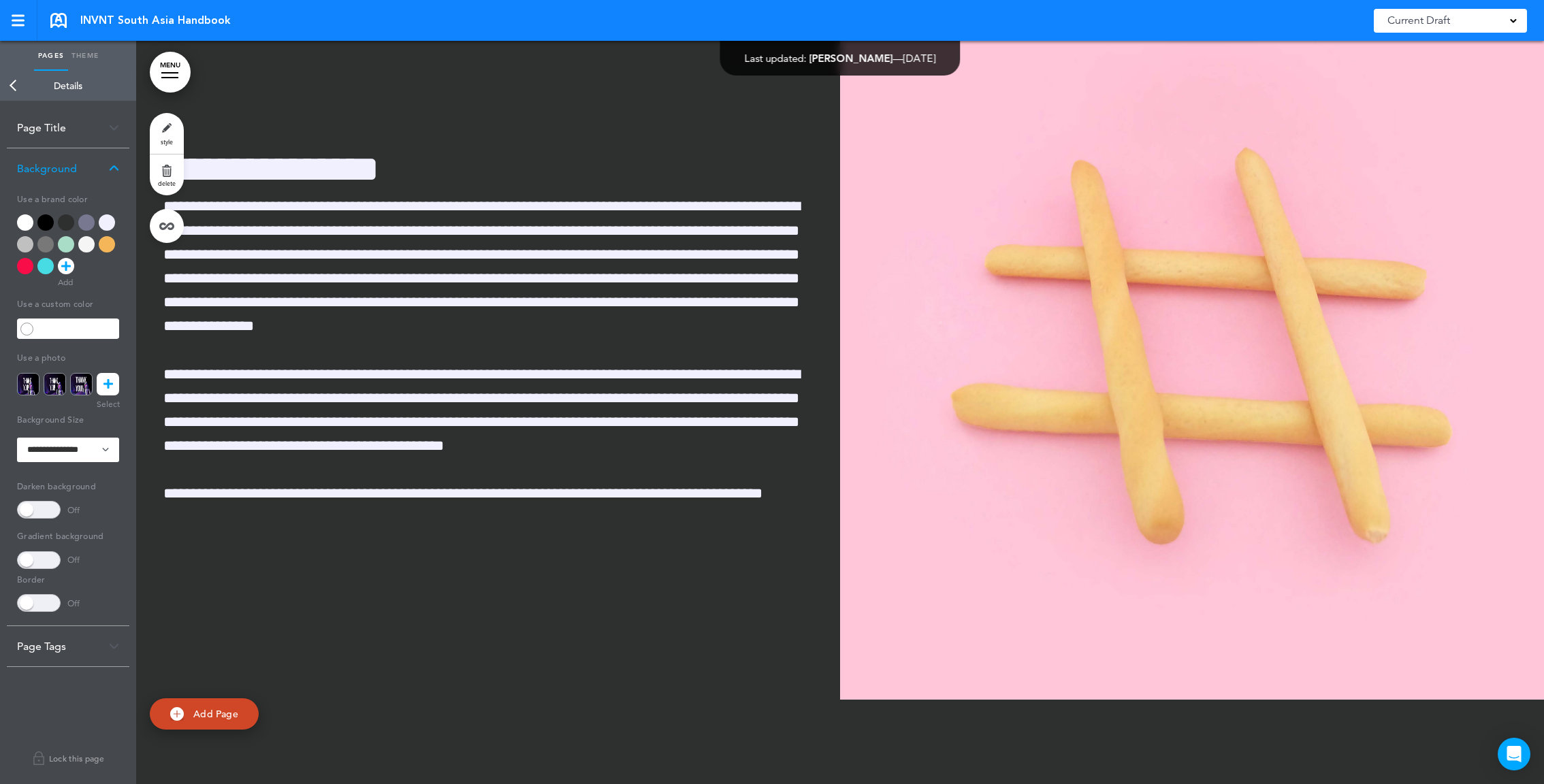
scroll to position [48553, 0]
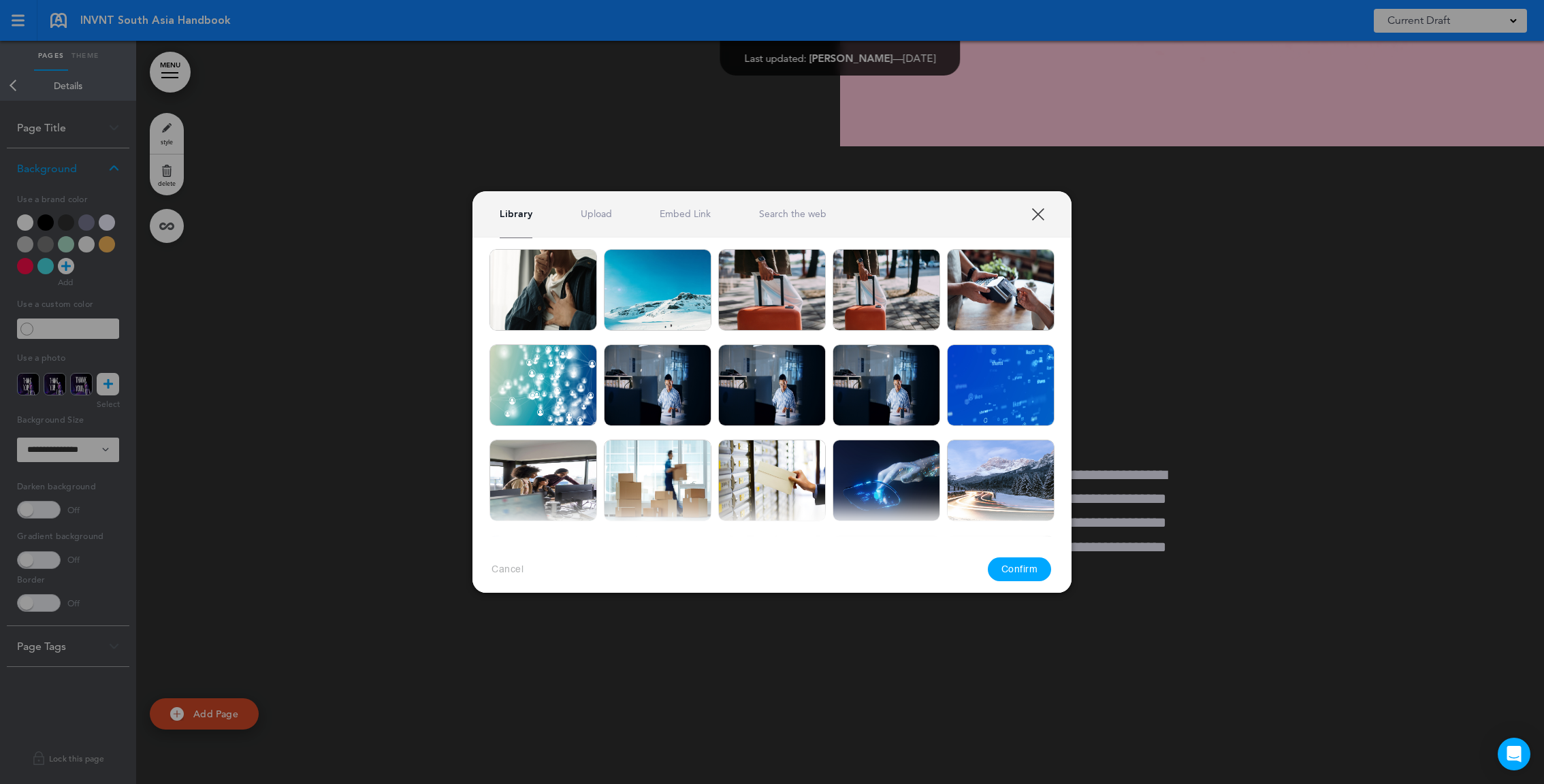
scroll to position [256, 0]
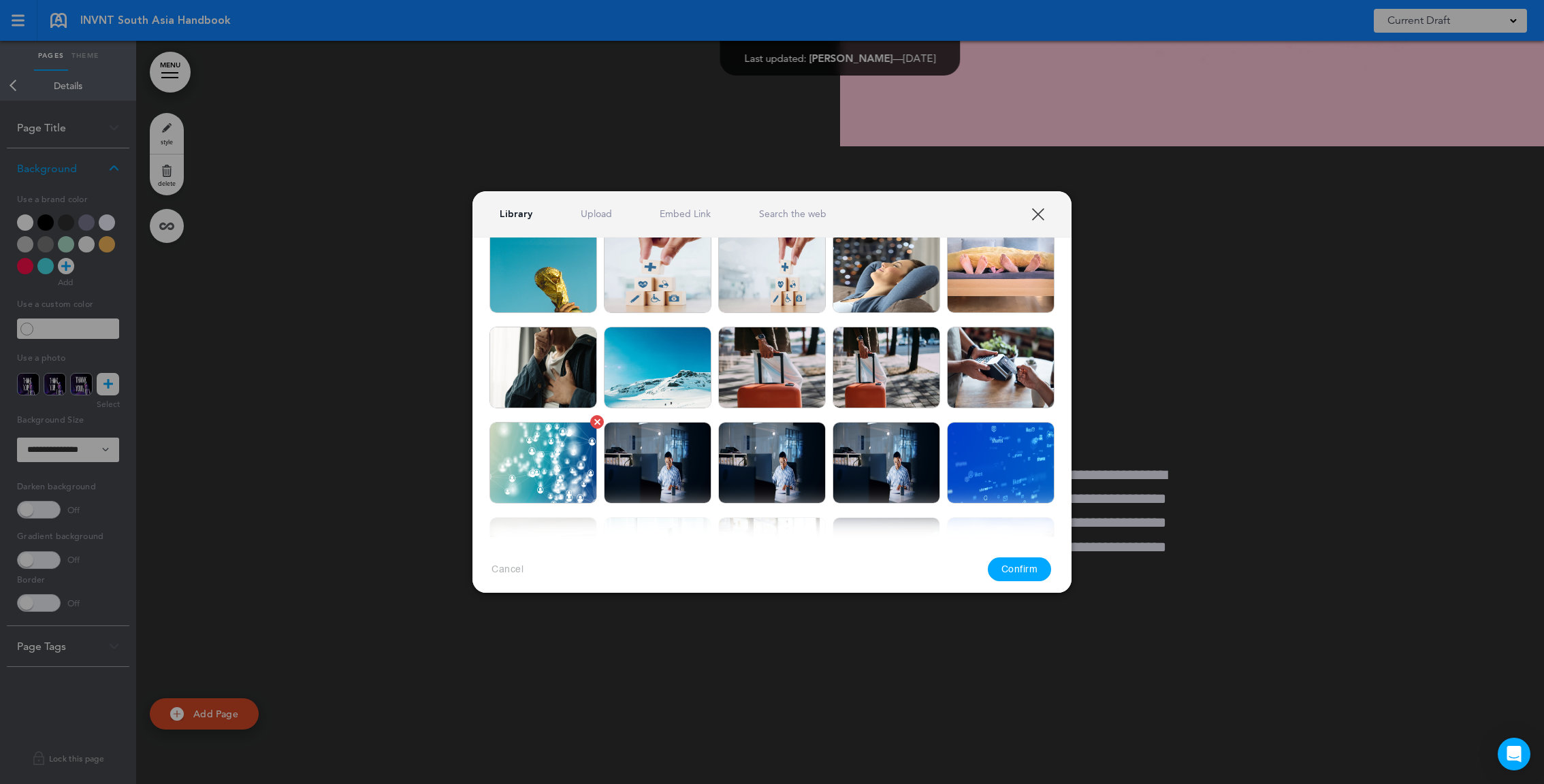
click at [577, 467] on img at bounding box center [543, 463] width 107 height 82
click at [1012, 571] on button "Confirm" at bounding box center [1019, 570] width 64 height 24
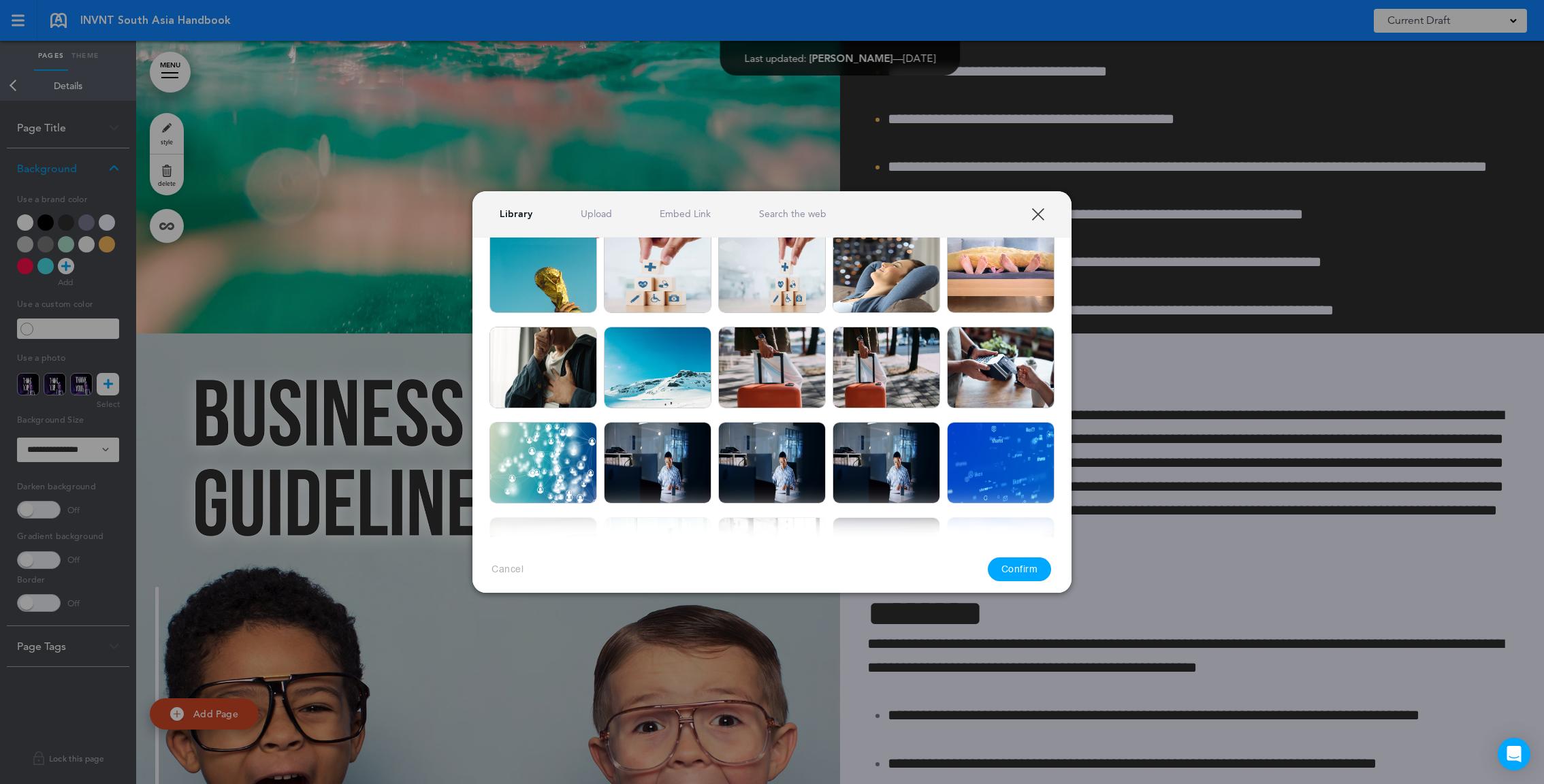
scroll to position [0, 0]
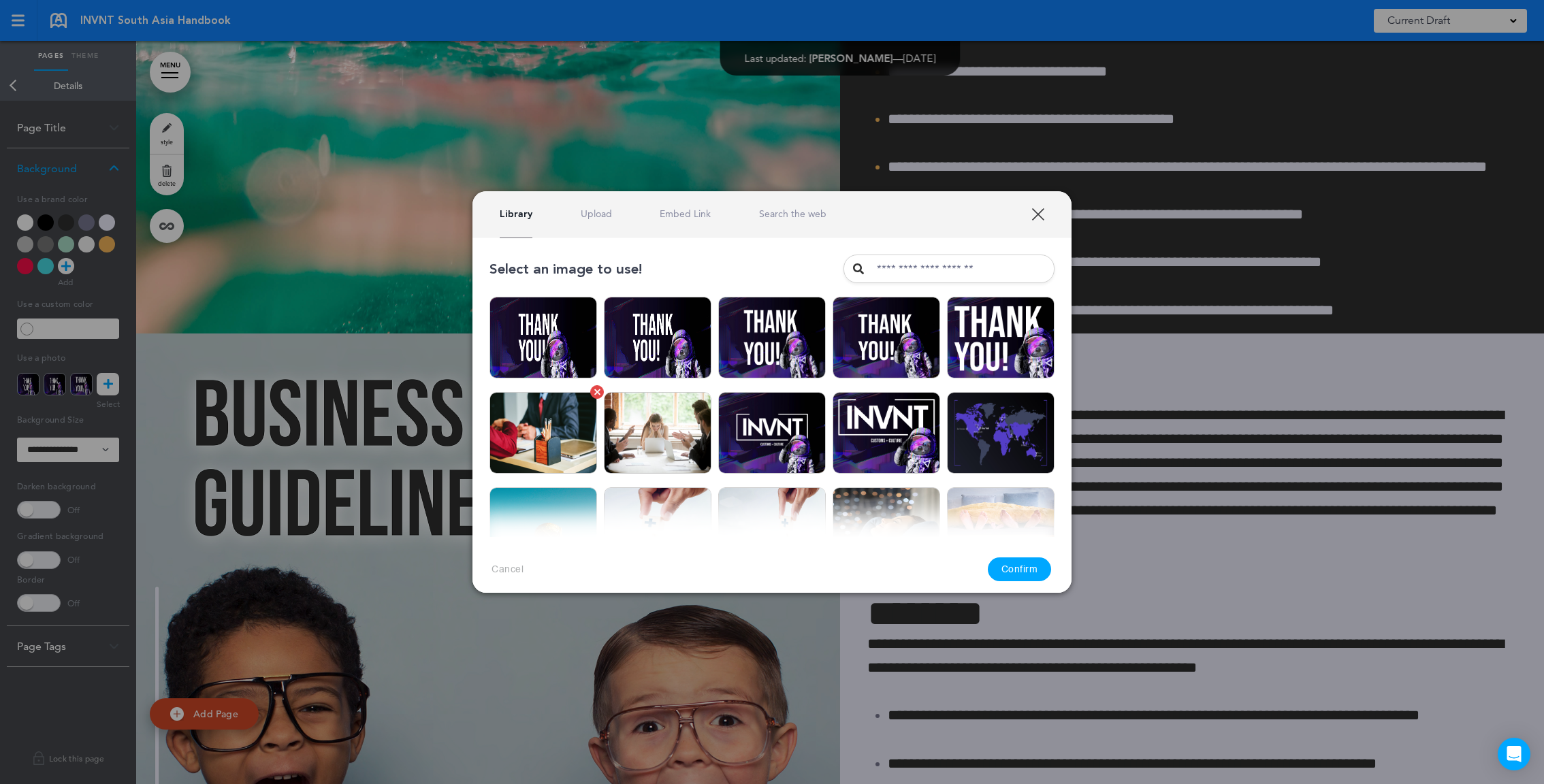
click at [567, 423] on img at bounding box center [543, 433] width 107 height 82
click at [1014, 574] on button "Confirm" at bounding box center [1019, 570] width 64 height 24
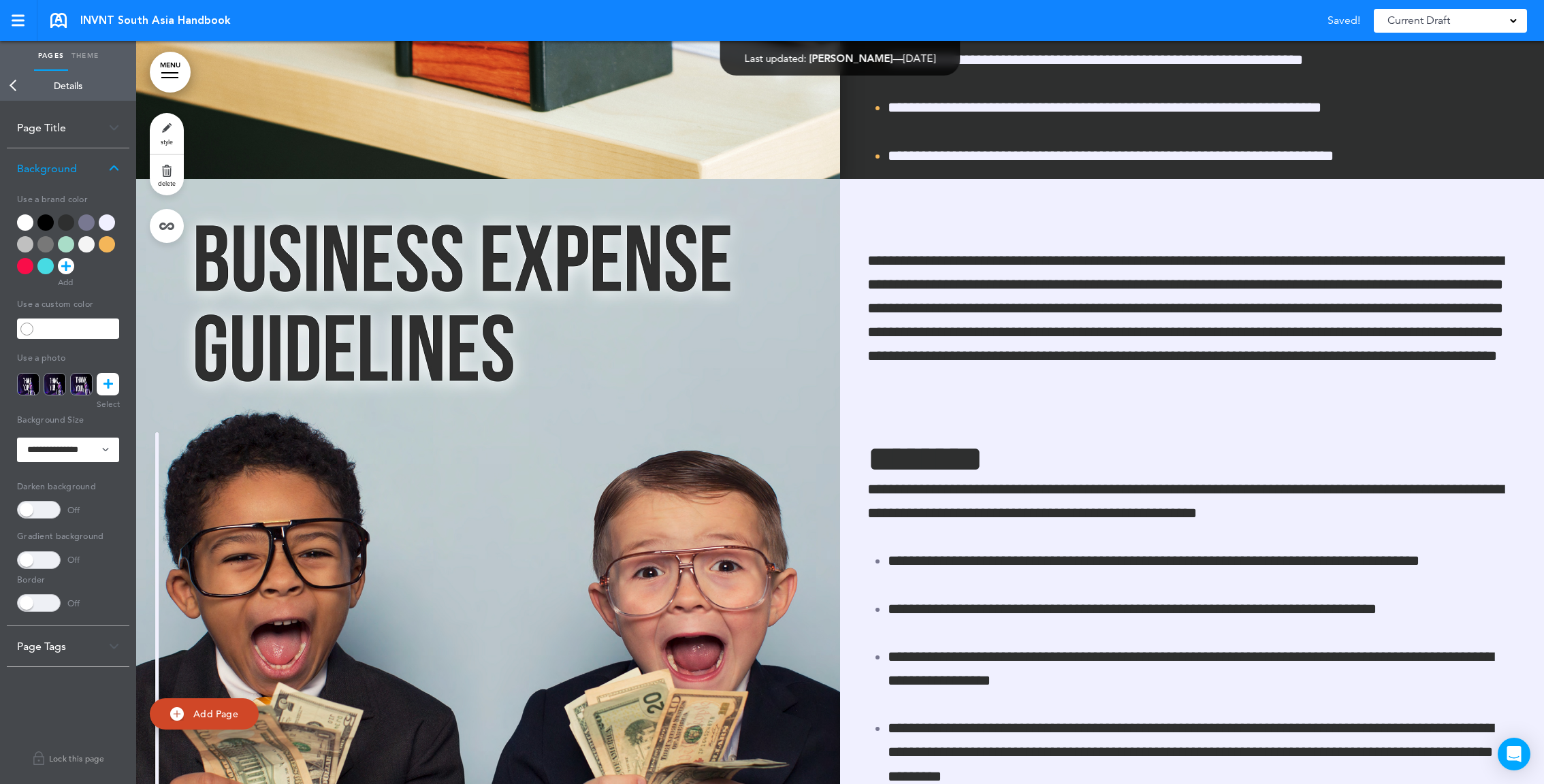
scroll to position [53228, 0]
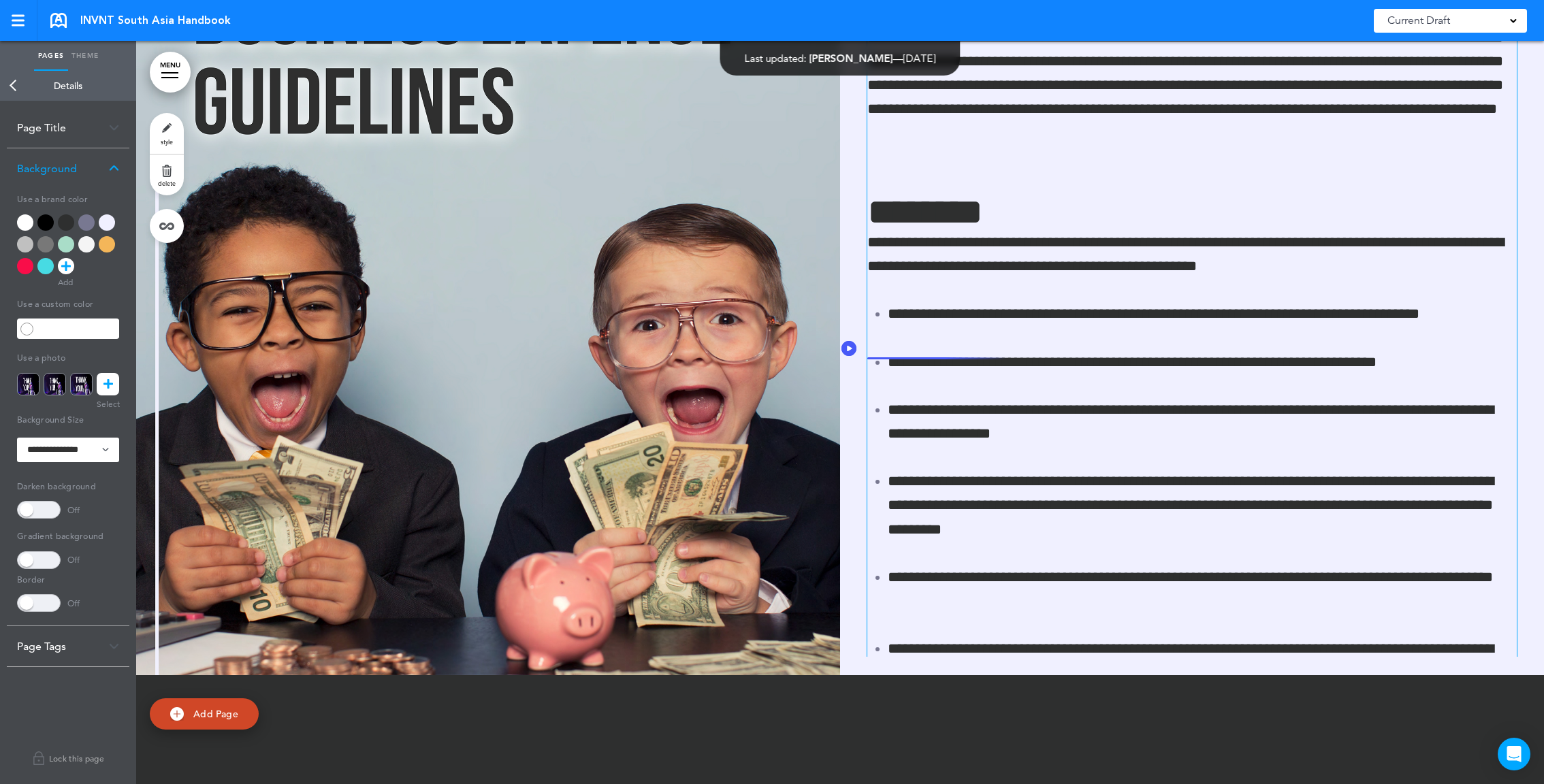
click at [867, 170] on p "**********" at bounding box center [1192, 86] width 650 height 167
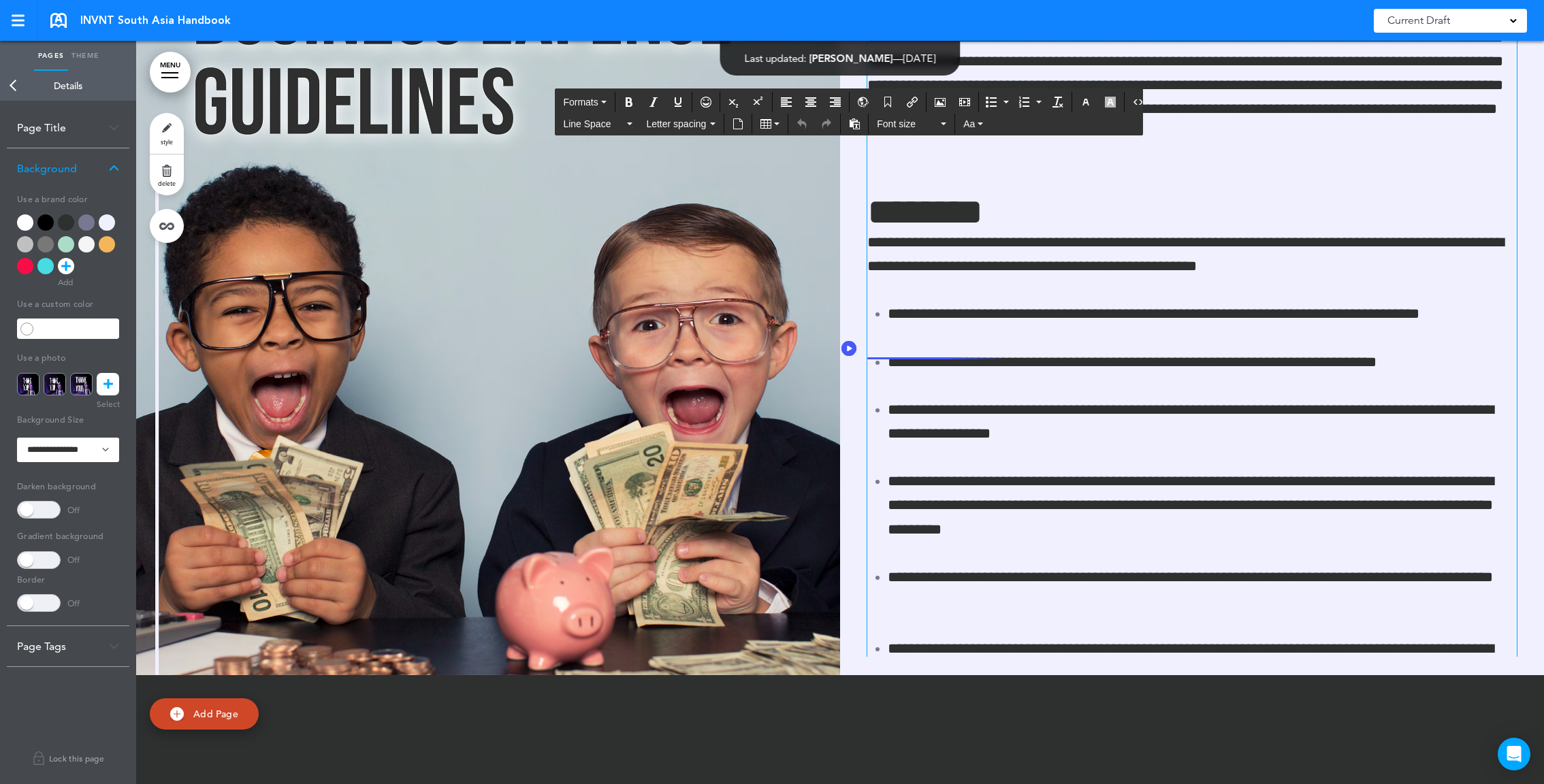
scroll to position [53277, 0]
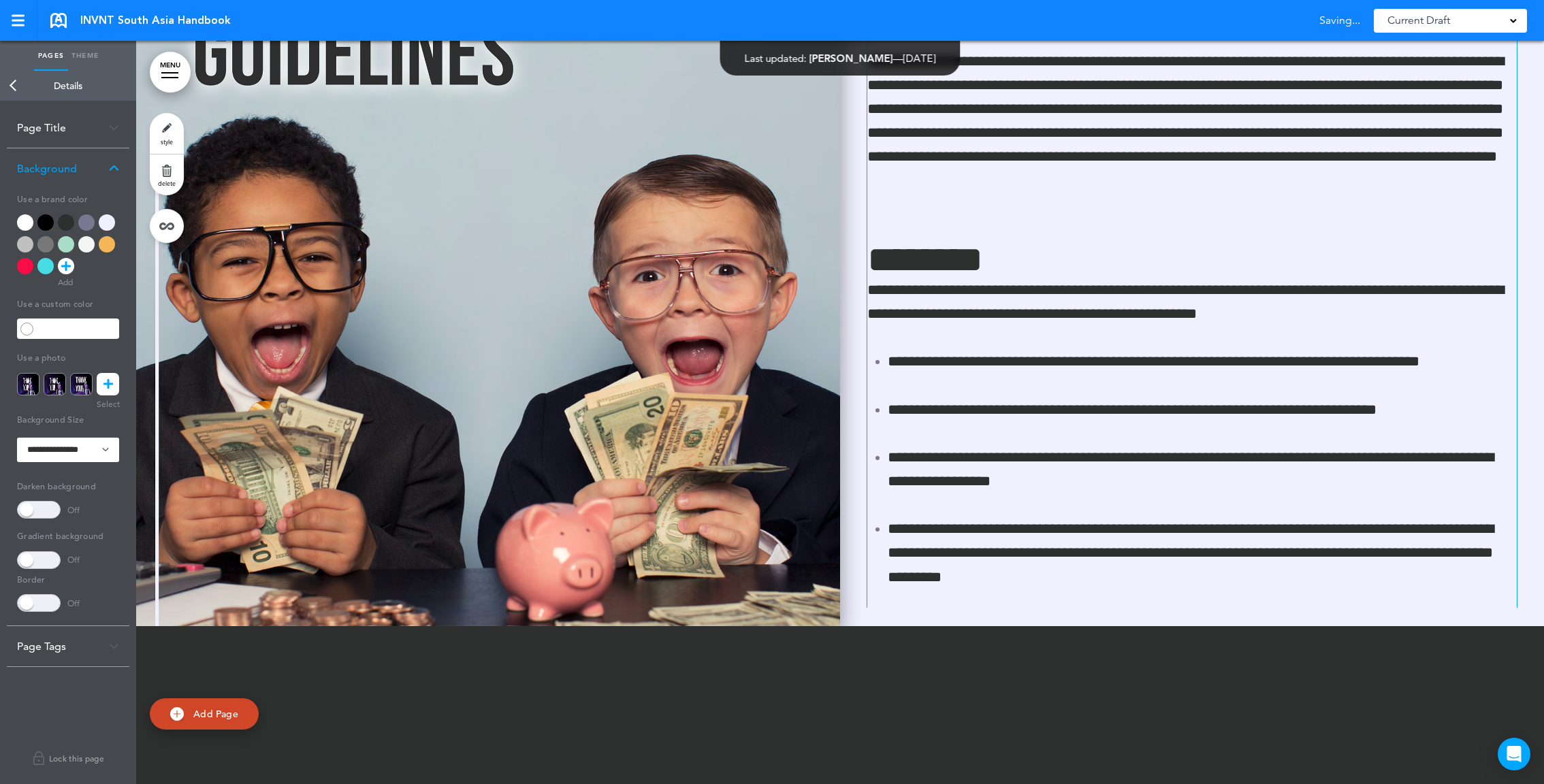
click at [589, 480] on img at bounding box center [487, 255] width 704 height 743
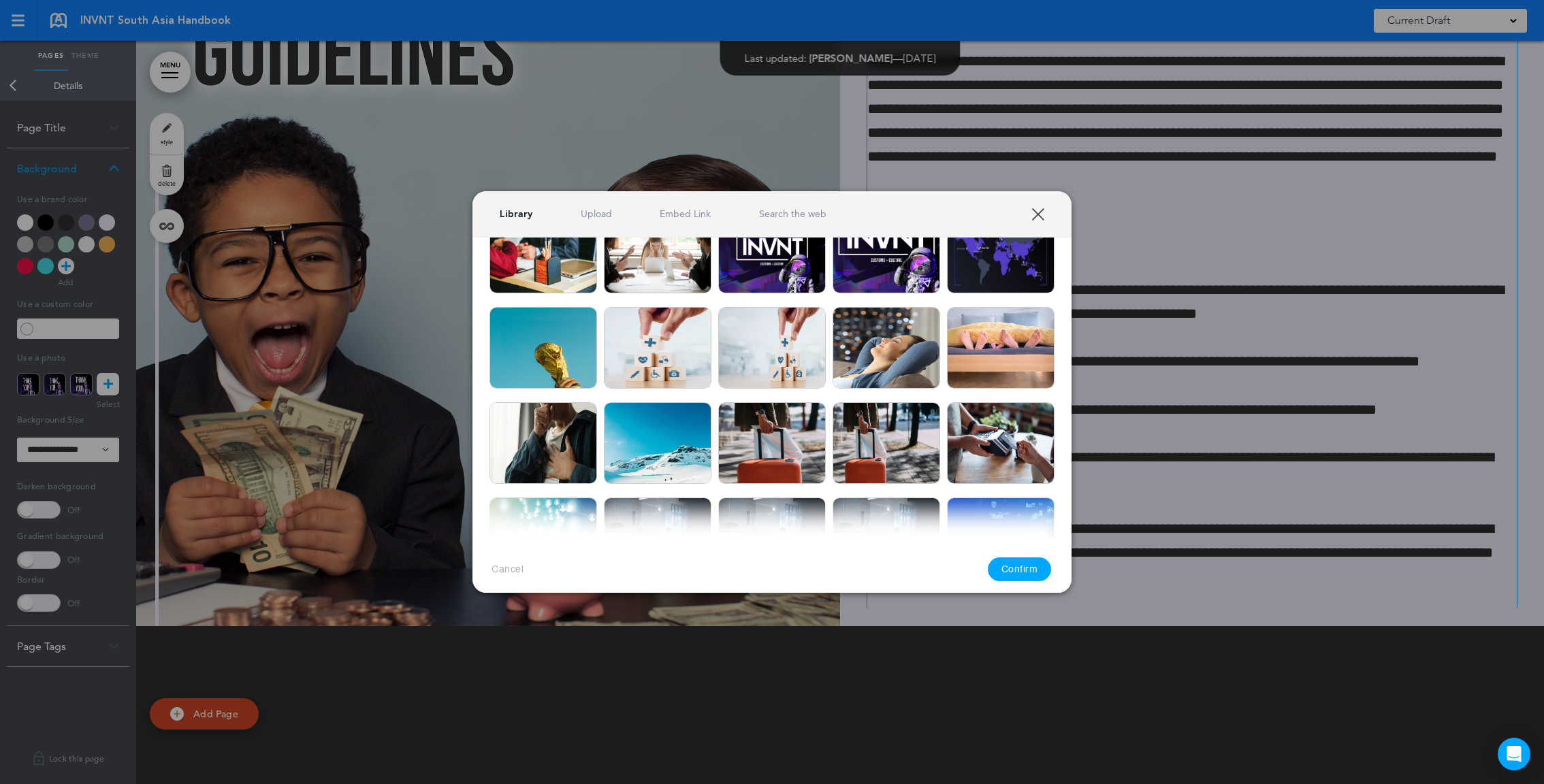
scroll to position [197, 0]
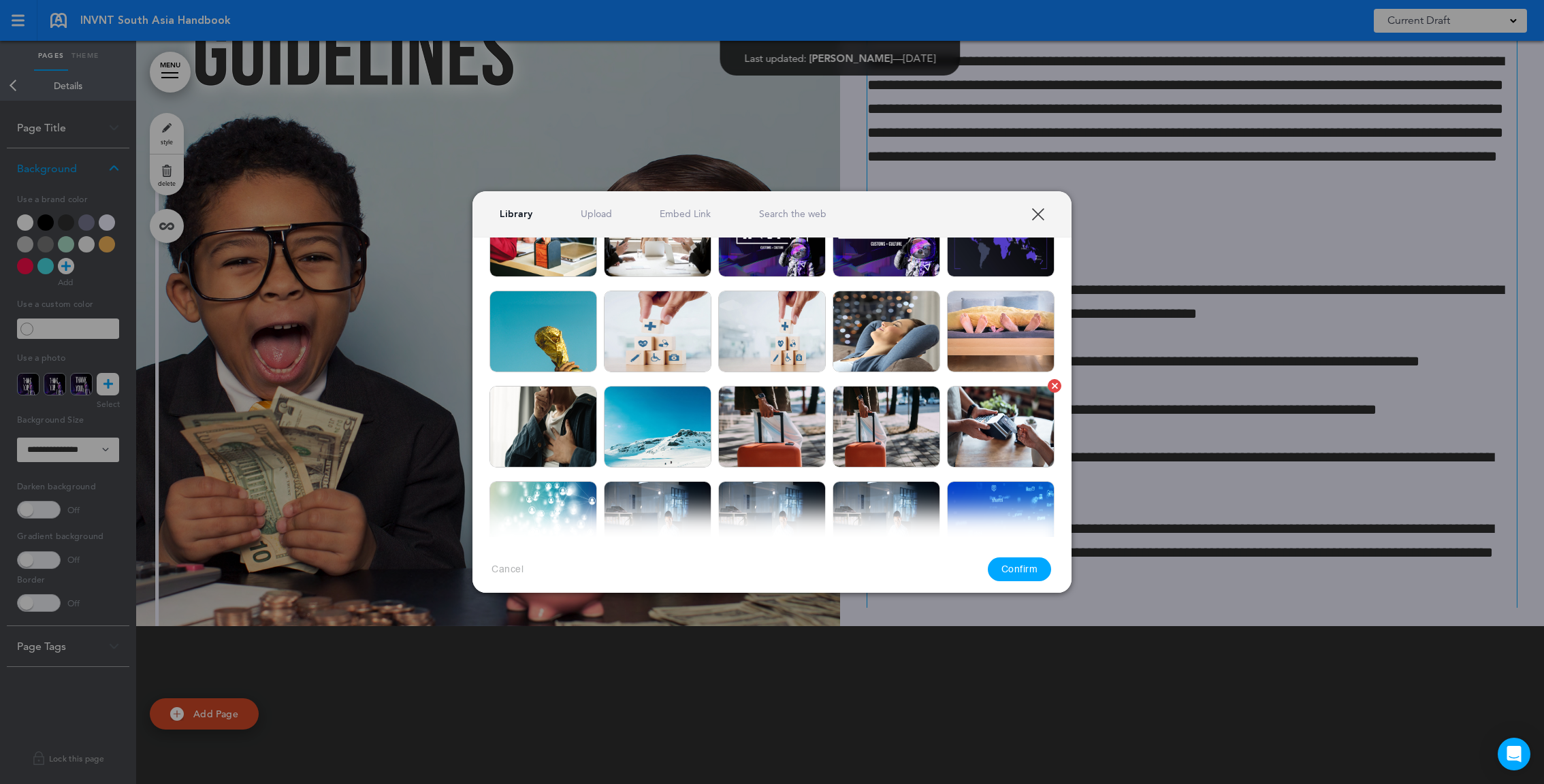
click at [993, 439] on img at bounding box center [1000, 427] width 107 height 82
click at [1030, 564] on button "Confirm" at bounding box center [1019, 570] width 64 height 24
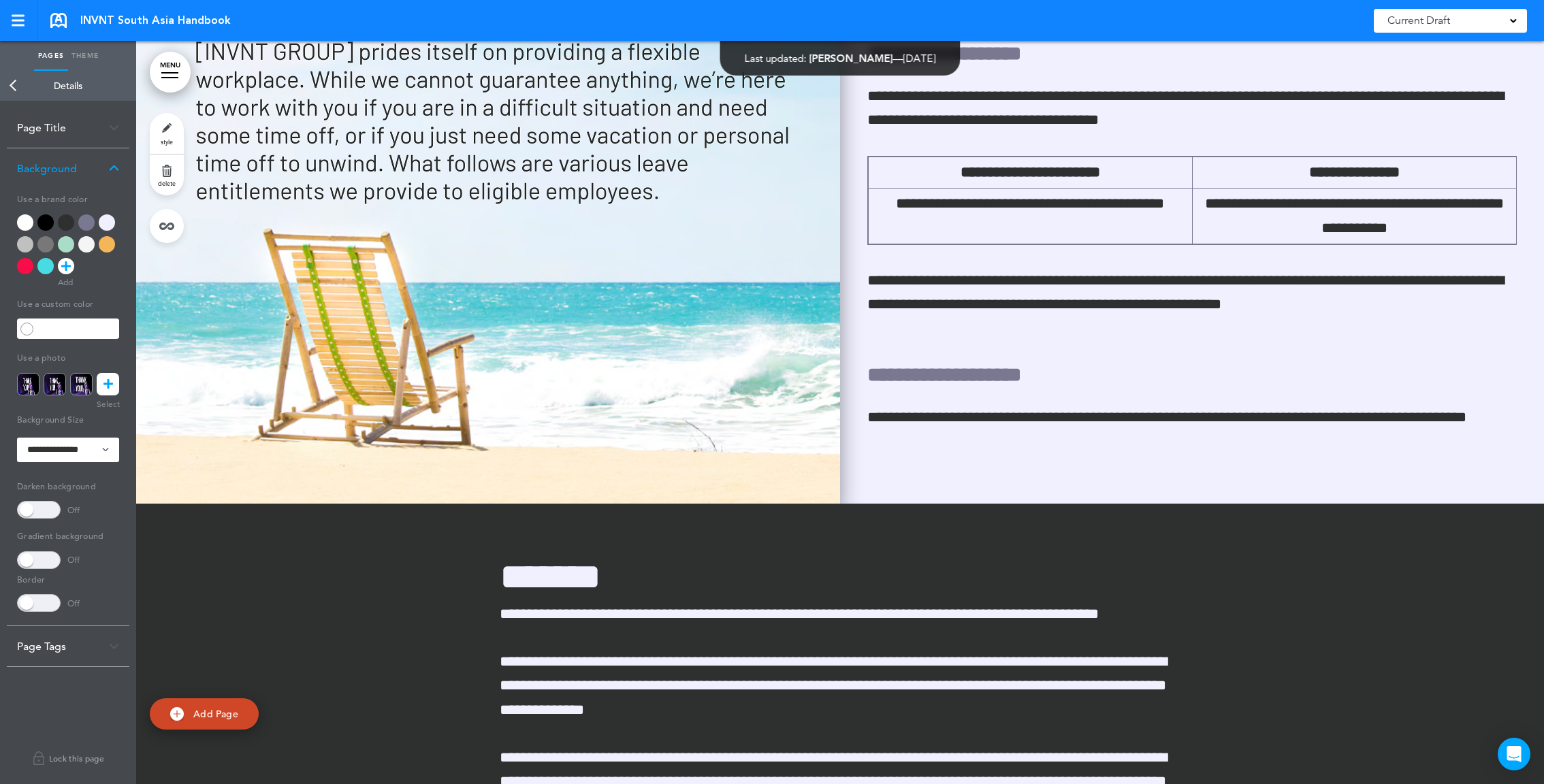
scroll to position [59632, 0]
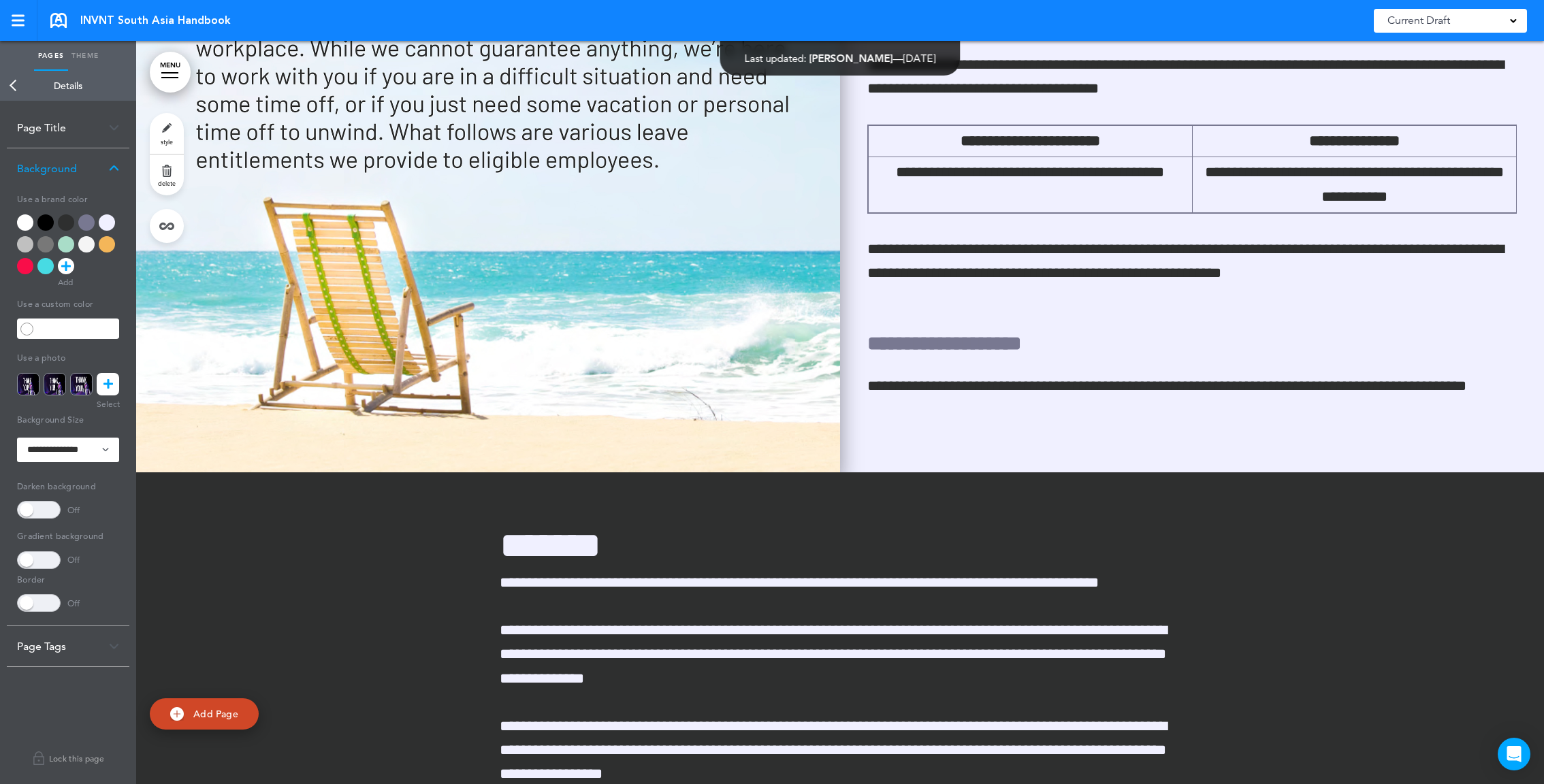
click at [674, 263] on img at bounding box center [487, 101] width 704 height 743
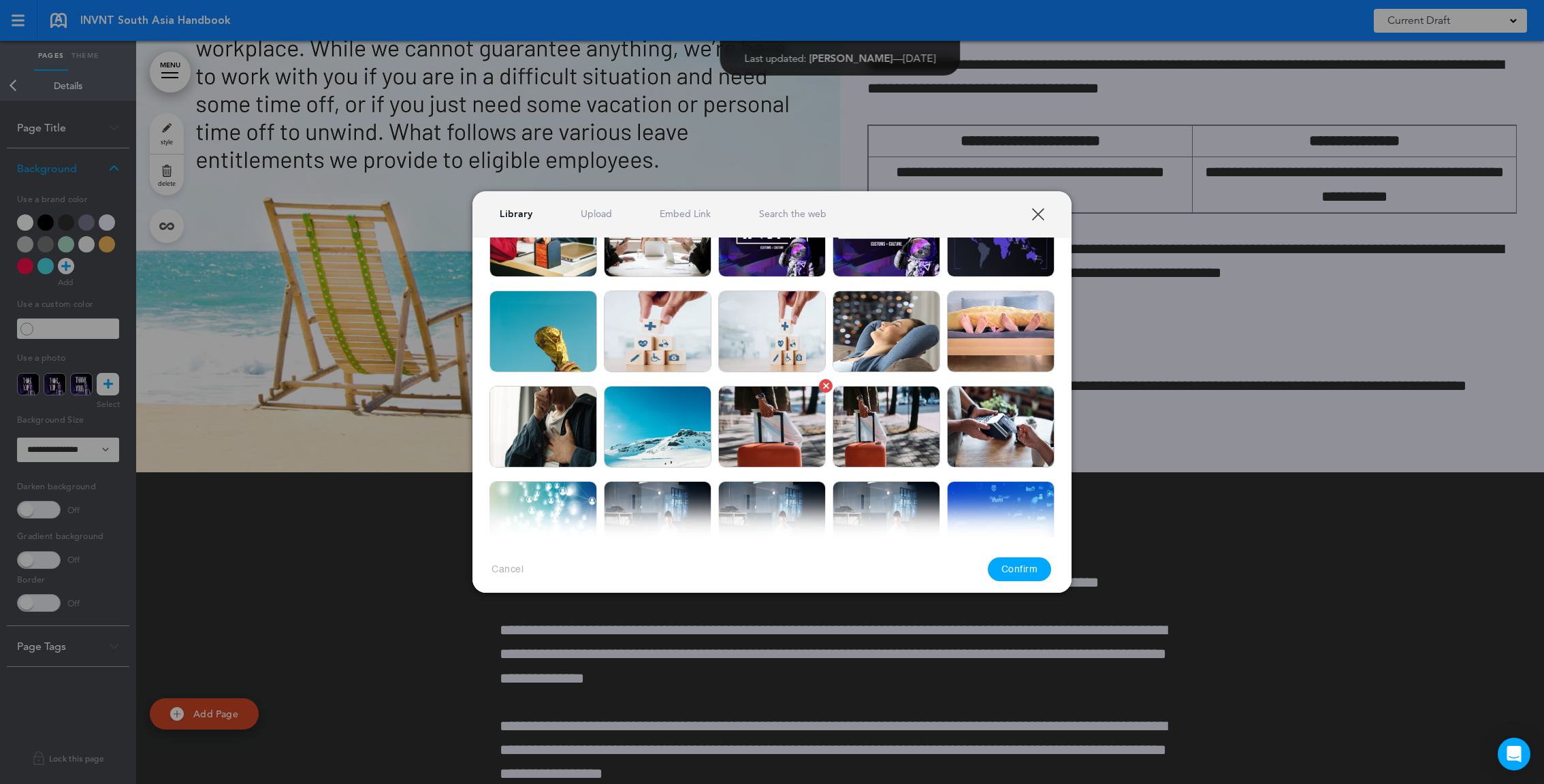
click at [780, 415] on img at bounding box center [771, 427] width 107 height 82
click at [1049, 568] on button "Confirm" at bounding box center [1019, 570] width 64 height 24
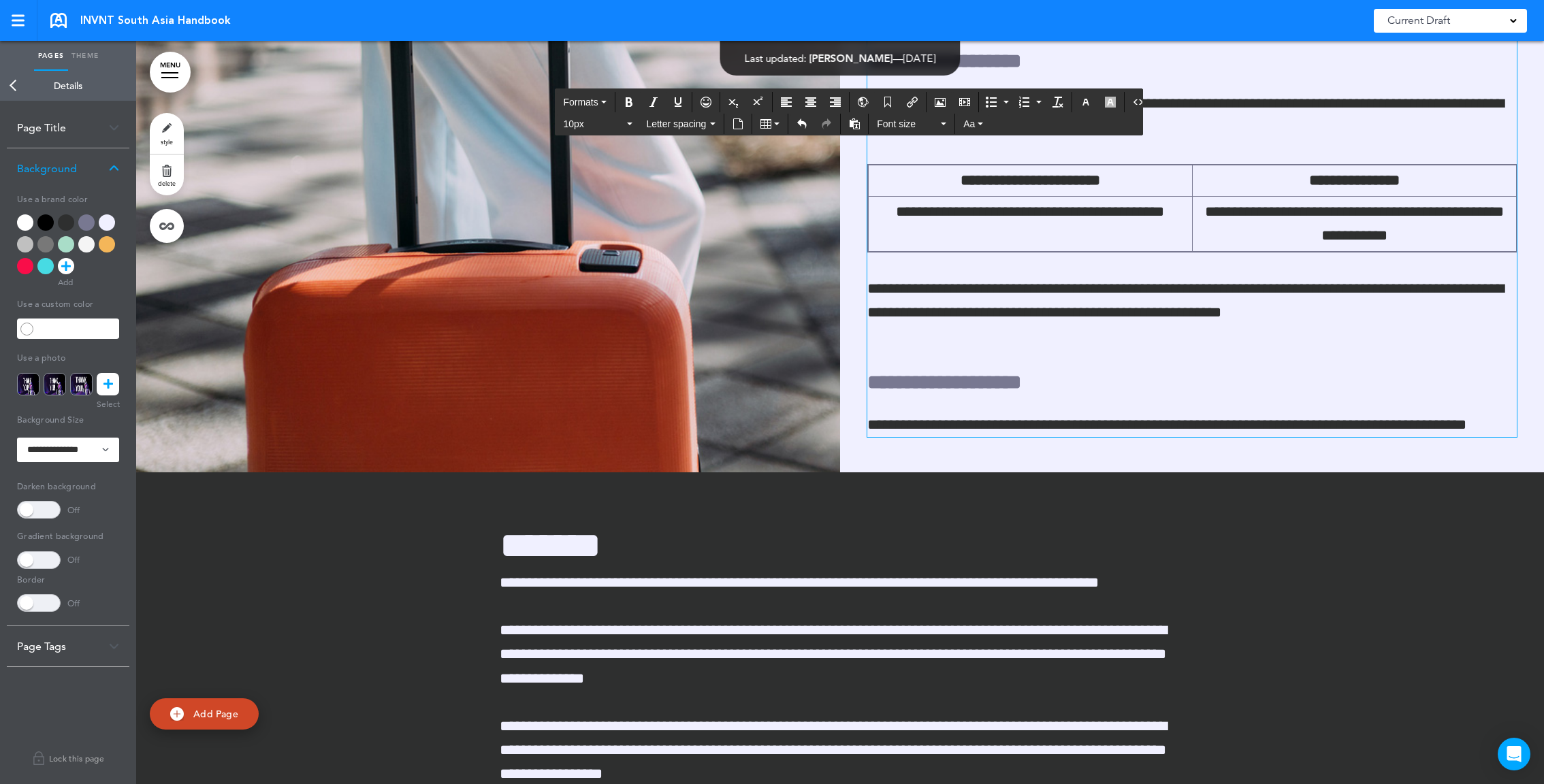
scroll to position [59627, 0]
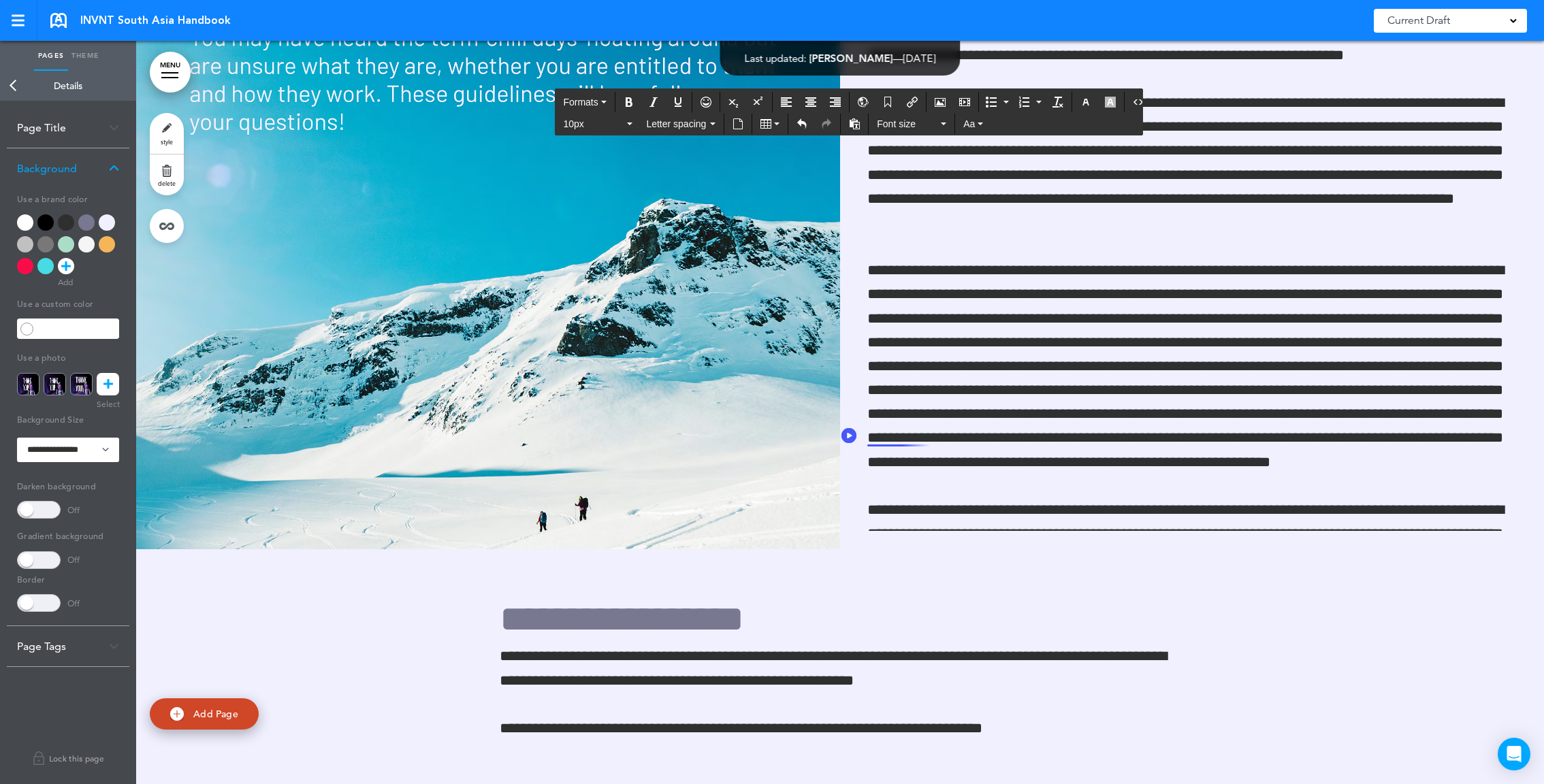
scroll to position [66991, 0]
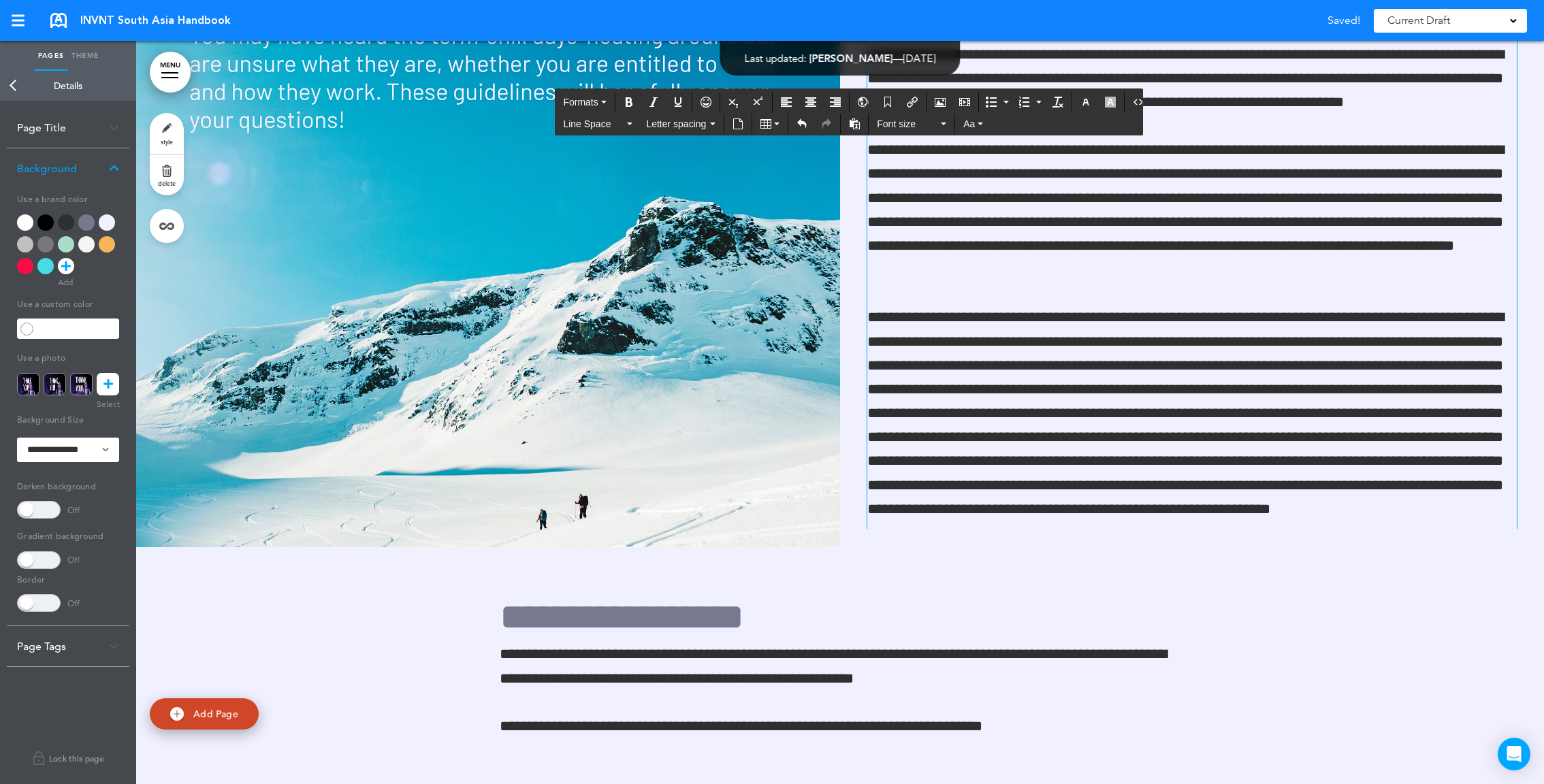
scroll to position [67040, 0]
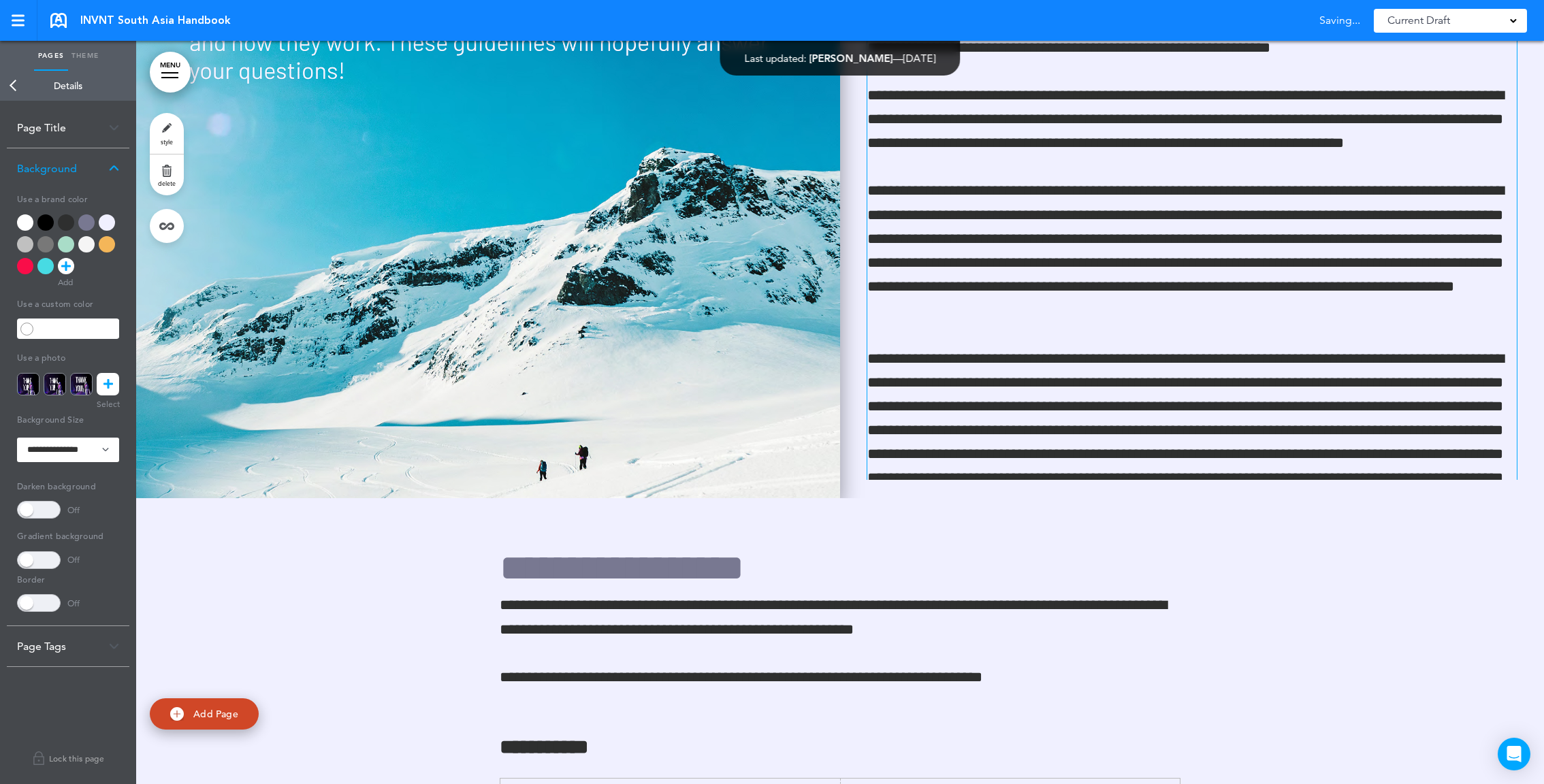
click at [623, 270] on img at bounding box center [487, 127] width 704 height 743
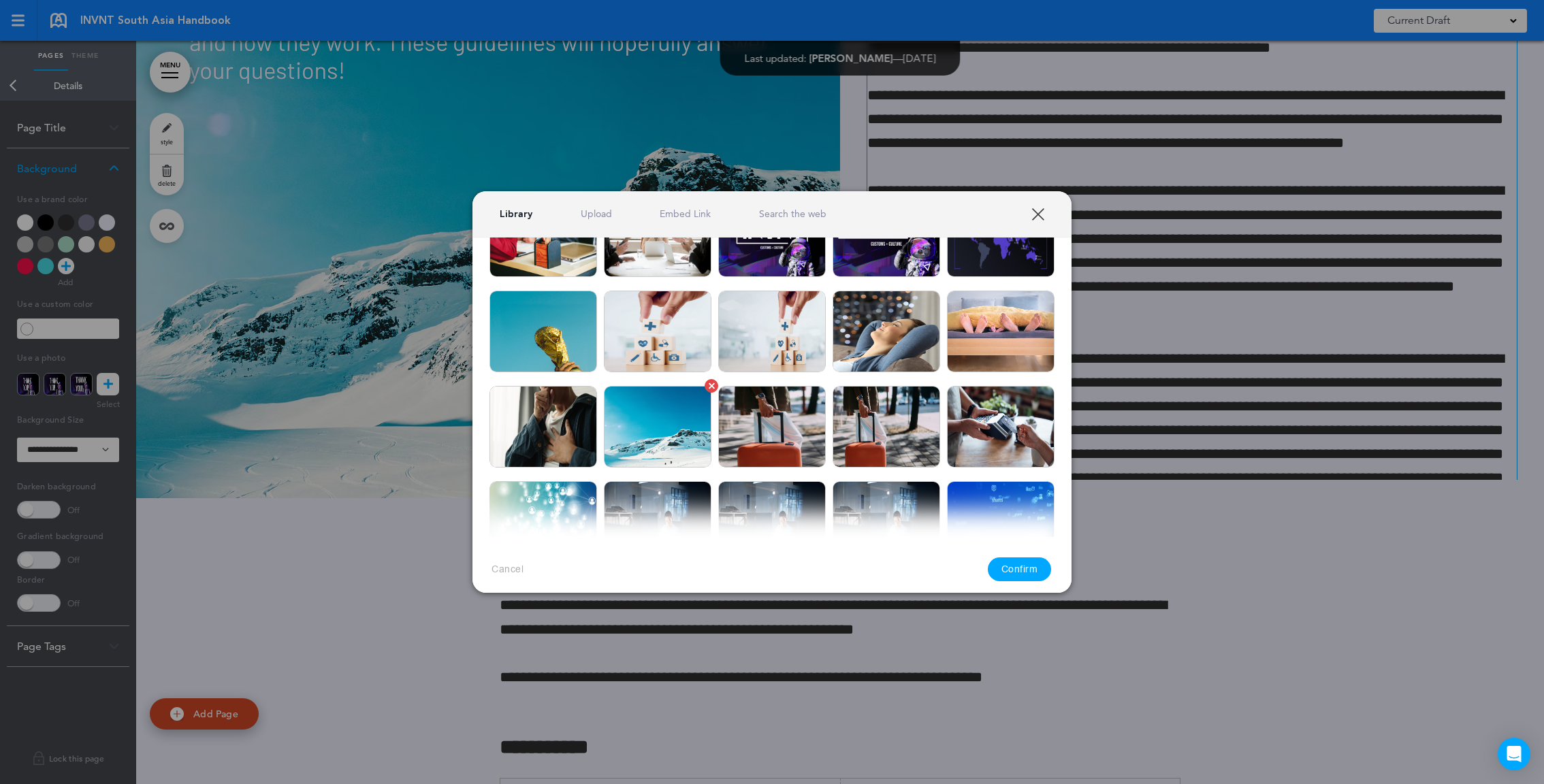
click at [616, 447] on img at bounding box center [657, 427] width 107 height 82
click at [1024, 565] on button "Confirm" at bounding box center [1019, 570] width 64 height 24
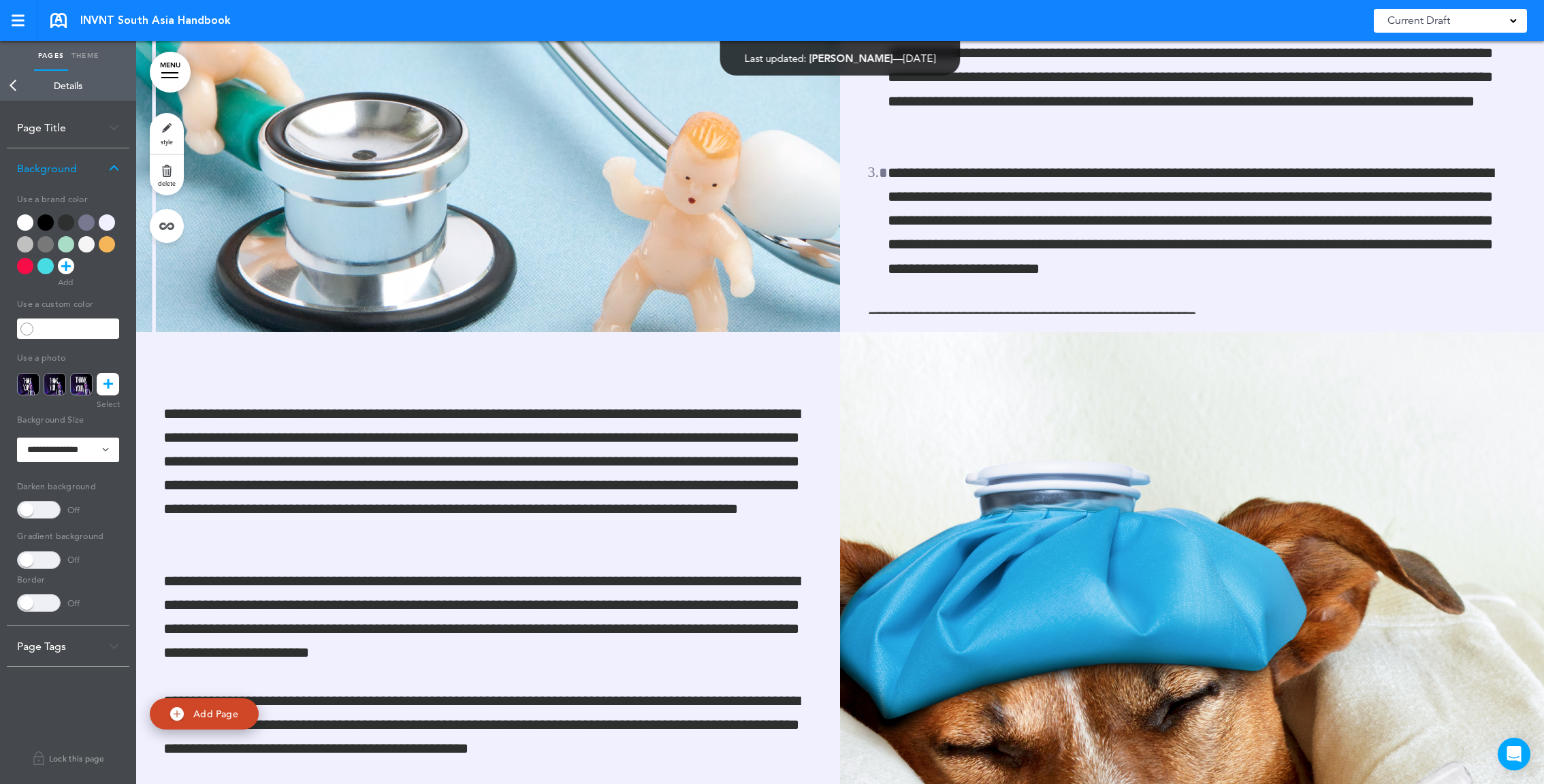
scroll to position [68383, 0]
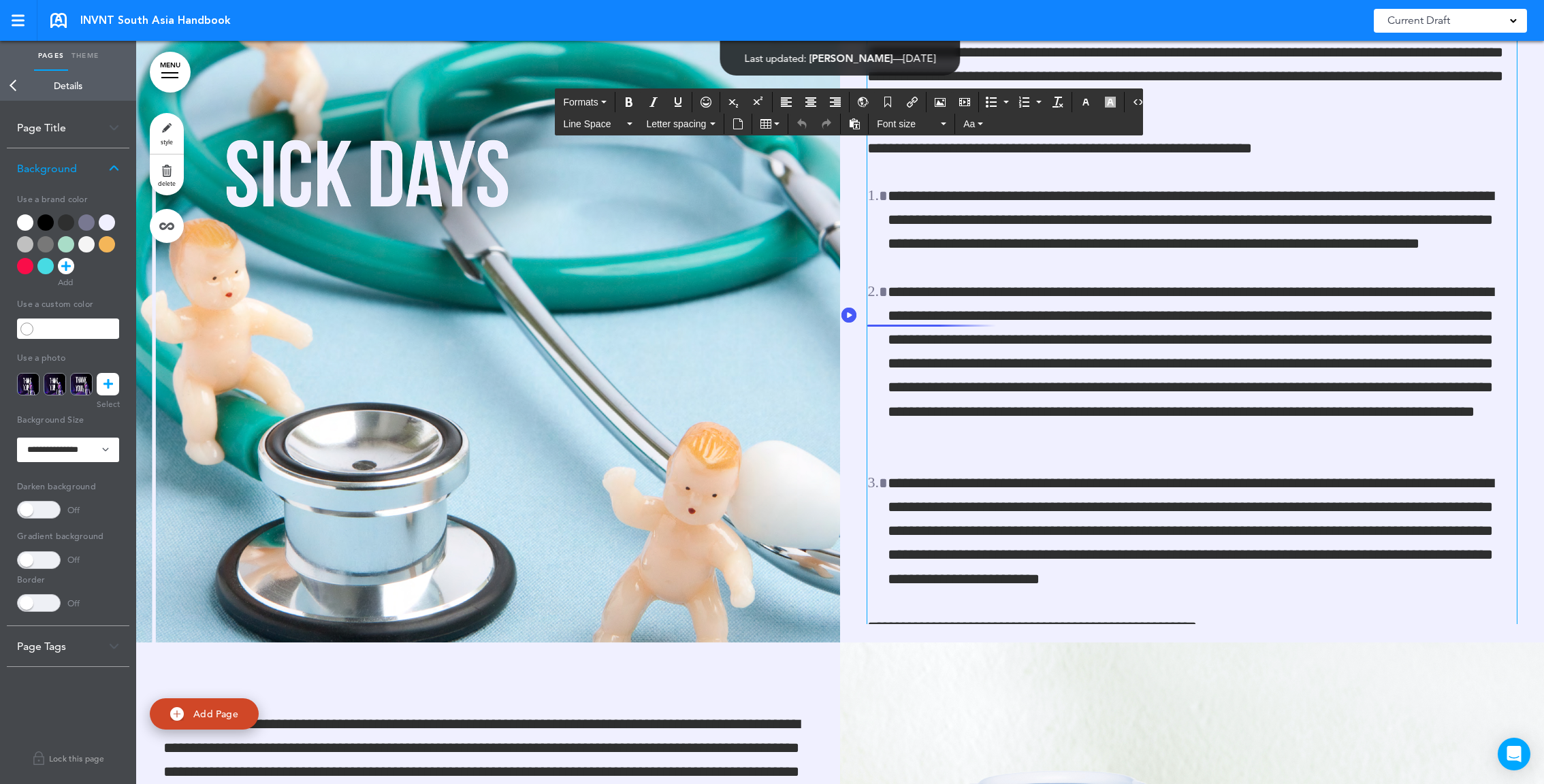
click at [869, 113] on p "**********" at bounding box center [1192, 41] width 650 height 143
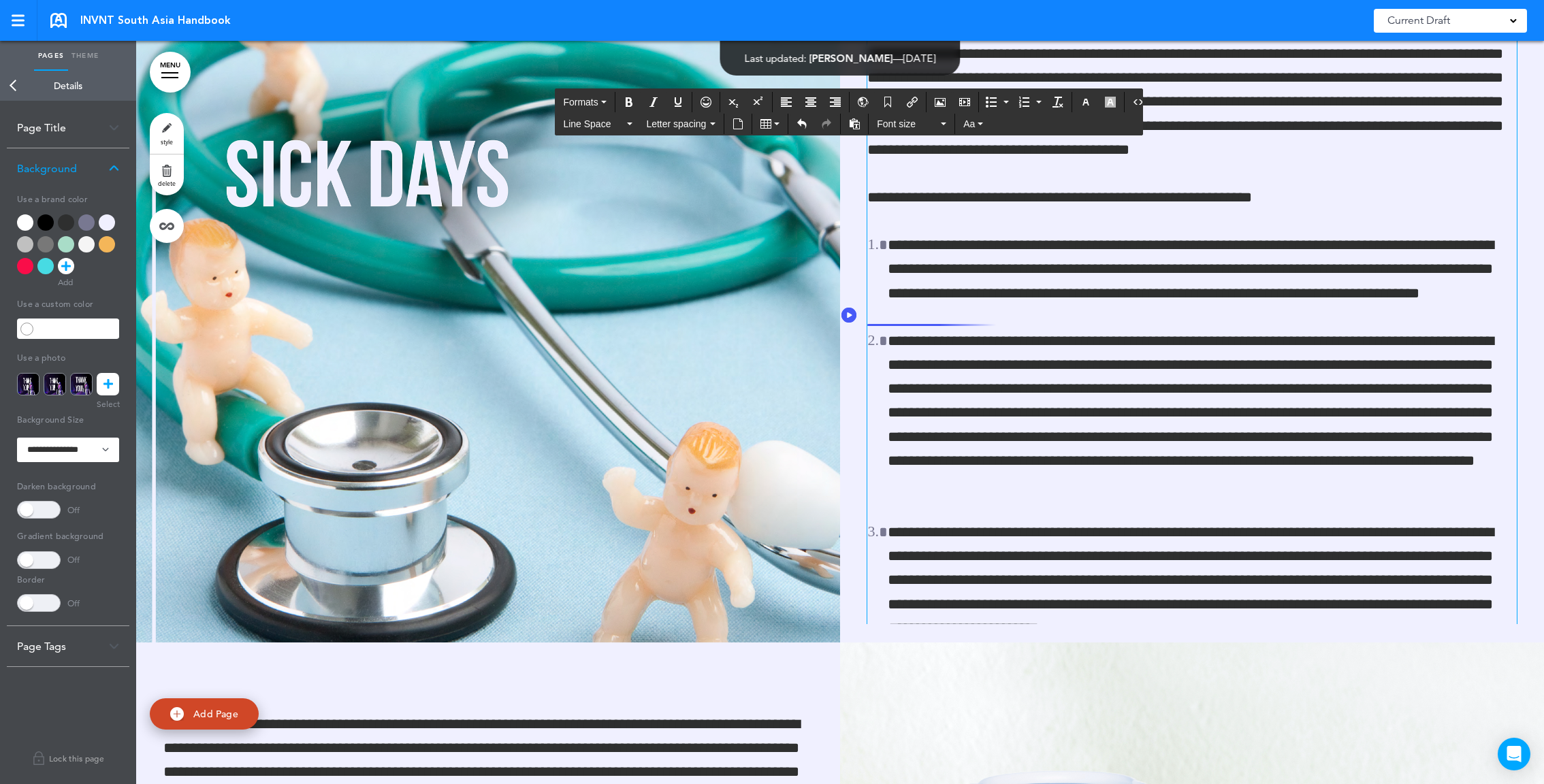
scroll to position [68433, 0]
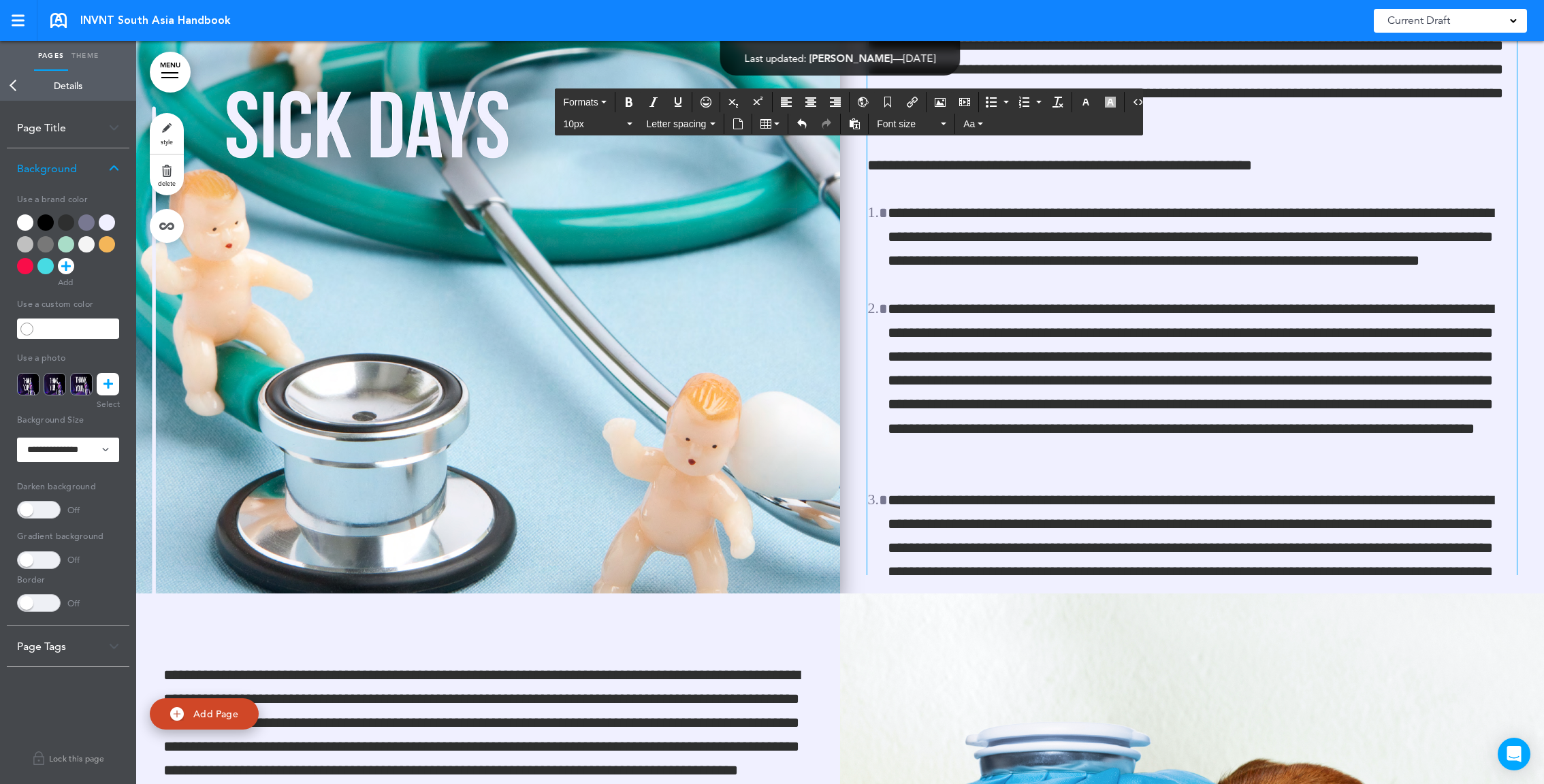
click at [668, 197] on img at bounding box center [487, 222] width 704 height 743
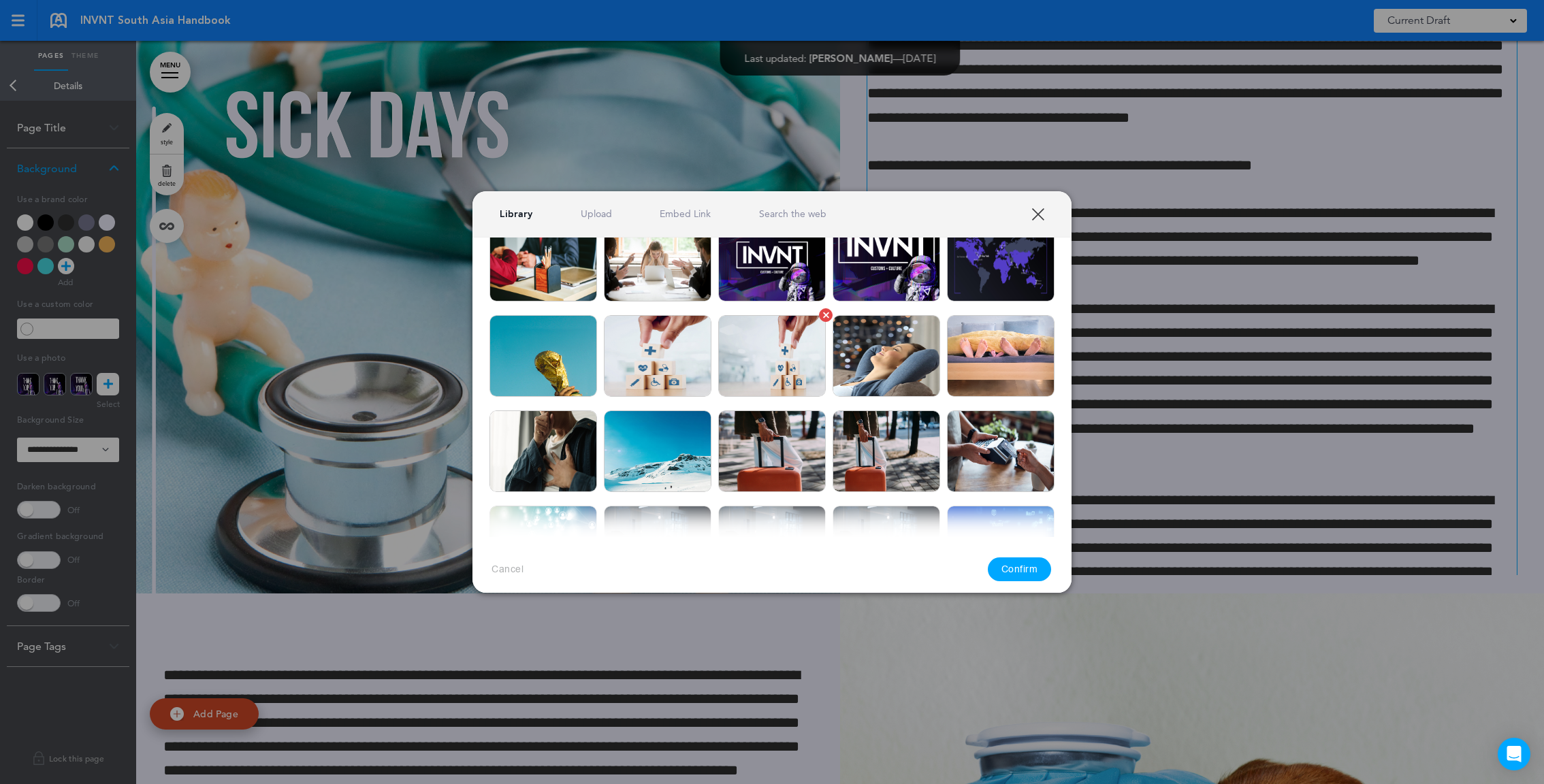
scroll to position [179, 0]
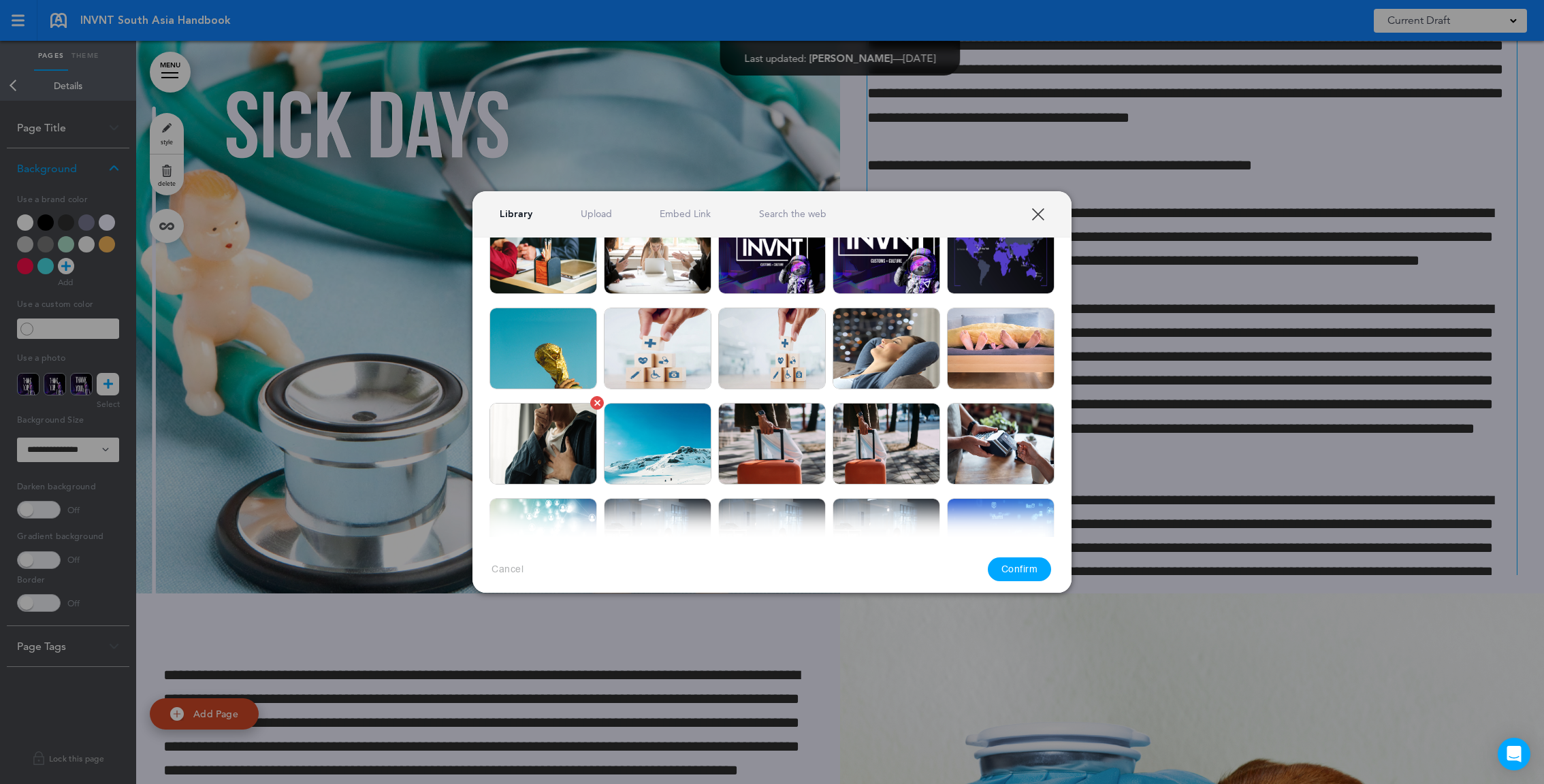
click at [563, 463] on img at bounding box center [543, 444] width 107 height 82
click at [1001, 568] on button "Confirm" at bounding box center [1019, 570] width 64 height 24
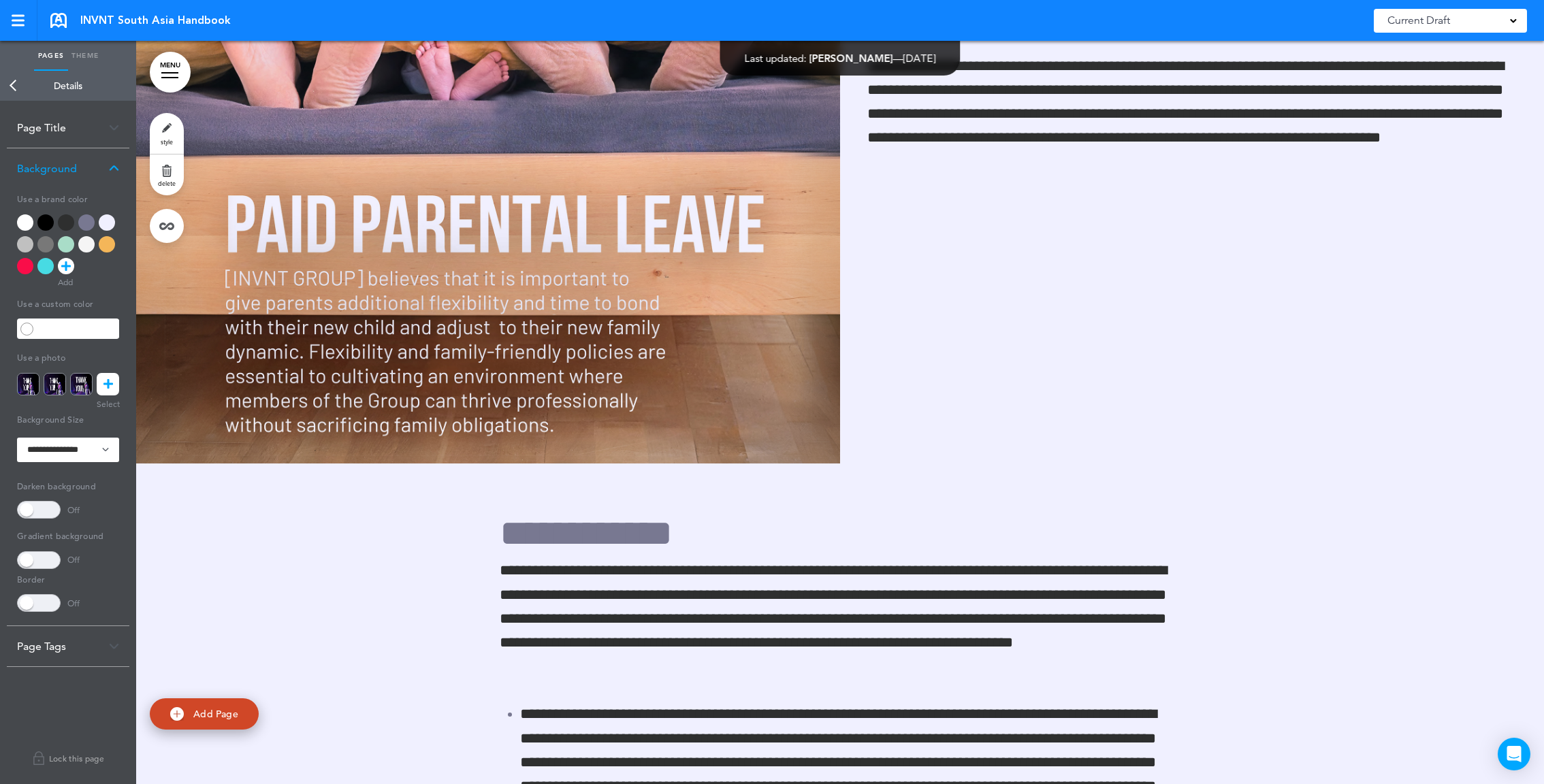
scroll to position [77482, 0]
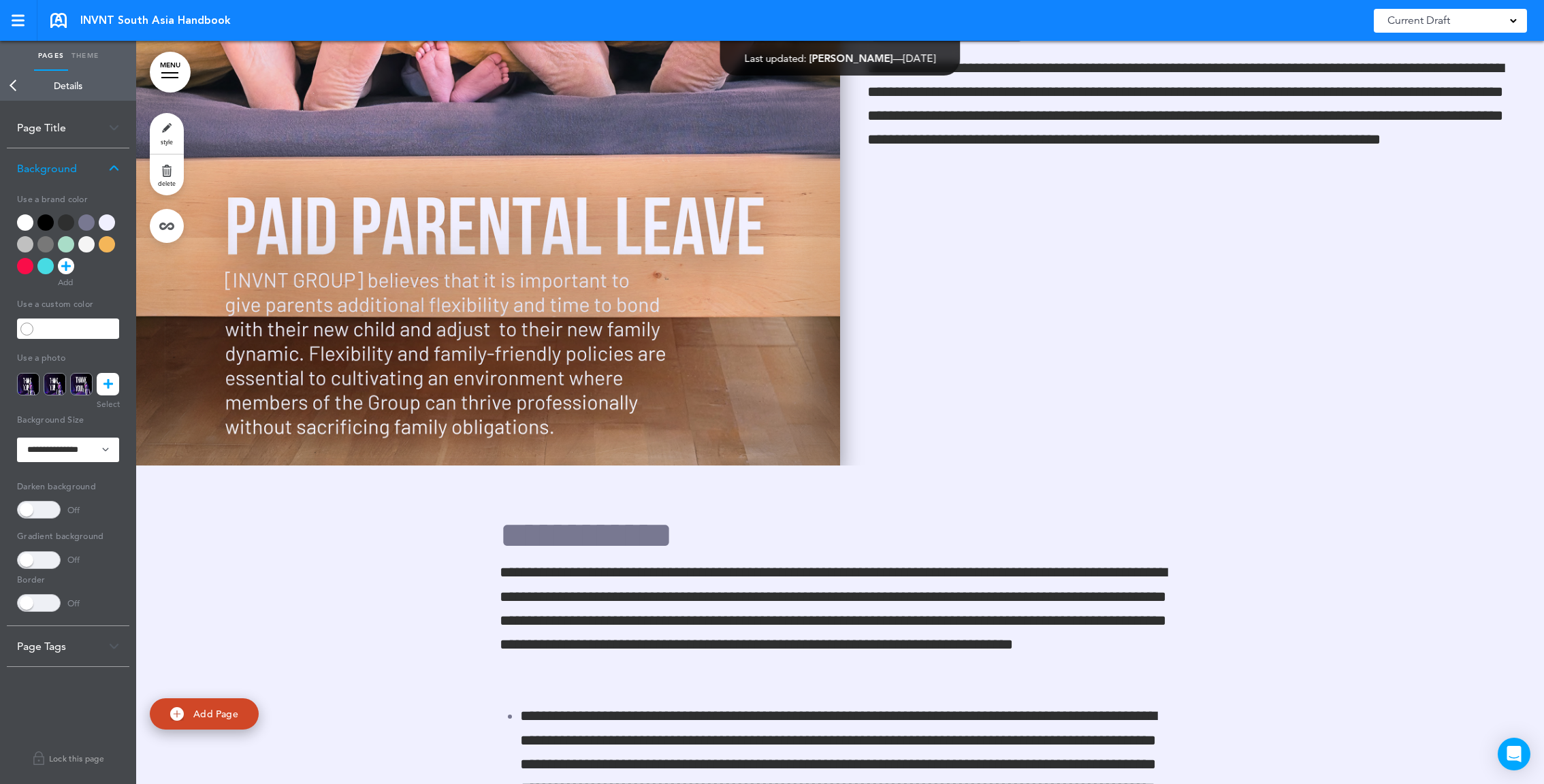
click at [772, 349] on img at bounding box center [487, 94] width 704 height 743
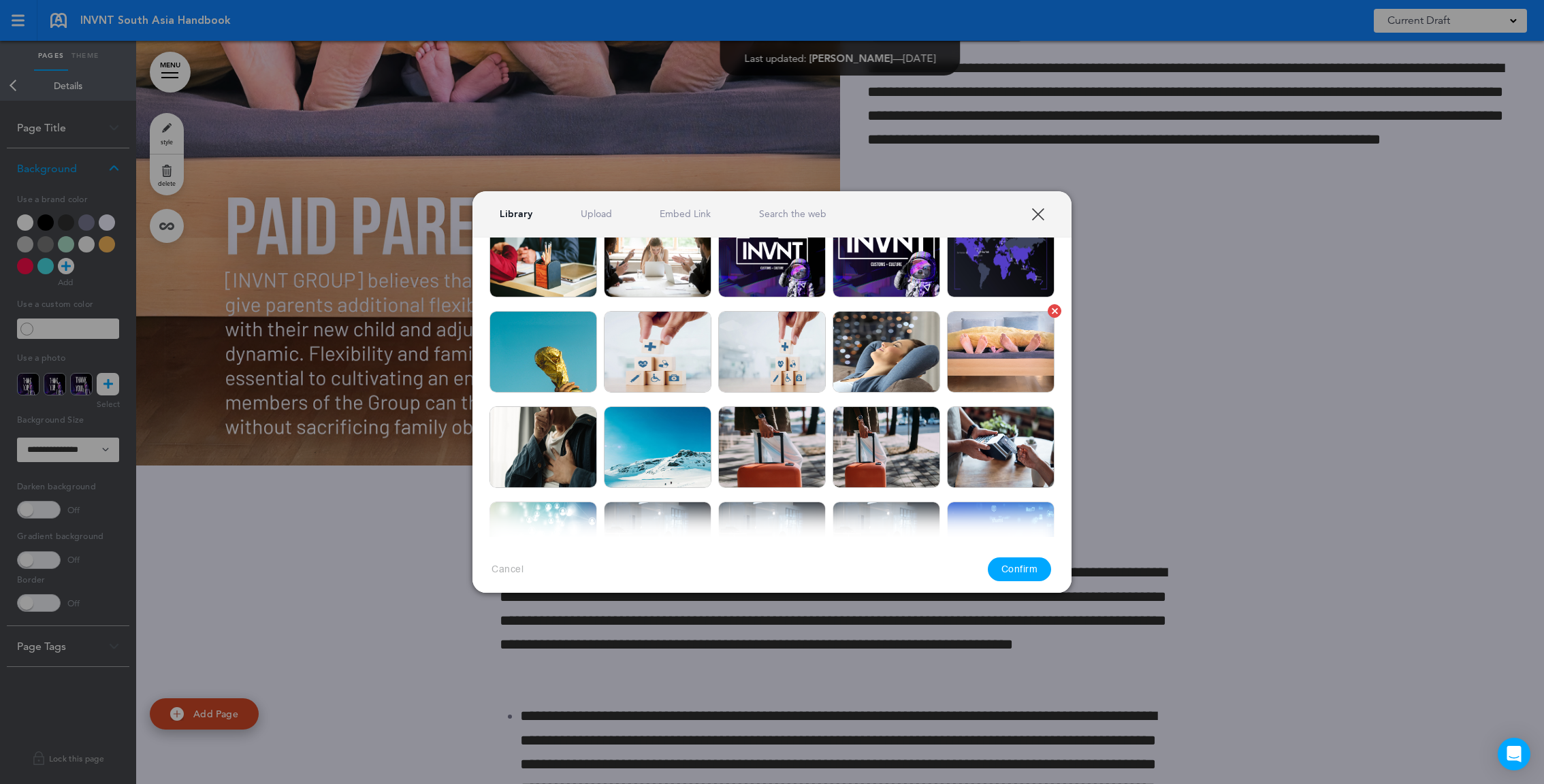
scroll to position [103, 0]
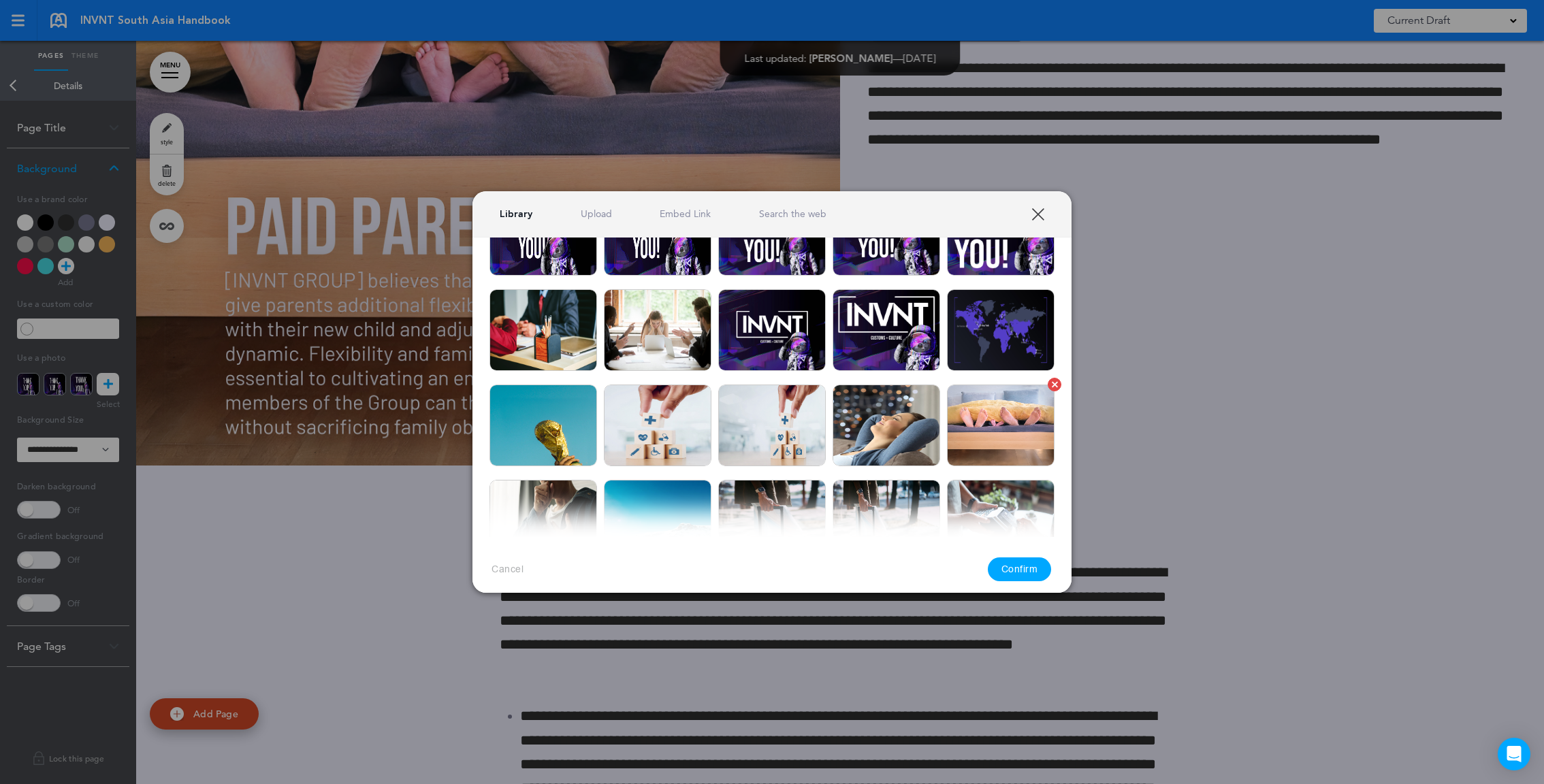
click at [981, 436] on img at bounding box center [1000, 425] width 107 height 82
click at [1035, 568] on button "Confirm" at bounding box center [1019, 570] width 64 height 24
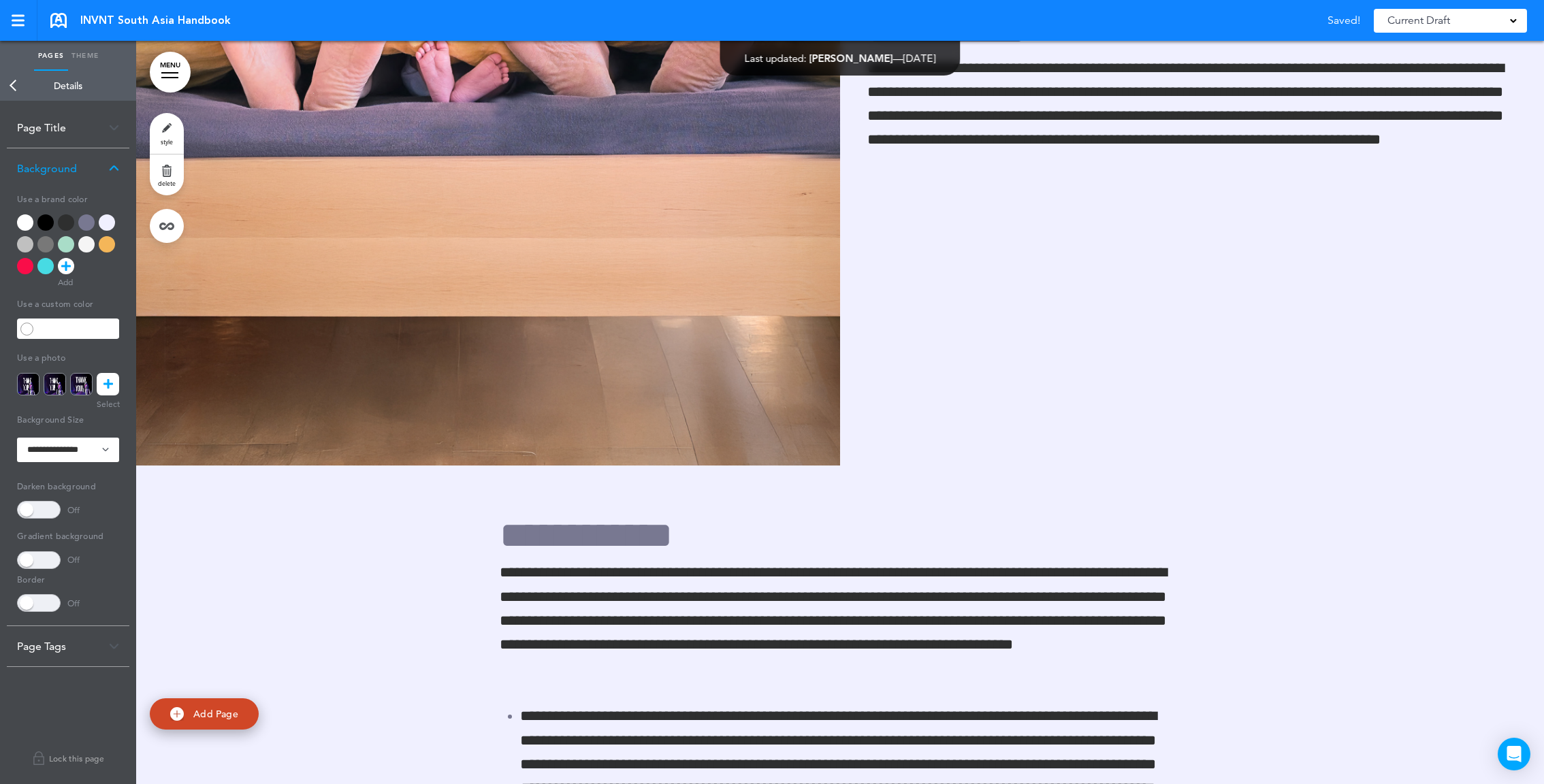
click at [856, 228] on div "**********" at bounding box center [1192, 94] width 704 height 266
click at [872, 50] on span "**********" at bounding box center [946, 31] width 158 height 38
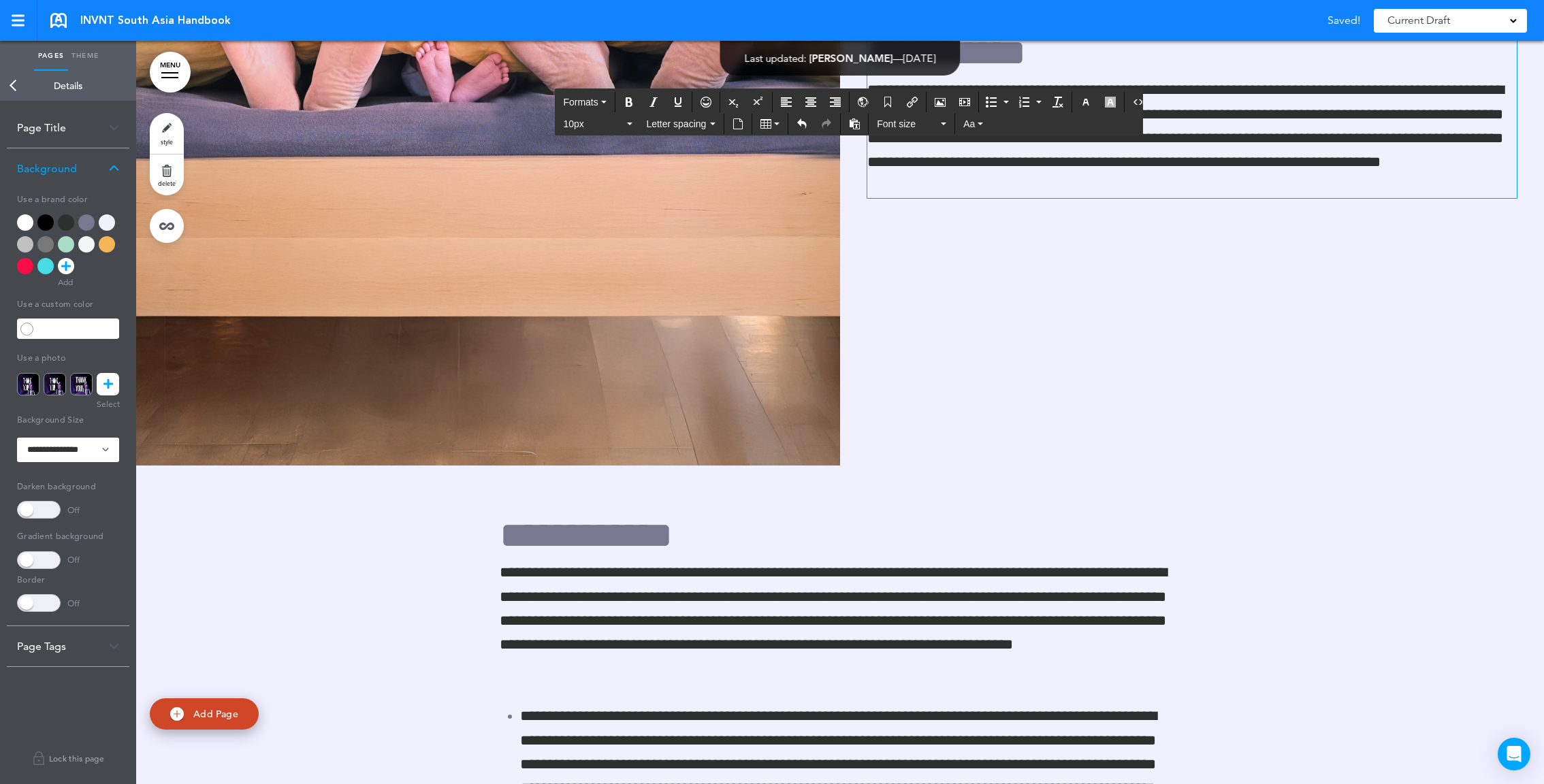
scroll to position [77460, 0]
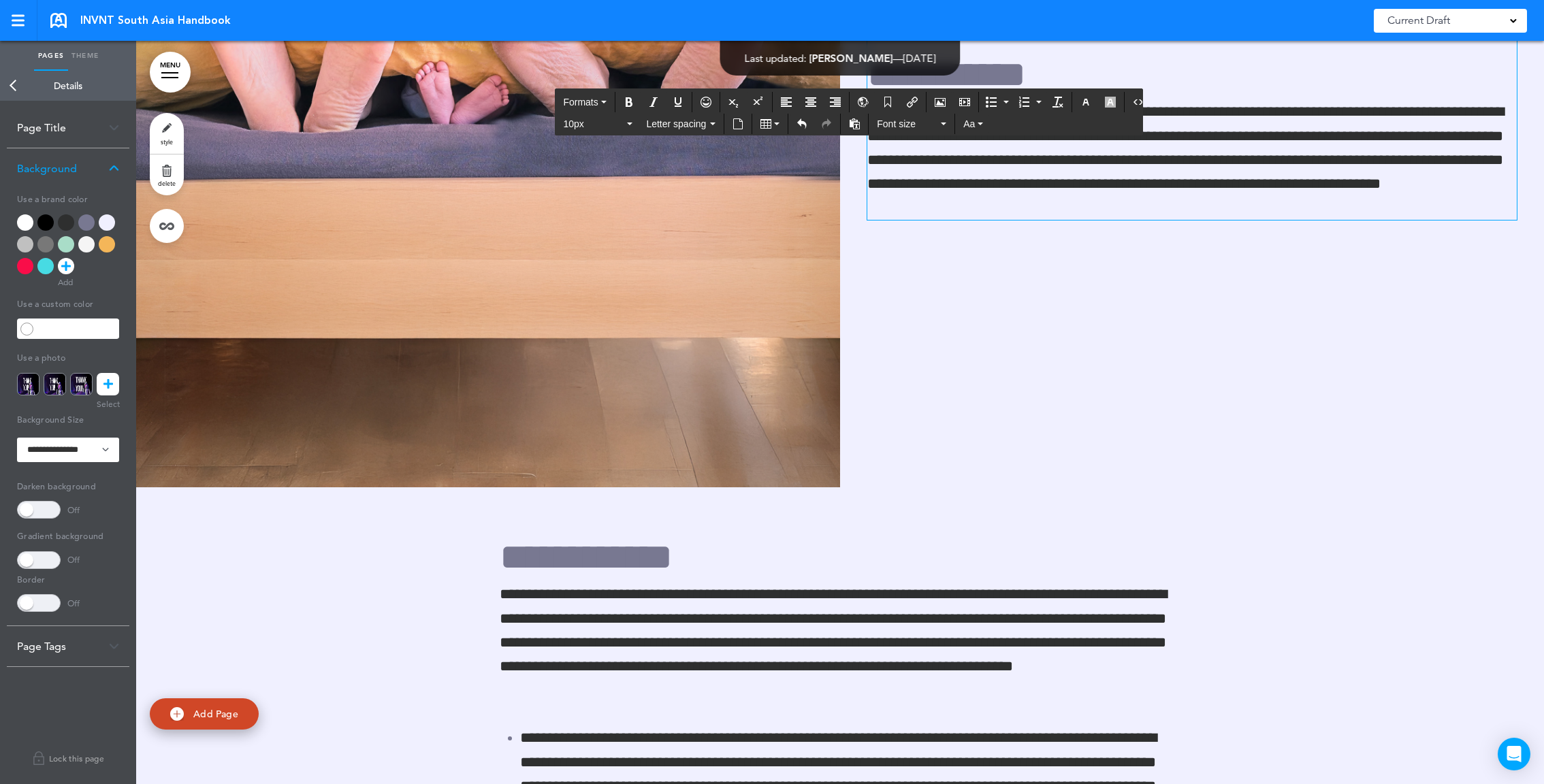
click at [894, 49] on h1 at bounding box center [1192, 30] width 650 height 38
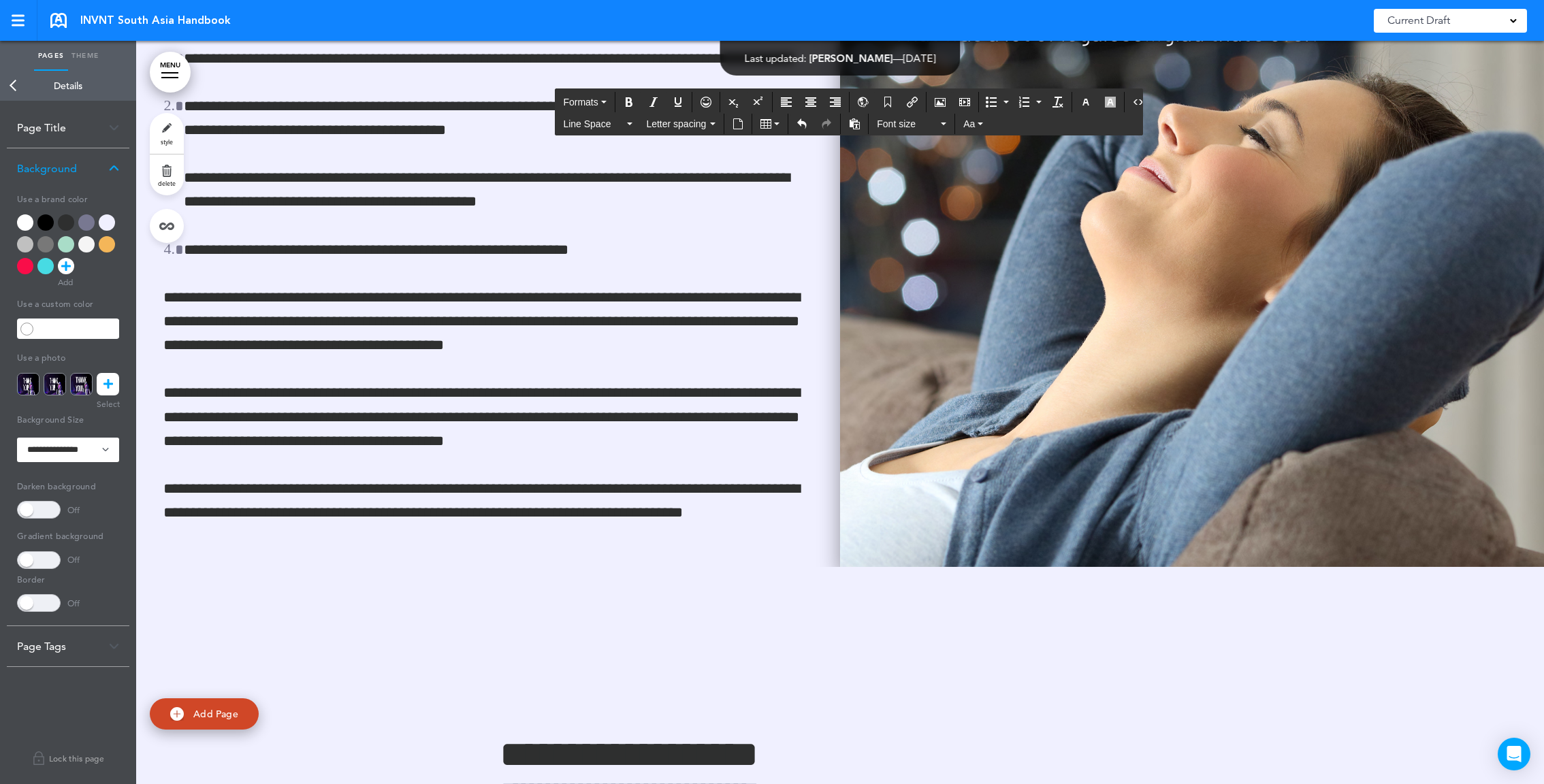
scroll to position [86210, 0]
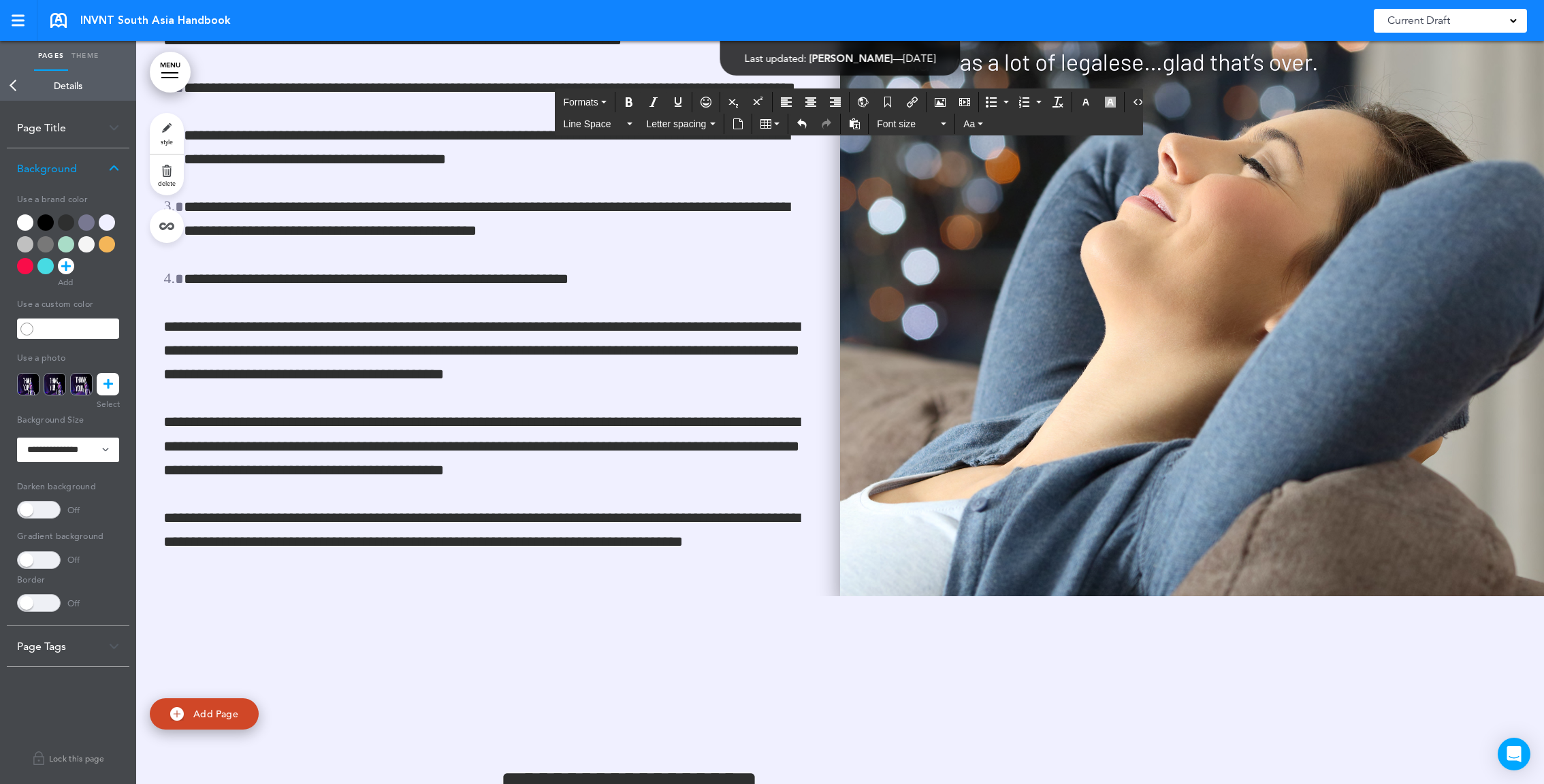
click at [907, 448] on img at bounding box center [1192, 225] width 704 height 743
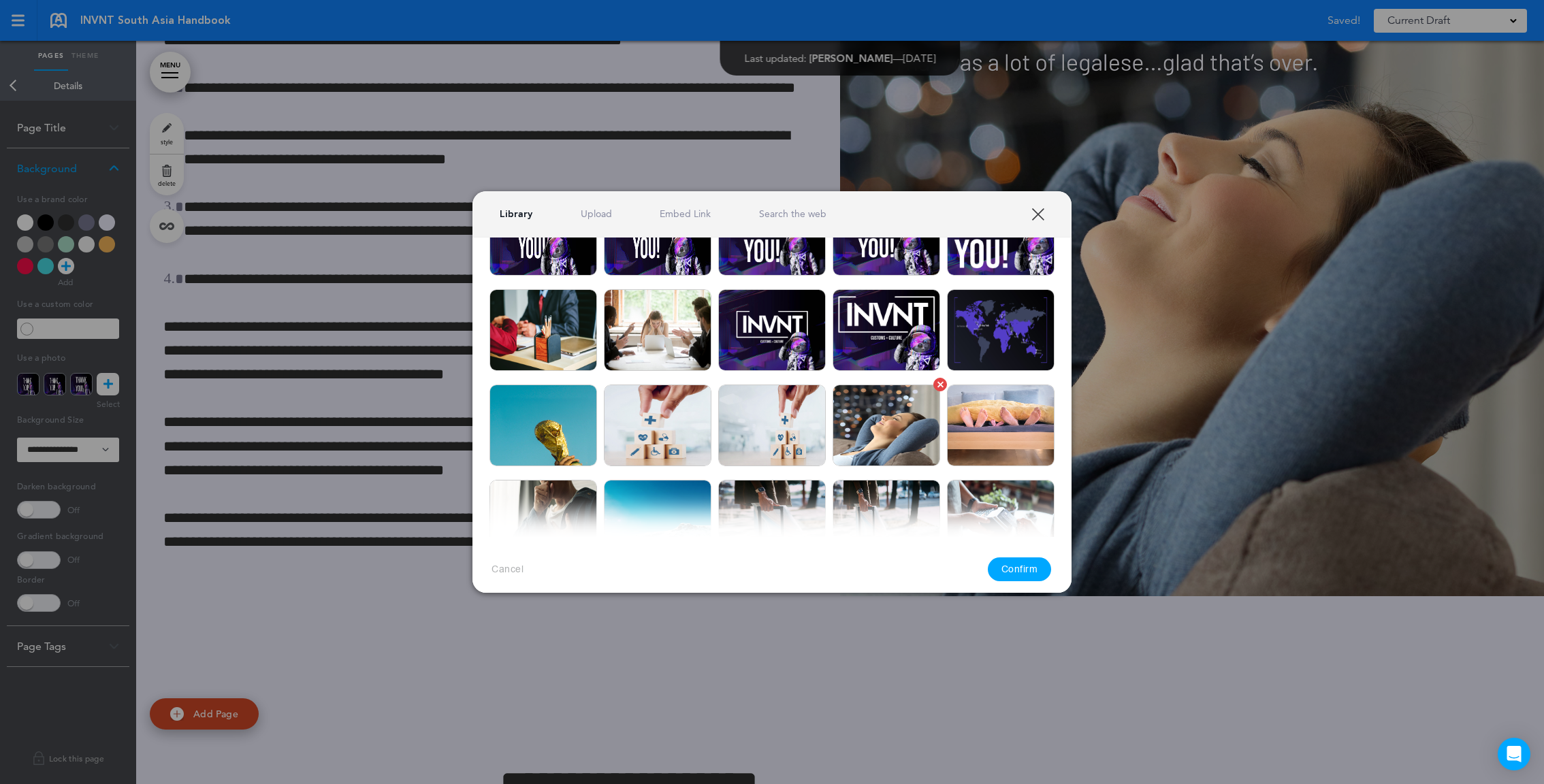
click at [875, 415] on img at bounding box center [886, 425] width 107 height 82
click at [1017, 565] on button "Confirm" at bounding box center [1019, 570] width 64 height 24
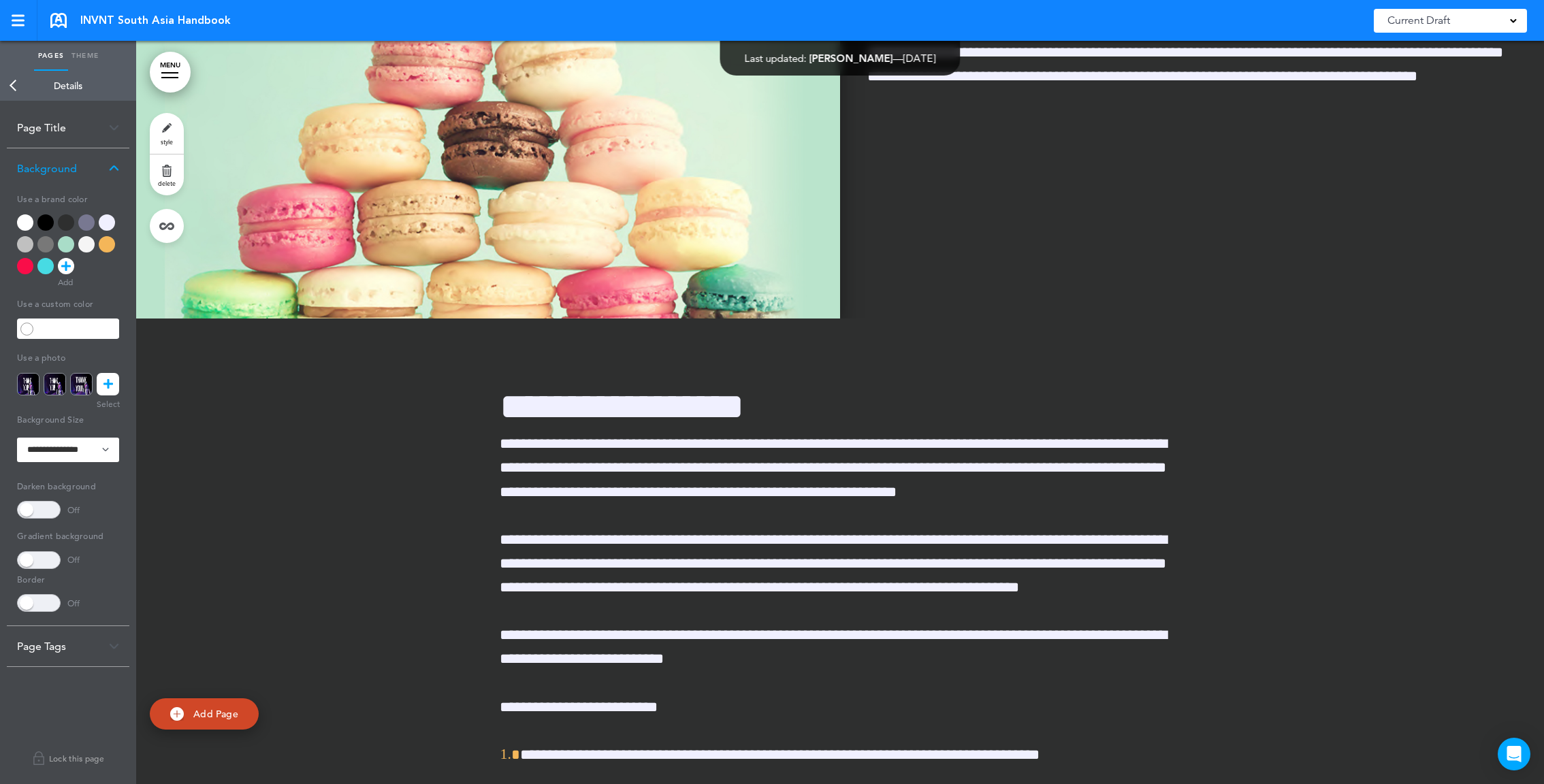
scroll to position [87958, 0]
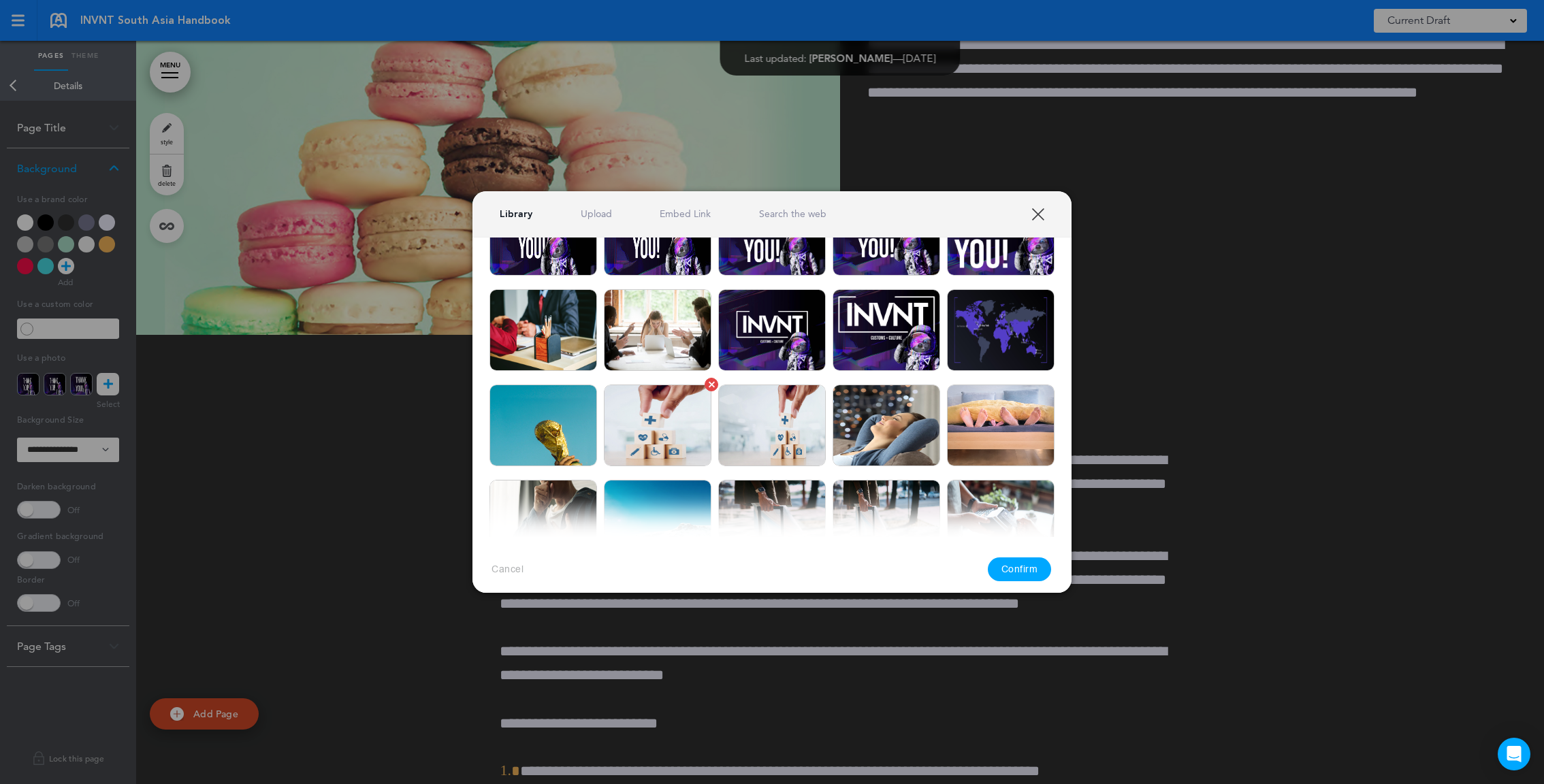
click at [671, 401] on img at bounding box center [657, 425] width 107 height 82
click at [1036, 571] on button "Confirm" at bounding box center [1019, 570] width 64 height 24
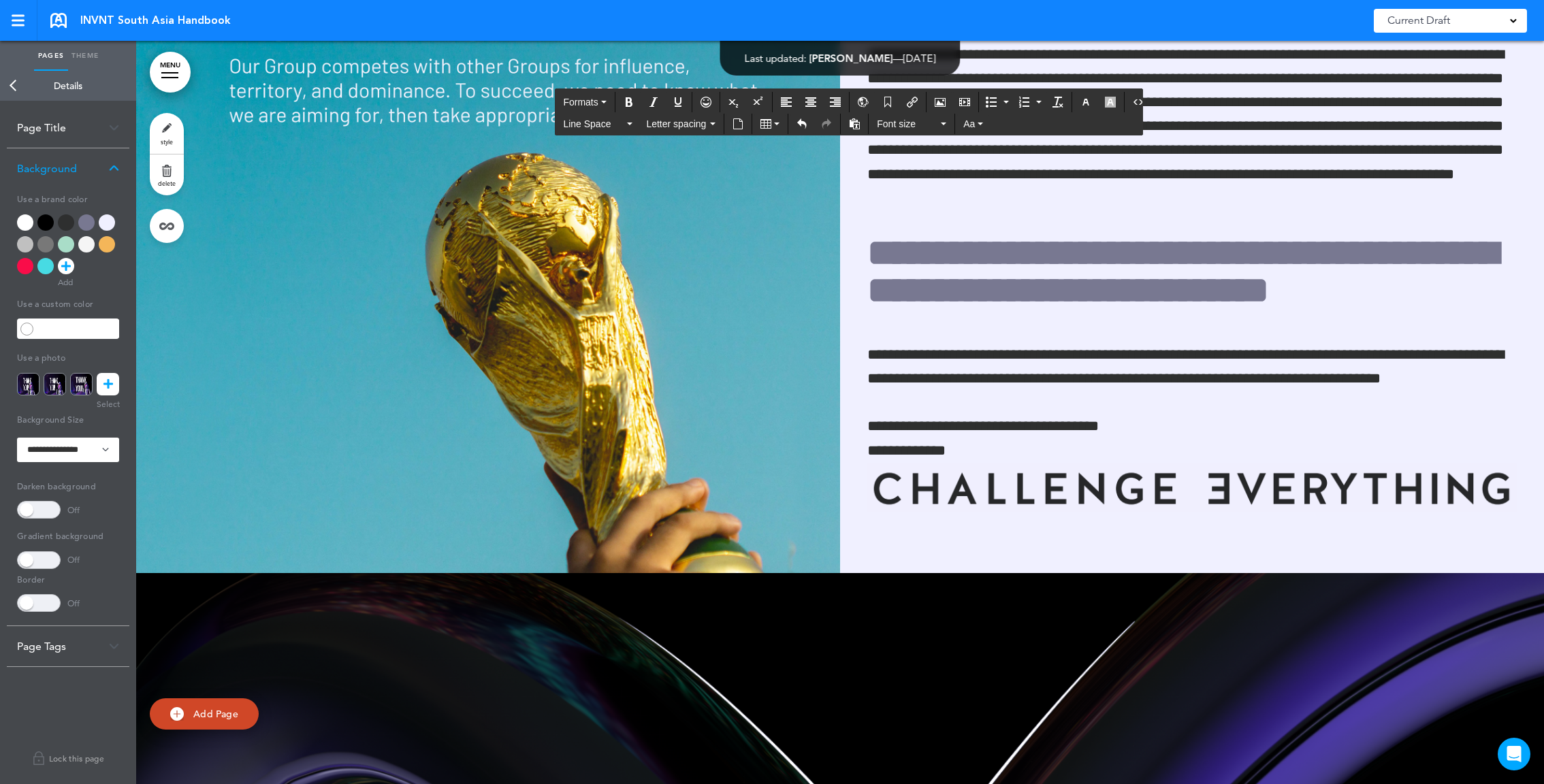
scroll to position [93681, 0]
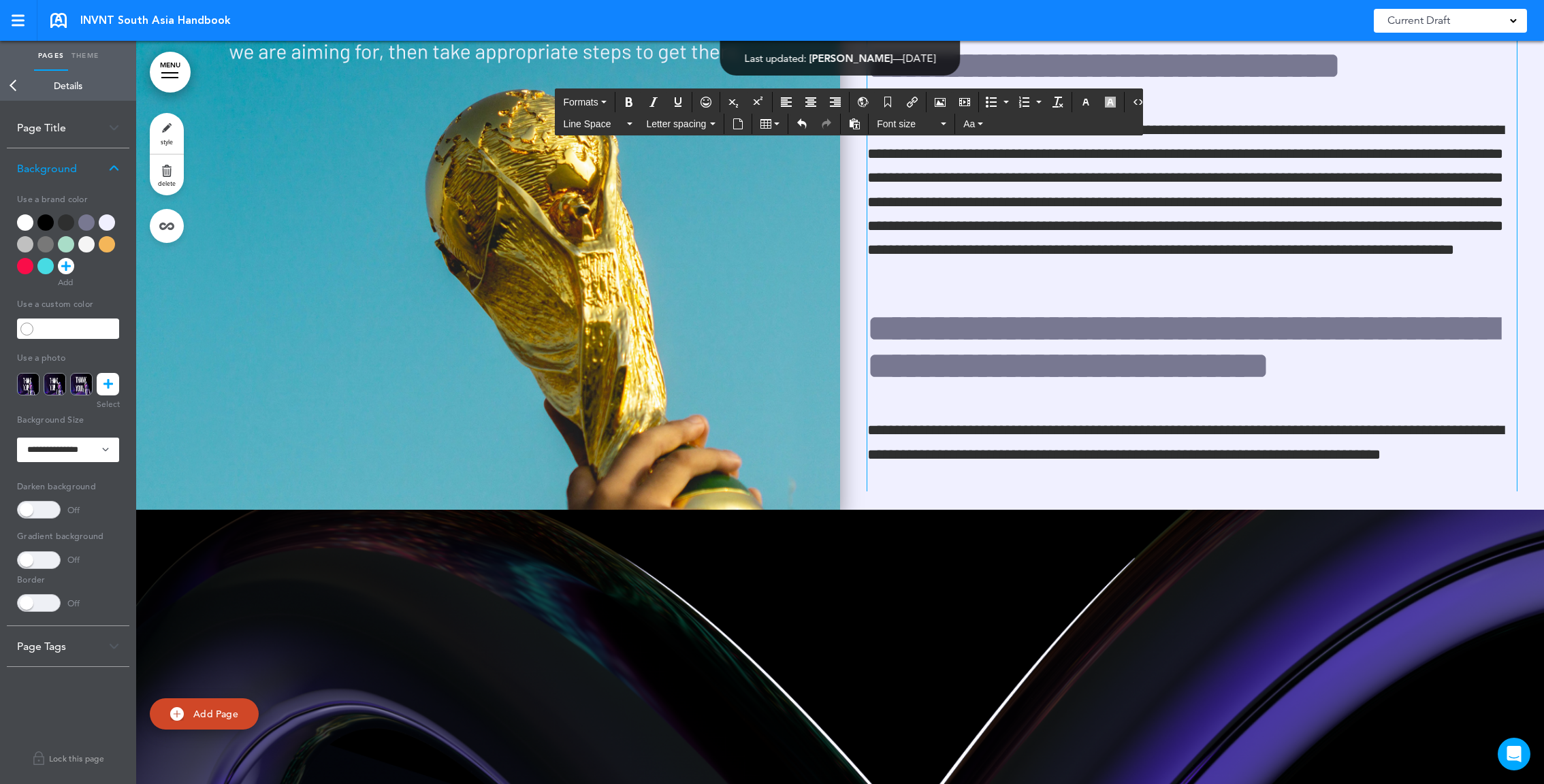
click at [577, 264] on img at bounding box center [487, 138] width 704 height 743
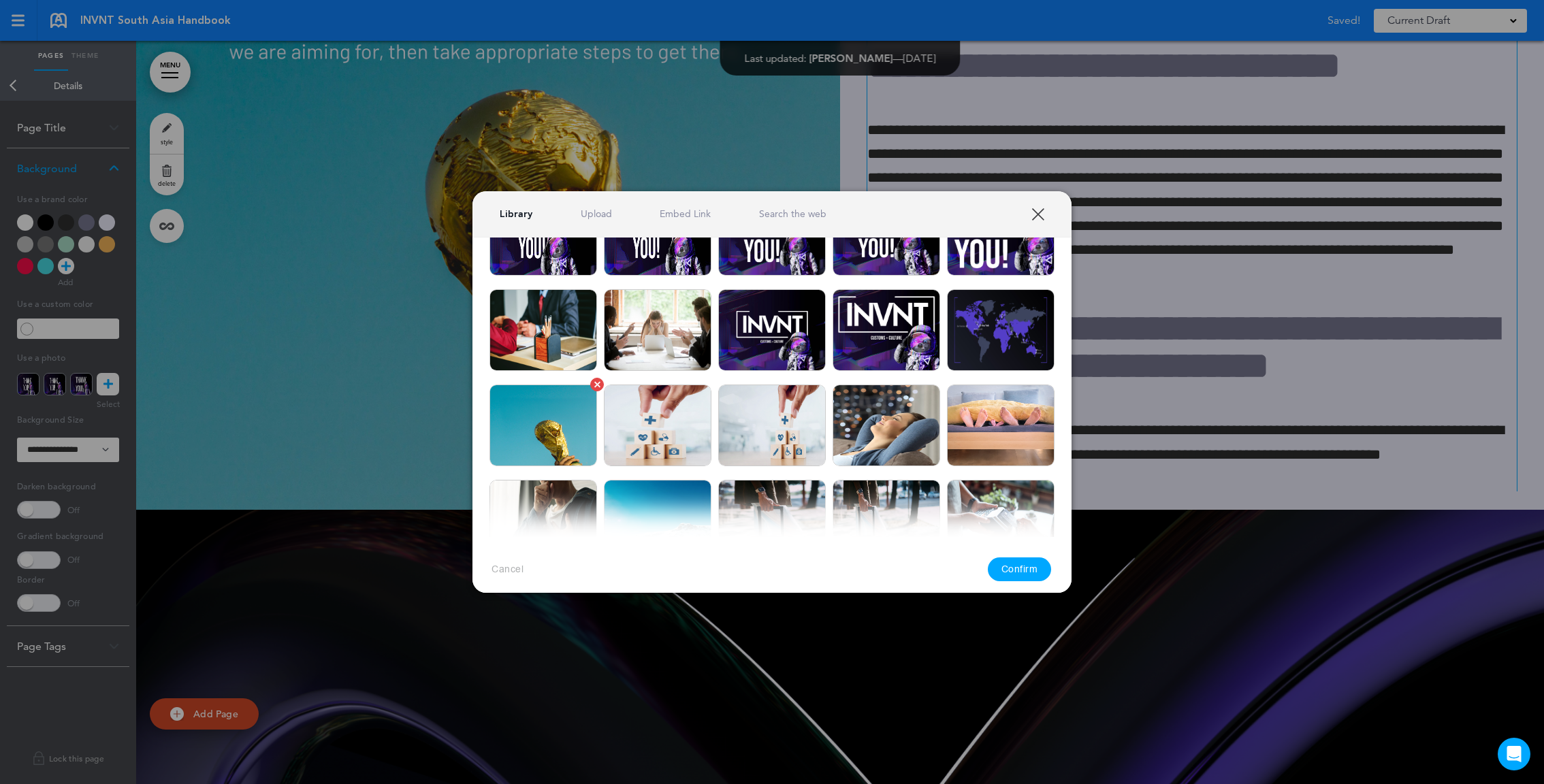
click at [568, 417] on img at bounding box center [543, 425] width 107 height 82
click at [1024, 573] on button "Confirm" at bounding box center [1019, 570] width 64 height 24
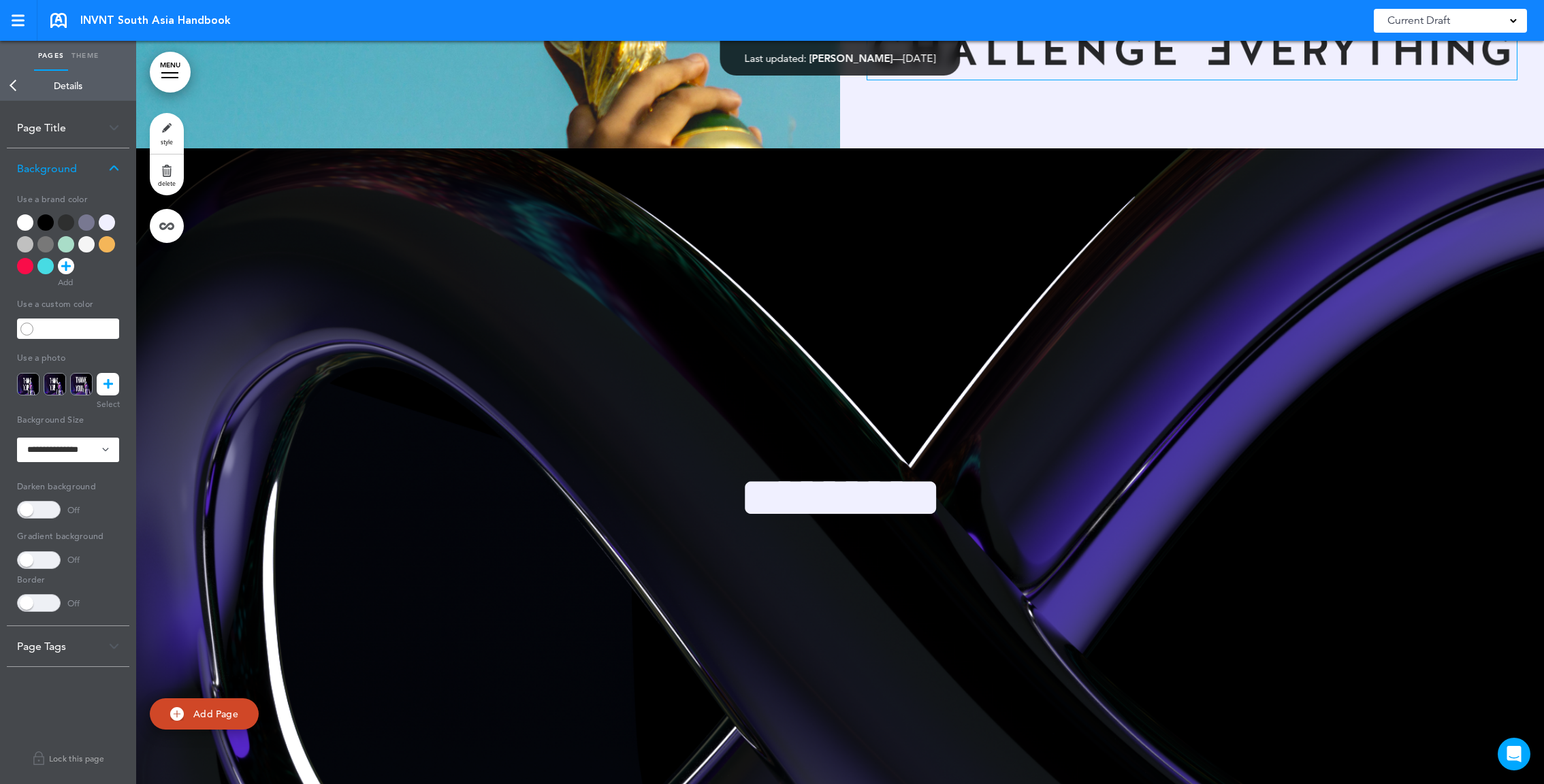
scroll to position [94082, 0]
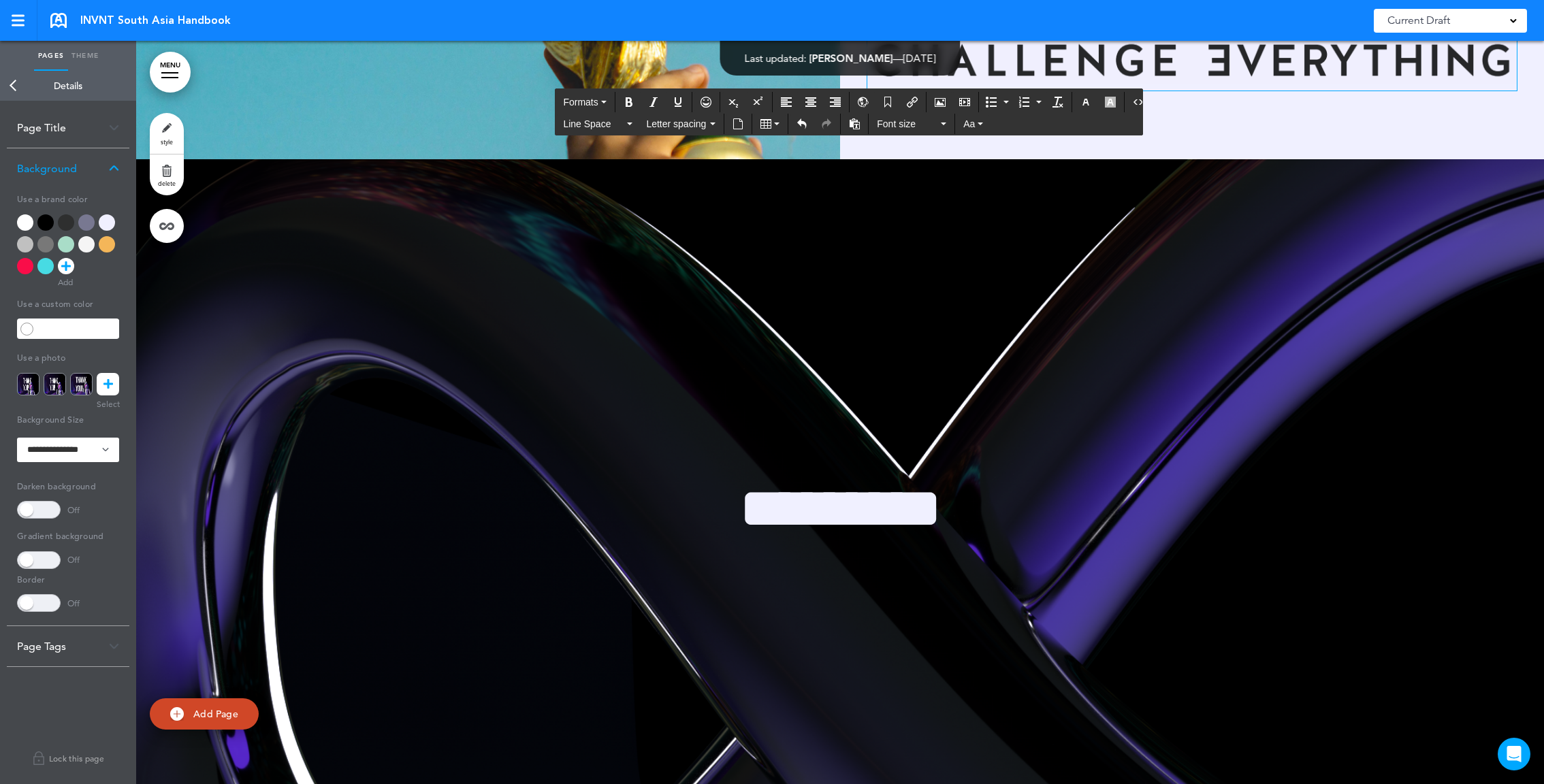
click at [959, 84] on img at bounding box center [1192, 59] width 650 height 50
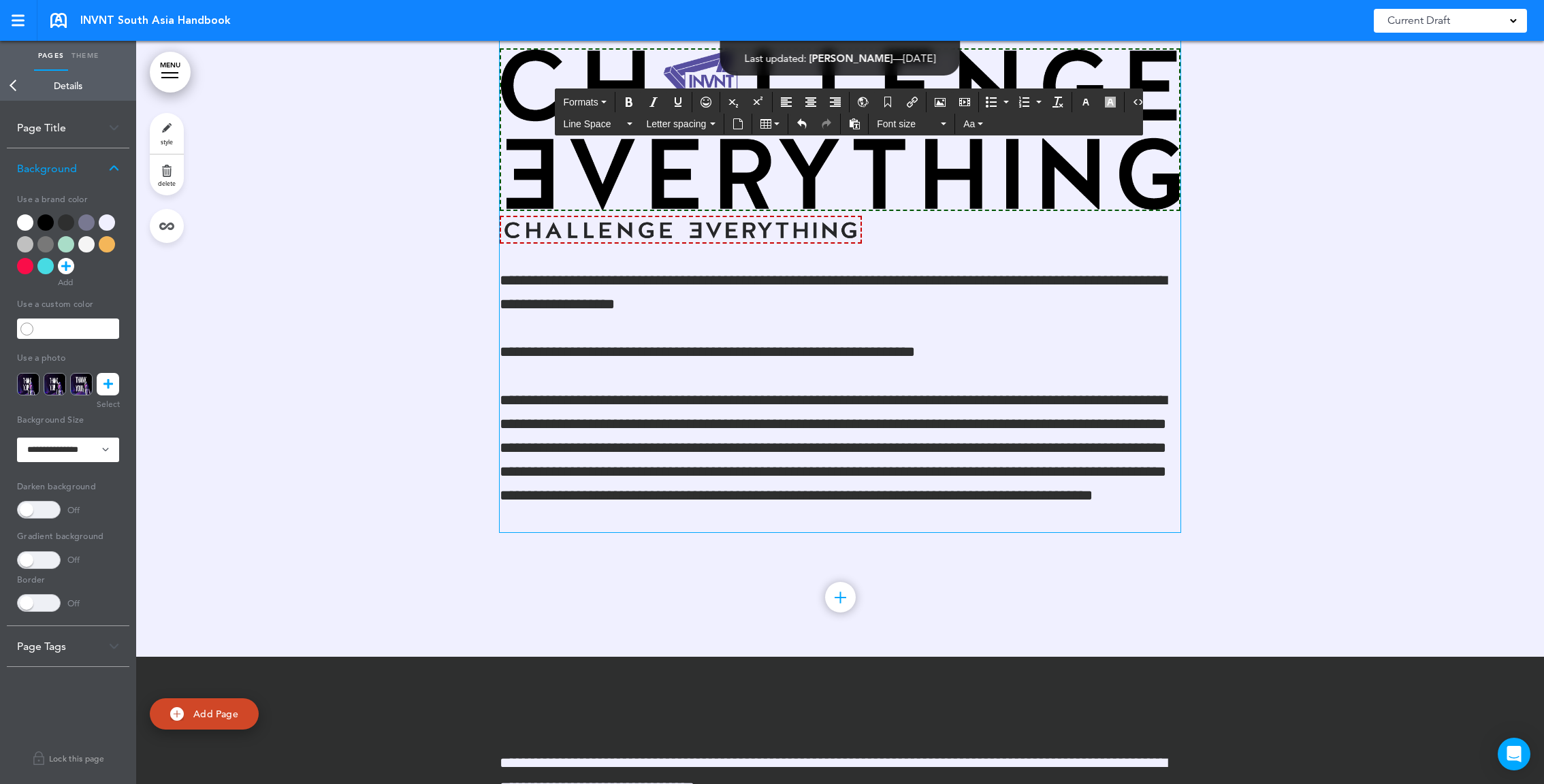
scroll to position [3922, 0]
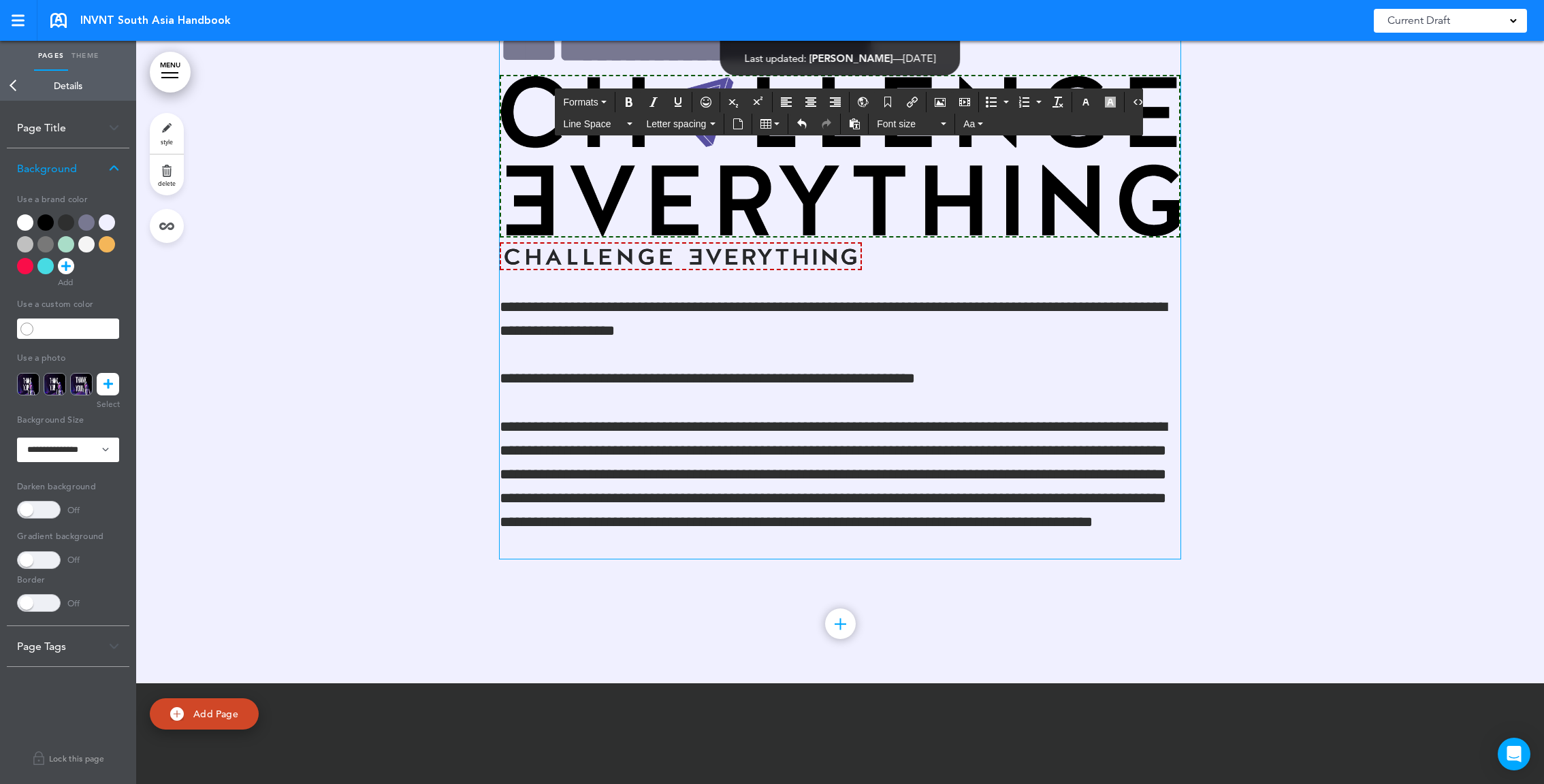
click at [1080, 207] on img at bounding box center [840, 156] width 681 height 163
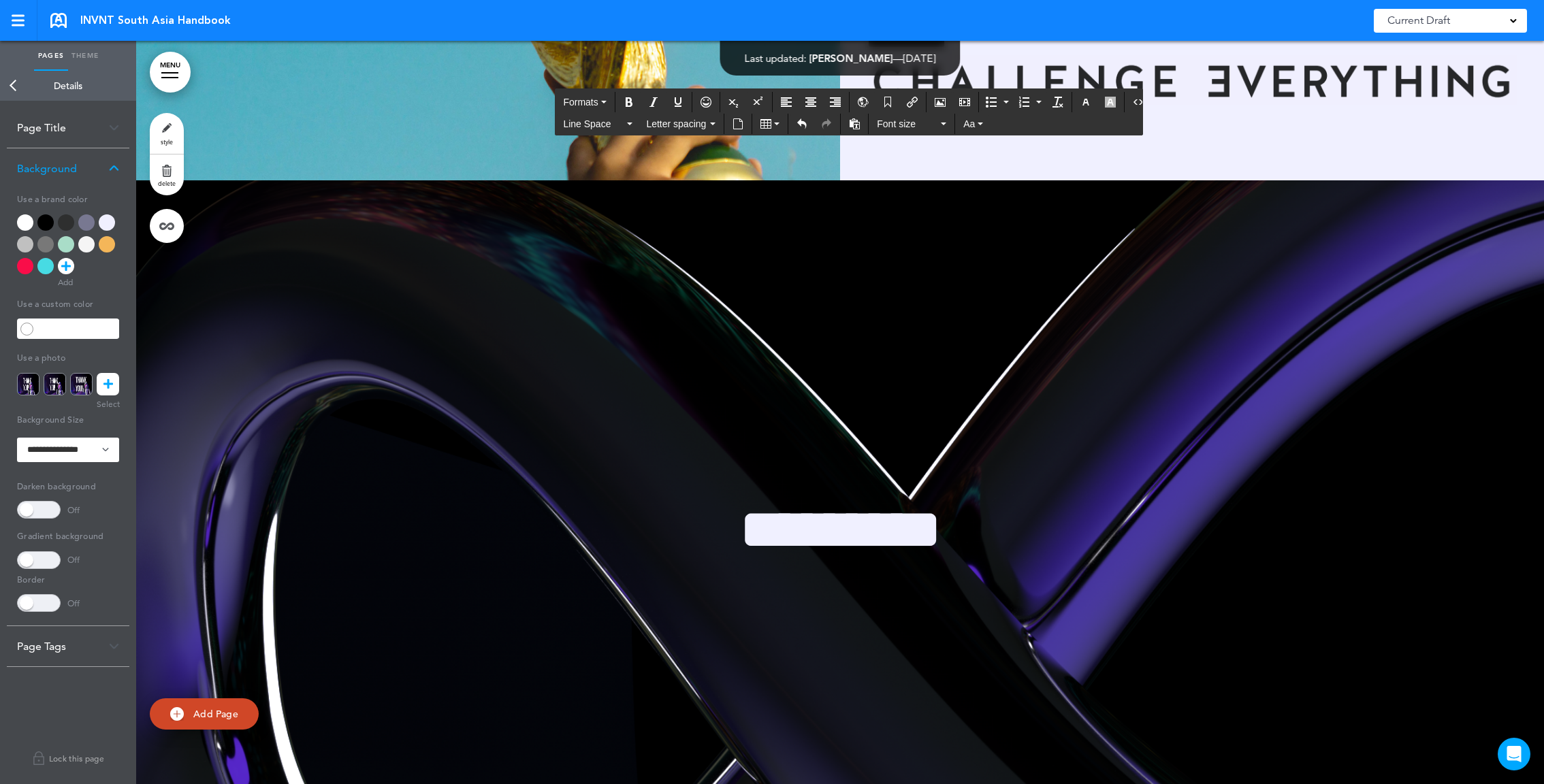
scroll to position [94065, 0]
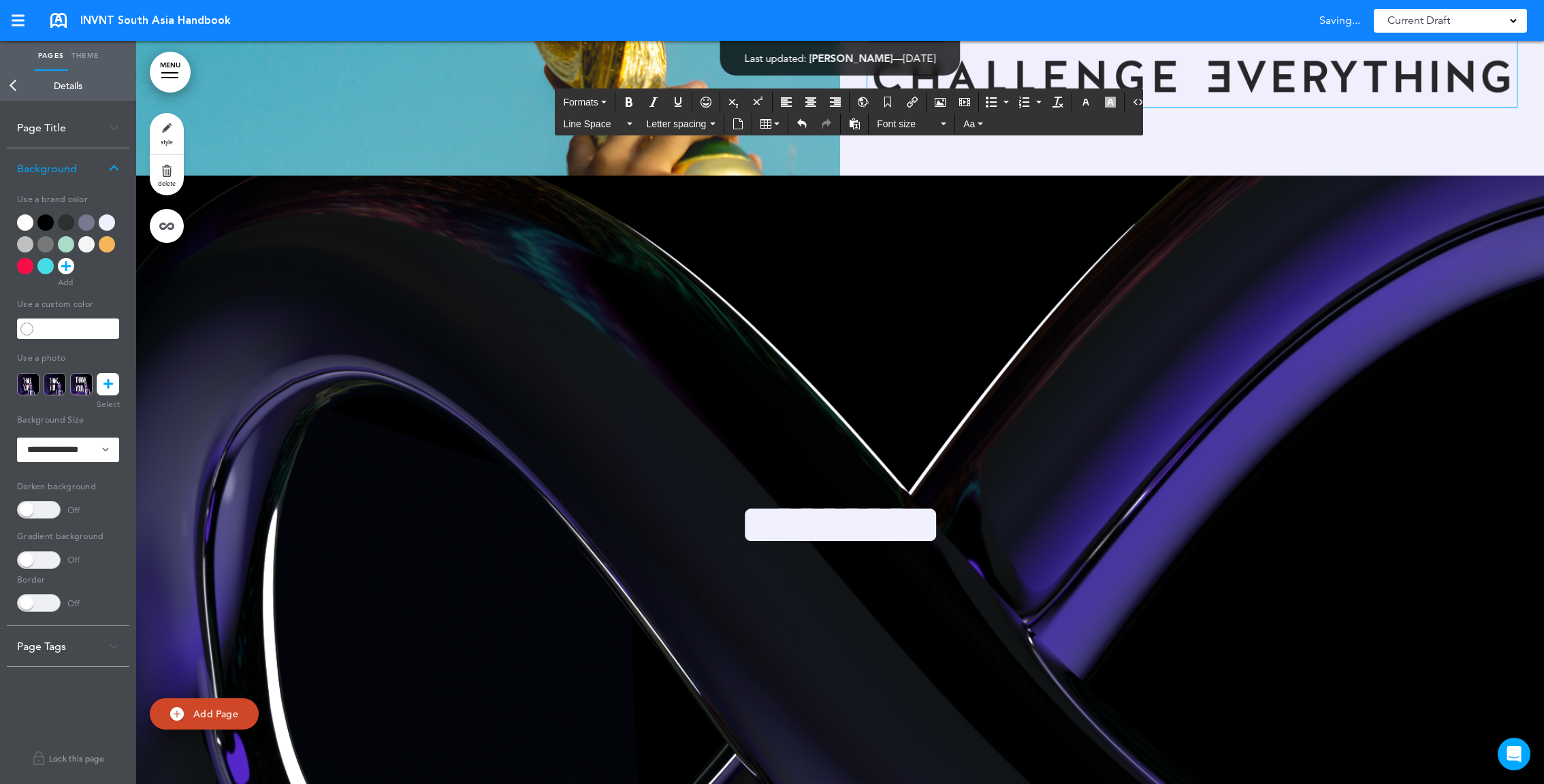
click at [1345, 100] on img at bounding box center [1192, 75] width 650 height 50
click at [982, 100] on img at bounding box center [1192, 75] width 650 height 50
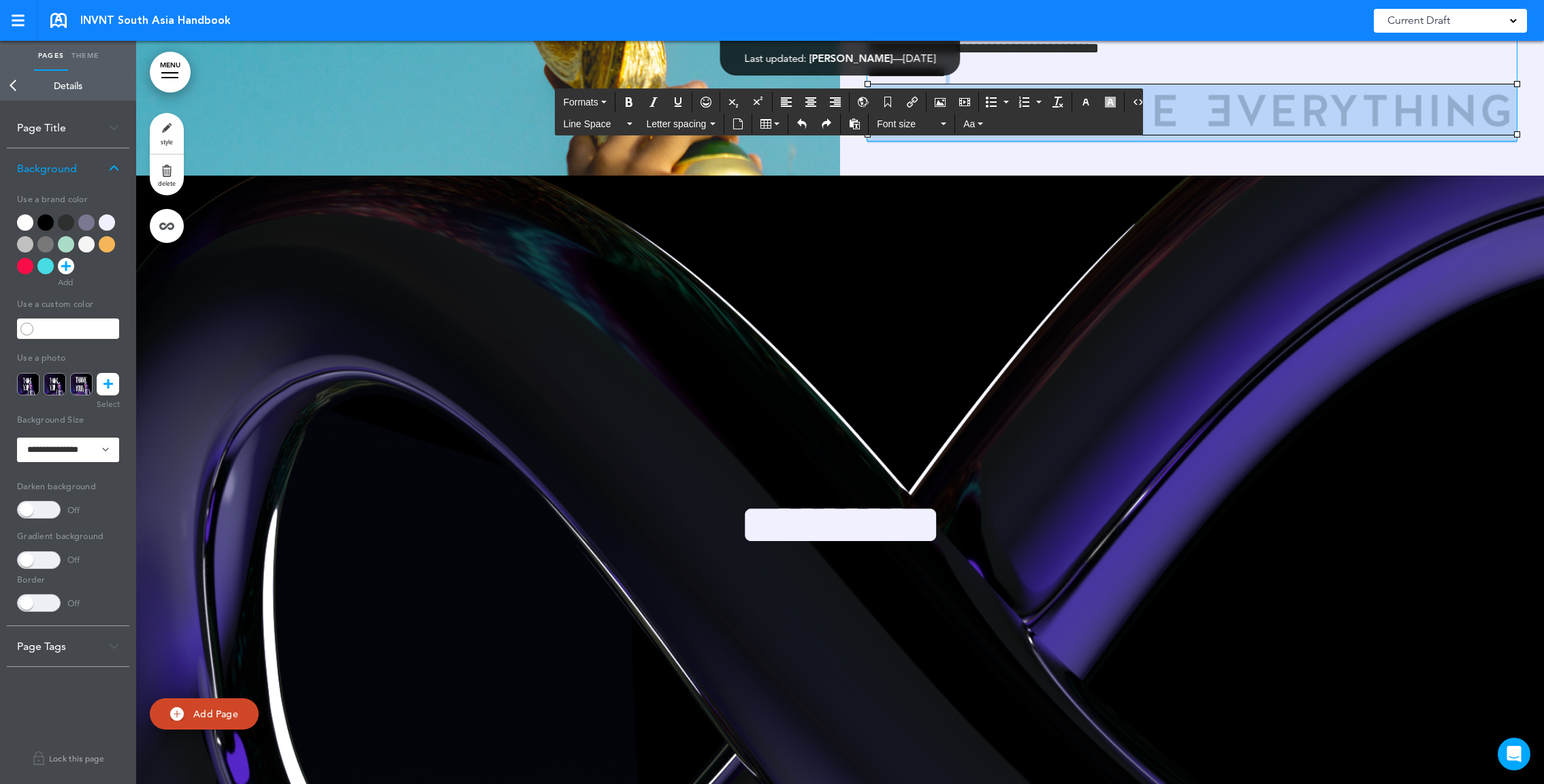
scroll to position [141, 0]
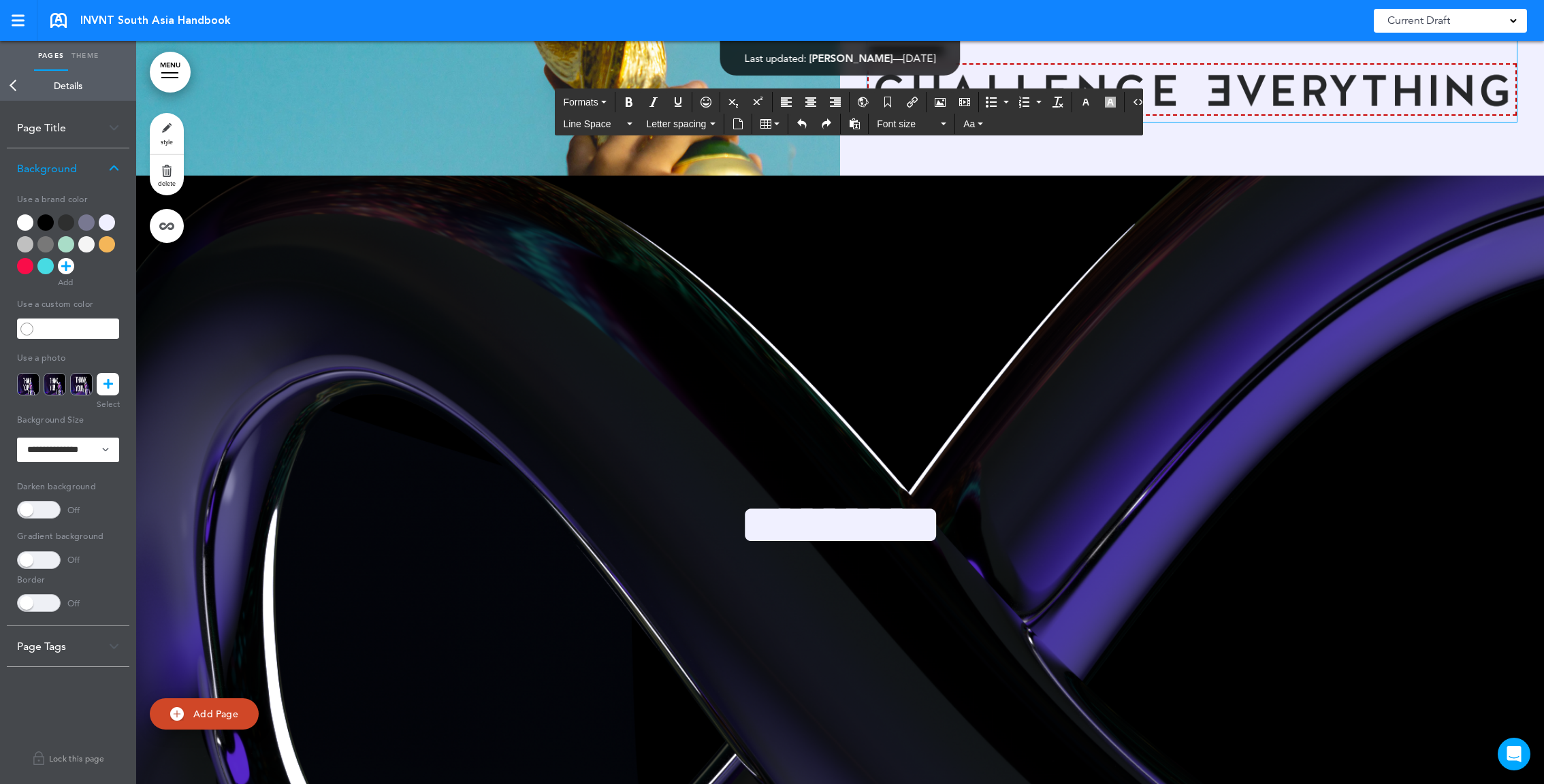
click at [966, 116] on img at bounding box center [1192, 89] width 650 height 53
click at [966, 122] on p "**********" at bounding box center [1192, 68] width 650 height 106
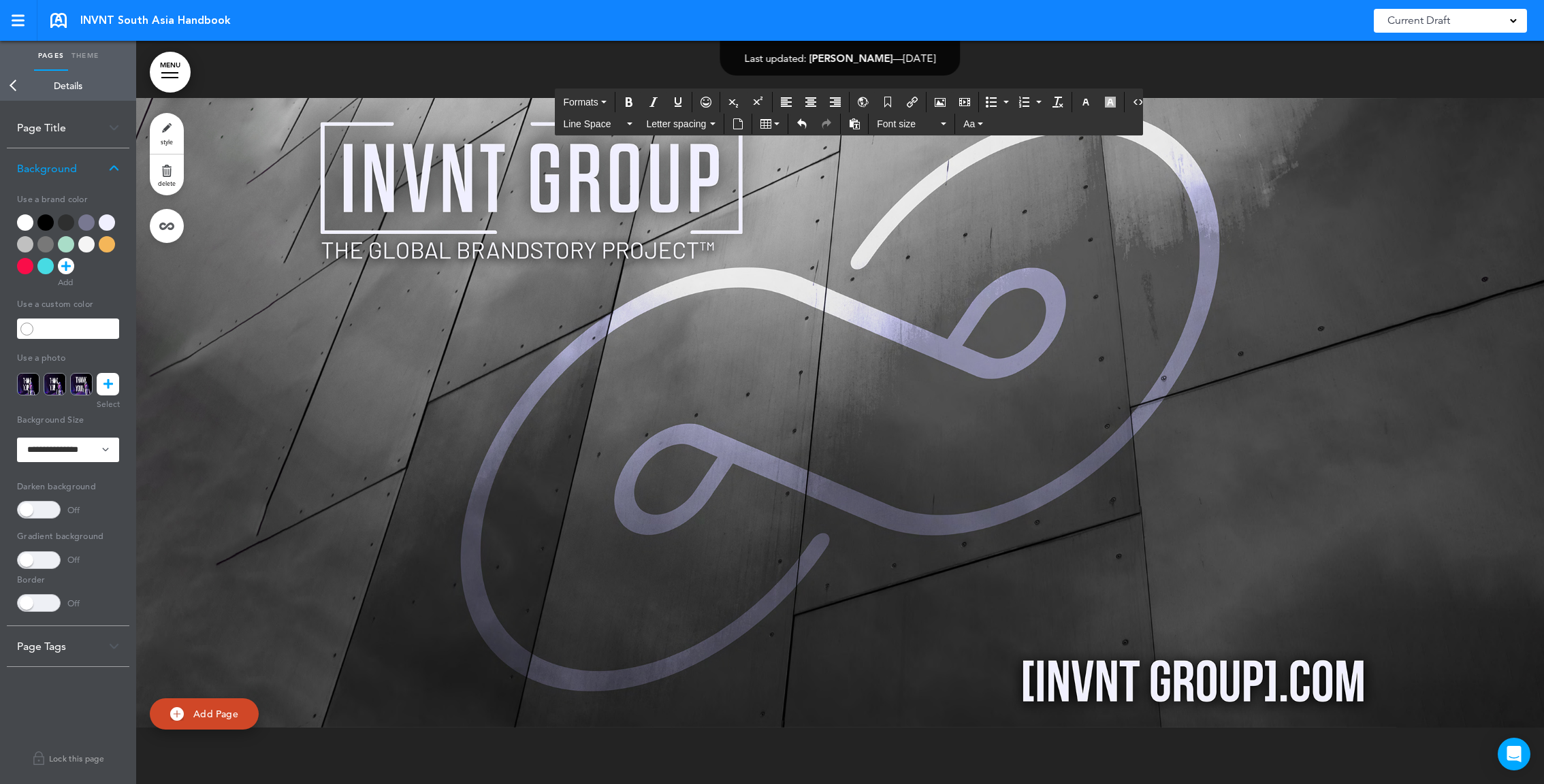
scroll to position [95278, 0]
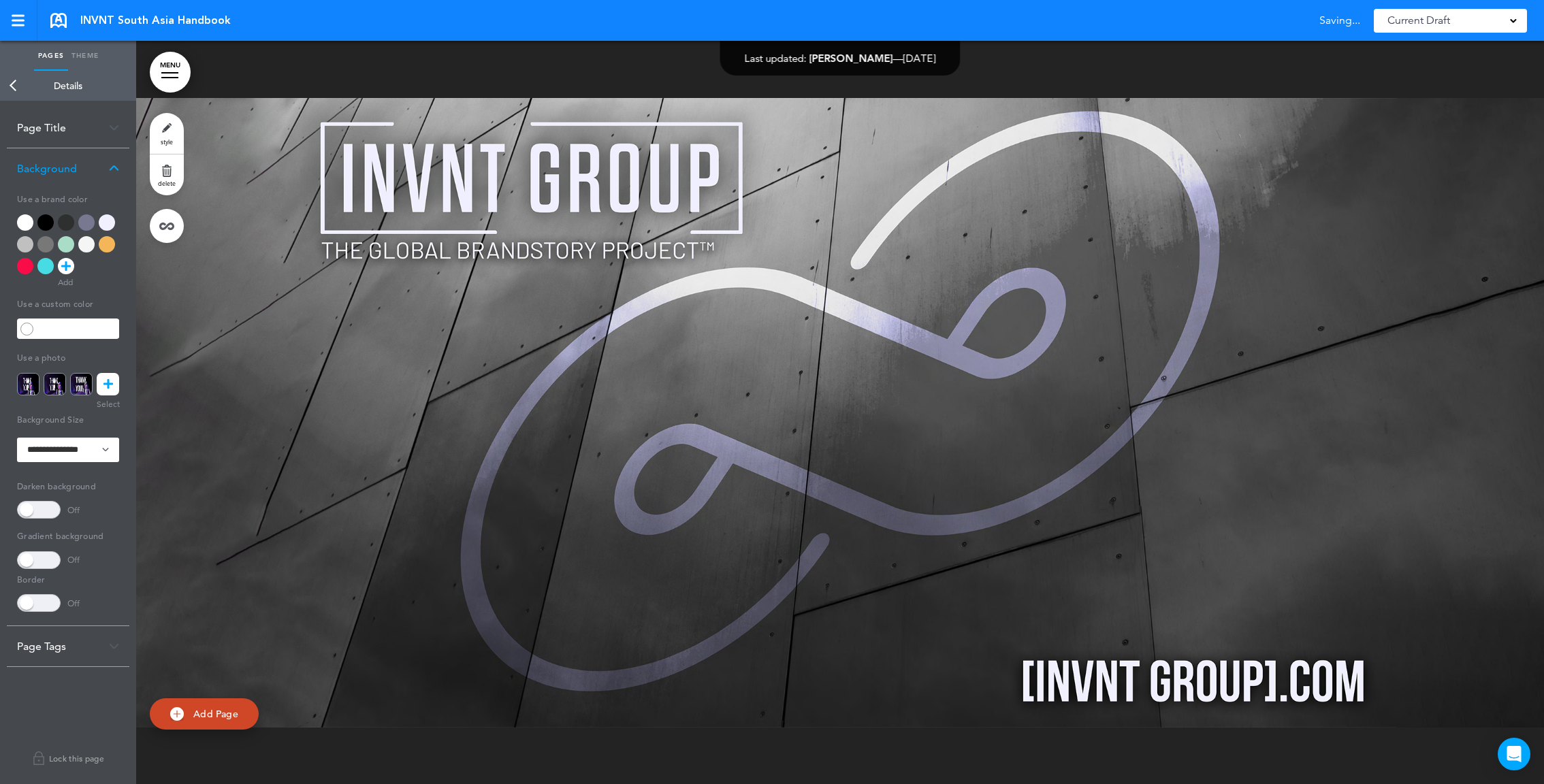
click at [421, 324] on div at bounding box center [840, 412] width 1408 height 743
click at [518, 295] on div at bounding box center [840, 412] width 1408 height 743
click at [164, 168] on link "delete" at bounding box center [166, 175] width 34 height 41
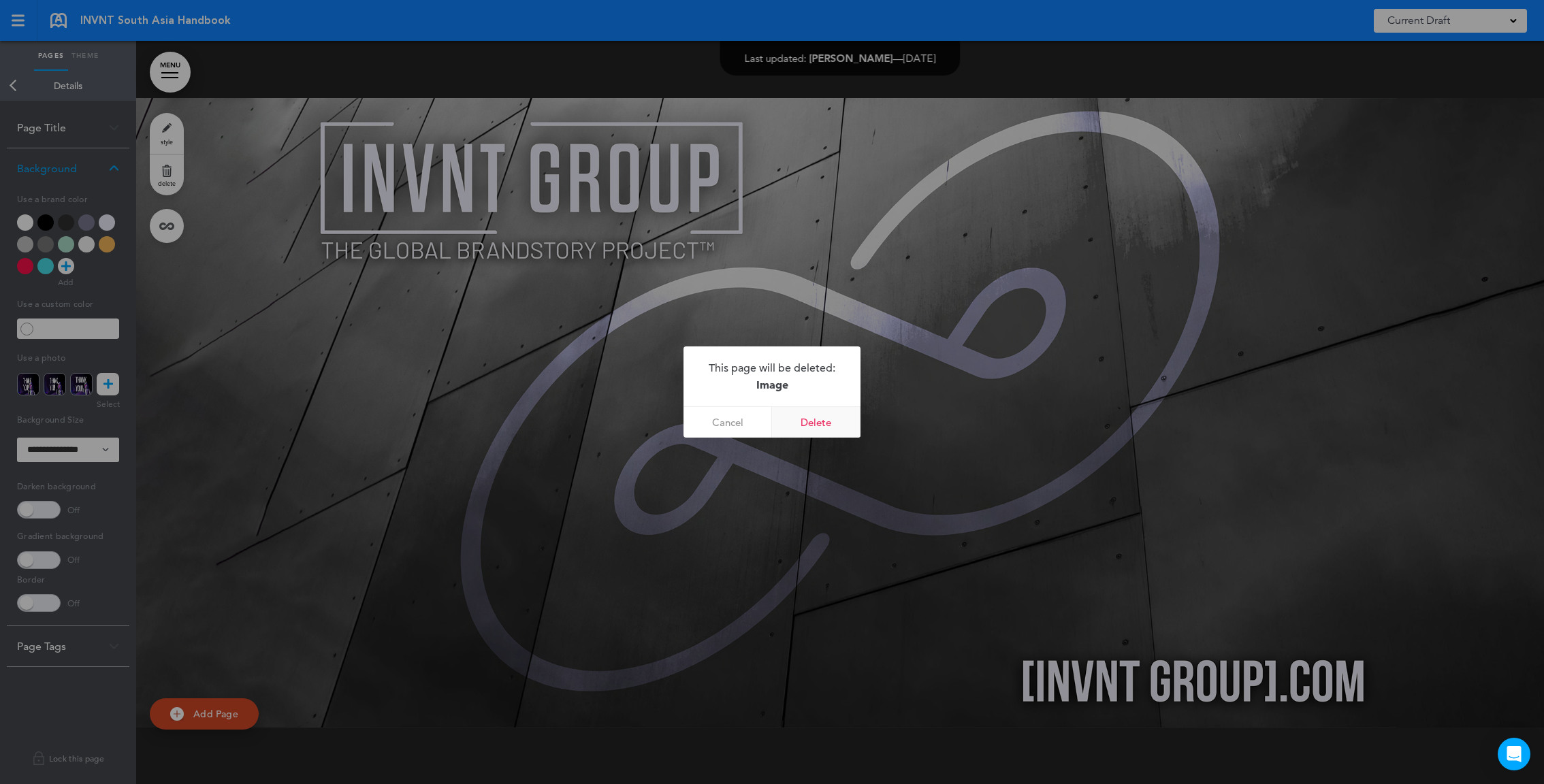
click at [808, 424] on link "Delete" at bounding box center [816, 422] width 89 height 31
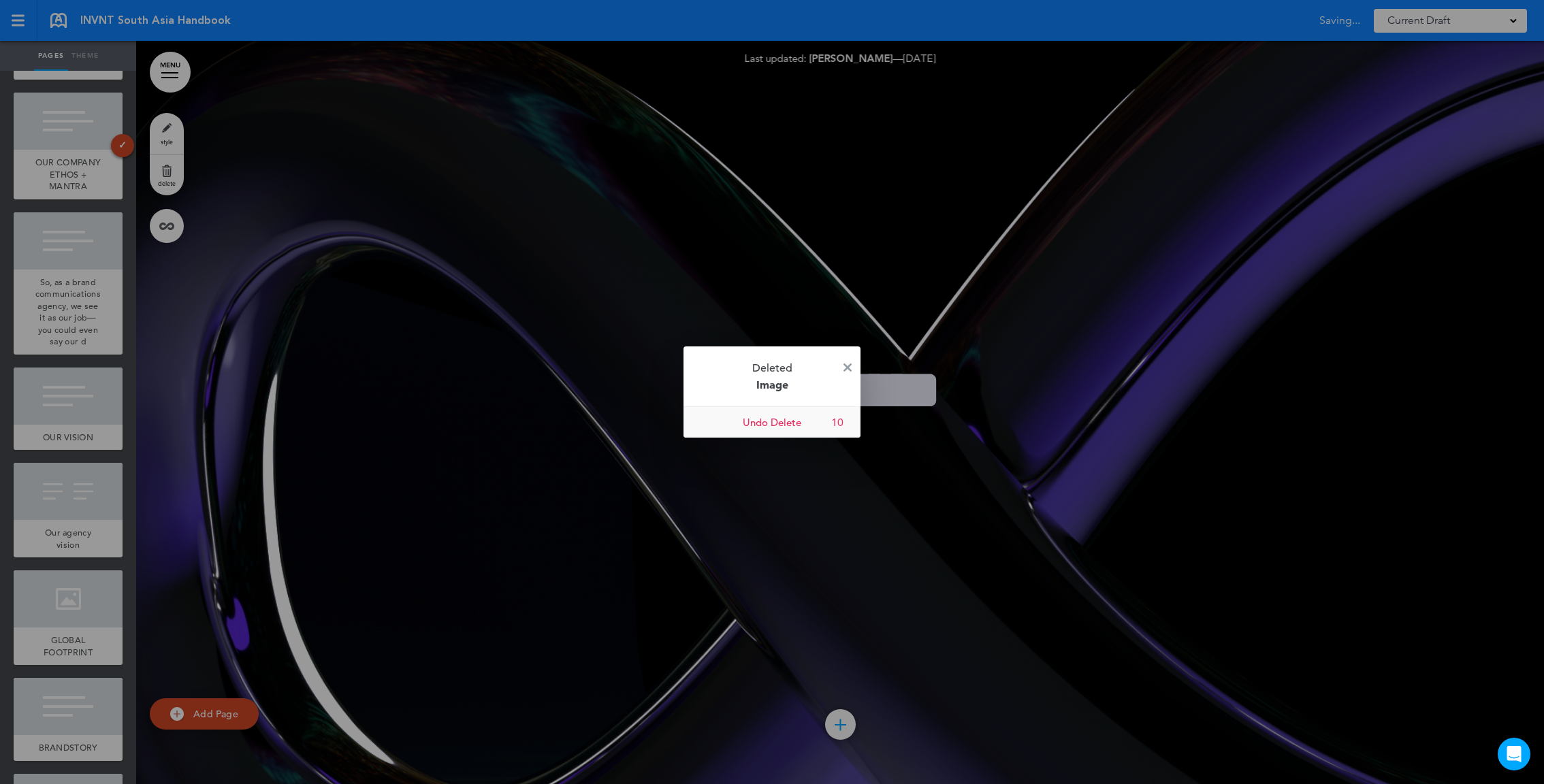
scroll to position [94534, 0]
click at [844, 360] on p "Deleted Image" at bounding box center [772, 376] width 177 height 60
click at [846, 366] on img at bounding box center [847, 367] width 8 height 8
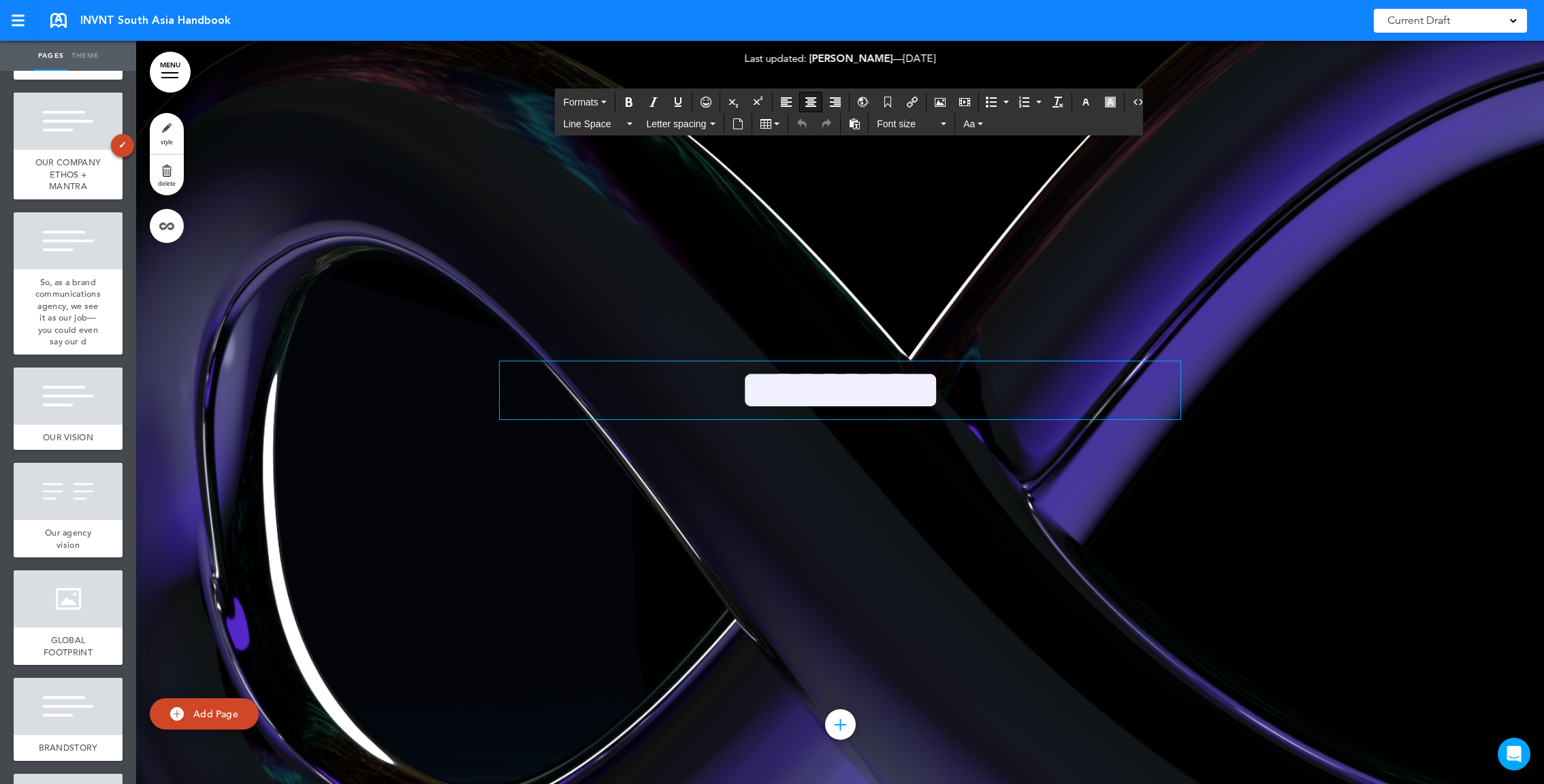
click at [820, 385] on span "*********" at bounding box center [840, 390] width 202 height 57
drag, startPoint x: 935, startPoint y: 387, endPoint x: 653, endPoint y: 348, distance: 284.7
click at [653, 348] on div "********* Add collapsible section ? In order to add a collapsible section, only…" at bounding box center [840, 412] width 681 height 204
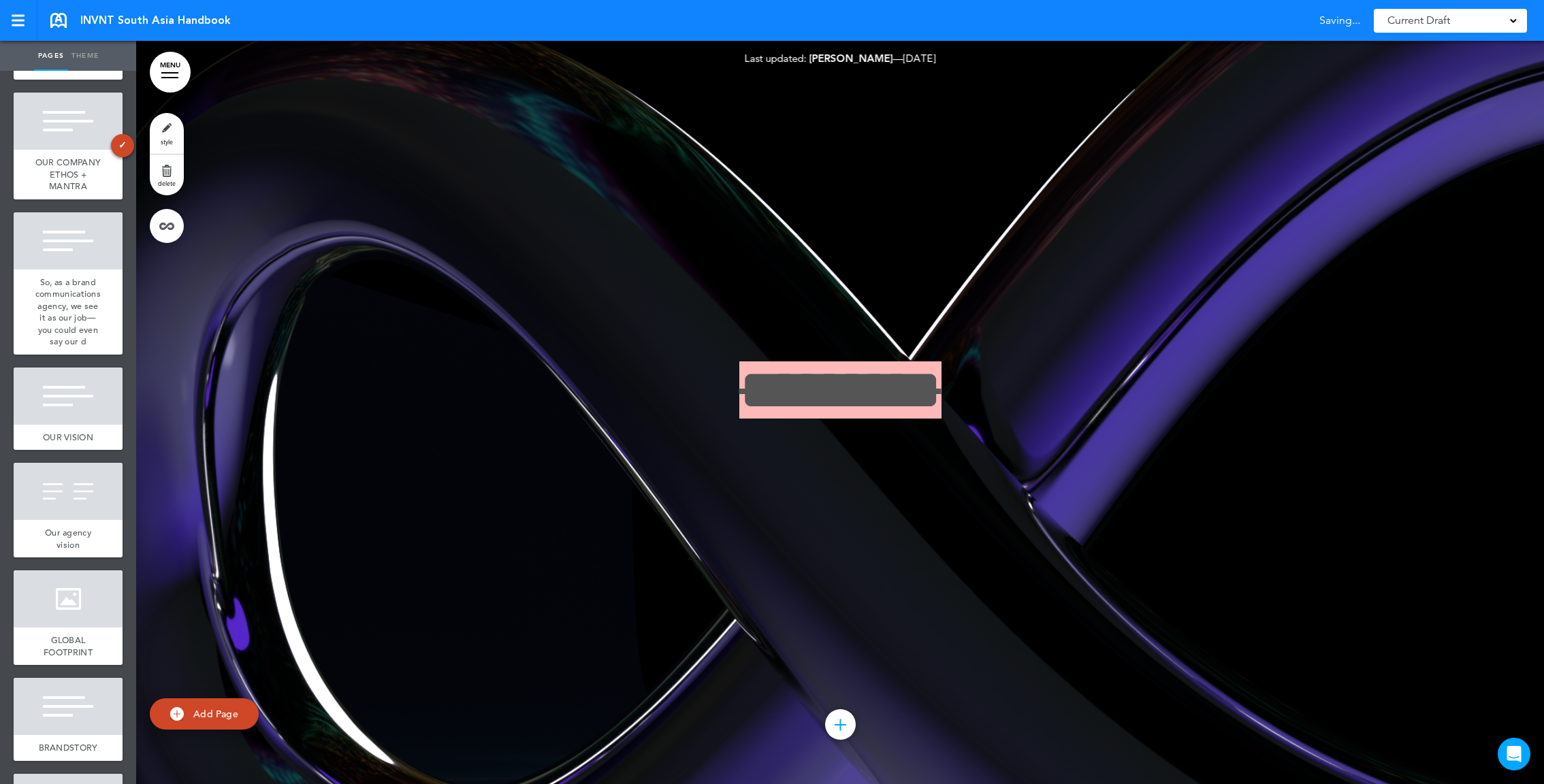
click at [397, 218] on div at bounding box center [840, 412] width 1408 height 743
click at [164, 135] on link "style" at bounding box center [166, 133] width 34 height 41
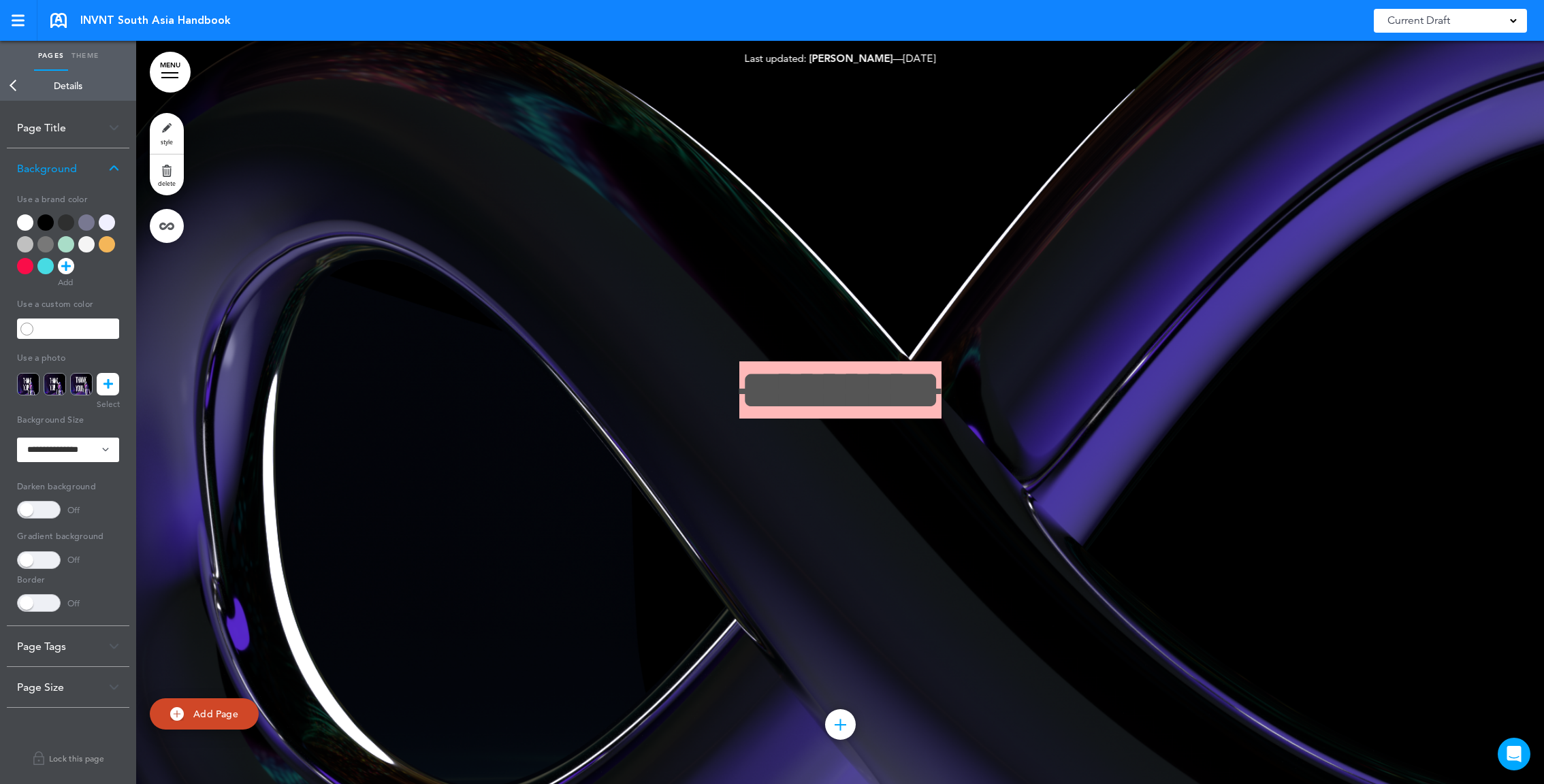
click at [168, 122] on link "style" at bounding box center [166, 133] width 34 height 41
click at [107, 390] on icon at bounding box center [108, 384] width 10 height 23
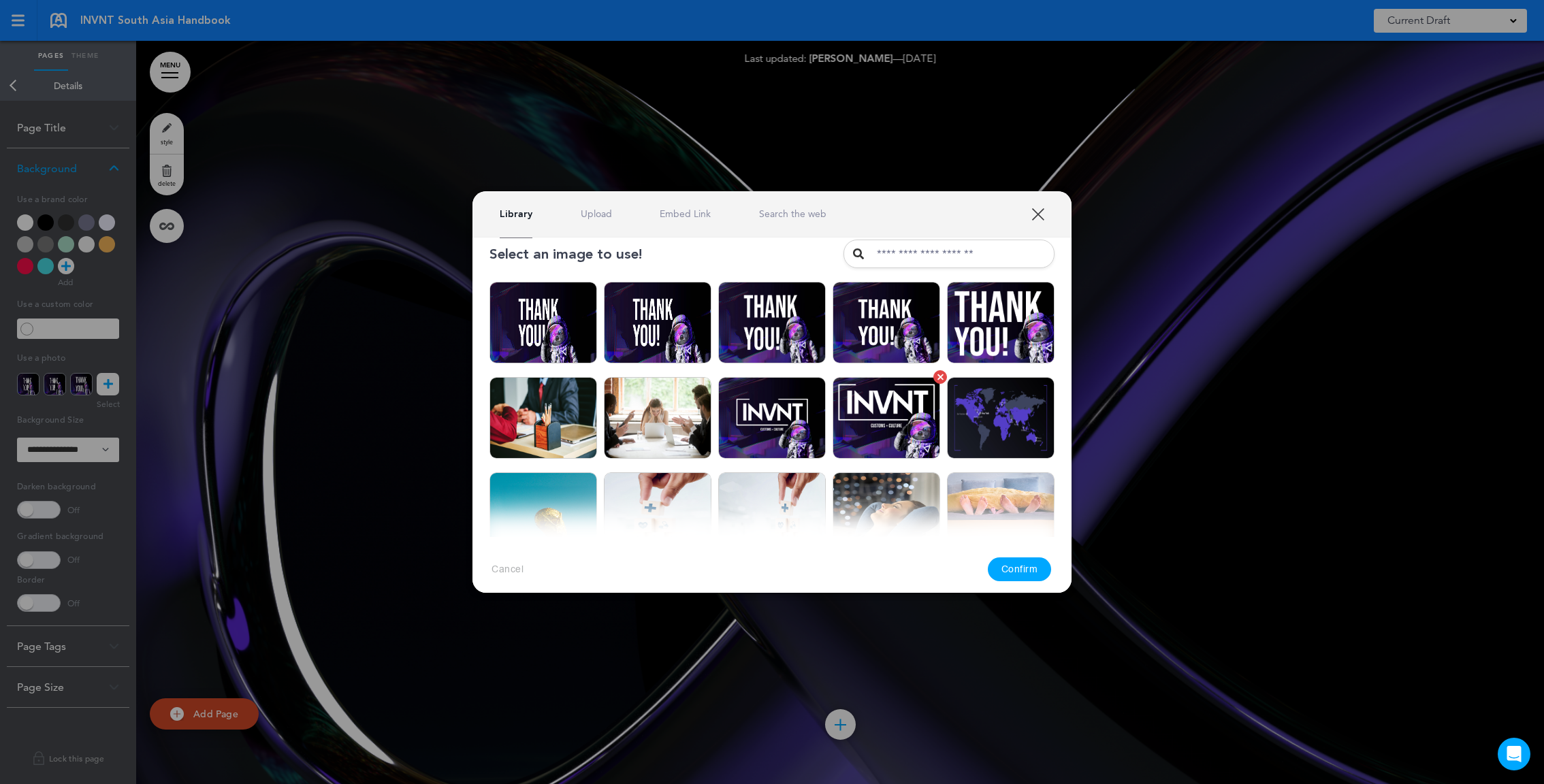
scroll to position [0, 0]
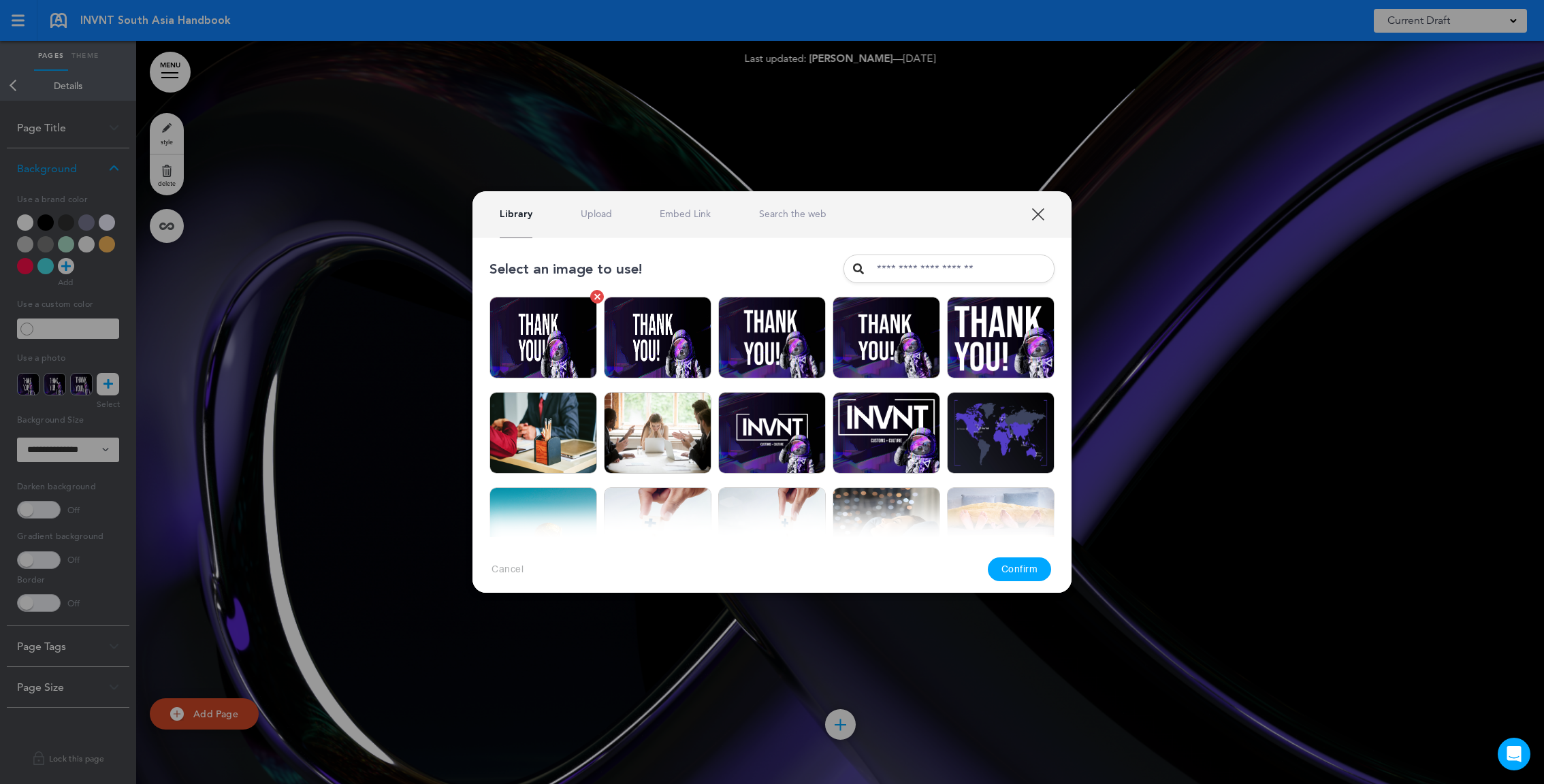
click at [528, 367] on img at bounding box center [543, 337] width 107 height 82
click at [997, 574] on button "Confirm" at bounding box center [1019, 570] width 64 height 24
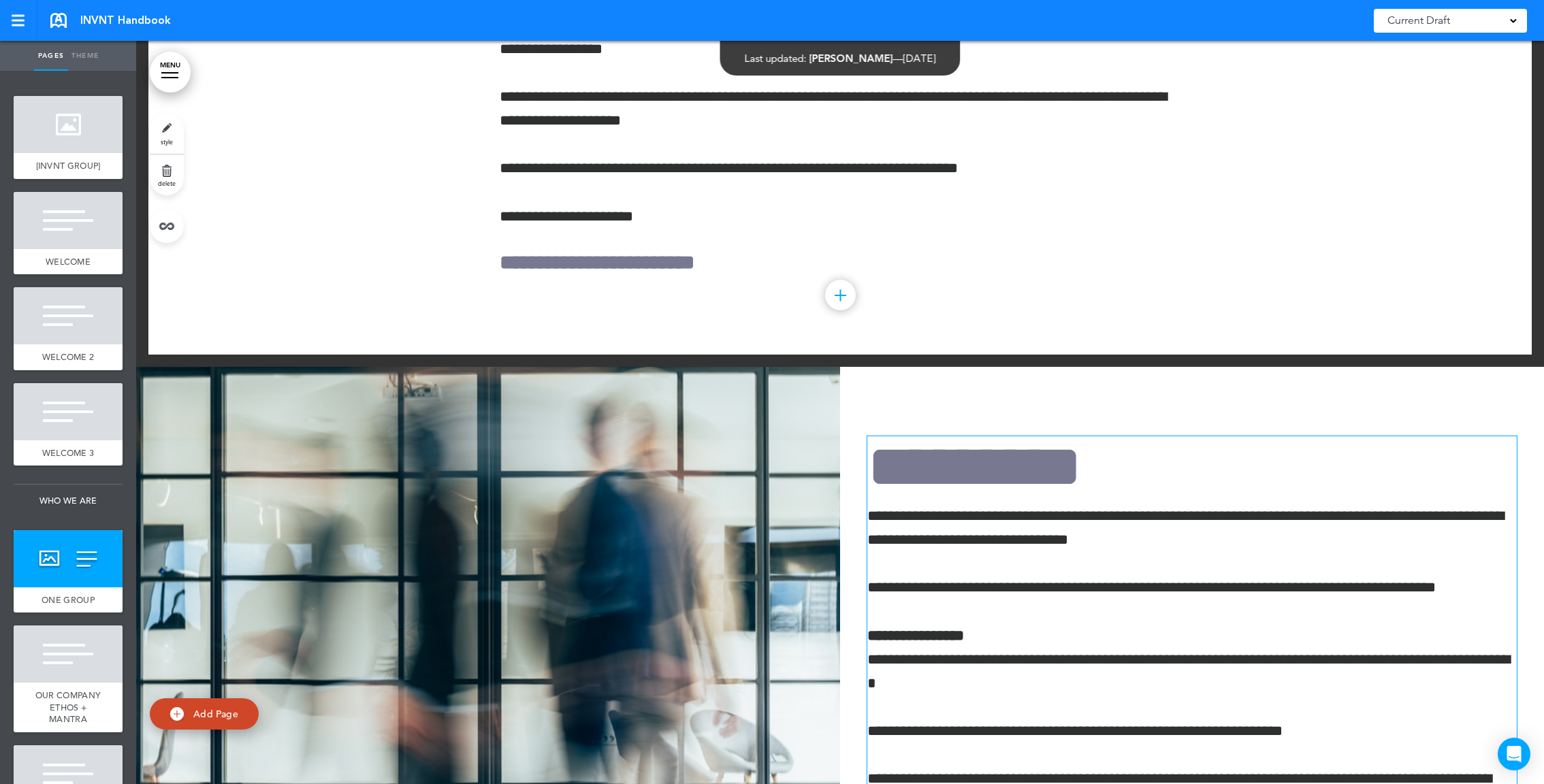
click at [1017, 467] on span "*********" at bounding box center [975, 466] width 215 height 61
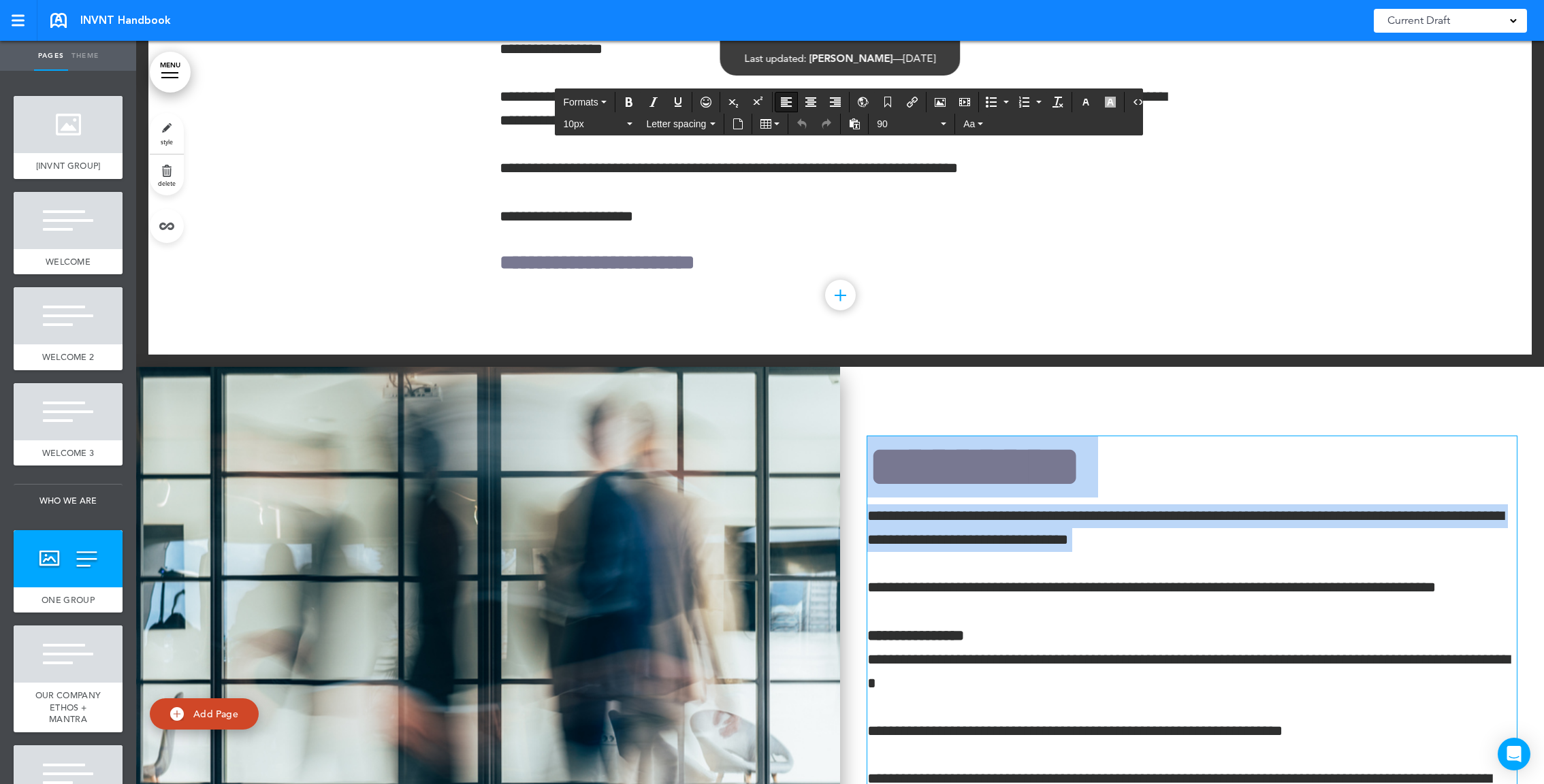
drag, startPoint x: 1173, startPoint y: 553, endPoint x: 812, endPoint y: 424, distance: 383.4
click at [812, 424] on div "**********" at bounding box center [840, 739] width 1408 height 743
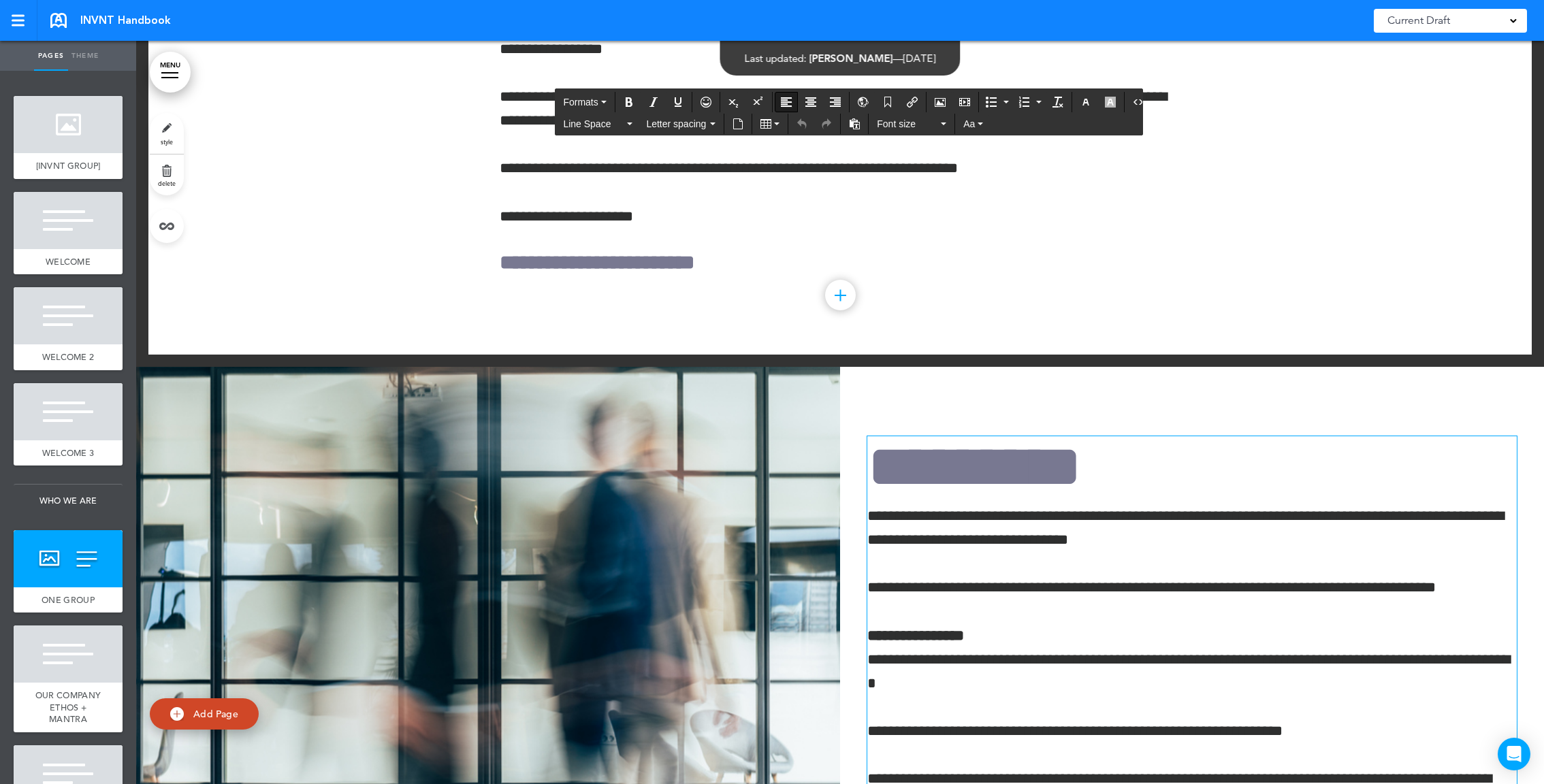
click at [1132, 544] on p "**********" at bounding box center [1192, 528] width 650 height 47
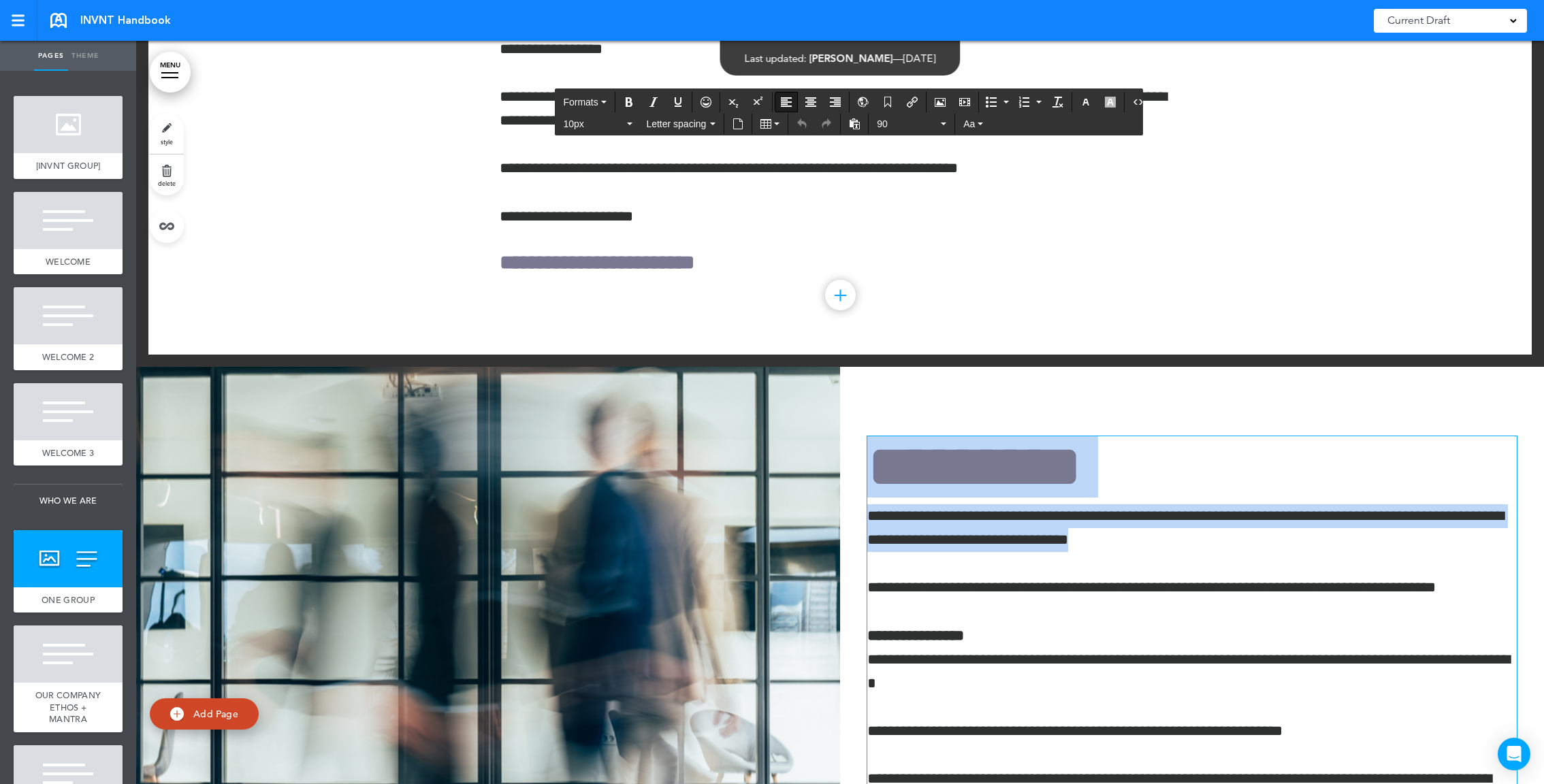
drag, startPoint x: 1140, startPoint y: 544, endPoint x: 869, endPoint y: 452, distance: 286.2
copy div "**********"
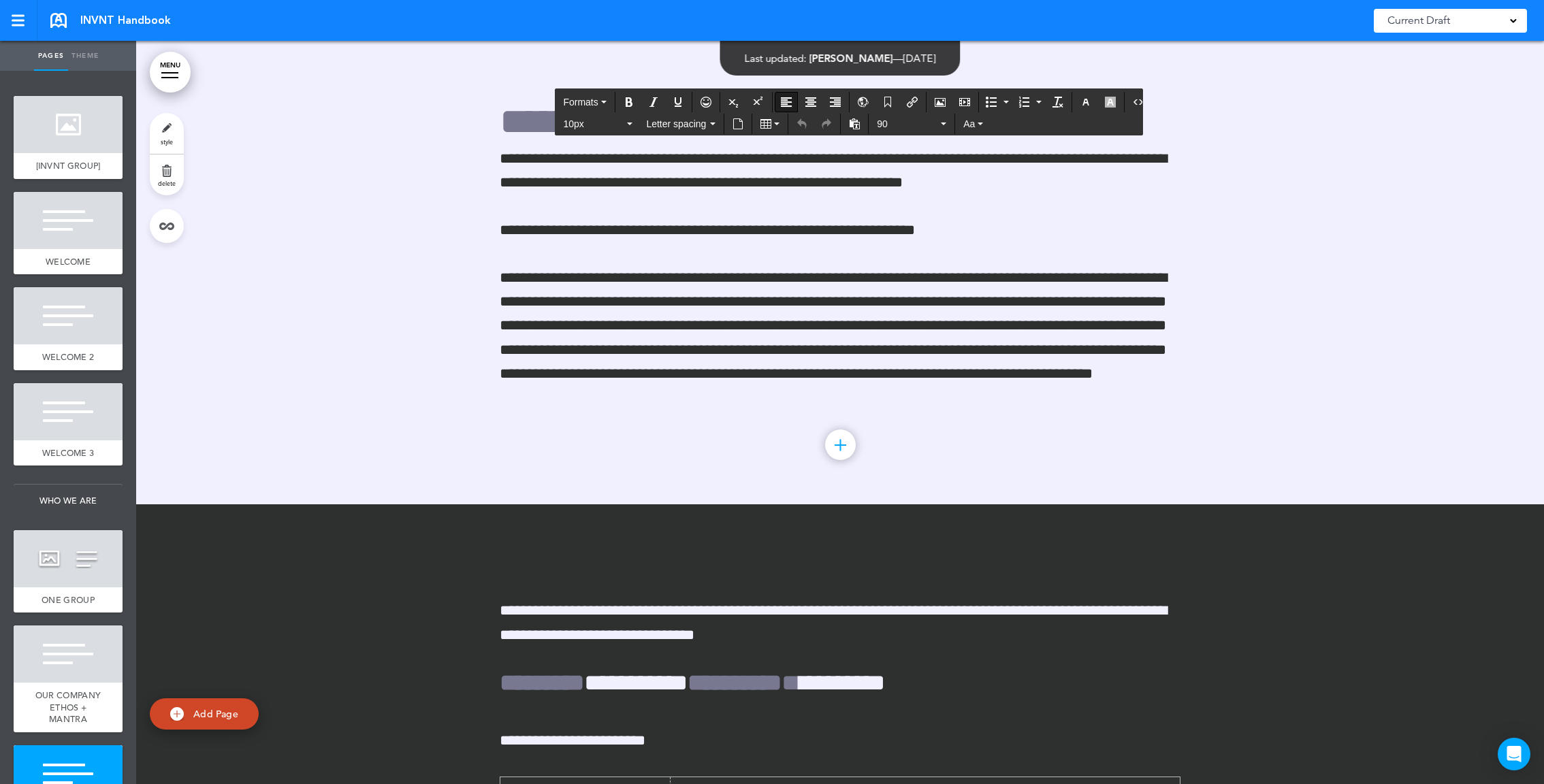
scroll to position [3907, 0]
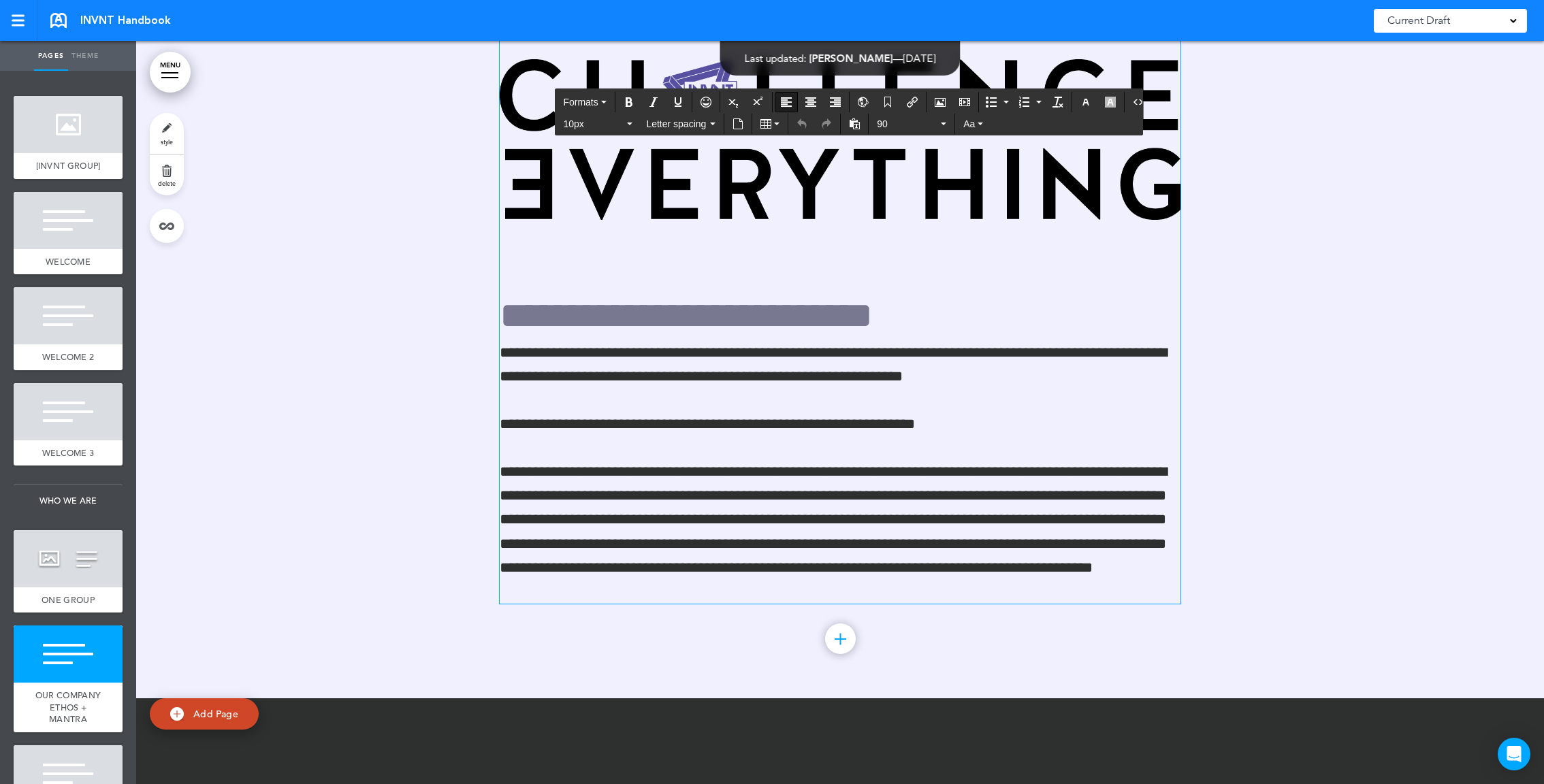
click at [840, 213] on img at bounding box center [840, 140] width 681 height 161
click at [905, 220] on img at bounding box center [840, 140] width 681 height 161
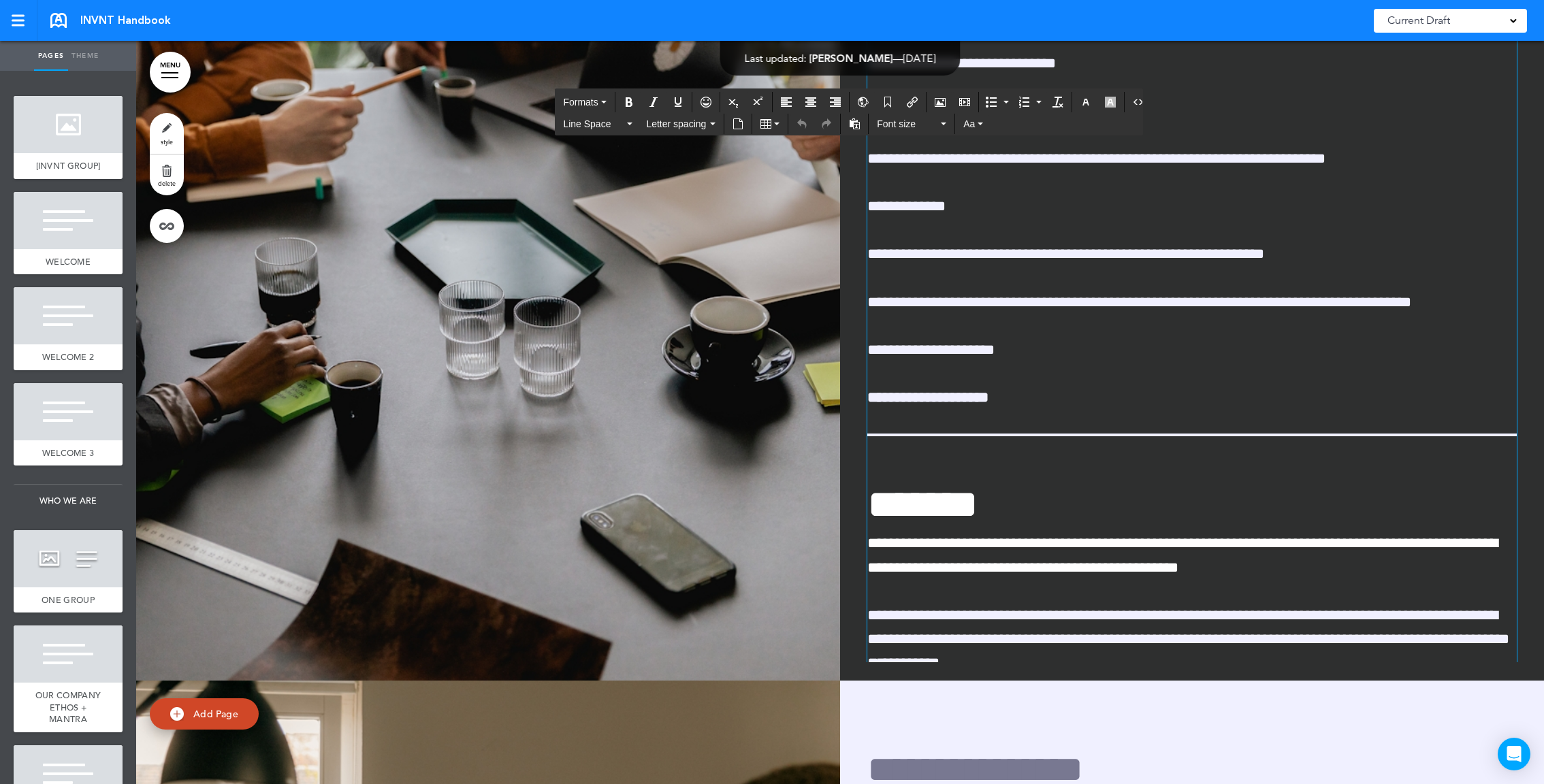
scroll to position [514, 0]
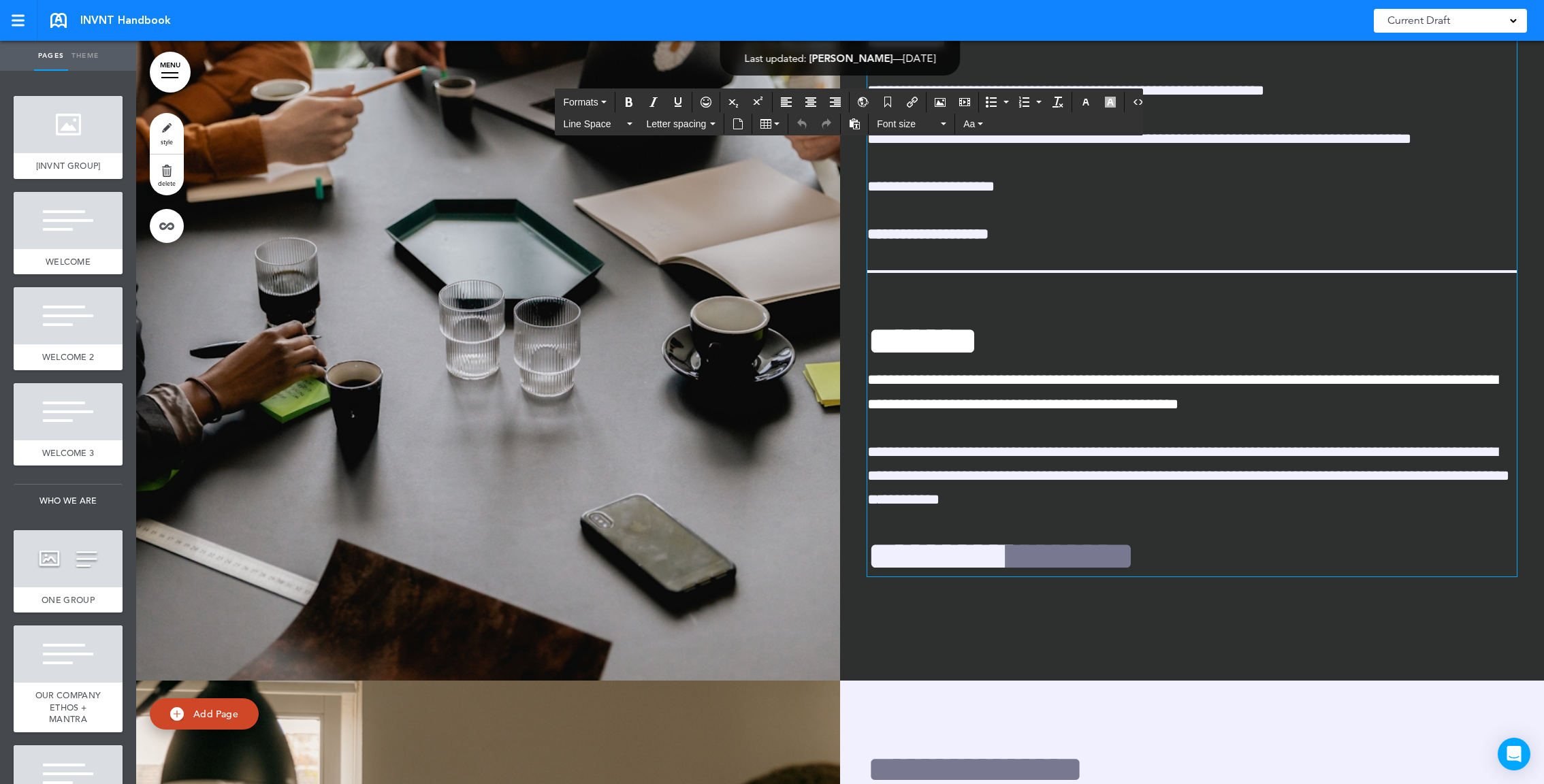
click at [1044, 492] on span "**********" at bounding box center [1188, 475] width 642 height 62
click at [1251, 412] on p "**********" at bounding box center [1192, 391] width 650 height 47
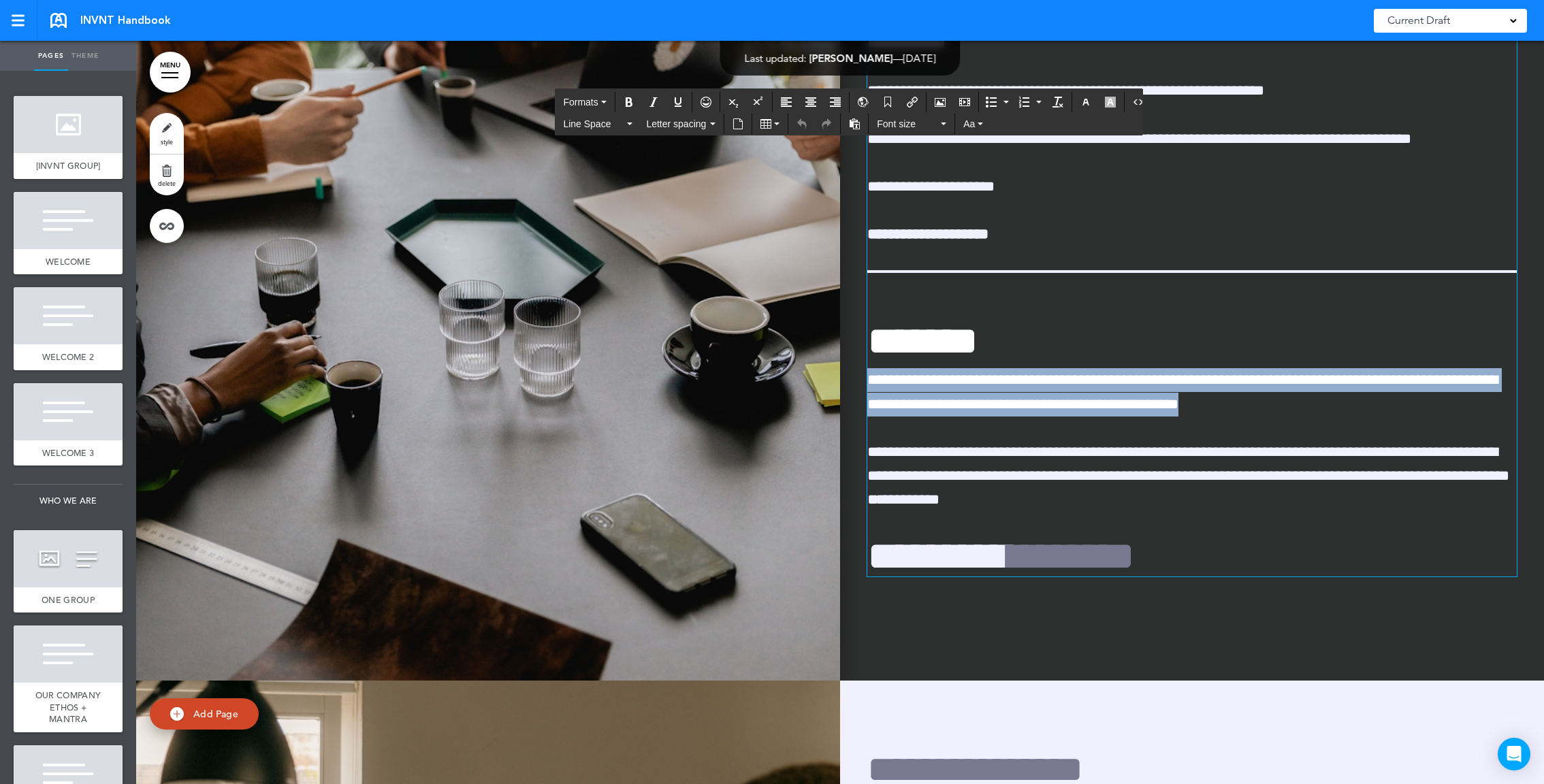
drag, startPoint x: 1257, startPoint y: 410, endPoint x: 829, endPoint y: 381, distance: 429.0
click at [829, 381] on div "**********" at bounding box center [840, 309] width 1408 height 743
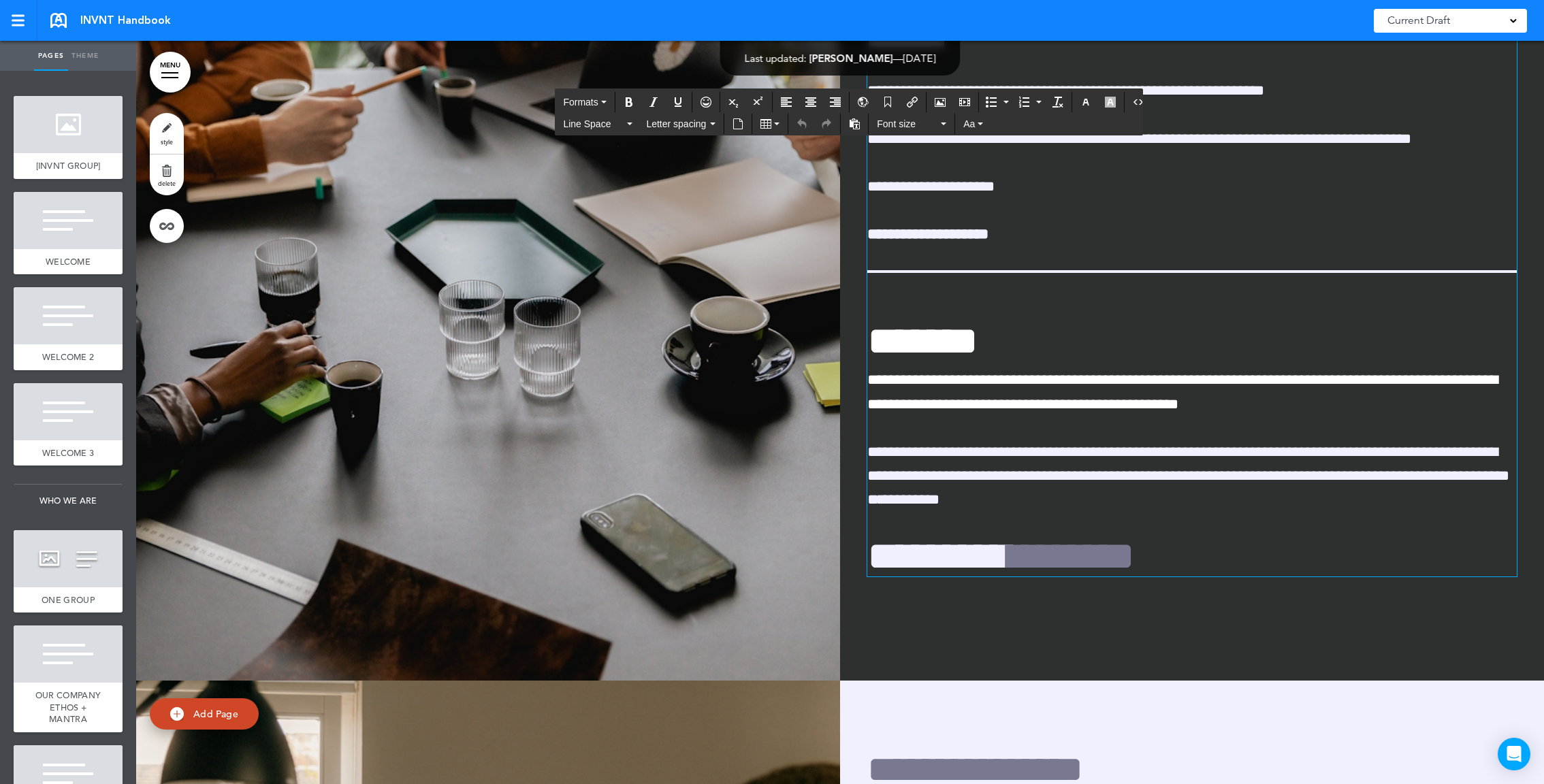
click at [1175, 362] on div "**********" at bounding box center [1192, 47] width 650 height 1060
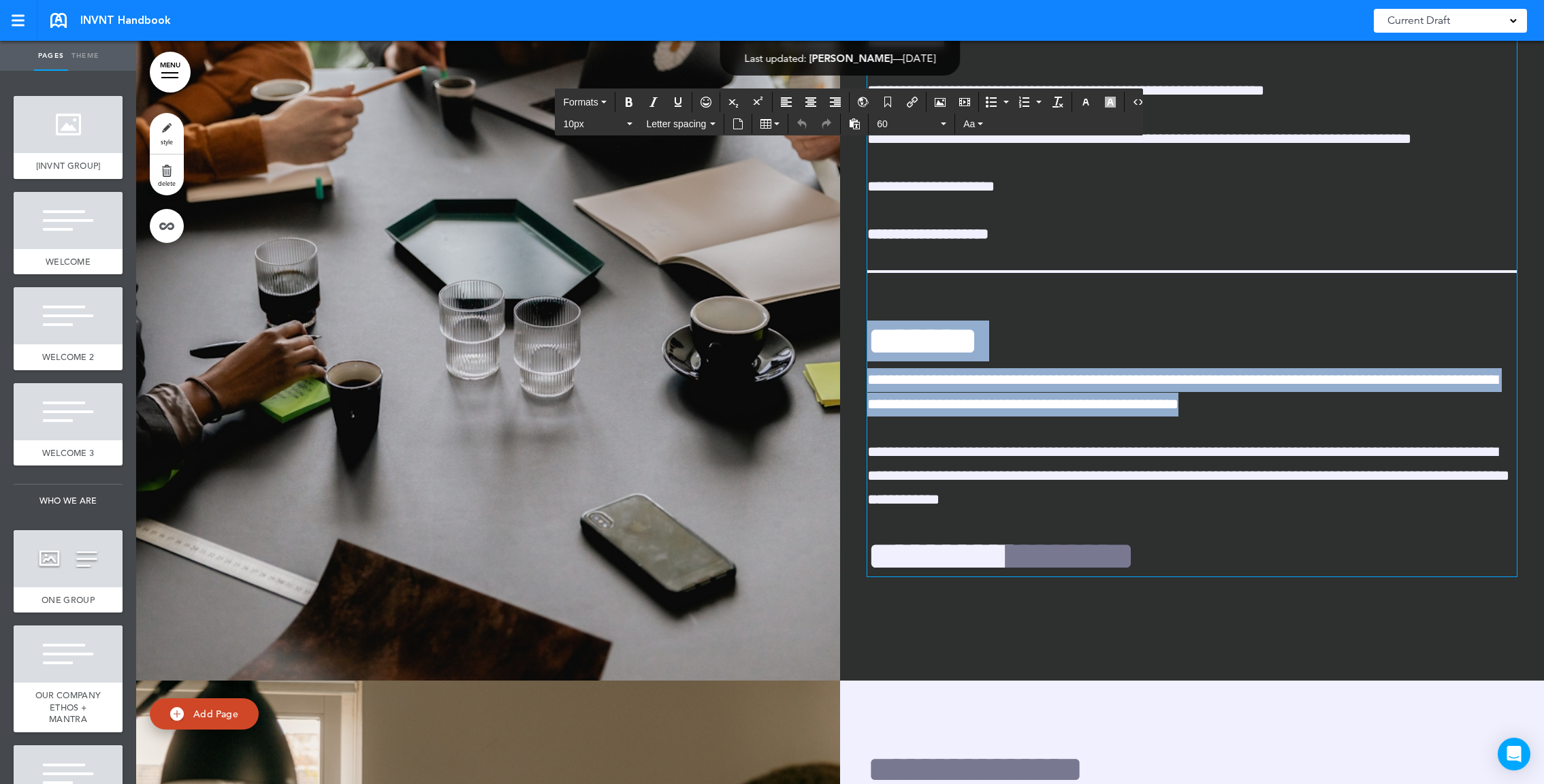
drag, startPoint x: 948, startPoint y: 361, endPoint x: 847, endPoint y: 338, distance: 103.6
click at [847, 338] on div "**********" at bounding box center [1192, 309] width 704 height 706
copy div "**********"
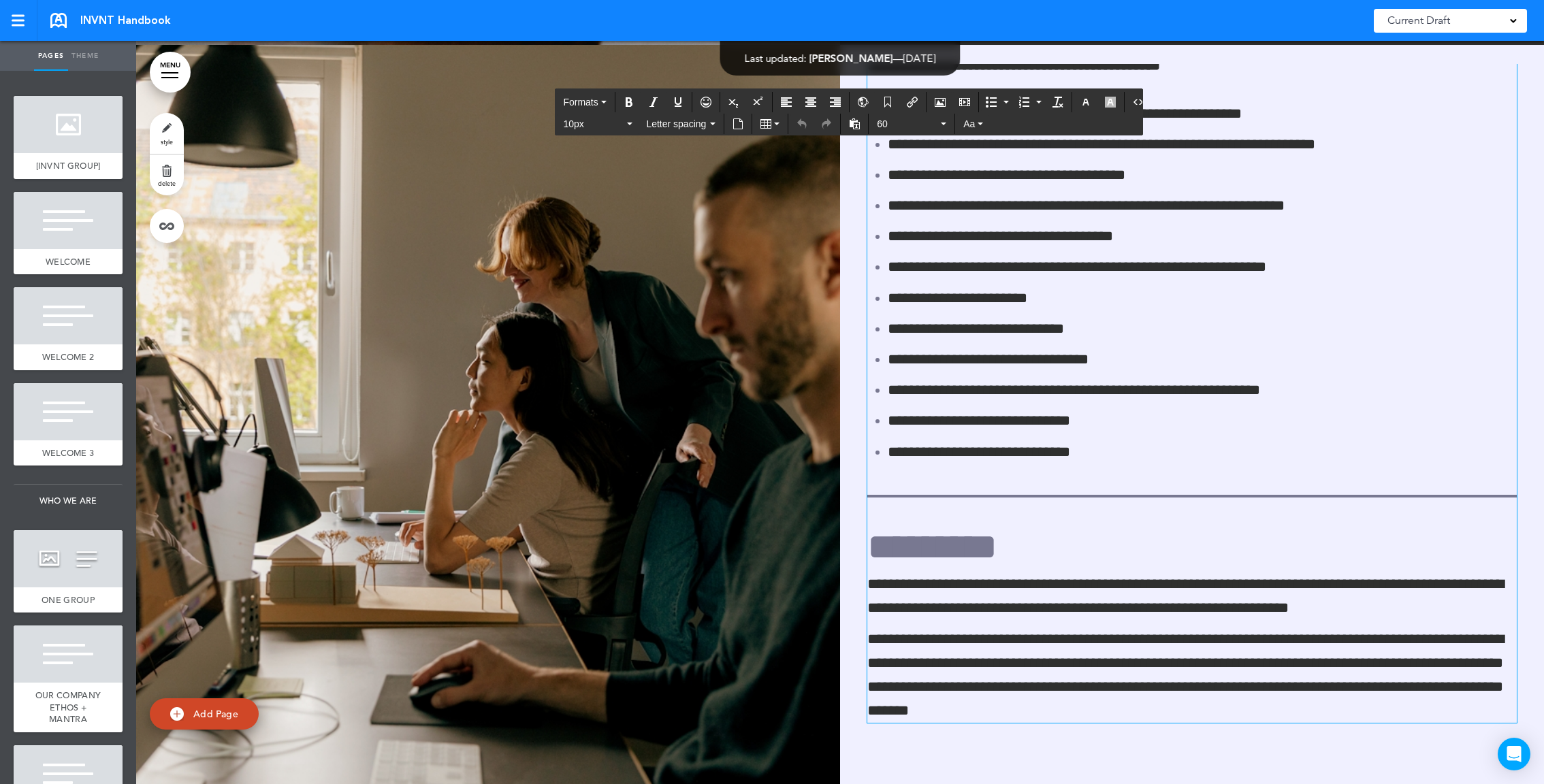
scroll to position [238, 0]
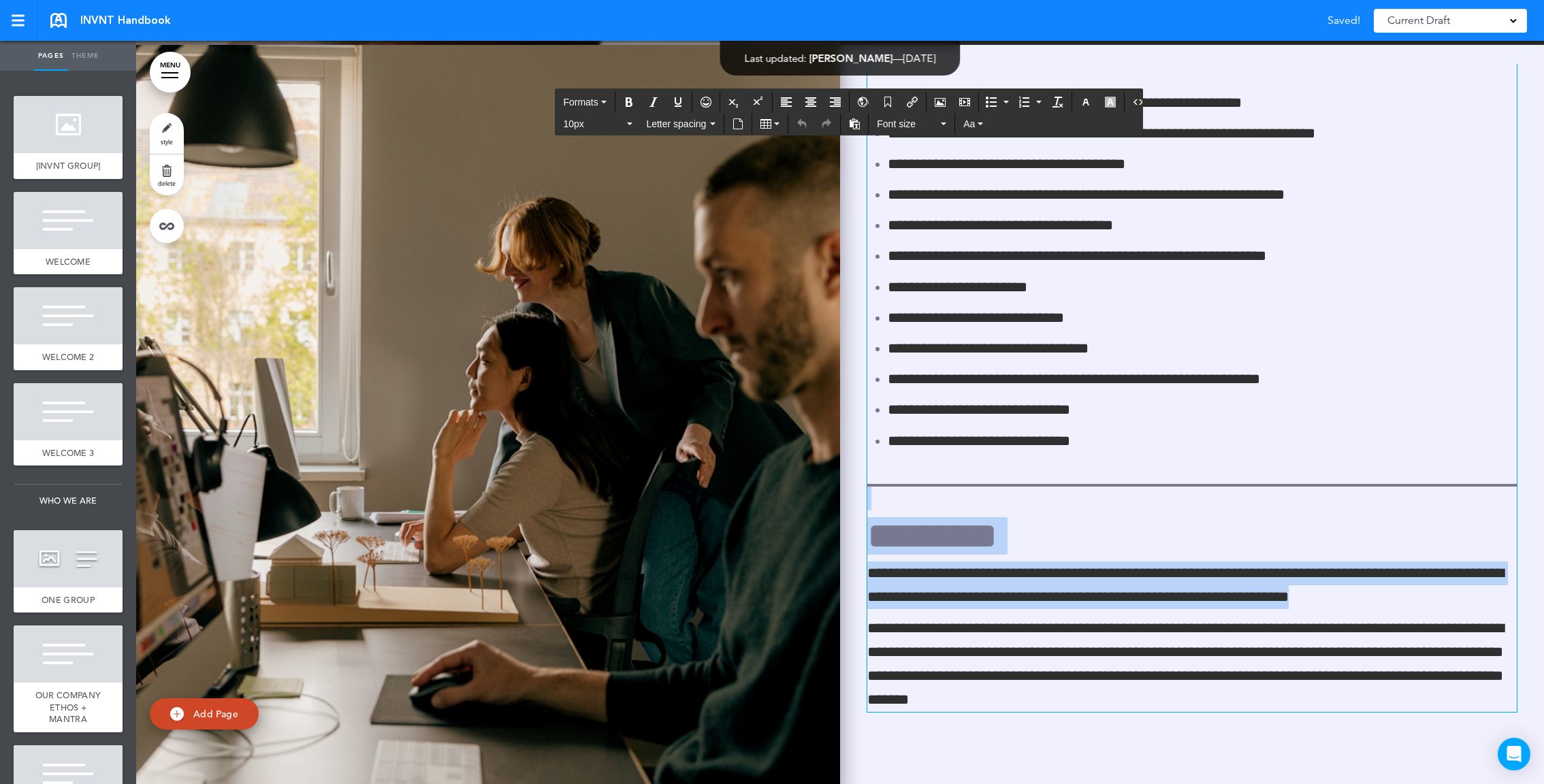
drag, startPoint x: 1349, startPoint y: 593, endPoint x: 832, endPoint y: 508, distance: 523.9
click at [832, 508] on div "**********" at bounding box center [840, 417] width 1408 height 743
copy div "**********"
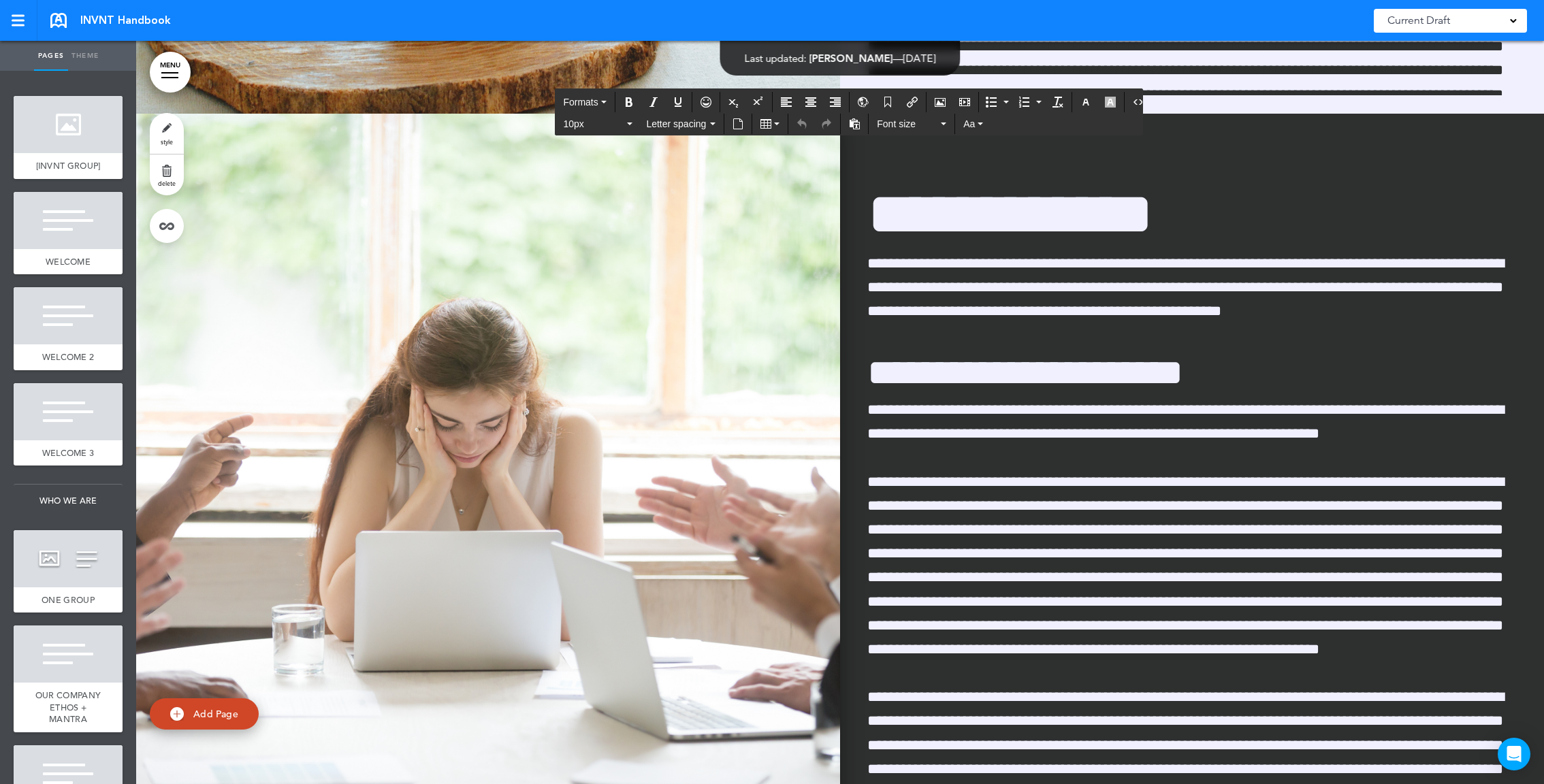
scroll to position [16544, 0]
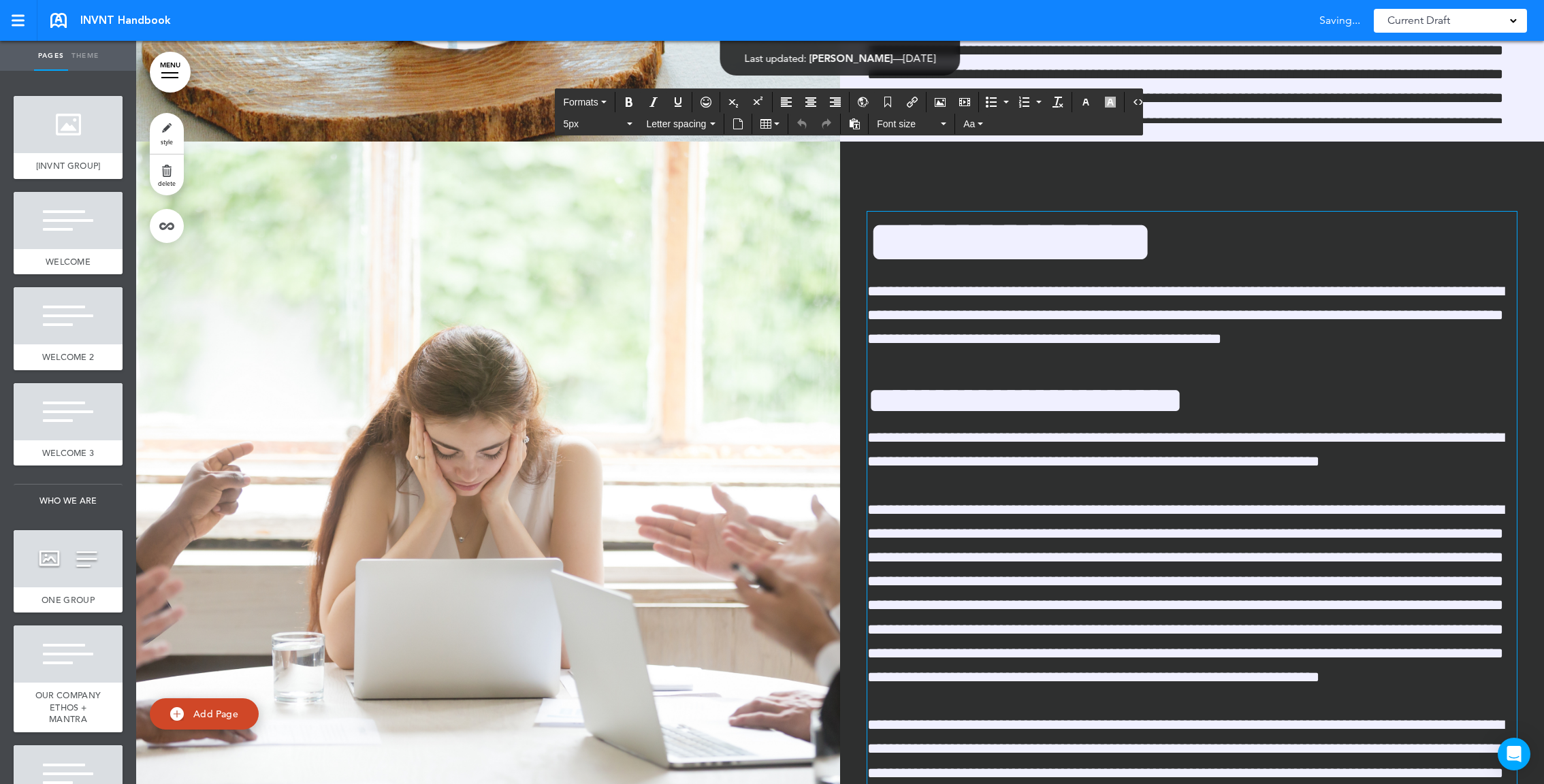
click at [1238, 336] on span "**********" at bounding box center [1186, 315] width 637 height 62
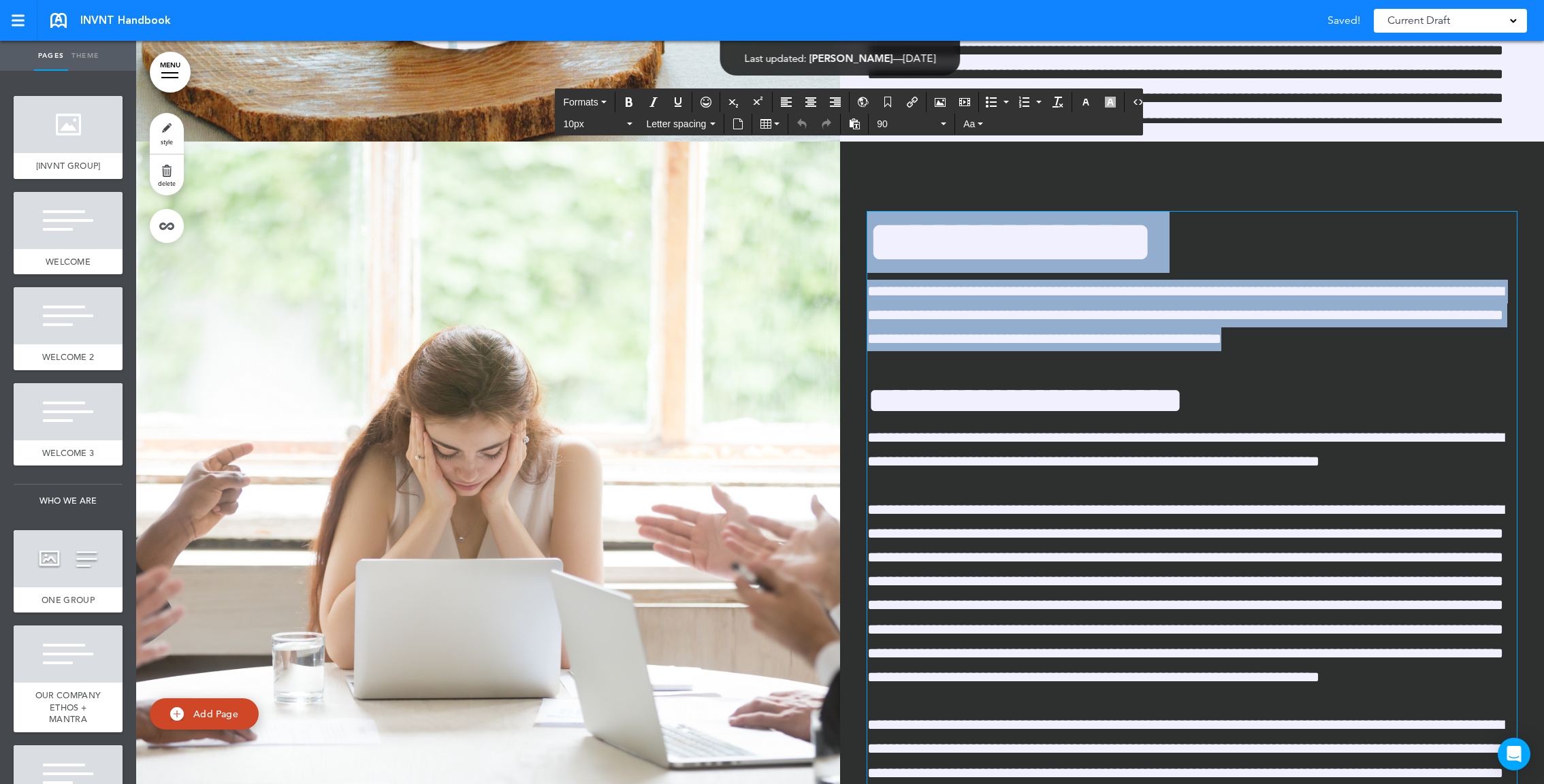
drag, startPoint x: 1301, startPoint y: 337, endPoint x: 840, endPoint y: 226, distance: 474.2
click at [840, 226] on div "**********" at bounding box center [1192, 514] width 704 height 706
copy div "**********"
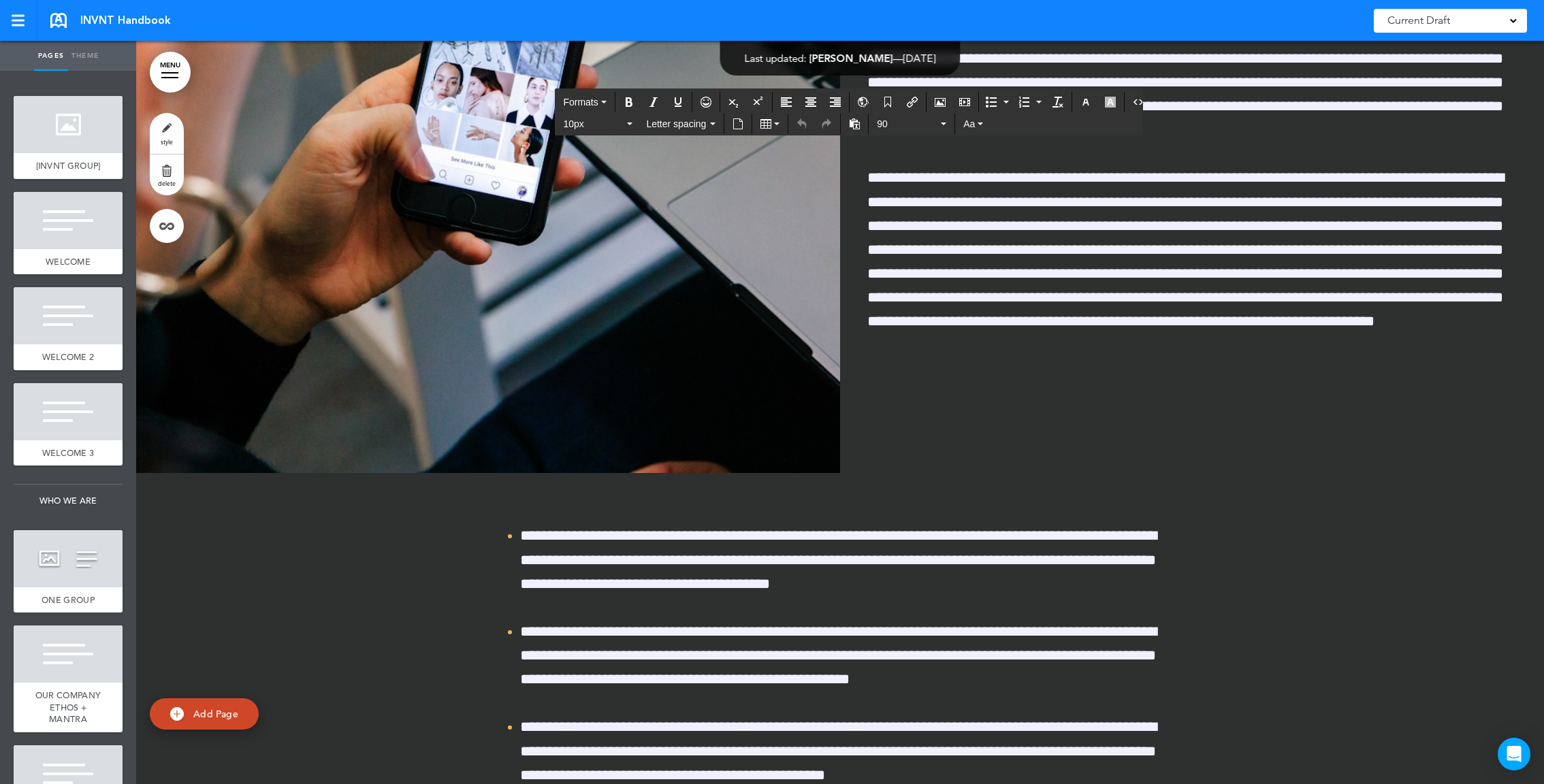
scroll to position [45759, 0]
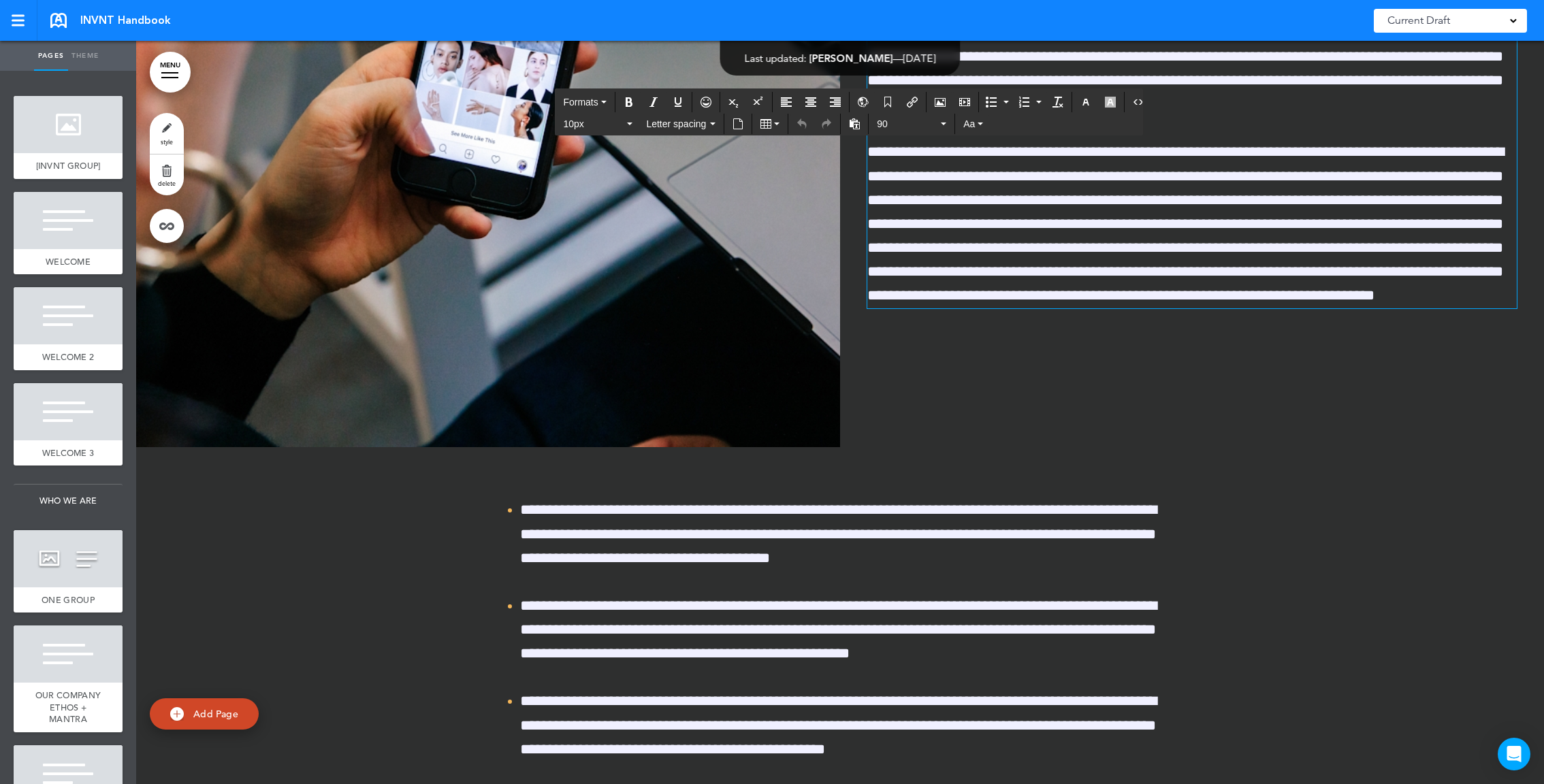
drag, startPoint x: 1166, startPoint y: 166, endPoint x: 761, endPoint y: 169, distance: 405.0
click at [745, 167] on div "**********" at bounding box center [840, 76] width 1408 height 743
drag, startPoint x: 987, startPoint y: 213, endPoint x: 816, endPoint y: 170, distance: 176.3
click at [816, 170] on div "**********" at bounding box center [840, 76] width 1408 height 743
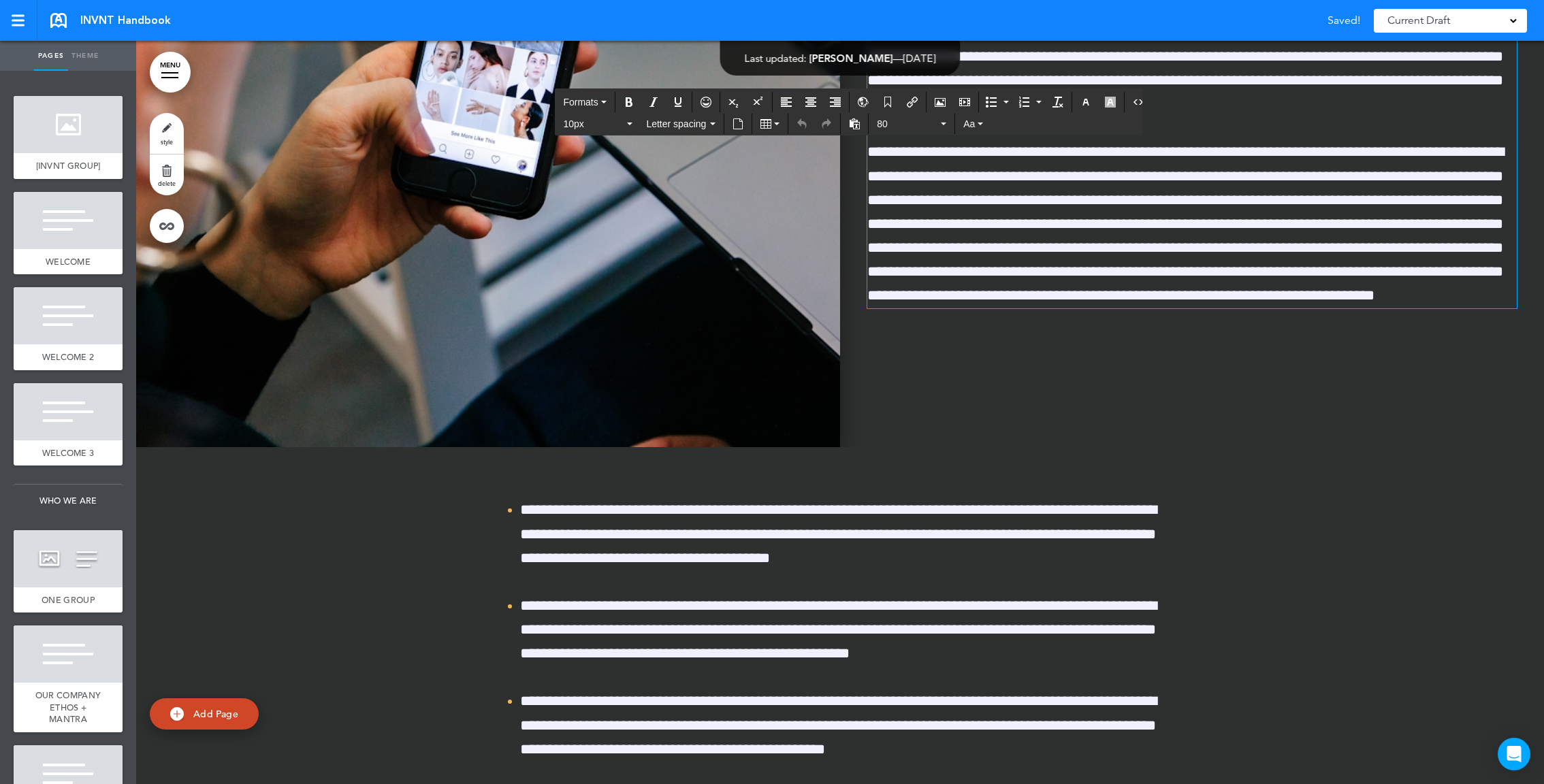
copy div "**********"
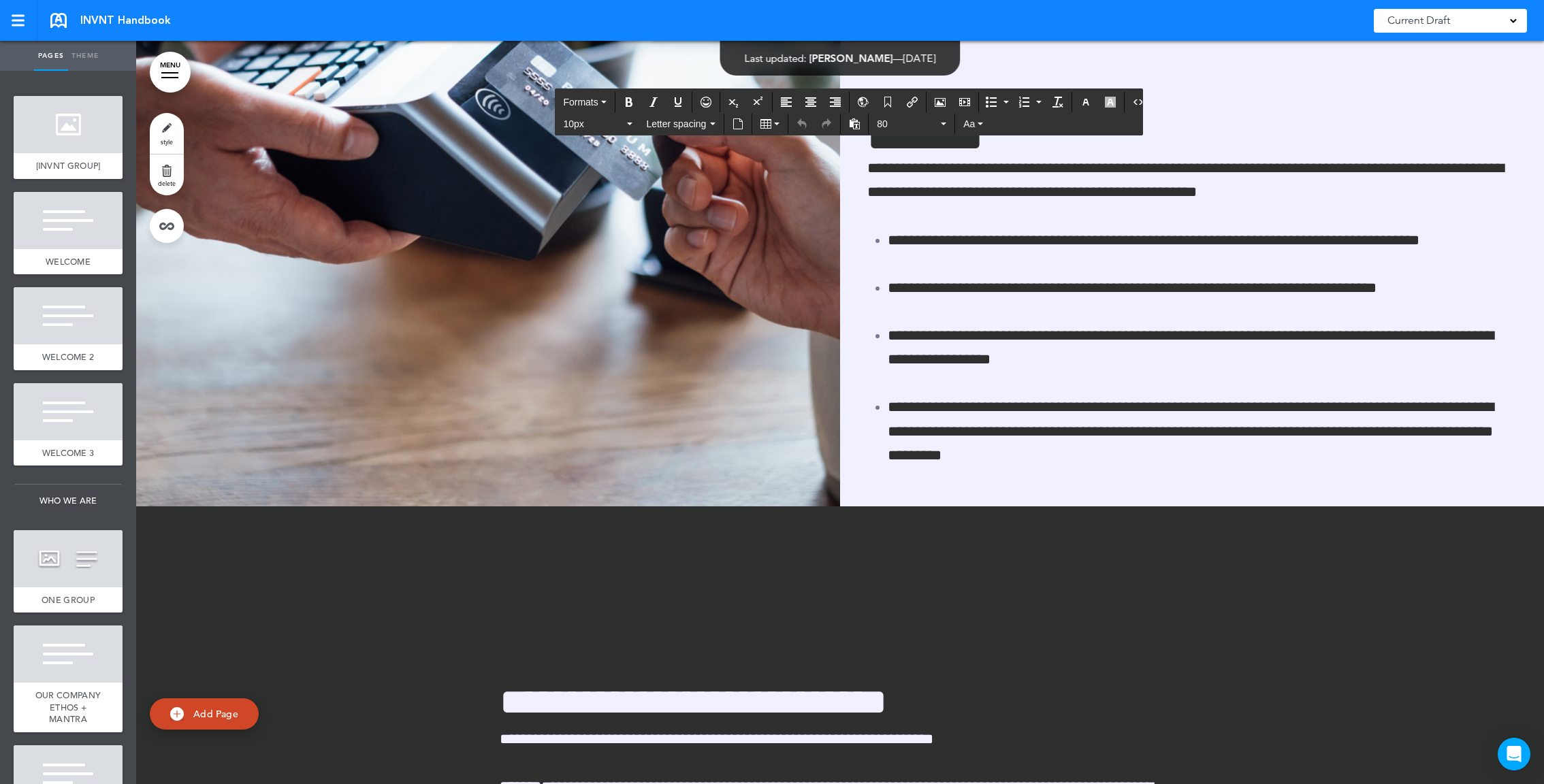
scroll to position [53490, 0]
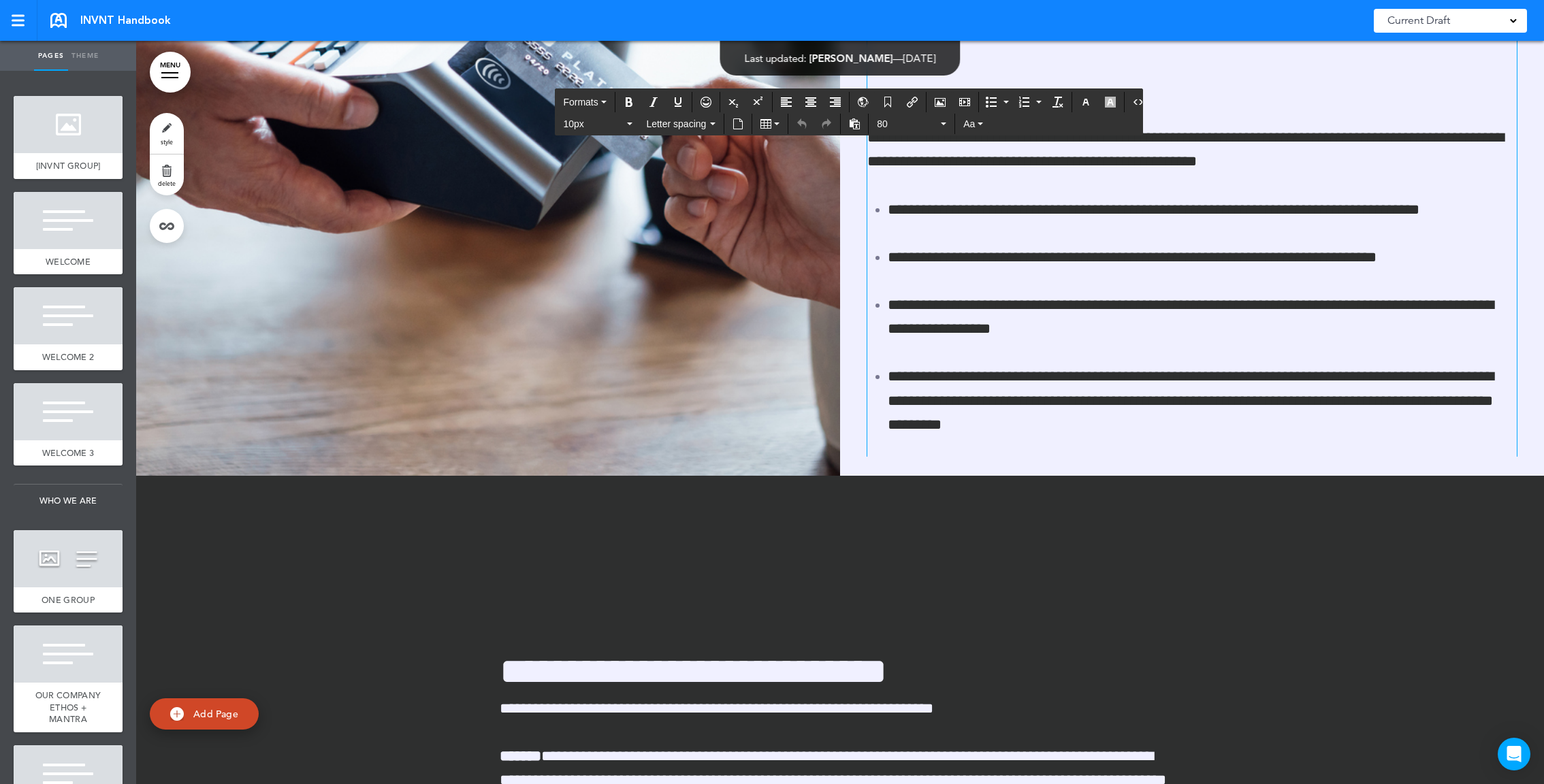
drag, startPoint x: 818, startPoint y: 161, endPoint x: 780, endPoint y: 155, distance: 38.5
click at [780, 155] on div "**********" at bounding box center [840, 104] width 1408 height 743
copy span "**********"
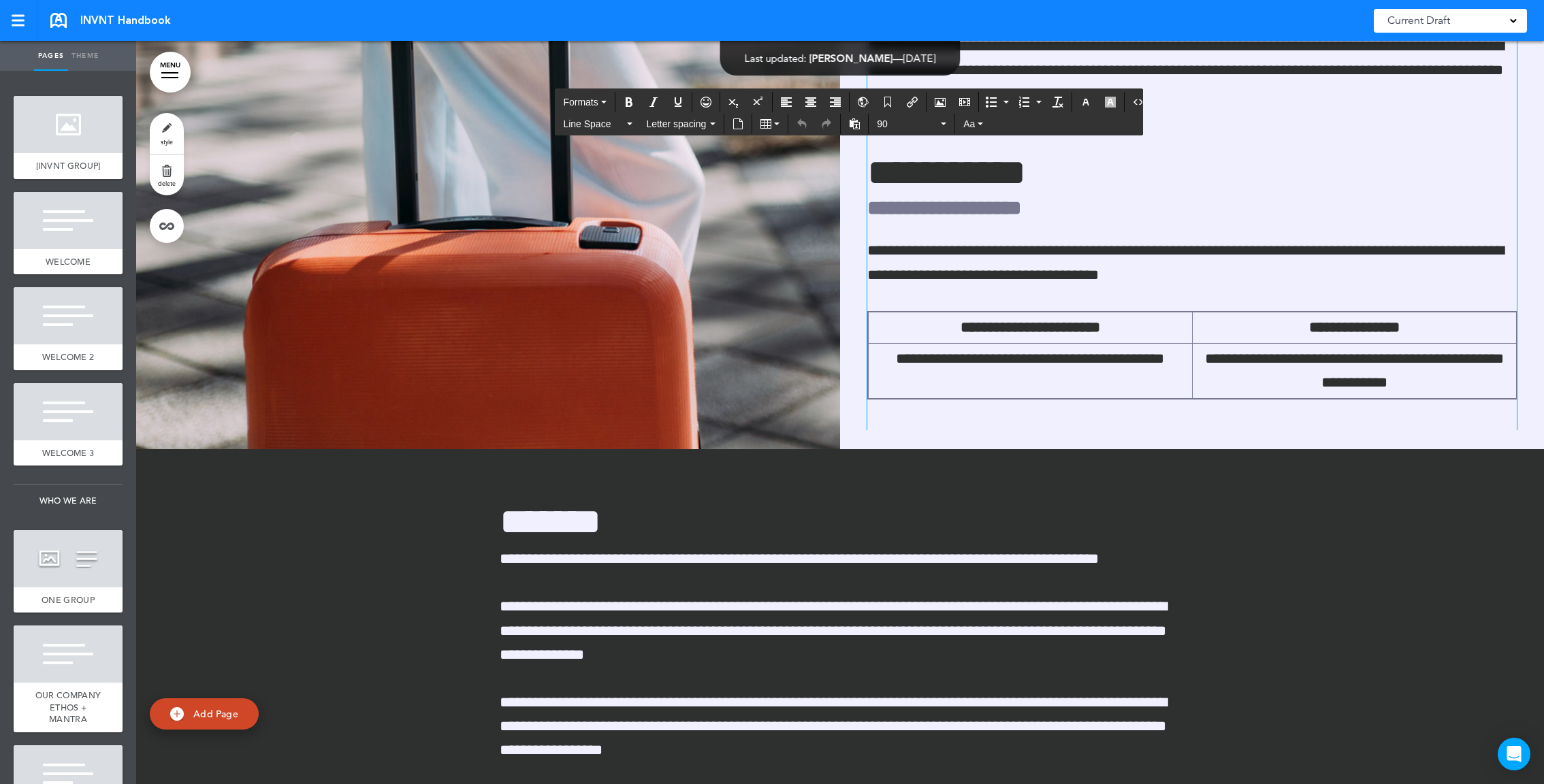
scroll to position [59687, 0]
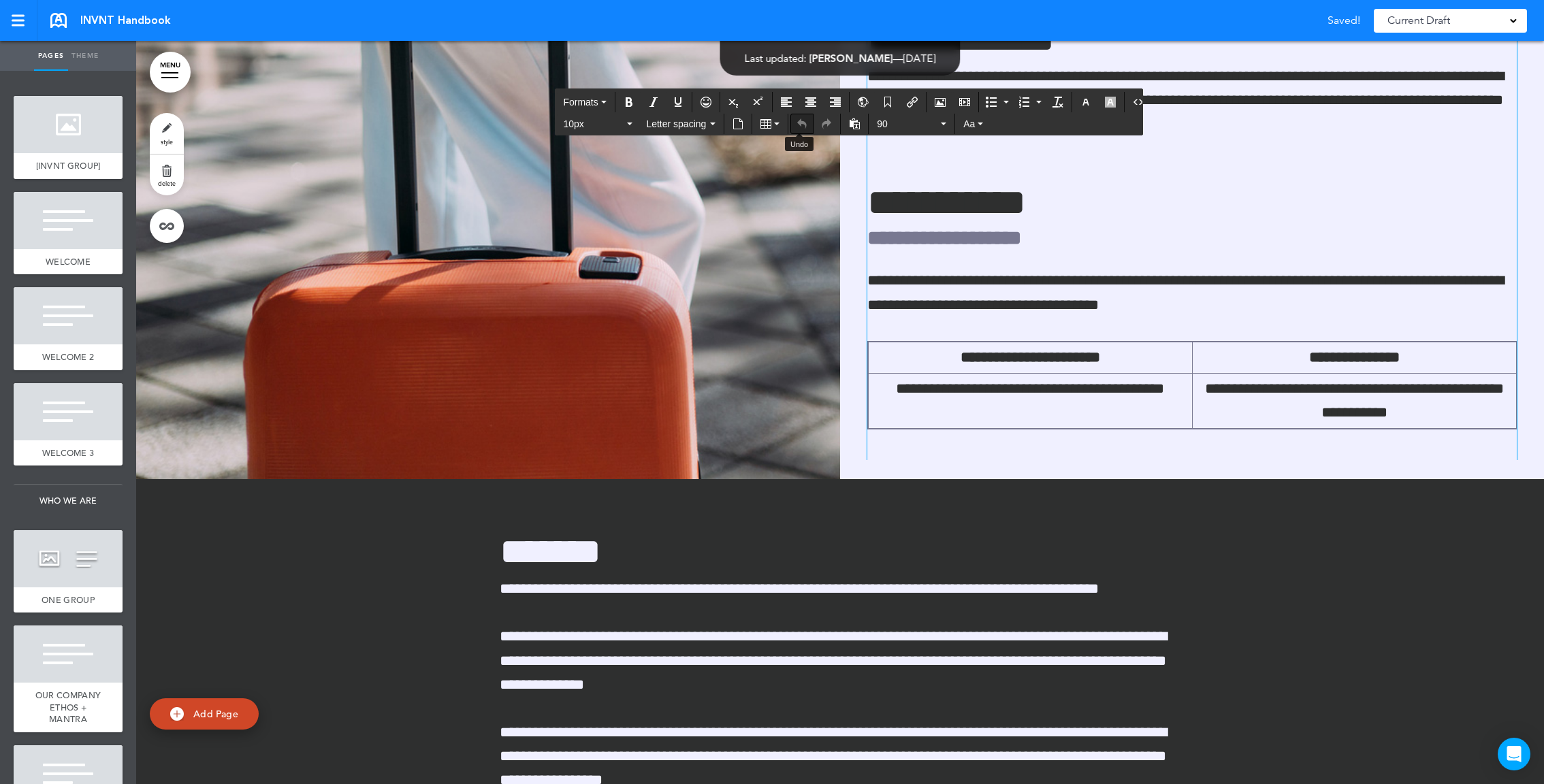
drag, startPoint x: 1086, startPoint y: 292, endPoint x: 802, endPoint y: 129, distance: 327.5
click at [984, 204] on div "**********" at bounding box center [1192, 210] width 650 height 809
drag, startPoint x: 1305, startPoint y: 169, endPoint x: 873, endPoint y: 156, distance: 432.2
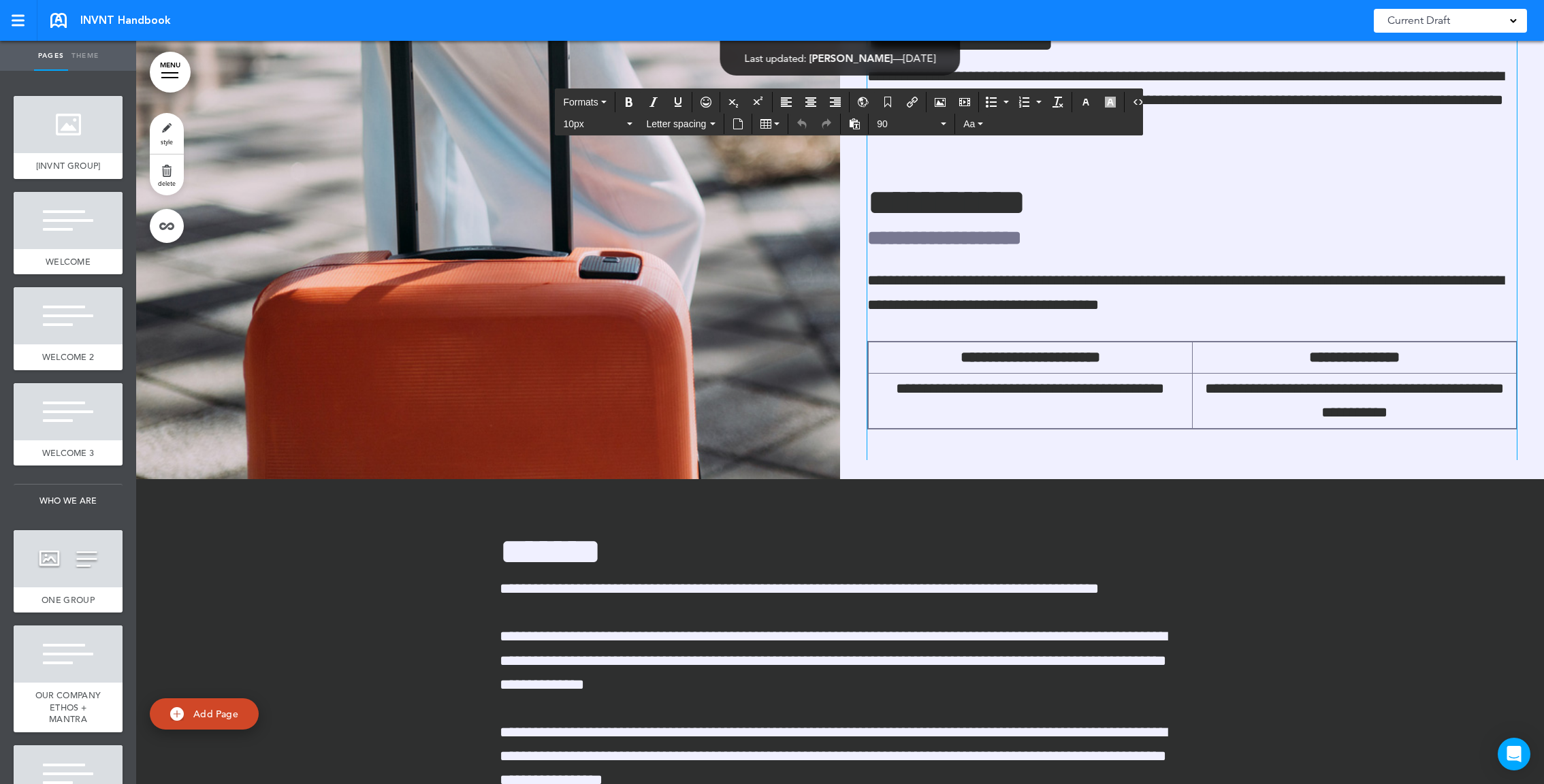
drag, startPoint x: 1082, startPoint y: 295, endPoint x: 778, endPoint y: 144, distance: 339.4
click at [778, 144] on div "**********" at bounding box center [840, 107] width 1408 height 743
copy div "**********"
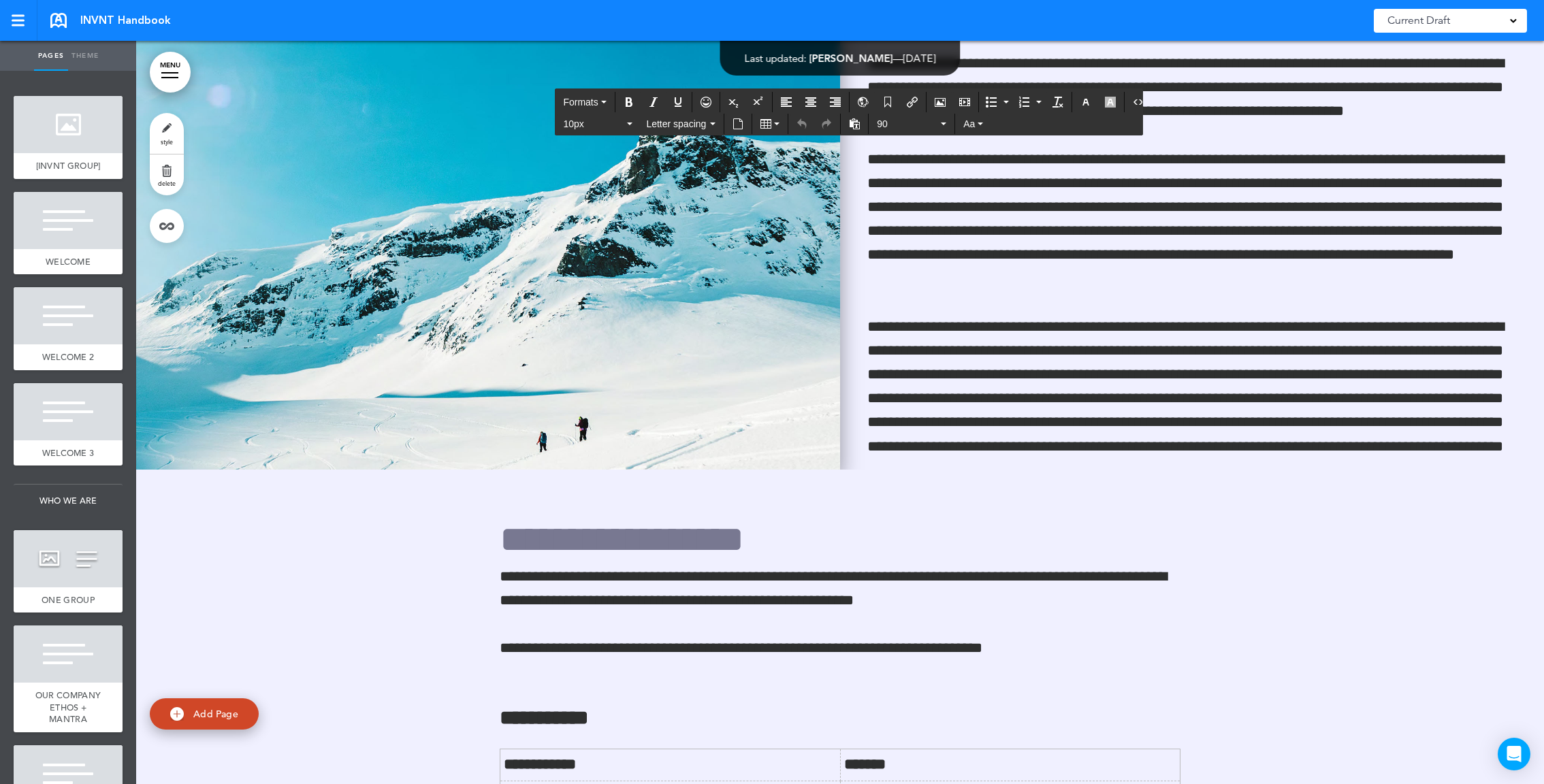
scroll to position [67128, 0]
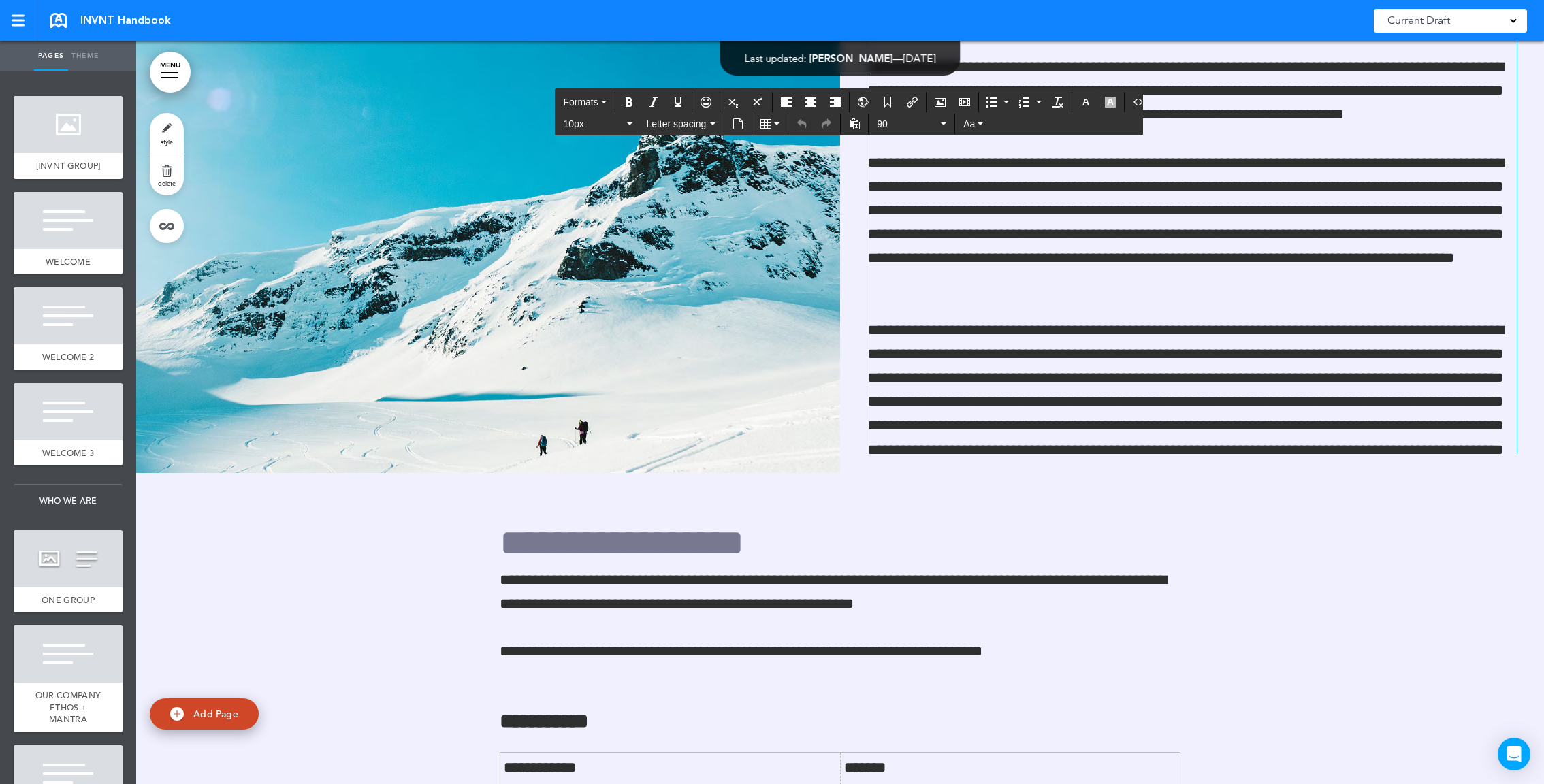
drag, startPoint x: 1457, startPoint y: 240, endPoint x: 858, endPoint y: 137, distance: 607.8
click at [858, 137] on div "**********" at bounding box center [1192, 101] width 704 height 706
copy div "**********"
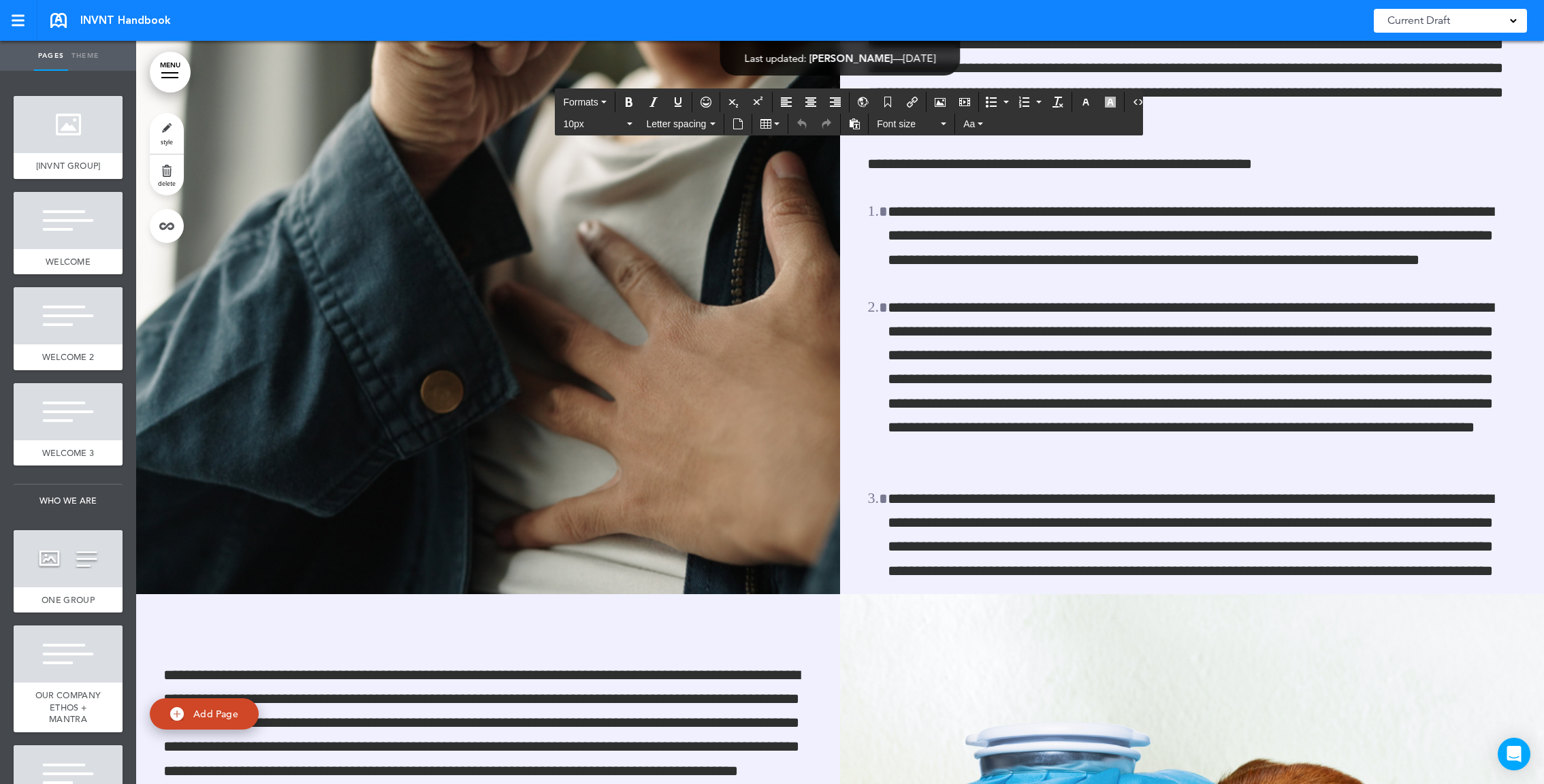
scroll to position [68465, 0]
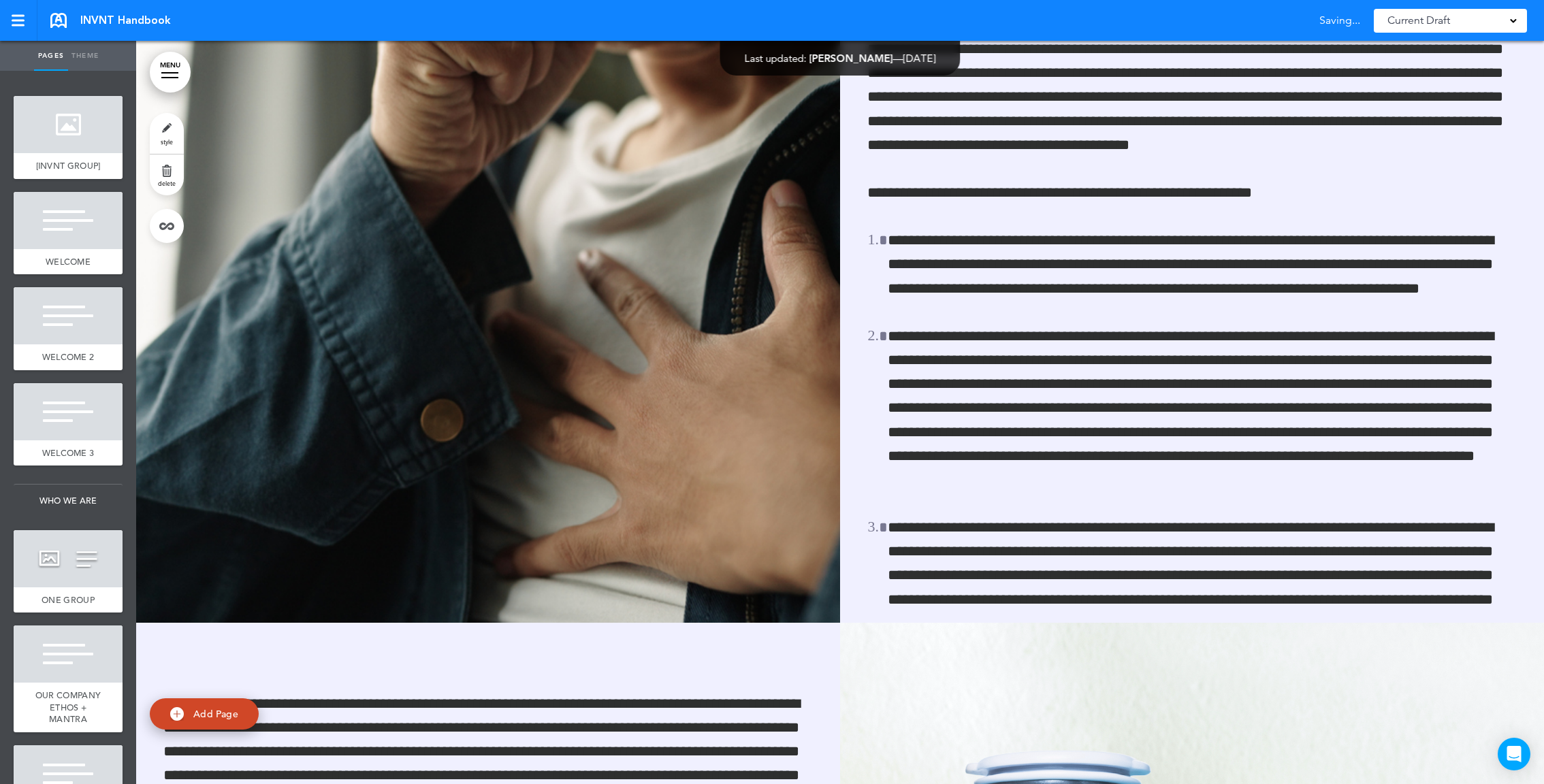
click at [996, 273] on div "**********" at bounding box center [1192, 251] width 704 height 706
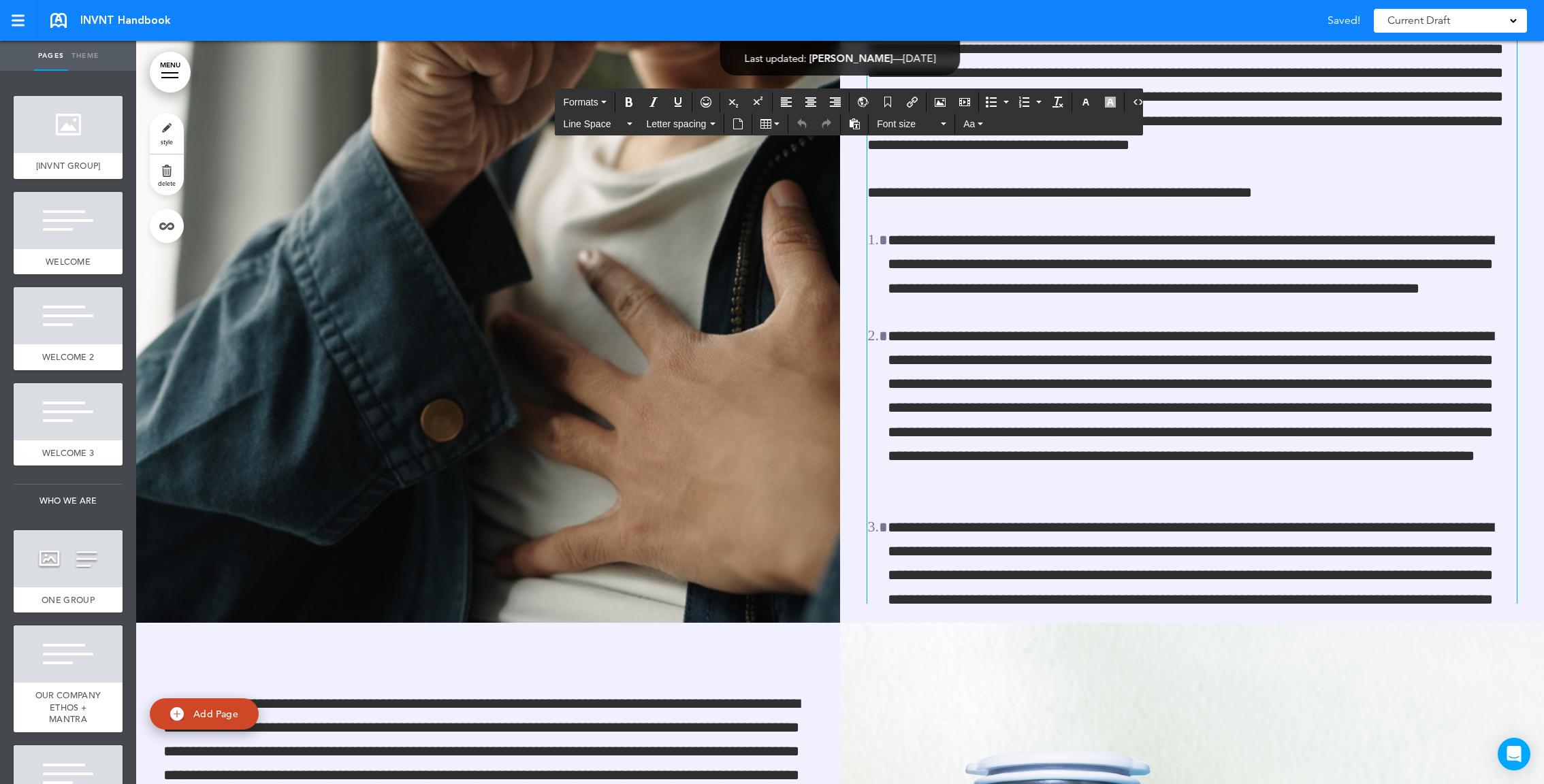
drag, startPoint x: 916, startPoint y: 306, endPoint x: 835, endPoint y: 303, distance: 81.1
click at [835, 303] on div "**********" at bounding box center [840, 252] width 1408 height 743
copy h1 "*********"
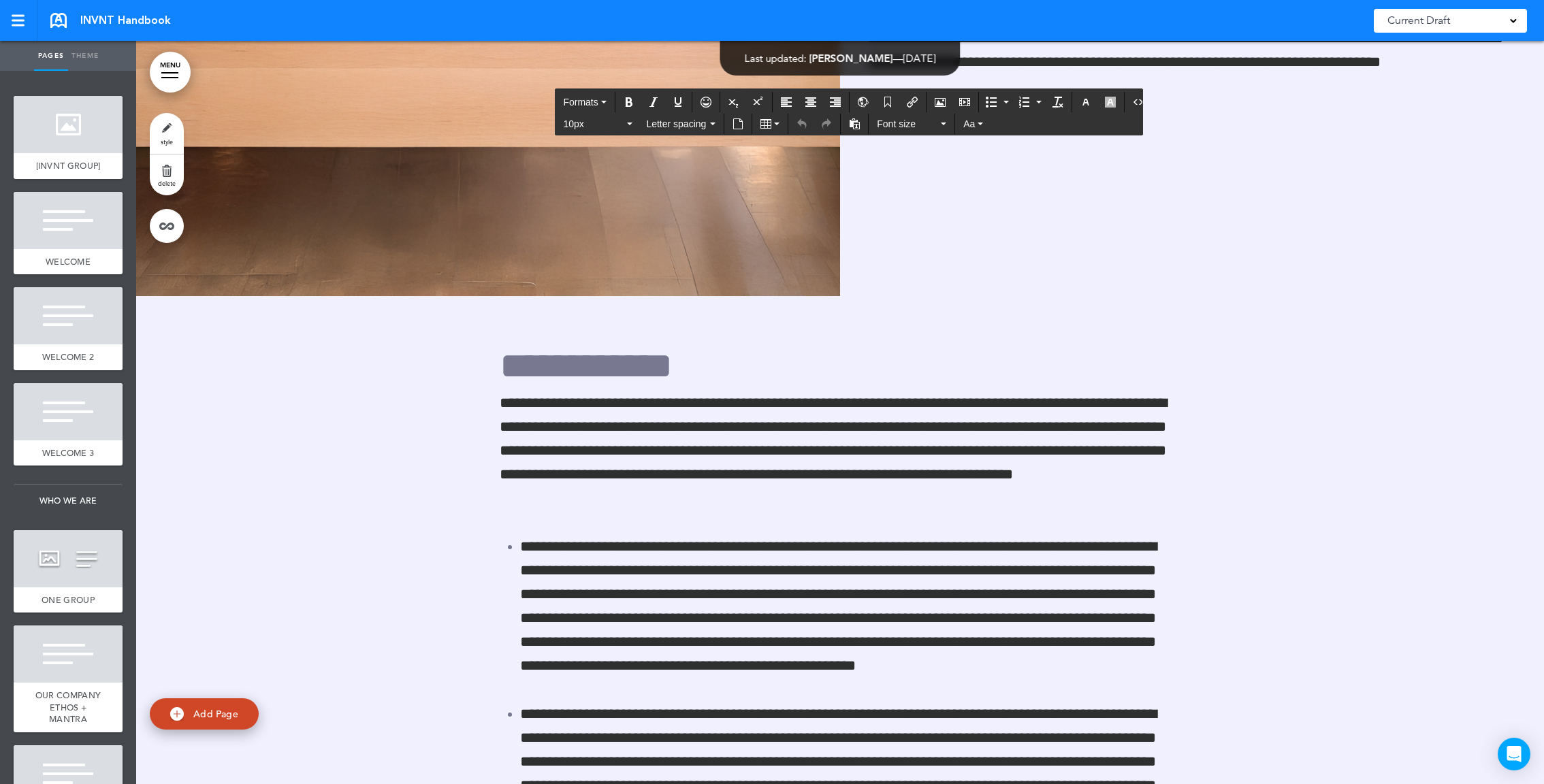
scroll to position [77621, 0]
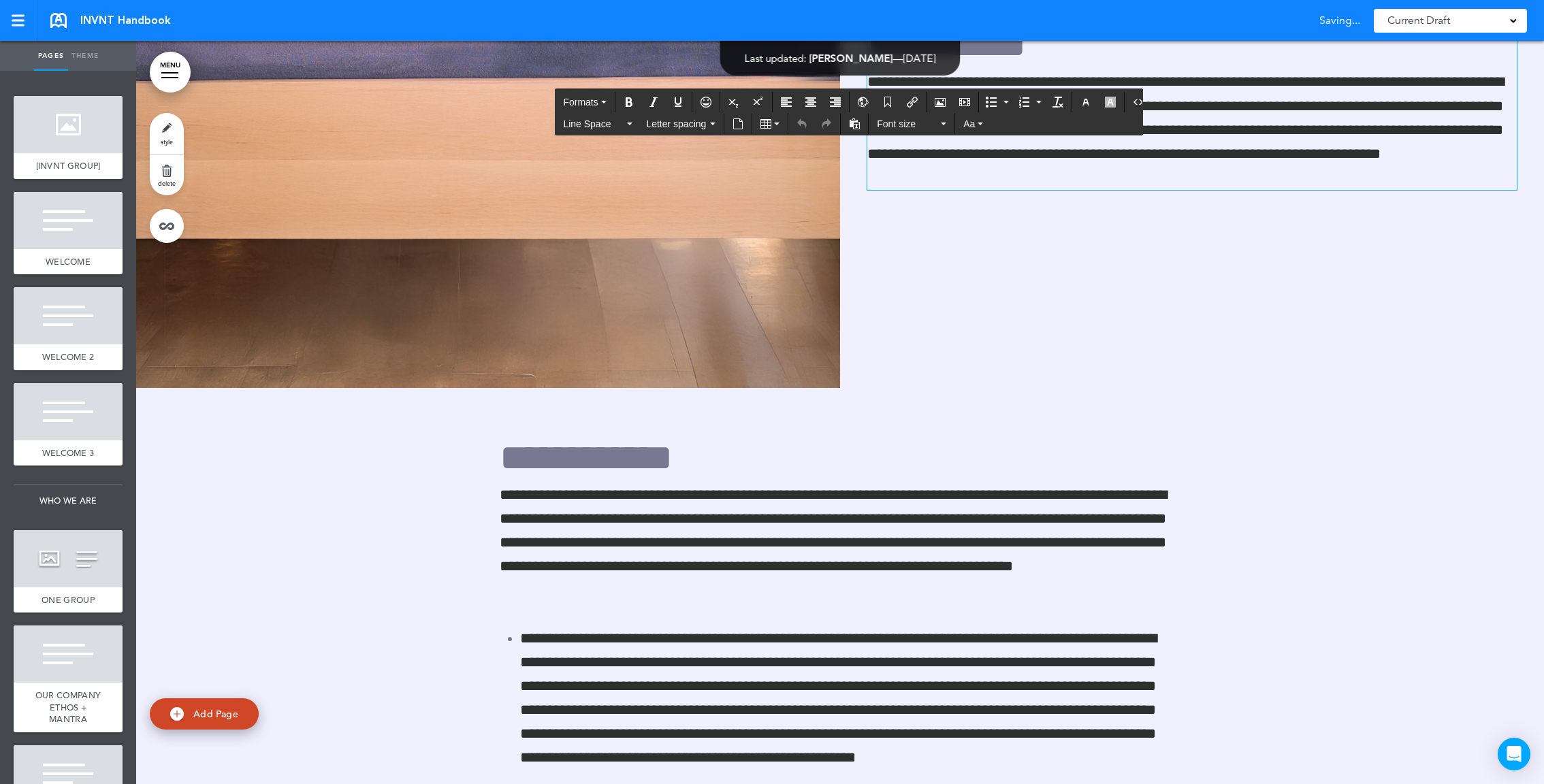
drag, startPoint x: 1117, startPoint y: 330, endPoint x: 841, endPoint y: 181, distance: 313.7
click at [841, 181] on div "**********" at bounding box center [1192, 17] width 704 height 451
copy div "**********"
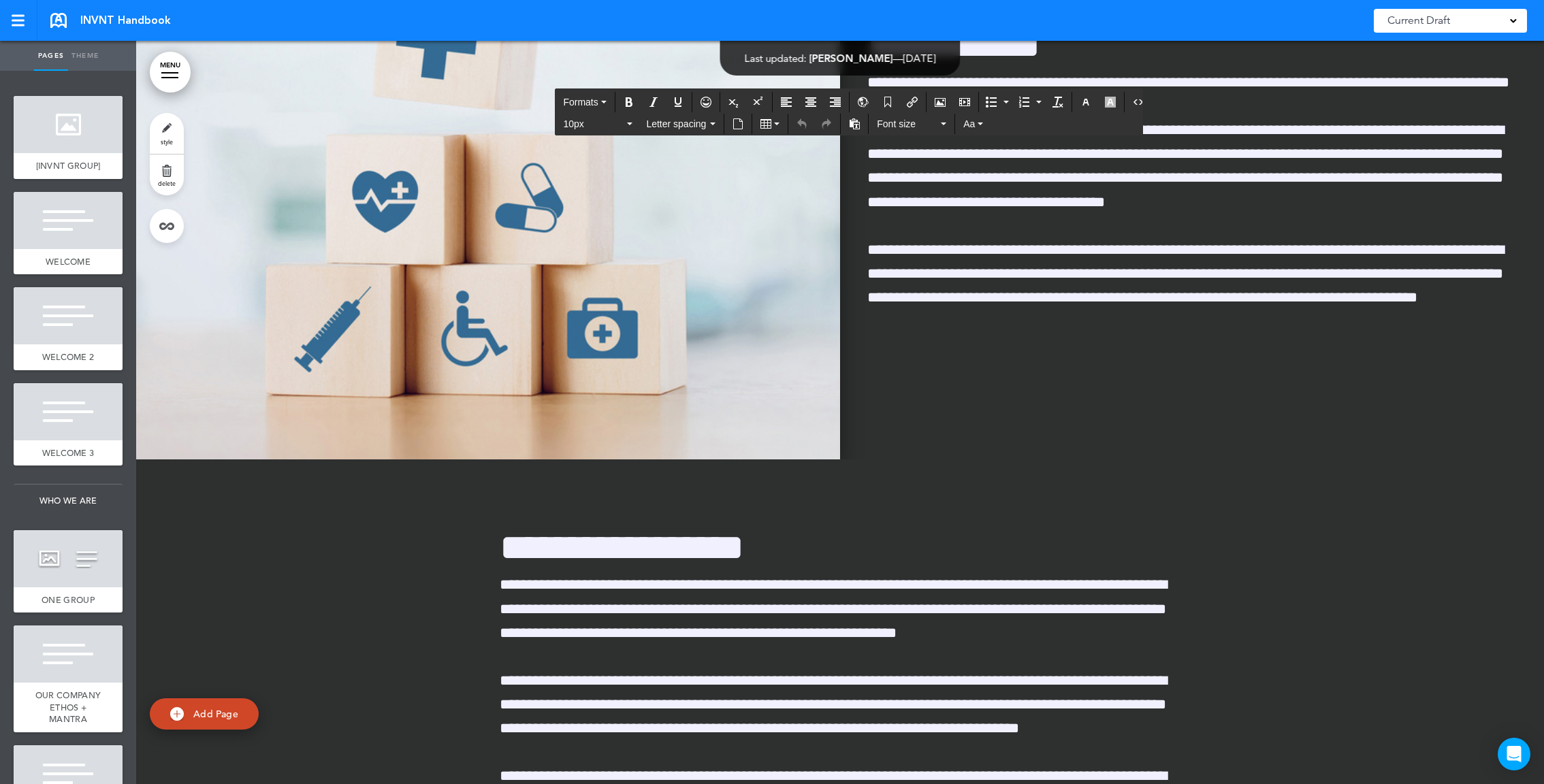
scroll to position [87885, 0]
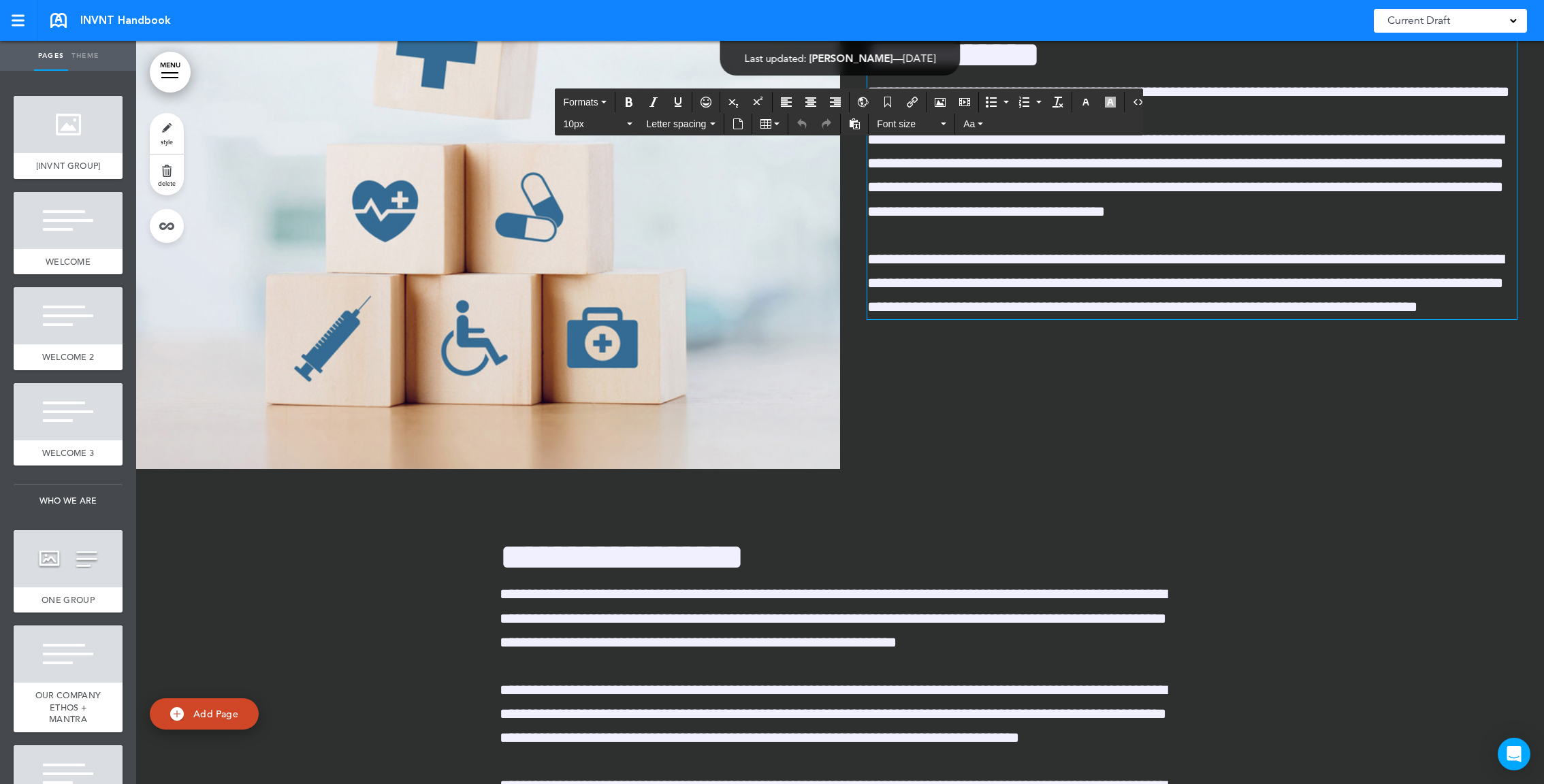
drag, startPoint x: 964, startPoint y: 331, endPoint x: 856, endPoint y: 208, distance: 163.7
click at [856, 208] on div "**********" at bounding box center [1192, 97] width 704 height 546
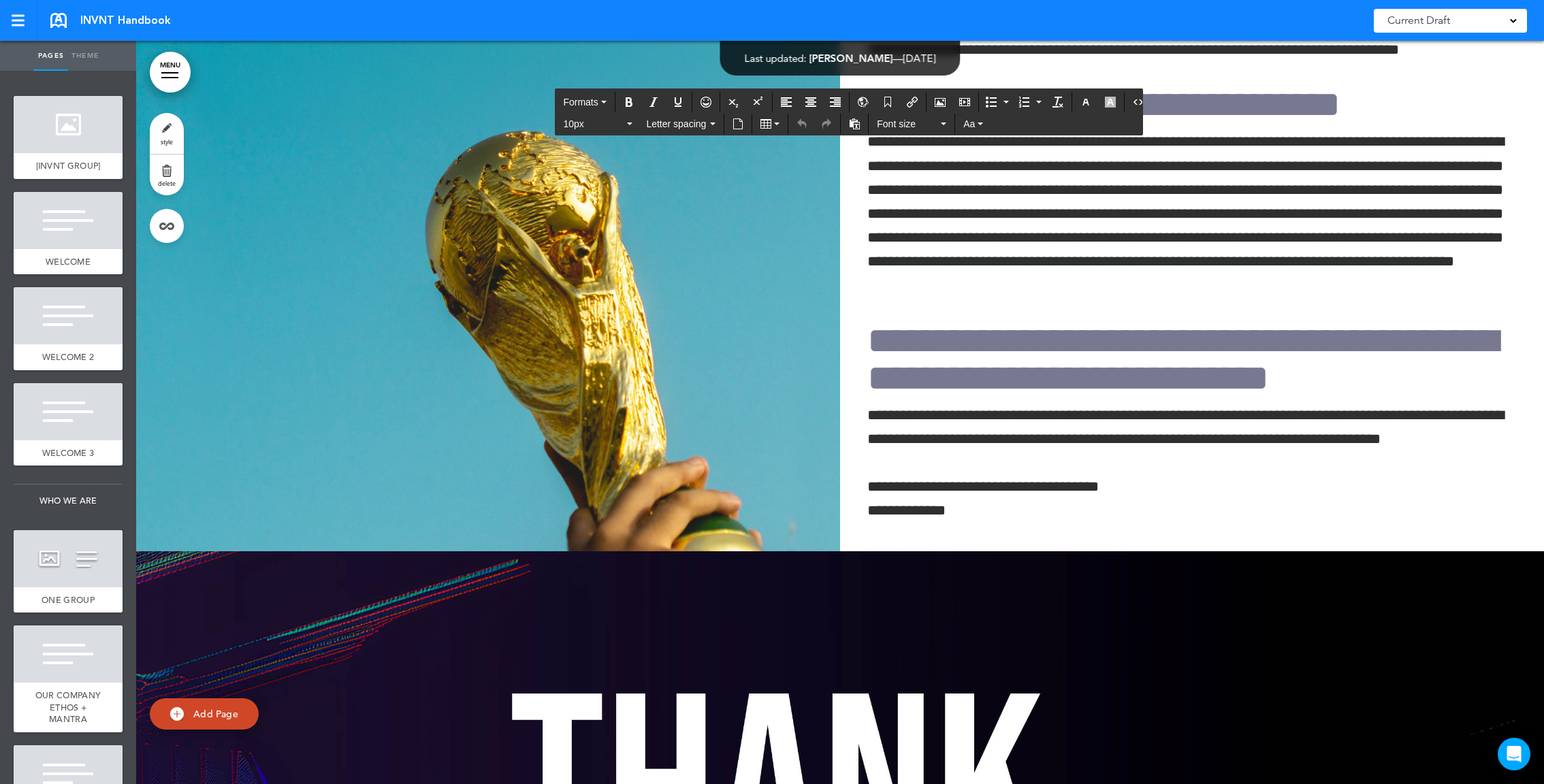
scroll to position [93765, 0]
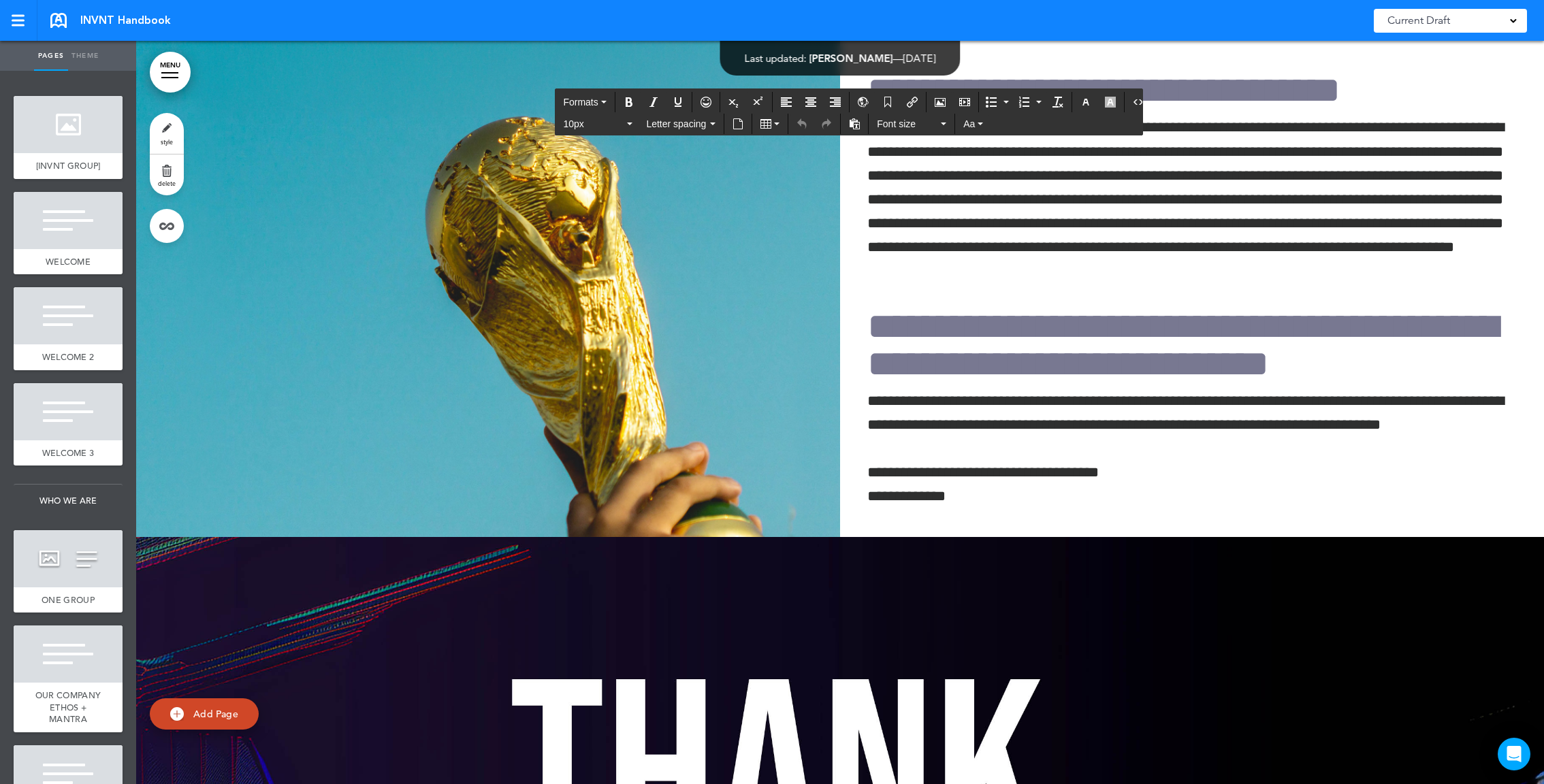
click at [997, 188] on div "**********" at bounding box center [1192, 166] width 704 height 706
drag, startPoint x: 1048, startPoint y: 221, endPoint x: 805, endPoint y: 201, distance: 243.8
click at [805, 201] on div "**********" at bounding box center [840, 165] width 1408 height 743
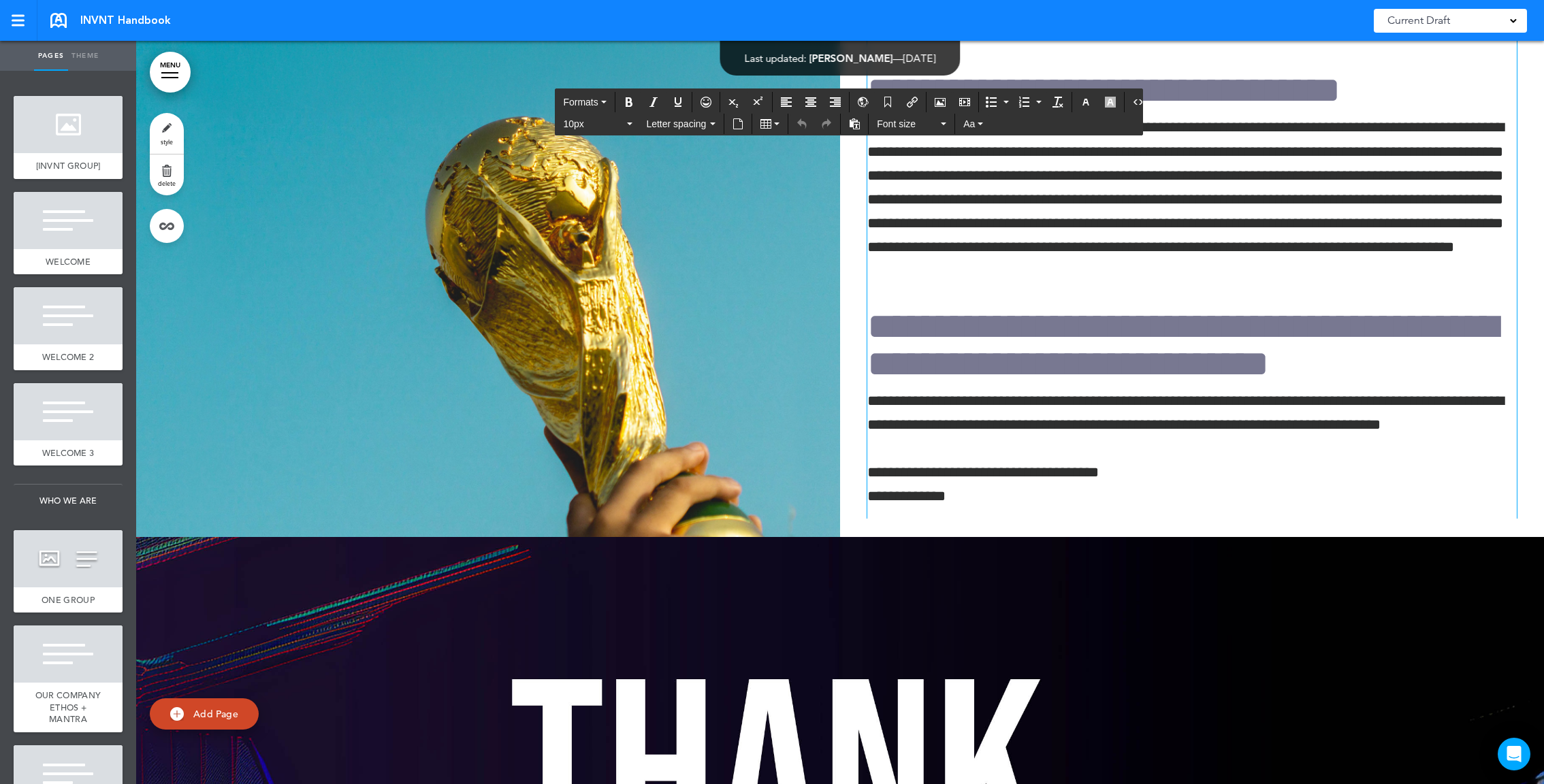
drag, startPoint x: 1360, startPoint y: 308, endPoint x: 841, endPoint y: 205, distance: 529.1
click at [841, 205] on div "**********" at bounding box center [1192, 166] width 704 height 706
